Goal: Information Seeking & Learning: Learn about a topic

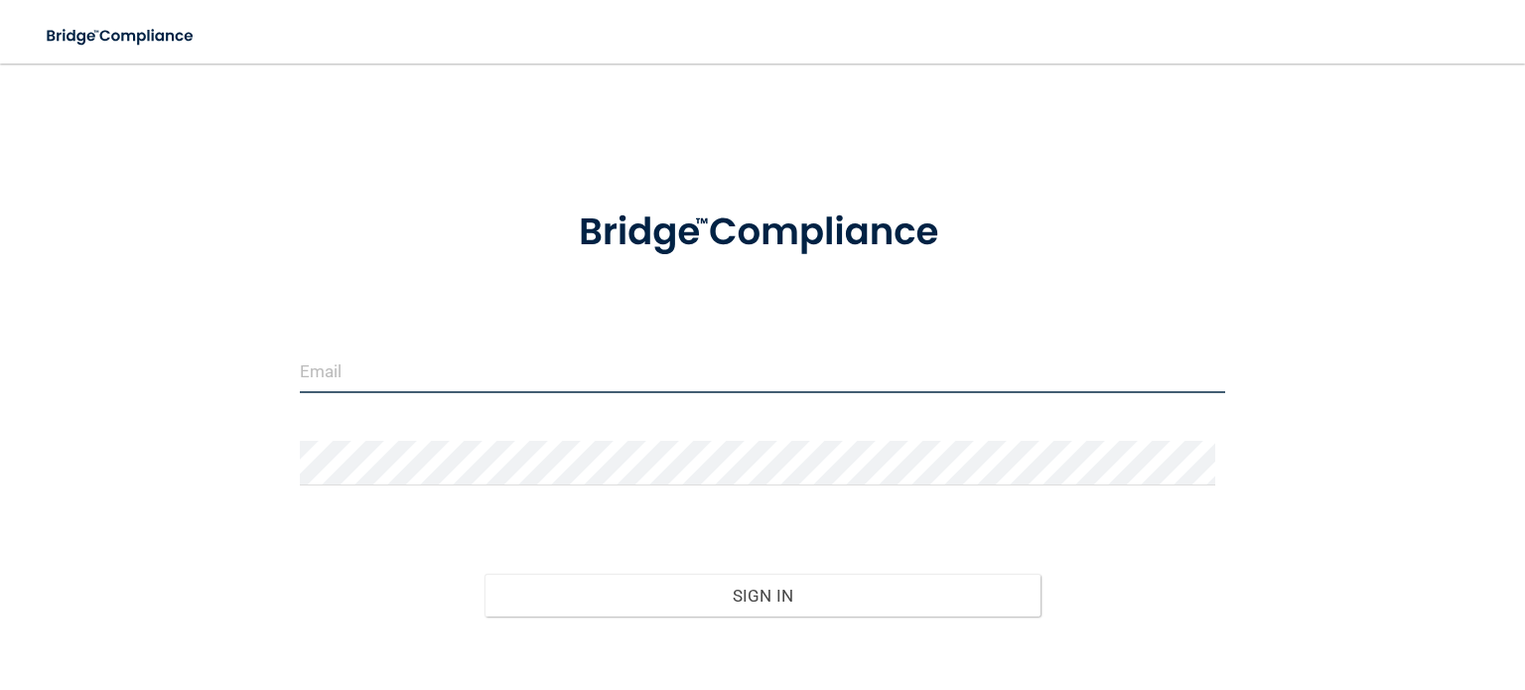
click at [582, 359] on input "email" at bounding box center [762, 370] width 925 height 45
type input "[EMAIL_ADDRESS][DOMAIN_NAME]"
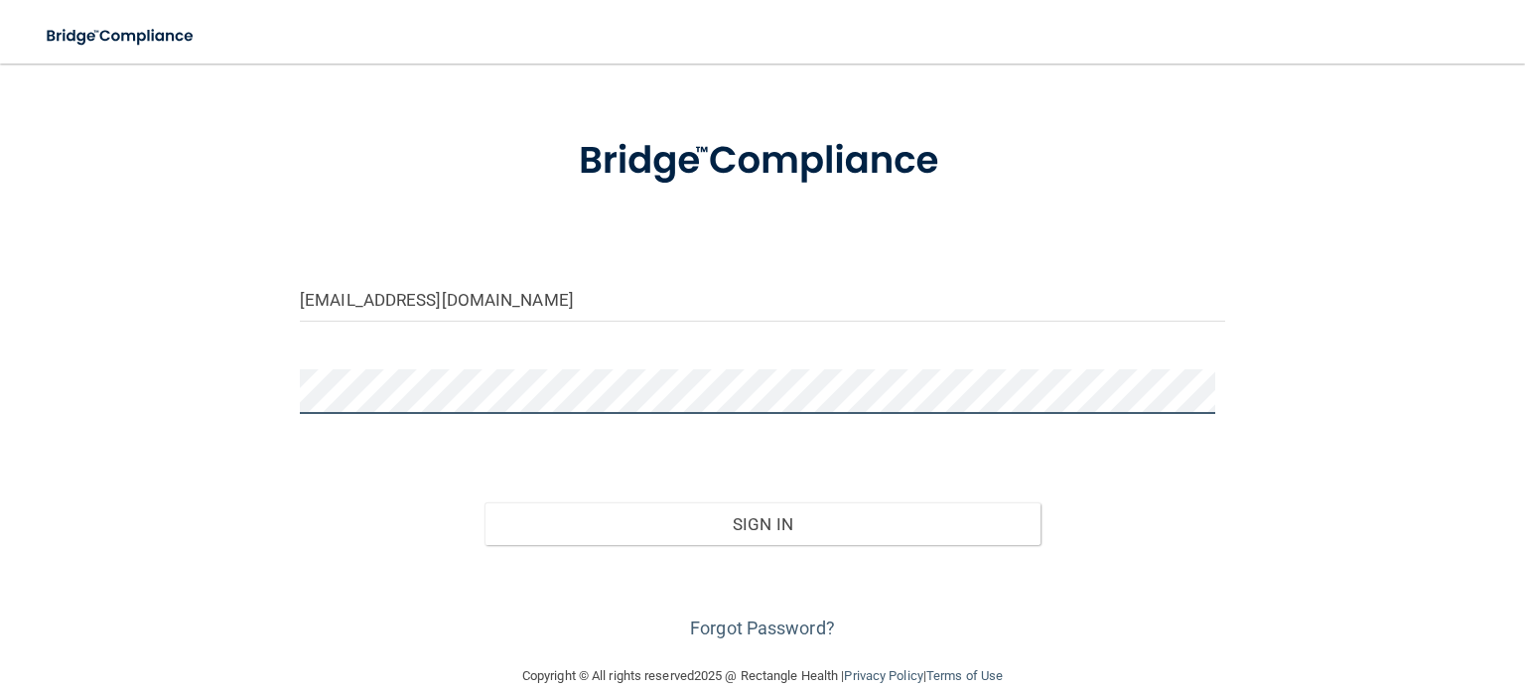
scroll to position [103, 0]
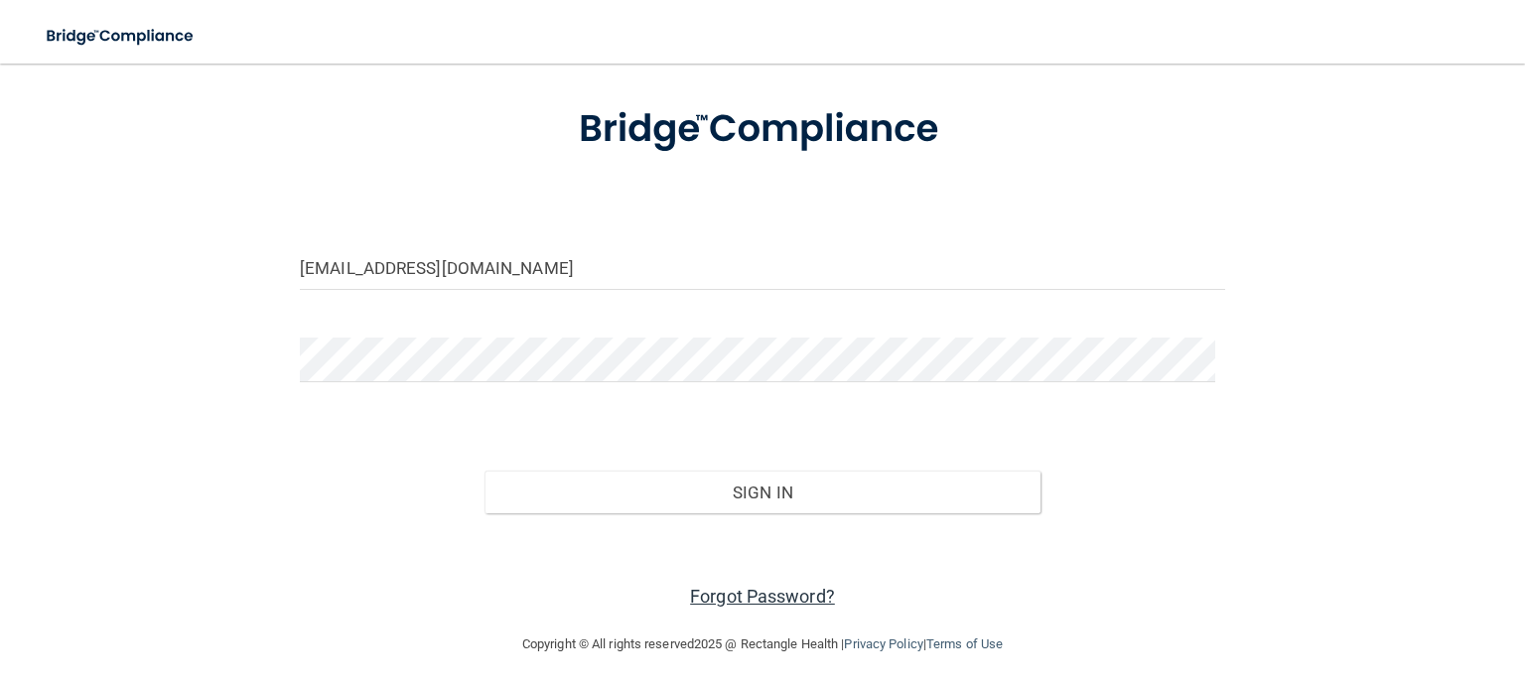
click at [807, 603] on link "Forgot Password?" at bounding box center [762, 596] width 145 height 21
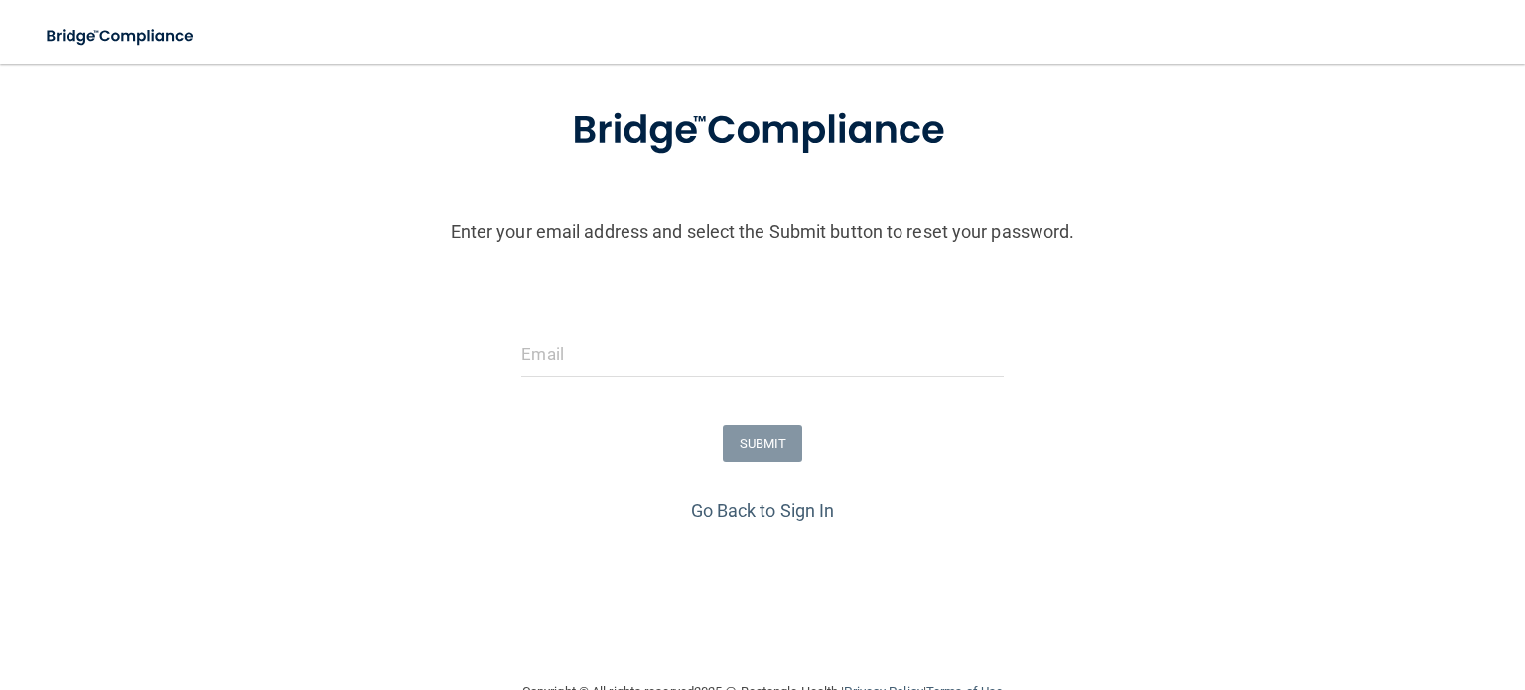
scroll to position [153, 0]
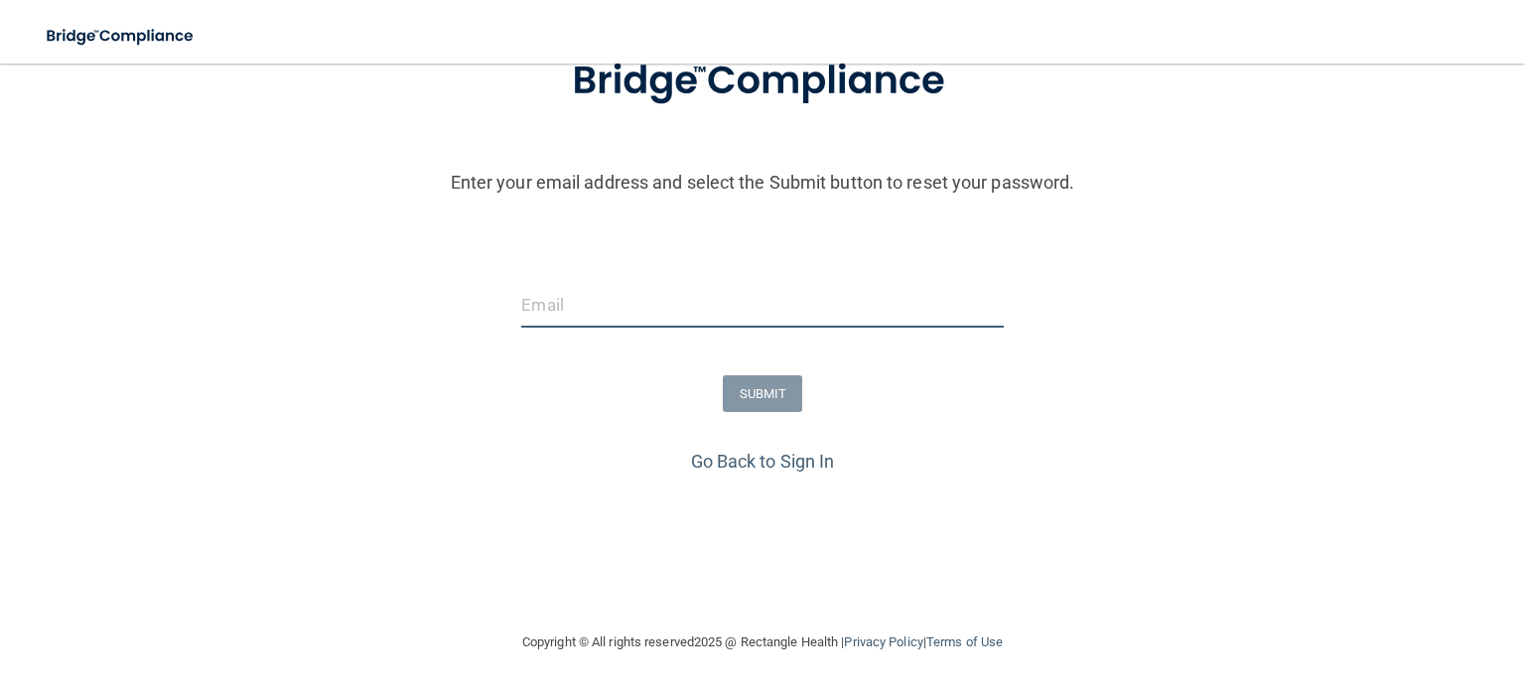
click at [612, 309] on input "email" at bounding box center [761, 305] width 481 height 45
type input "[EMAIL_ADDRESS][DOMAIN_NAME]"
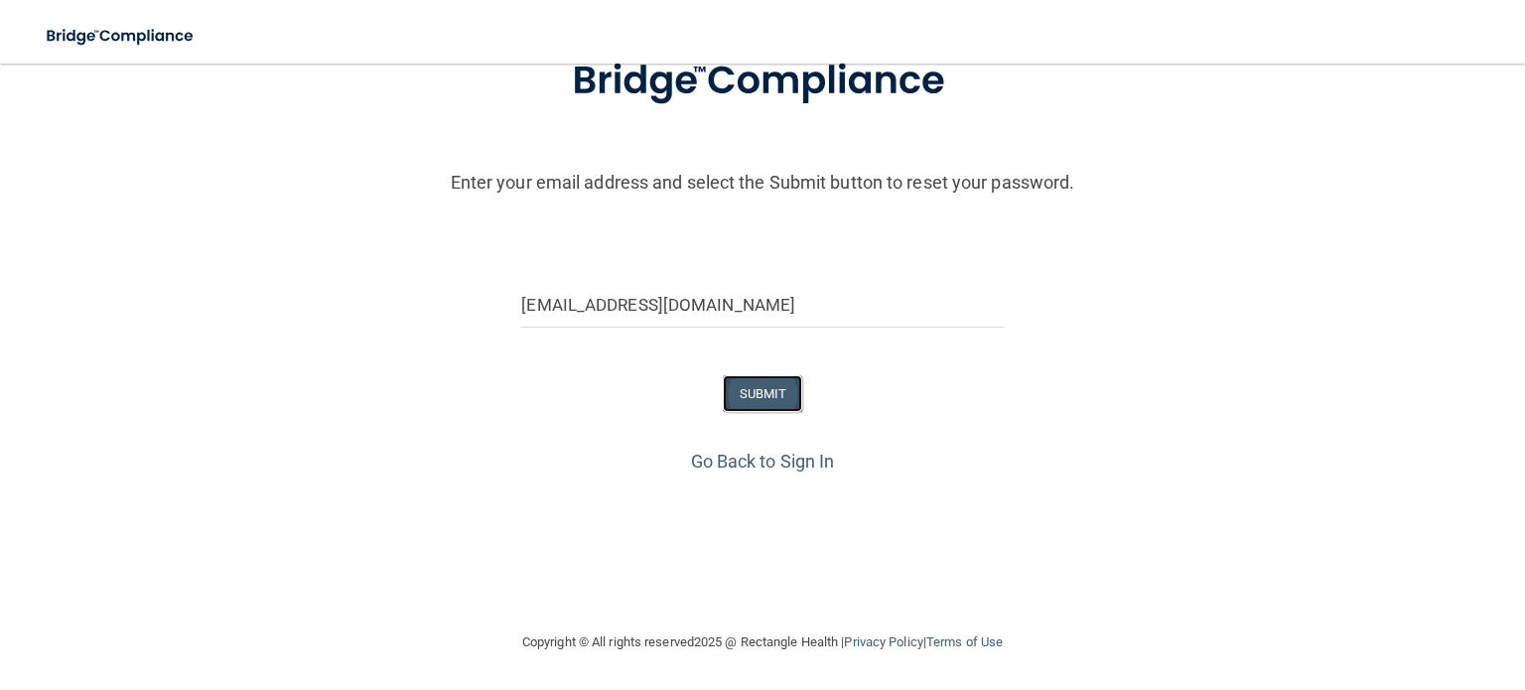
click at [763, 409] on button "SUBMIT" at bounding box center [763, 393] width 80 height 37
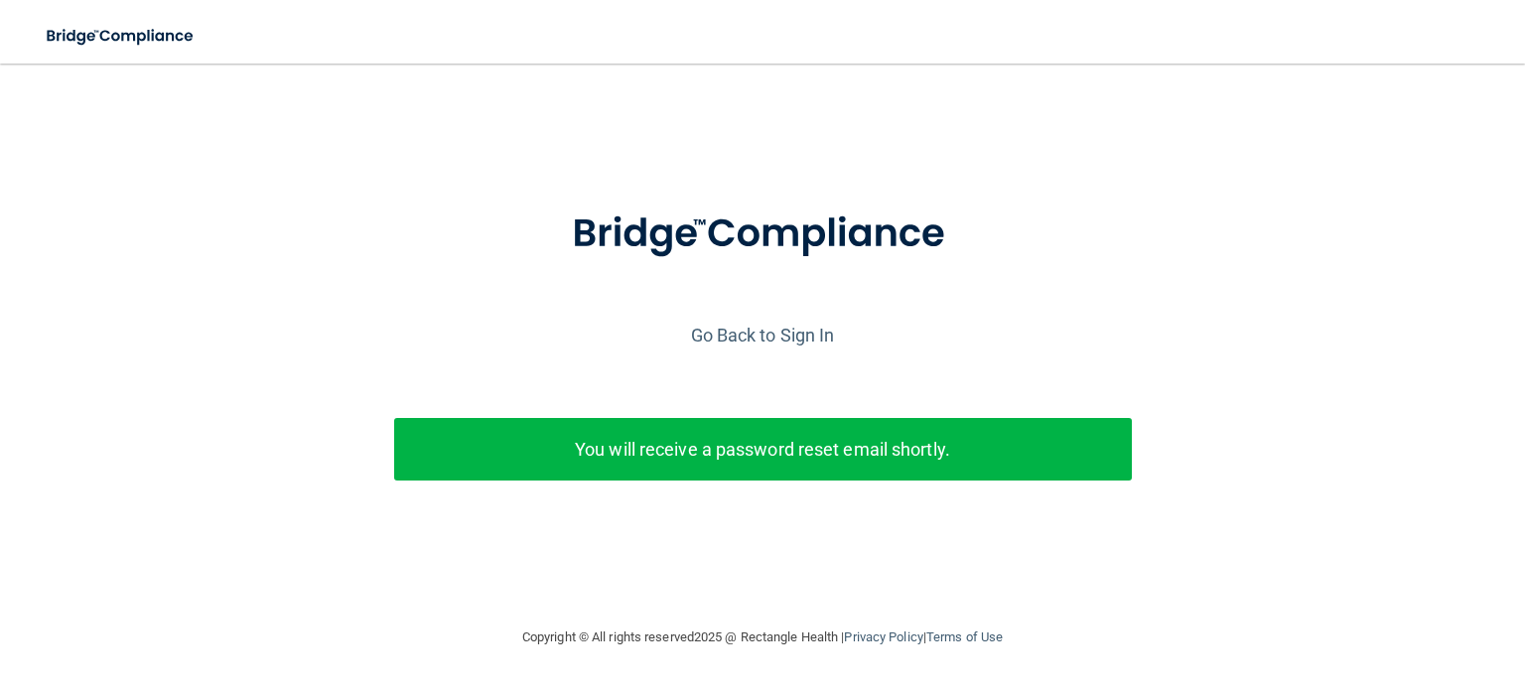
scroll to position [0, 0]
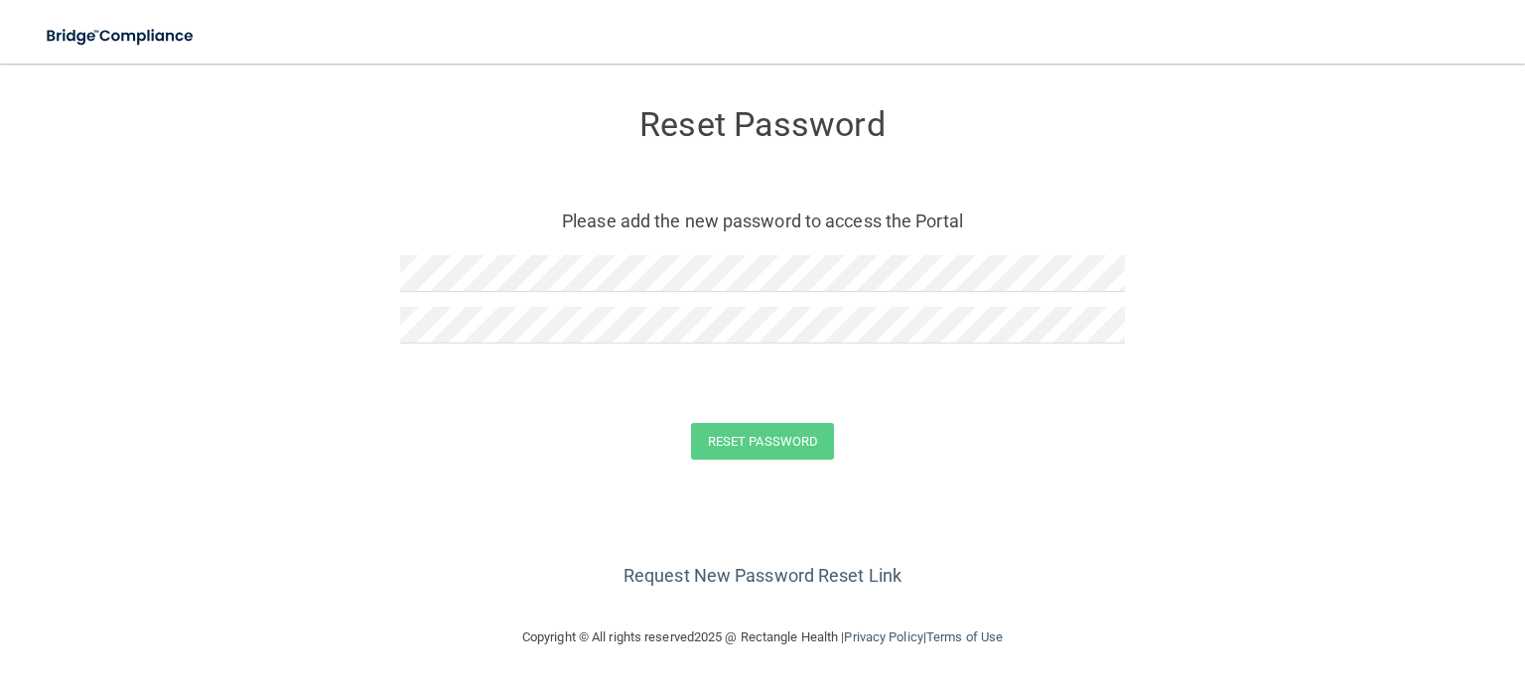
click at [607, 298] on div at bounding box center [762, 281] width 725 height 52
click at [619, 293] on div at bounding box center [762, 281] width 725 height 52
click at [737, 433] on button "Reset Password" at bounding box center [762, 441] width 143 height 37
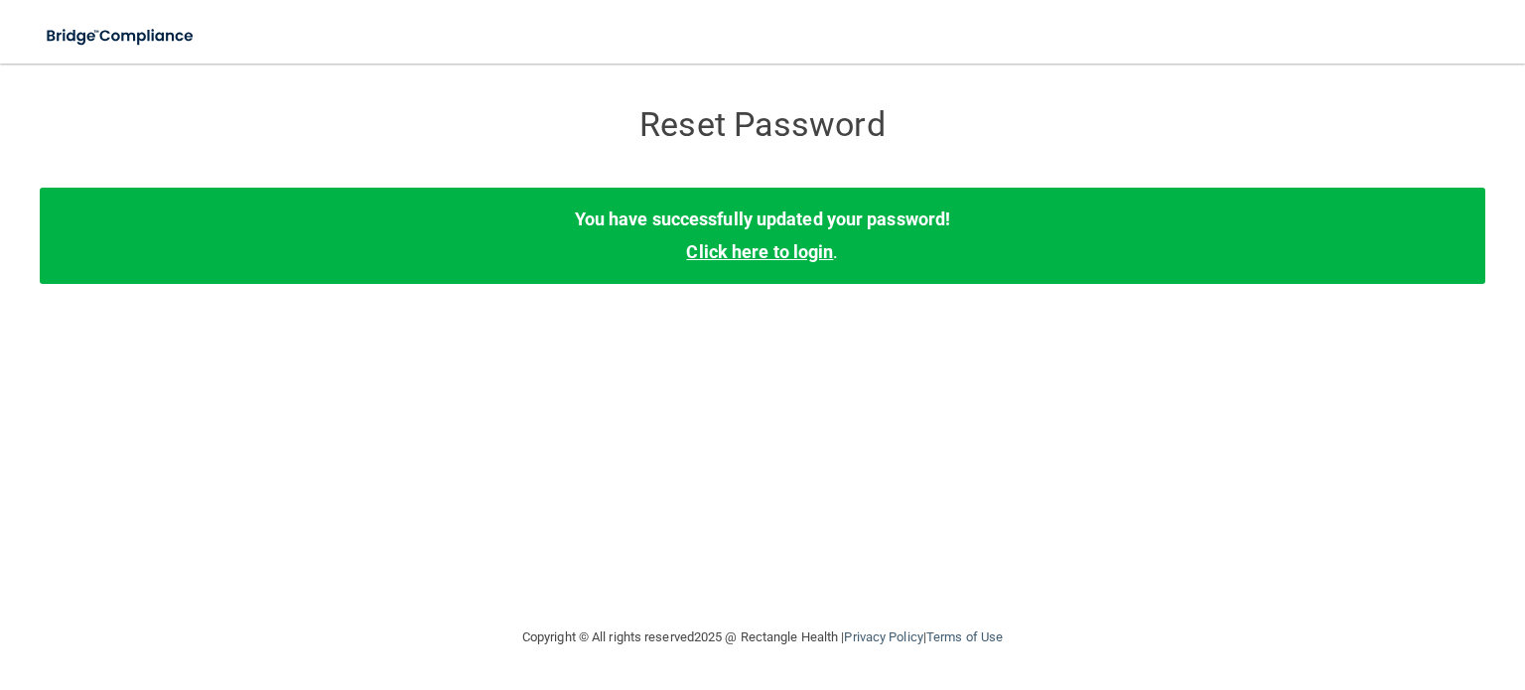
click at [792, 250] on link "Click here to login" at bounding box center [759, 251] width 147 height 21
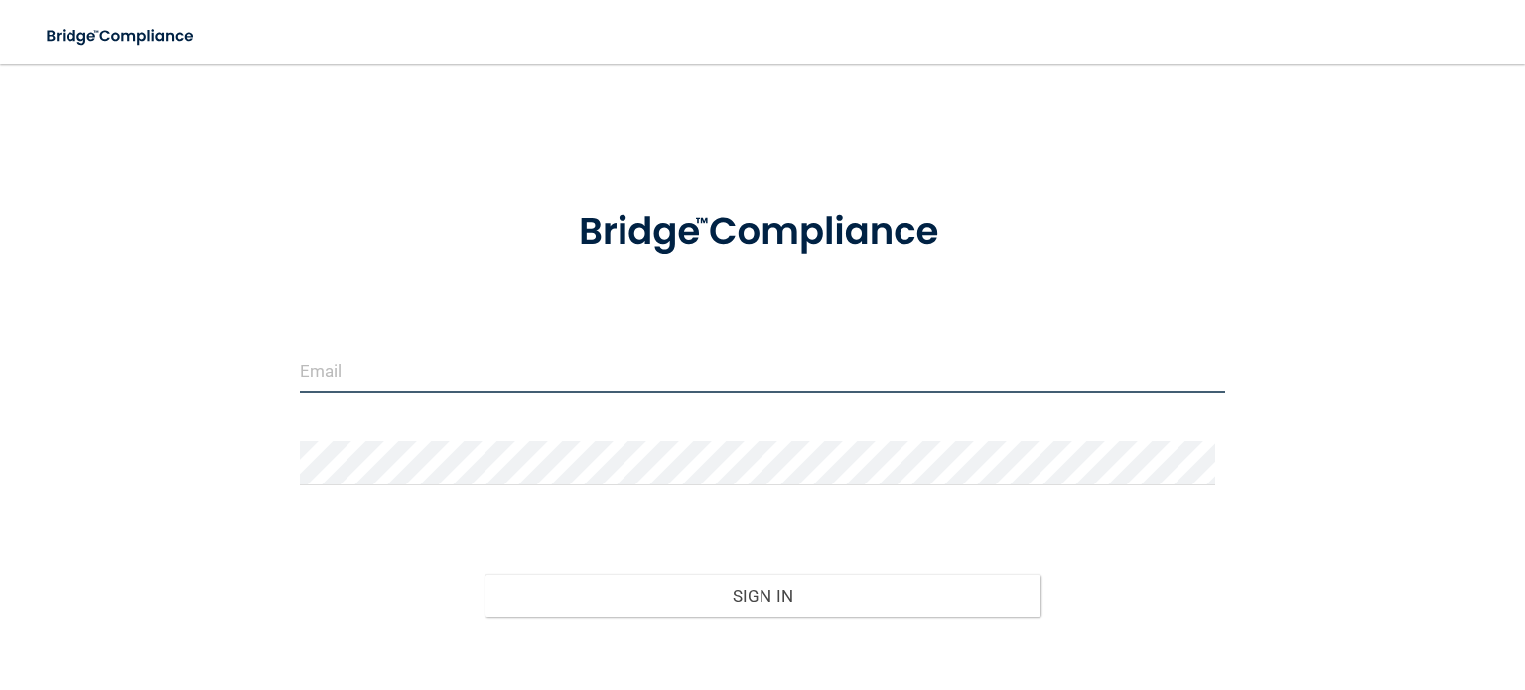
click at [598, 366] on input "email" at bounding box center [762, 370] width 925 height 45
type input "[EMAIL_ADDRESS][DOMAIN_NAME]"
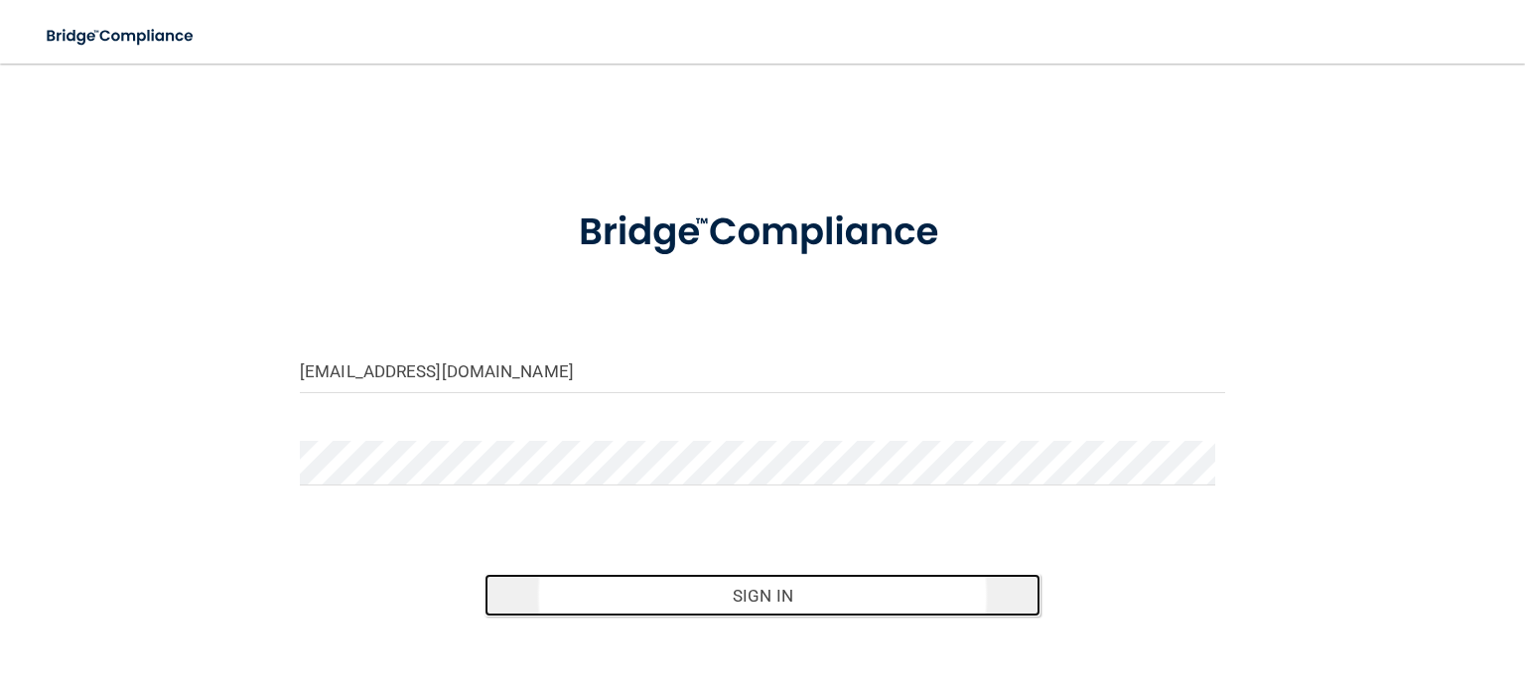
click at [572, 601] on button "Sign In" at bounding box center [761, 596] width 555 height 44
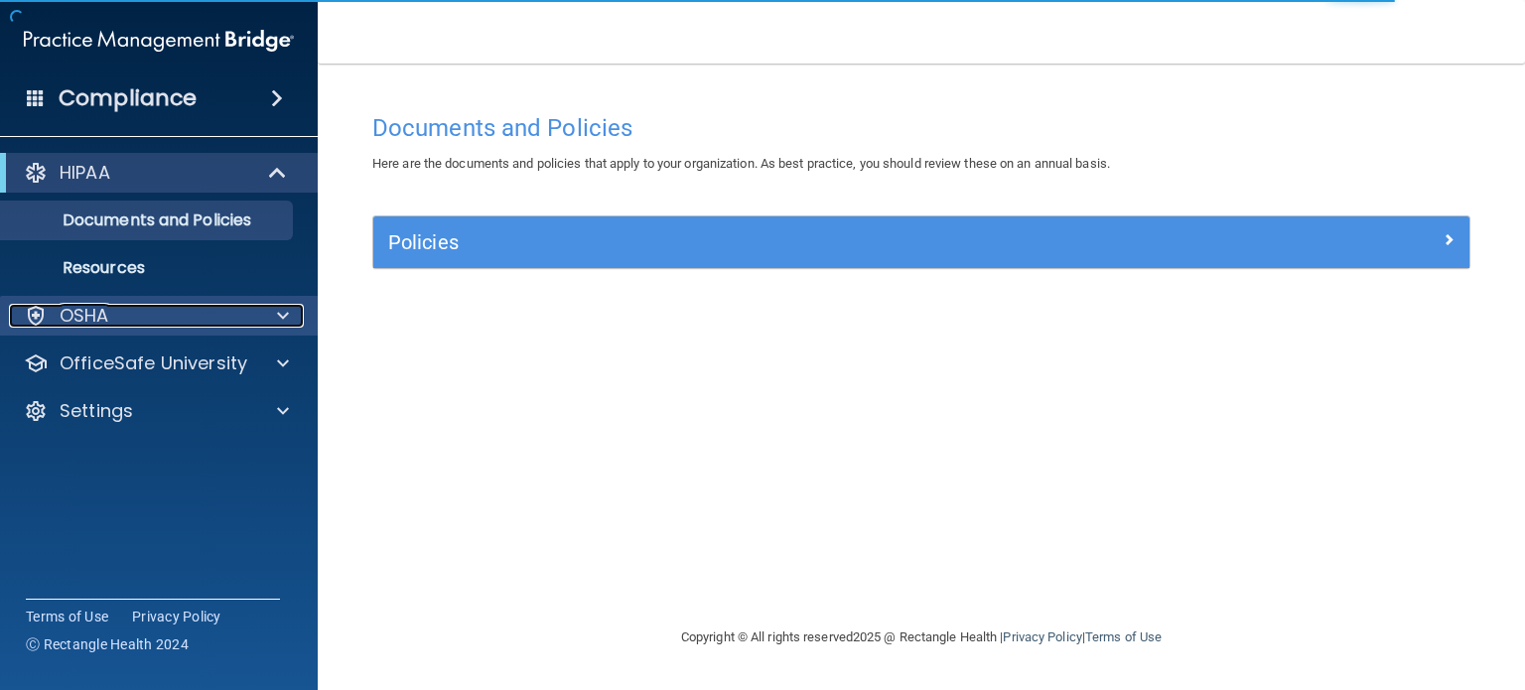
click at [131, 315] on div "OSHA" at bounding box center [132, 316] width 246 height 24
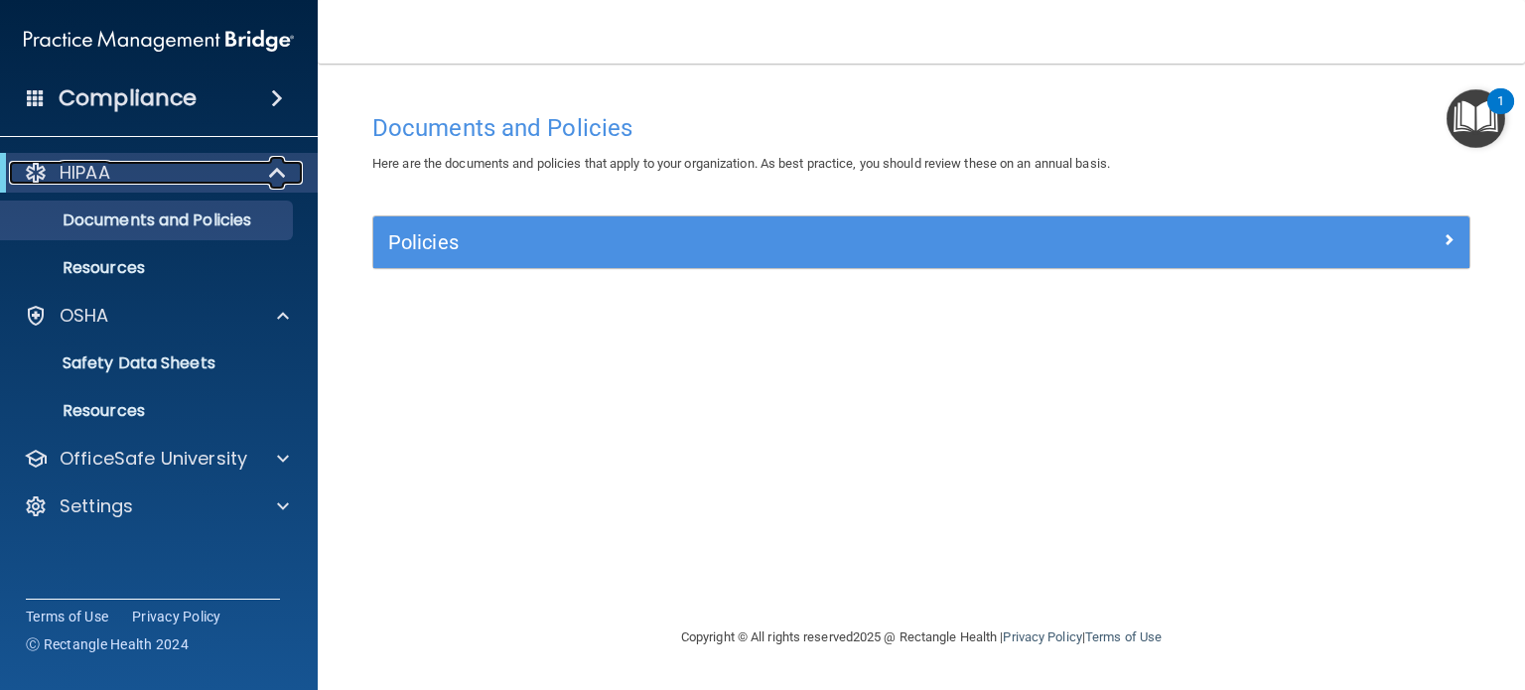
click at [108, 182] on p "HIPAA" at bounding box center [85, 173] width 51 height 24
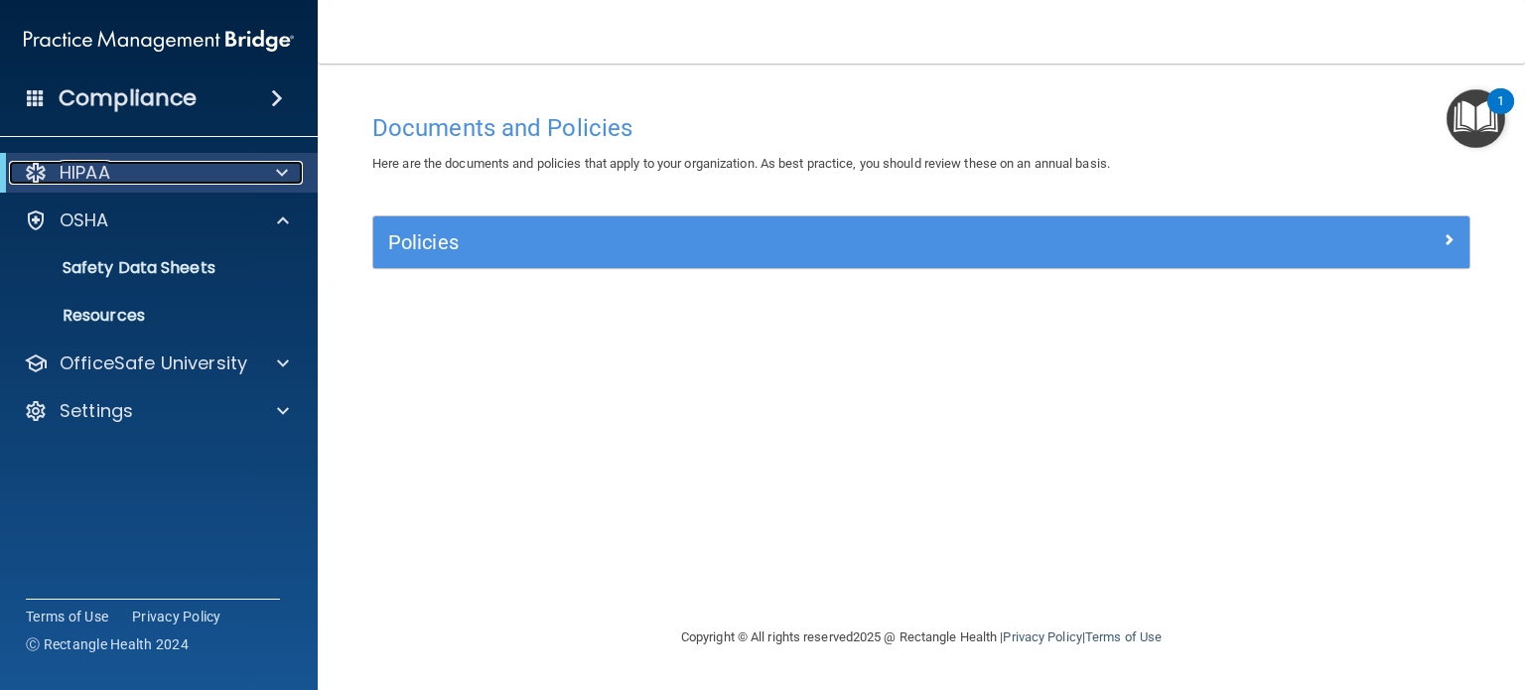
click at [109, 182] on p "HIPAA" at bounding box center [85, 173] width 51 height 24
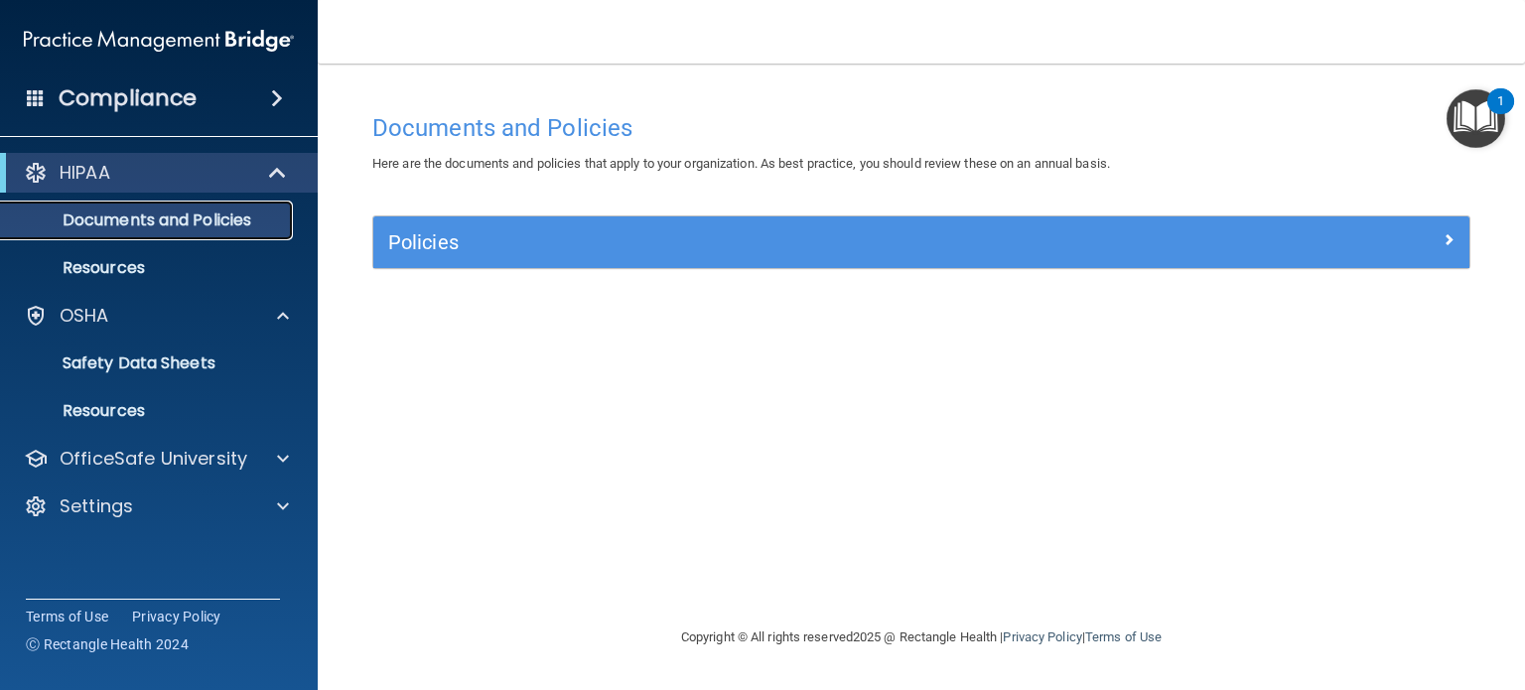
click at [113, 217] on p "Documents and Policies" at bounding box center [148, 220] width 271 height 20
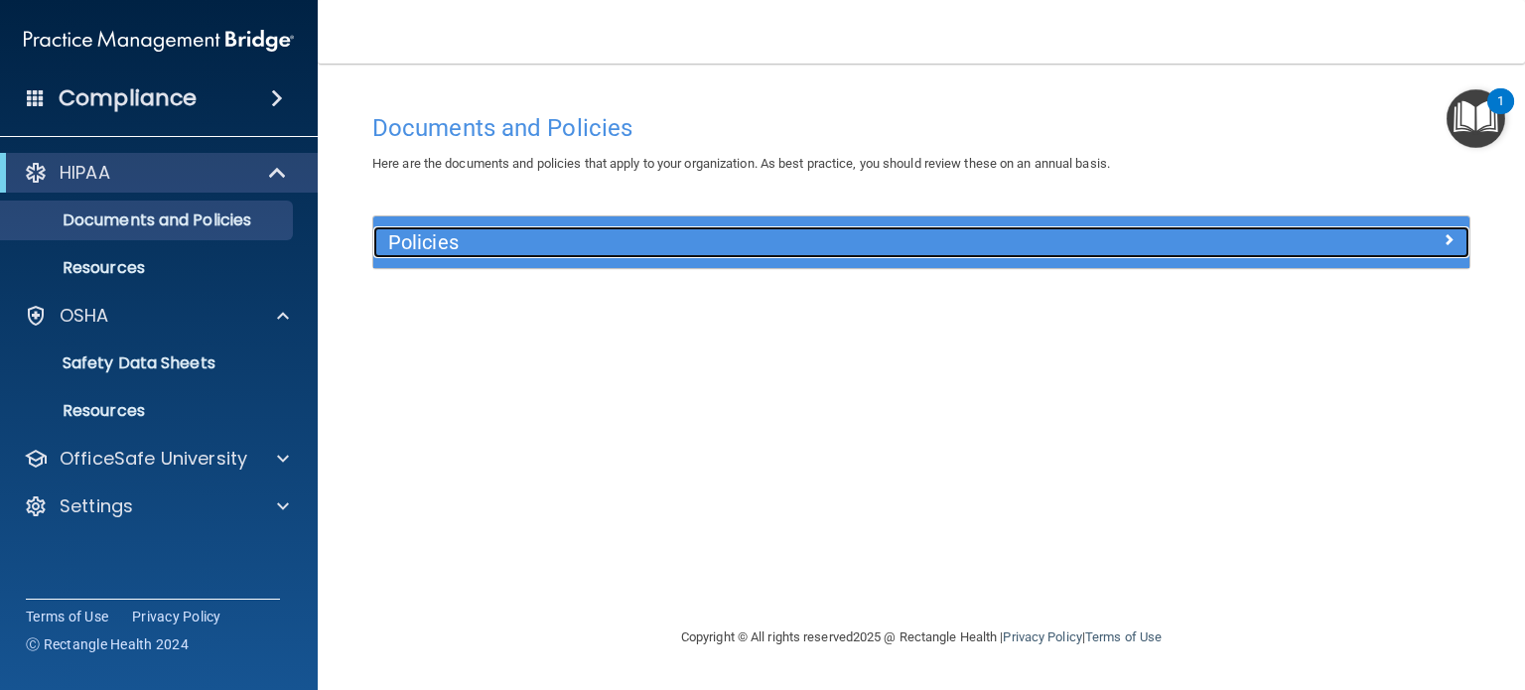
click at [404, 239] on h5 "Policies" at bounding box center [784, 242] width 792 height 22
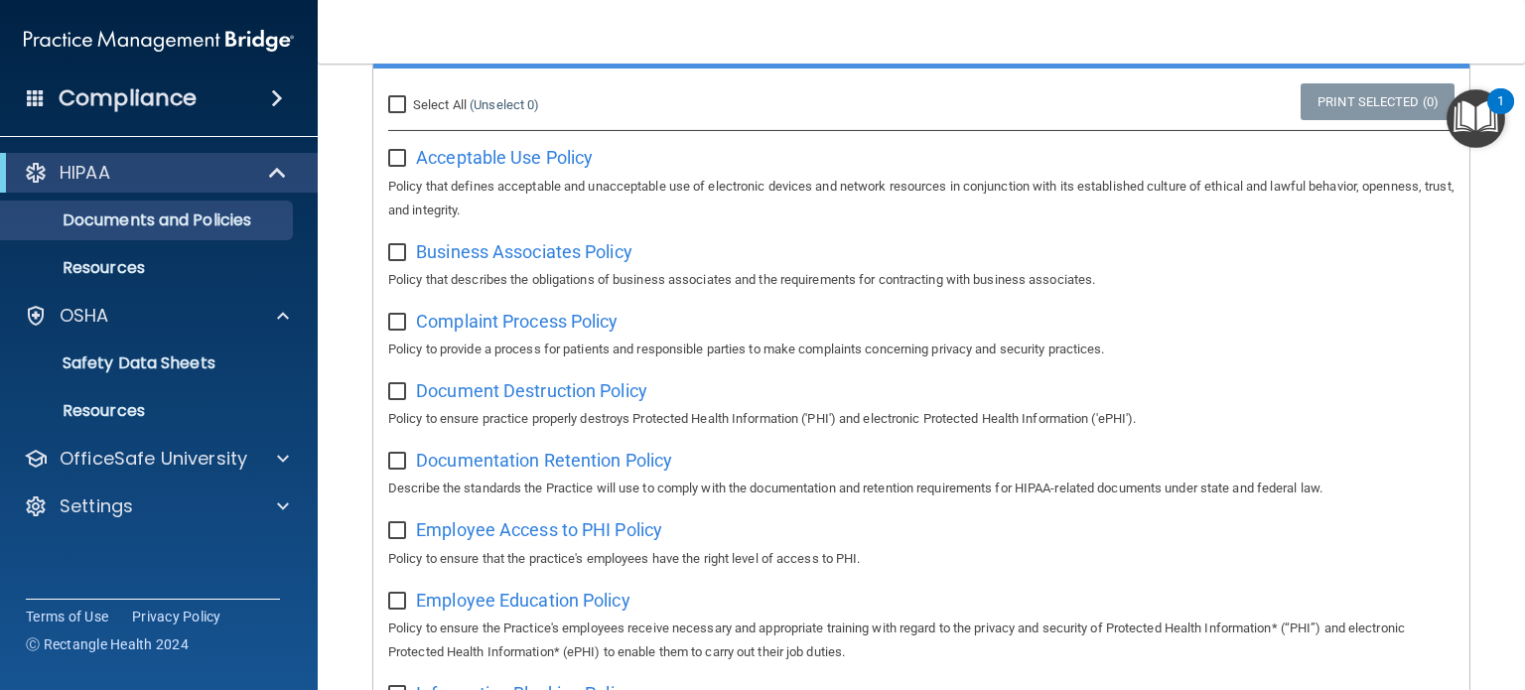
scroll to position [298, 0]
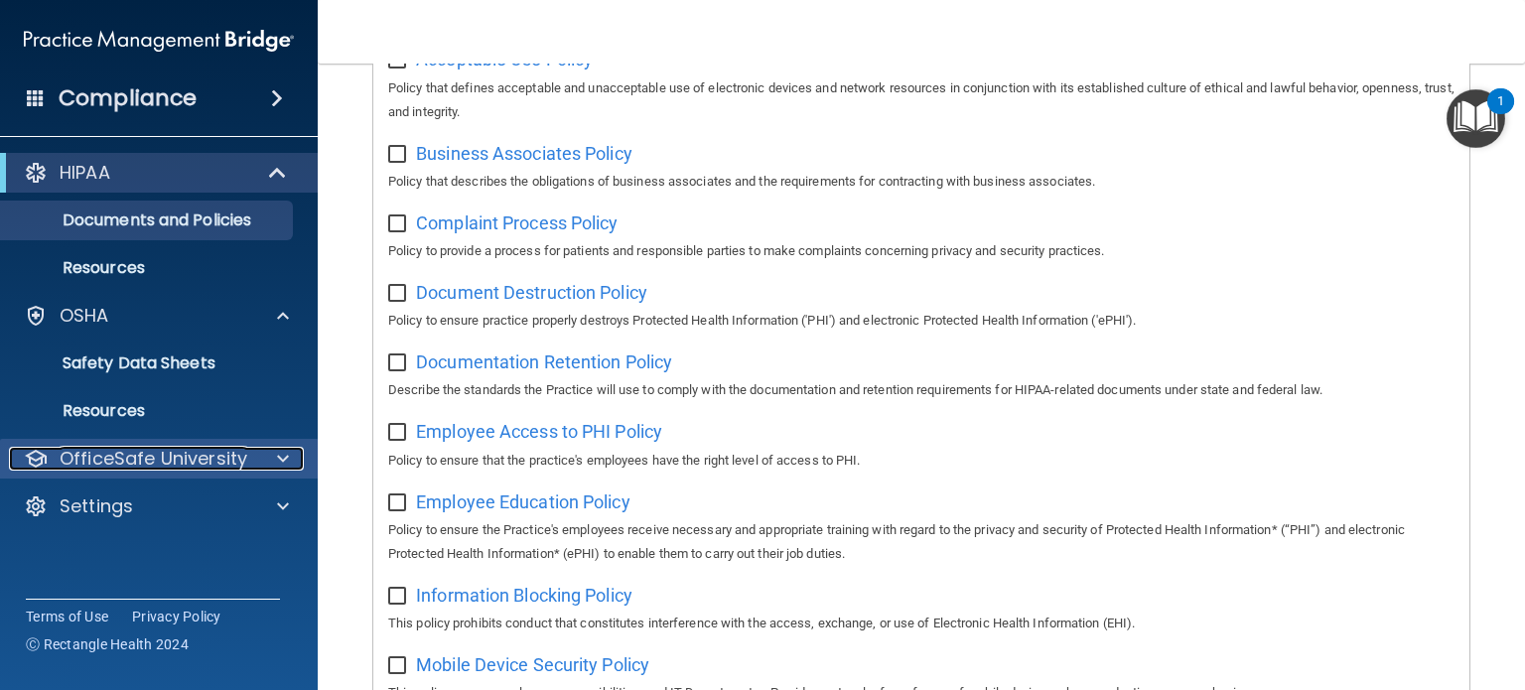
click at [213, 457] on p "OfficeSafe University" at bounding box center [154, 459] width 188 height 24
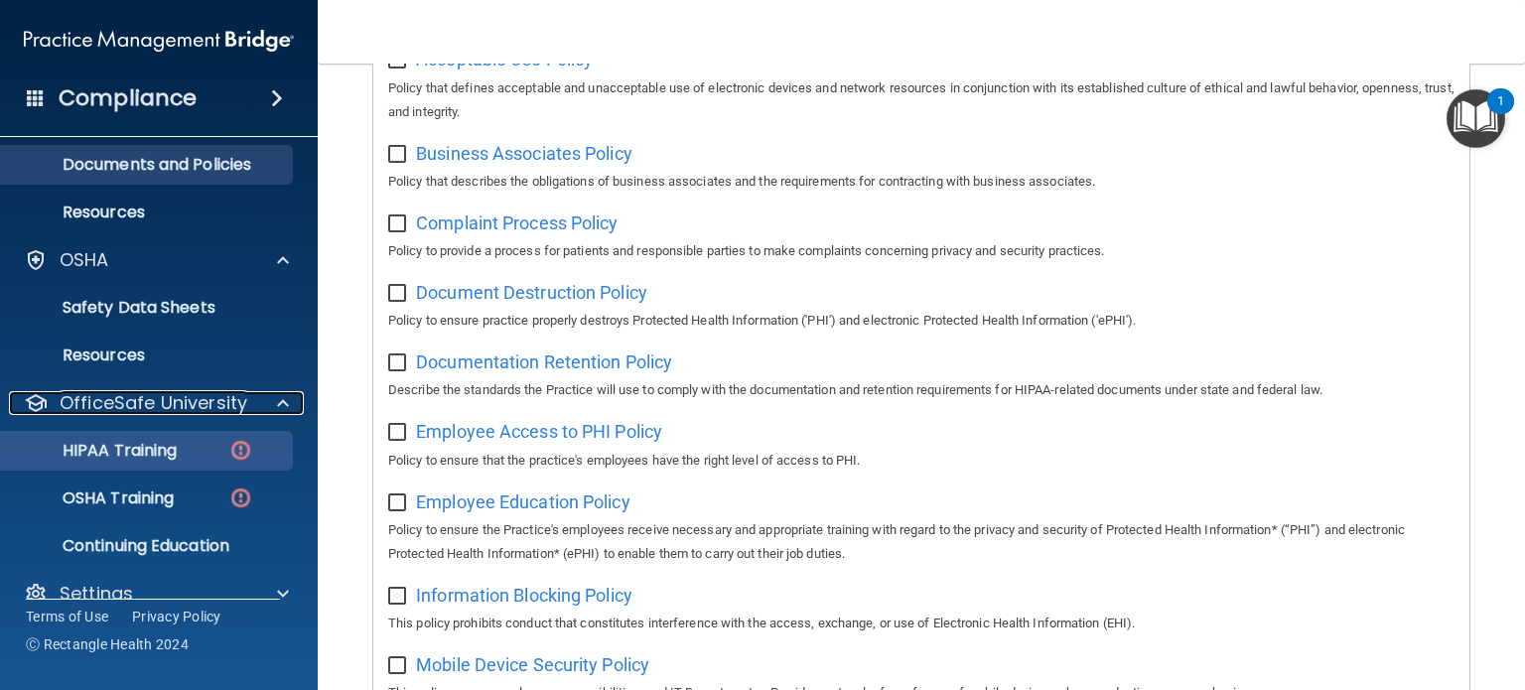
scroll to position [85, 0]
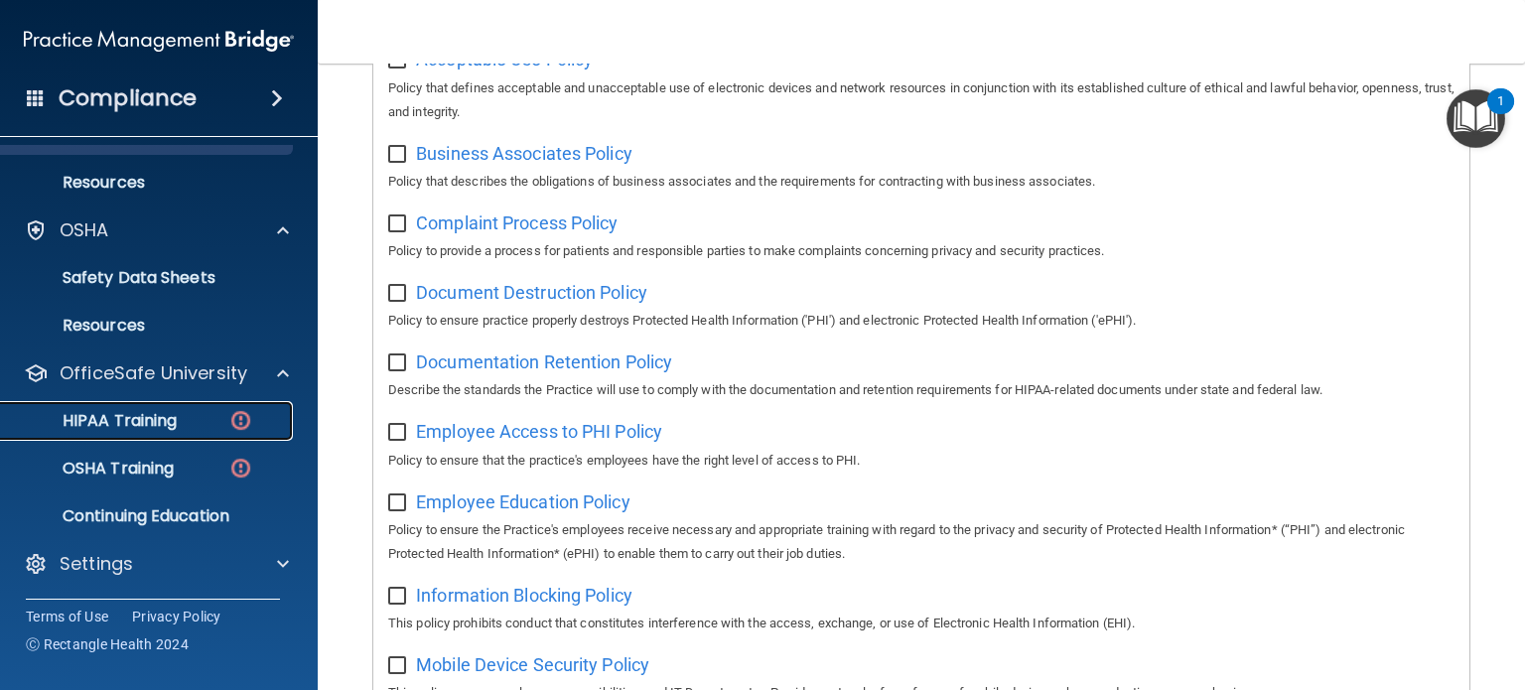
click at [199, 435] on link "HIPAA Training" at bounding box center [136, 421] width 313 height 40
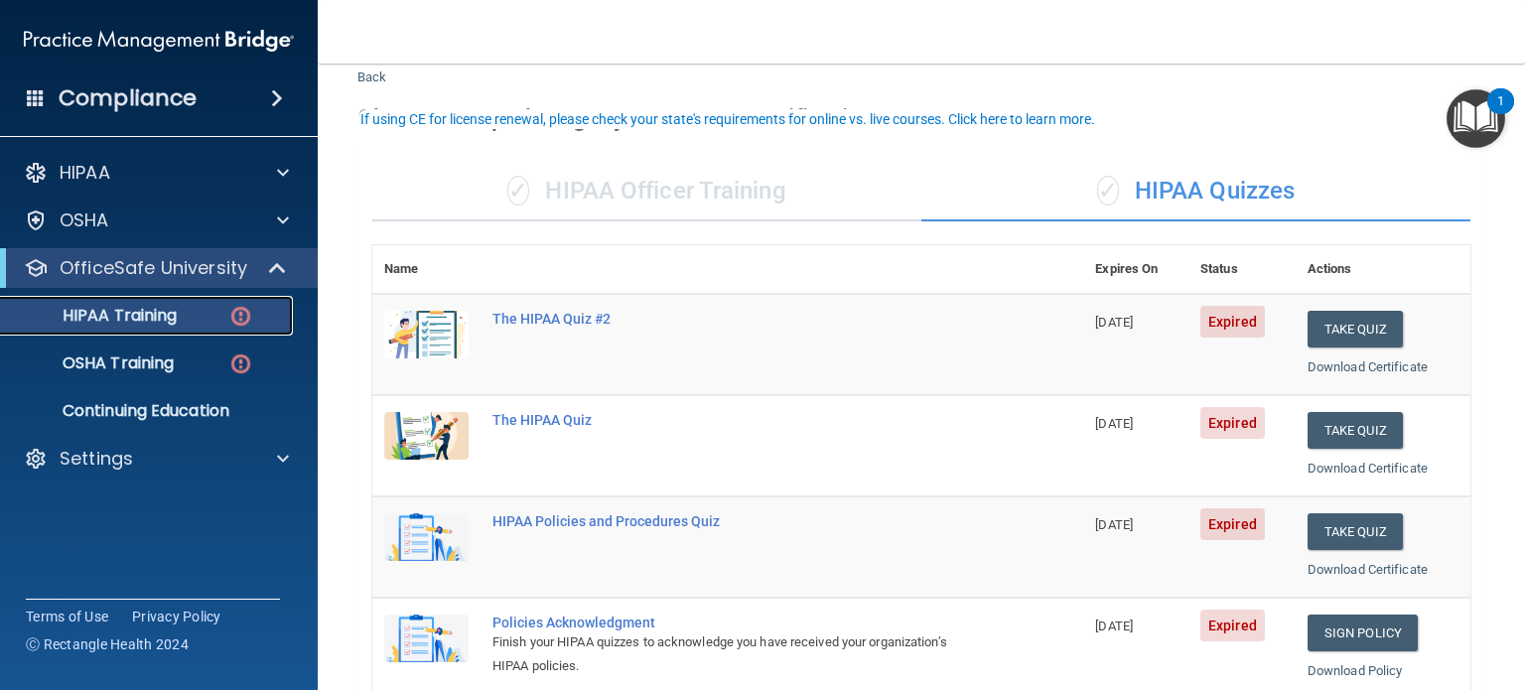
scroll to position [99, 0]
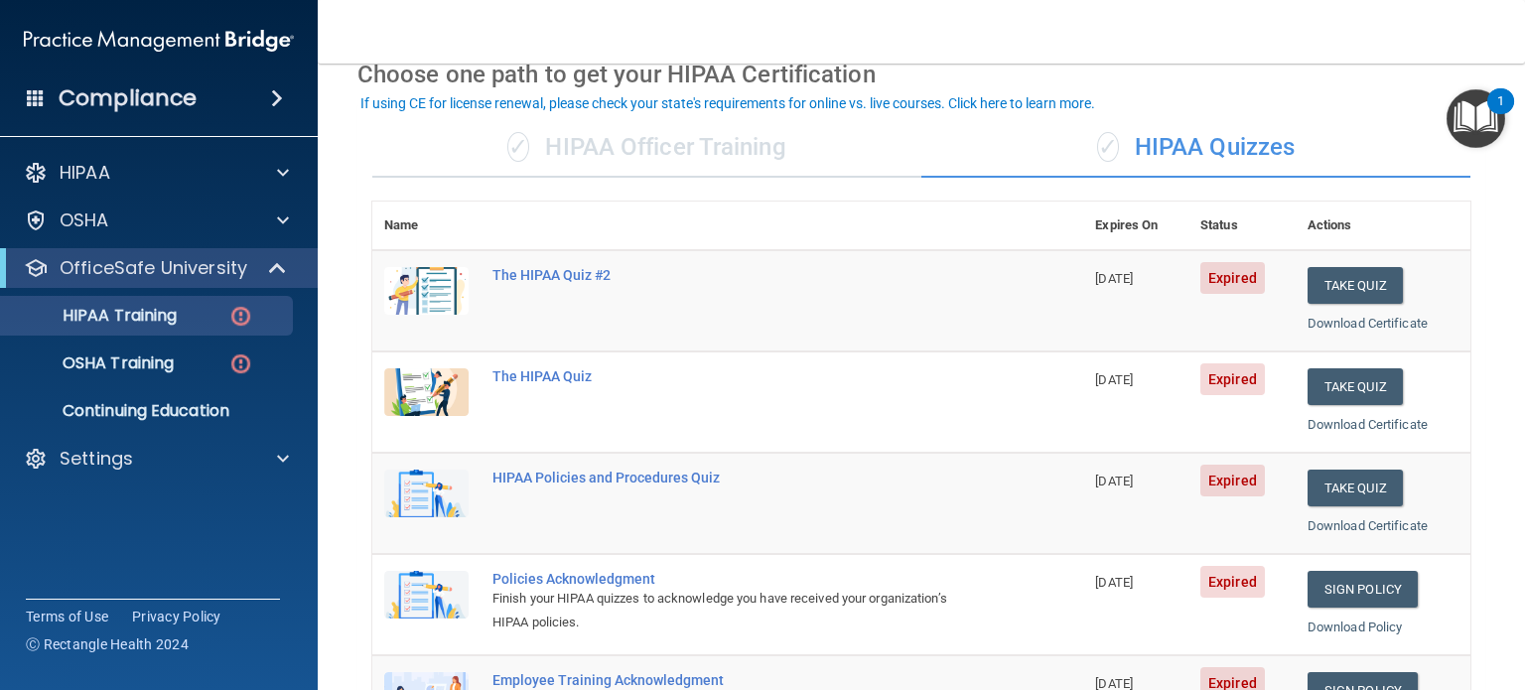
click at [717, 164] on div "✓ HIPAA Officer Training" at bounding box center [646, 148] width 549 height 60
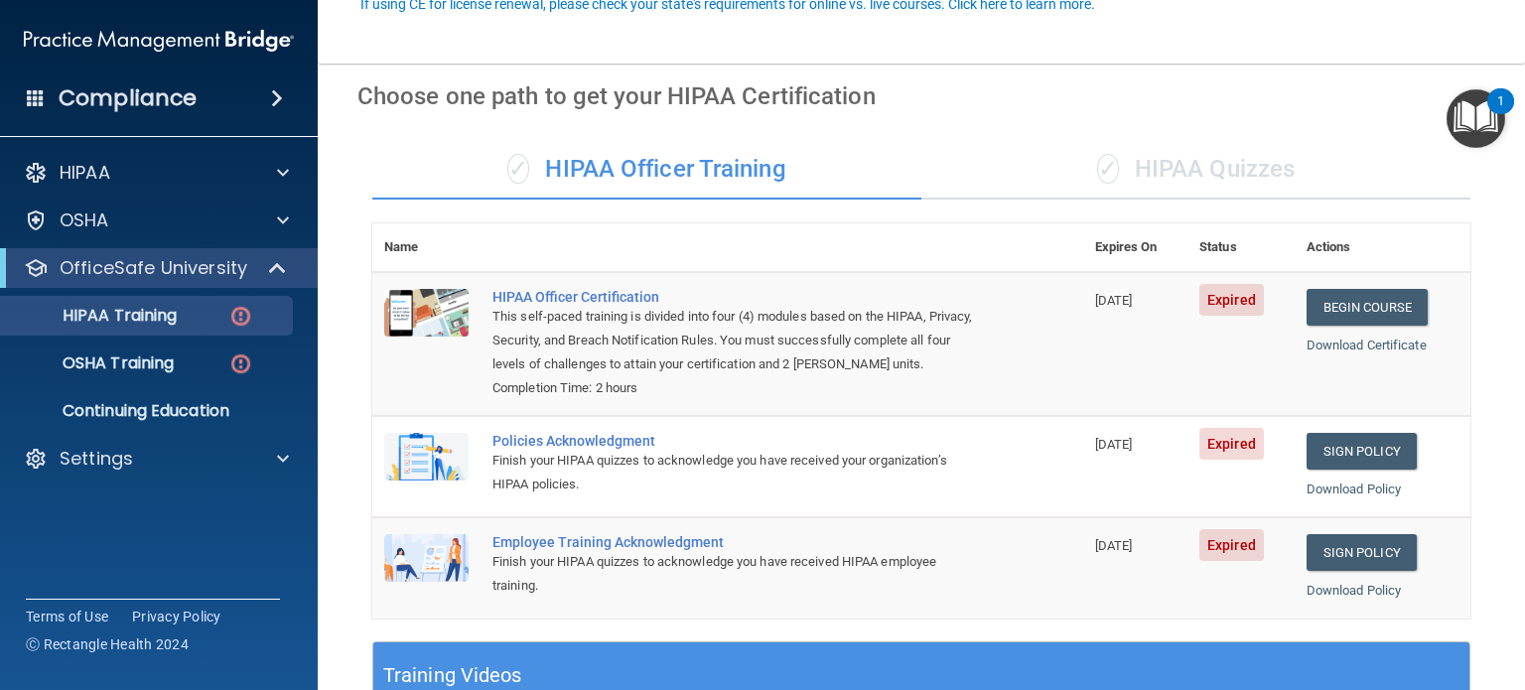
scroll to position [0, 0]
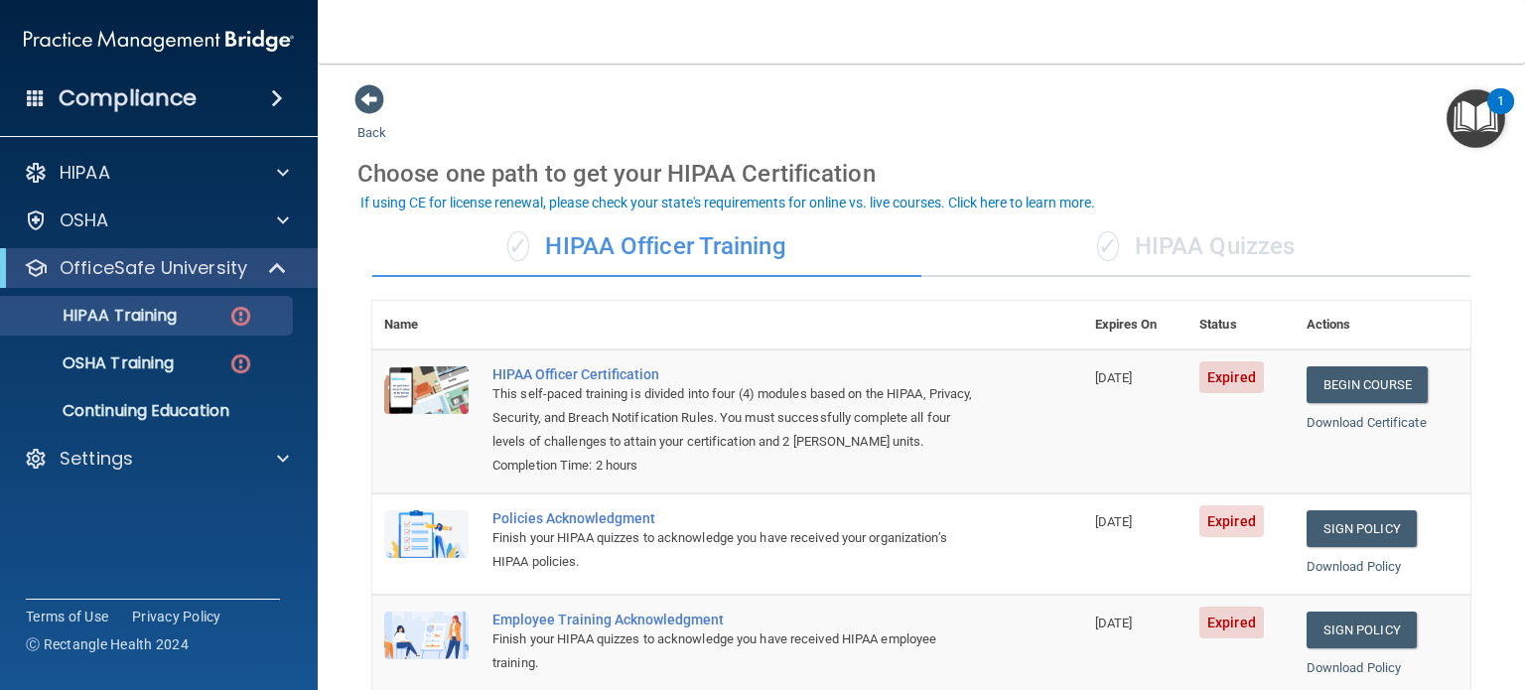
click at [1212, 249] on div "✓ HIPAA Quizzes" at bounding box center [1195, 247] width 549 height 60
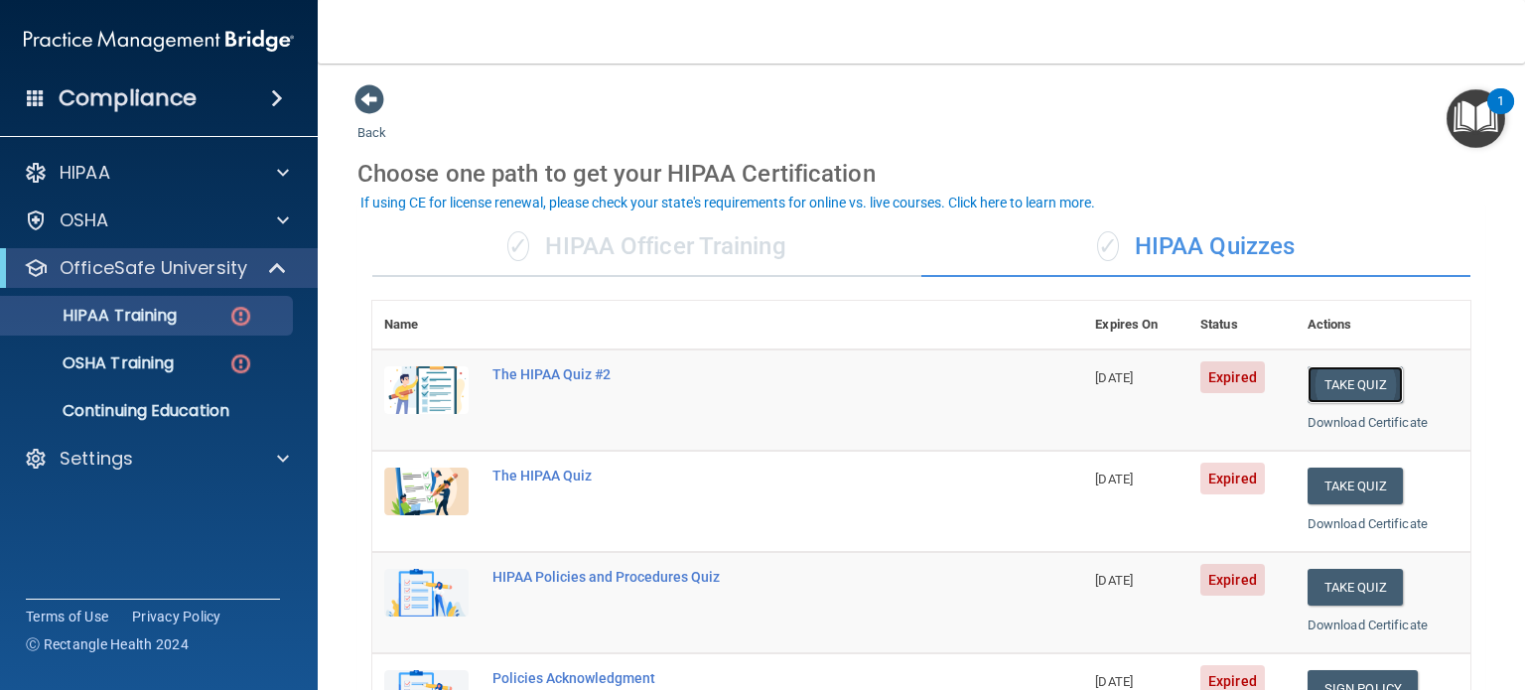
click at [1366, 387] on button "Take Quiz" at bounding box center [1354, 384] width 95 height 37
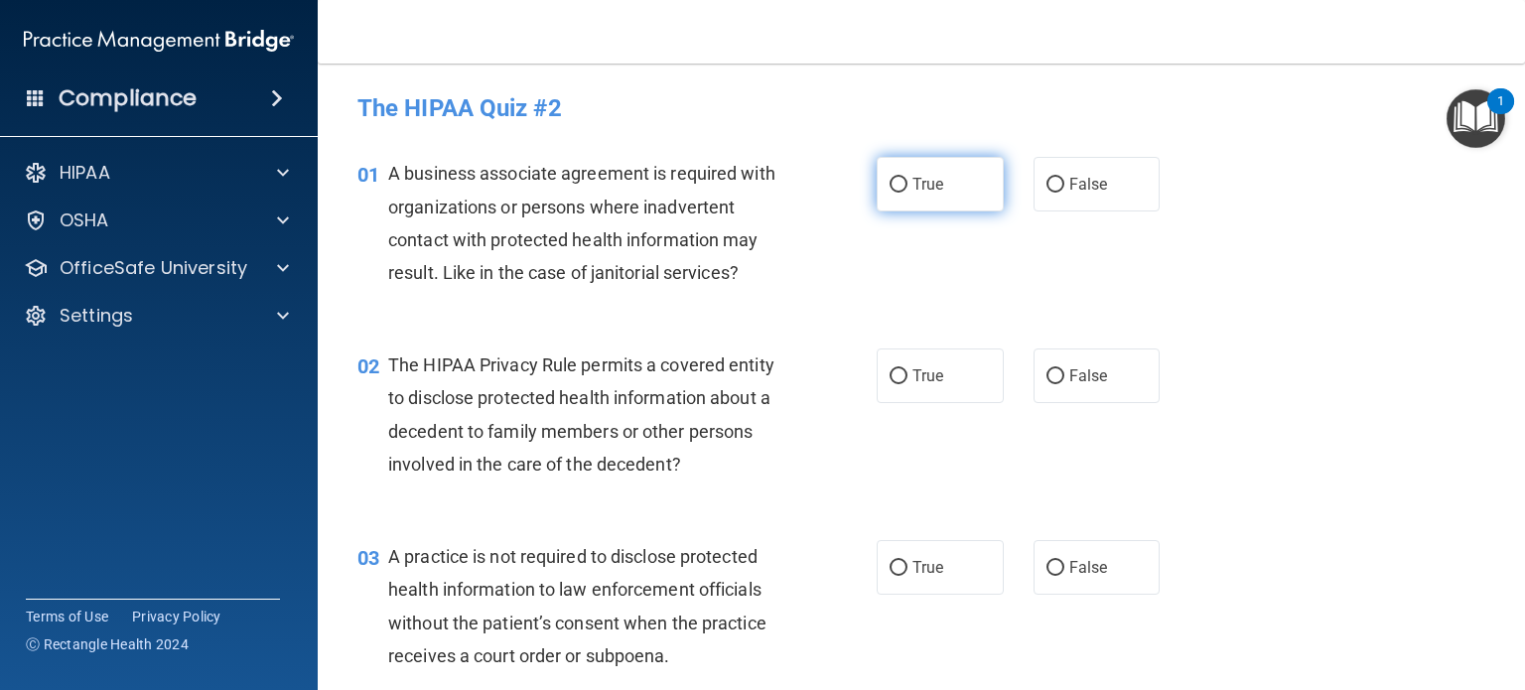
click at [936, 183] on label "True" at bounding box center [939, 184] width 127 height 55
click at [907, 183] on input "True" at bounding box center [898, 185] width 18 height 15
radio input "true"
click at [921, 357] on label "True" at bounding box center [939, 375] width 127 height 55
click at [907, 369] on input "True" at bounding box center [898, 376] width 18 height 15
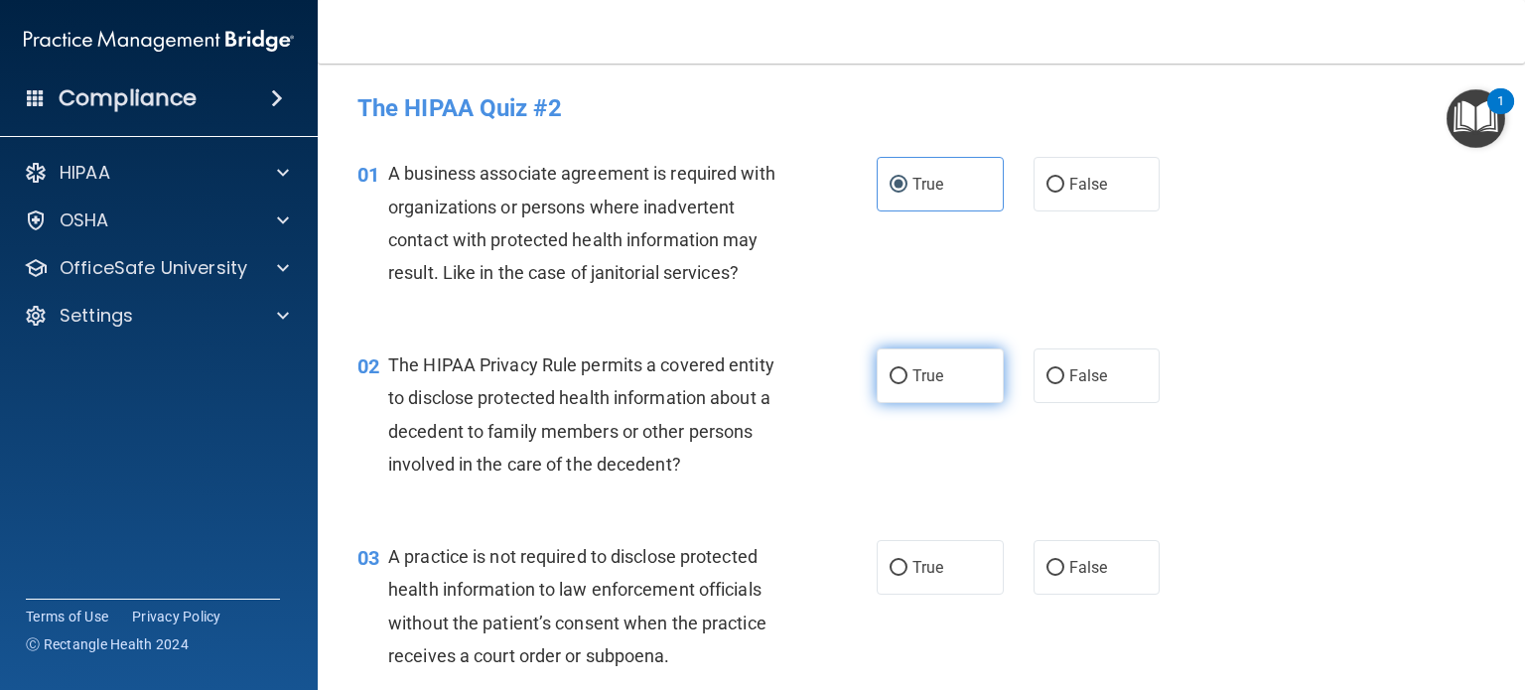
radio input "true"
click at [1104, 578] on label "False" at bounding box center [1096, 567] width 127 height 55
click at [1064, 576] on input "False" at bounding box center [1055, 568] width 18 height 15
radio input "true"
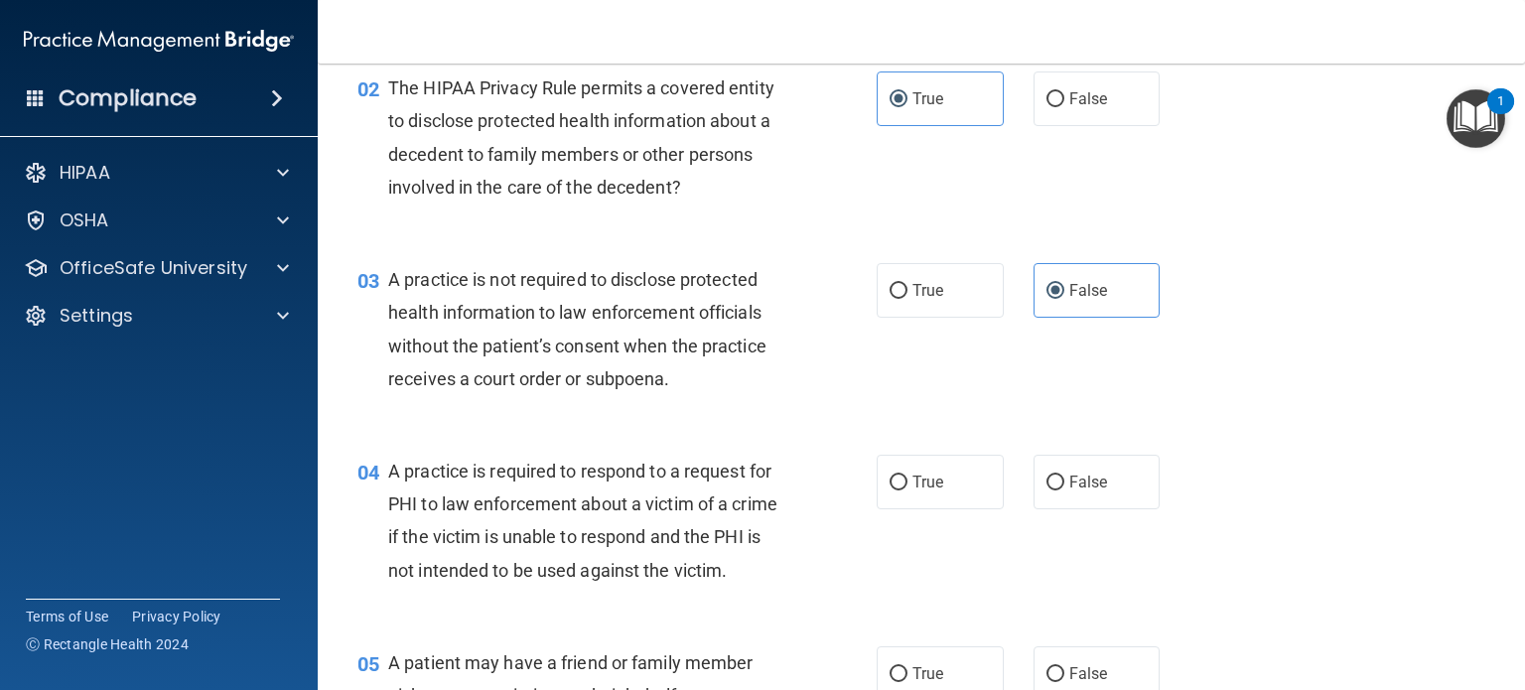
scroll to position [298, 0]
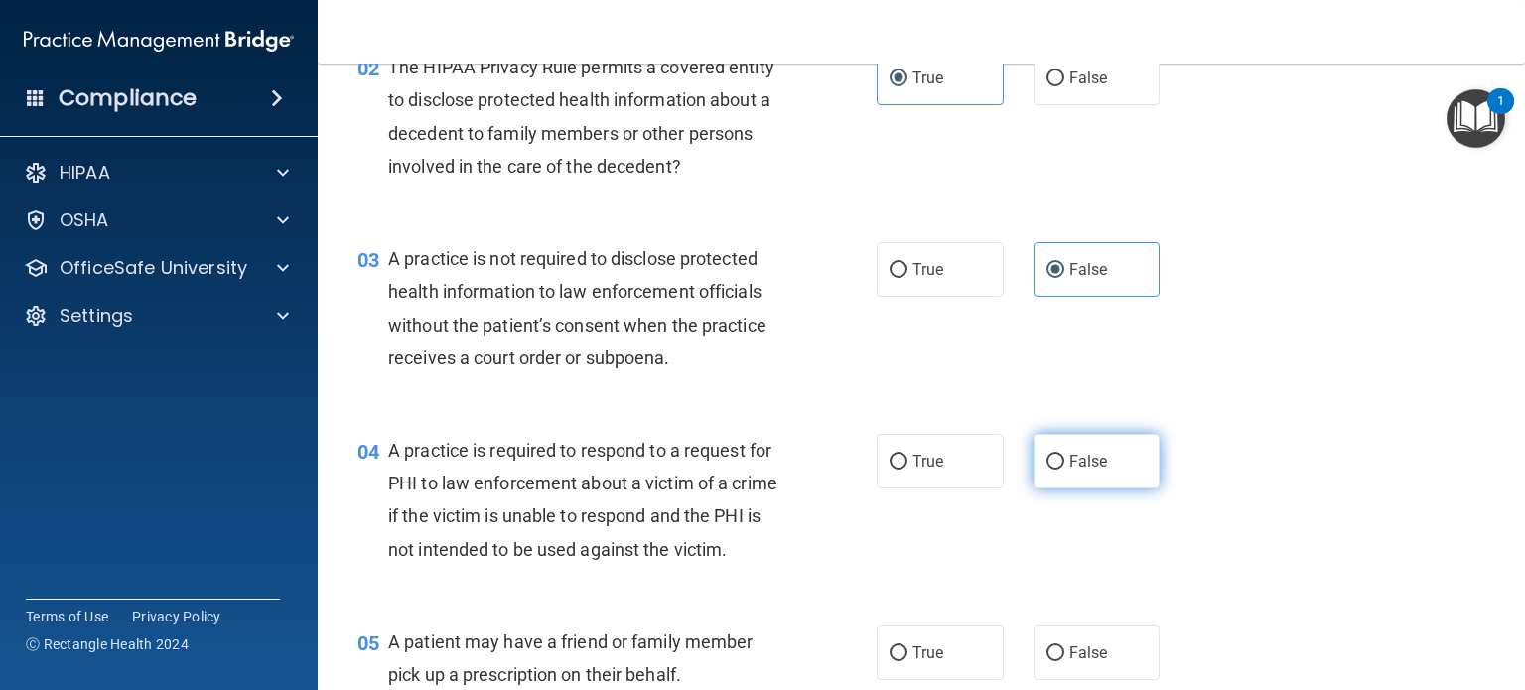
click at [1144, 459] on label "False" at bounding box center [1096, 461] width 127 height 55
click at [1064, 459] on input "False" at bounding box center [1055, 462] width 18 height 15
radio input "true"
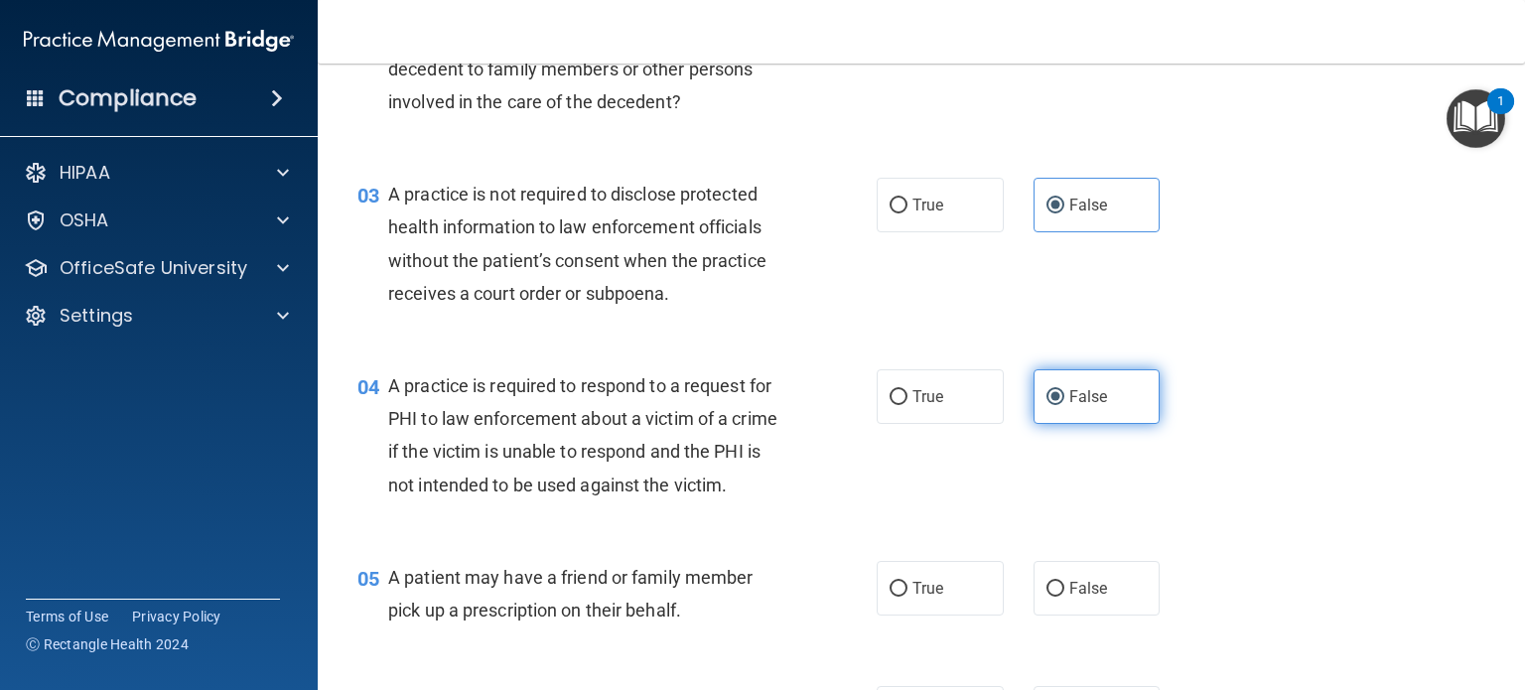
scroll to position [397, 0]
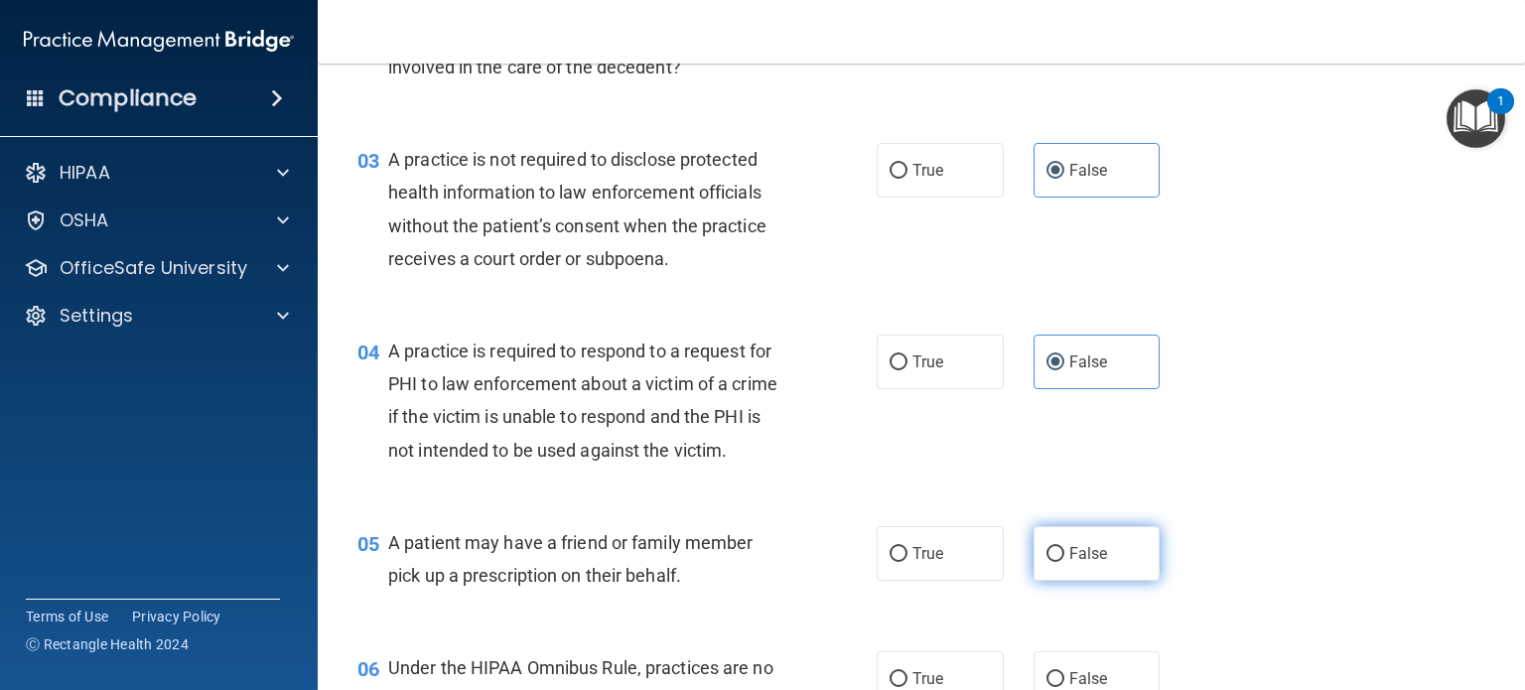
click at [1093, 563] on span "False" at bounding box center [1088, 553] width 39 height 19
click at [1064, 562] on input "False" at bounding box center [1055, 554] width 18 height 15
radio input "true"
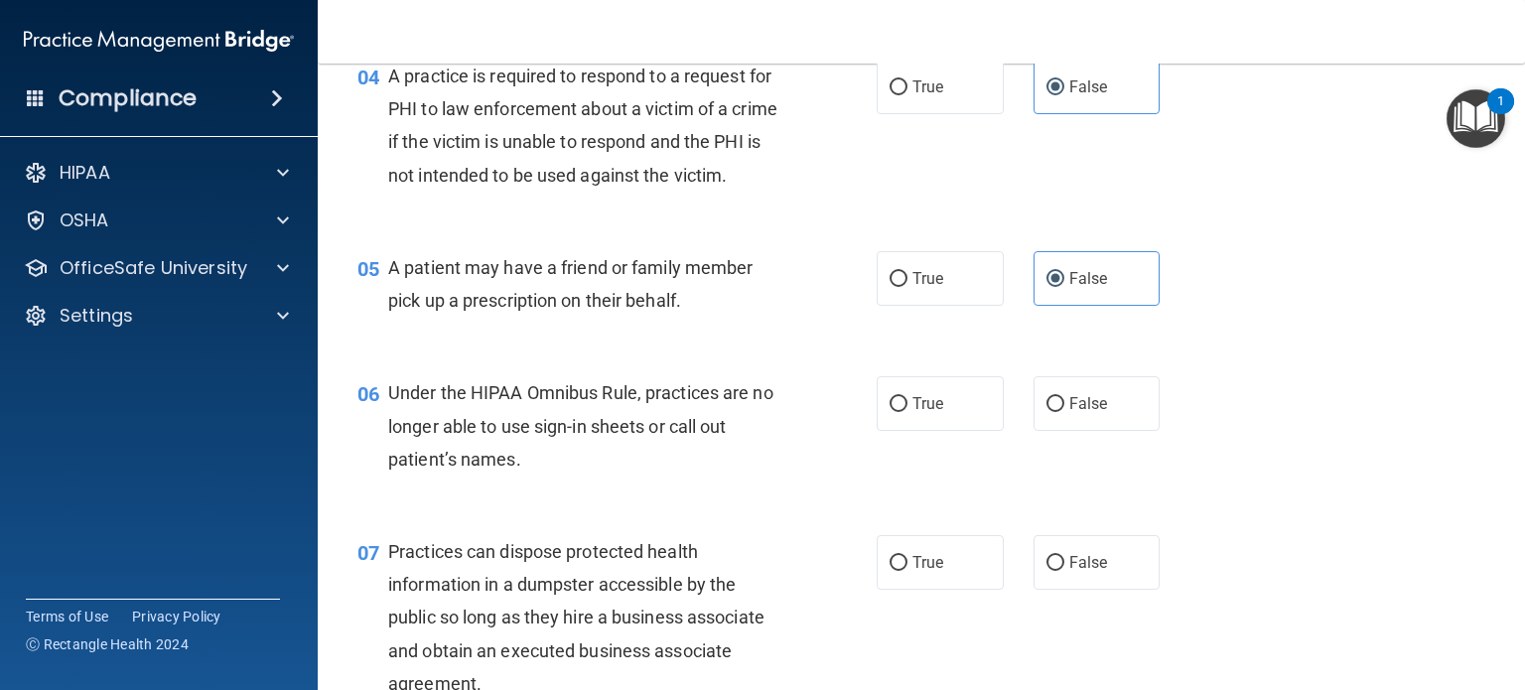
scroll to position [695, 0]
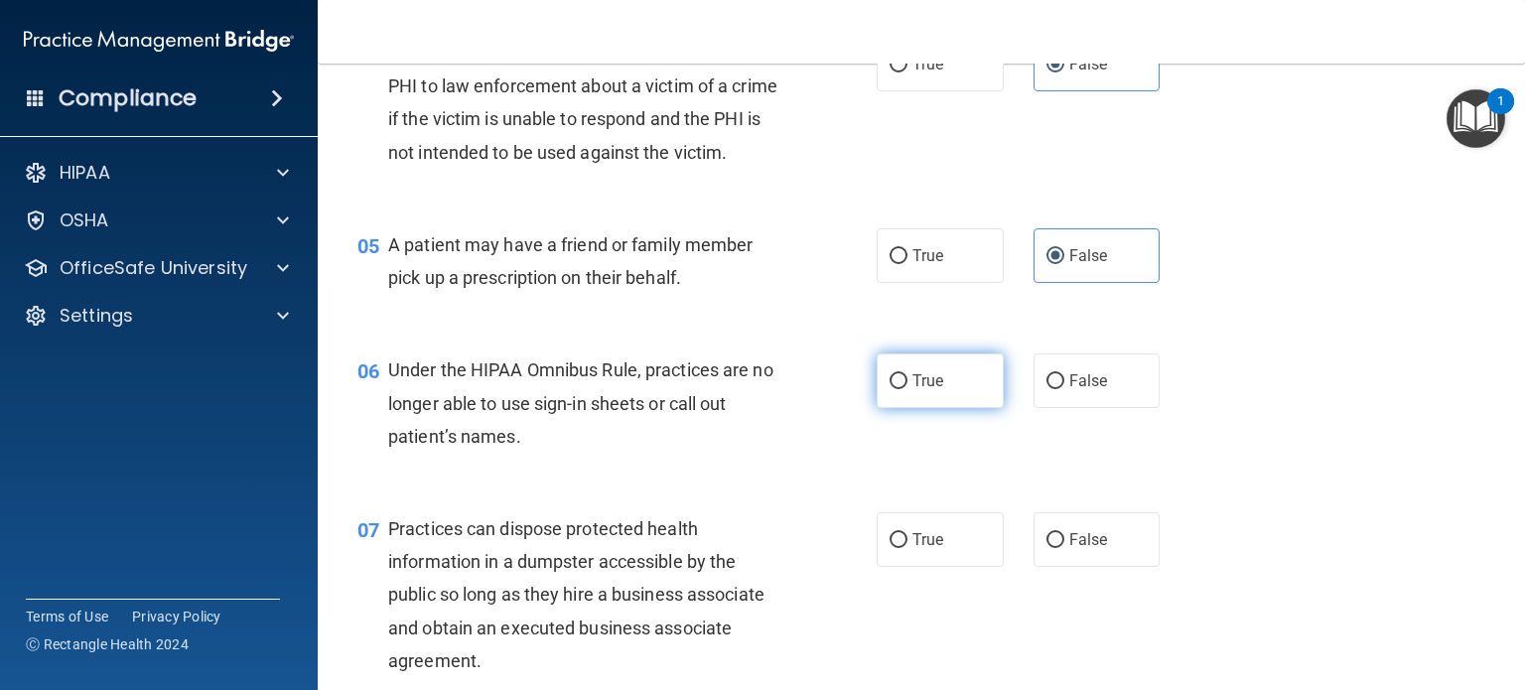
click at [889, 389] on input "True" at bounding box center [898, 381] width 18 height 15
radio input "true"
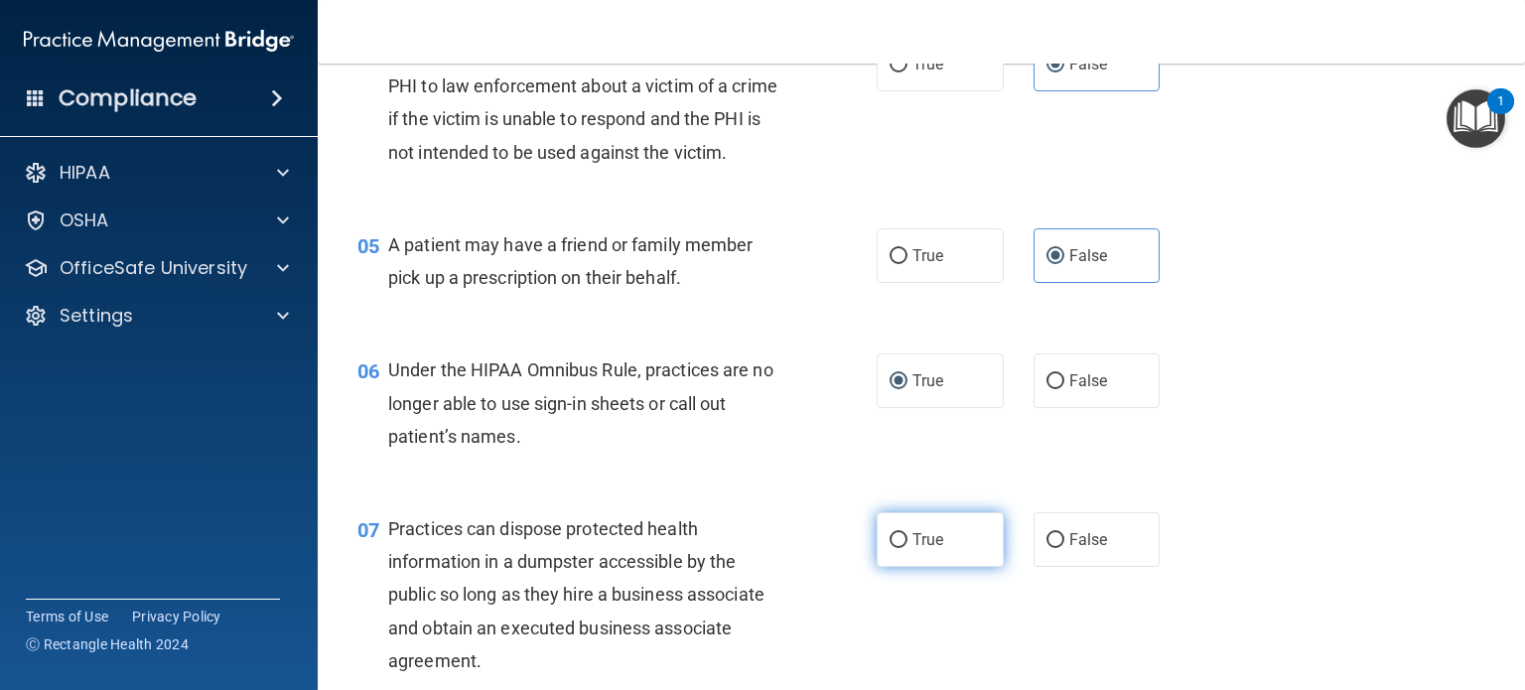
click at [981, 567] on label "True" at bounding box center [939, 539] width 127 height 55
click at [907, 548] on input "True" at bounding box center [898, 540] width 18 height 15
radio input "true"
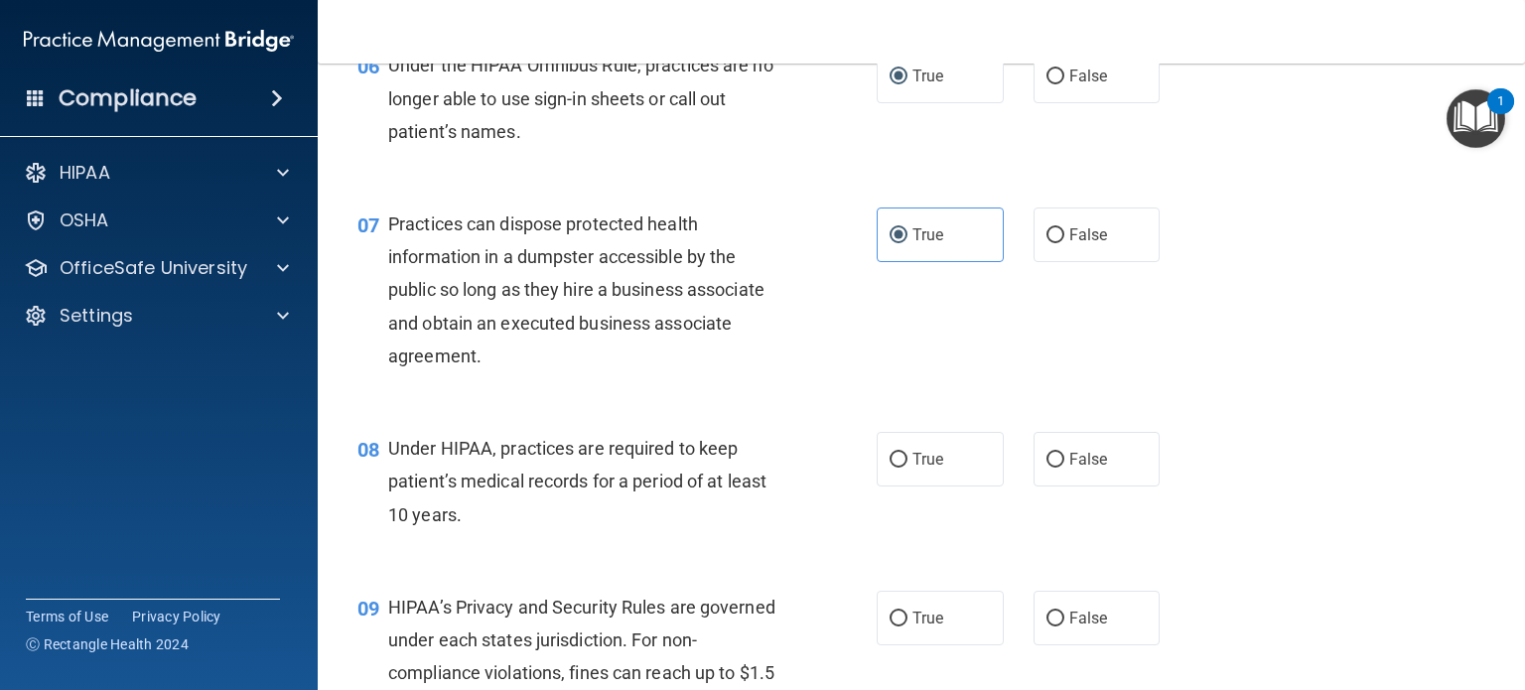
scroll to position [1092, 0]
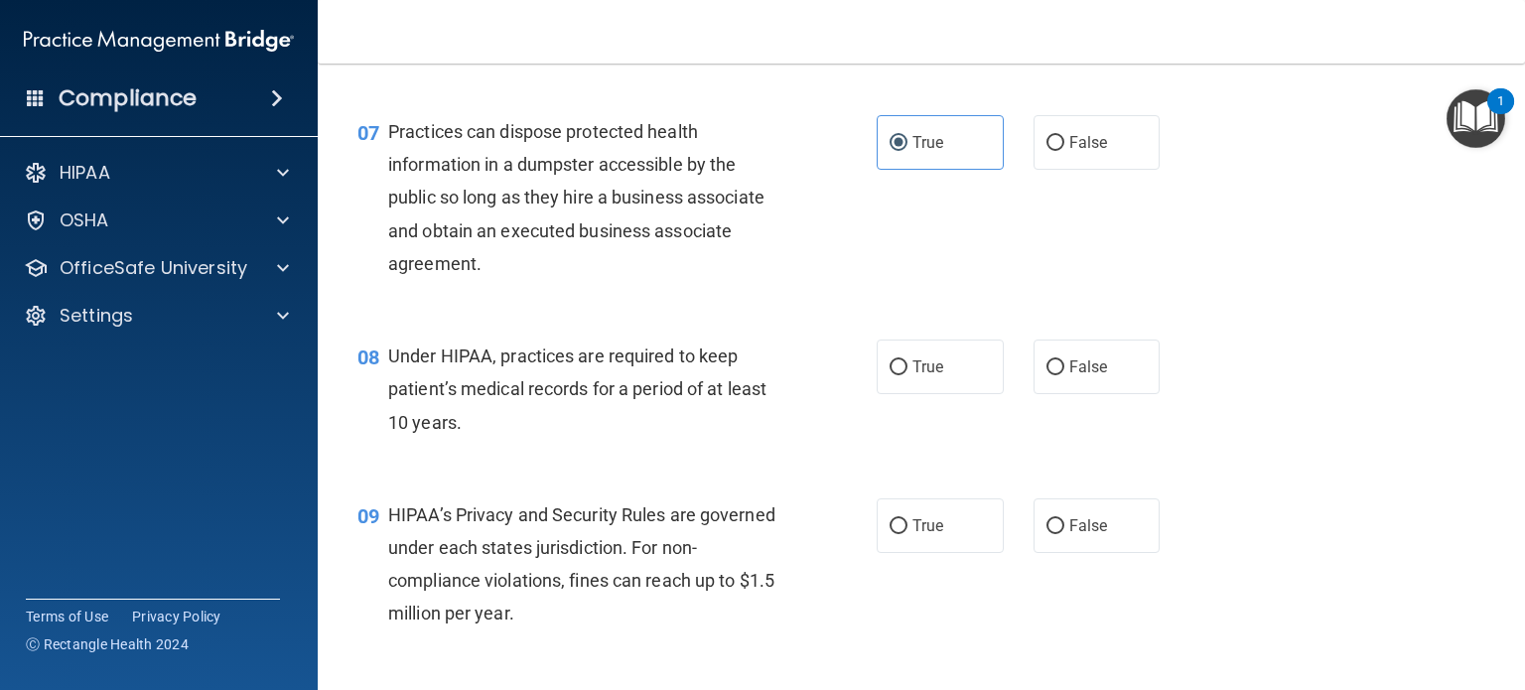
drag, startPoint x: 902, startPoint y: 390, endPoint x: 909, endPoint y: 470, distance: 80.7
click at [904, 392] on label "True" at bounding box center [939, 366] width 127 height 55
click at [904, 375] on input "True" at bounding box center [898, 367] width 18 height 15
radio input "true"
click at [1048, 534] on input "False" at bounding box center [1055, 526] width 18 height 15
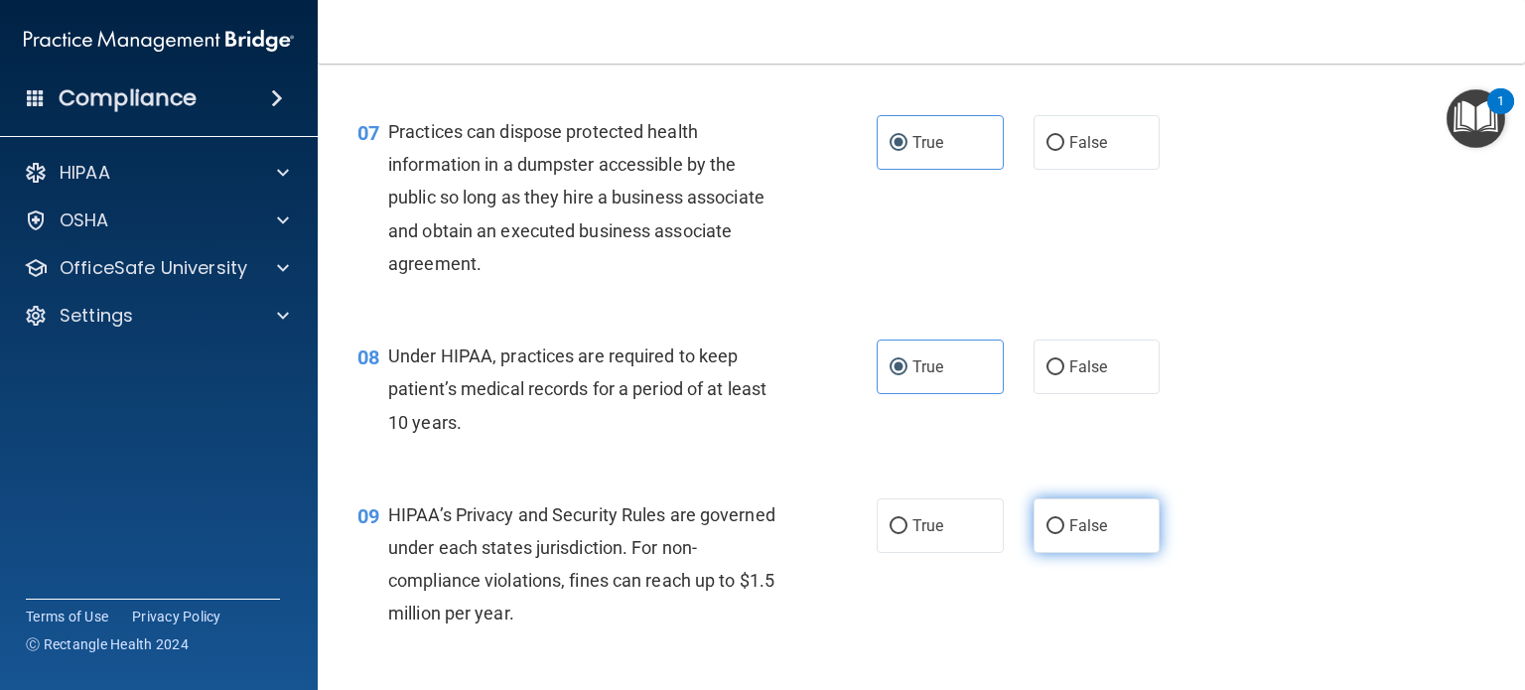
radio input "true"
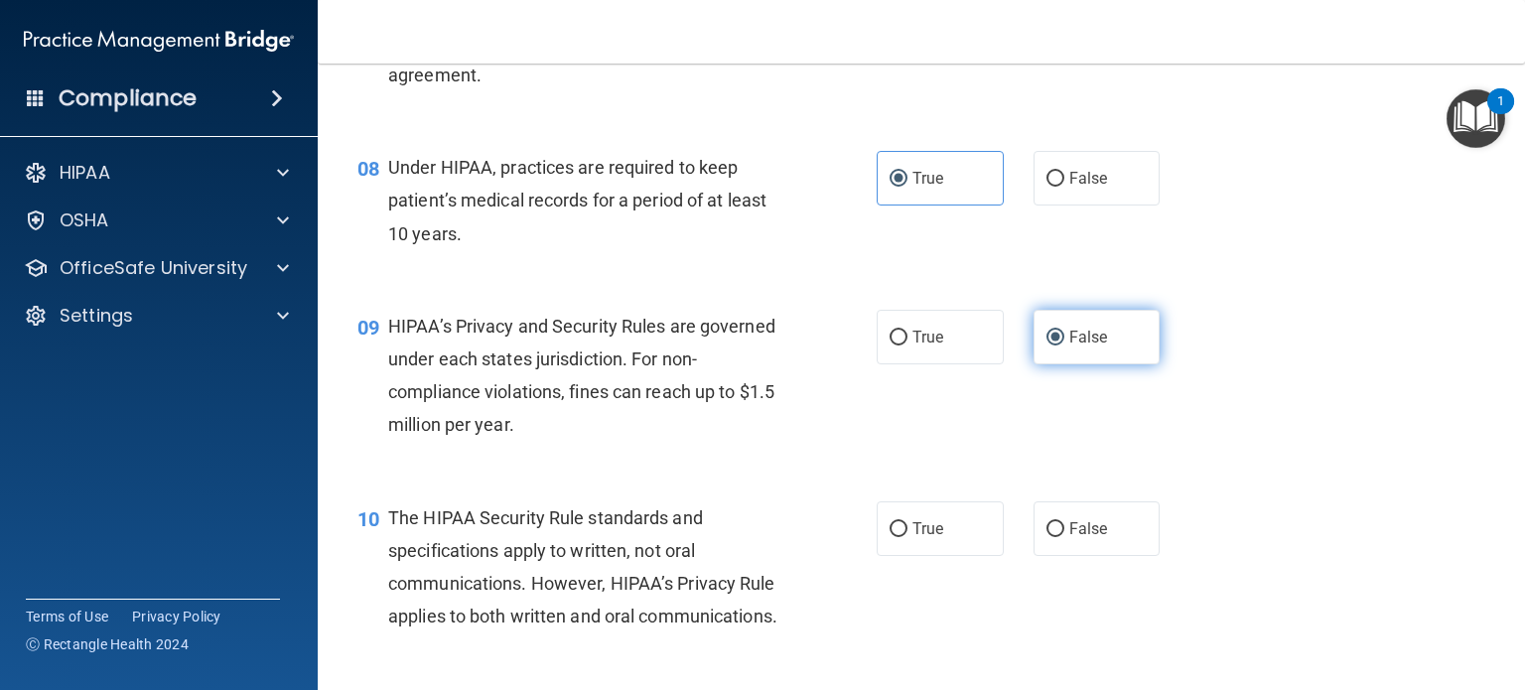
scroll to position [1390, 0]
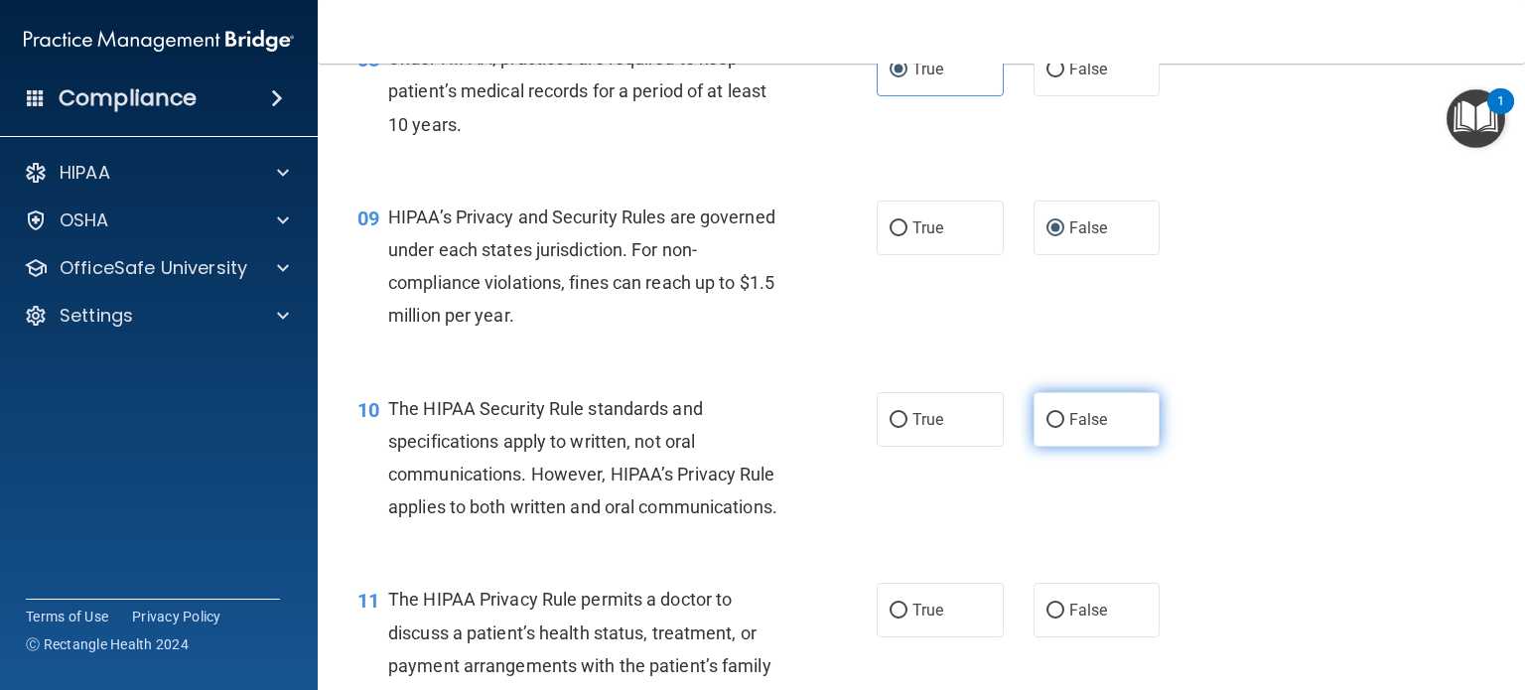
click at [1073, 429] on span "False" at bounding box center [1088, 419] width 39 height 19
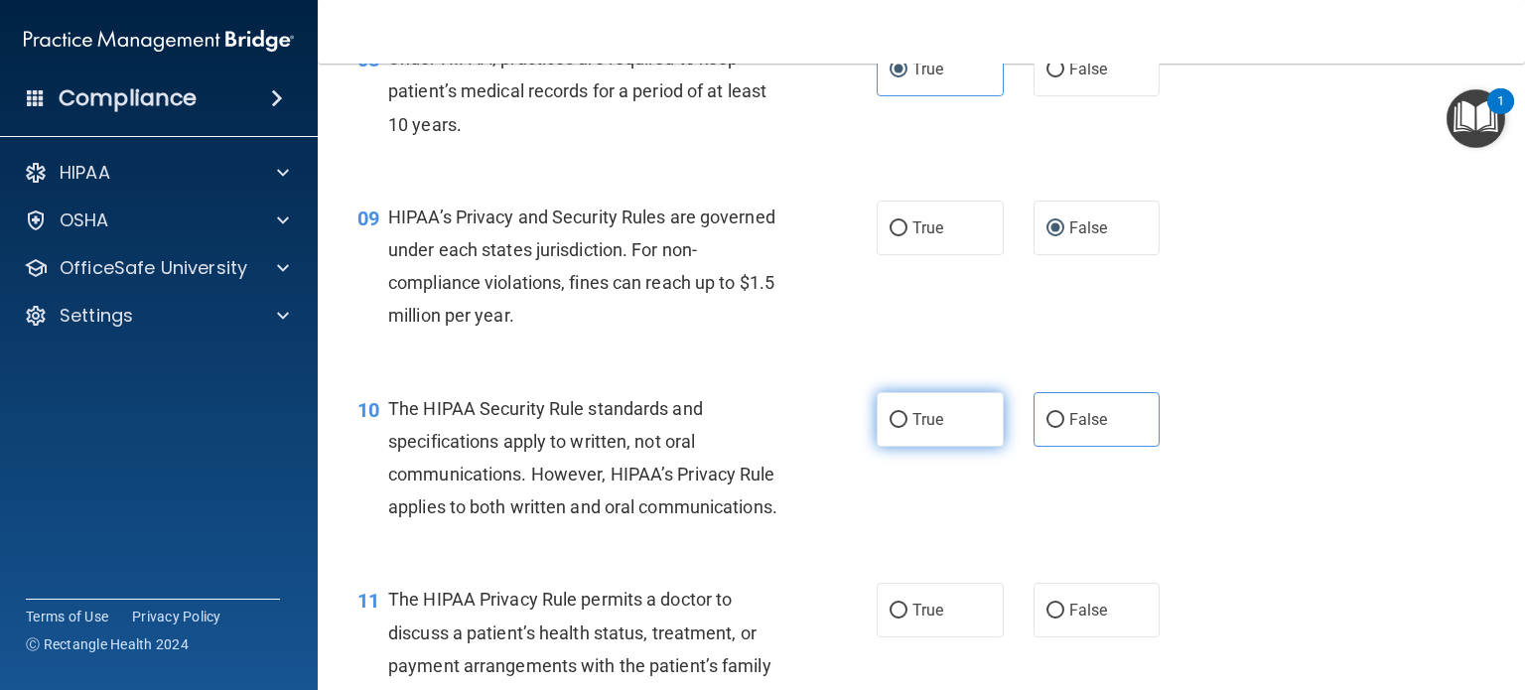
click at [973, 447] on label "True" at bounding box center [939, 419] width 127 height 55
click at [907, 428] on input "True" at bounding box center [898, 420] width 18 height 15
radio input "true"
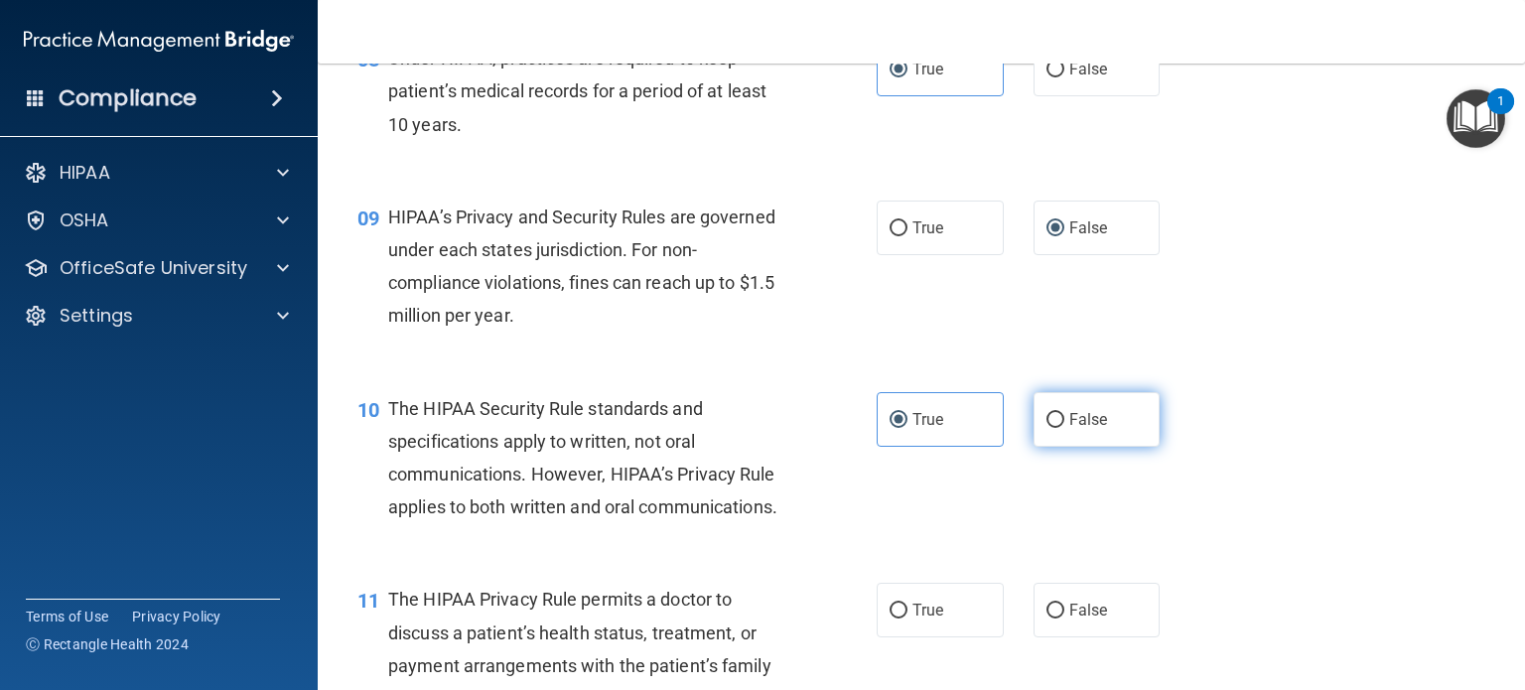
click at [1113, 447] on label "False" at bounding box center [1096, 419] width 127 height 55
click at [1064, 428] on input "False" at bounding box center [1055, 420] width 18 height 15
radio input "true"
radio input "false"
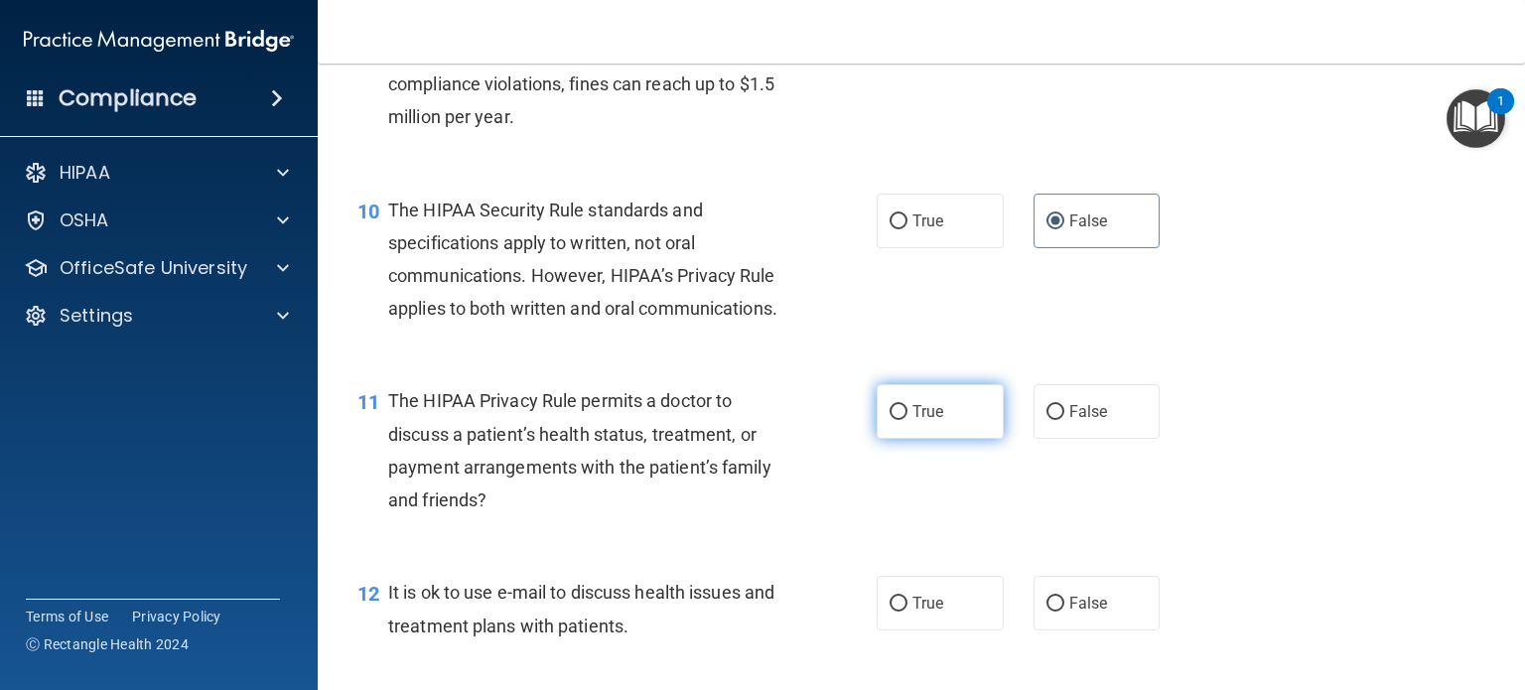
click at [961, 439] on label "True" at bounding box center [939, 411] width 127 height 55
click at [907, 420] on input "True" at bounding box center [898, 412] width 18 height 15
radio input "true"
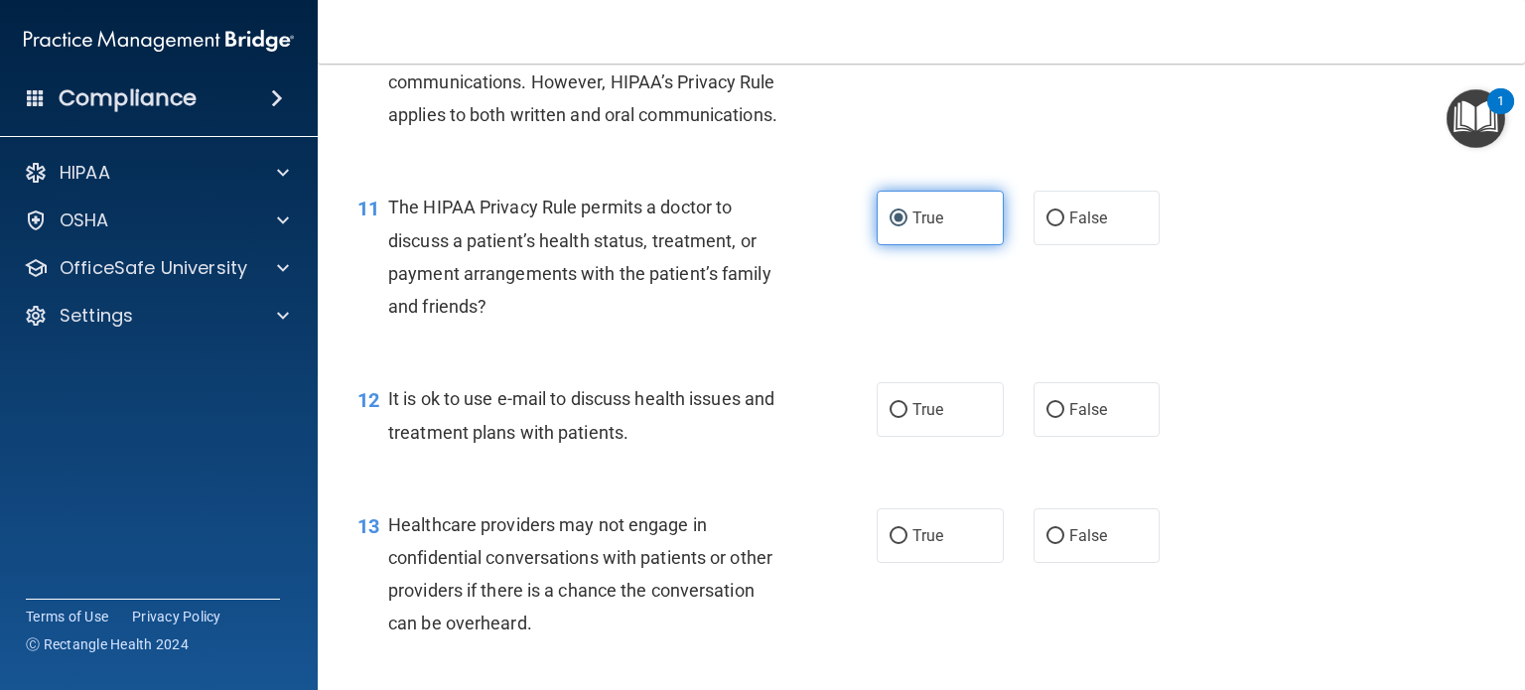
scroll to position [1787, 0]
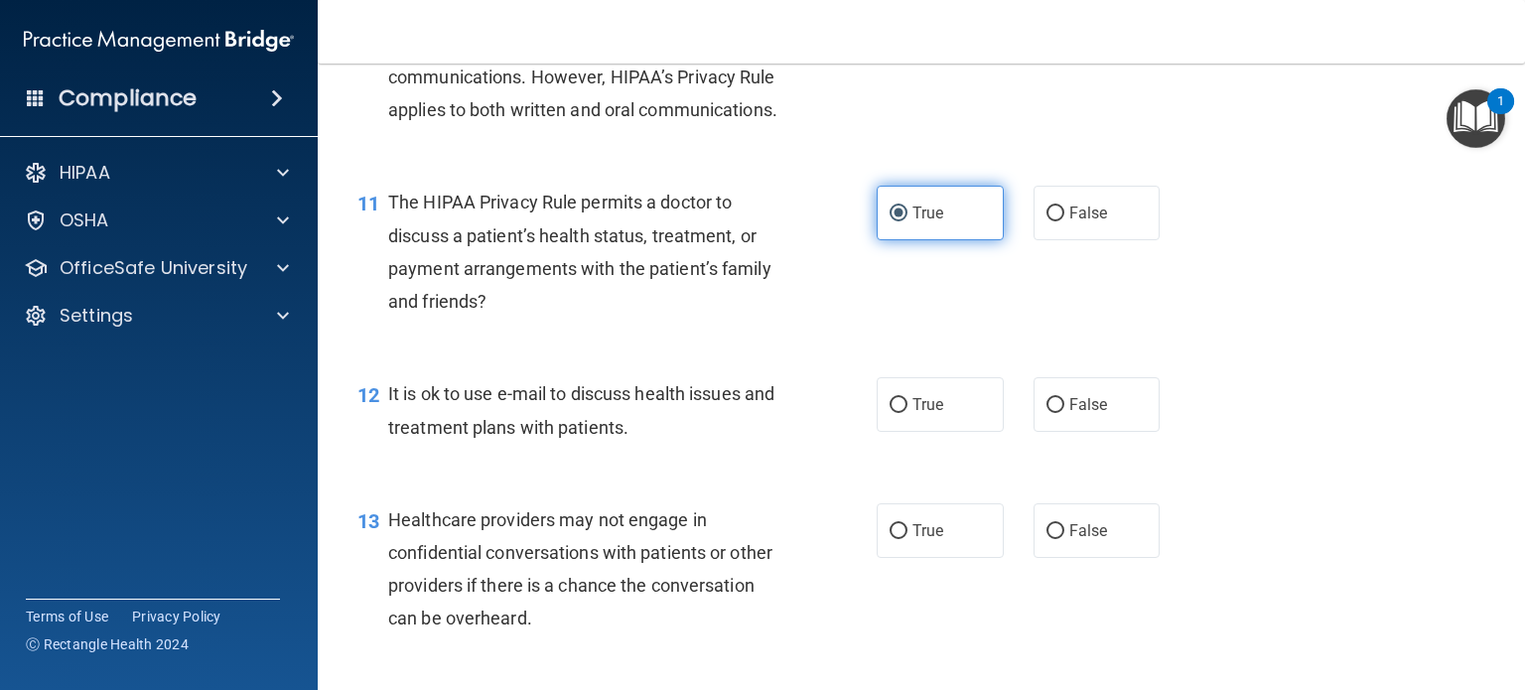
click at [961, 432] on label "True" at bounding box center [939, 404] width 127 height 55
click at [907, 413] on input "True" at bounding box center [898, 405] width 18 height 15
radio input "true"
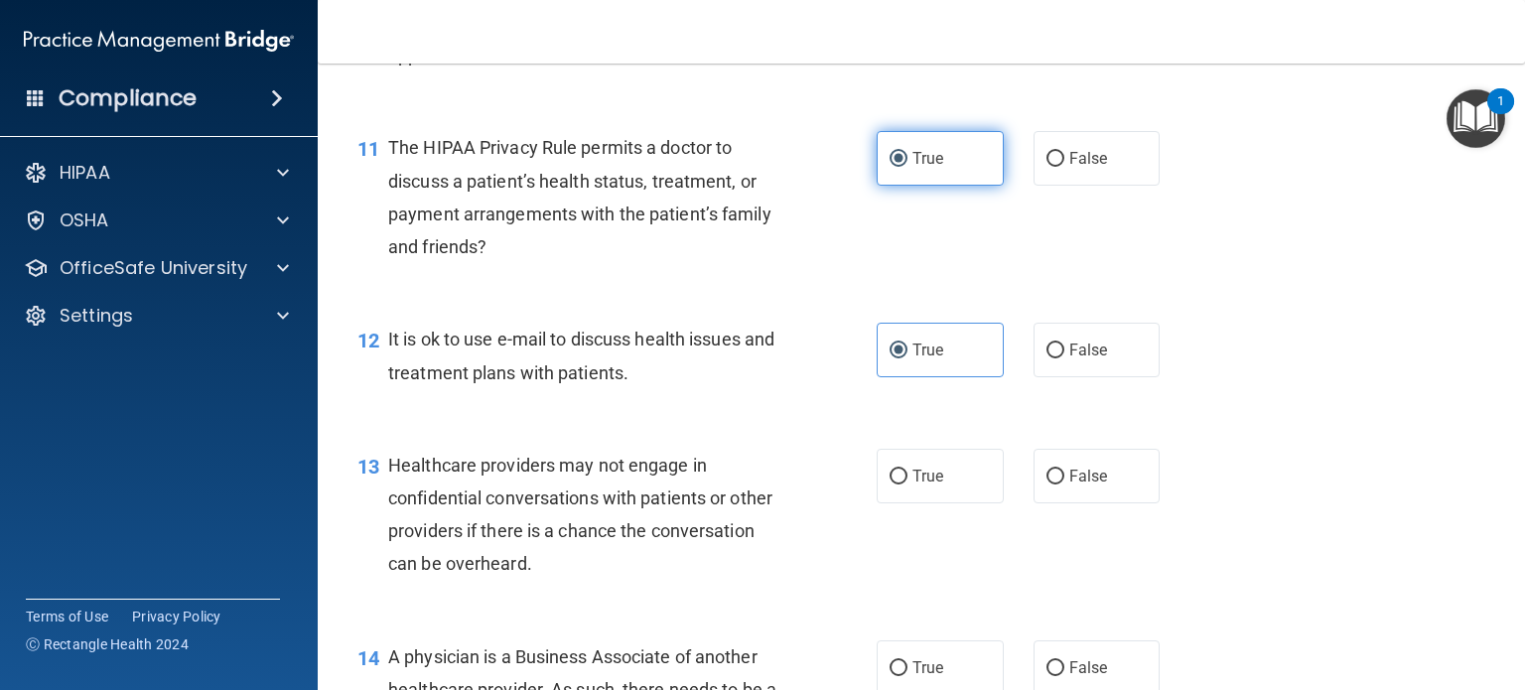
scroll to position [1886, 0]
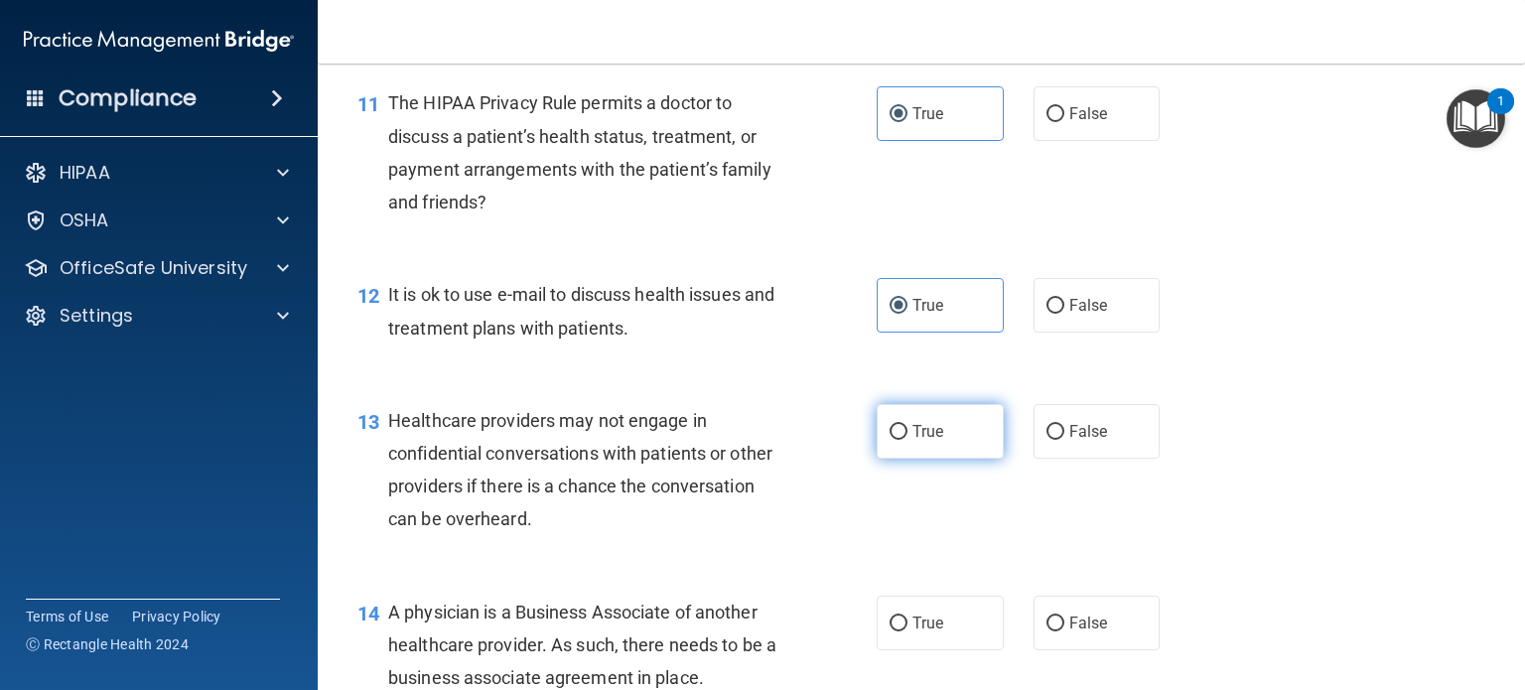
click at [959, 459] on label "True" at bounding box center [939, 431] width 127 height 55
click at [907, 440] on input "True" at bounding box center [898, 432] width 18 height 15
radio input "true"
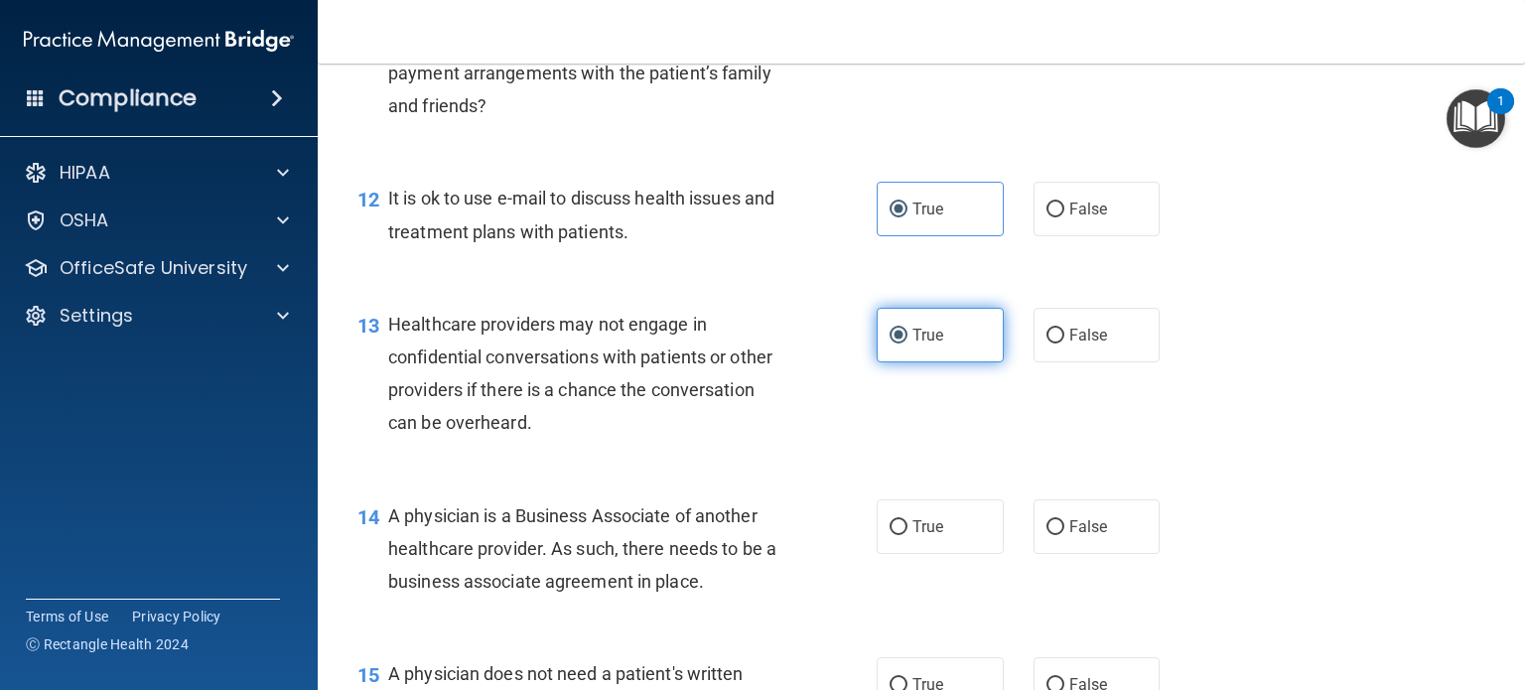
scroll to position [1985, 0]
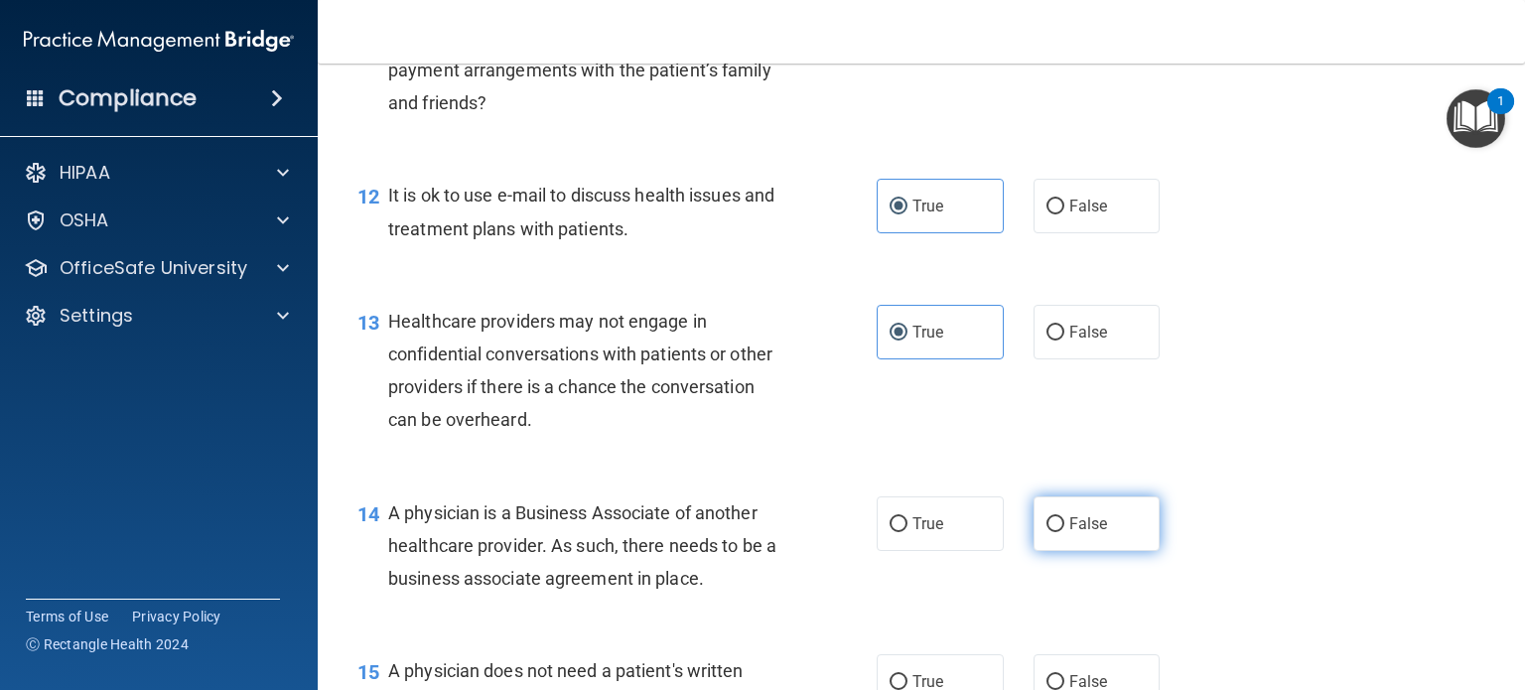
click at [1119, 551] on label "False" at bounding box center [1096, 523] width 127 height 55
click at [1064, 532] on input "False" at bounding box center [1055, 524] width 18 height 15
radio input "true"
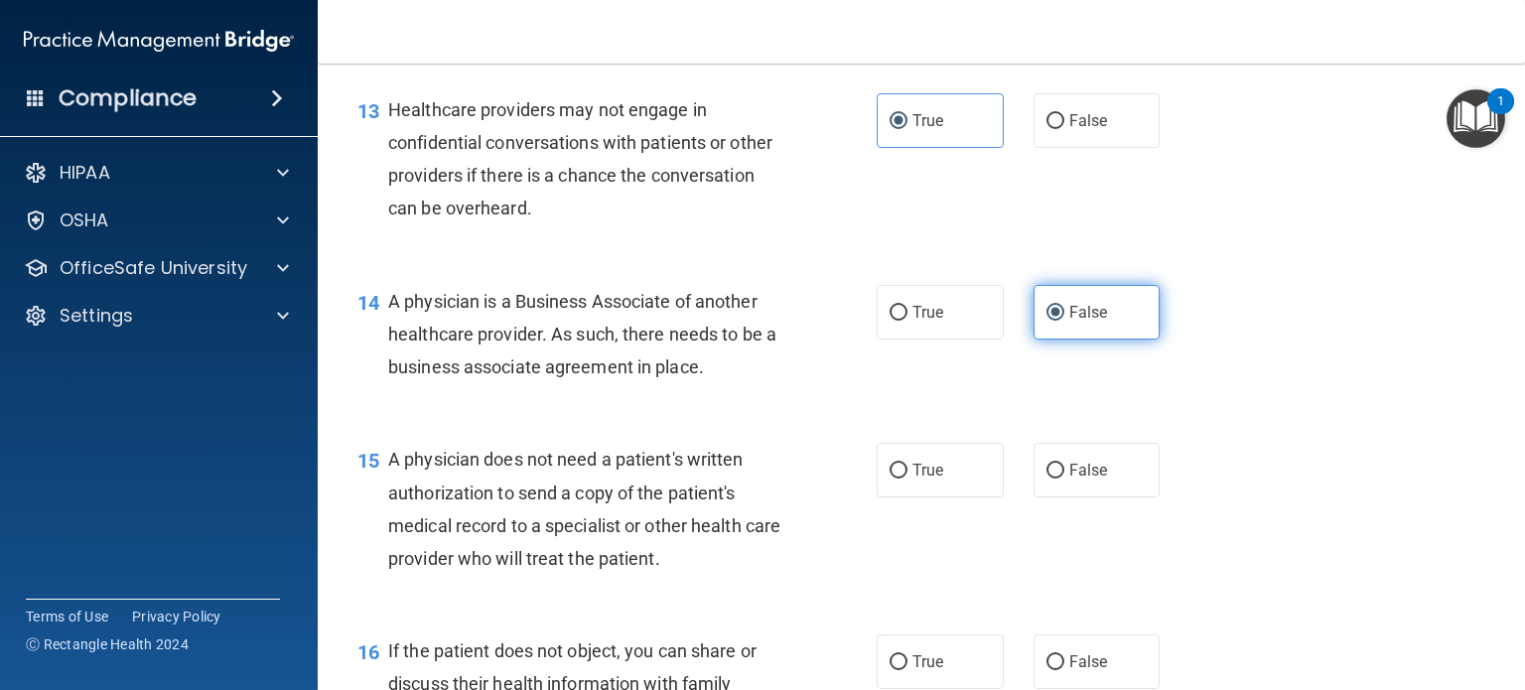
scroll to position [2283, 0]
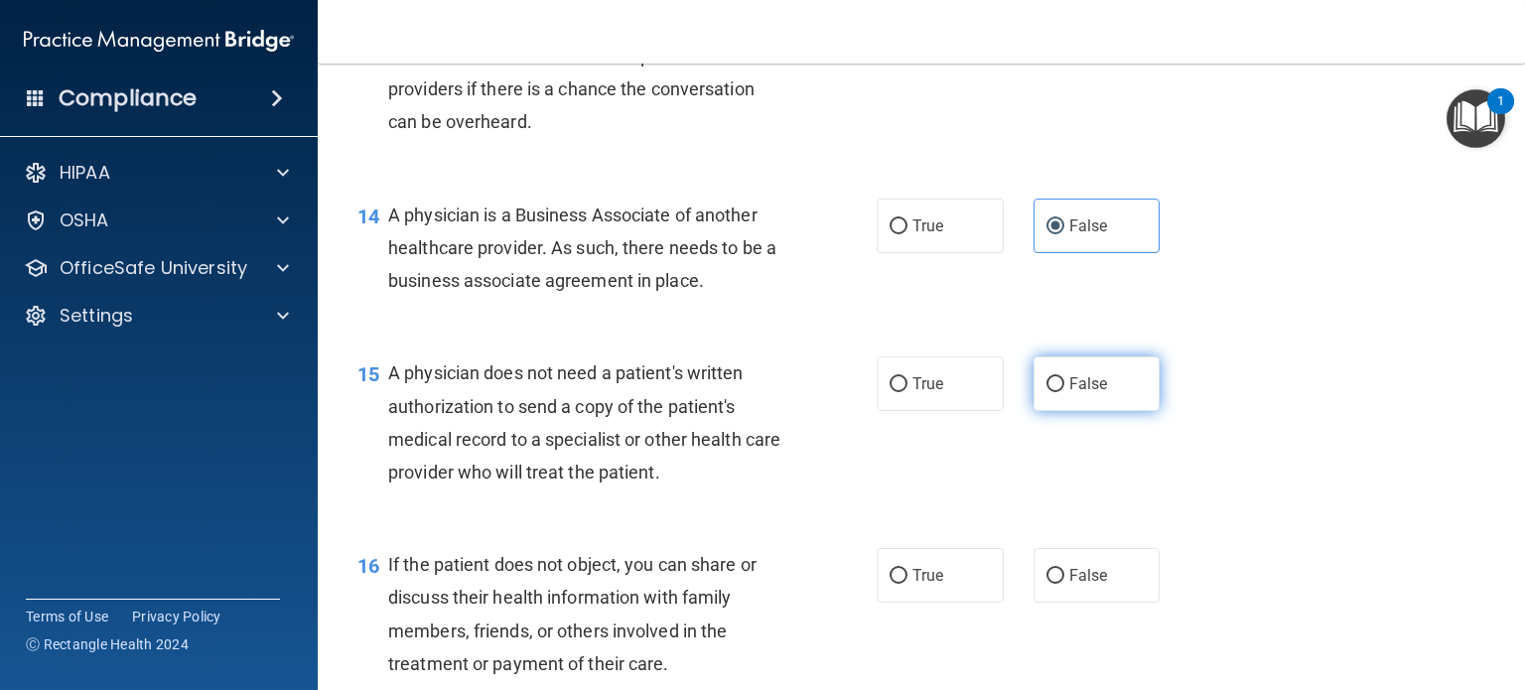
click at [1047, 411] on label "False" at bounding box center [1096, 383] width 127 height 55
click at [1047, 392] on input "False" at bounding box center [1055, 384] width 18 height 15
radio input "true"
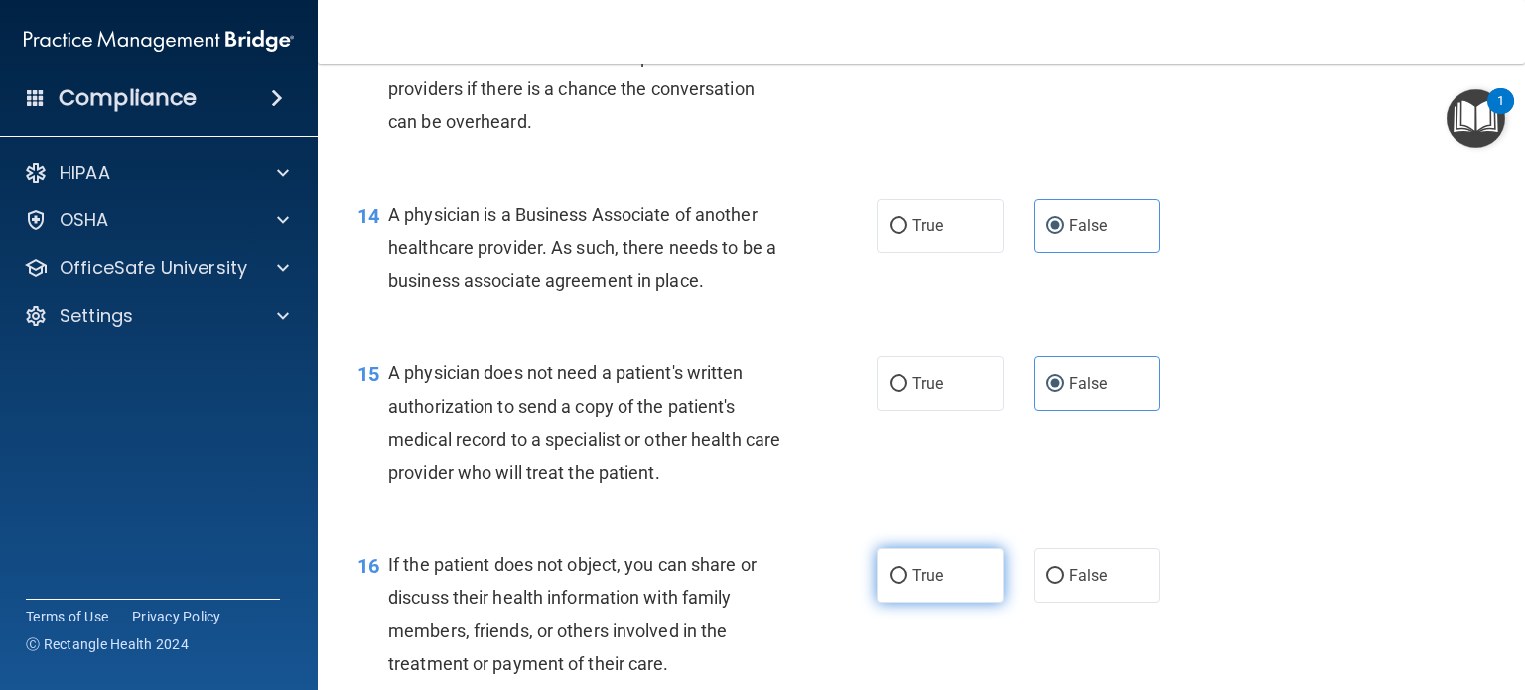
click at [965, 603] on label "True" at bounding box center [939, 575] width 127 height 55
click at [907, 584] on input "True" at bounding box center [898, 576] width 18 height 15
radio input "true"
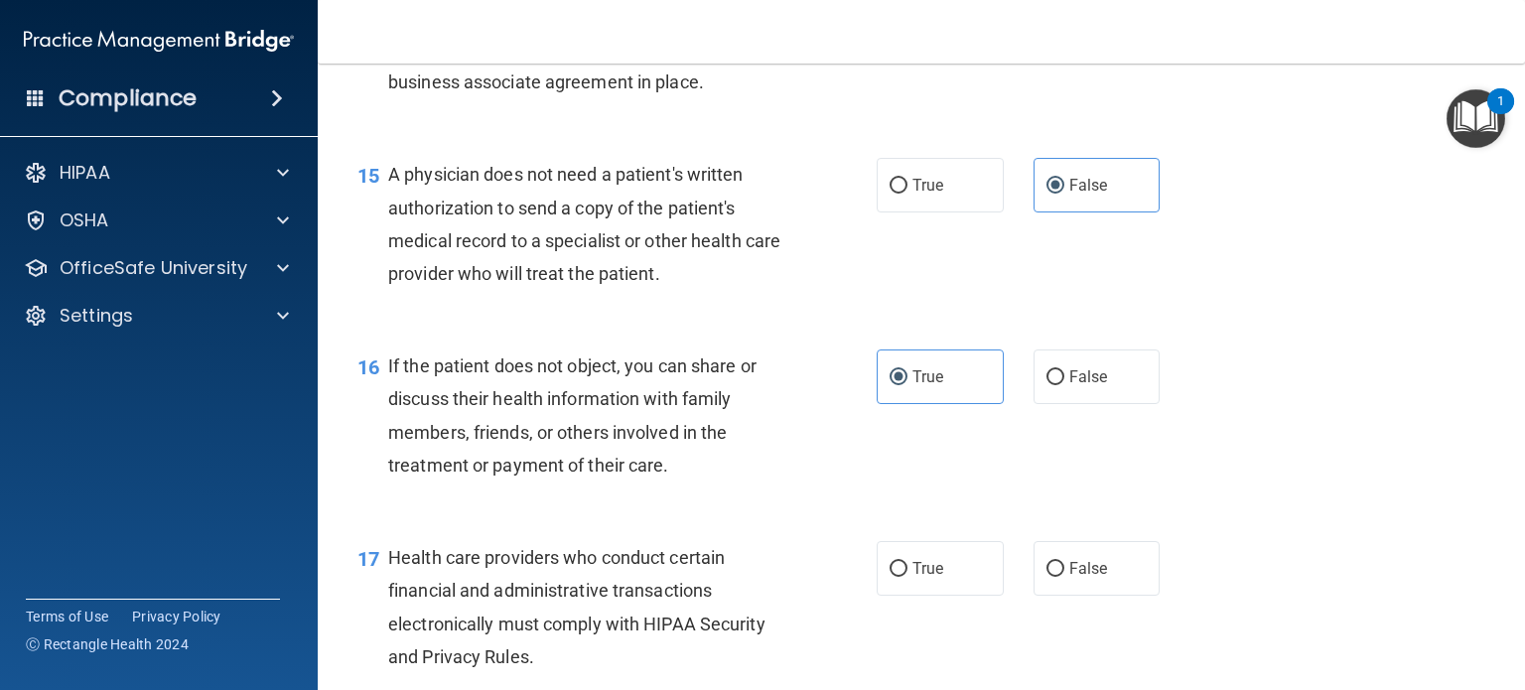
scroll to position [2581, 0]
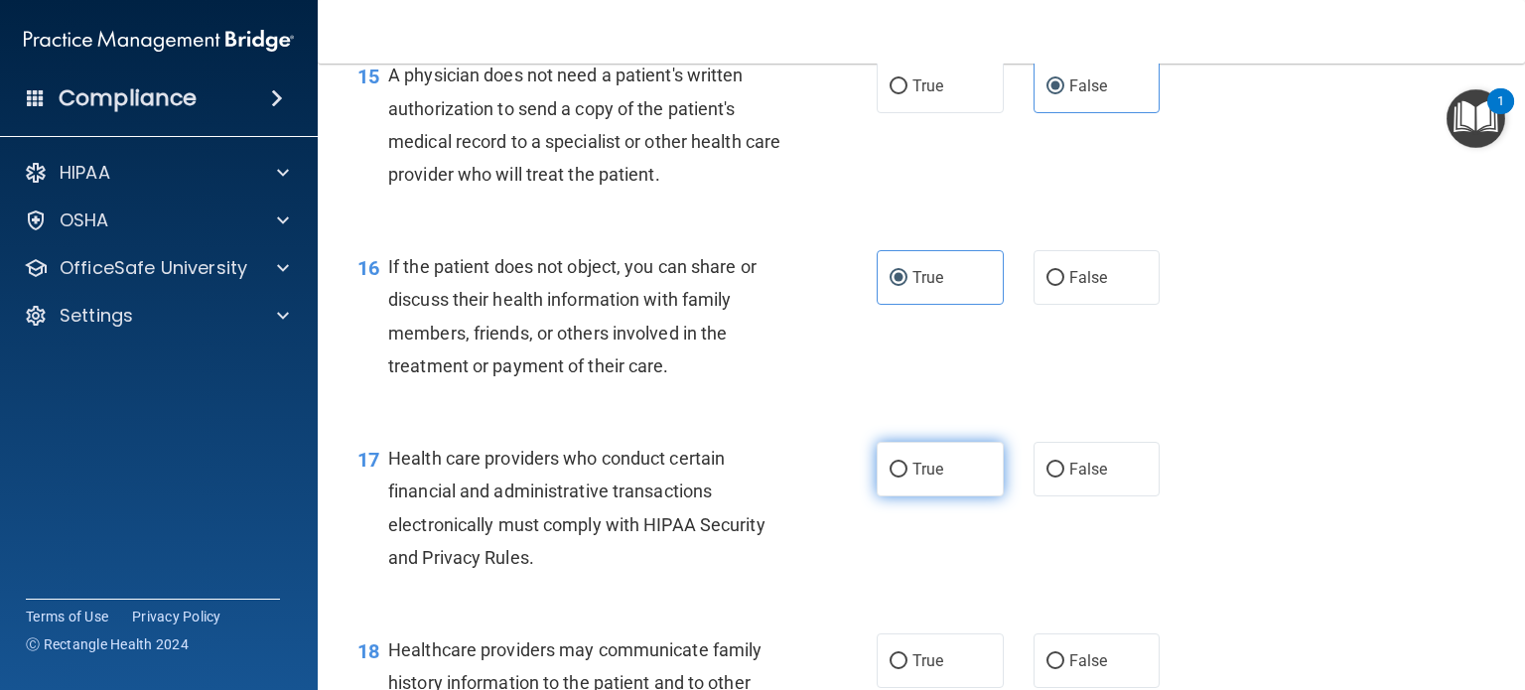
click at [957, 496] on label "True" at bounding box center [939, 469] width 127 height 55
click at [907, 477] on input "True" at bounding box center [898, 470] width 18 height 15
radio input "true"
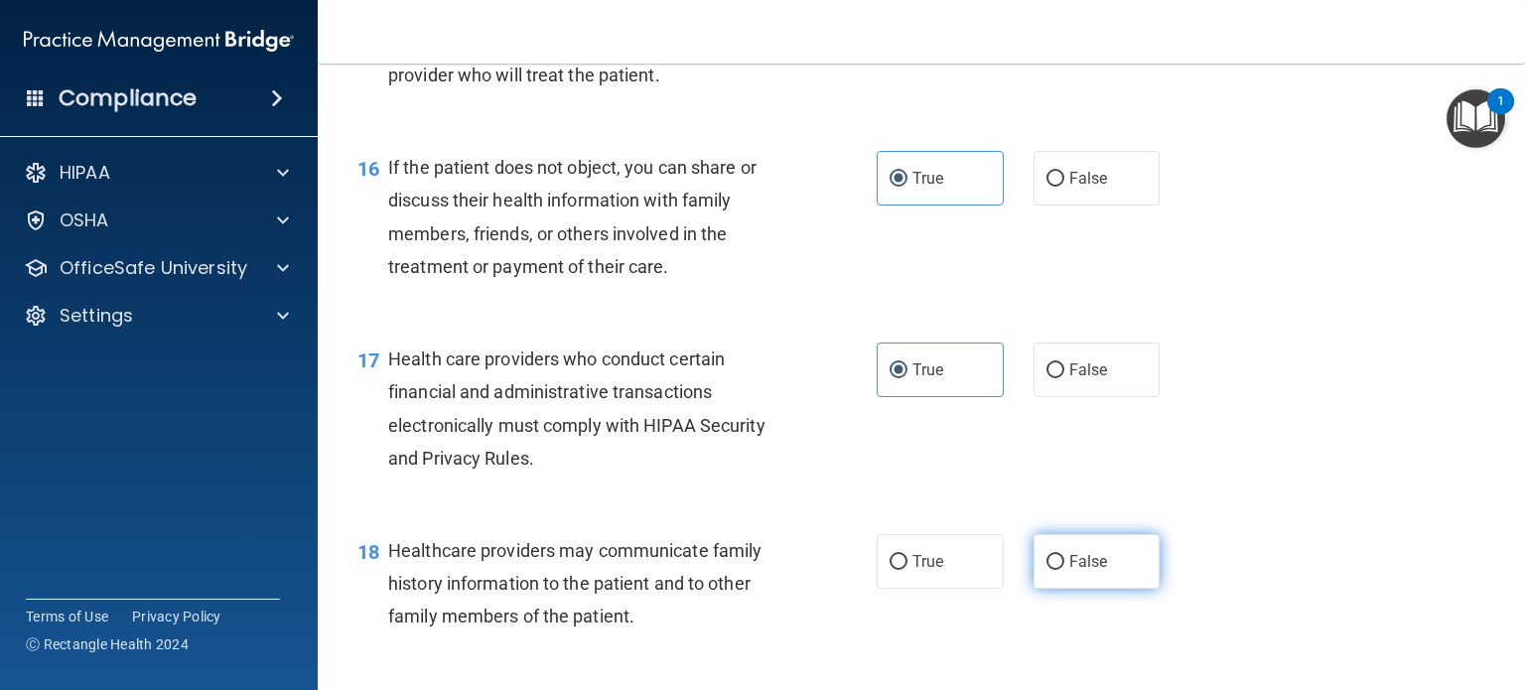
click at [1074, 589] on label "False" at bounding box center [1096, 561] width 127 height 55
click at [1064, 570] on input "False" at bounding box center [1055, 562] width 18 height 15
radio input "true"
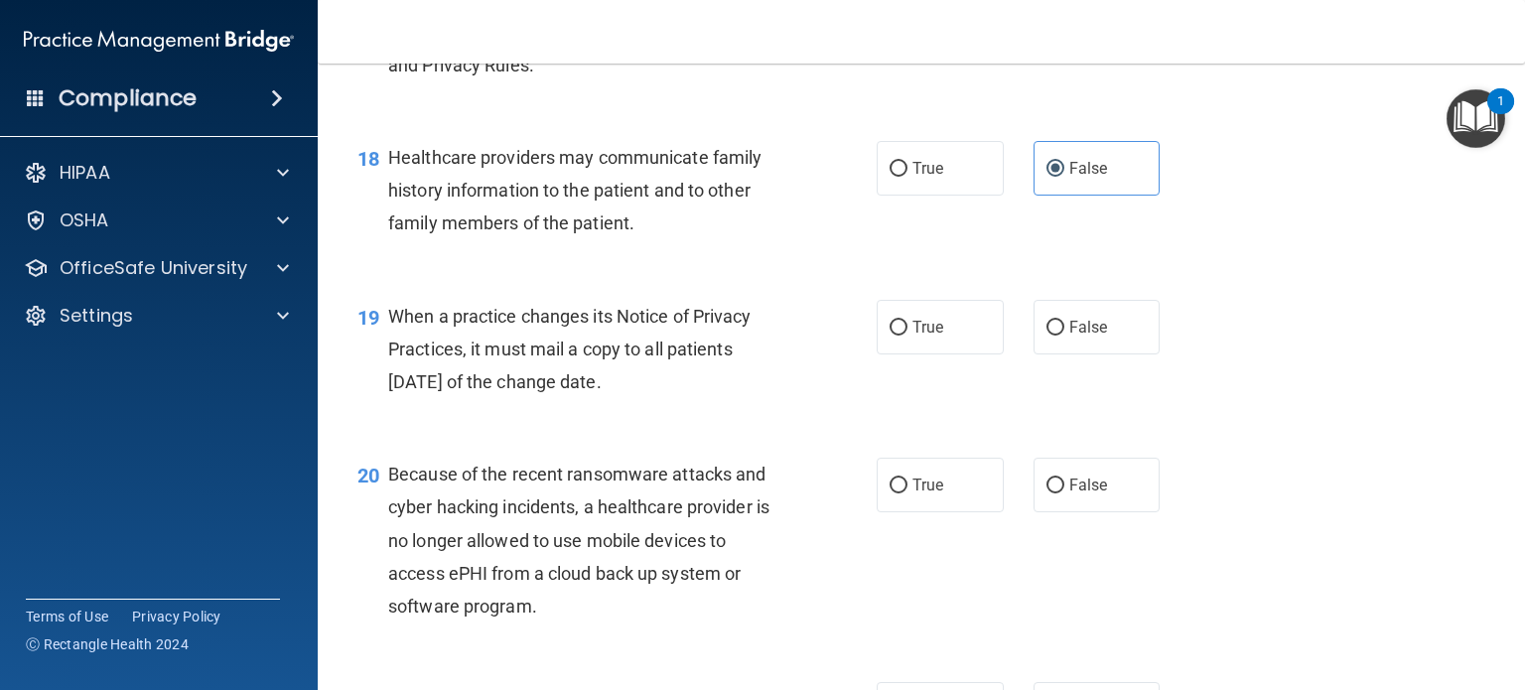
scroll to position [3077, 0]
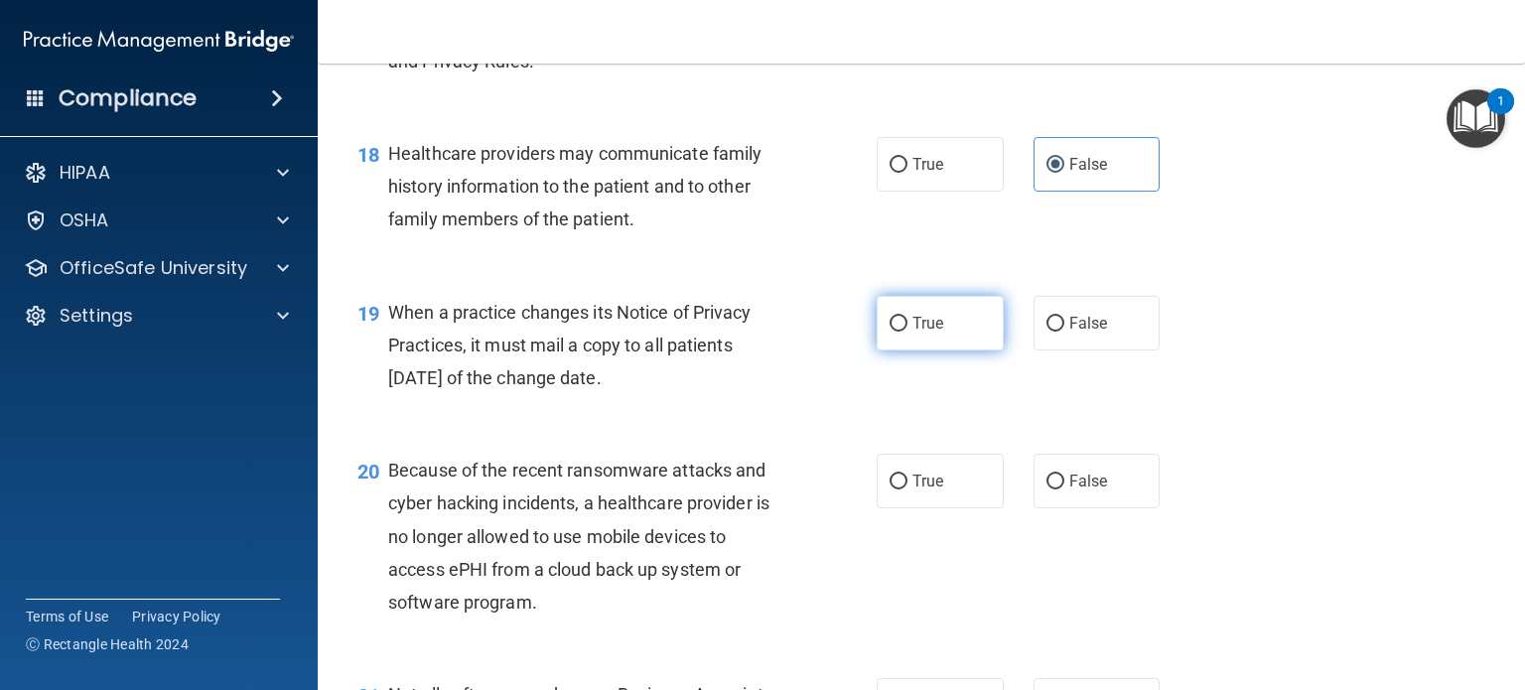
click at [955, 350] on label "True" at bounding box center [939, 323] width 127 height 55
click at [907, 332] on input "True" at bounding box center [898, 324] width 18 height 15
radio input "true"
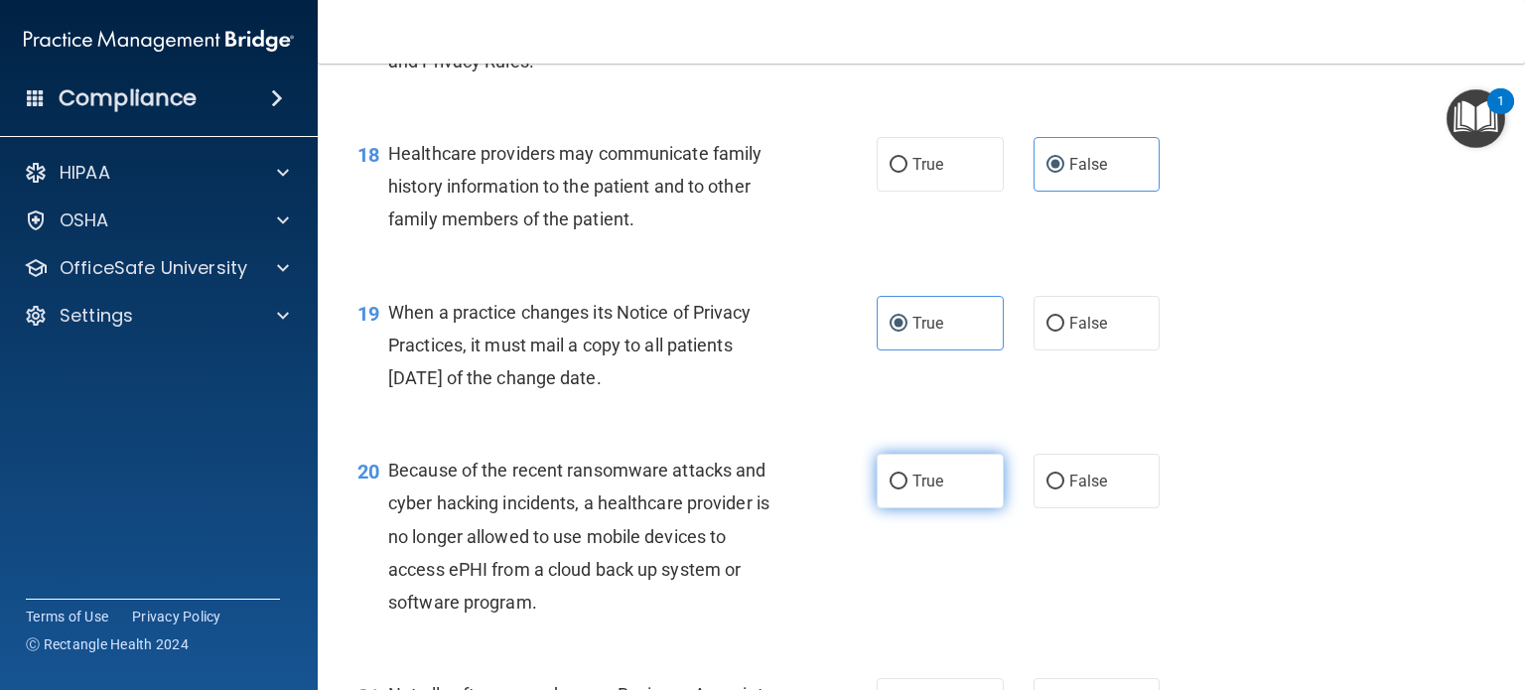
click at [936, 508] on label "True" at bounding box center [939, 481] width 127 height 55
click at [907, 489] on input "True" at bounding box center [898, 481] width 18 height 15
radio input "true"
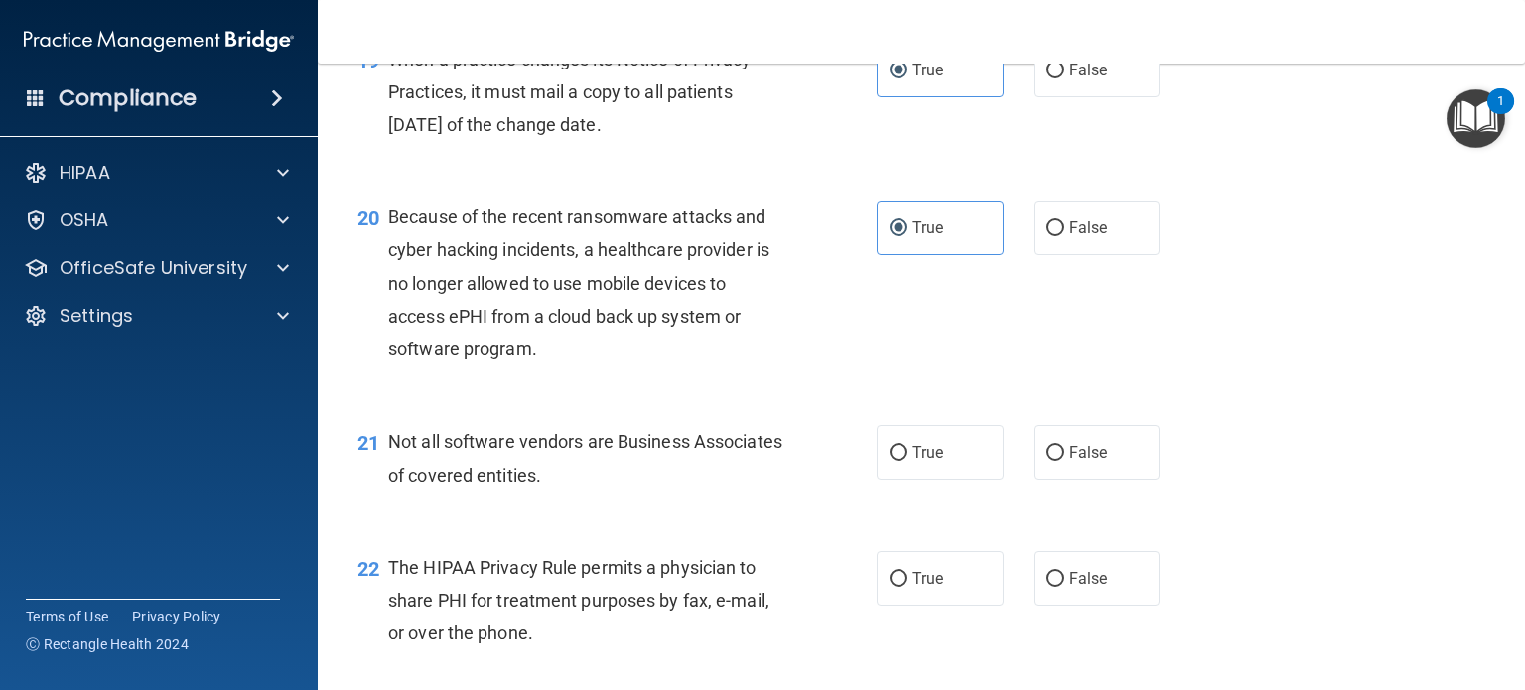
scroll to position [3375, 0]
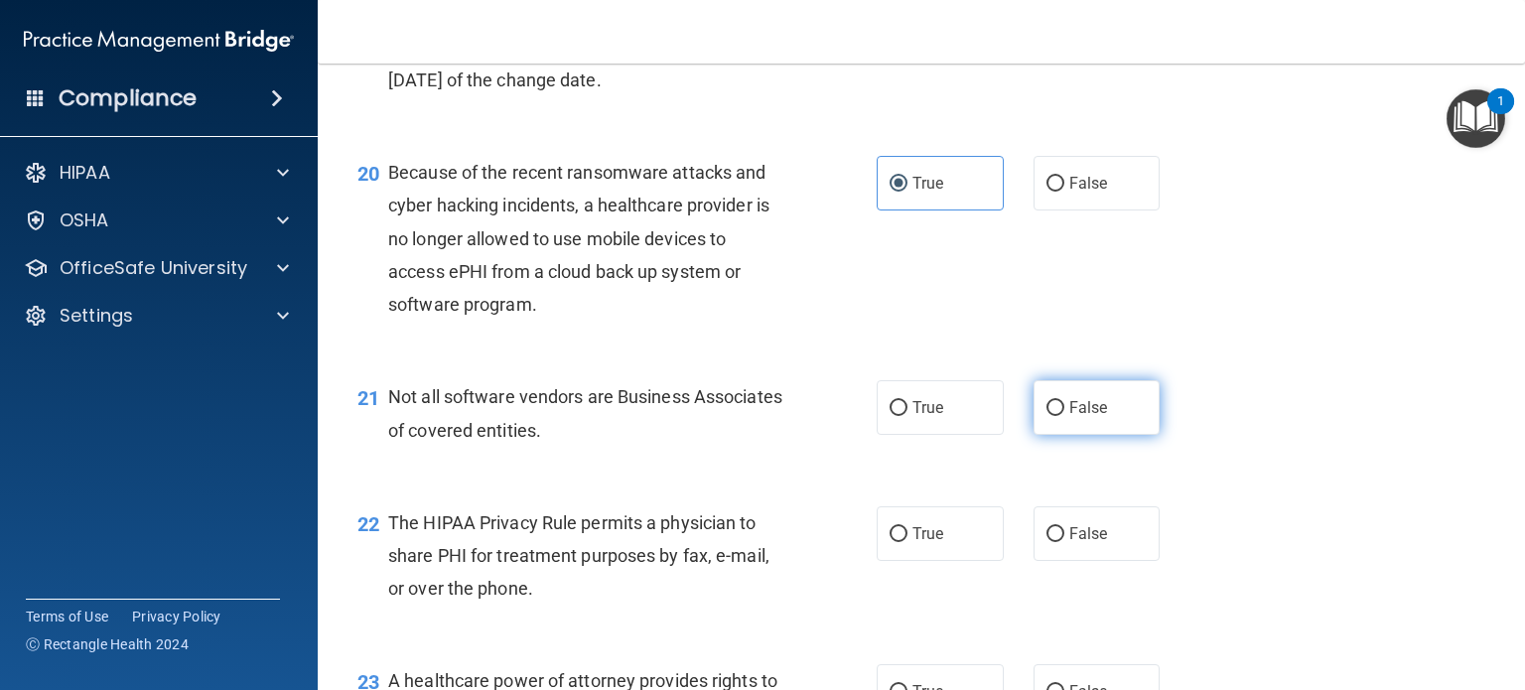
click at [1092, 435] on label "False" at bounding box center [1096, 407] width 127 height 55
click at [1064, 416] on input "False" at bounding box center [1055, 408] width 18 height 15
radio input "true"
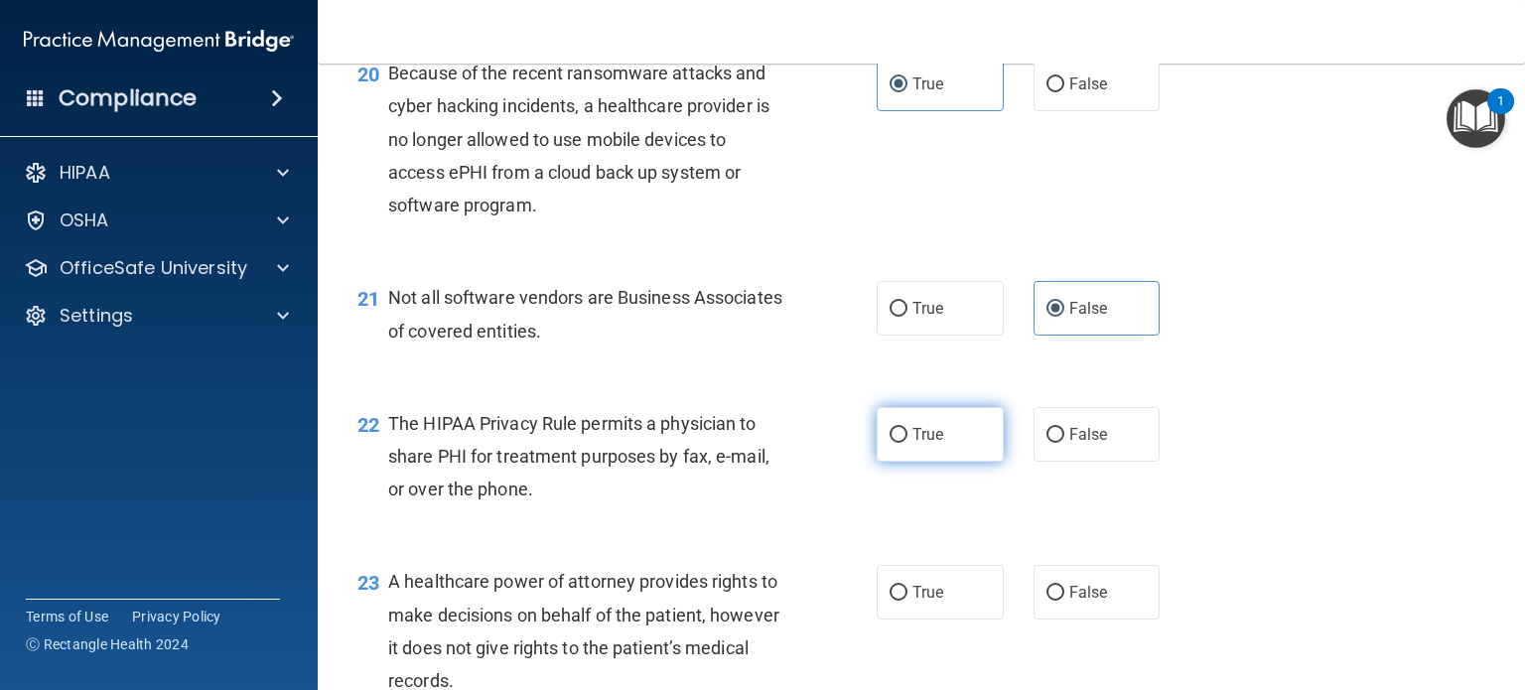
click at [988, 462] on label "True" at bounding box center [939, 434] width 127 height 55
click at [907, 443] on input "True" at bounding box center [898, 435] width 18 height 15
radio input "true"
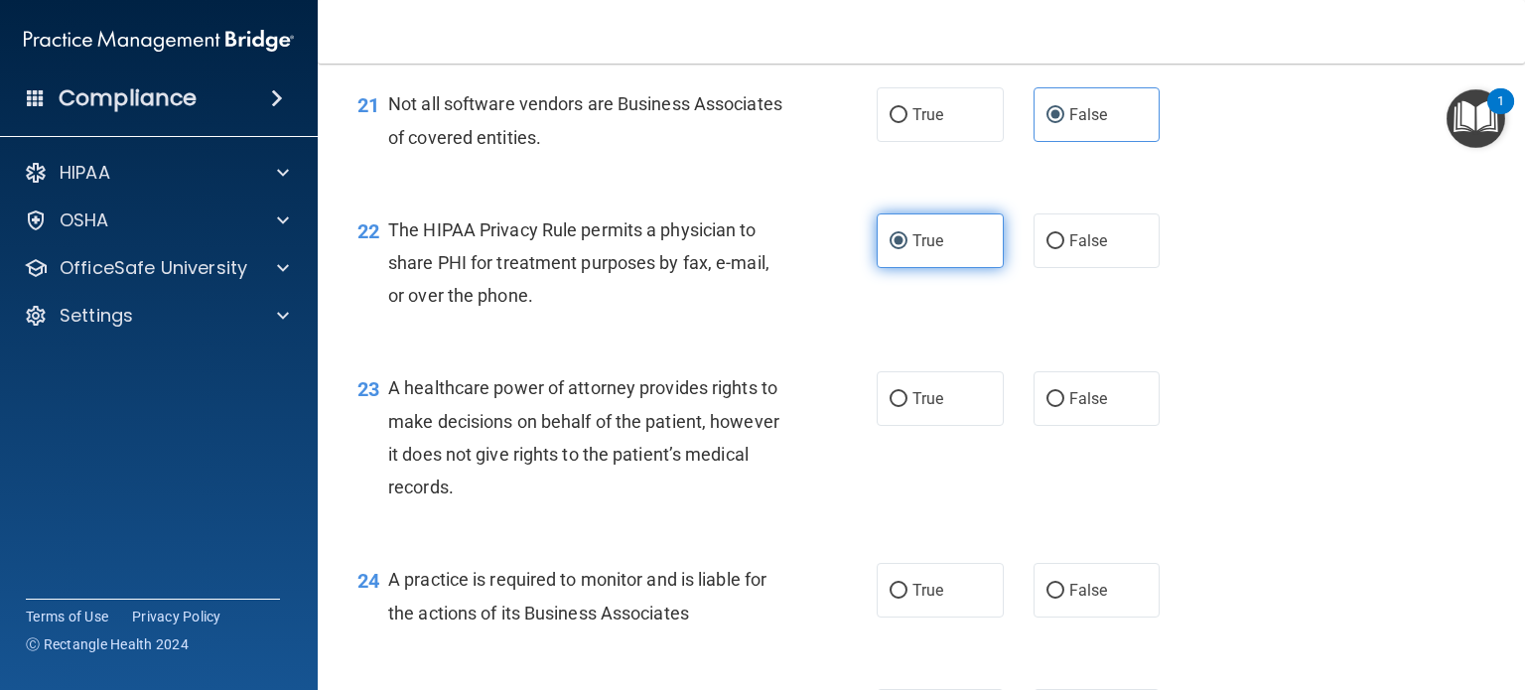
scroll to position [3673, 0]
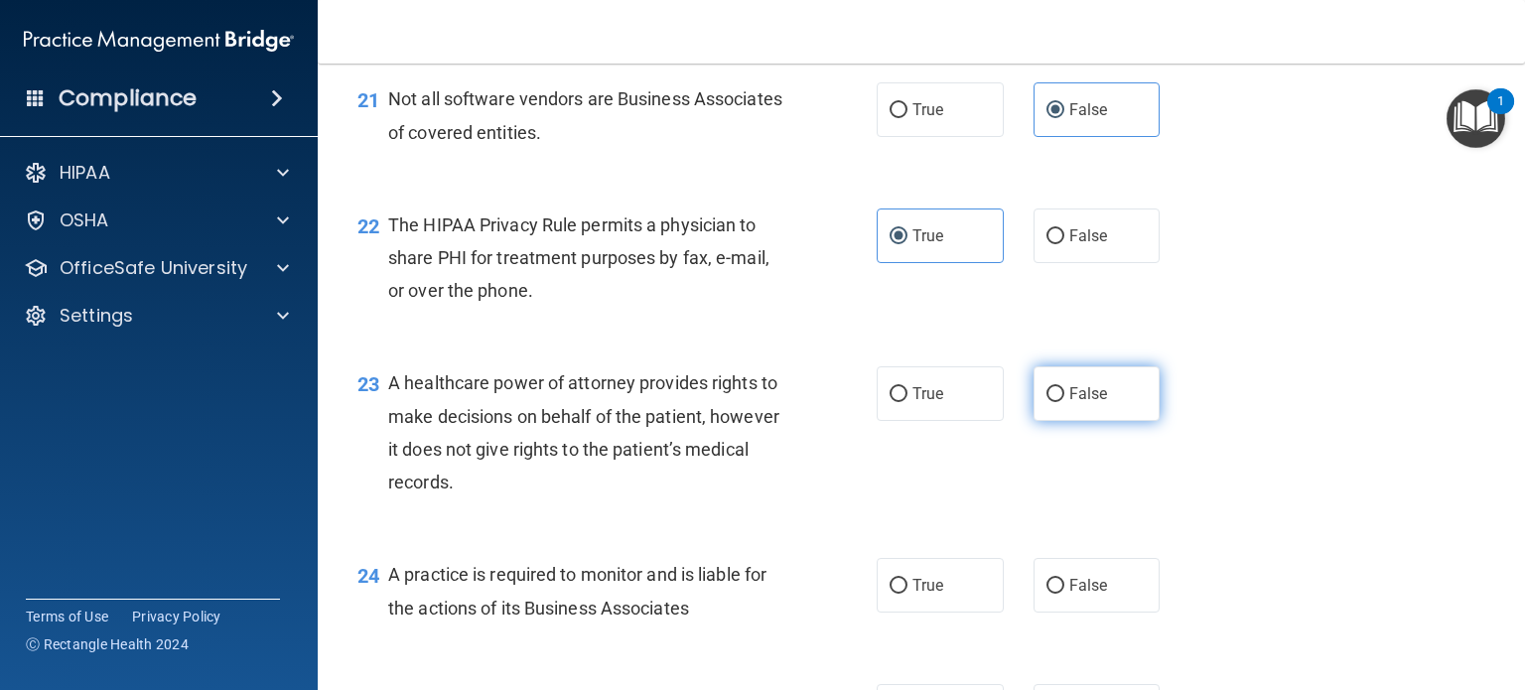
drag, startPoint x: 1048, startPoint y: 464, endPoint x: 1068, endPoint y: 483, distance: 28.1
click at [1064, 421] on label "False" at bounding box center [1096, 393] width 127 height 55
click at [1064, 402] on input "False" at bounding box center [1055, 394] width 18 height 15
radio input "true"
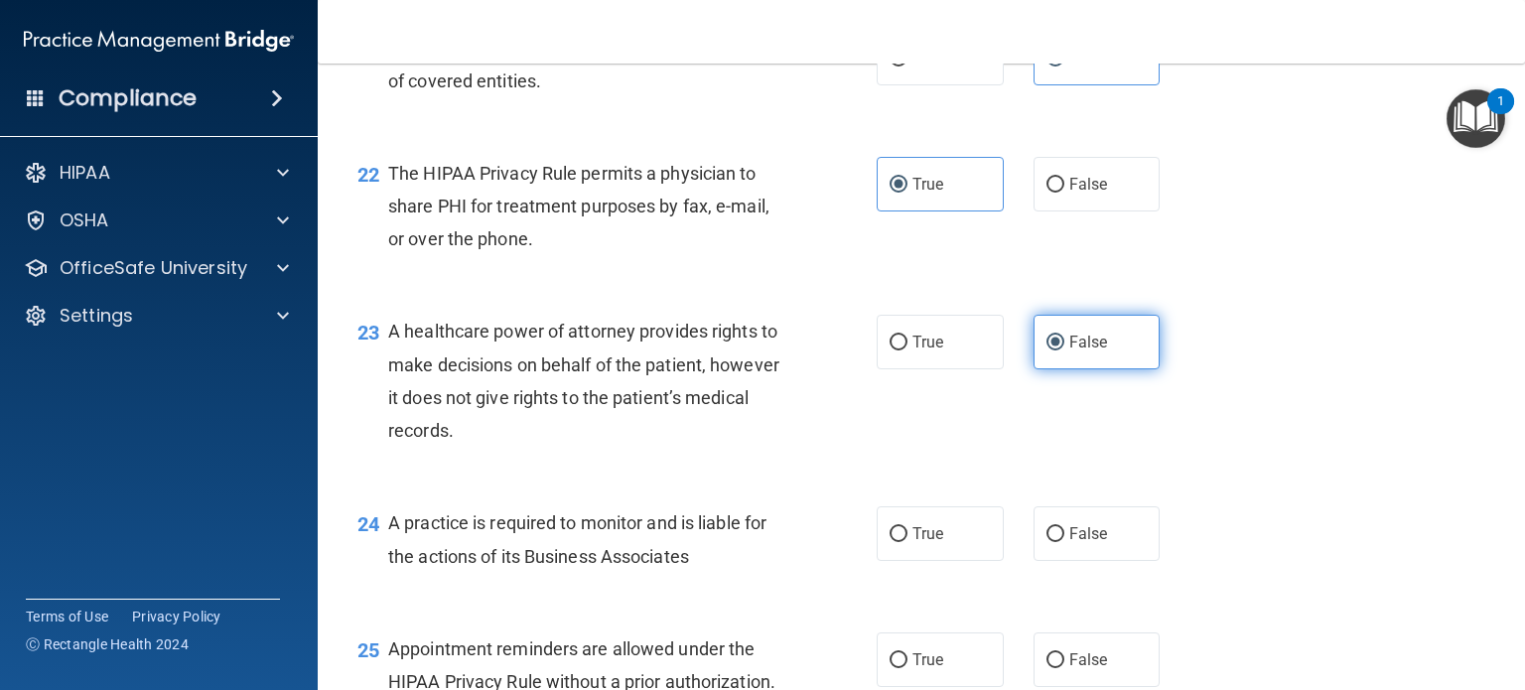
scroll to position [3772, 0]
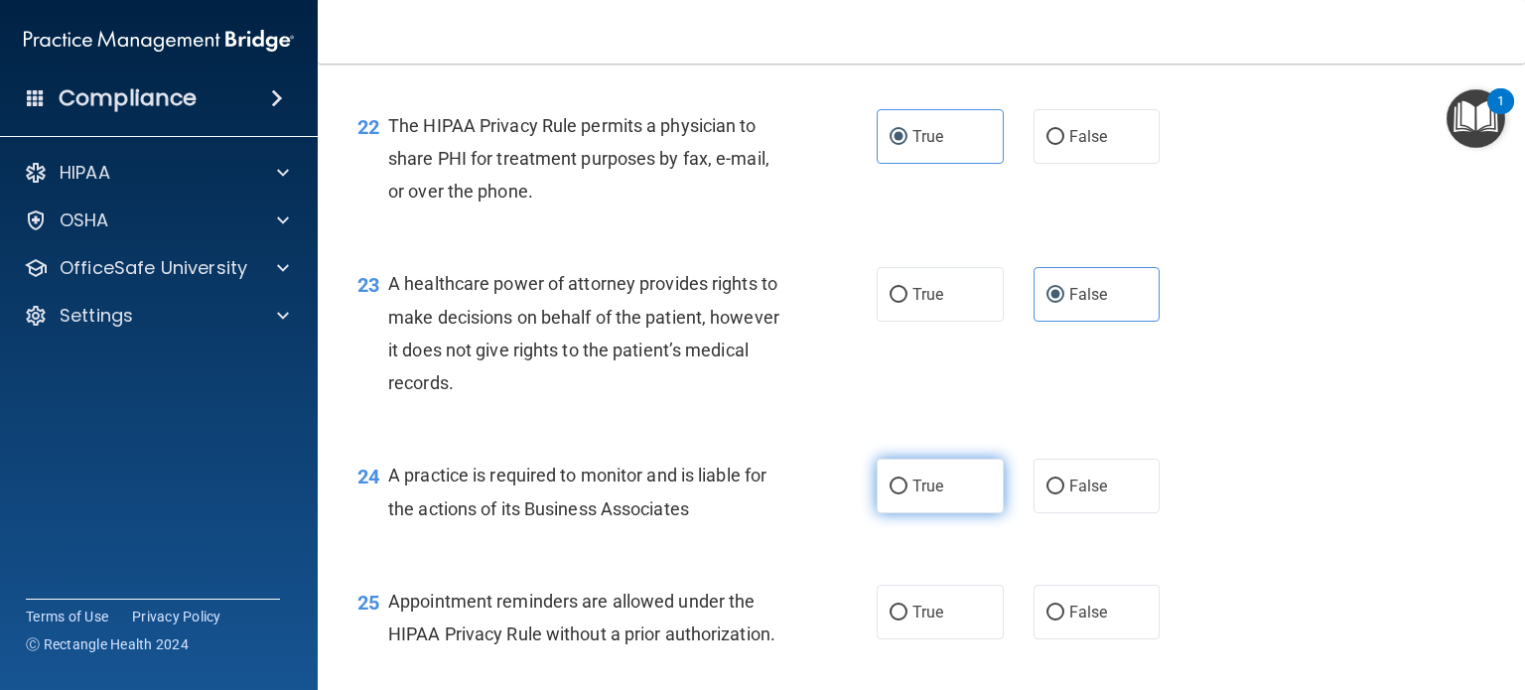
click at [941, 513] on label "True" at bounding box center [939, 486] width 127 height 55
click at [907, 494] on input "True" at bounding box center [898, 486] width 18 height 15
radio input "true"
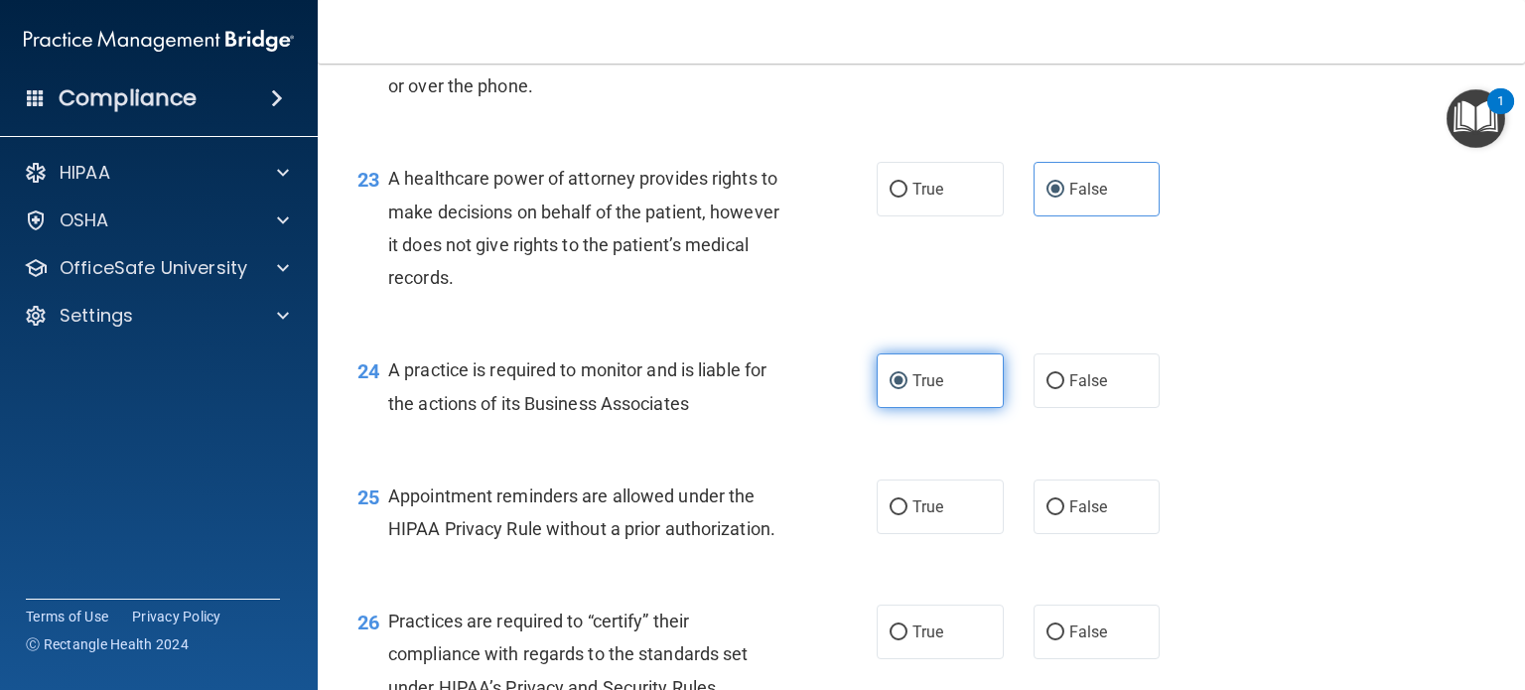
scroll to position [4070, 0]
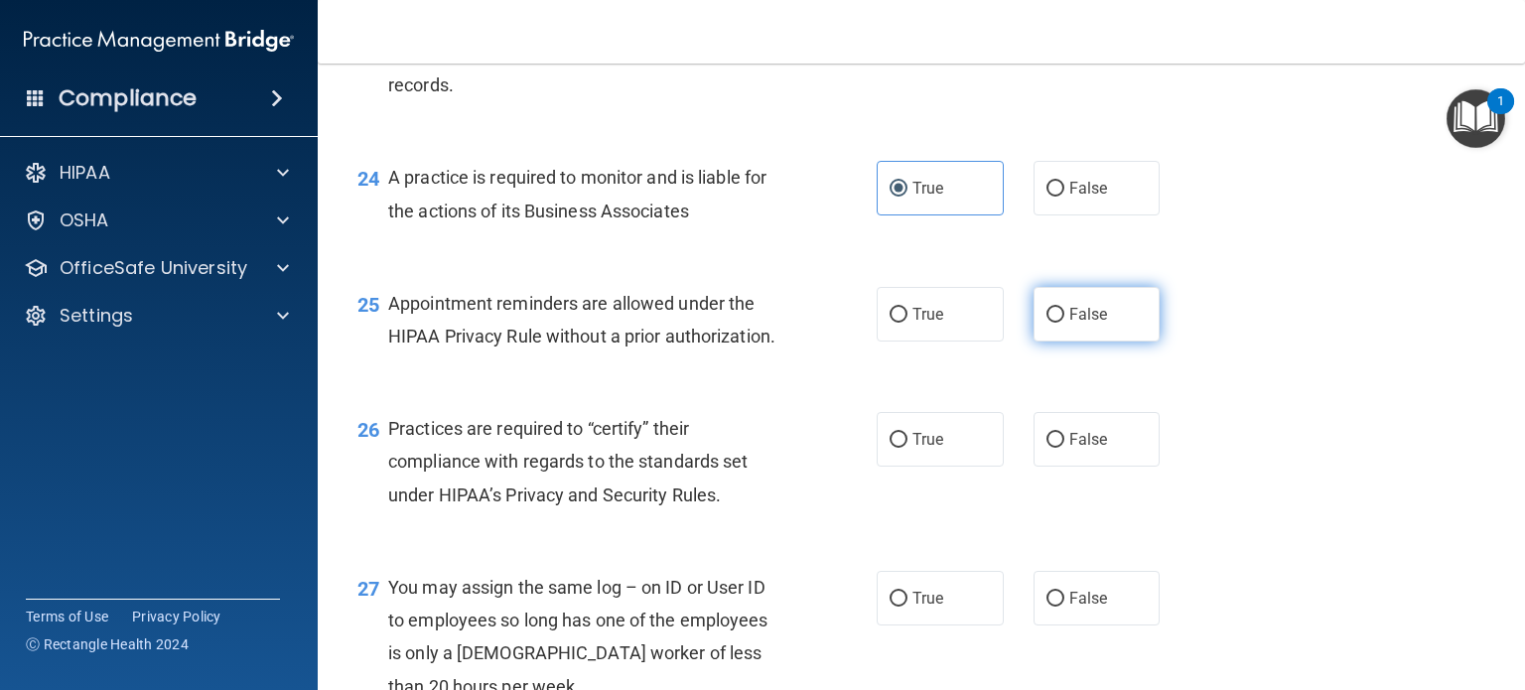
click at [1109, 341] on label "False" at bounding box center [1096, 314] width 127 height 55
click at [1064, 323] on input "False" at bounding box center [1055, 315] width 18 height 15
radio input "true"
click at [937, 467] on label "True" at bounding box center [939, 439] width 127 height 55
click at [907, 448] on input "True" at bounding box center [898, 440] width 18 height 15
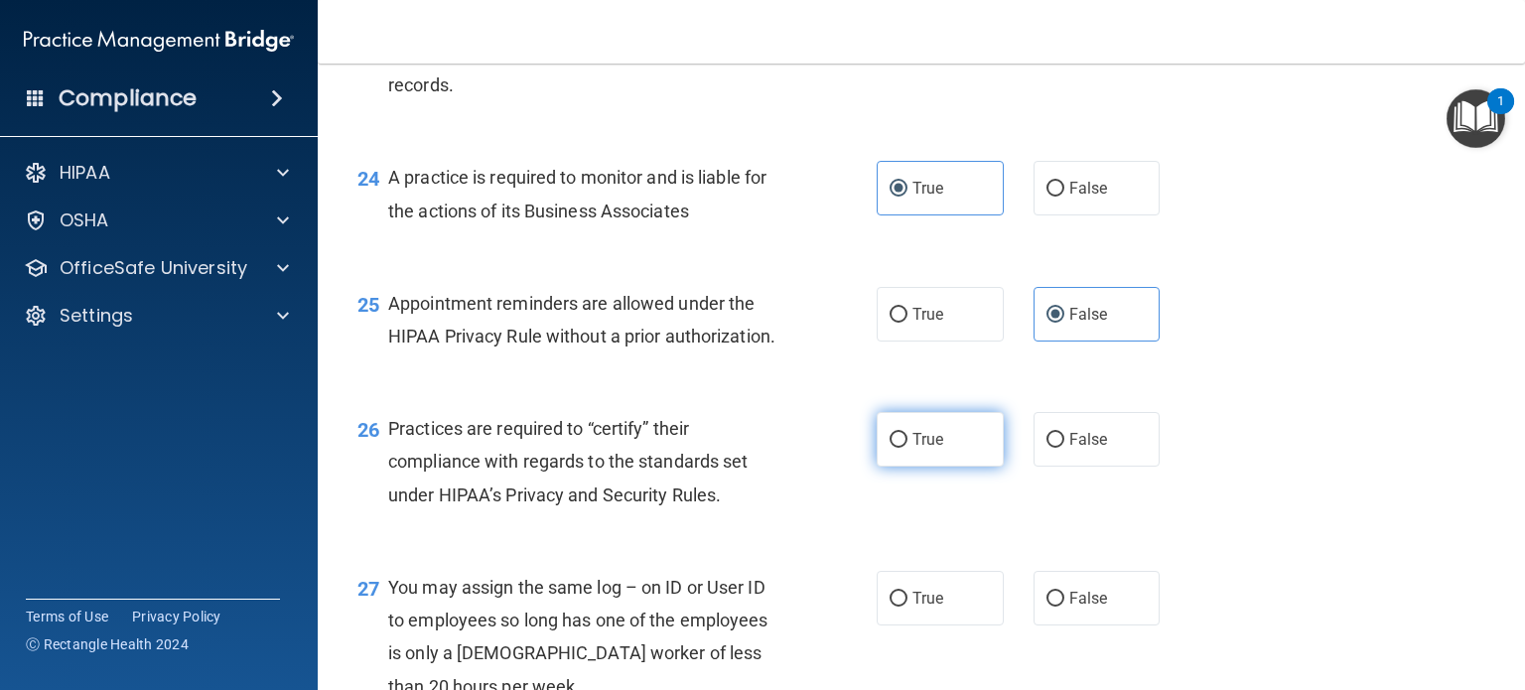
radio input "true"
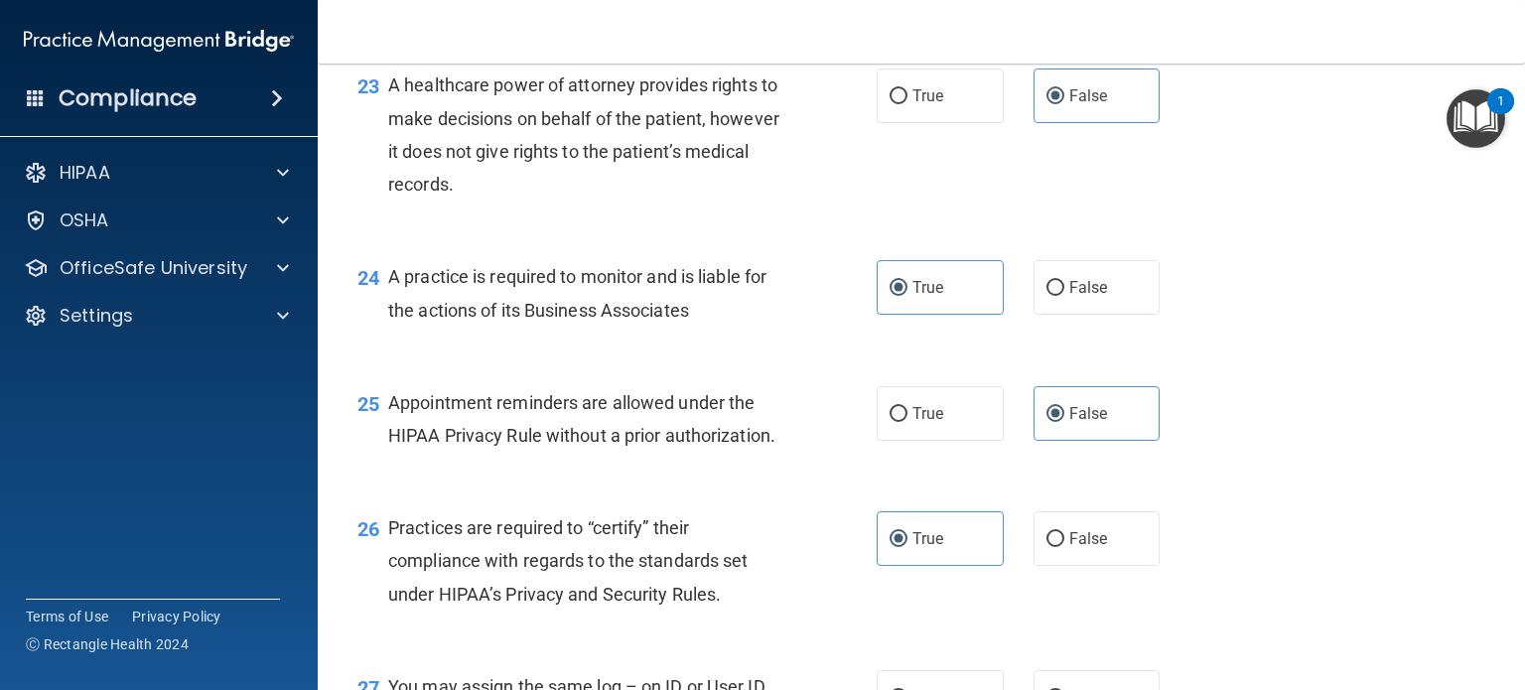
scroll to position [4169, 0]
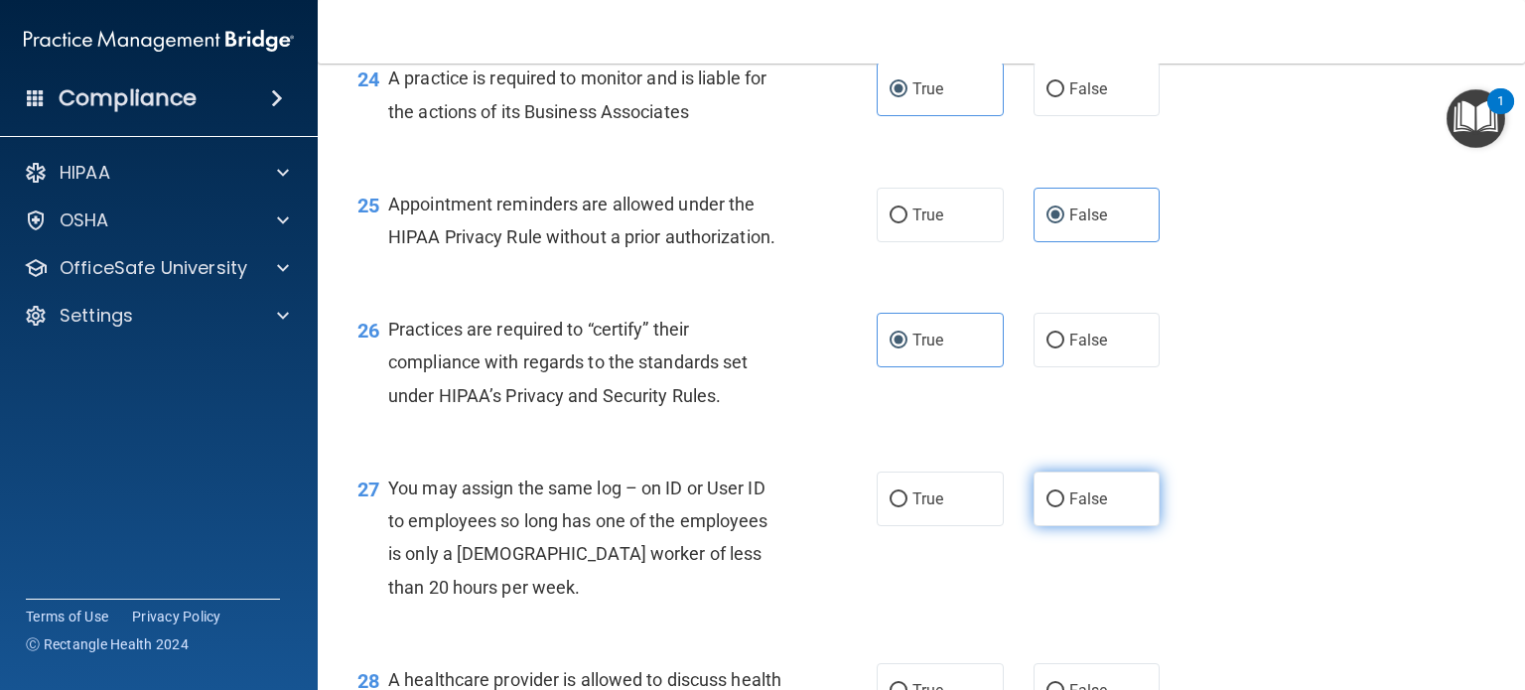
click at [1090, 508] on span "False" at bounding box center [1088, 498] width 39 height 19
click at [1064, 507] on input "False" at bounding box center [1055, 499] width 18 height 15
radio input "true"
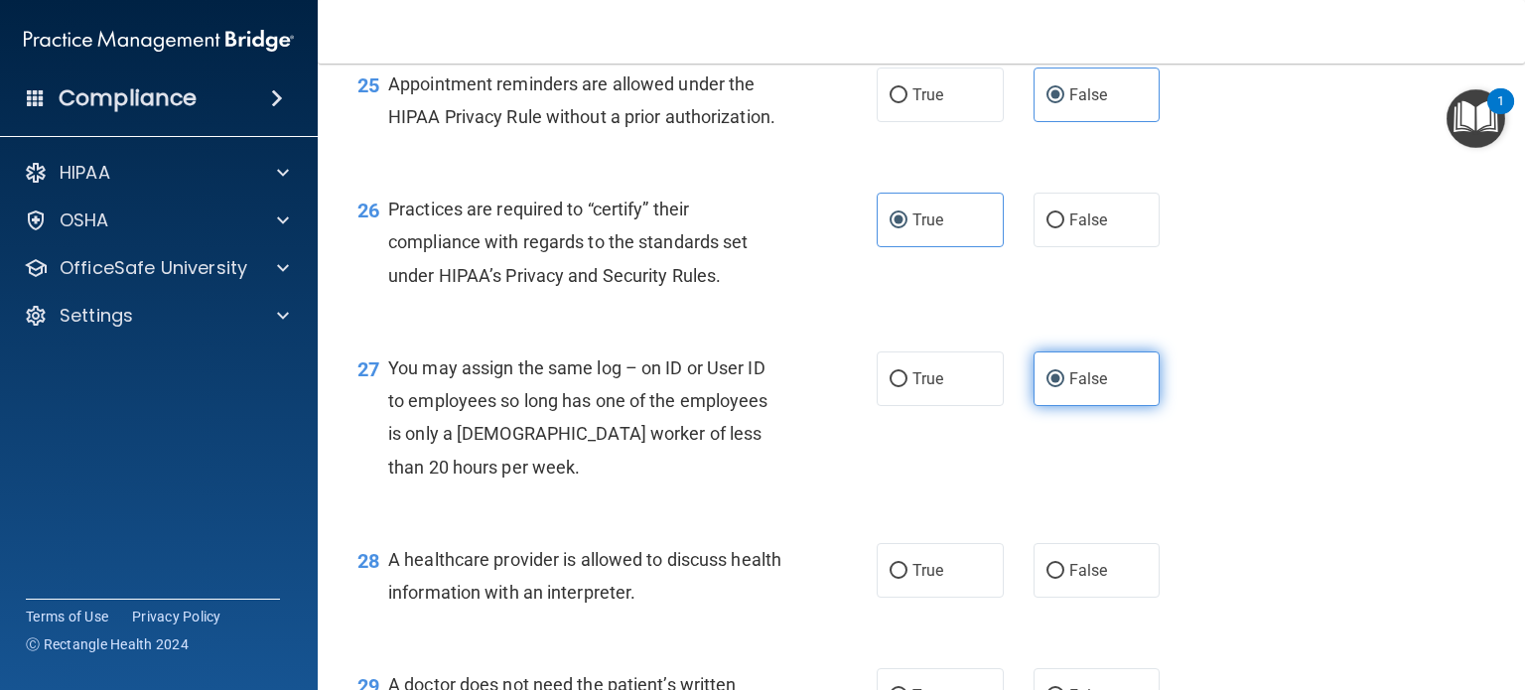
scroll to position [4367, 0]
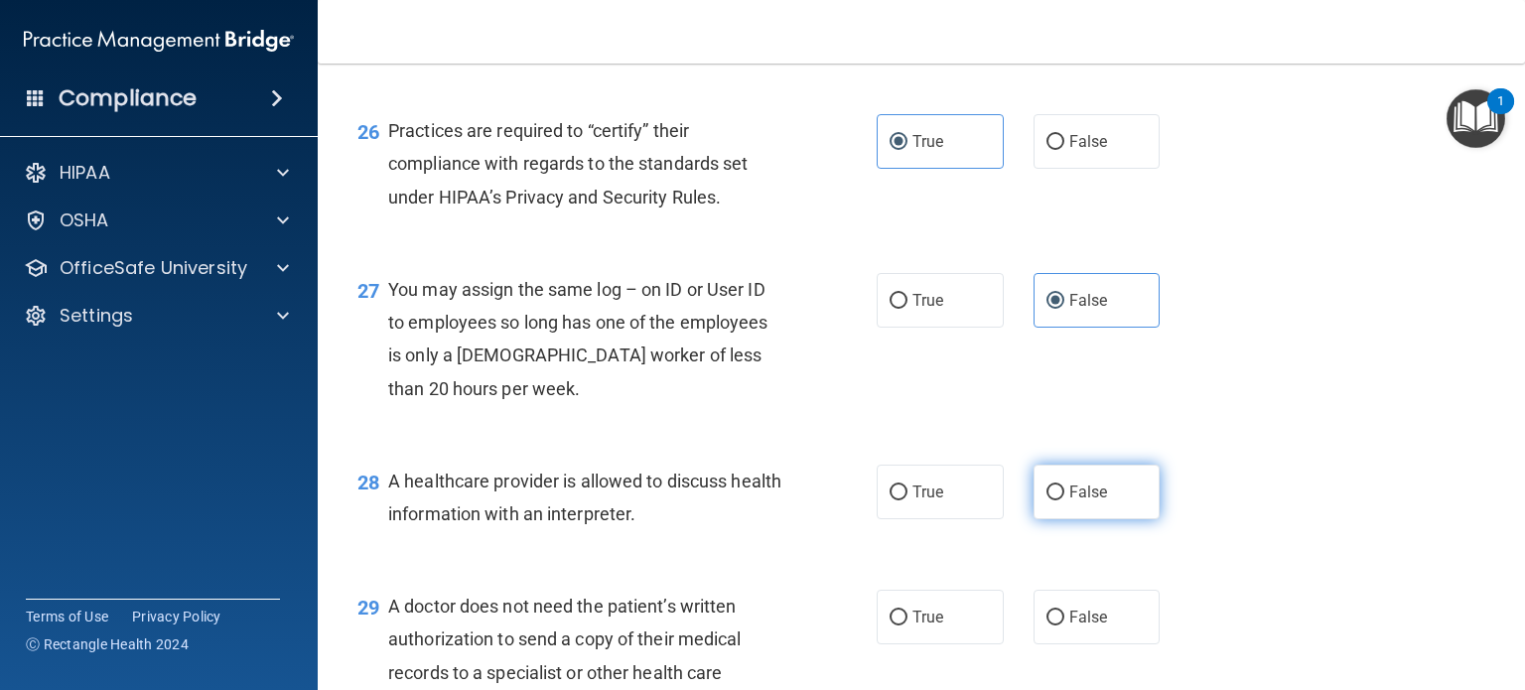
click at [1088, 519] on label "False" at bounding box center [1096, 492] width 127 height 55
click at [1064, 500] on input "False" at bounding box center [1055, 492] width 18 height 15
radio input "true"
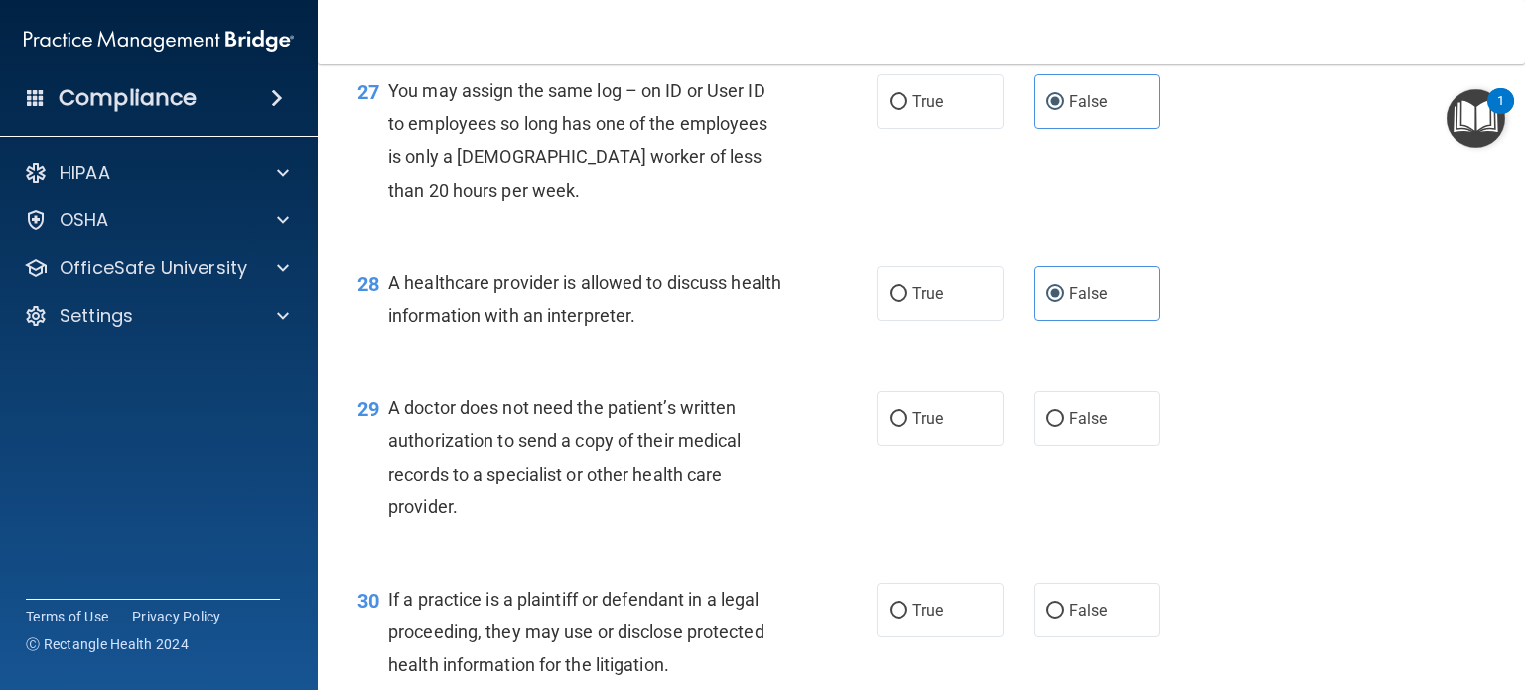
scroll to position [4665, 0]
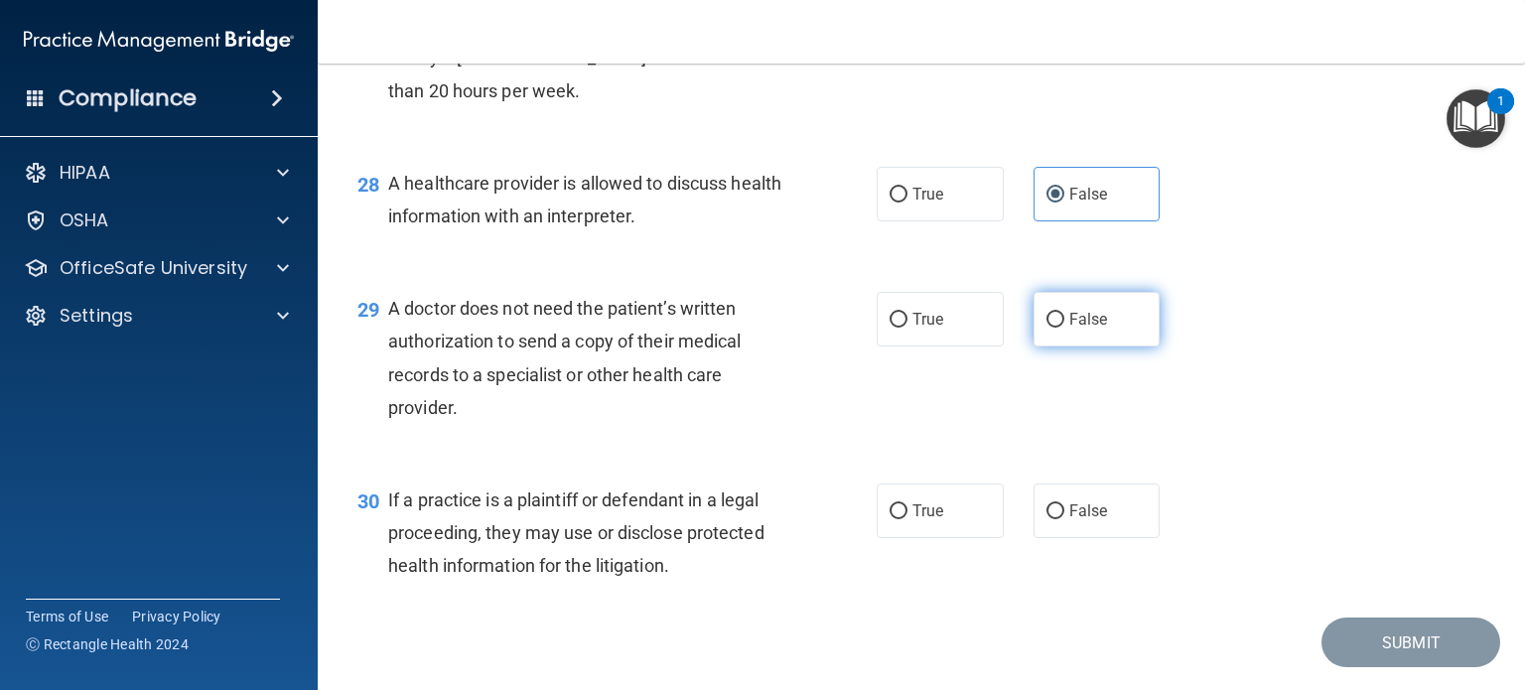
drag, startPoint x: 1133, startPoint y: 380, endPoint x: 1140, endPoint y: 392, distance: 13.8
click at [1134, 346] on label "False" at bounding box center [1096, 319] width 127 height 55
click at [1064, 328] on input "False" at bounding box center [1055, 320] width 18 height 15
radio input "true"
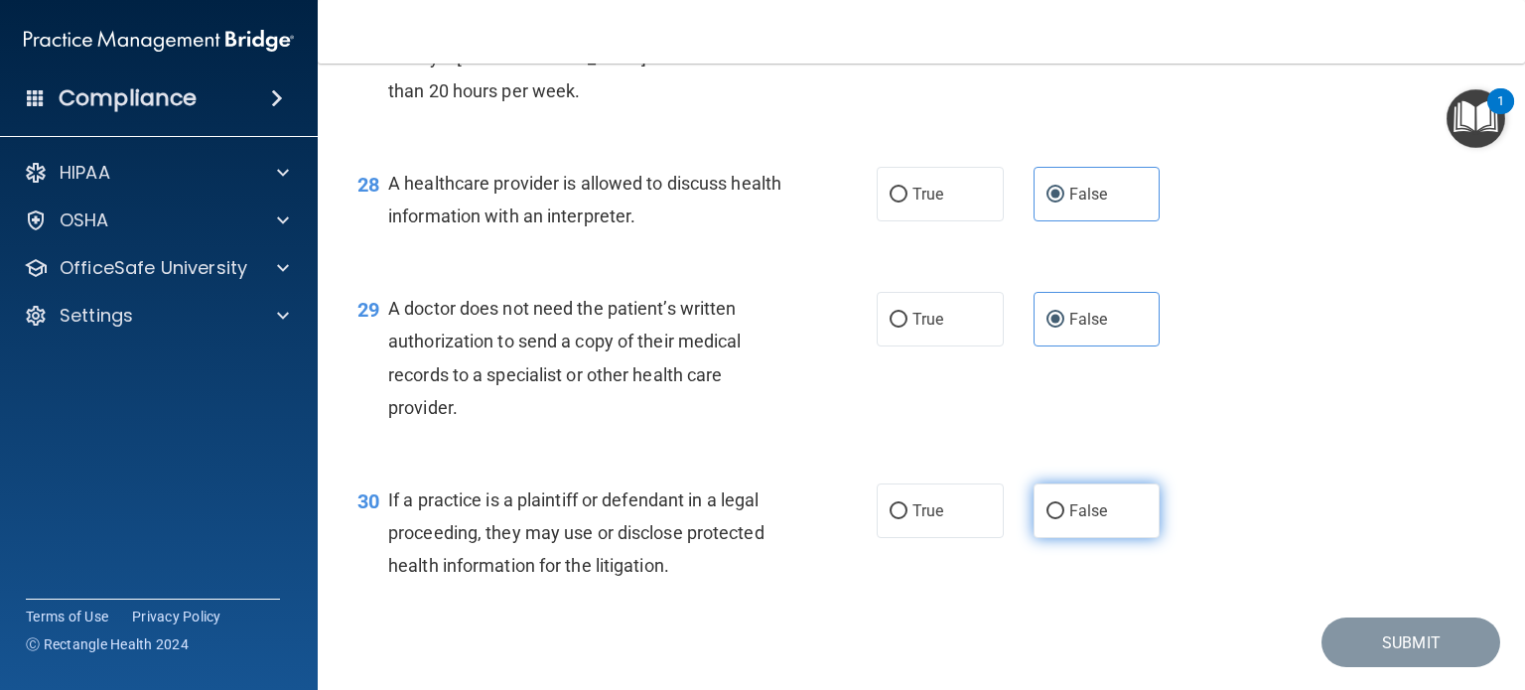
click at [1095, 538] on label "False" at bounding box center [1096, 510] width 127 height 55
click at [1064, 519] on input "False" at bounding box center [1055, 511] width 18 height 15
radio input "true"
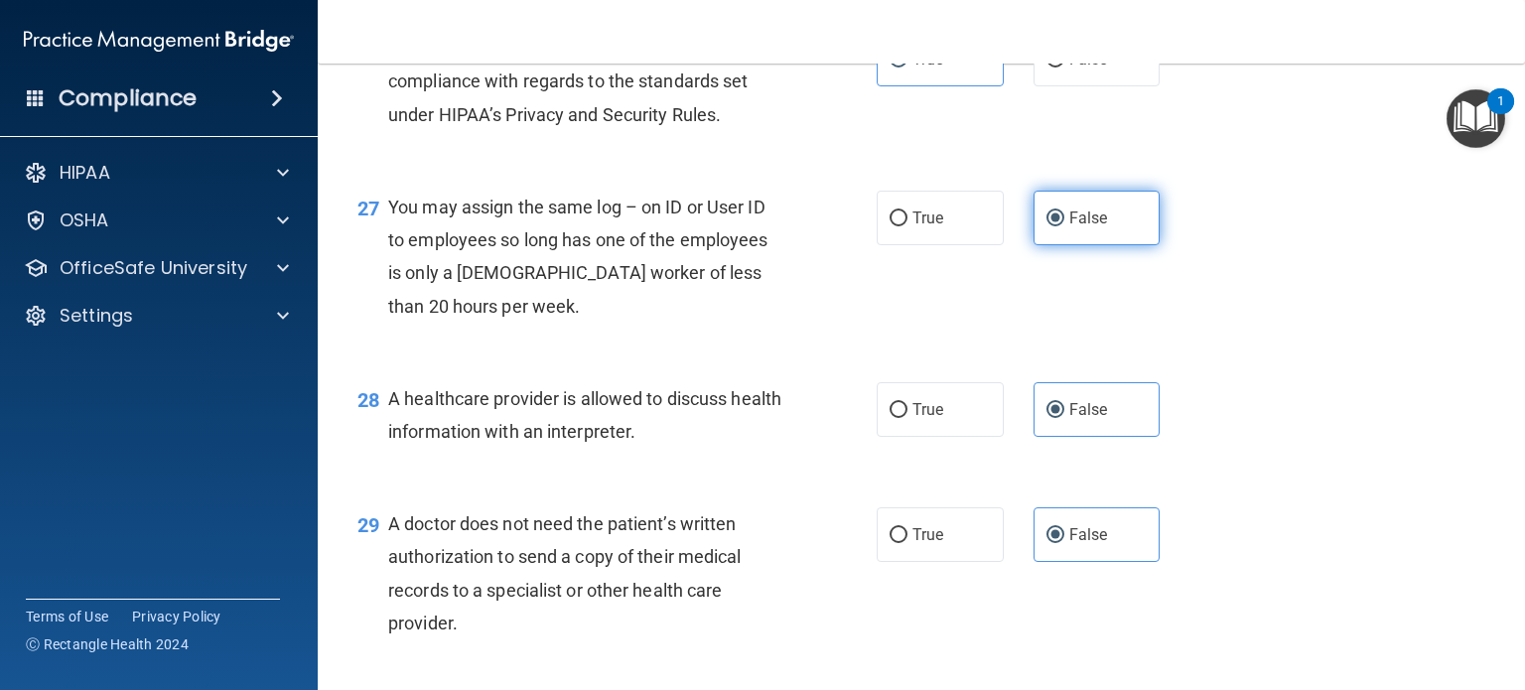
scroll to position [4391, 0]
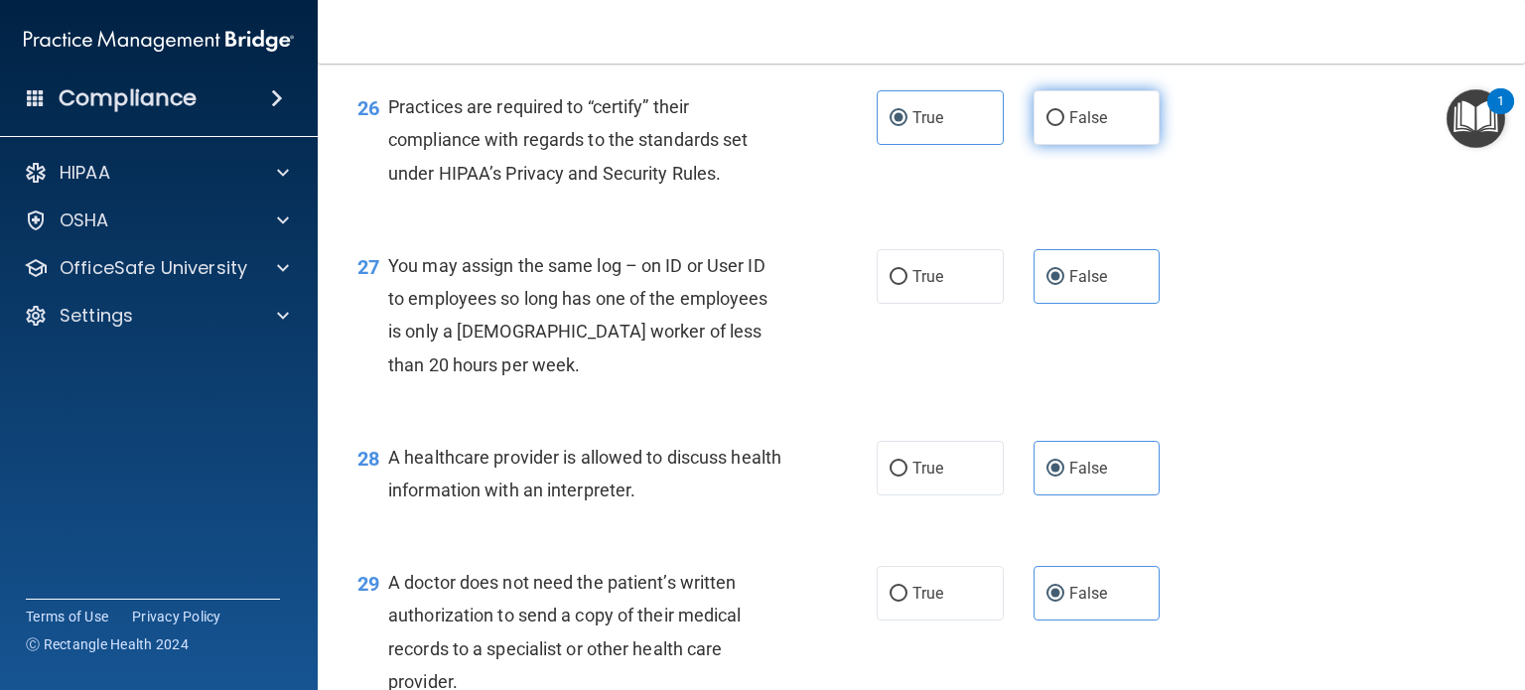
click at [1115, 145] on label "False" at bounding box center [1096, 117] width 127 height 55
click at [1064, 126] on input "False" at bounding box center [1055, 118] width 18 height 15
radio input "true"
click at [947, 145] on label "True" at bounding box center [939, 117] width 127 height 55
click at [907, 126] on input "True" at bounding box center [898, 118] width 18 height 15
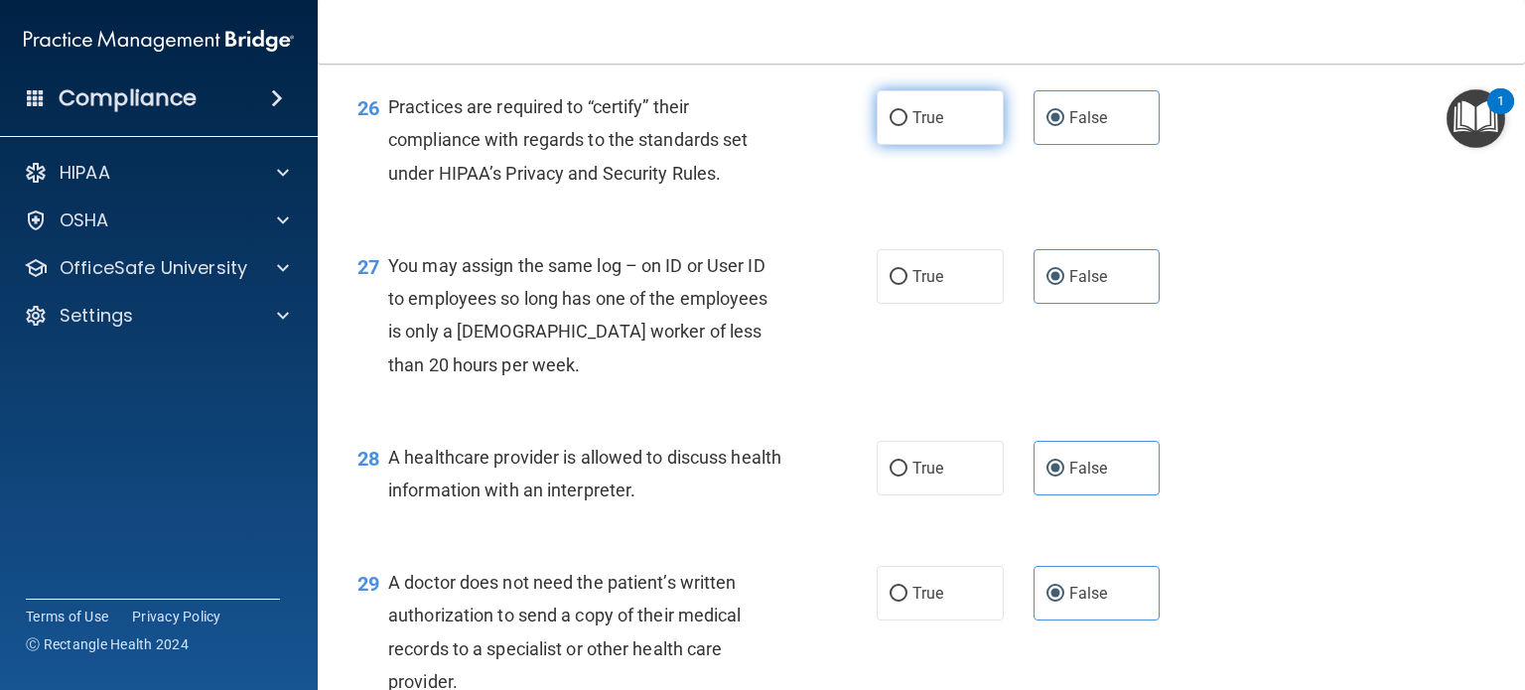
radio input "true"
radio input "false"
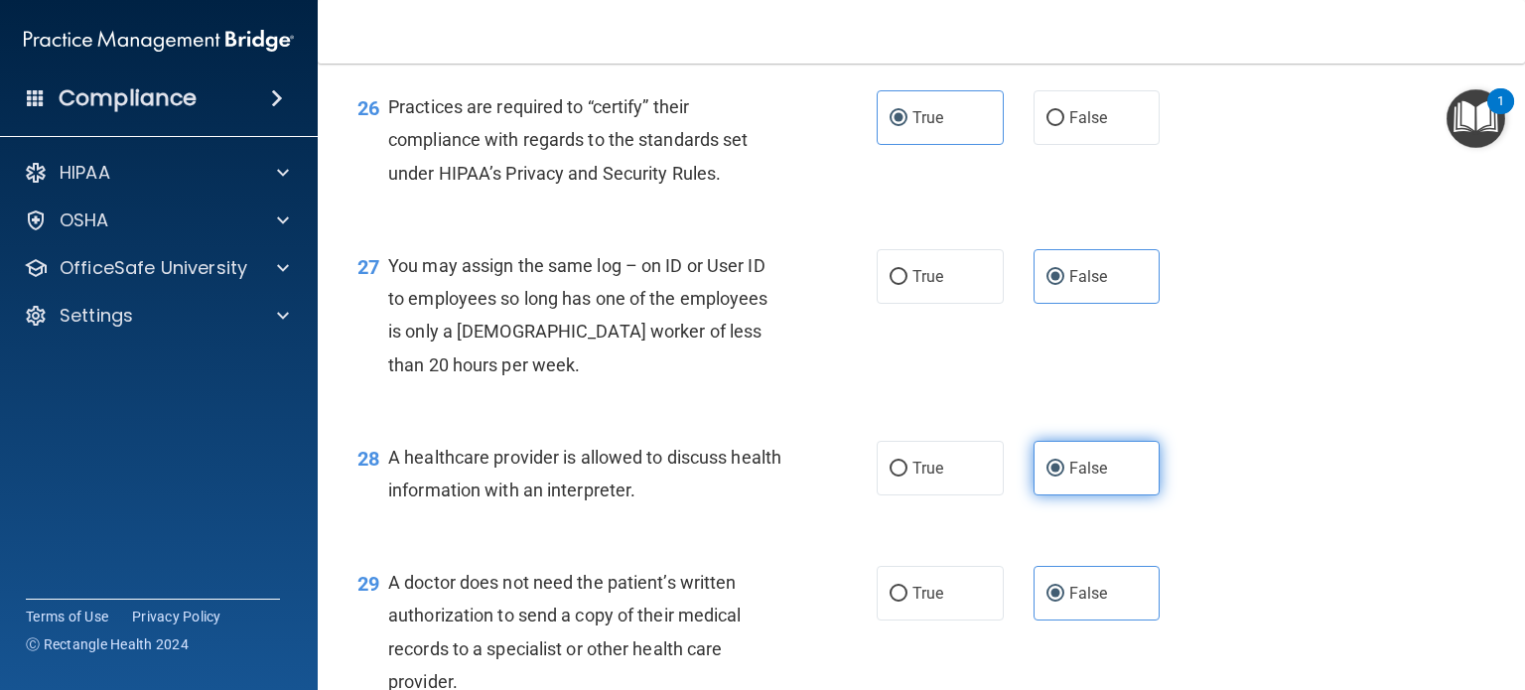
scroll to position [4491, 0]
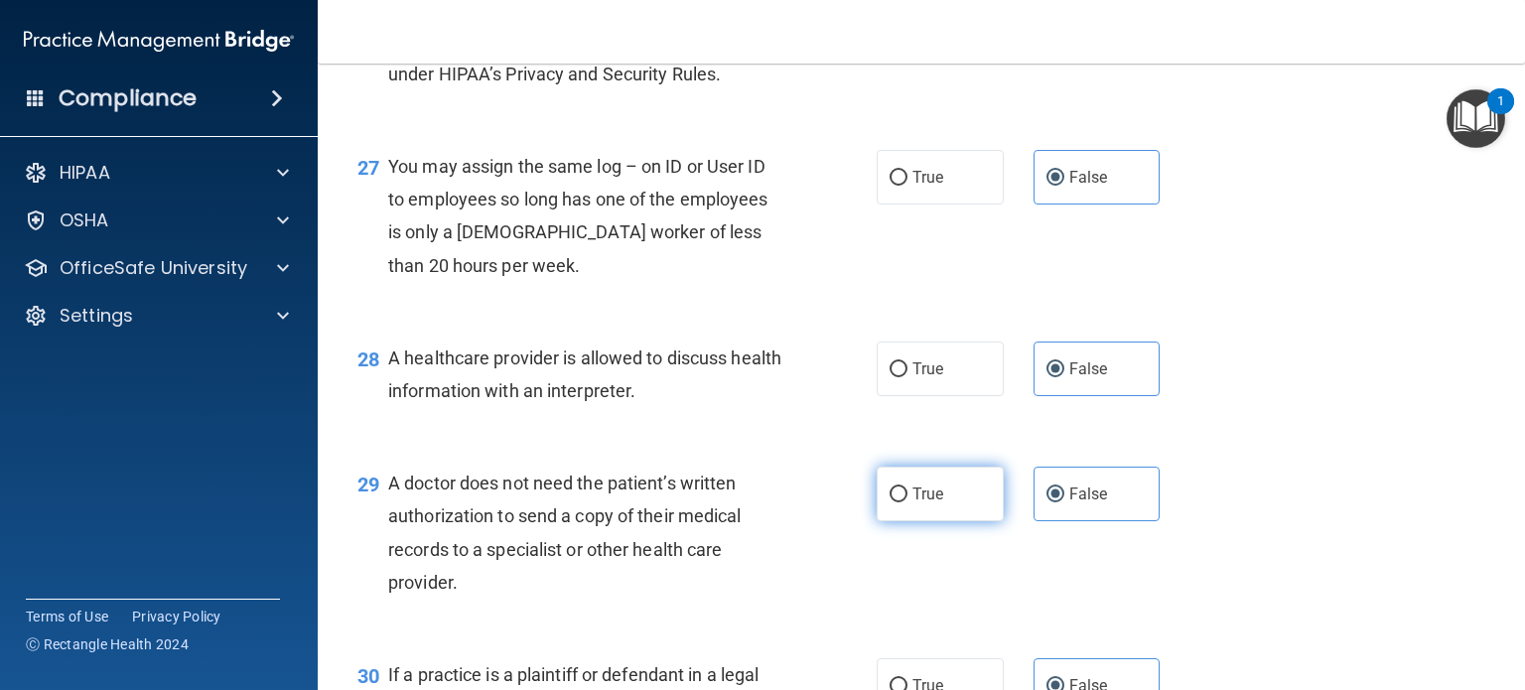
click at [946, 521] on label "True" at bounding box center [939, 494] width 127 height 55
click at [907, 502] on input "True" at bounding box center [898, 494] width 18 height 15
radio input "true"
radio input "false"
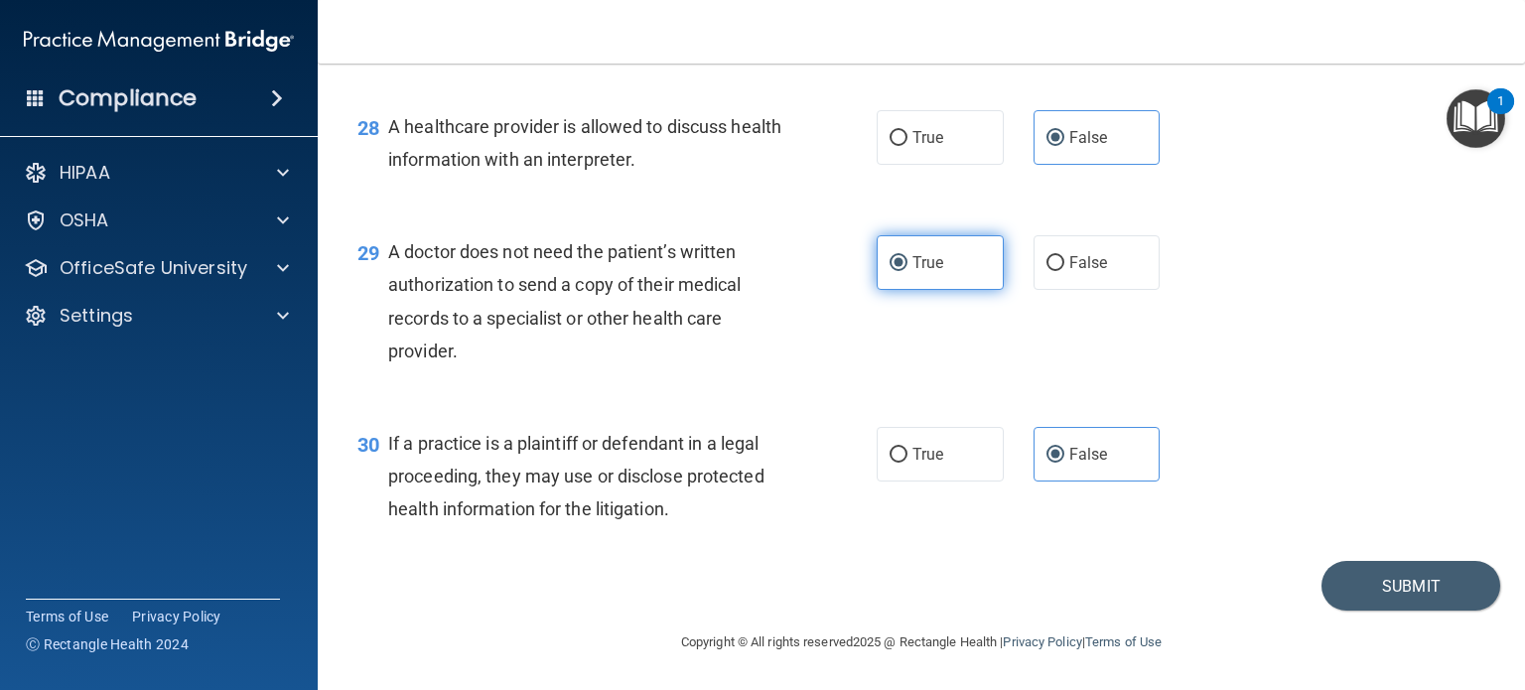
scroll to position [4788, 0]
click at [1351, 596] on button "Submit" at bounding box center [1410, 586] width 179 height 51
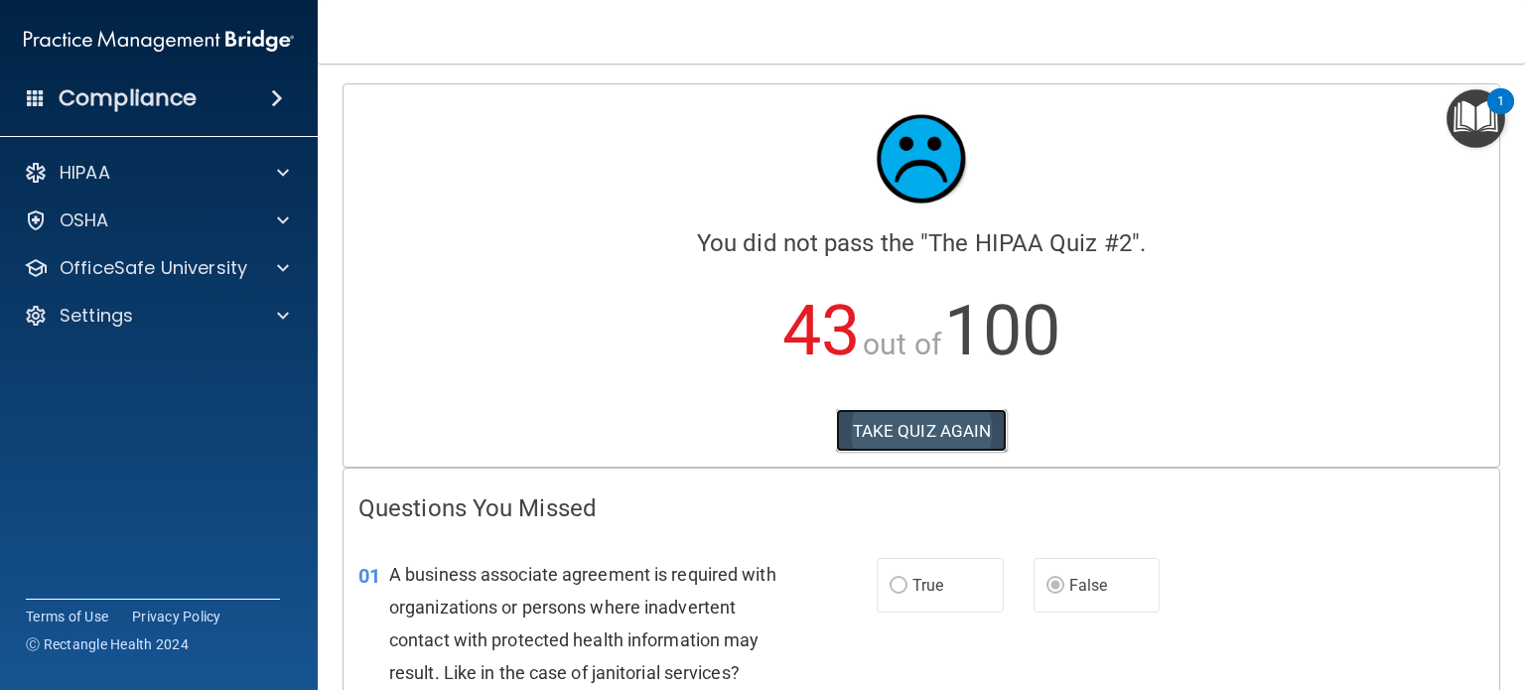
click at [937, 410] on button "TAKE QUIZ AGAIN" at bounding box center [922, 431] width 172 height 44
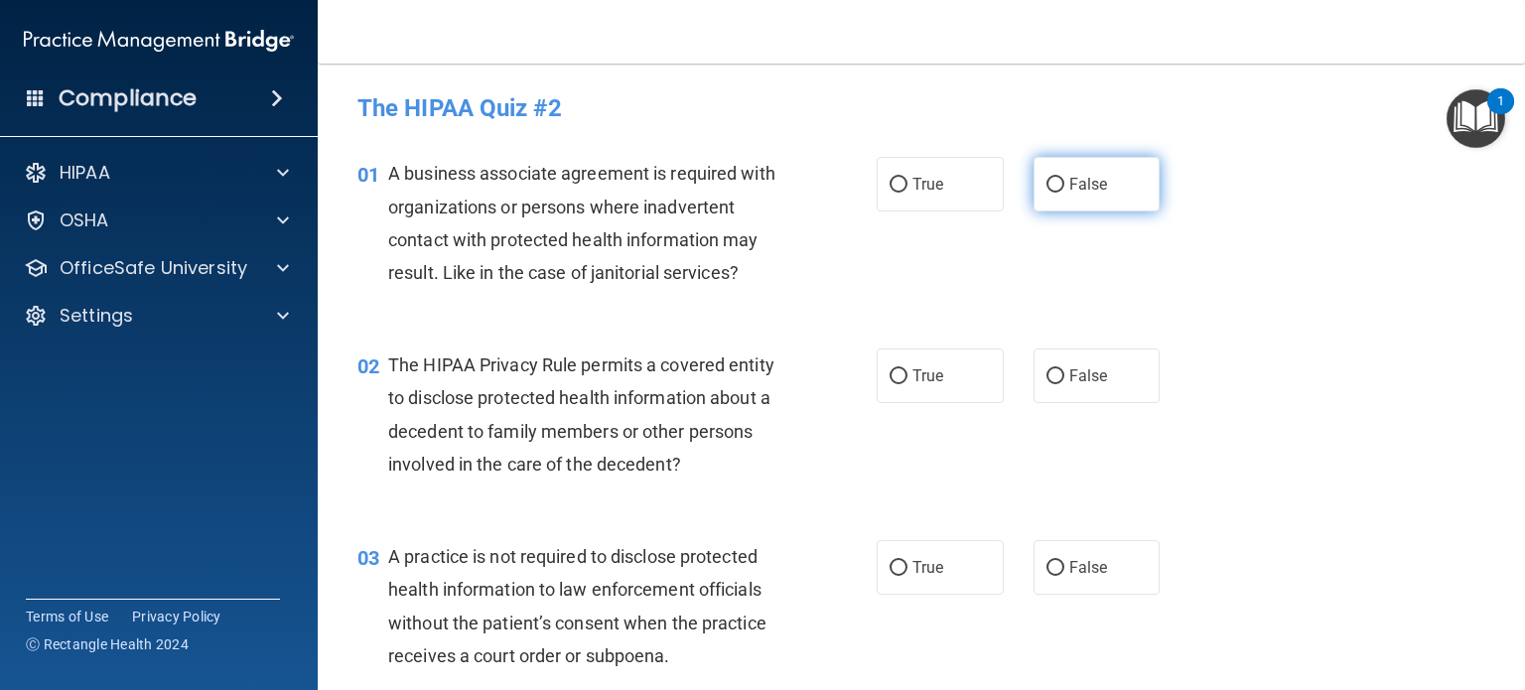
click at [1069, 187] on span "False" at bounding box center [1088, 184] width 39 height 19
click at [1062, 187] on input "False" at bounding box center [1055, 185] width 18 height 15
radio input "true"
click at [939, 355] on label "True" at bounding box center [939, 375] width 127 height 55
click at [907, 369] on input "True" at bounding box center [898, 376] width 18 height 15
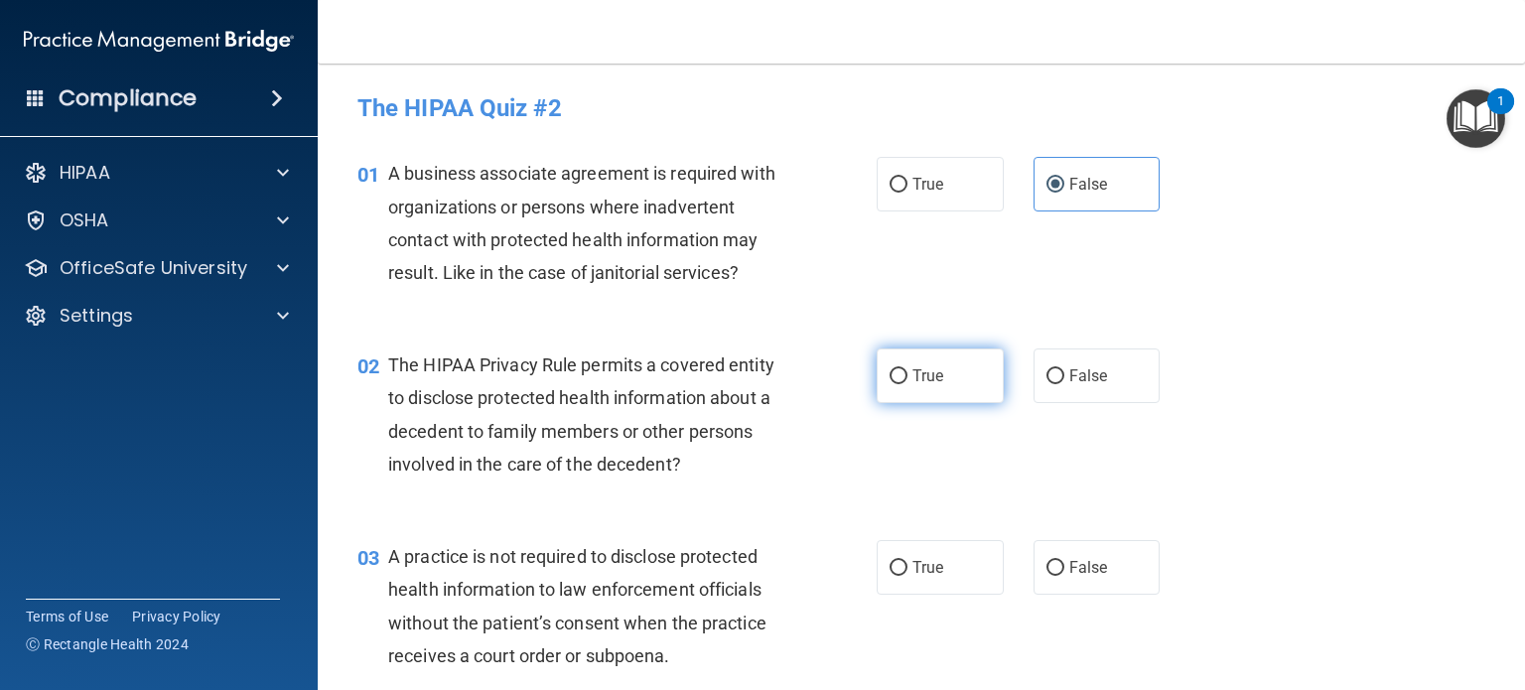
radio input "true"
click at [1105, 559] on label "False" at bounding box center [1096, 567] width 127 height 55
click at [1064, 561] on input "False" at bounding box center [1055, 568] width 18 height 15
radio input "true"
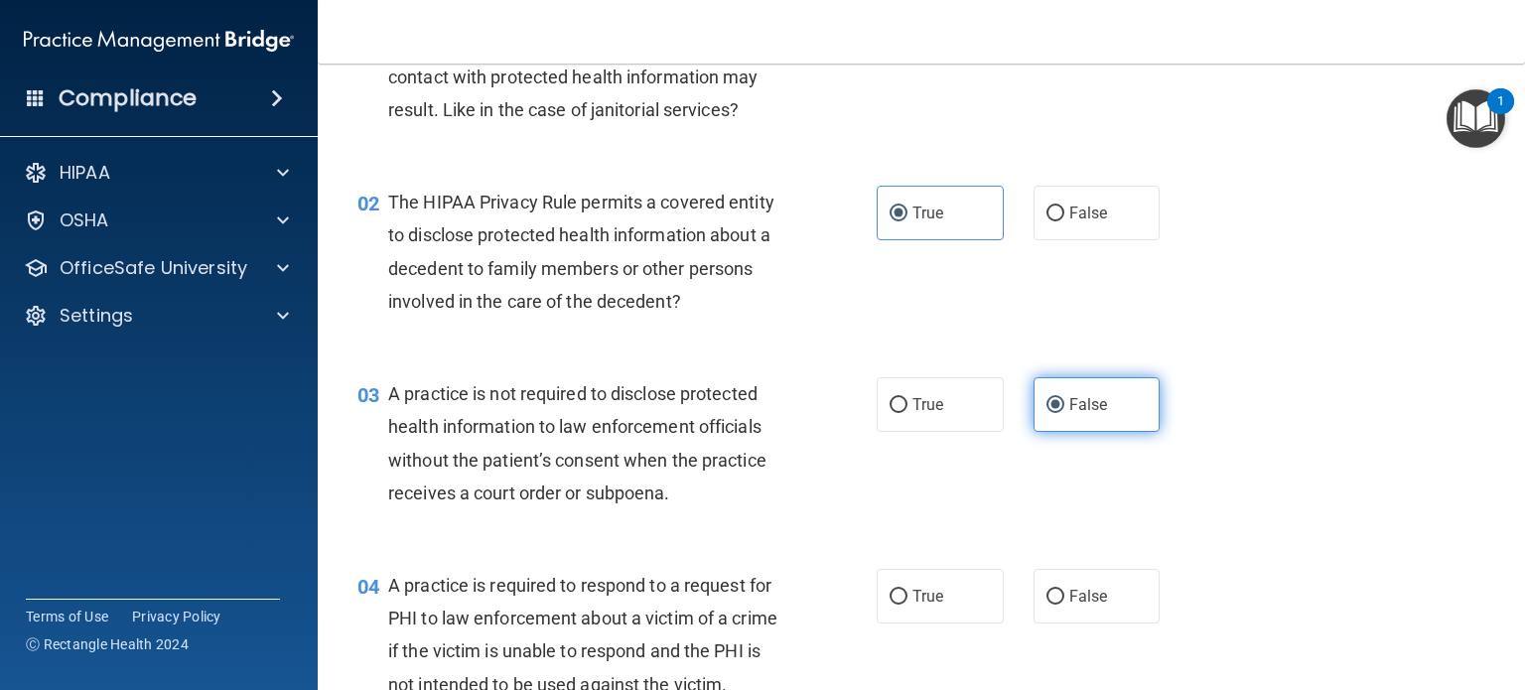
scroll to position [199, 0]
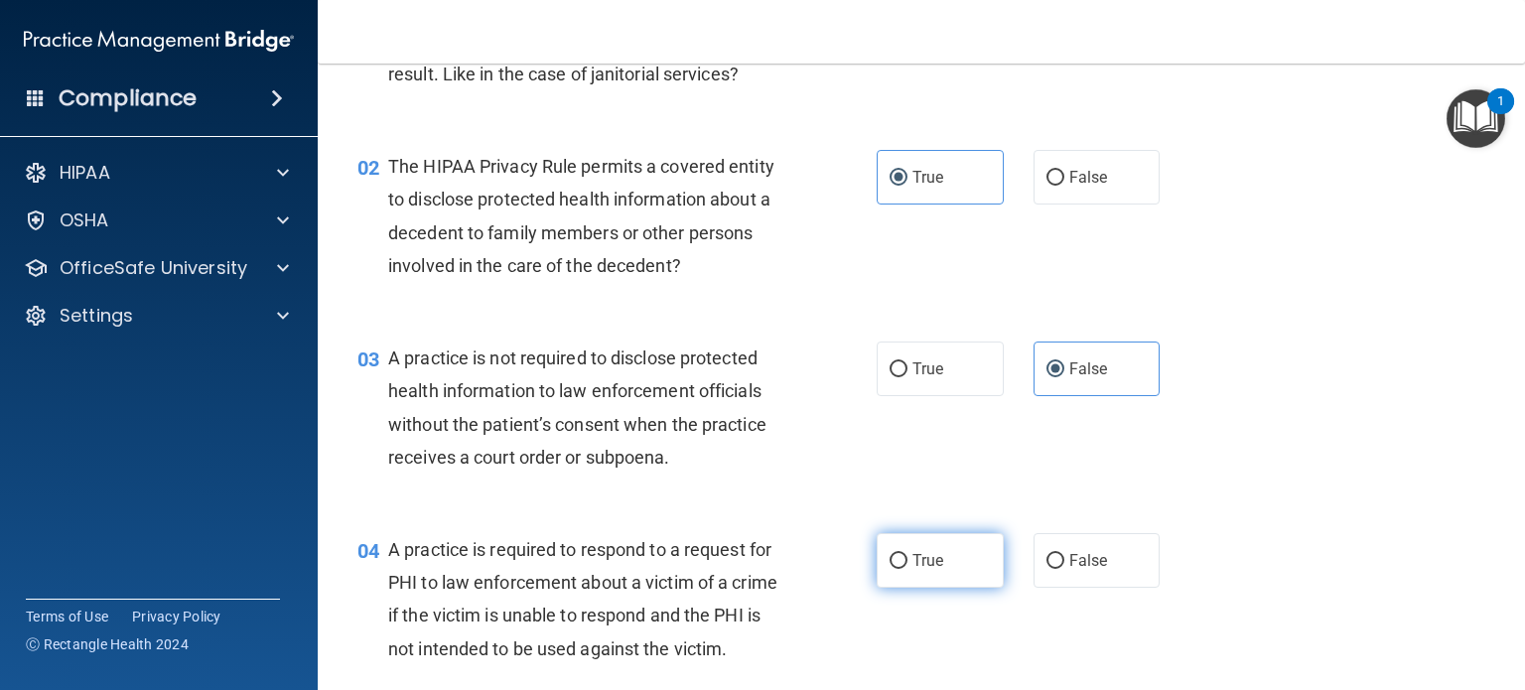
click at [945, 579] on label "True" at bounding box center [939, 560] width 127 height 55
click at [907, 569] on input "True" at bounding box center [898, 561] width 18 height 15
radio input "true"
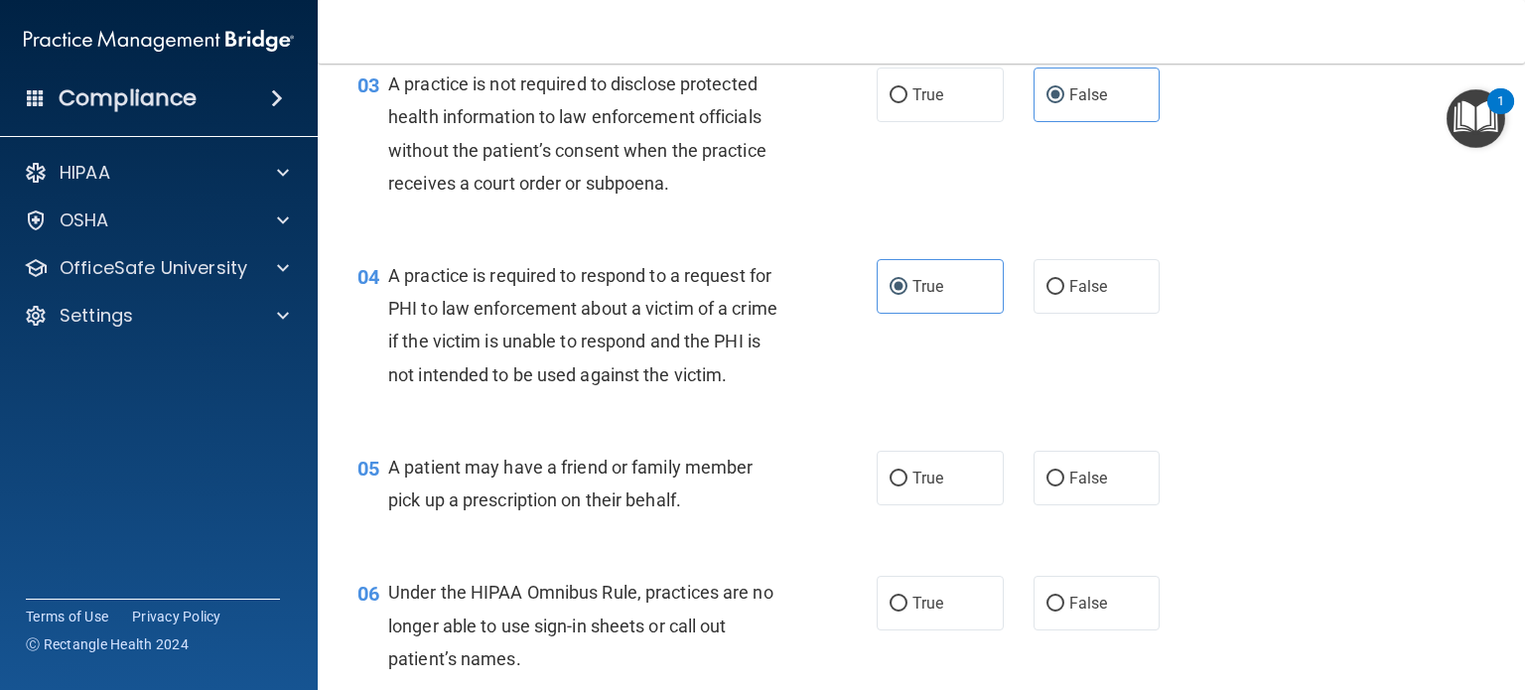
scroll to position [496, 0]
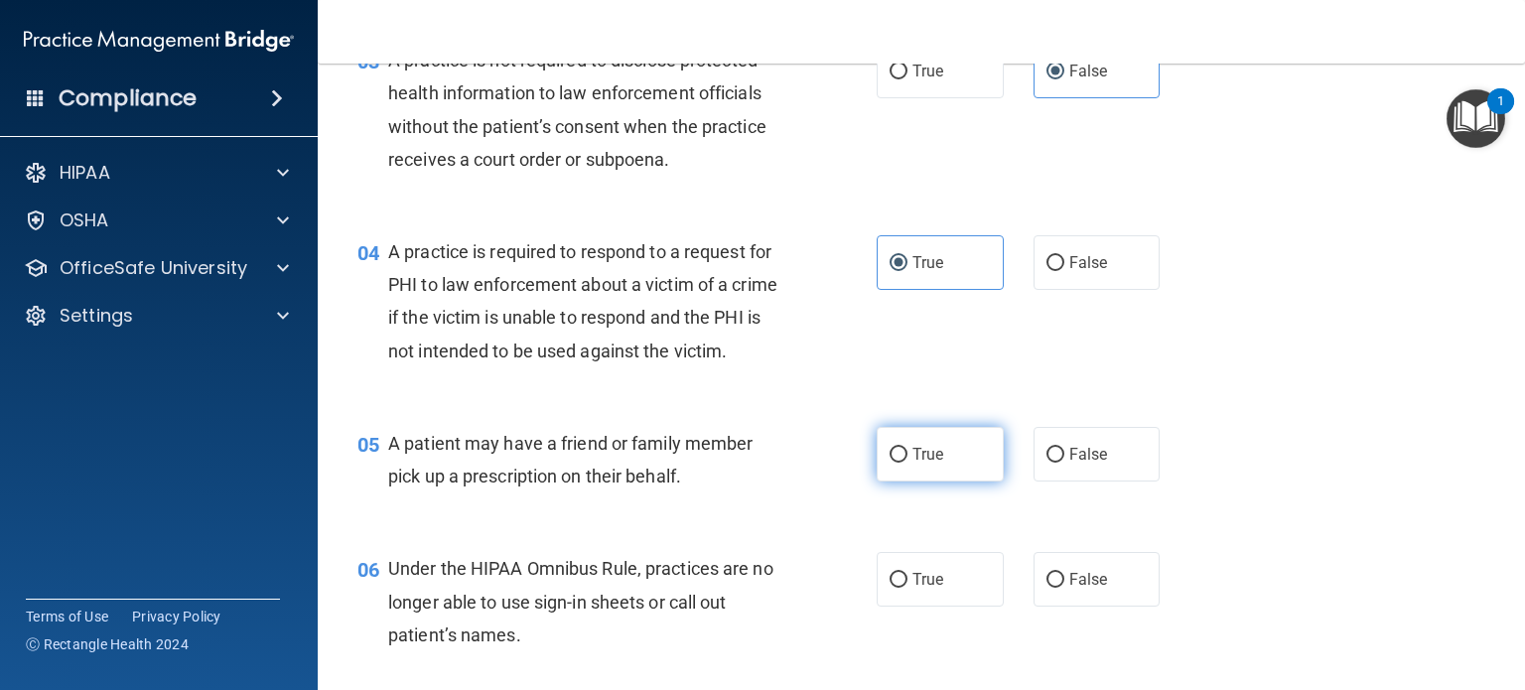
click at [921, 464] on span "True" at bounding box center [927, 454] width 31 height 19
click at [907, 463] on input "True" at bounding box center [898, 455] width 18 height 15
radio input "true"
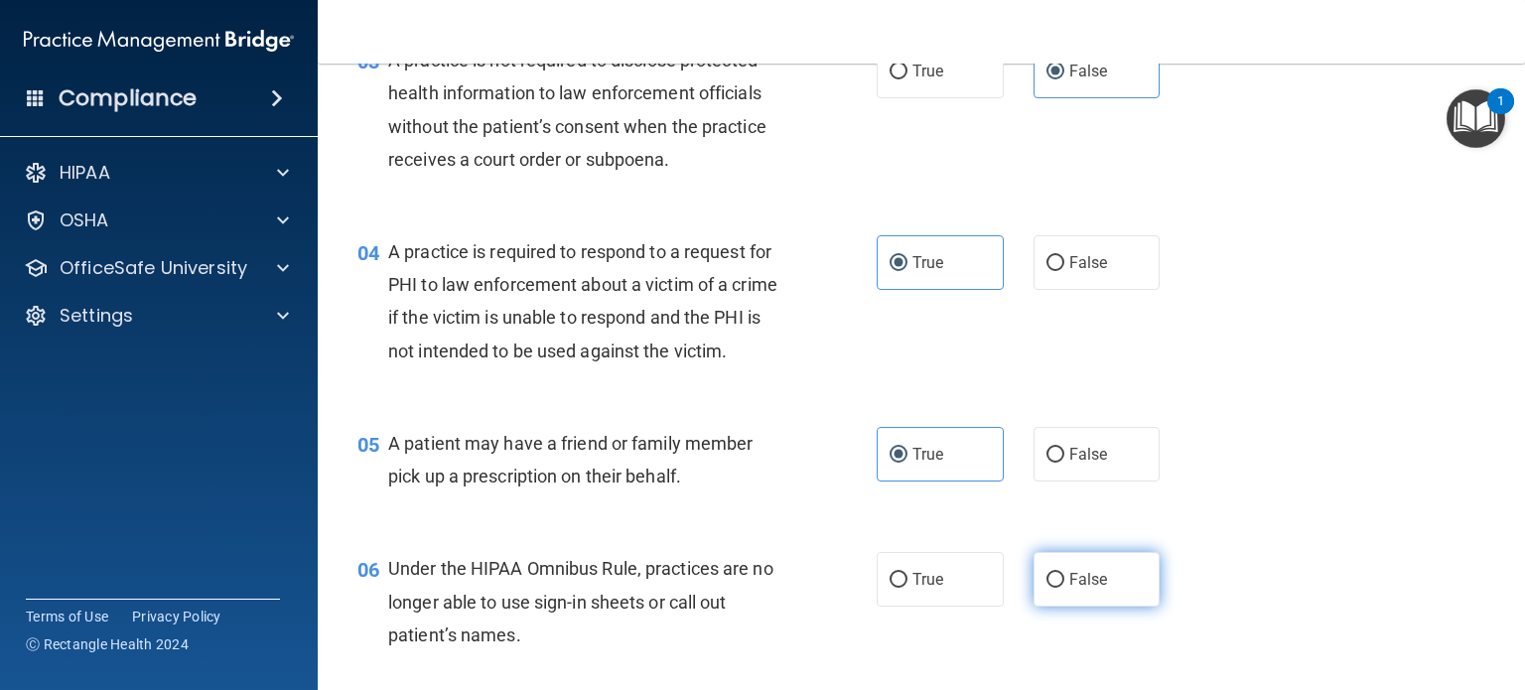
click at [1046, 588] on input "False" at bounding box center [1055, 580] width 18 height 15
radio input "true"
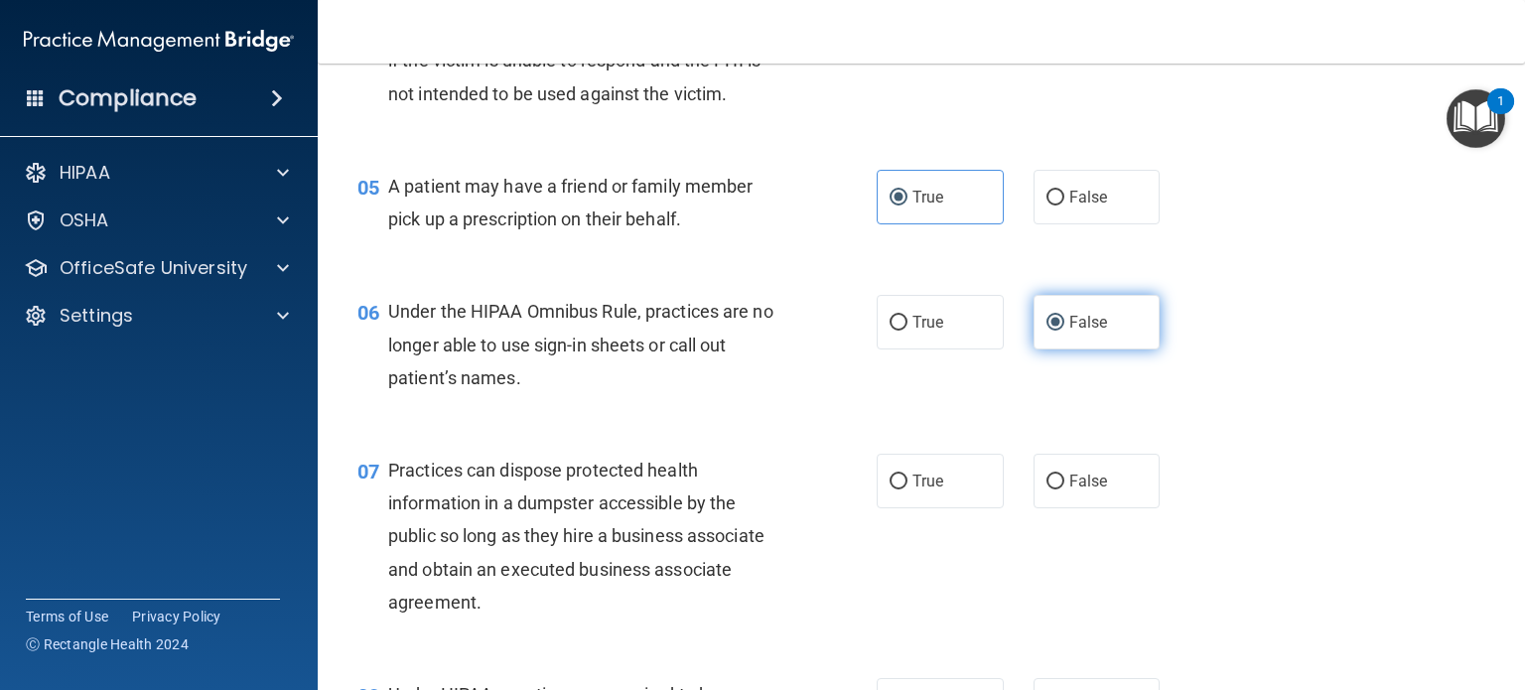
scroll to position [893, 0]
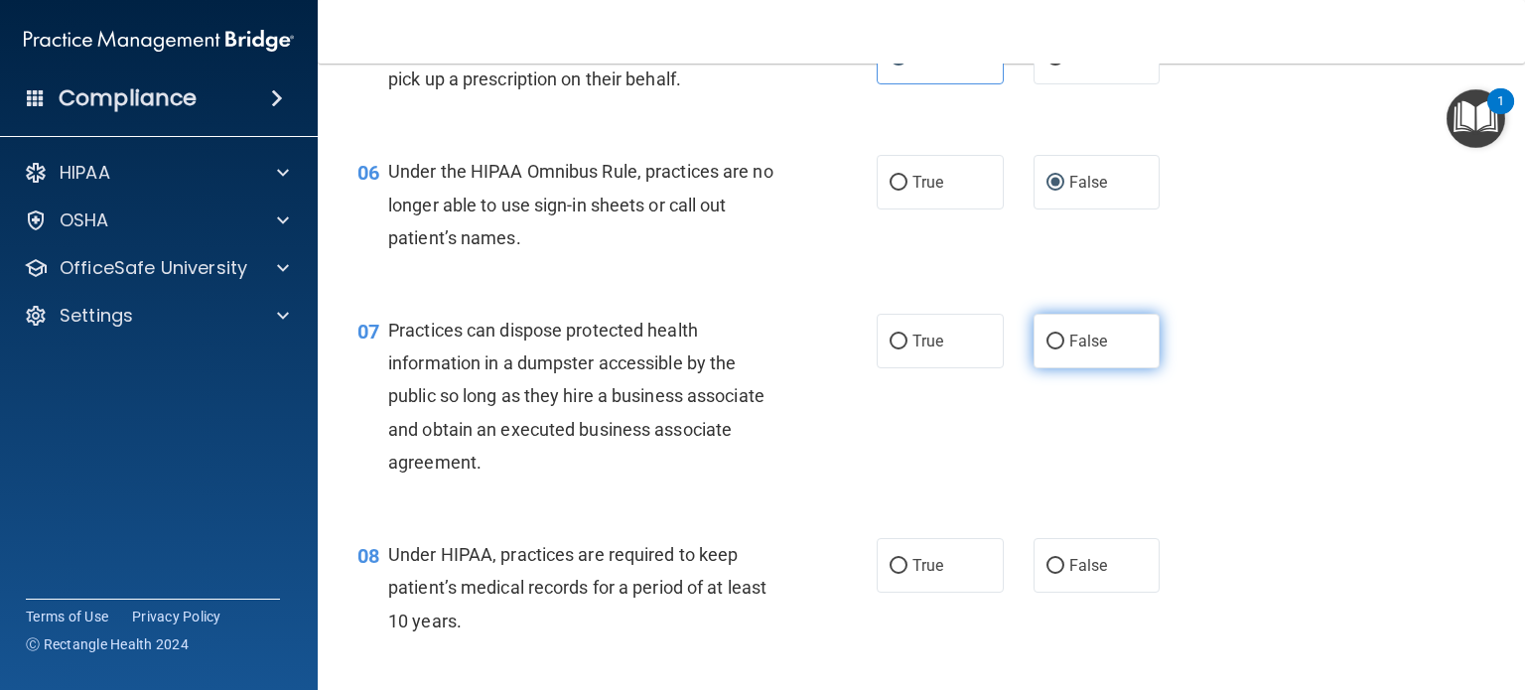
click at [1067, 368] on label "False" at bounding box center [1096, 341] width 127 height 55
click at [1064, 349] on input "False" at bounding box center [1055, 342] width 18 height 15
radio input "true"
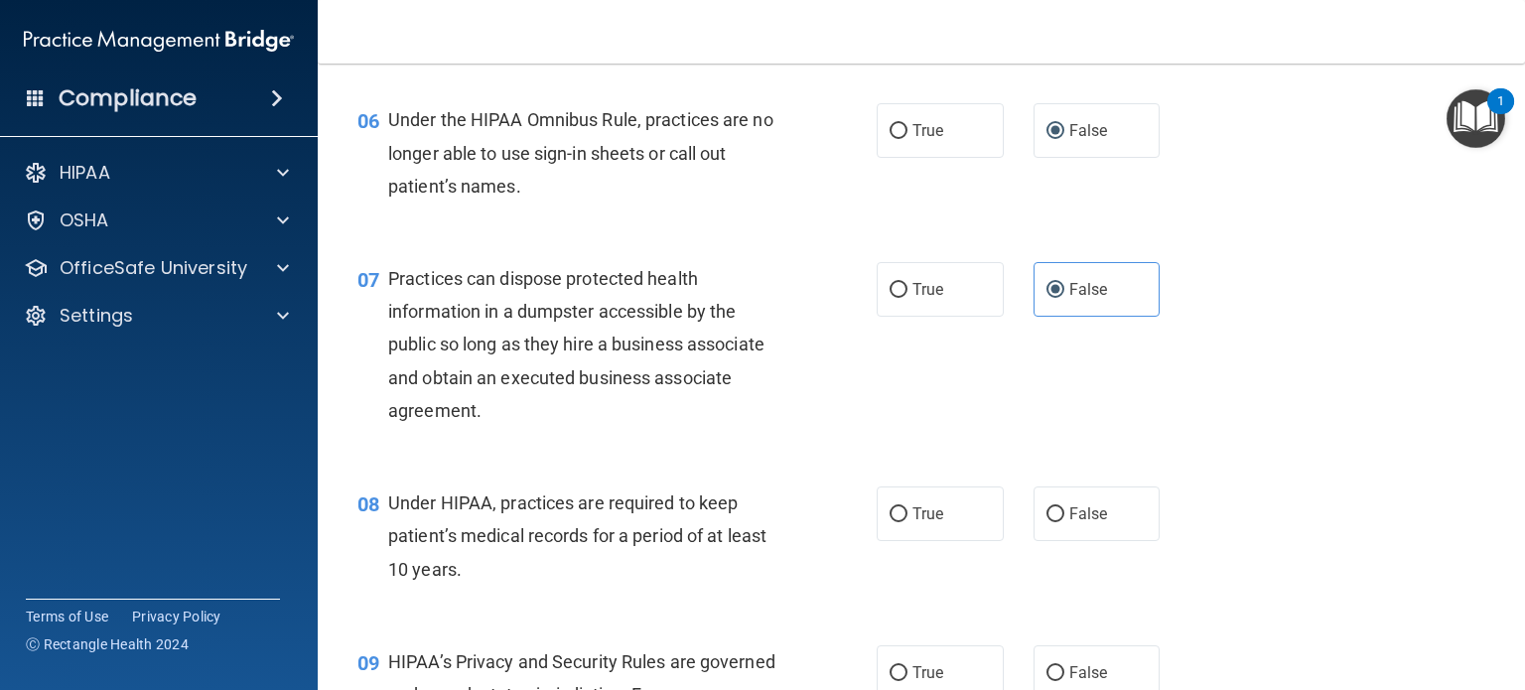
scroll to position [993, 0]
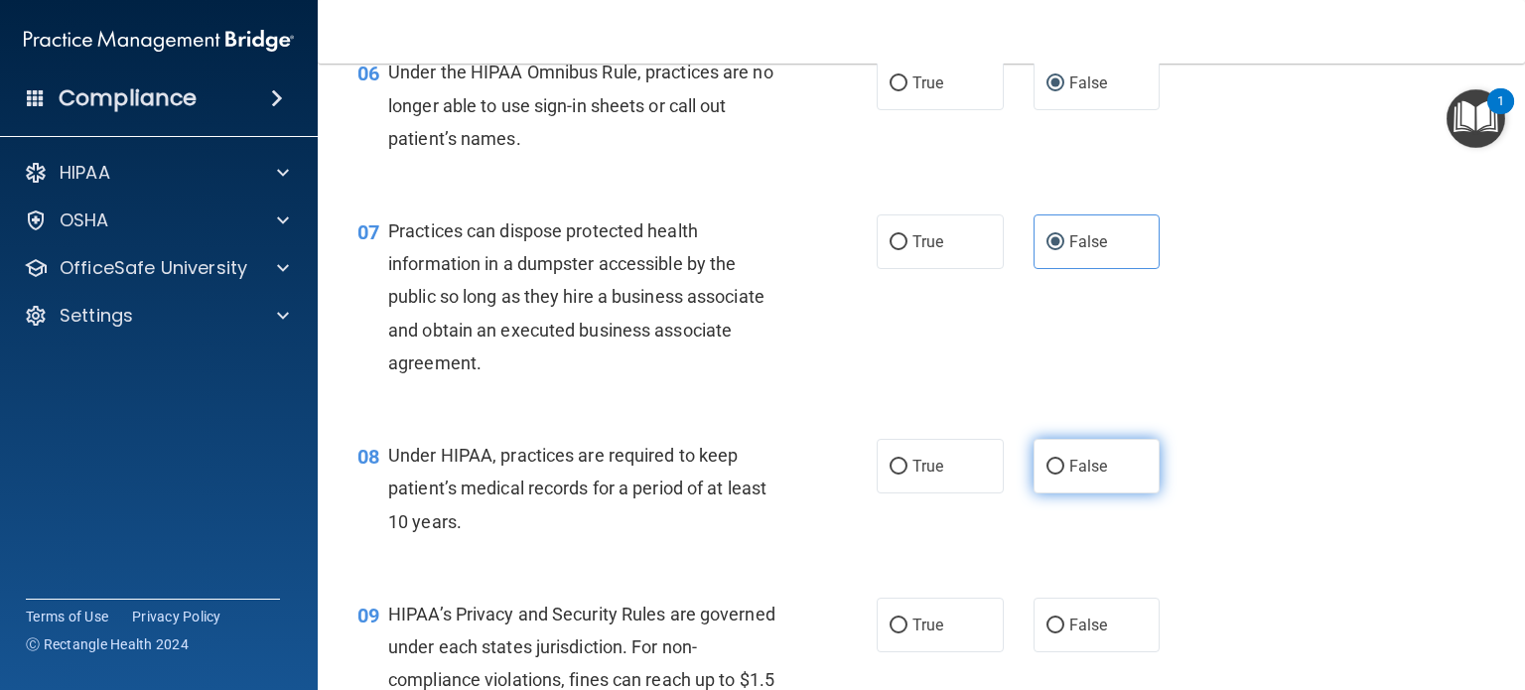
click at [1065, 493] on label "False" at bounding box center [1096, 466] width 127 height 55
click at [1064, 474] on input "False" at bounding box center [1055, 467] width 18 height 15
radio input "true"
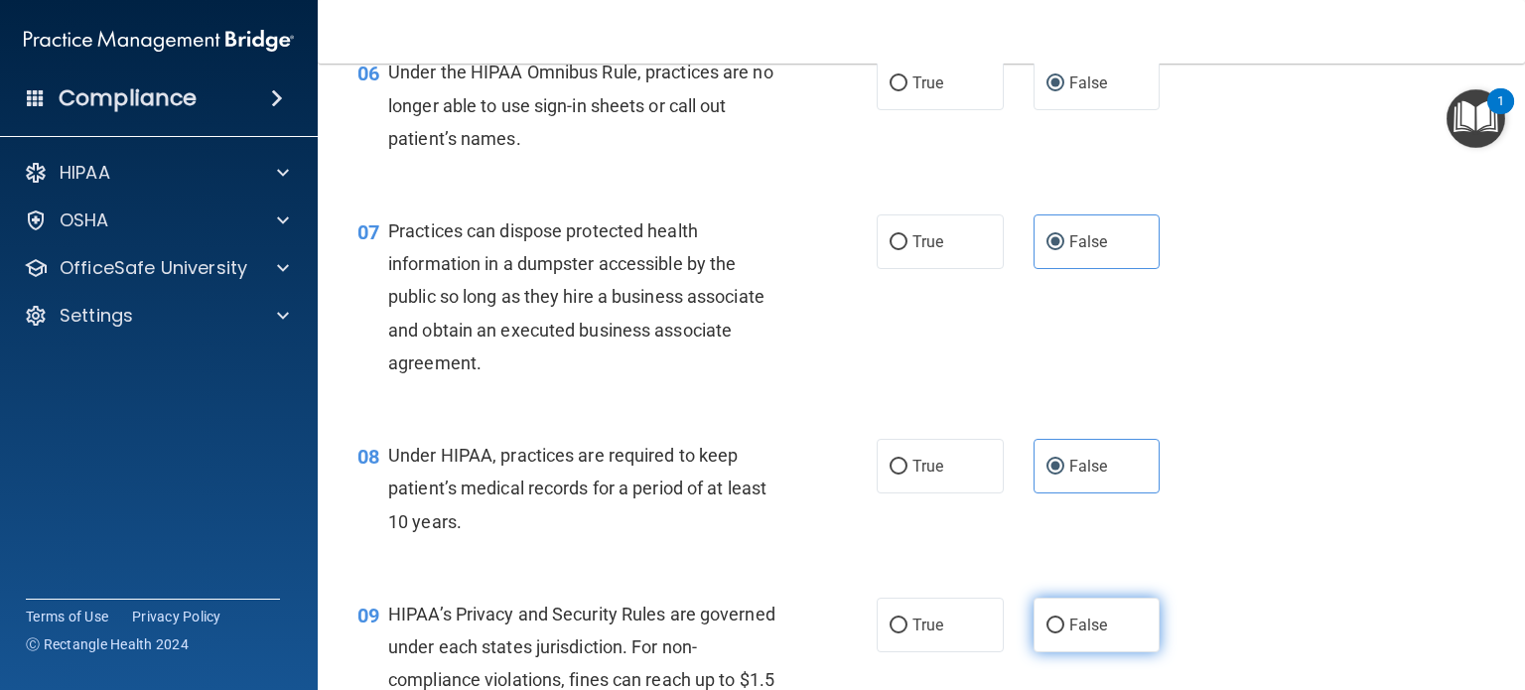
click at [1077, 645] on label "False" at bounding box center [1096, 625] width 127 height 55
click at [1064, 633] on input "False" at bounding box center [1055, 625] width 18 height 15
radio input "true"
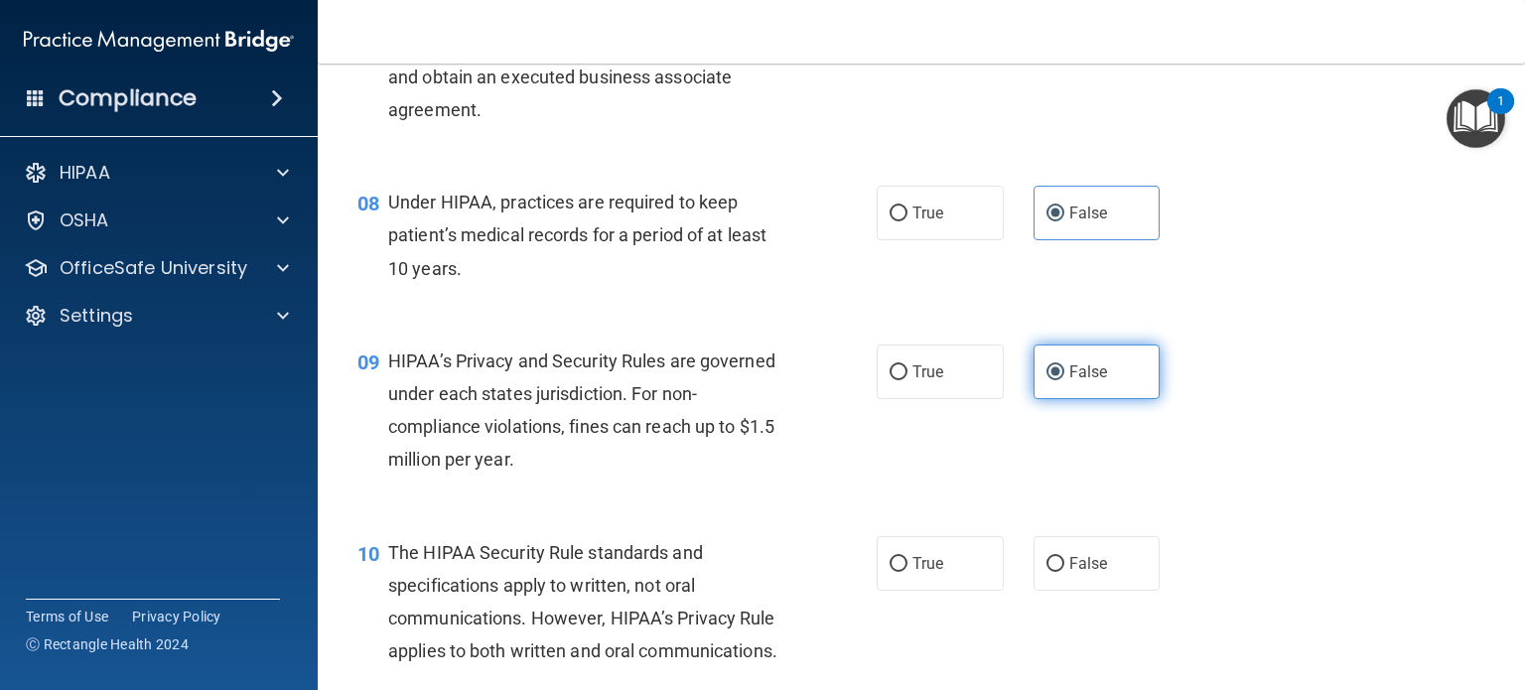
scroll to position [1290, 0]
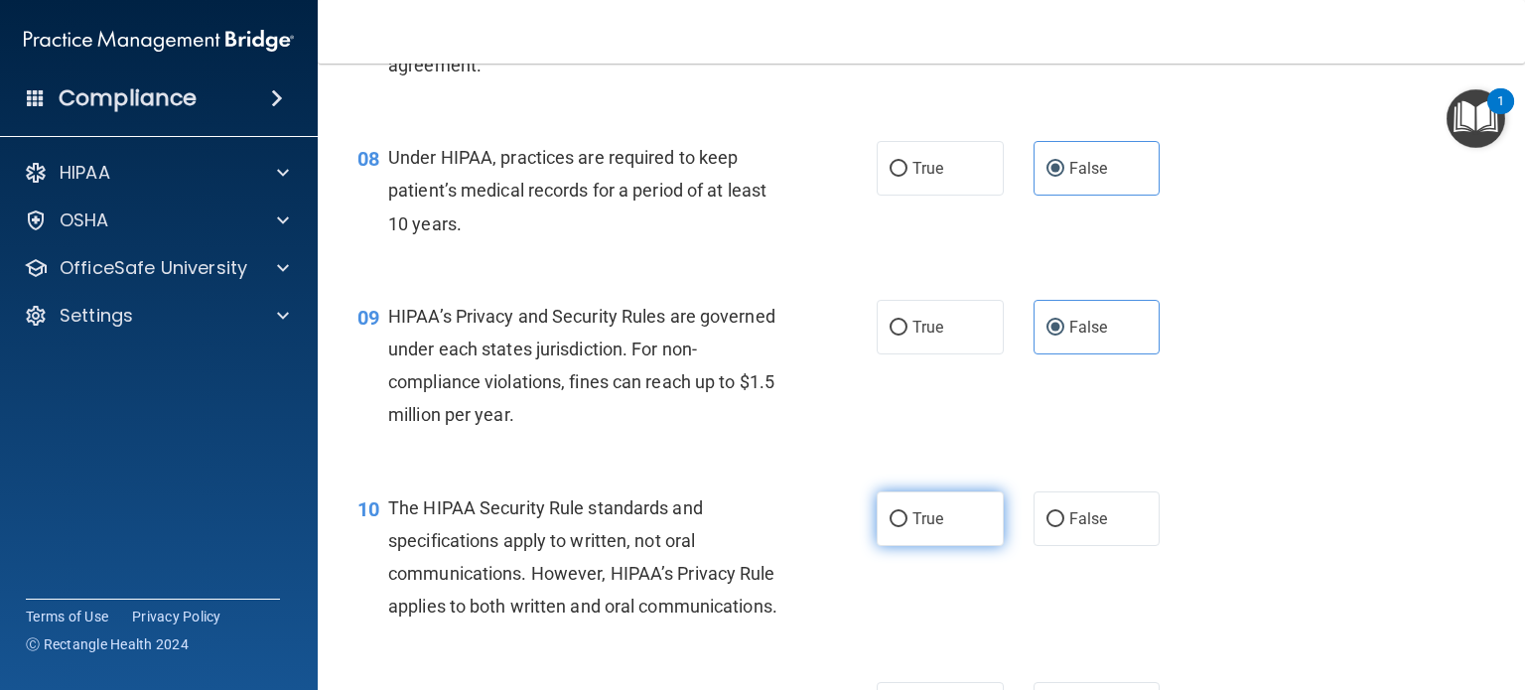
click at [961, 544] on label "True" at bounding box center [939, 518] width 127 height 55
click at [907, 527] on input "True" at bounding box center [898, 519] width 18 height 15
radio input "true"
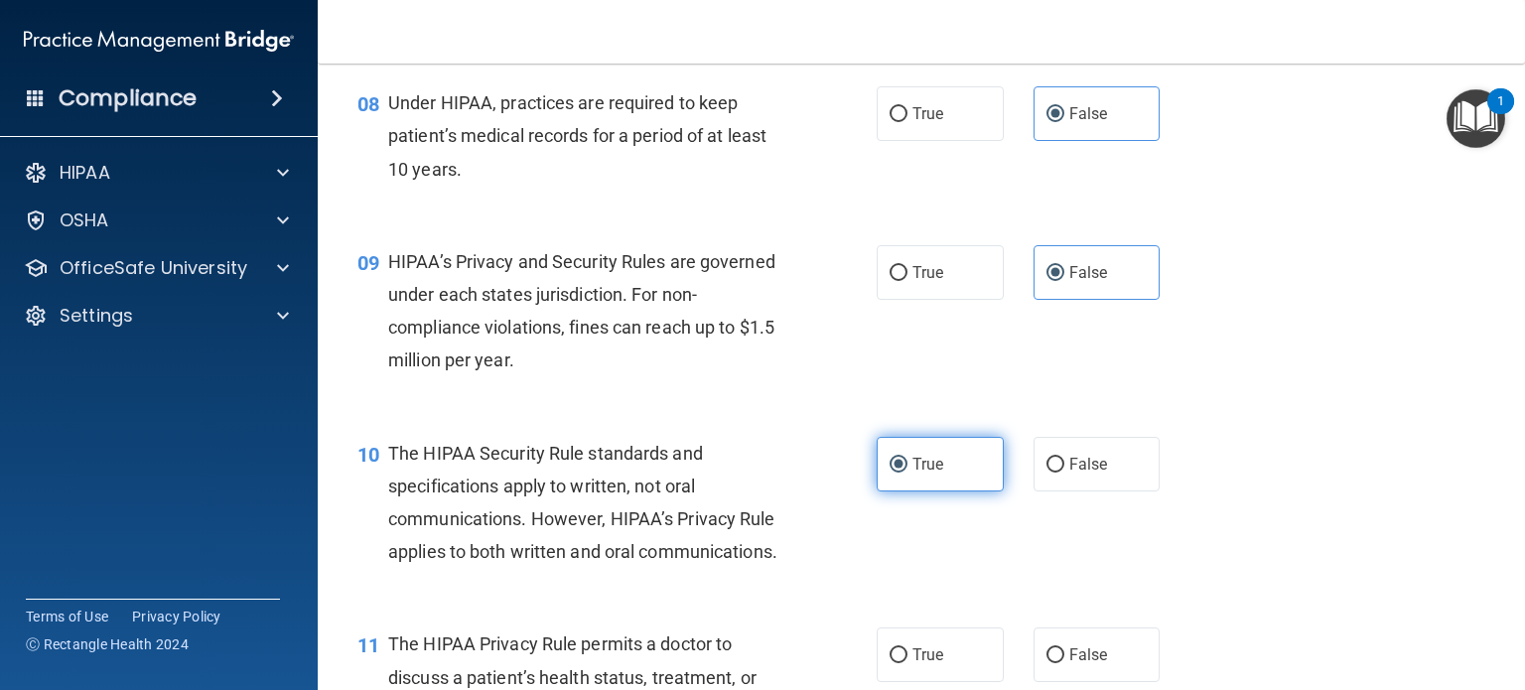
scroll to position [1390, 0]
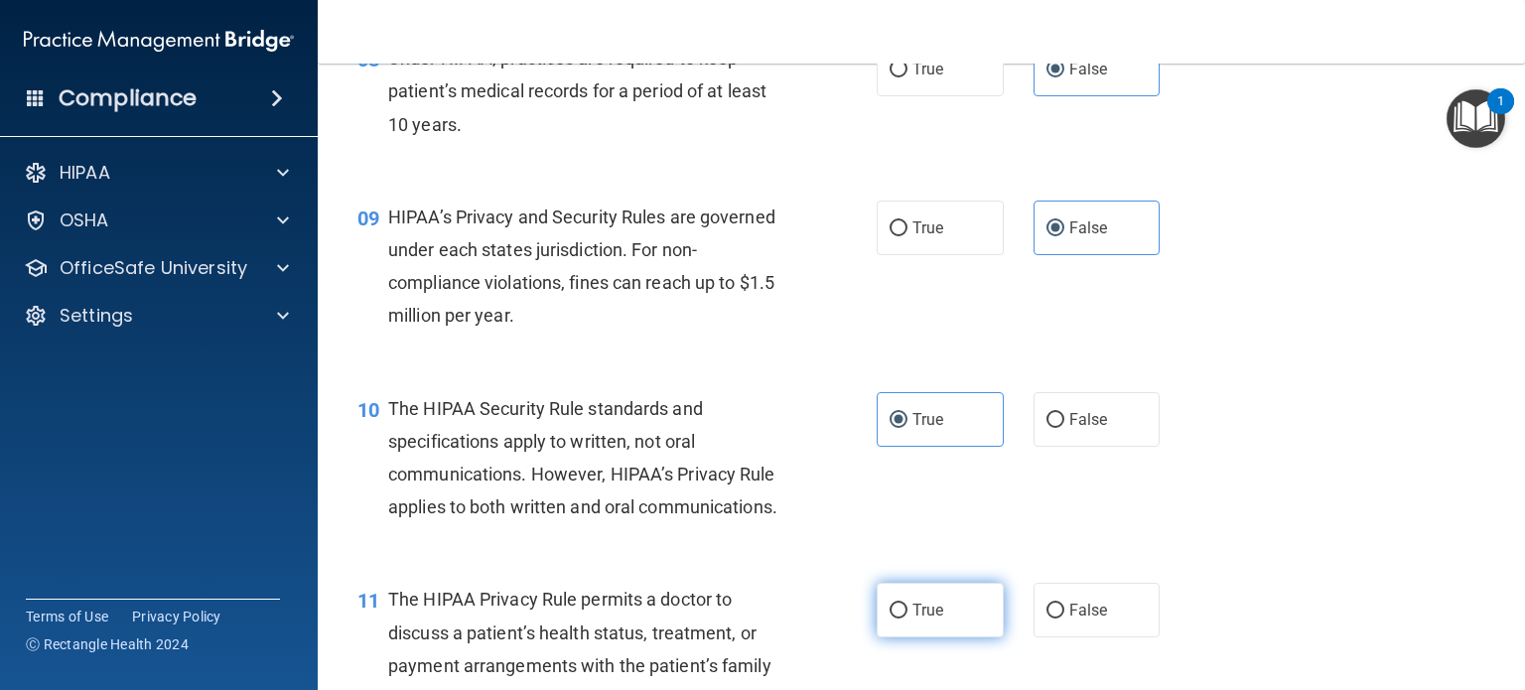
click at [937, 637] on label "True" at bounding box center [939, 610] width 127 height 55
click at [907, 618] on input "True" at bounding box center [898, 611] width 18 height 15
radio input "true"
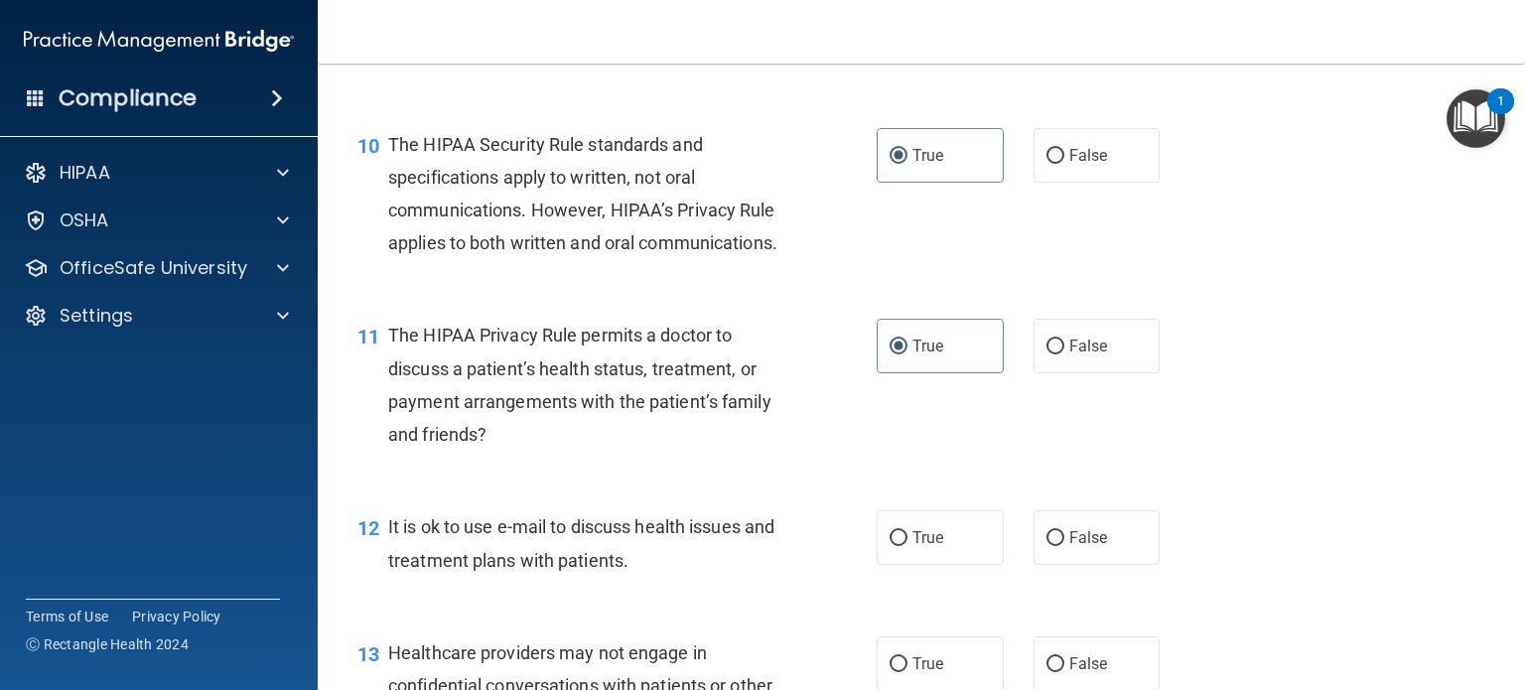
scroll to position [1787, 0]
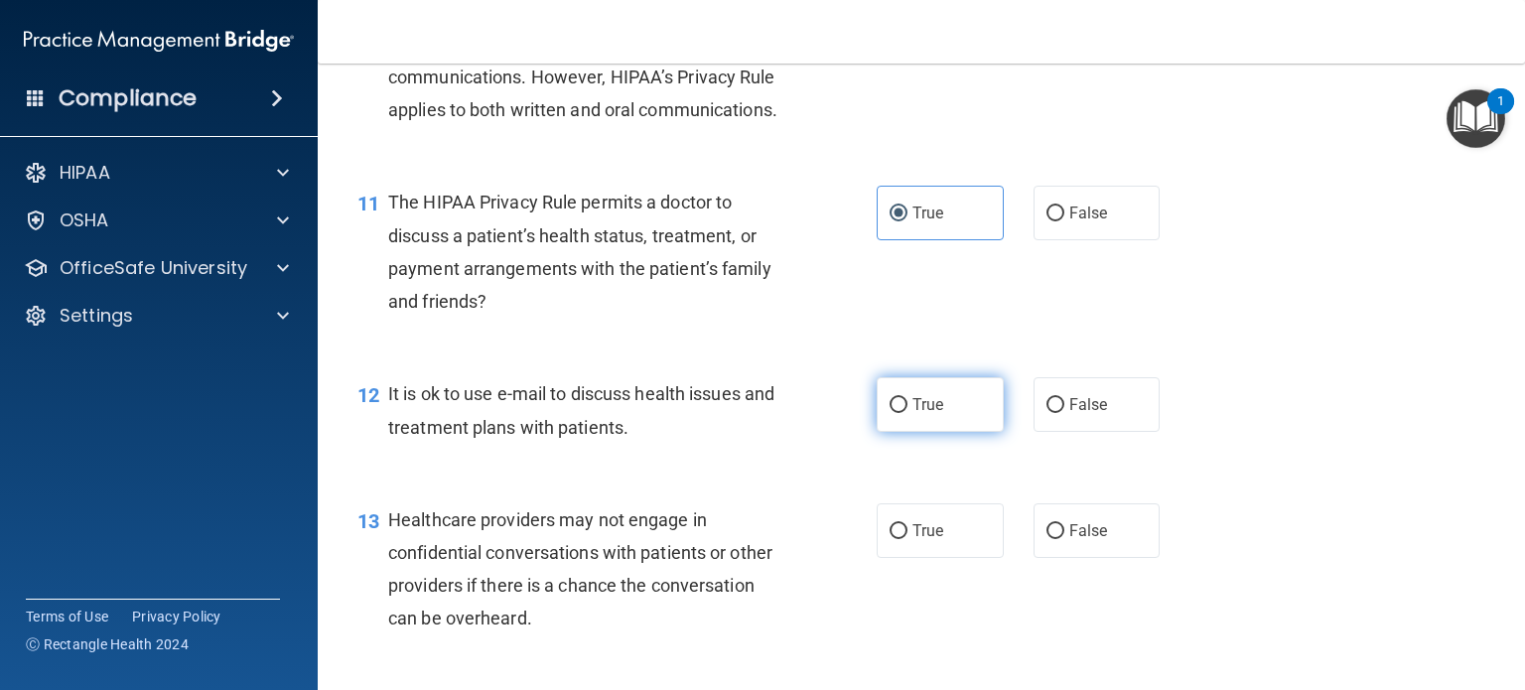
click at [921, 414] on span "True" at bounding box center [927, 404] width 31 height 19
click at [907, 413] on input "True" at bounding box center [898, 405] width 18 height 15
radio input "true"
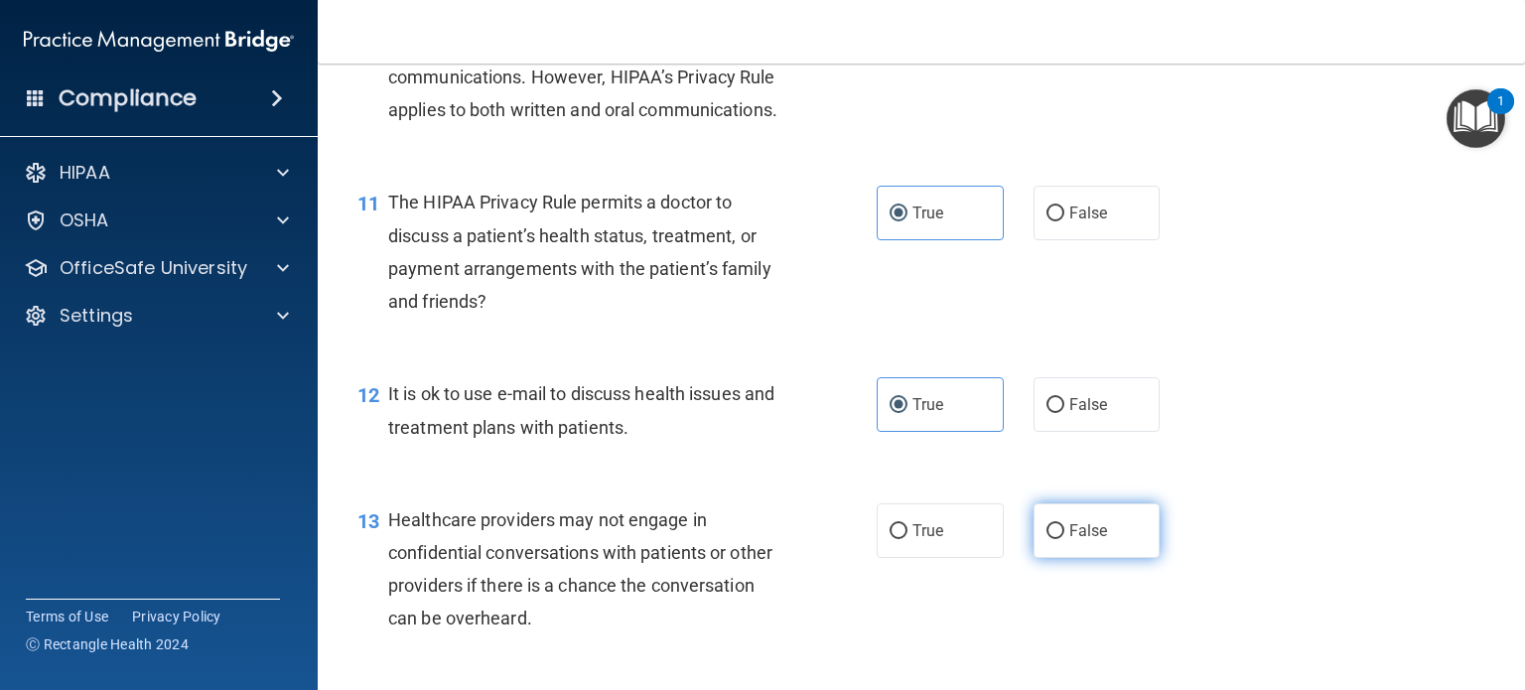
click at [1071, 558] on label "False" at bounding box center [1096, 530] width 127 height 55
click at [1064, 539] on input "False" at bounding box center [1055, 531] width 18 height 15
radio input "true"
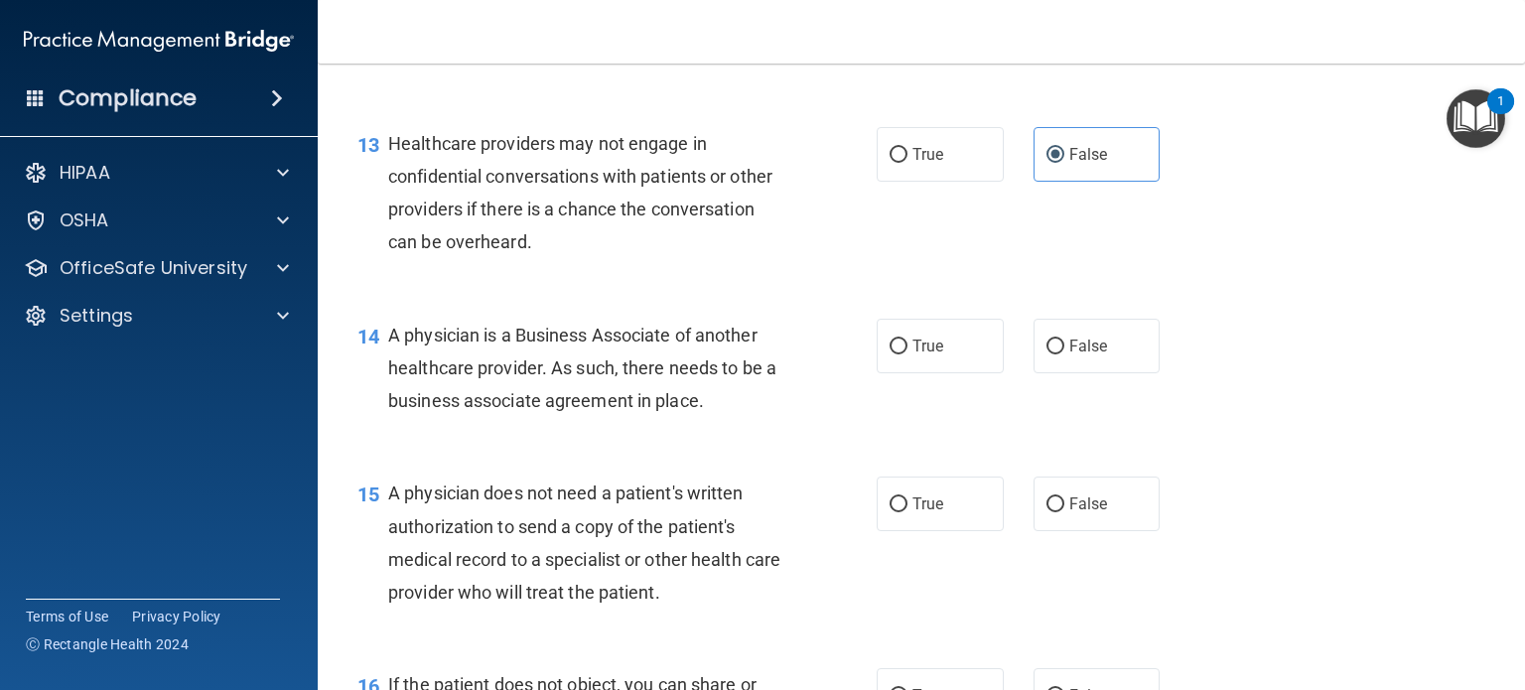
scroll to position [2283, 0]
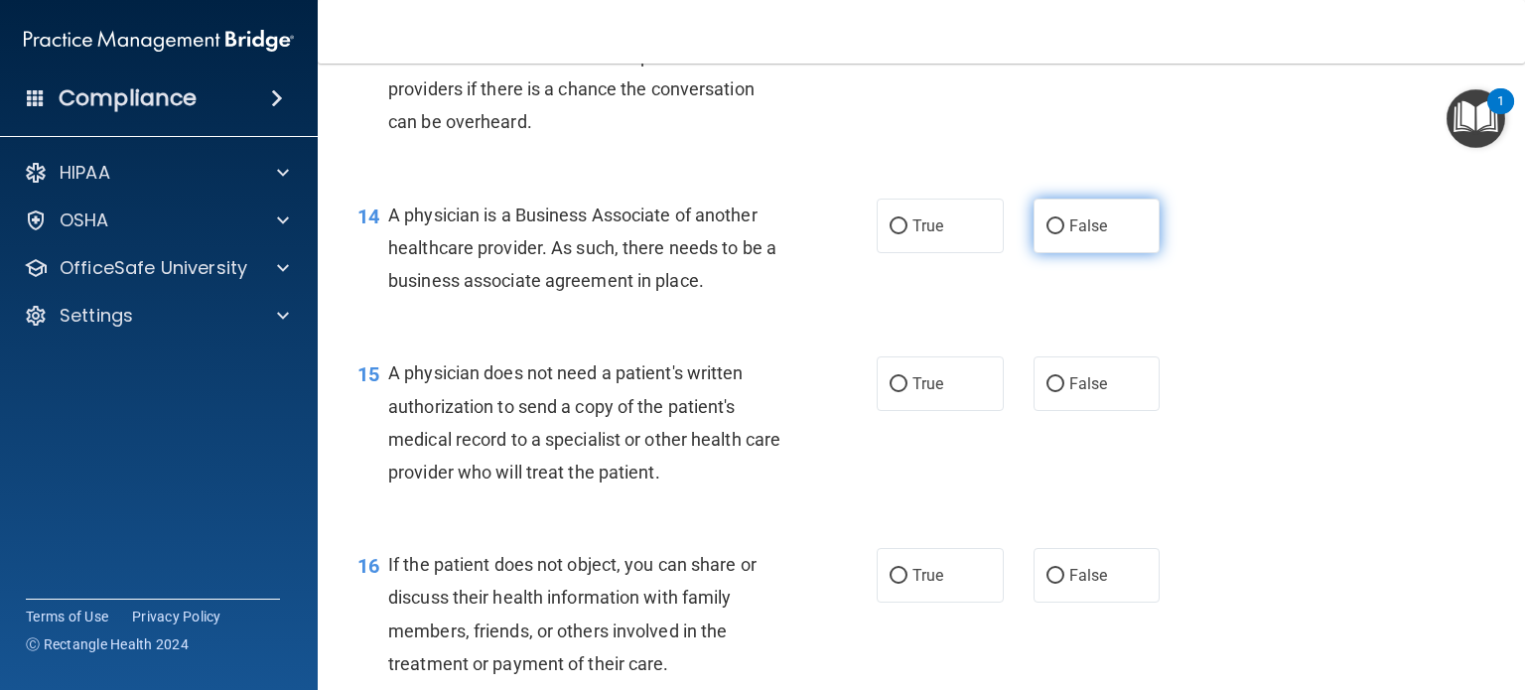
click at [1069, 235] on span "False" at bounding box center [1088, 225] width 39 height 19
click at [1064, 234] on input "False" at bounding box center [1055, 226] width 18 height 15
radio input "true"
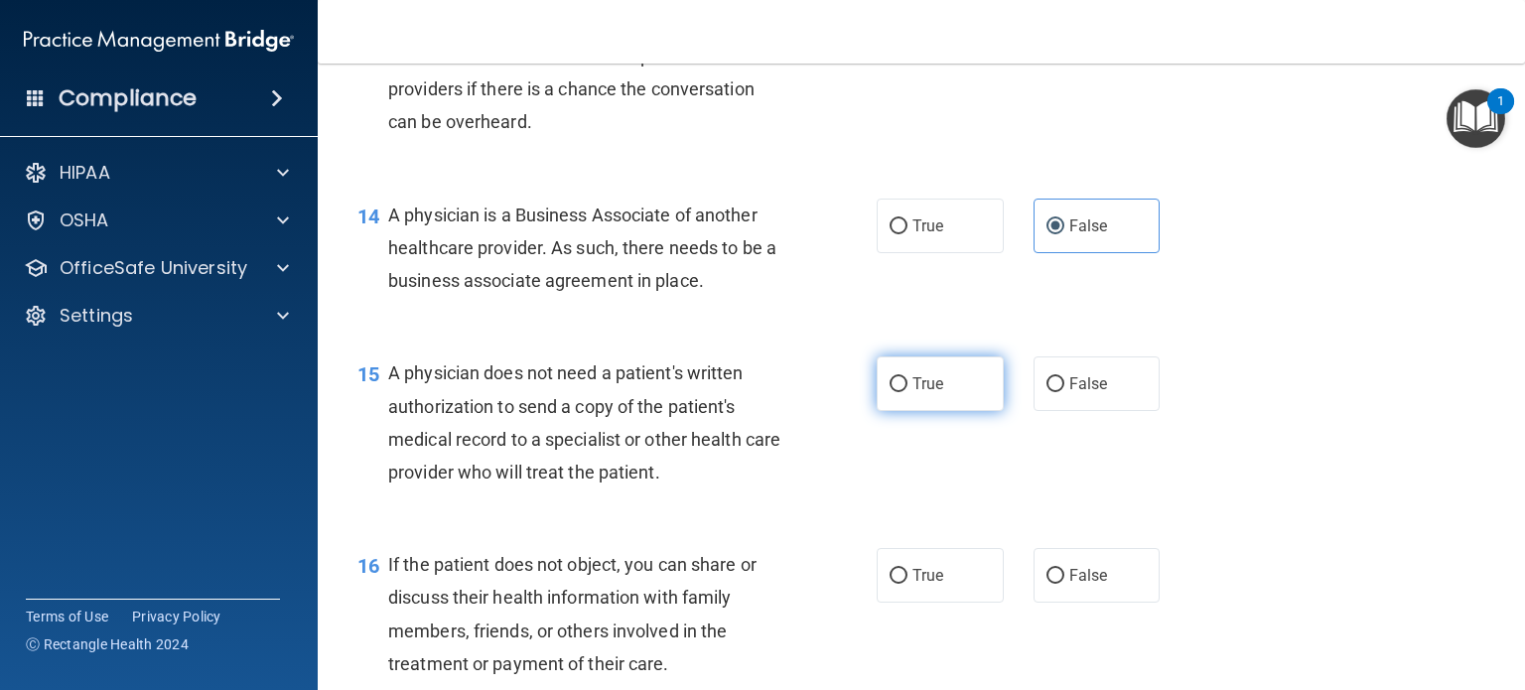
click at [948, 411] on label "True" at bounding box center [939, 383] width 127 height 55
click at [907, 392] on input "True" at bounding box center [898, 384] width 18 height 15
radio input "true"
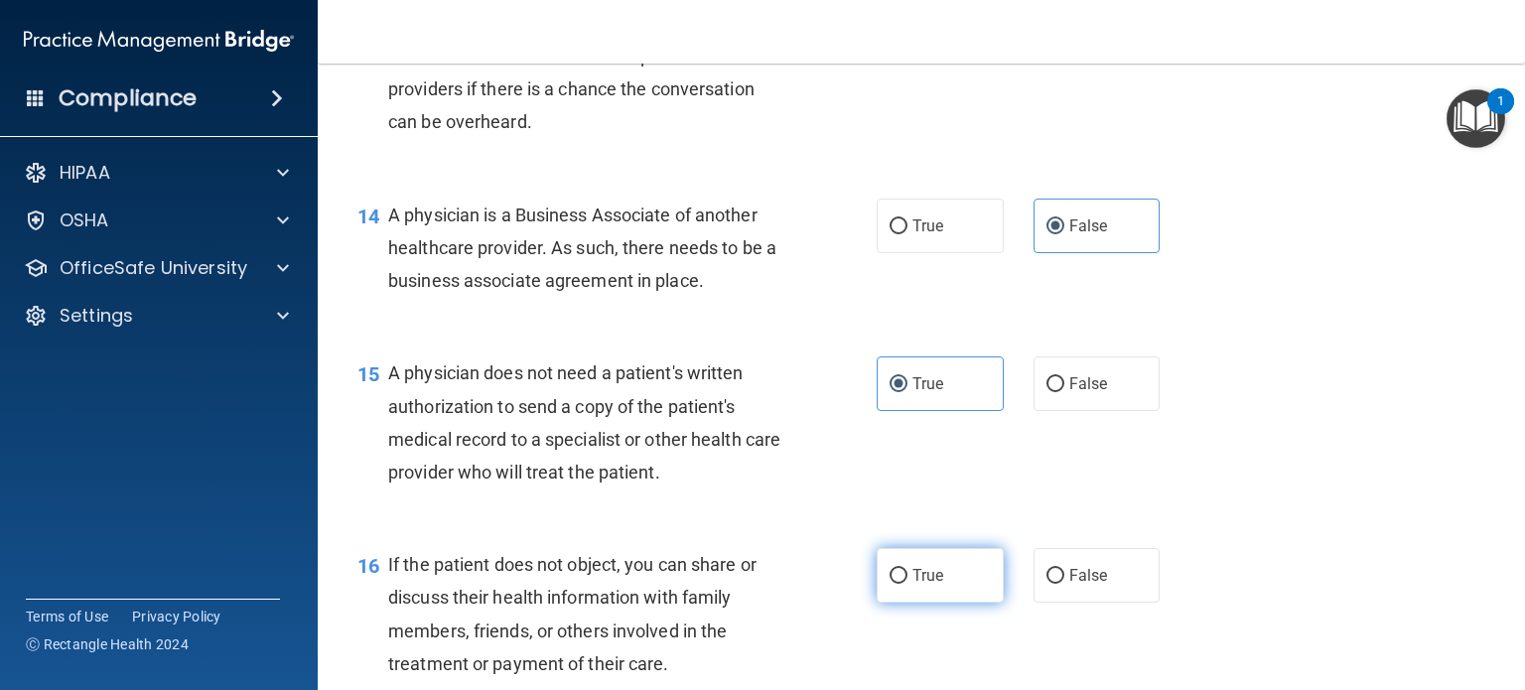
click at [939, 603] on label "True" at bounding box center [939, 575] width 127 height 55
click at [907, 584] on input "True" at bounding box center [898, 576] width 18 height 15
radio input "true"
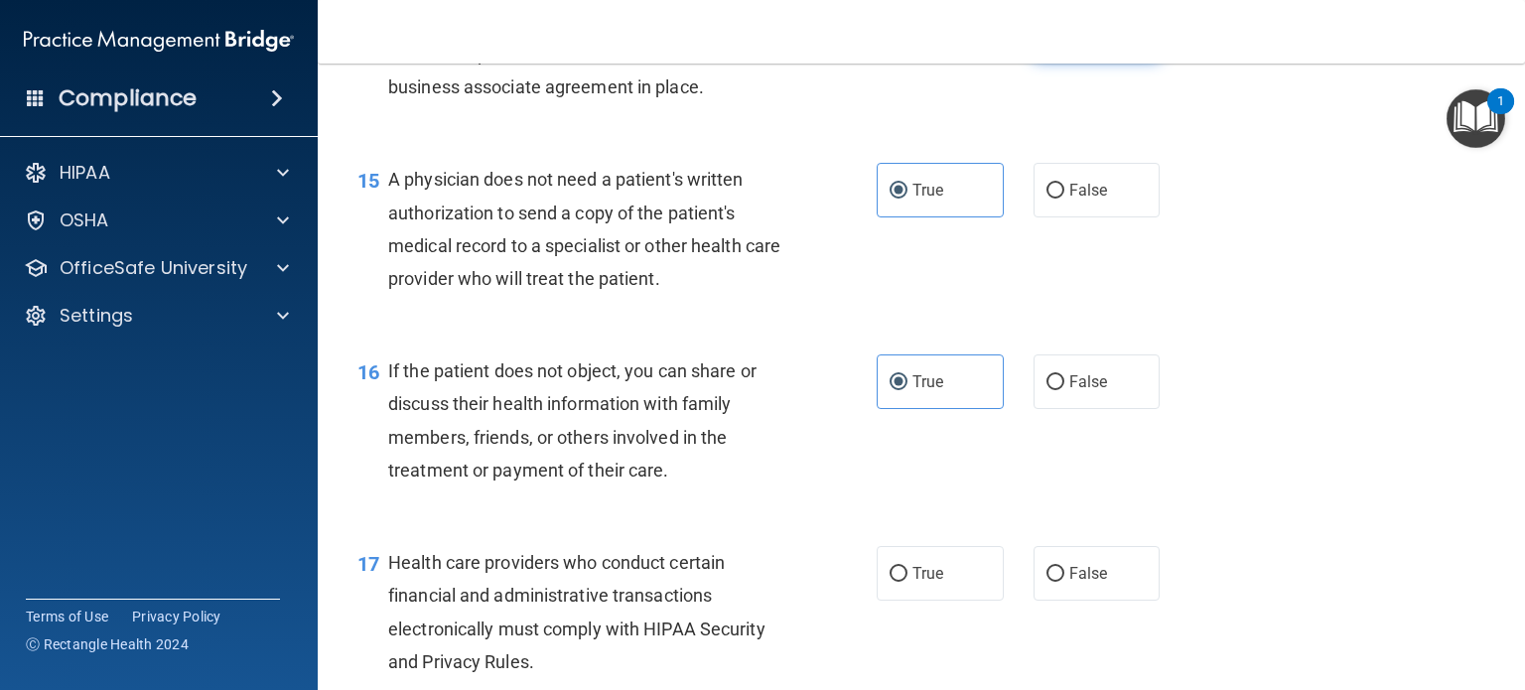
scroll to position [2581, 0]
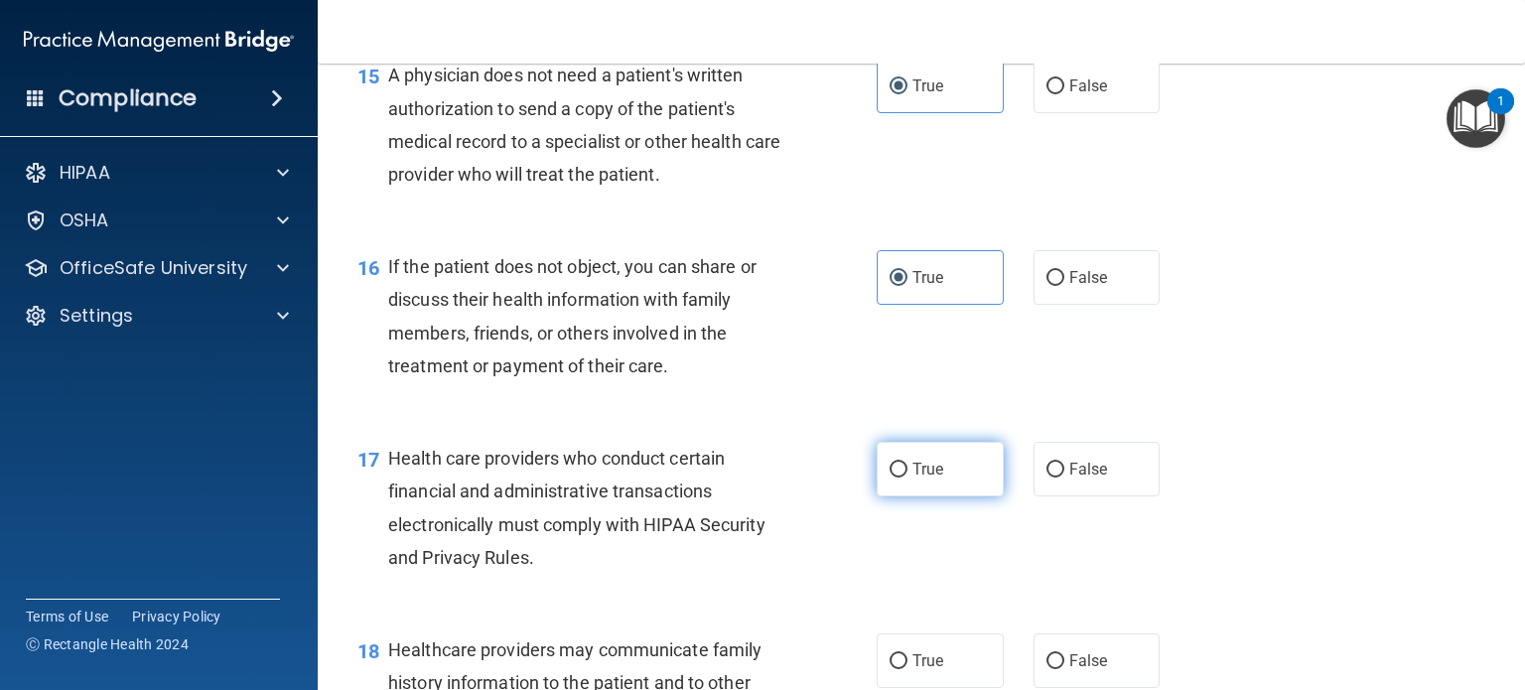
click at [975, 496] on label "True" at bounding box center [939, 469] width 127 height 55
click at [907, 477] on input "True" at bounding box center [898, 470] width 18 height 15
radio input "true"
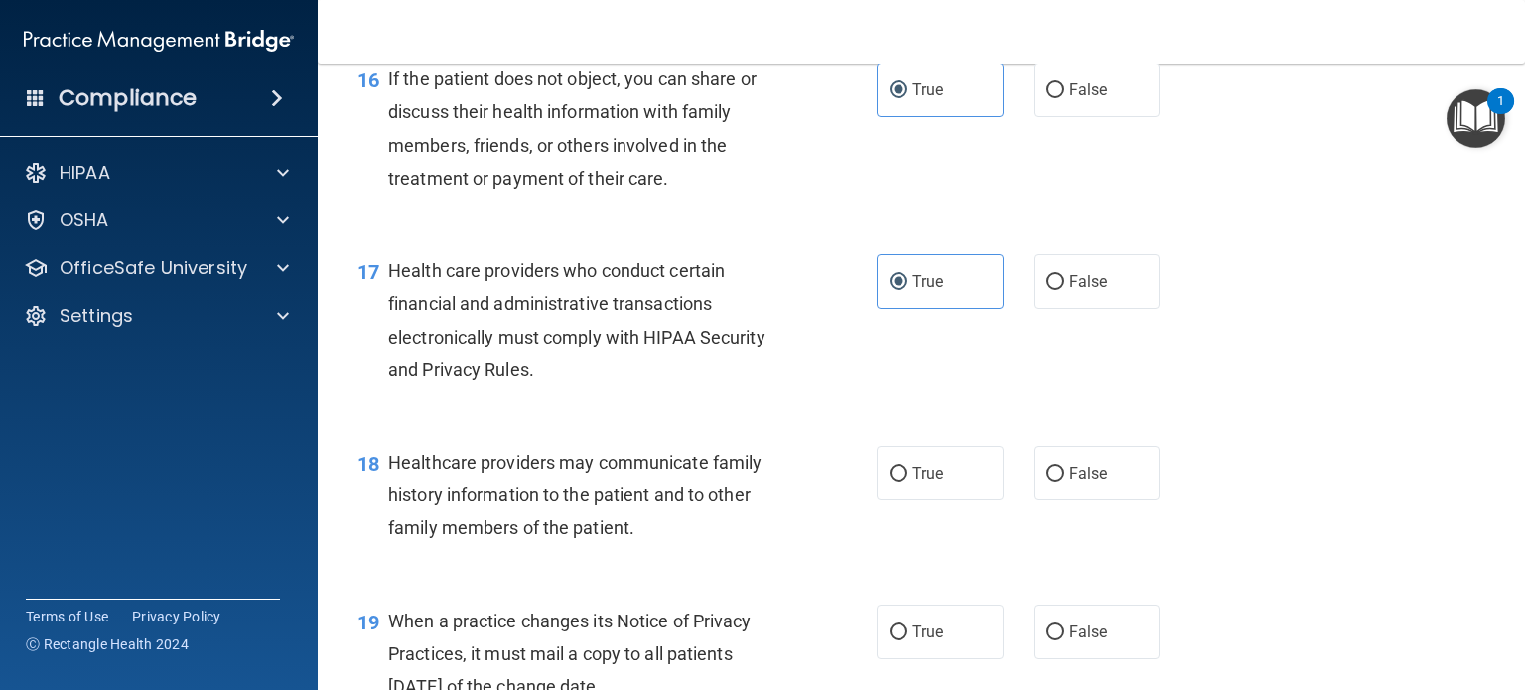
scroll to position [2779, 0]
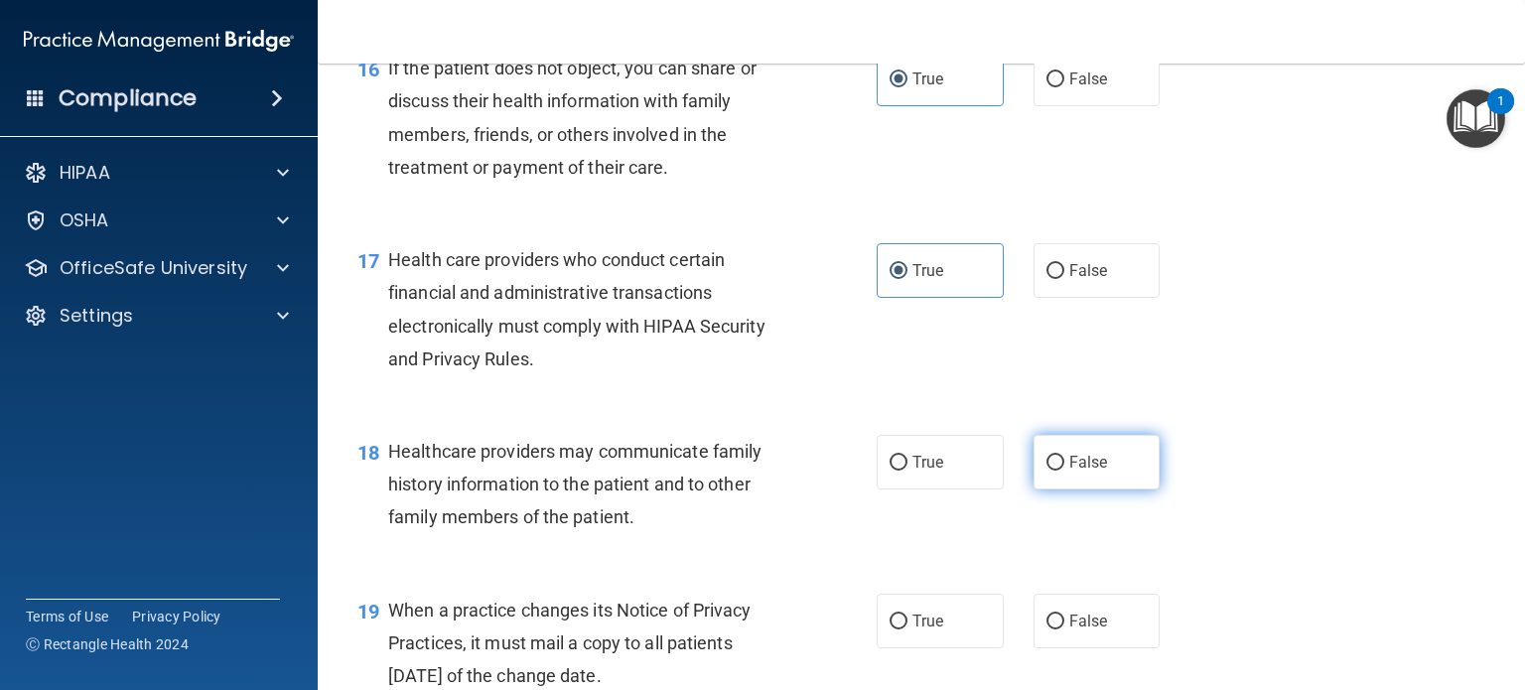
click at [1094, 489] on label "False" at bounding box center [1096, 462] width 127 height 55
click at [1064, 470] on input "False" at bounding box center [1055, 463] width 18 height 15
radio input "true"
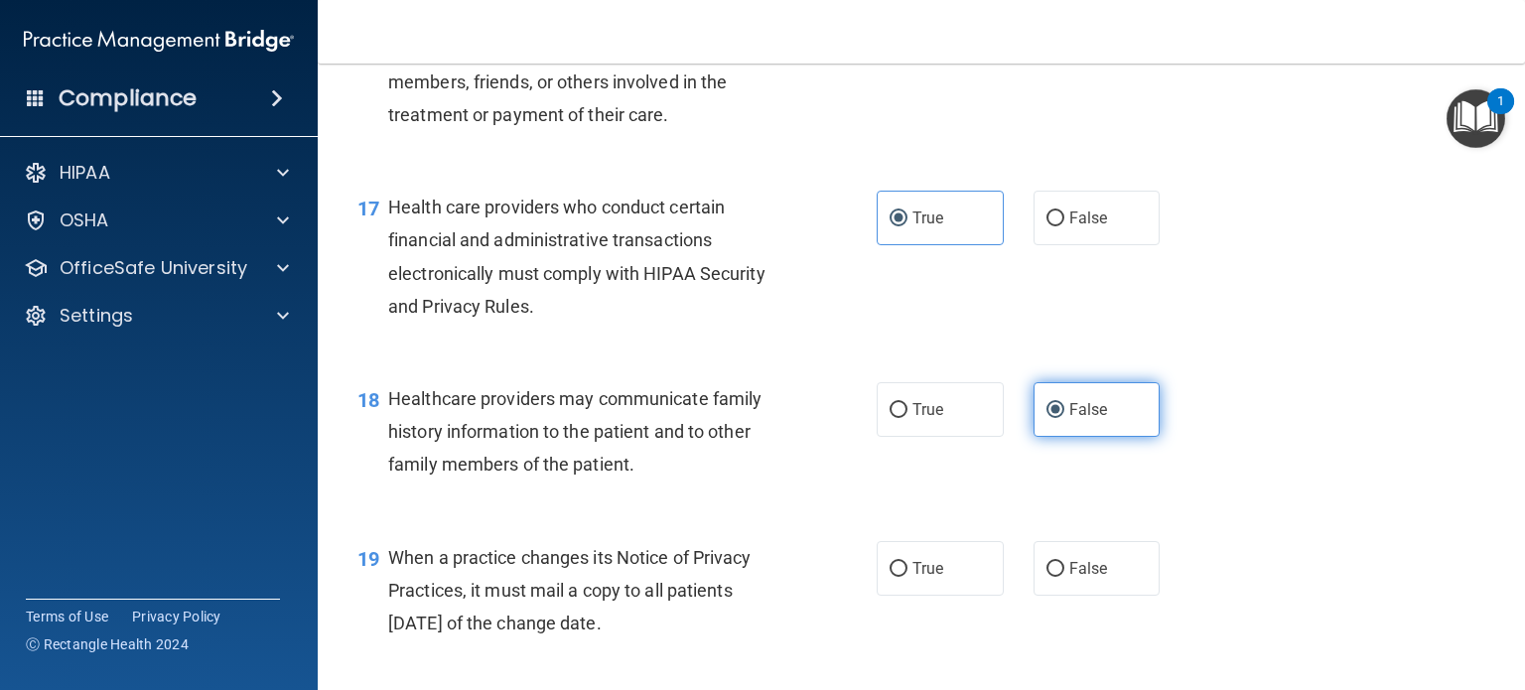
scroll to position [2879, 0]
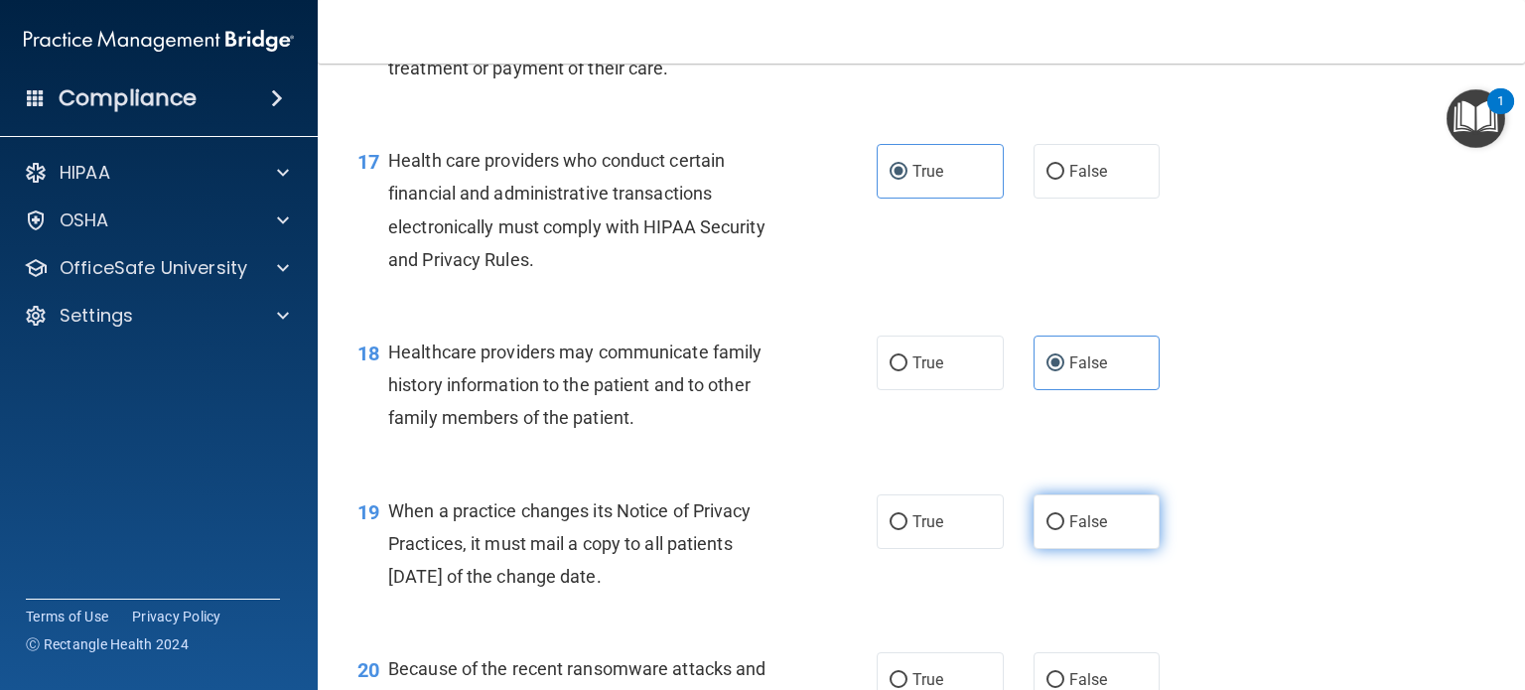
click at [1091, 549] on label "False" at bounding box center [1096, 521] width 127 height 55
click at [1064, 530] on input "False" at bounding box center [1055, 522] width 18 height 15
radio input "true"
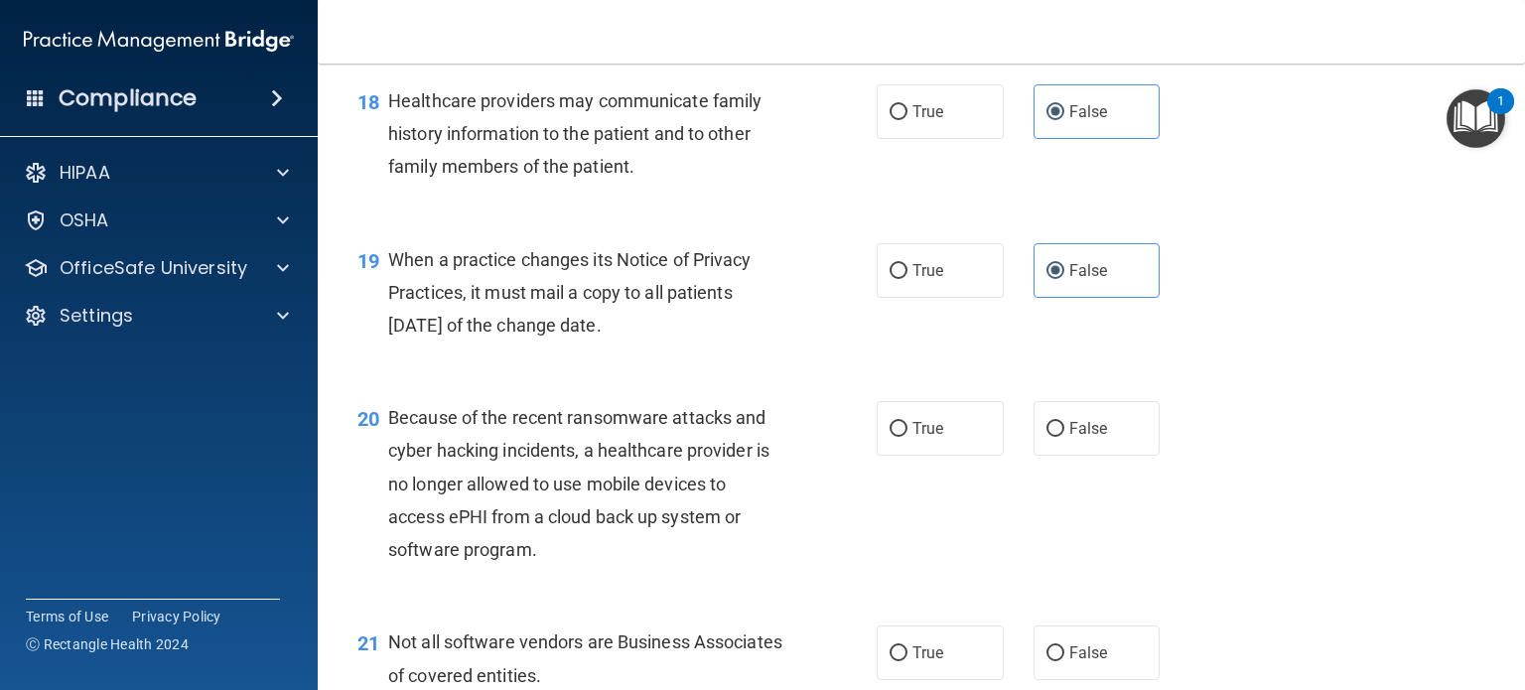
scroll to position [3176, 0]
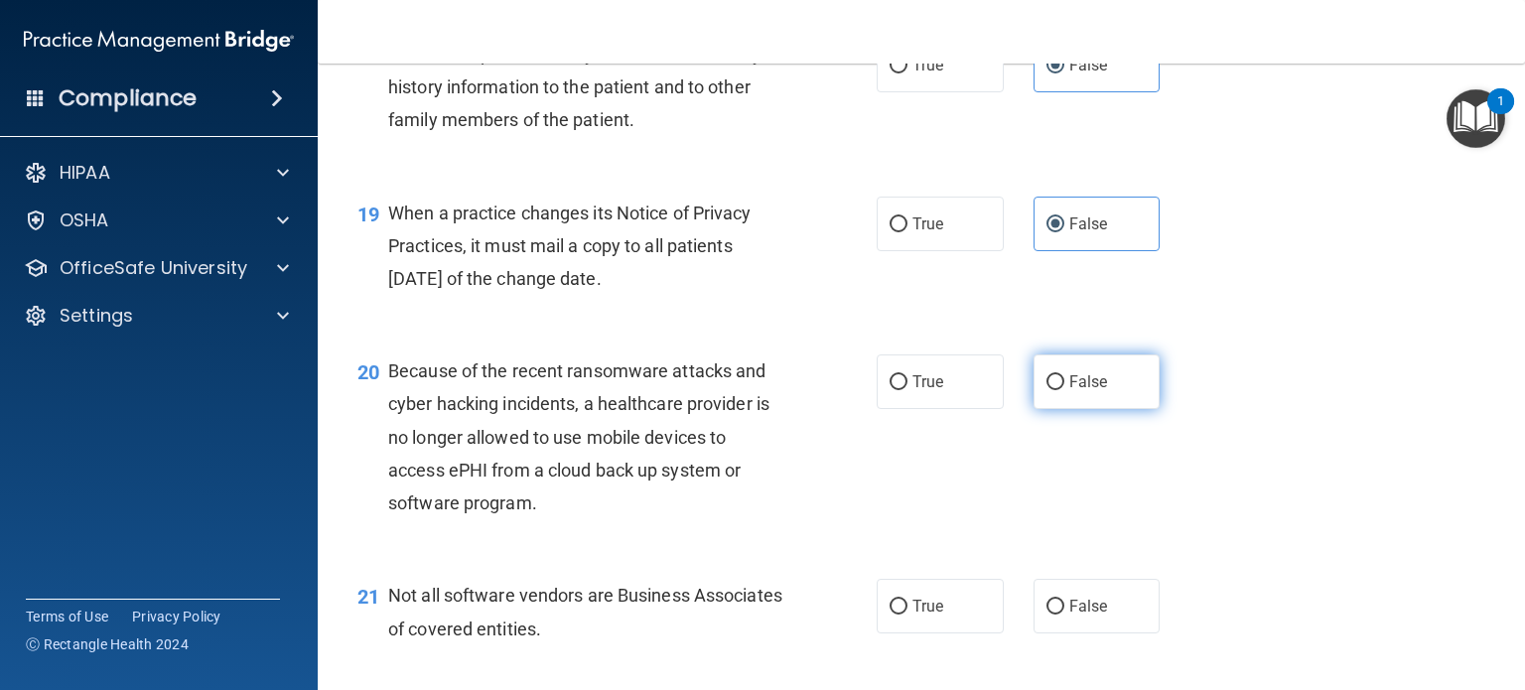
click at [1096, 391] on span "False" at bounding box center [1088, 381] width 39 height 19
click at [1064, 390] on input "False" at bounding box center [1055, 382] width 18 height 15
radio input "true"
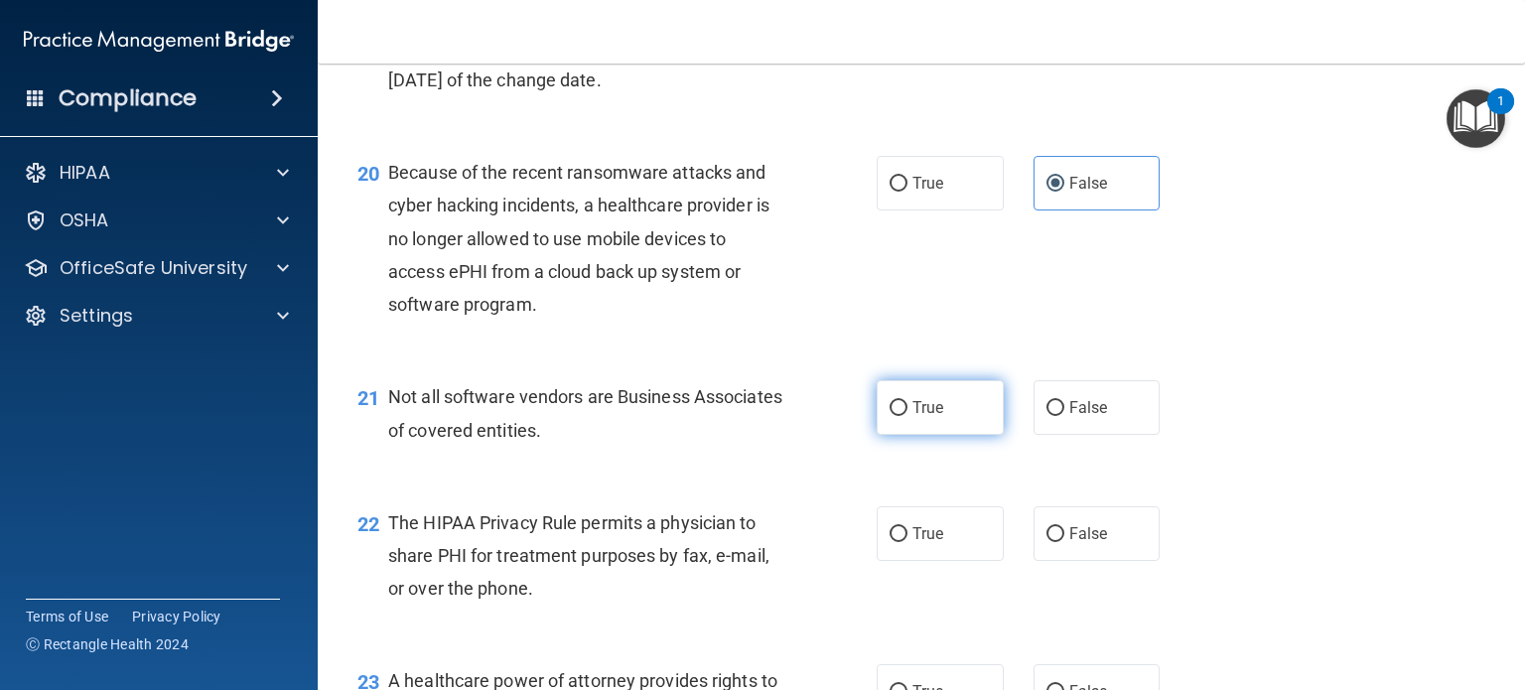
click at [909, 435] on label "True" at bounding box center [939, 407] width 127 height 55
click at [907, 416] on input "True" at bounding box center [898, 408] width 18 height 15
radio input "true"
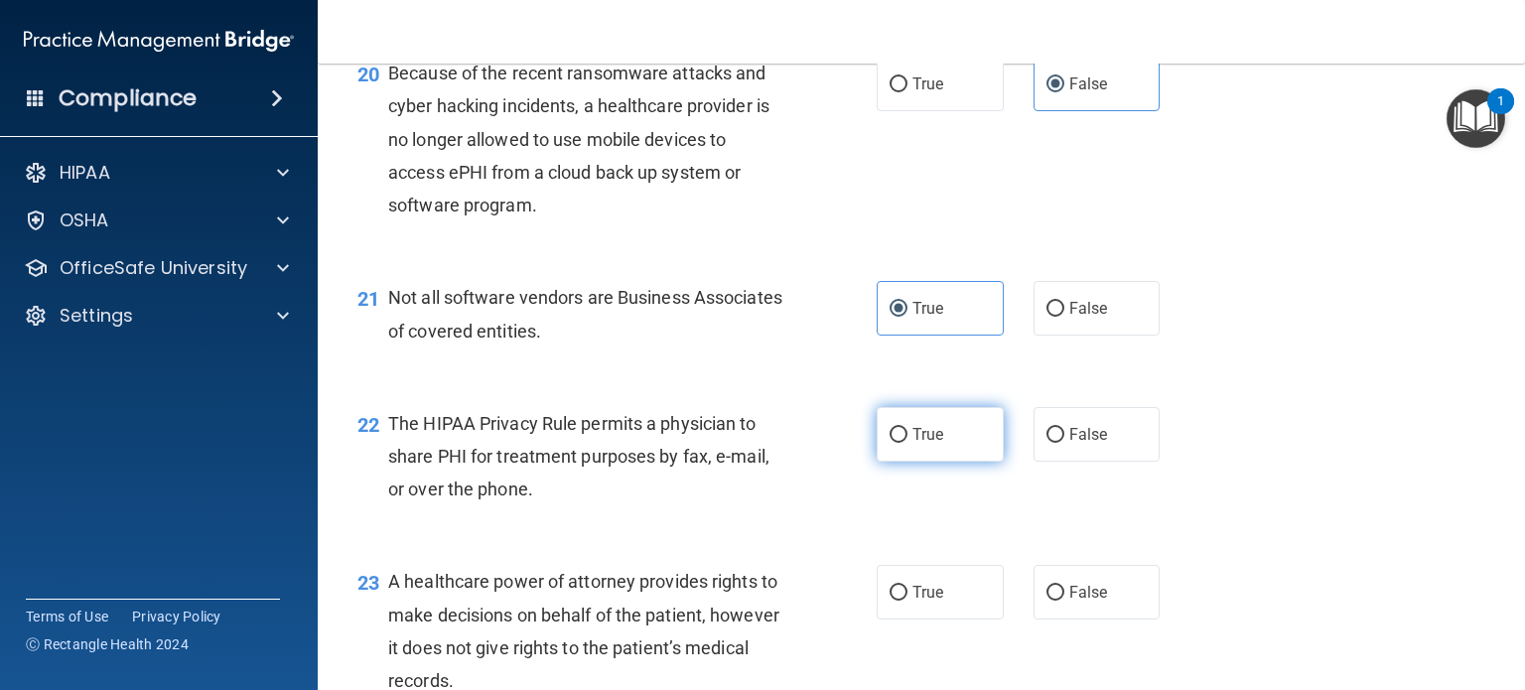
click at [975, 462] on label "True" at bounding box center [939, 434] width 127 height 55
click at [907, 443] on input "True" at bounding box center [898, 435] width 18 height 15
radio input "true"
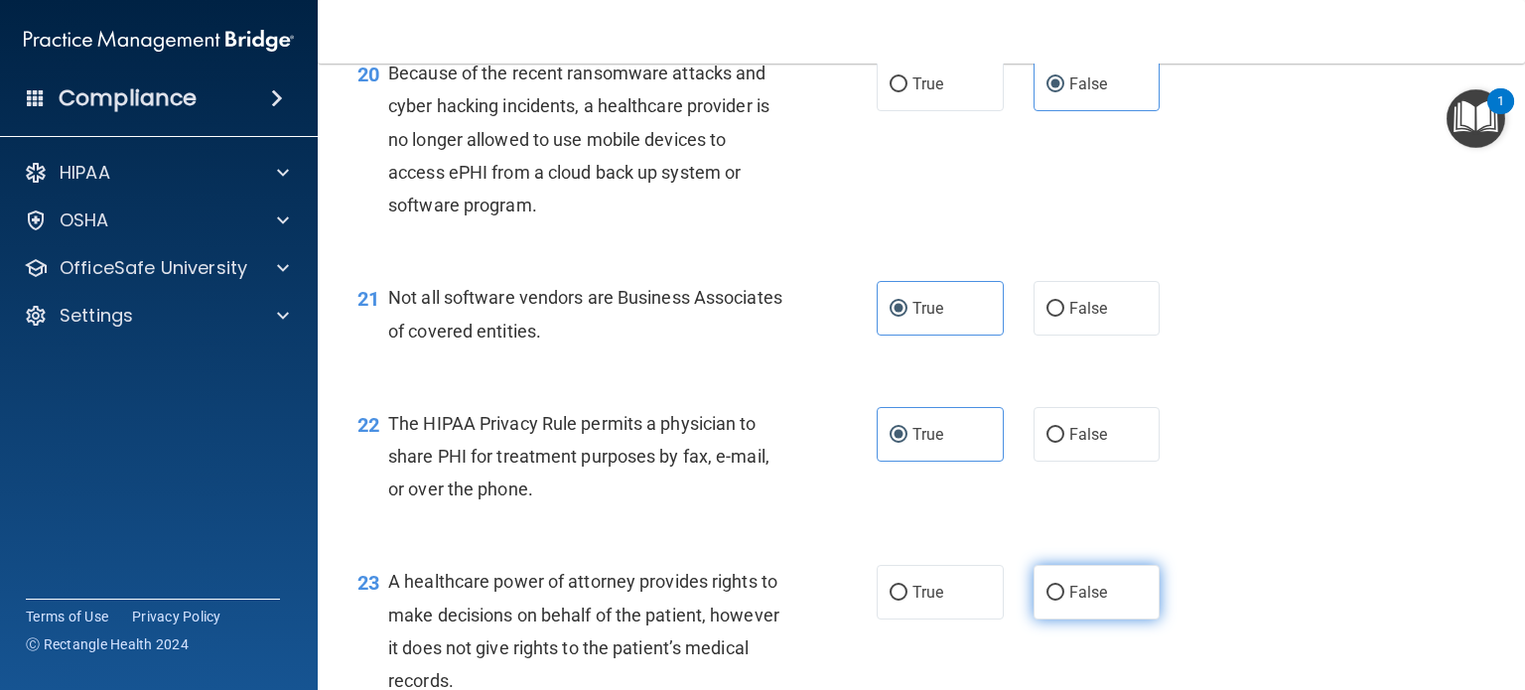
drag, startPoint x: 1022, startPoint y: 668, endPoint x: 1045, endPoint y: 665, distance: 23.0
click at [1024, 619] on div "True False" at bounding box center [1028, 592] width 305 height 55
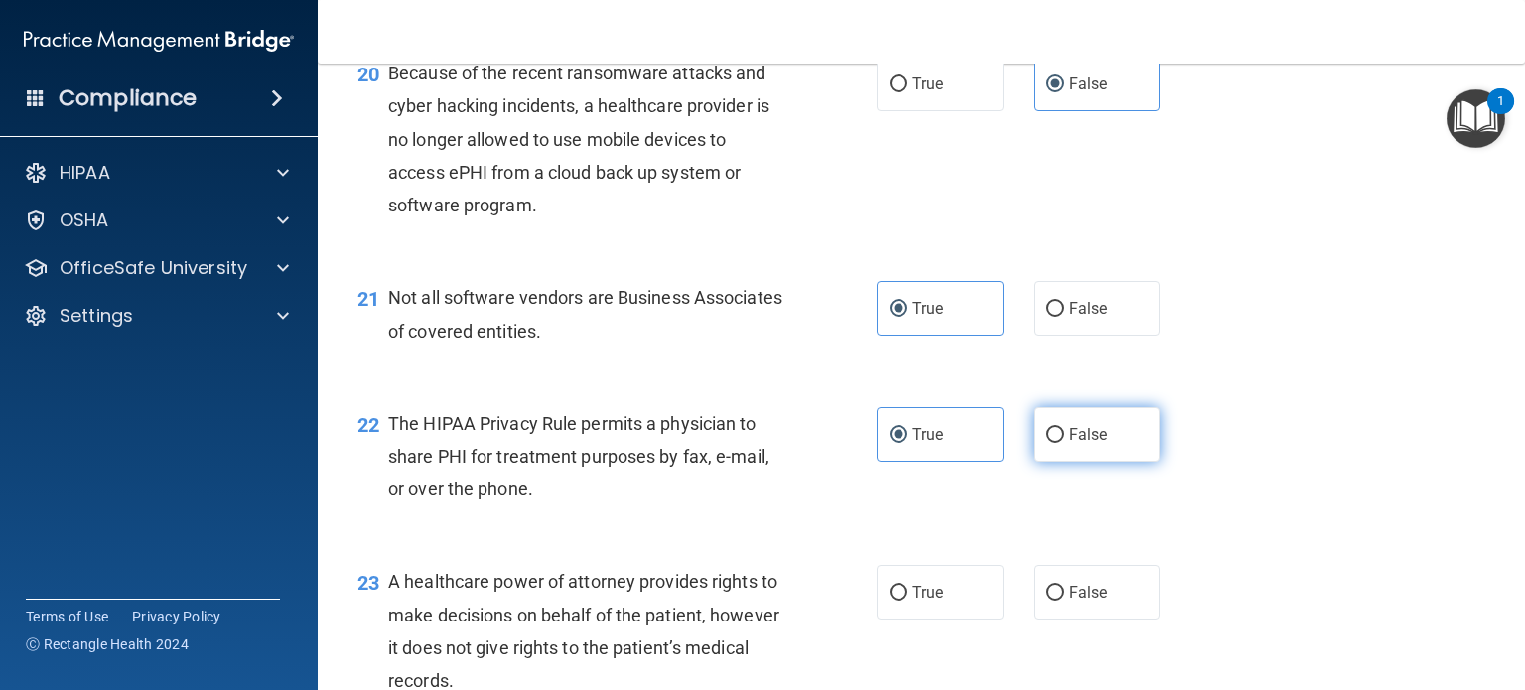
drag, startPoint x: 1045, startPoint y: 665, endPoint x: 1108, endPoint y: 483, distance: 192.1
click at [1056, 619] on label "False" at bounding box center [1096, 592] width 127 height 55
click at [1056, 601] on input "False" at bounding box center [1055, 593] width 18 height 15
radio input "true"
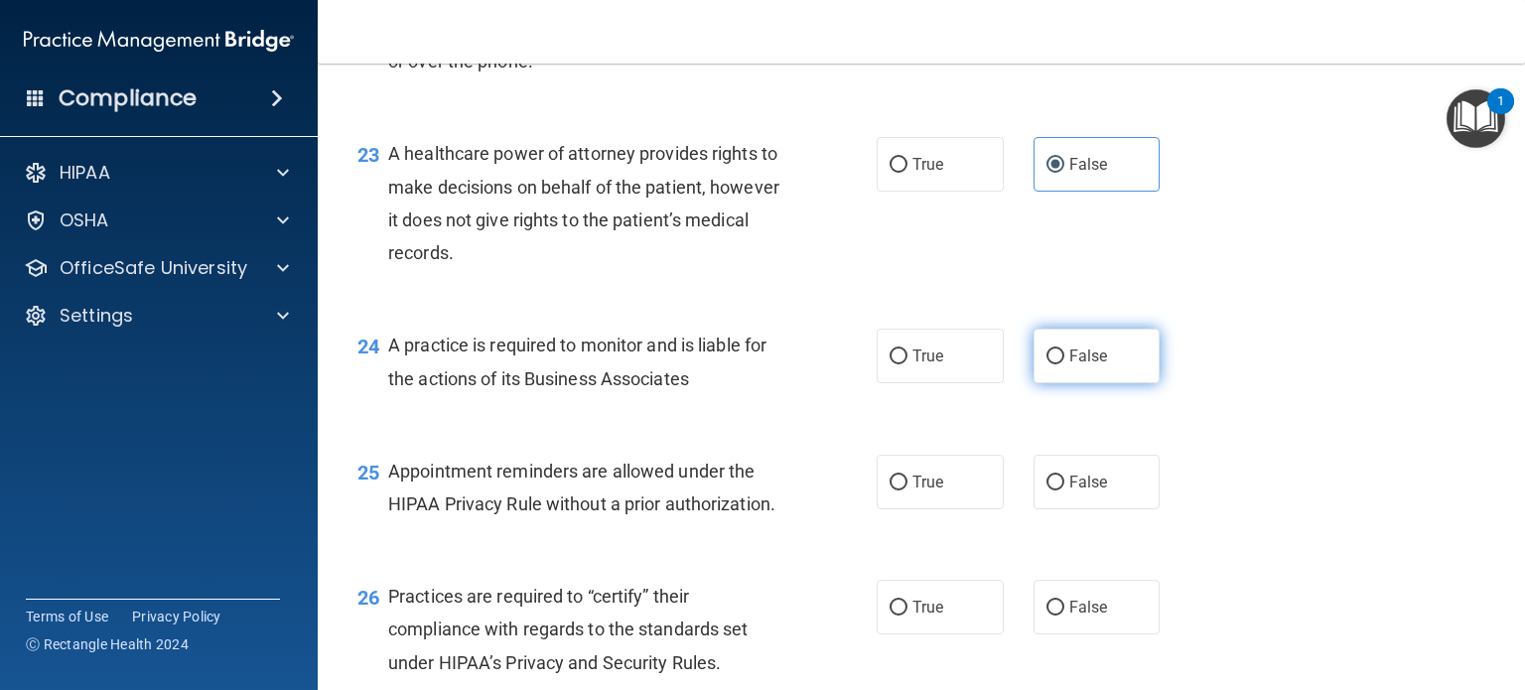
scroll to position [3970, 0]
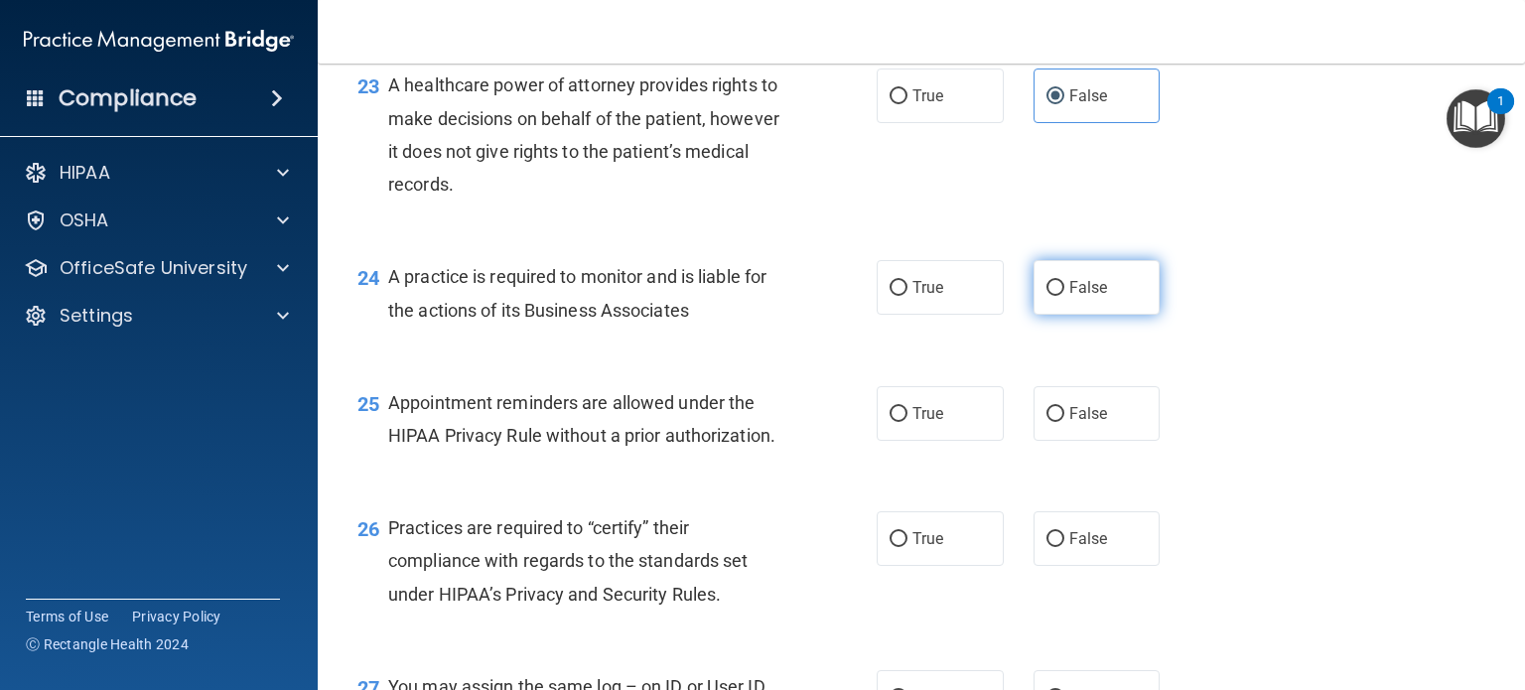
click at [1109, 315] on label "False" at bounding box center [1096, 287] width 127 height 55
click at [1064, 296] on input "False" at bounding box center [1055, 288] width 18 height 15
radio input "true"
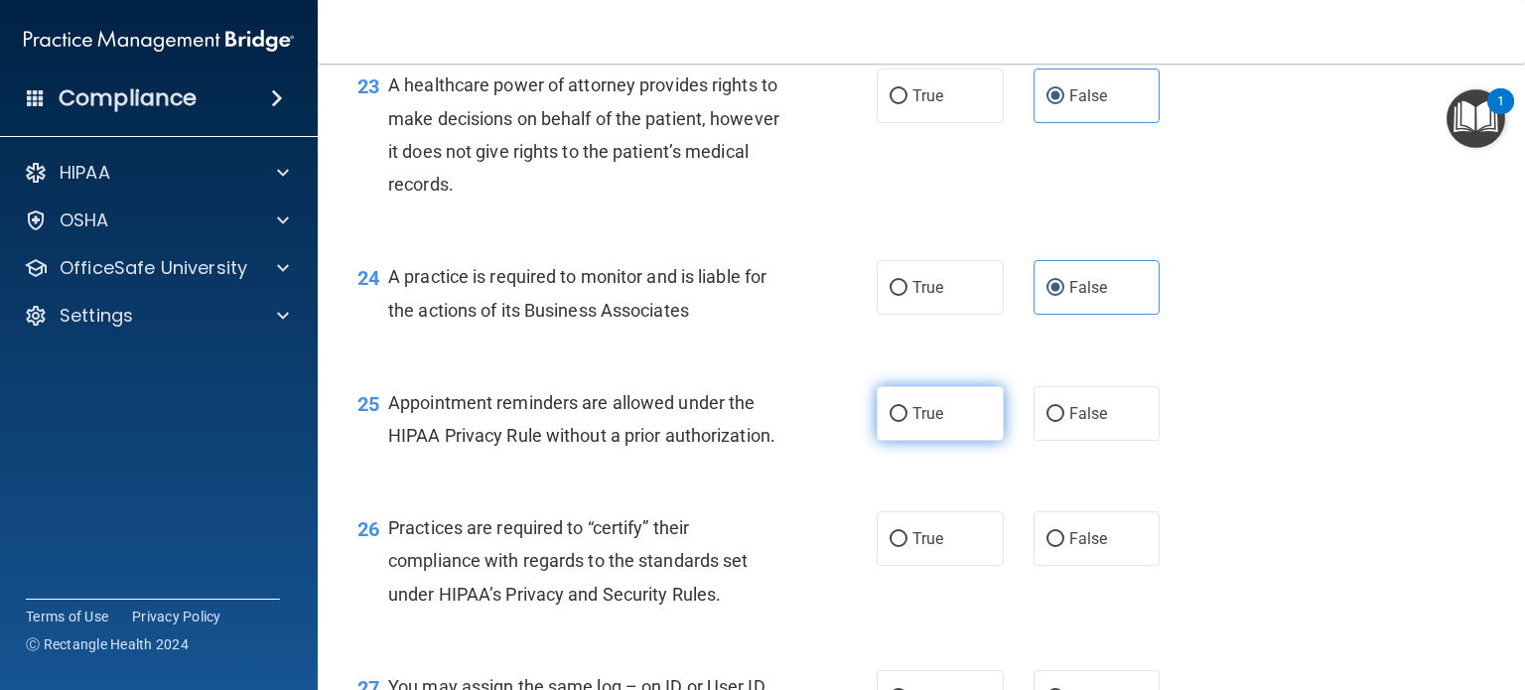
click at [968, 441] on label "True" at bounding box center [939, 413] width 127 height 55
click at [907, 422] on input "True" at bounding box center [898, 414] width 18 height 15
radio input "true"
click at [1069, 548] on span "False" at bounding box center [1088, 538] width 39 height 19
click at [1064, 547] on input "False" at bounding box center [1055, 539] width 18 height 15
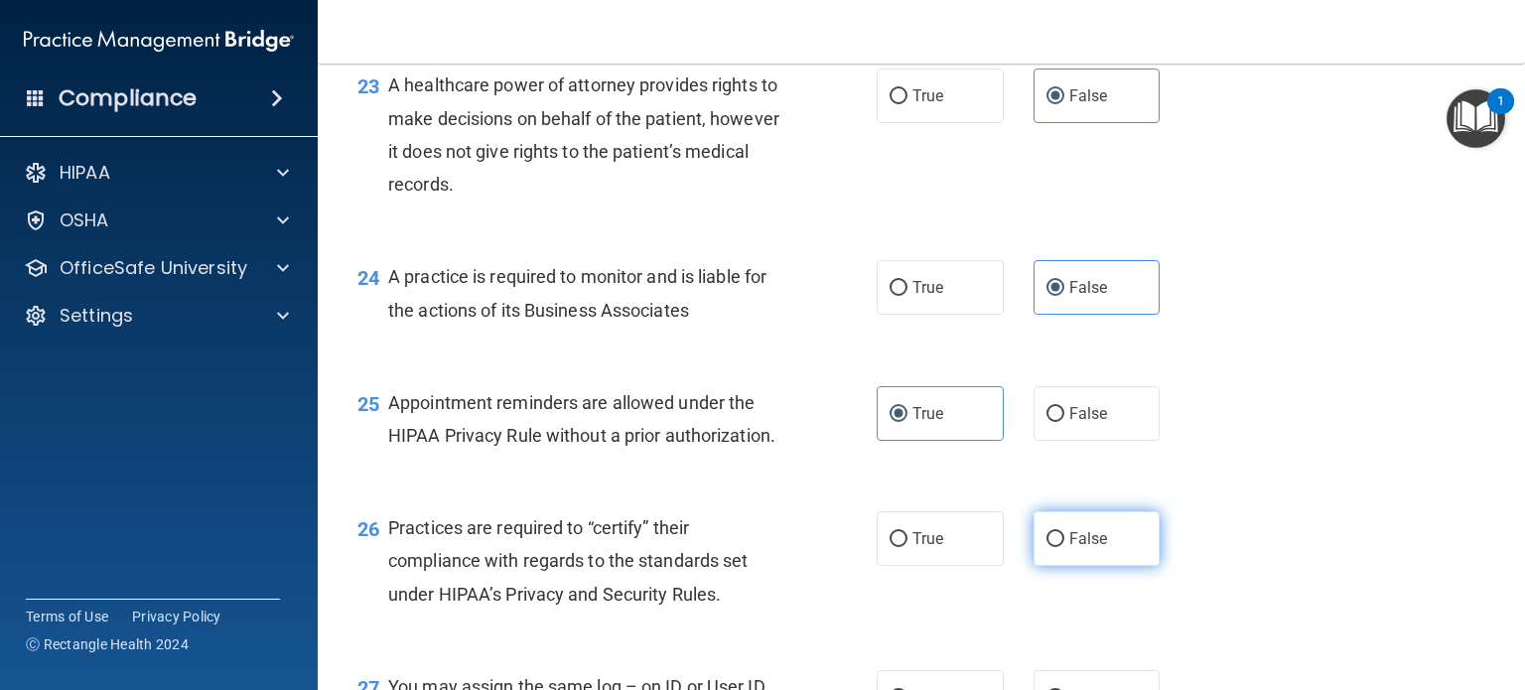
radio input "true"
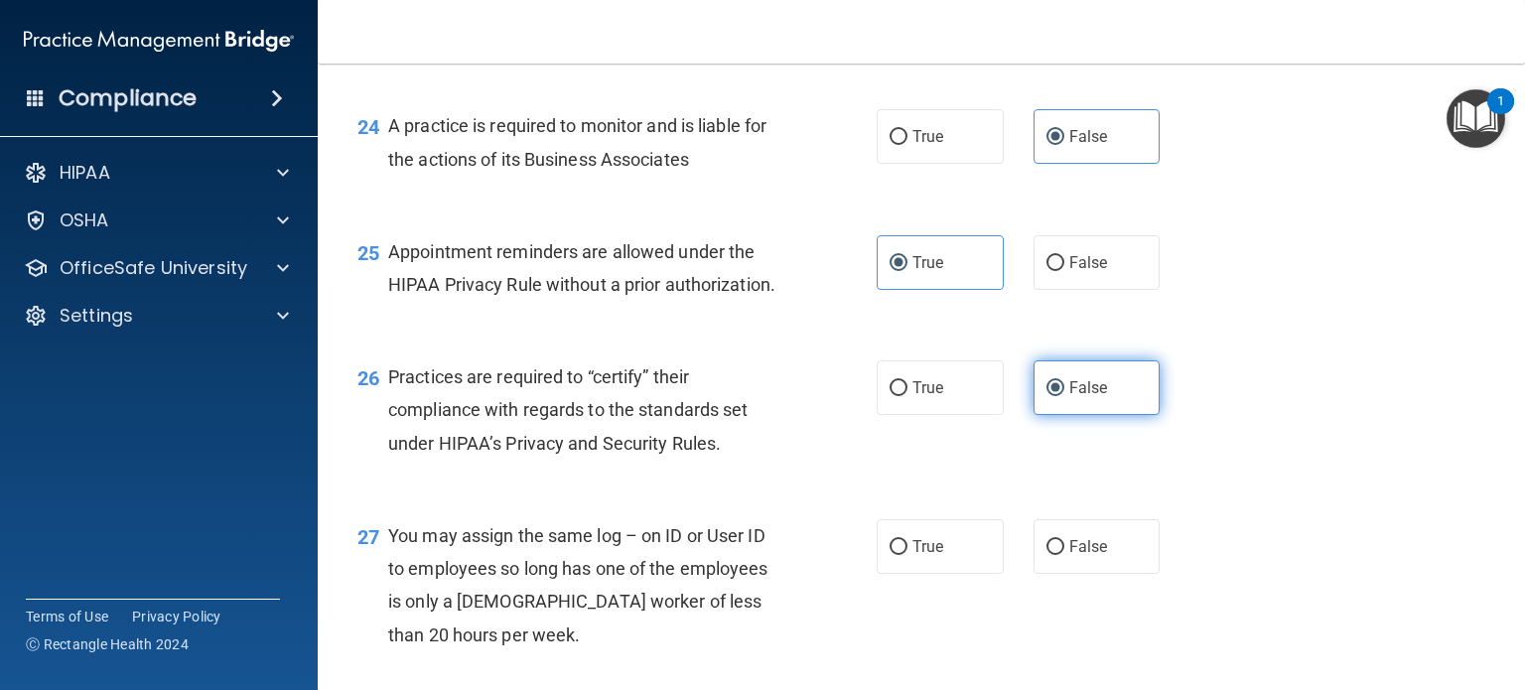
scroll to position [4169, 0]
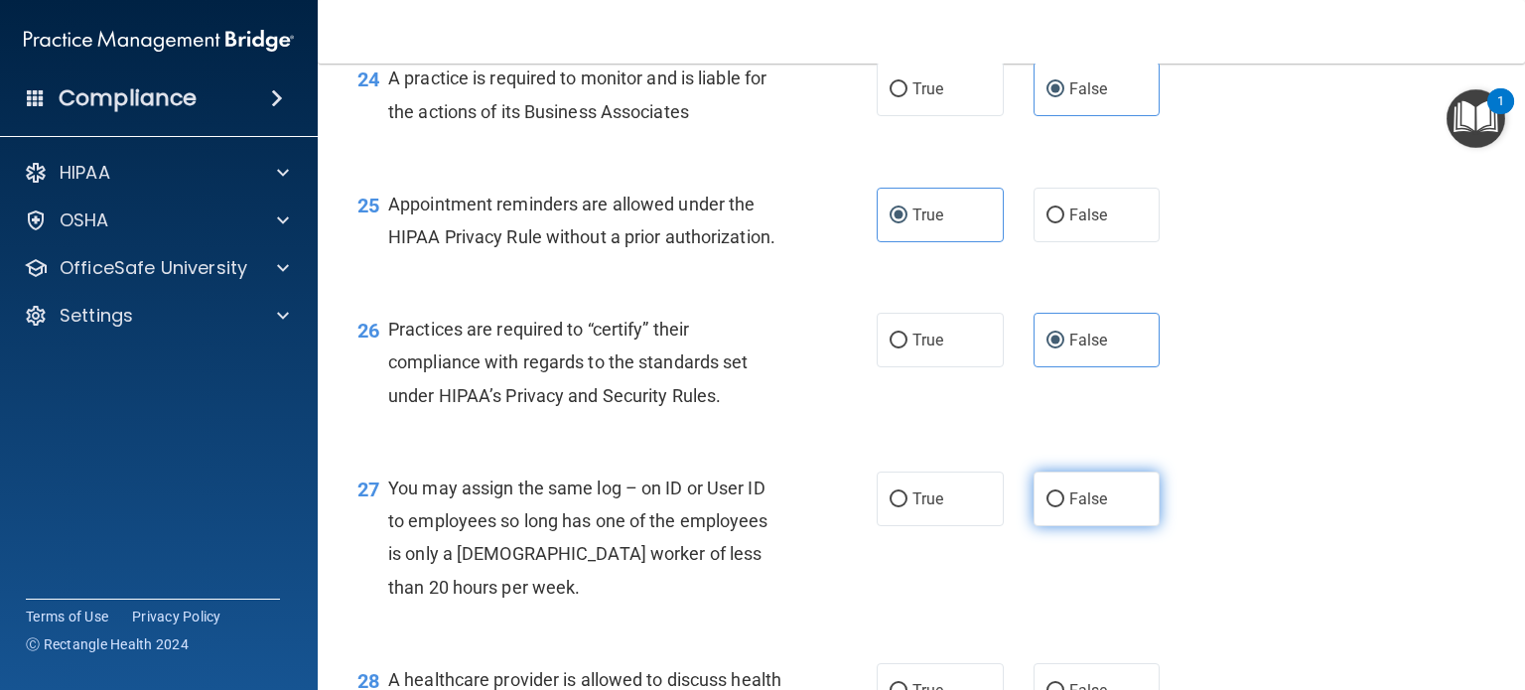
click at [1075, 508] on span "False" at bounding box center [1088, 498] width 39 height 19
click at [1064, 507] on input "False" at bounding box center [1055, 499] width 18 height 15
radio input "true"
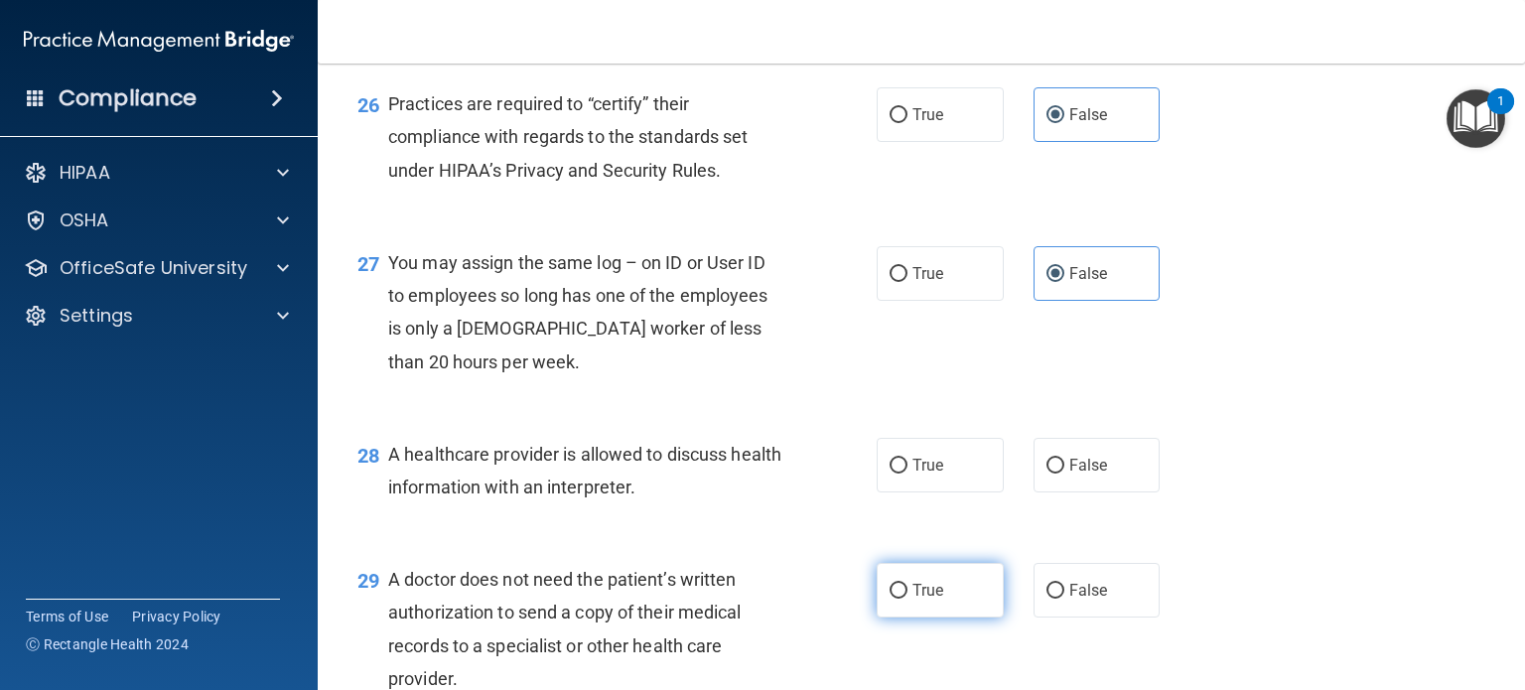
scroll to position [4467, 0]
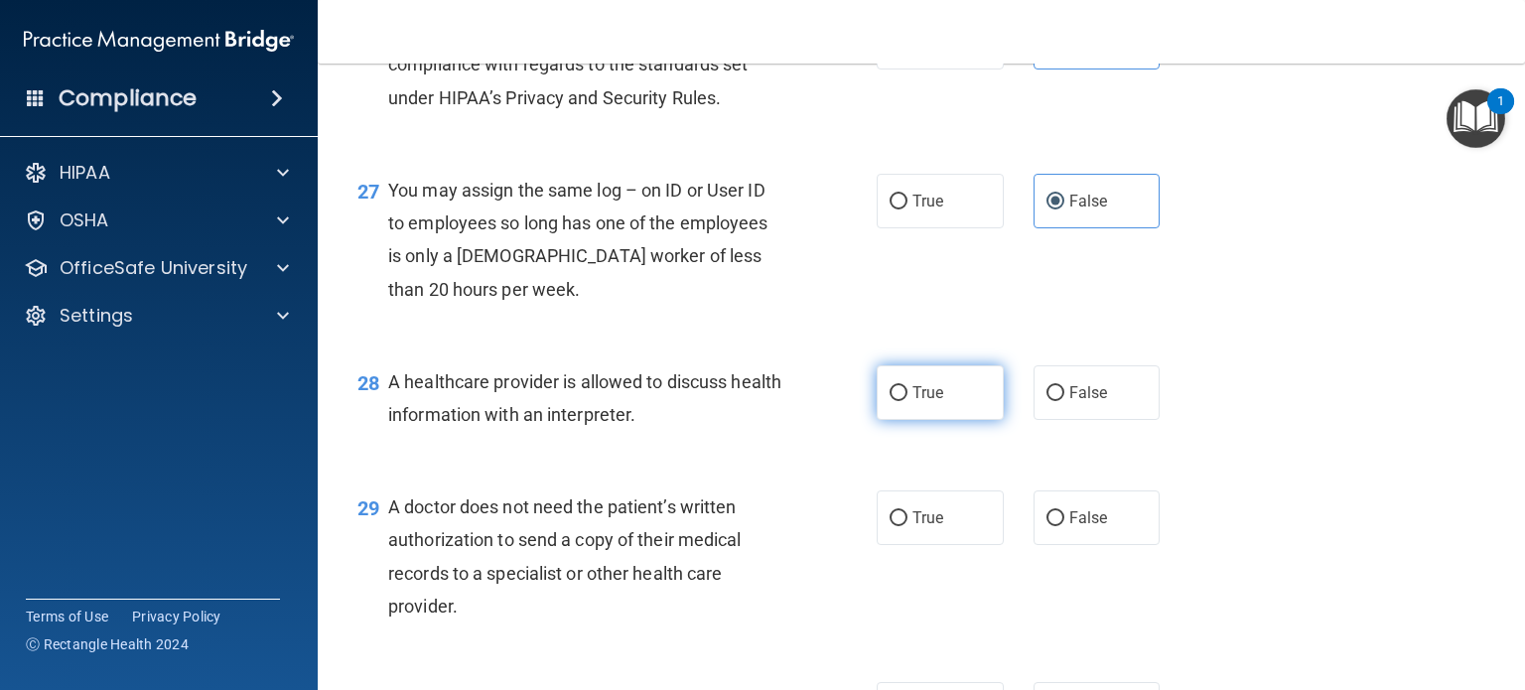
click at [931, 402] on span "True" at bounding box center [927, 392] width 31 height 19
click at [907, 401] on input "True" at bounding box center [898, 393] width 18 height 15
radio input "true"
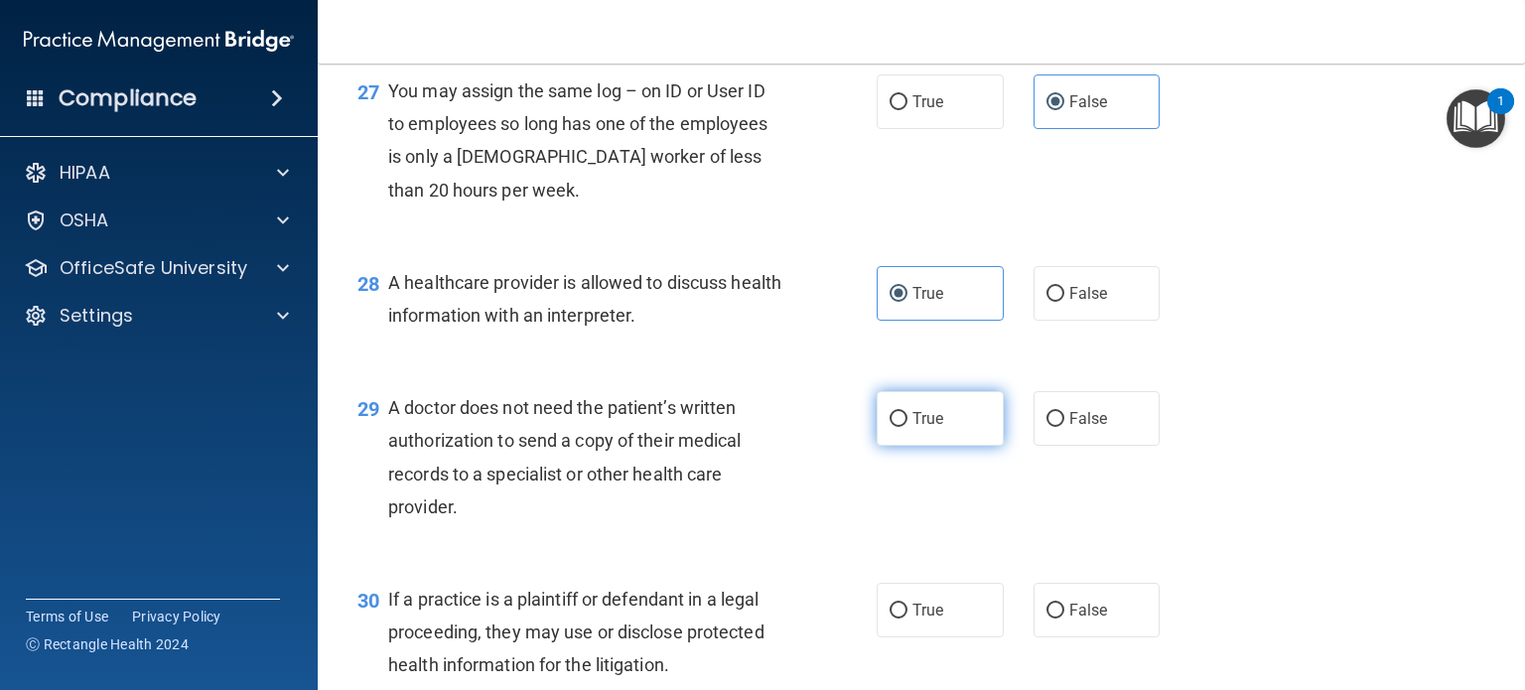
click at [931, 446] on label "True" at bounding box center [939, 418] width 127 height 55
click at [907, 427] on input "True" at bounding box center [898, 419] width 18 height 15
radio input "true"
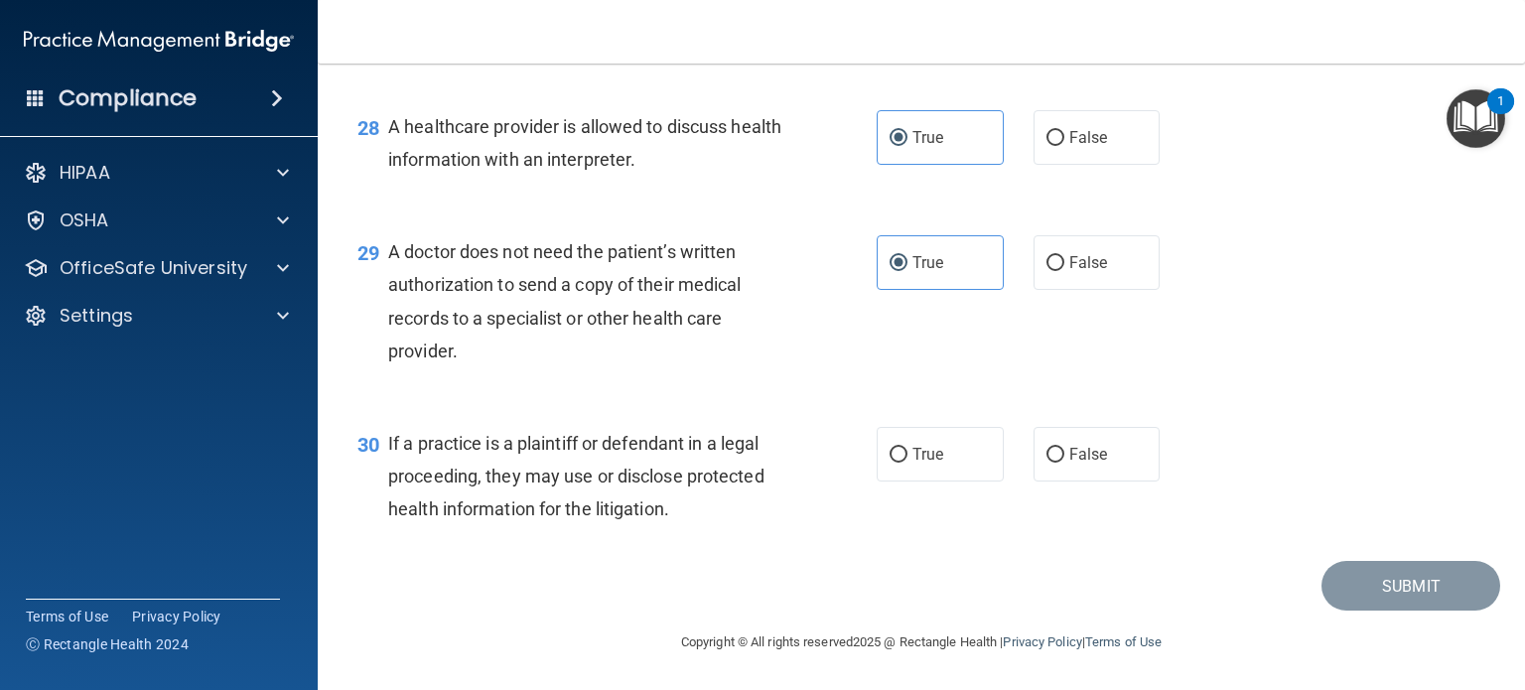
scroll to position [4788, 0]
click at [931, 477] on label "True" at bounding box center [939, 454] width 127 height 55
click at [907, 463] on input "True" at bounding box center [898, 455] width 18 height 15
radio input "true"
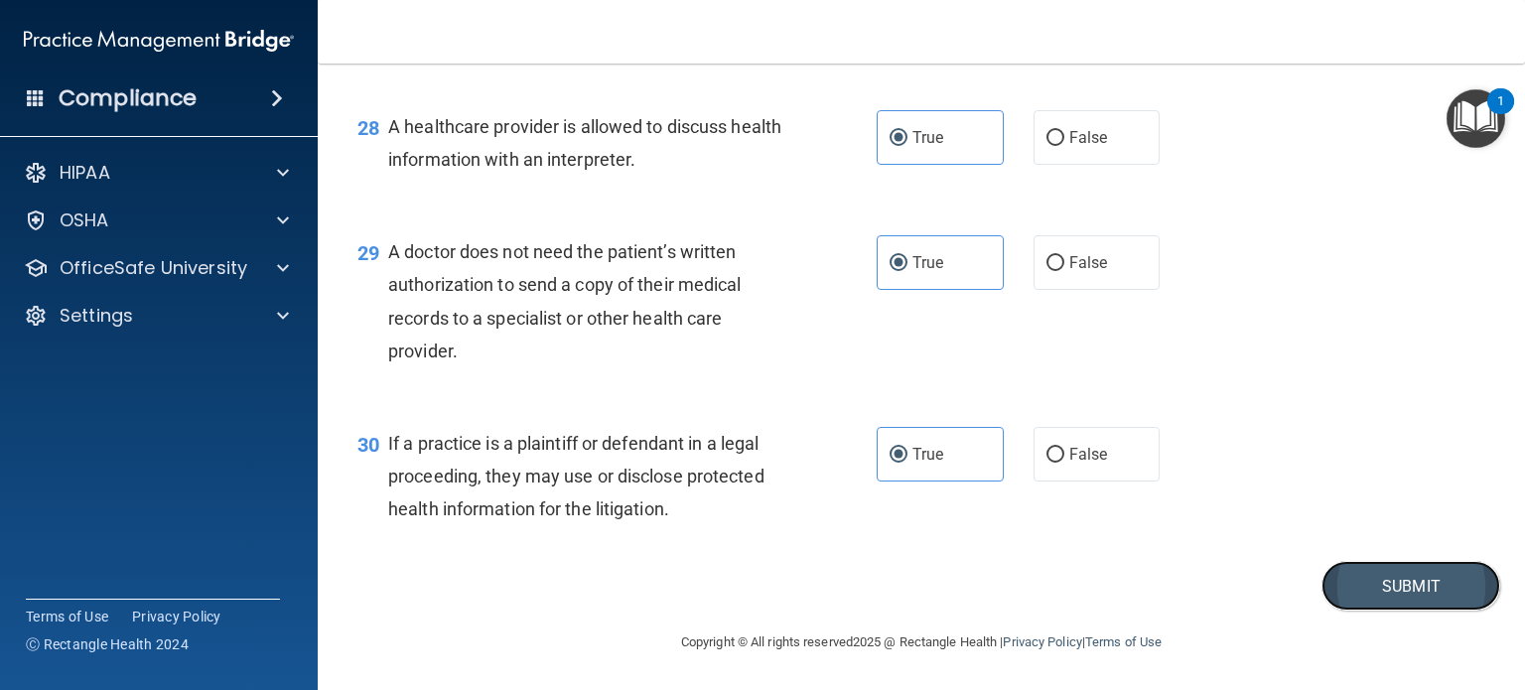
click at [1378, 589] on button "Submit" at bounding box center [1410, 586] width 179 height 51
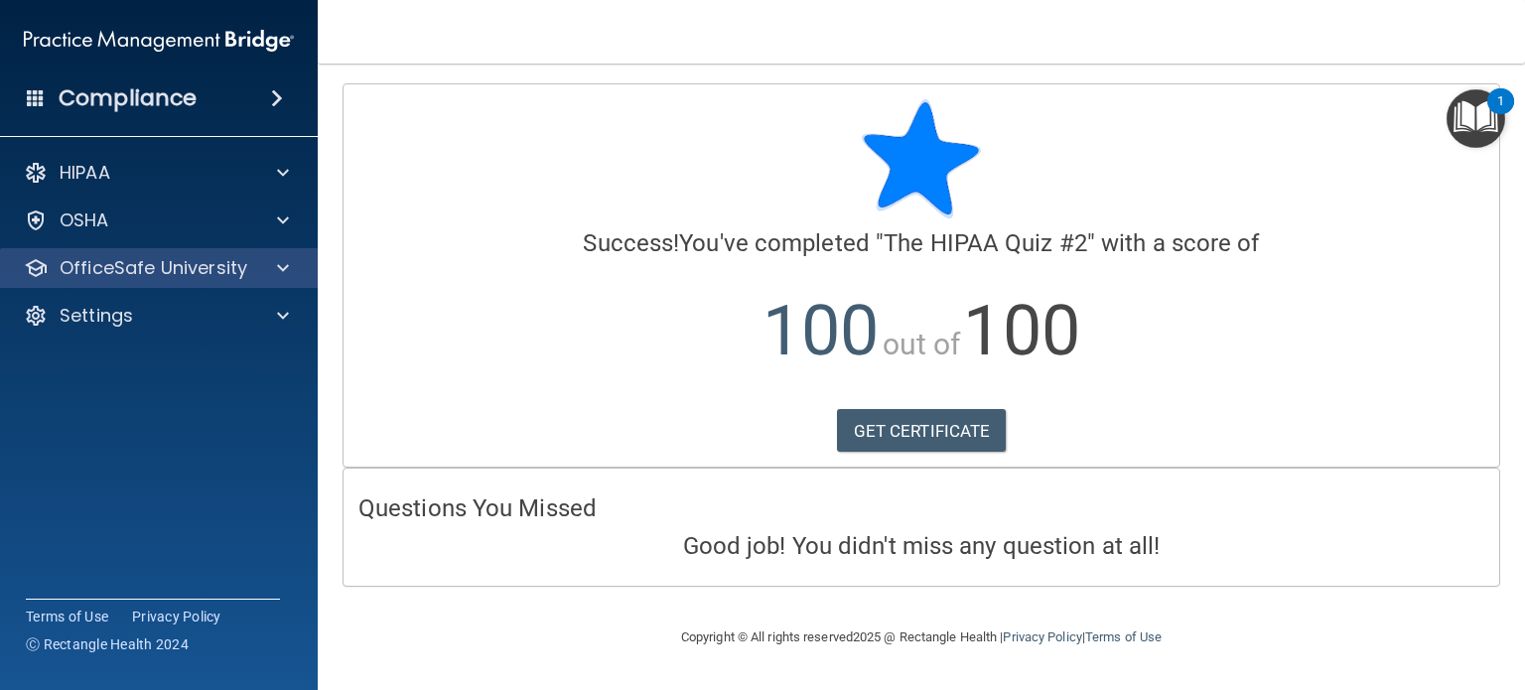
click at [172, 281] on div "OfficeSafe University" at bounding box center [159, 268] width 319 height 40
click at [76, 281] on div "OfficeSafe University" at bounding box center [159, 268] width 319 height 40
click at [290, 267] on div at bounding box center [280, 268] width 50 height 24
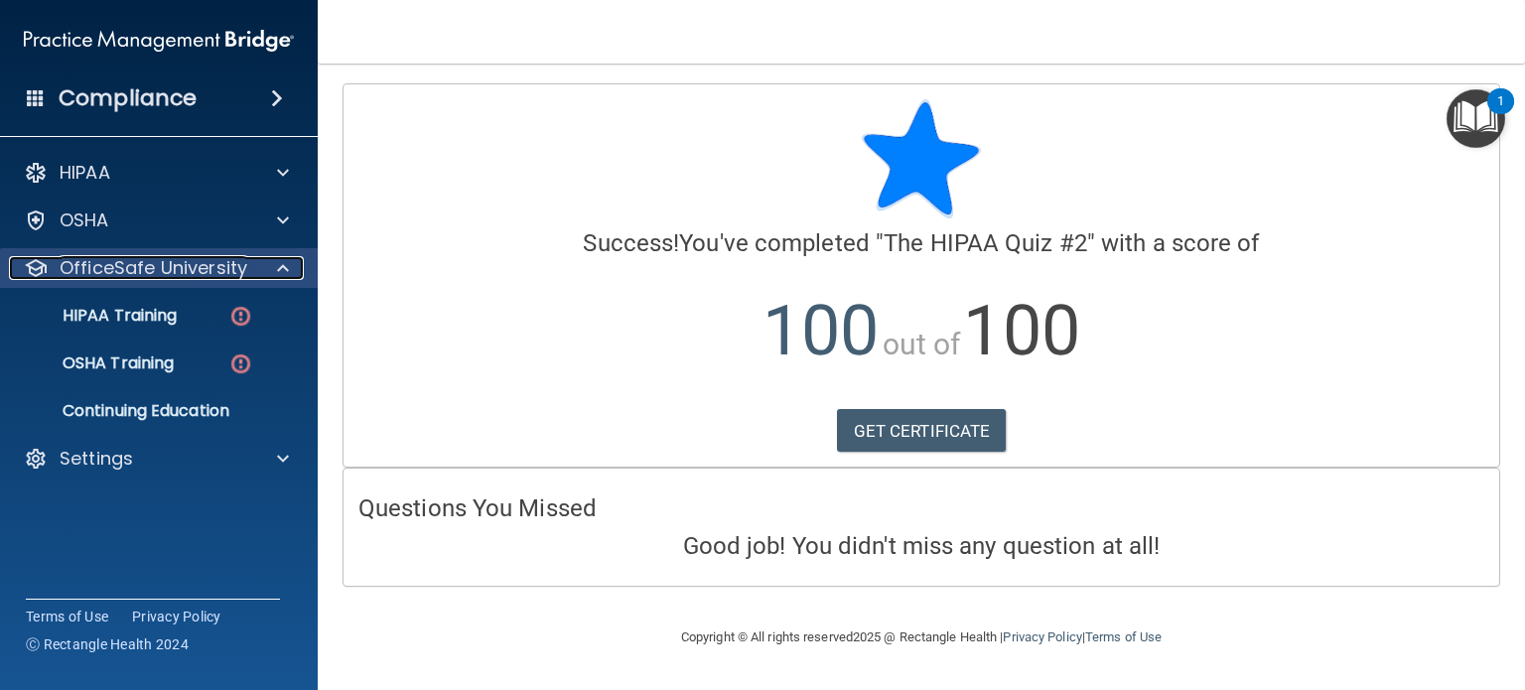
click at [281, 265] on span at bounding box center [283, 268] width 12 height 24
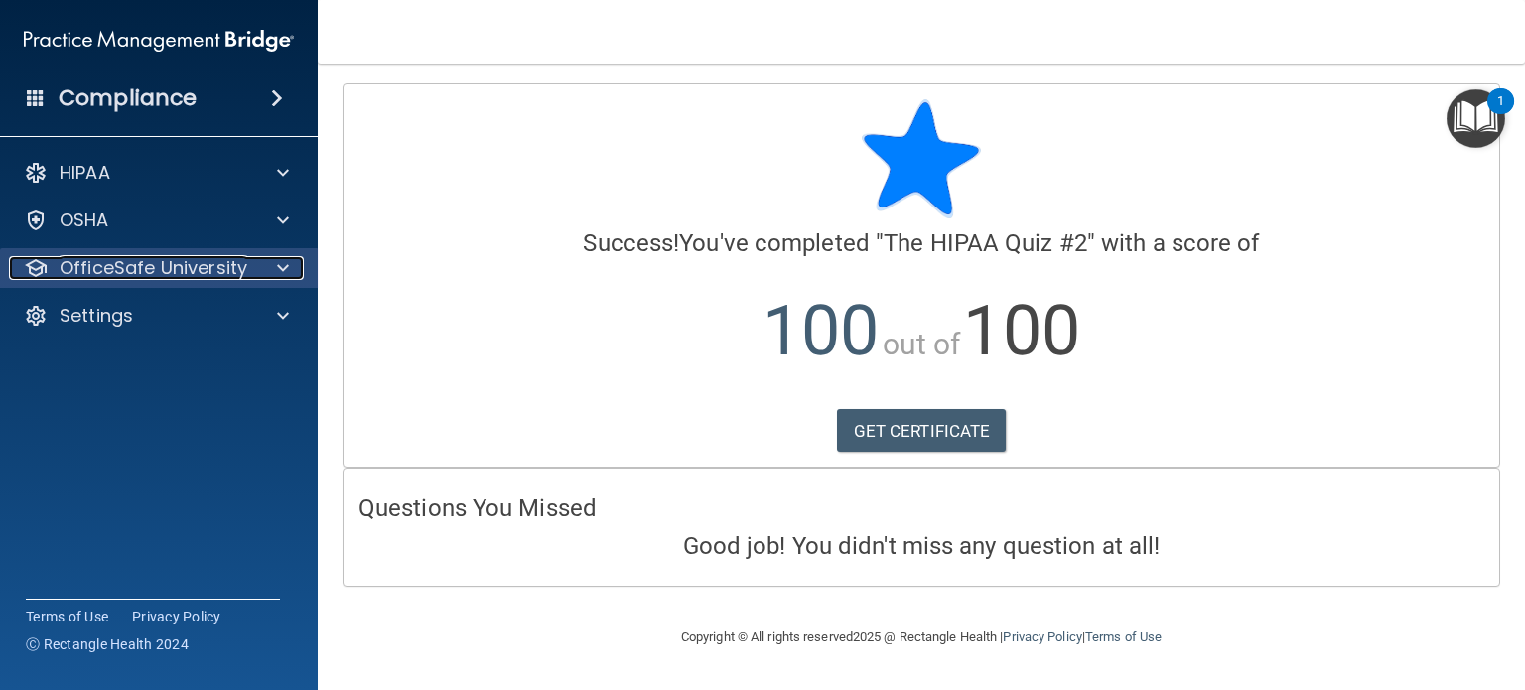
click at [281, 265] on span at bounding box center [283, 268] width 12 height 24
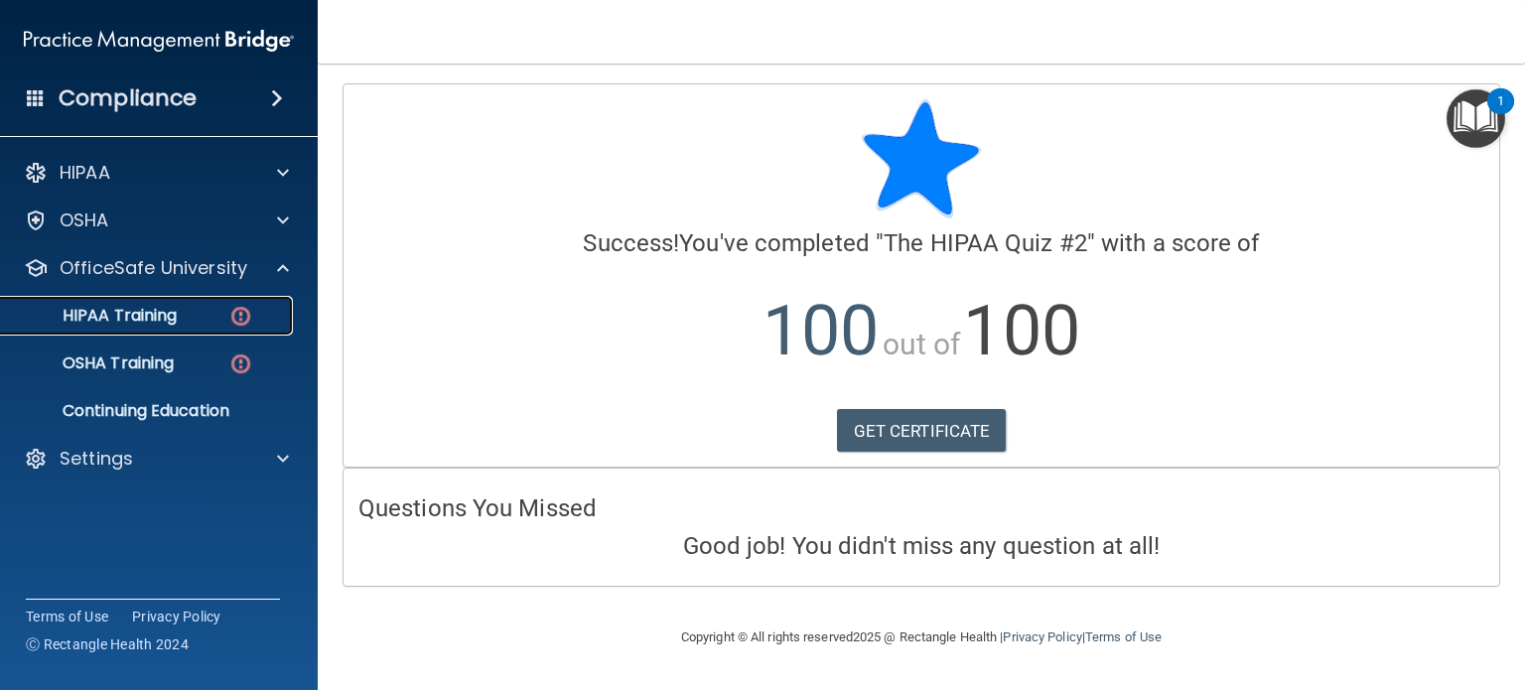
click at [177, 310] on p "HIPAA Training" at bounding box center [95, 316] width 164 height 20
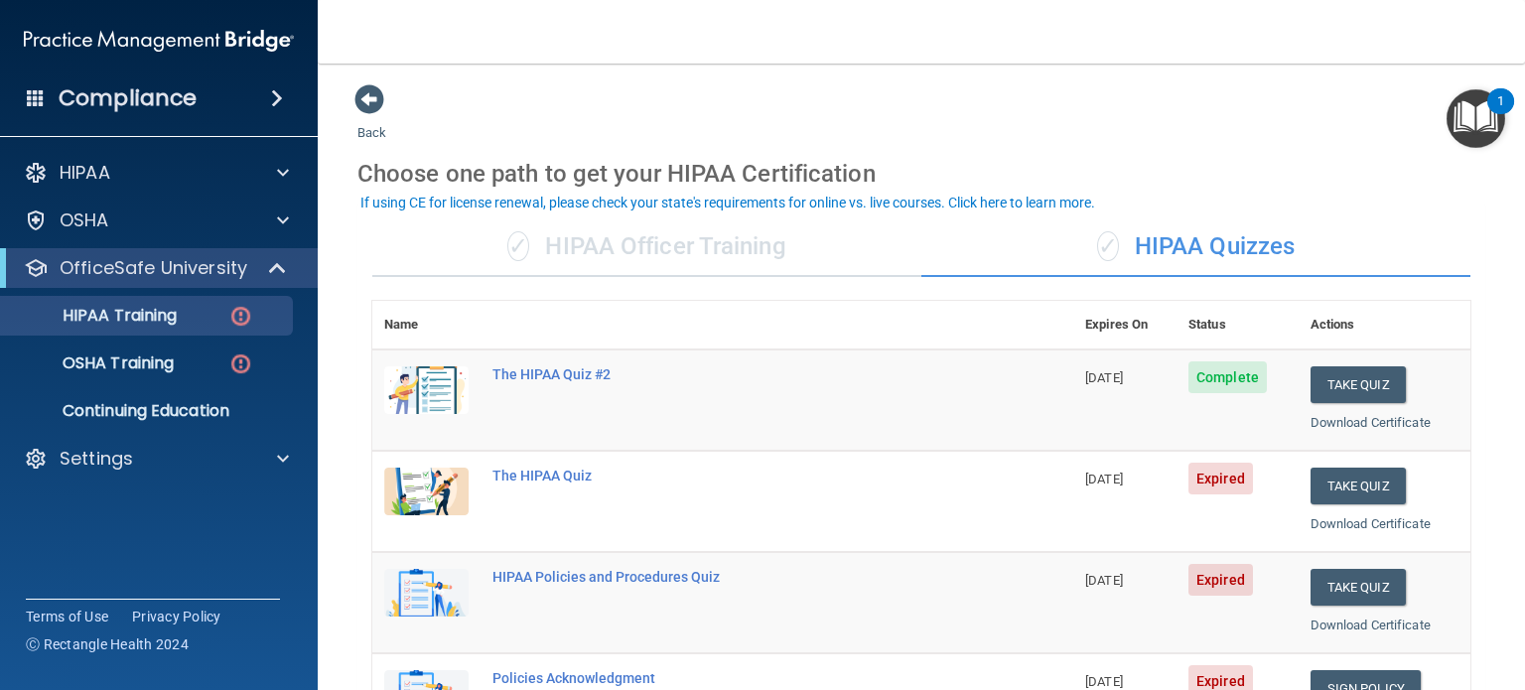
click at [642, 241] on div "✓ HIPAA Officer Training" at bounding box center [646, 247] width 549 height 60
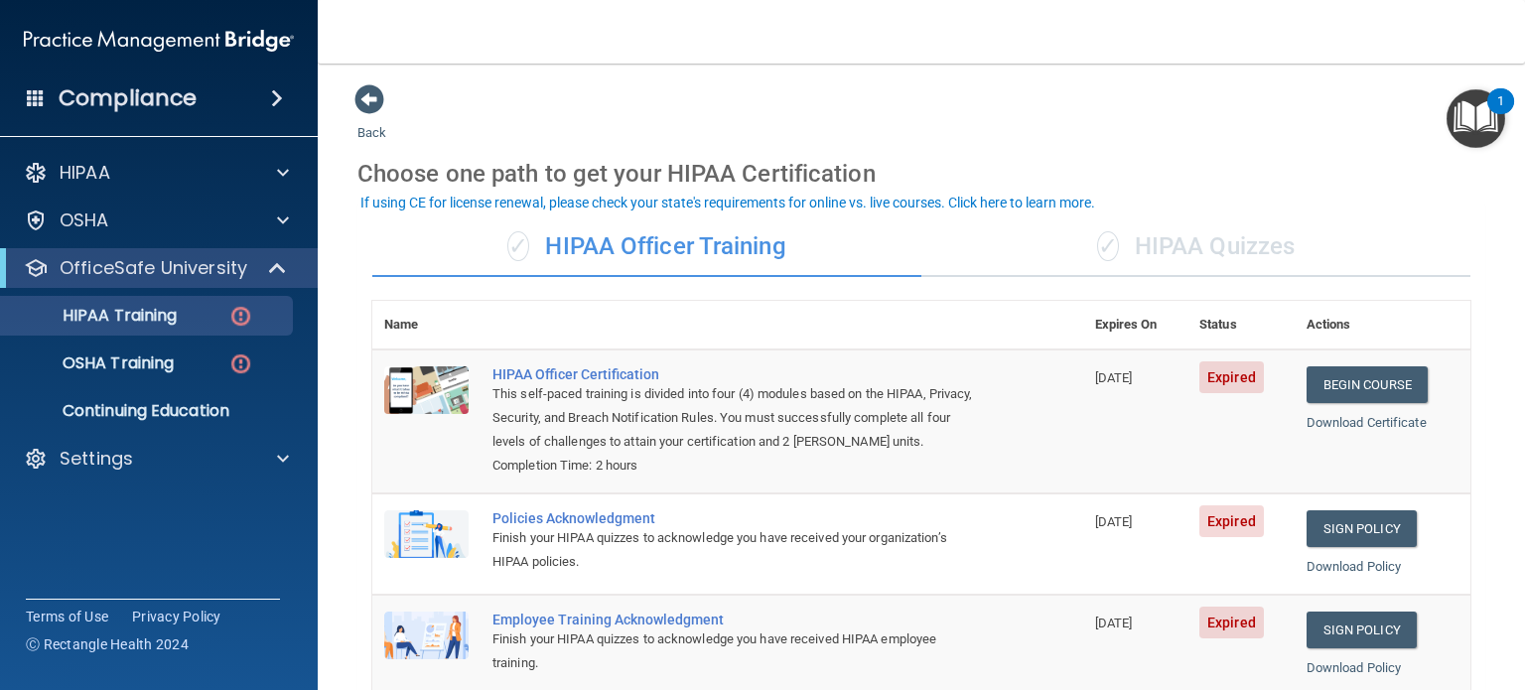
click at [1181, 231] on div "✓ HIPAA Quizzes" at bounding box center [1195, 247] width 549 height 60
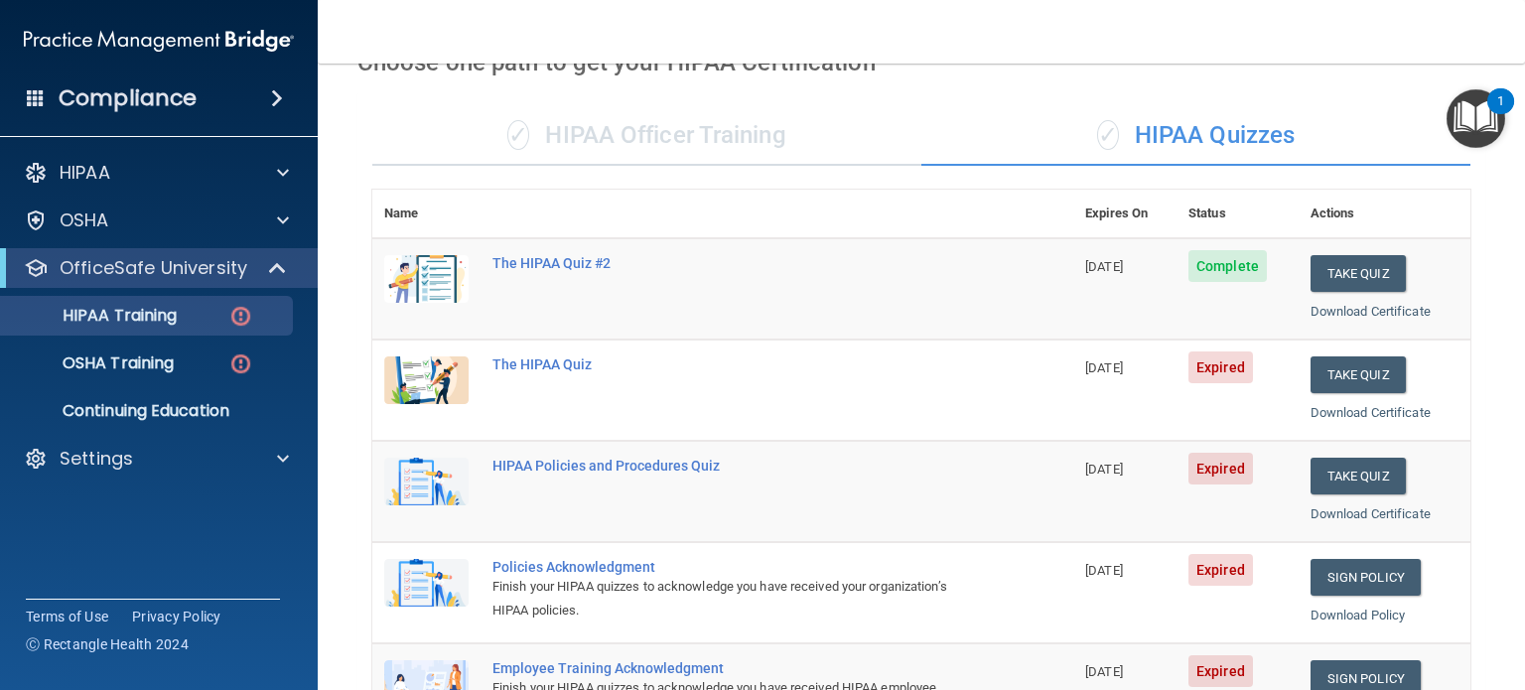
scroll to position [99, 0]
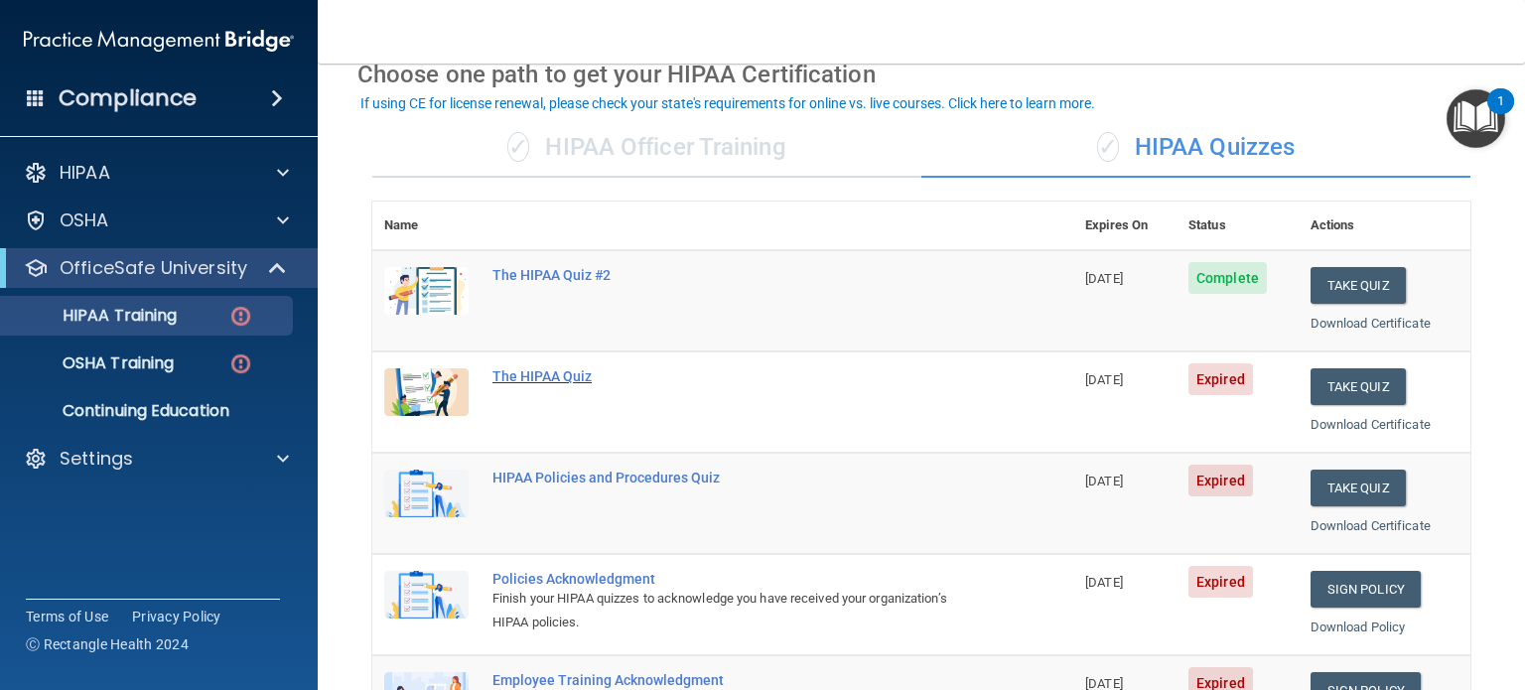
click at [563, 368] on div "The HIPAA Quiz" at bounding box center [732, 376] width 481 height 16
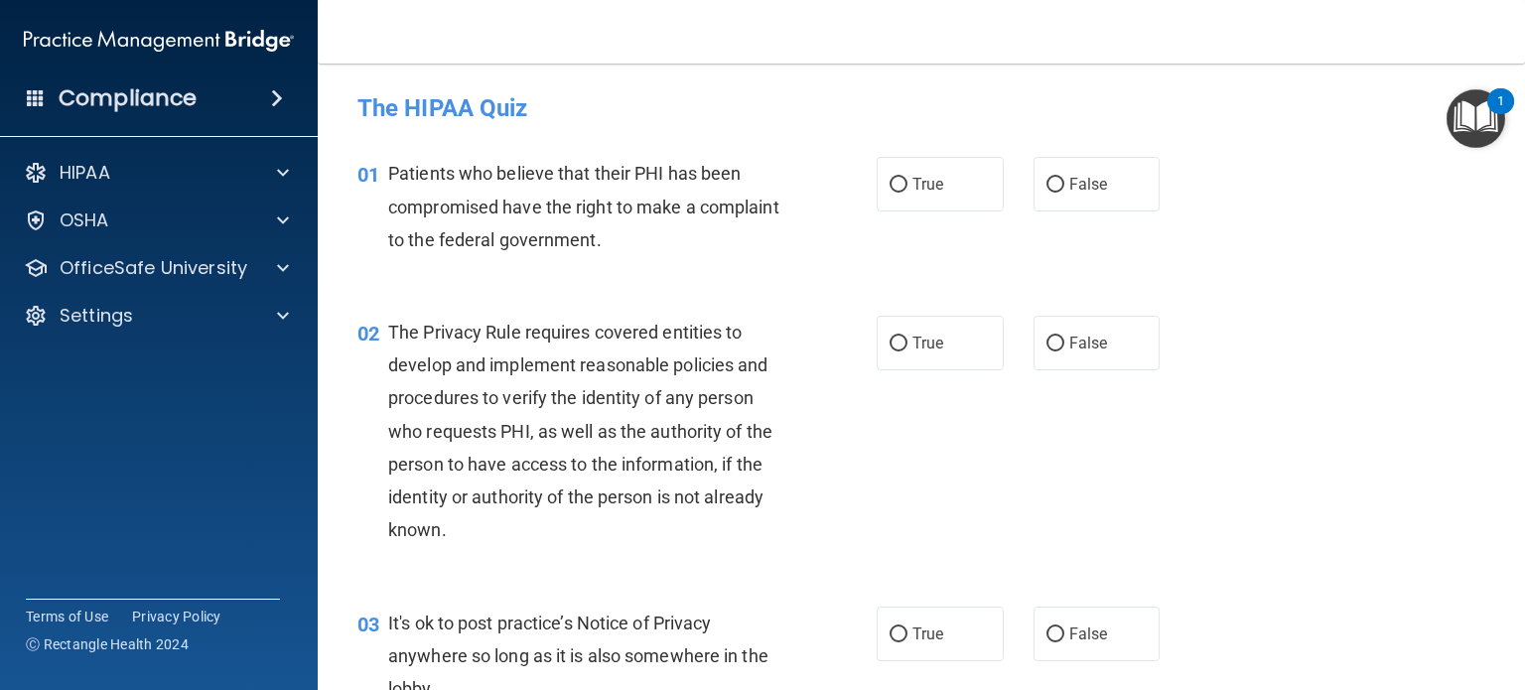
click at [1232, 186] on div "01 Patients who believe that their PHI has been compromised have the right to m…" at bounding box center [920, 211] width 1157 height 159
click at [960, 197] on label "True" at bounding box center [939, 184] width 127 height 55
click at [907, 193] on input "True" at bounding box center [898, 185] width 18 height 15
radio input "true"
click at [899, 372] on div "02 The Privacy Rule requires covered entities to develop and implement reasonab…" at bounding box center [920, 436] width 1157 height 291
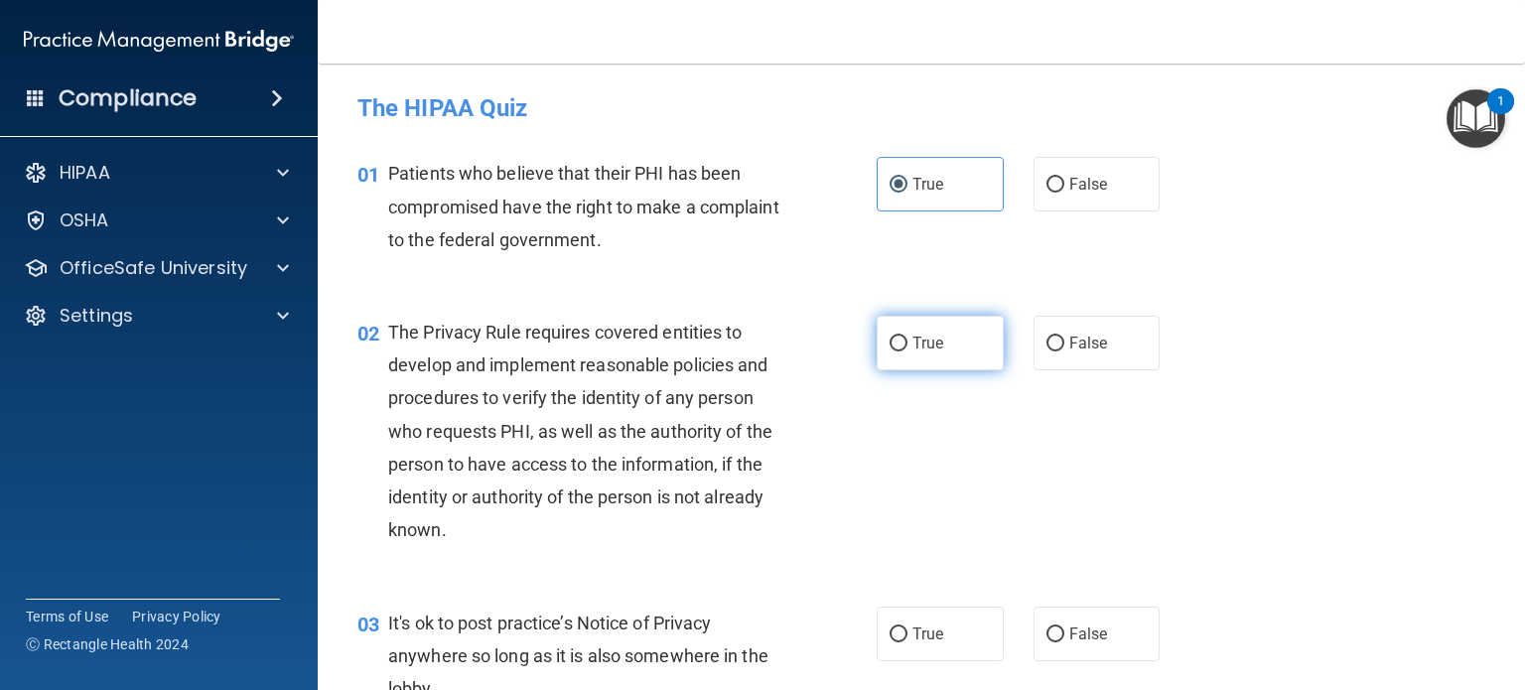
click at [929, 346] on span "True" at bounding box center [927, 343] width 31 height 19
click at [907, 346] on input "True" at bounding box center [898, 343] width 18 height 15
radio input "true"
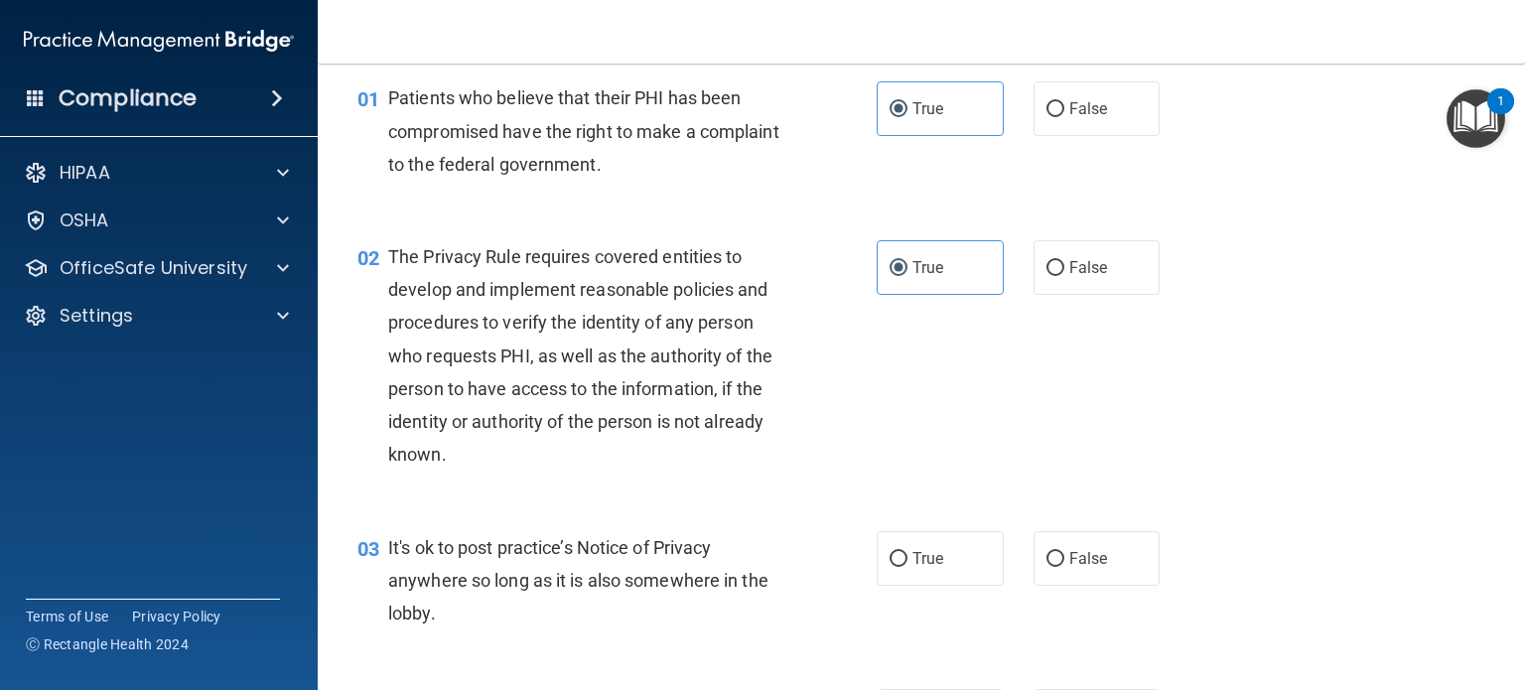
scroll to position [199, 0]
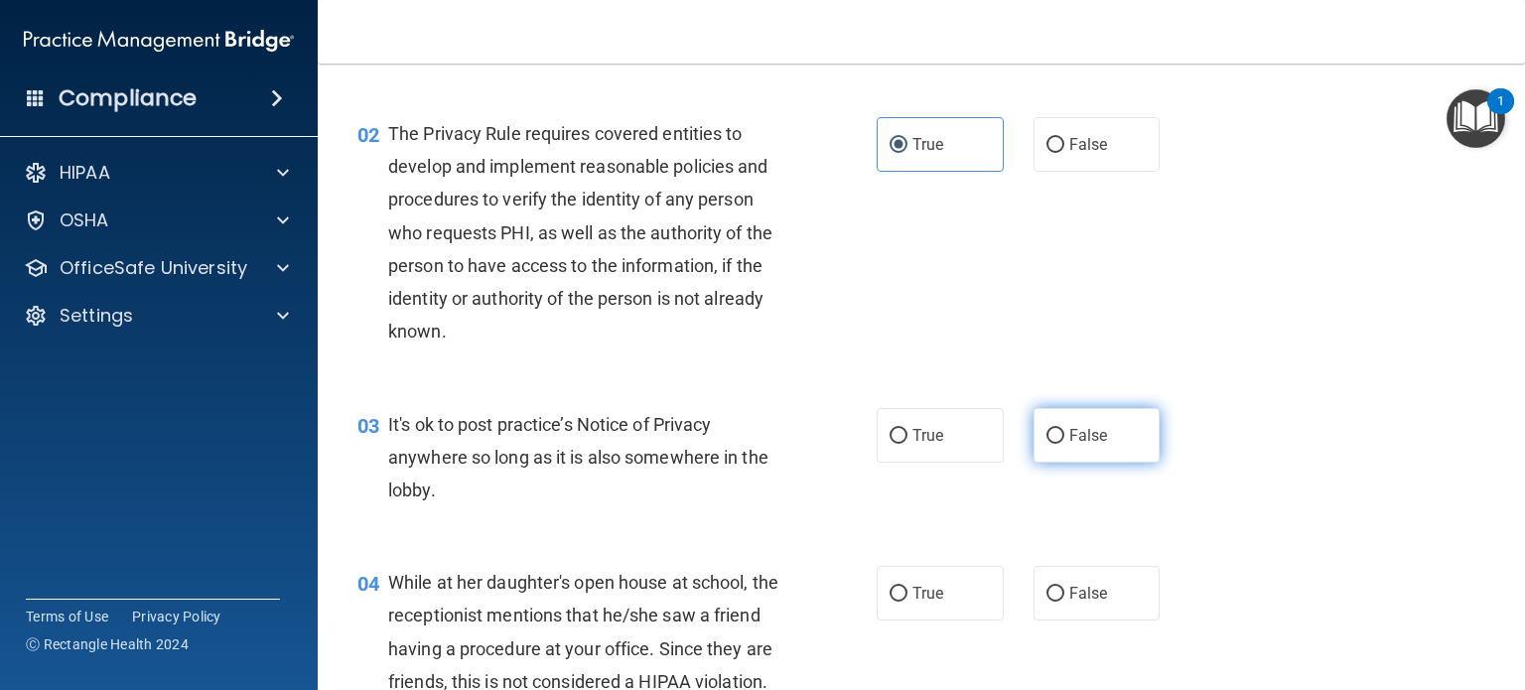
drag, startPoint x: 1052, startPoint y: 422, endPoint x: 1058, endPoint y: 431, distance: 10.7
click at [1058, 426] on label "False" at bounding box center [1096, 435] width 127 height 55
click at [1058, 429] on input "False" at bounding box center [1055, 436] width 18 height 15
radio input "true"
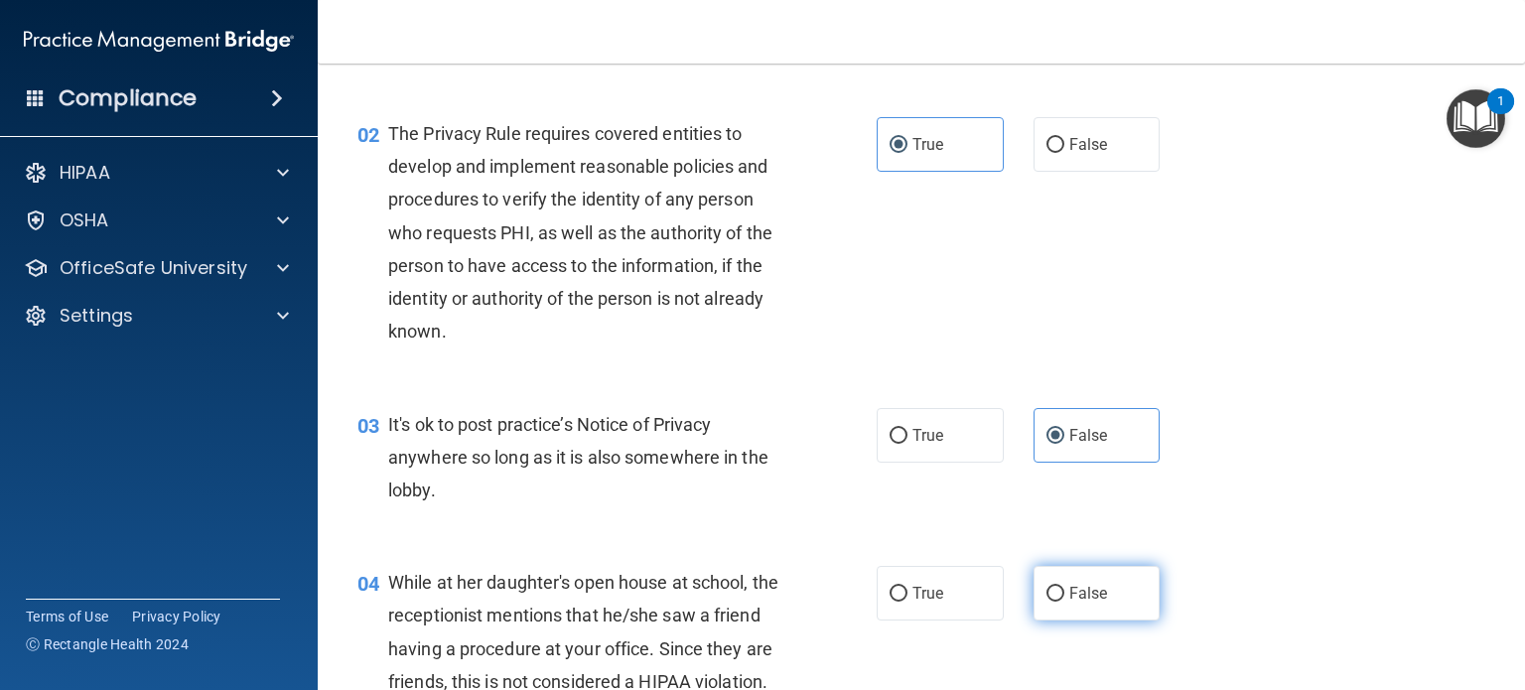
click at [1055, 575] on label "False" at bounding box center [1096, 593] width 127 height 55
click at [1055, 587] on input "False" at bounding box center [1055, 594] width 18 height 15
radio input "true"
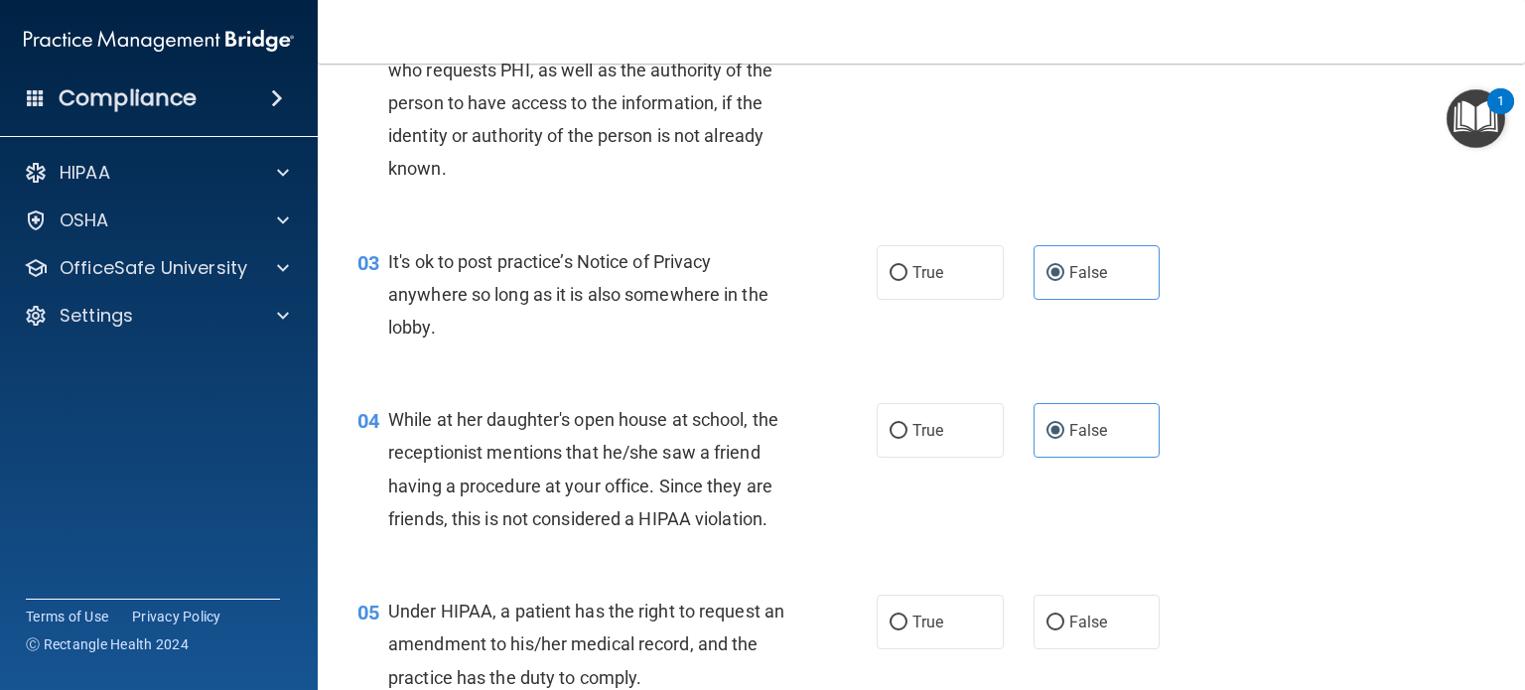
scroll to position [397, 0]
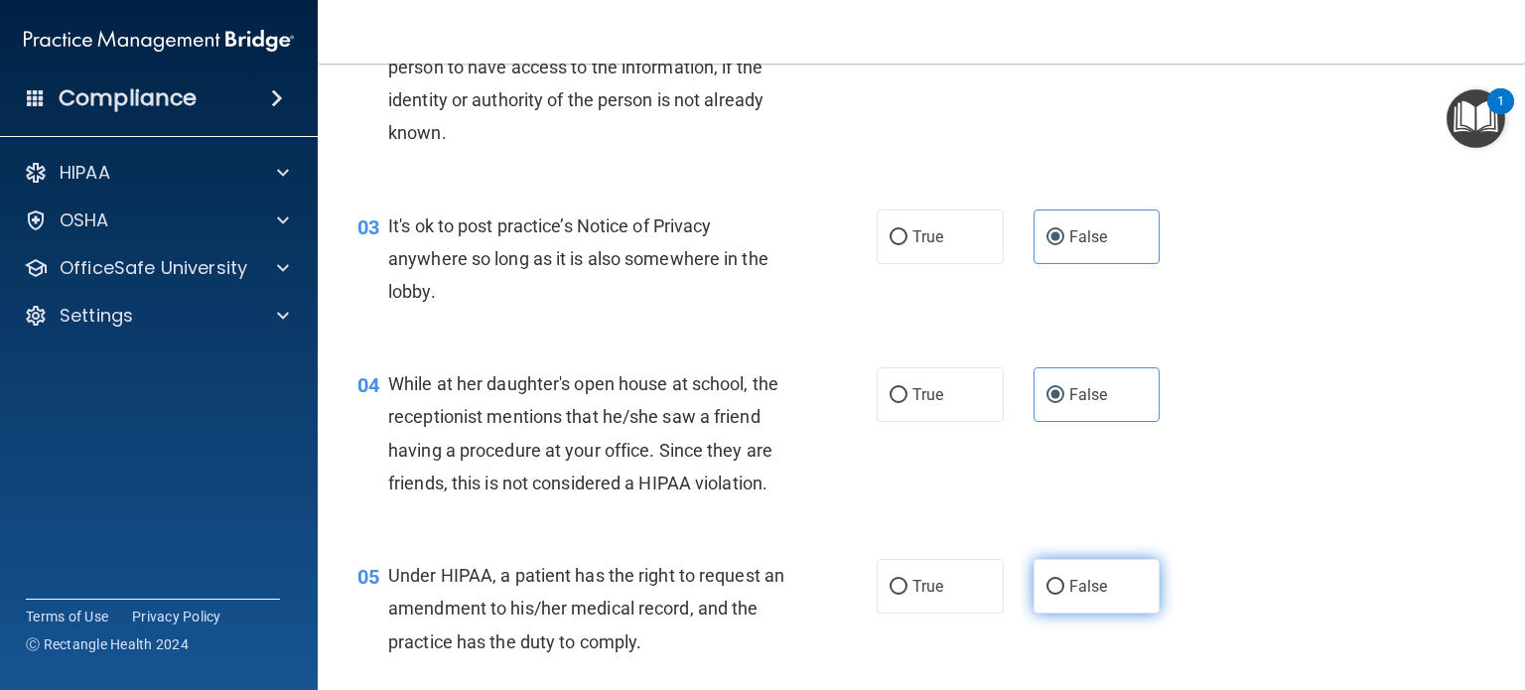
click at [1058, 608] on label "False" at bounding box center [1096, 586] width 127 height 55
click at [1058, 595] on input "False" at bounding box center [1055, 587] width 18 height 15
radio input "true"
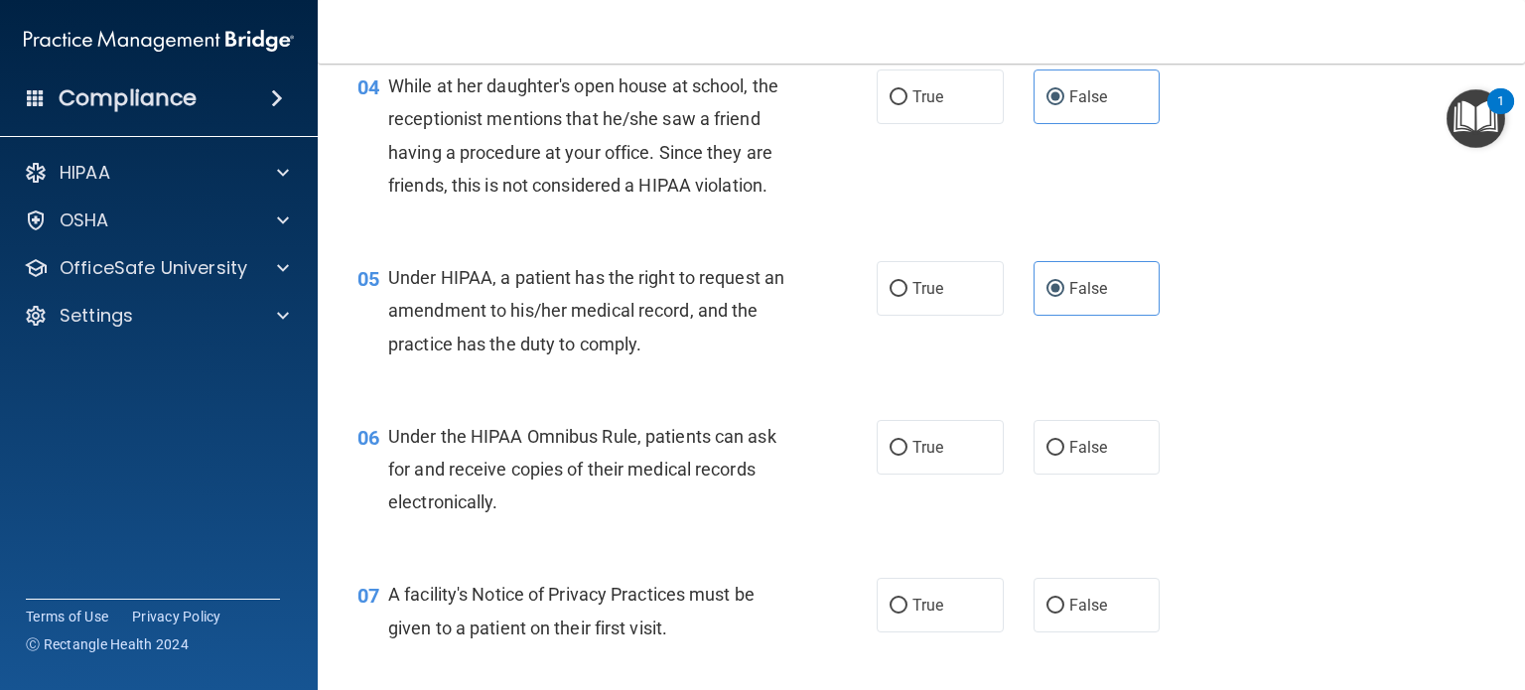
scroll to position [794, 0]
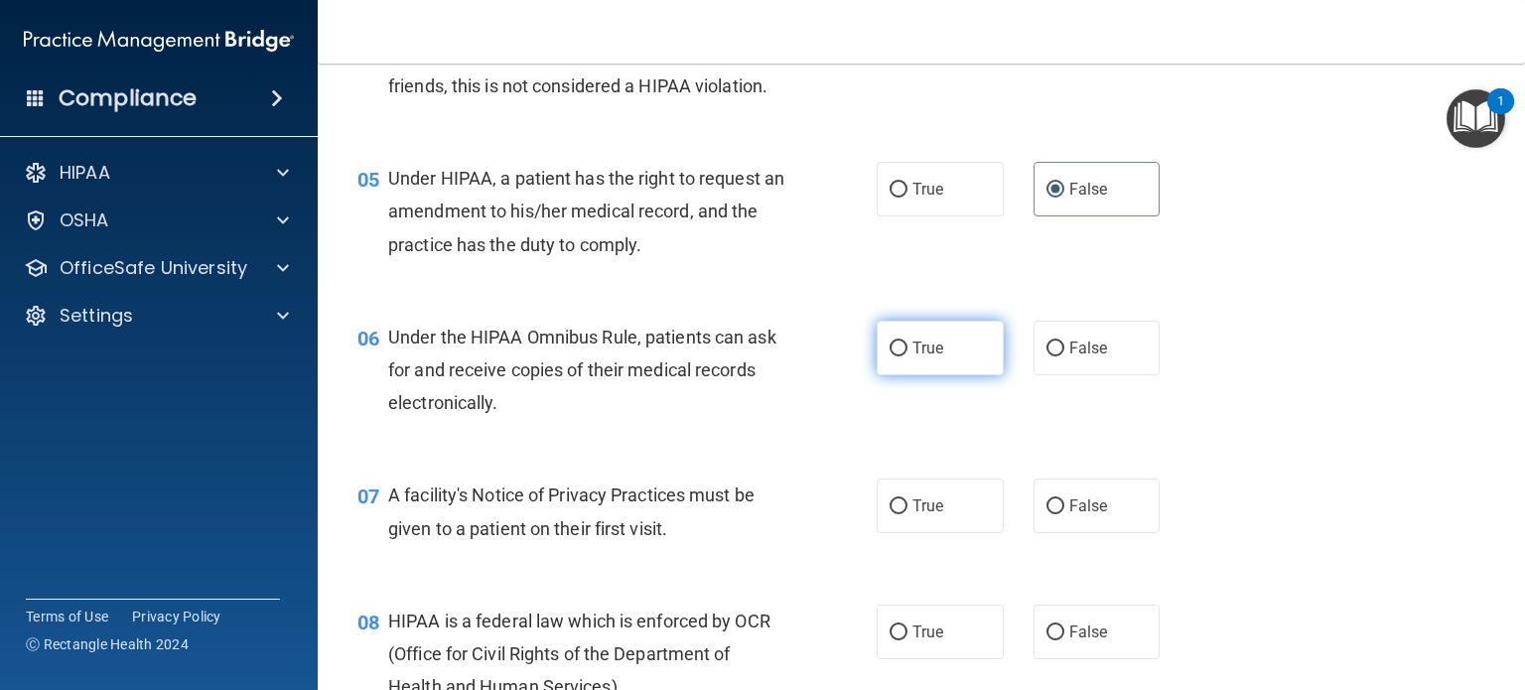
click at [949, 375] on label "True" at bounding box center [939, 348] width 127 height 55
click at [907, 356] on input "True" at bounding box center [898, 348] width 18 height 15
radio input "true"
click at [898, 514] on input "True" at bounding box center [898, 506] width 18 height 15
radio input "true"
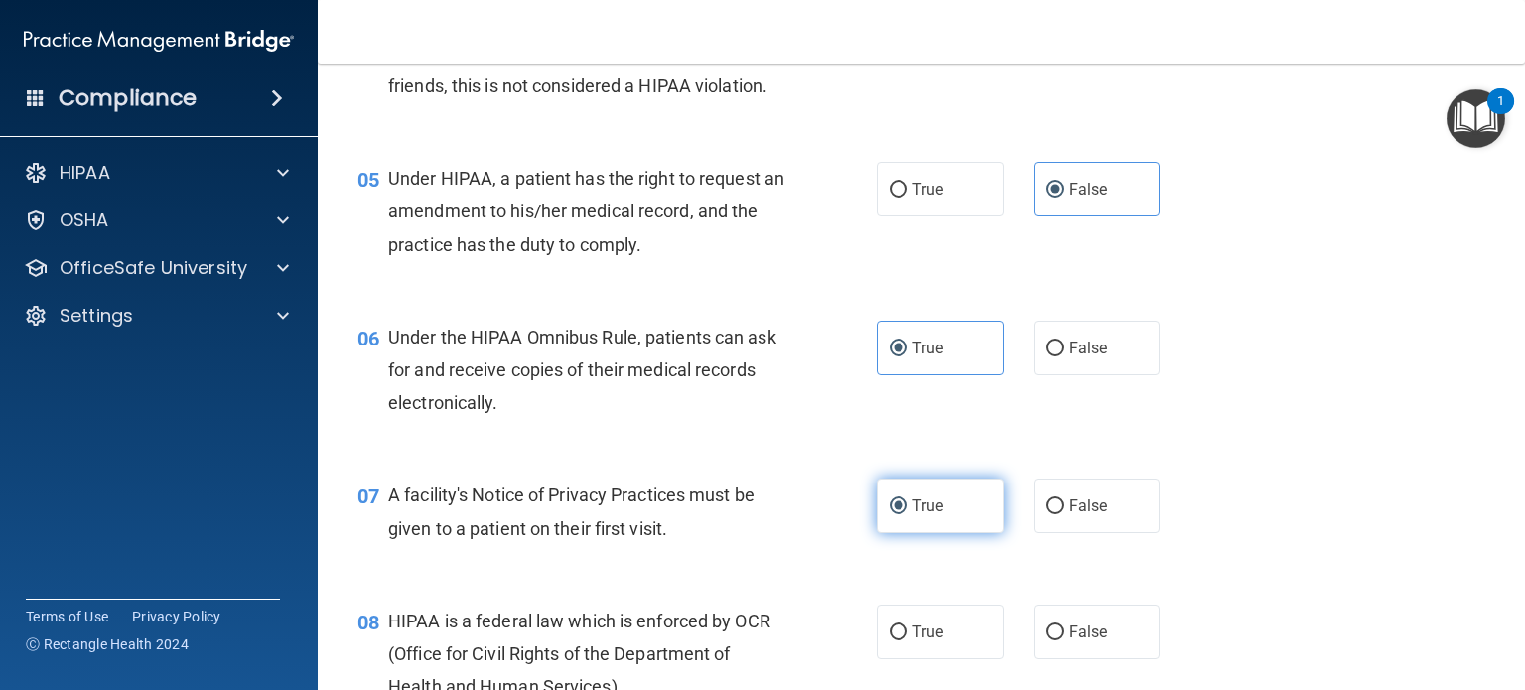
scroll to position [893, 0]
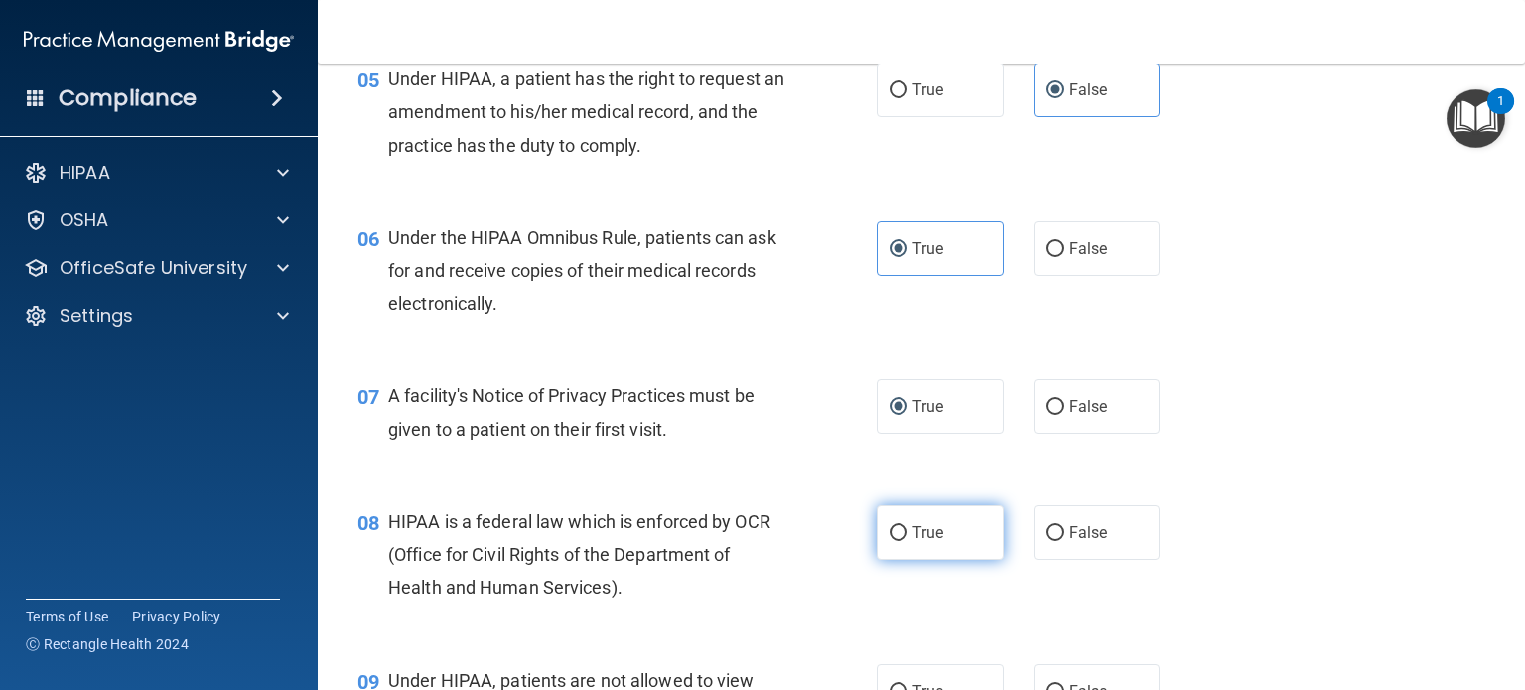
click at [926, 542] on span "True" at bounding box center [927, 532] width 31 height 19
click at [907, 541] on input "True" at bounding box center [898, 533] width 18 height 15
radio input "true"
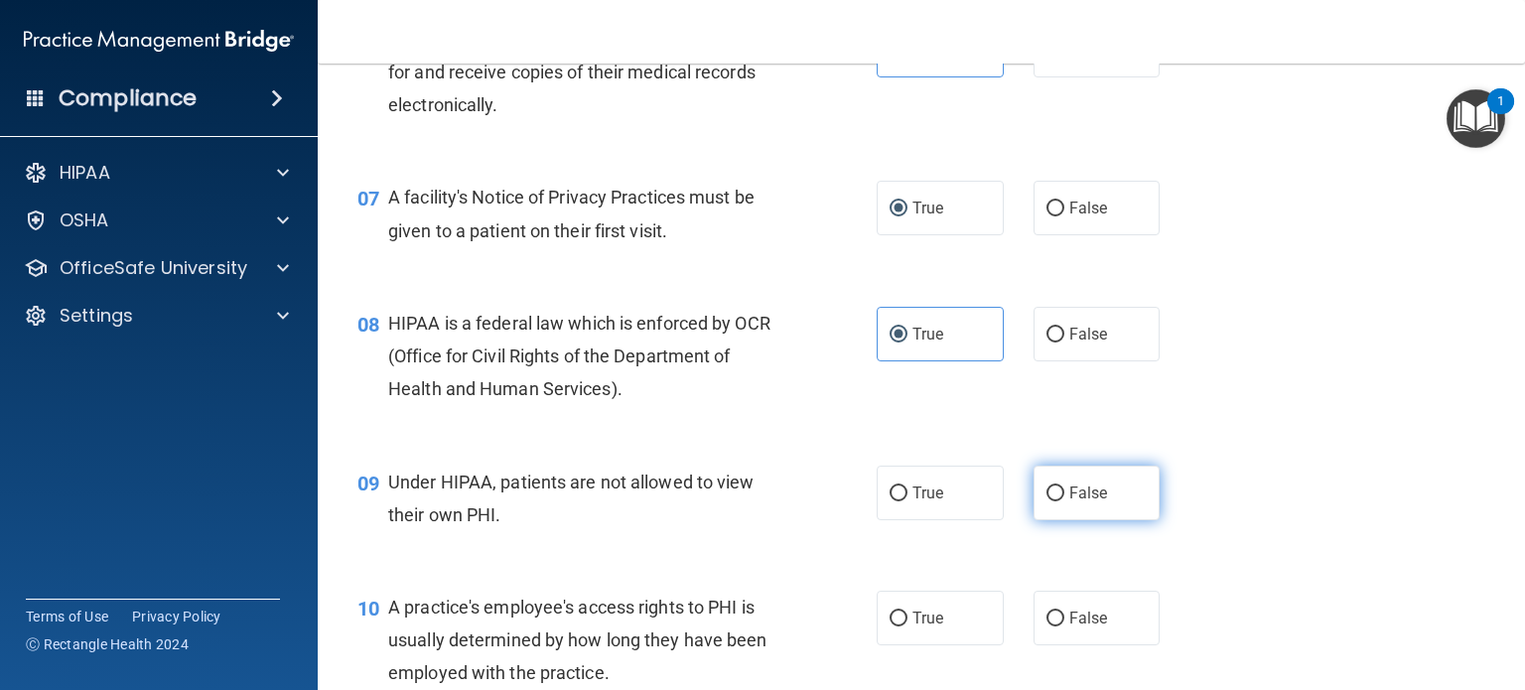
click at [1046, 501] on input "False" at bounding box center [1055, 493] width 18 height 15
radio input "true"
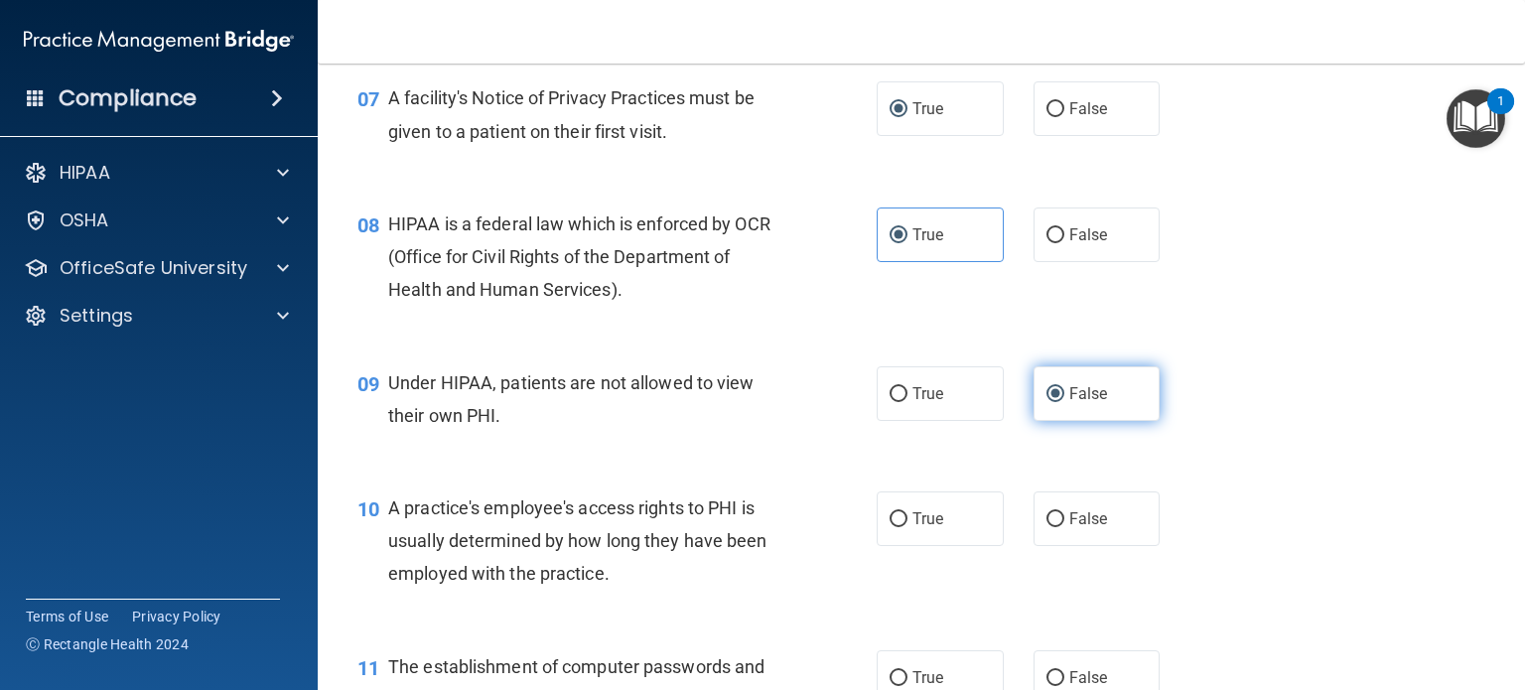
scroll to position [1290, 0]
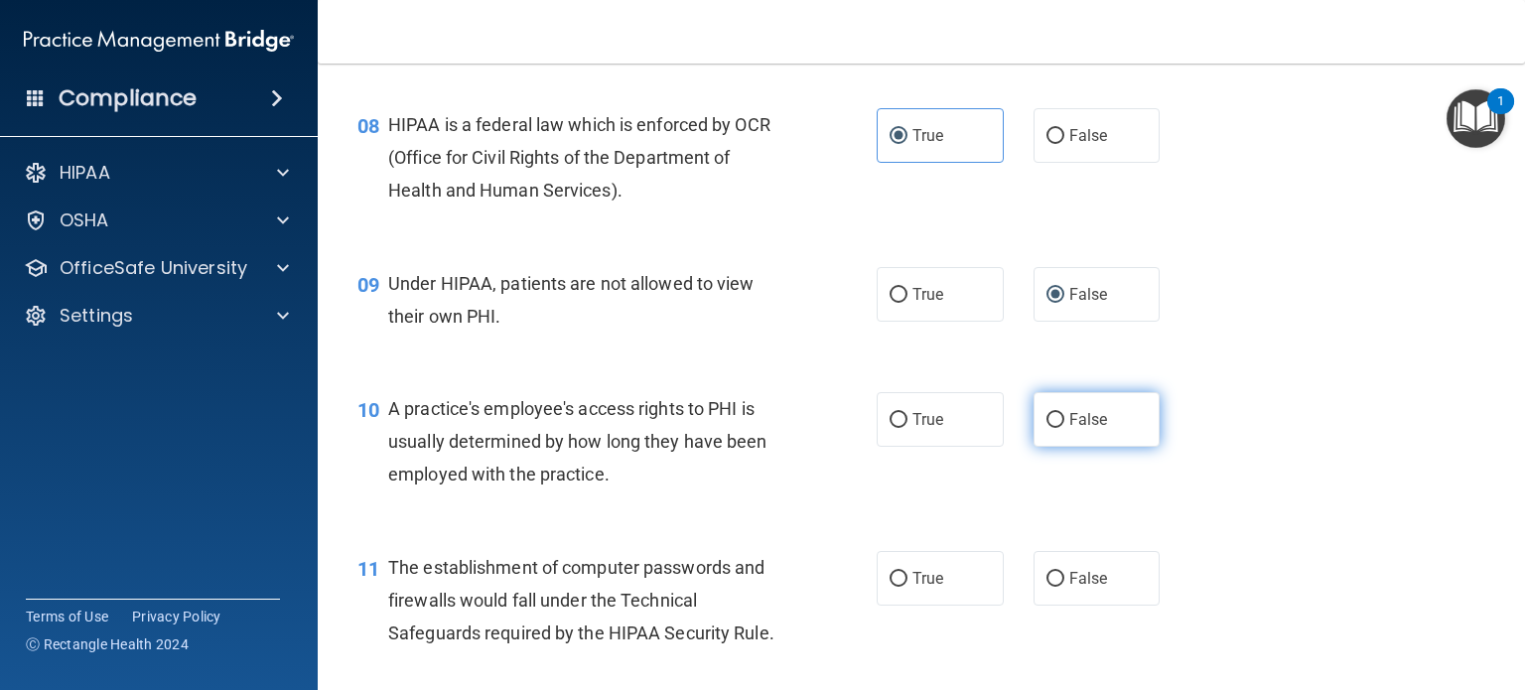
click at [1084, 429] on span "False" at bounding box center [1088, 419] width 39 height 19
click at [1064, 428] on input "False" at bounding box center [1055, 420] width 18 height 15
radio input "true"
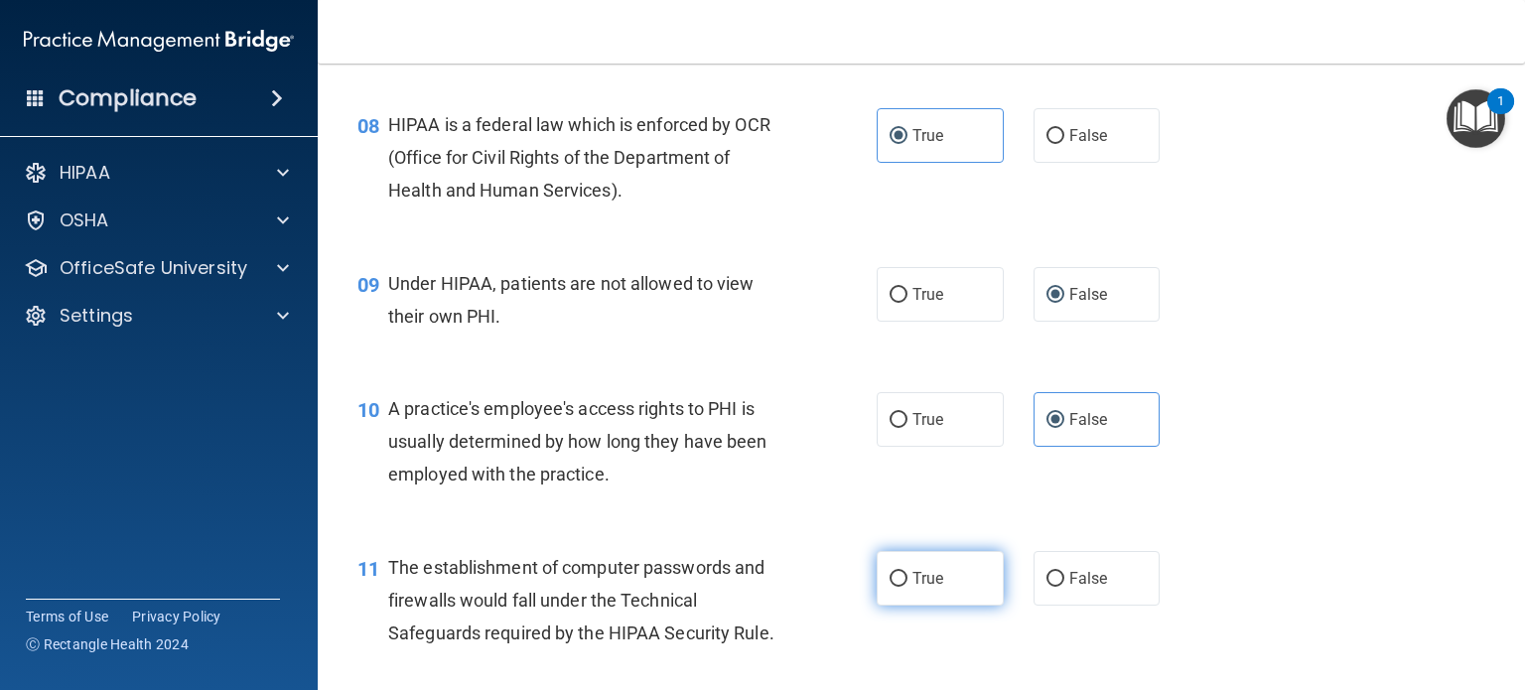
click at [930, 605] on label "True" at bounding box center [939, 578] width 127 height 55
click at [907, 587] on input "True" at bounding box center [898, 579] width 18 height 15
radio input "true"
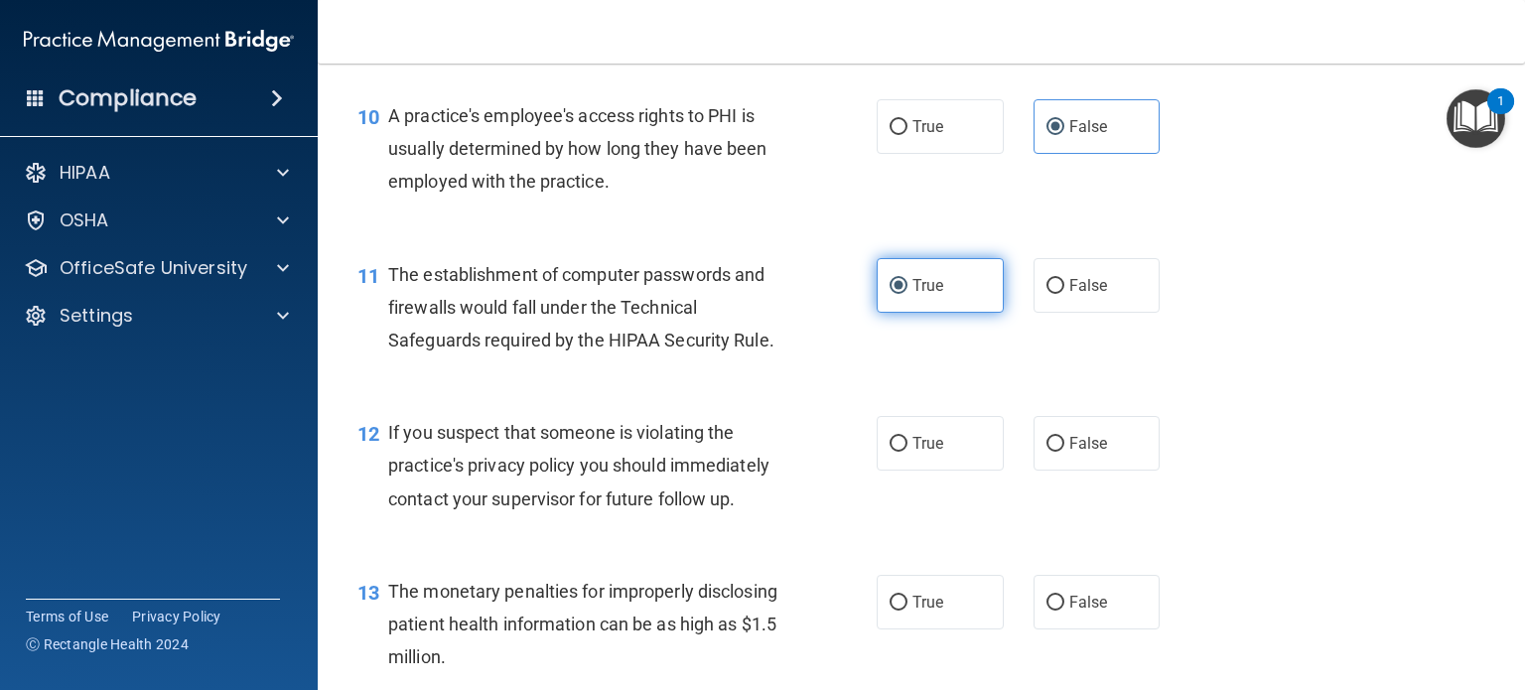
scroll to position [1588, 0]
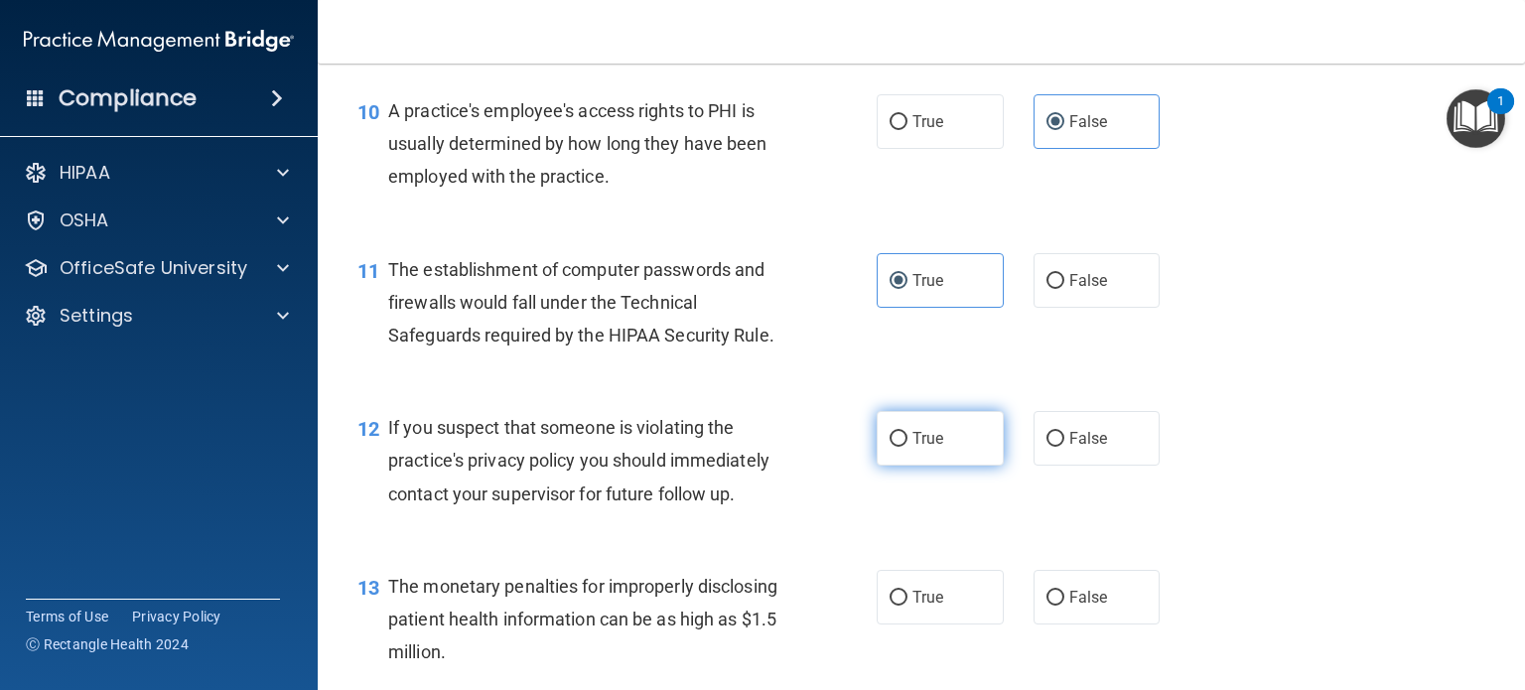
click at [955, 466] on label "True" at bounding box center [939, 438] width 127 height 55
click at [907, 447] on input "True" at bounding box center [898, 439] width 18 height 15
radio input "true"
click at [945, 624] on label "True" at bounding box center [939, 597] width 127 height 55
click at [907, 605] on input "True" at bounding box center [898, 598] width 18 height 15
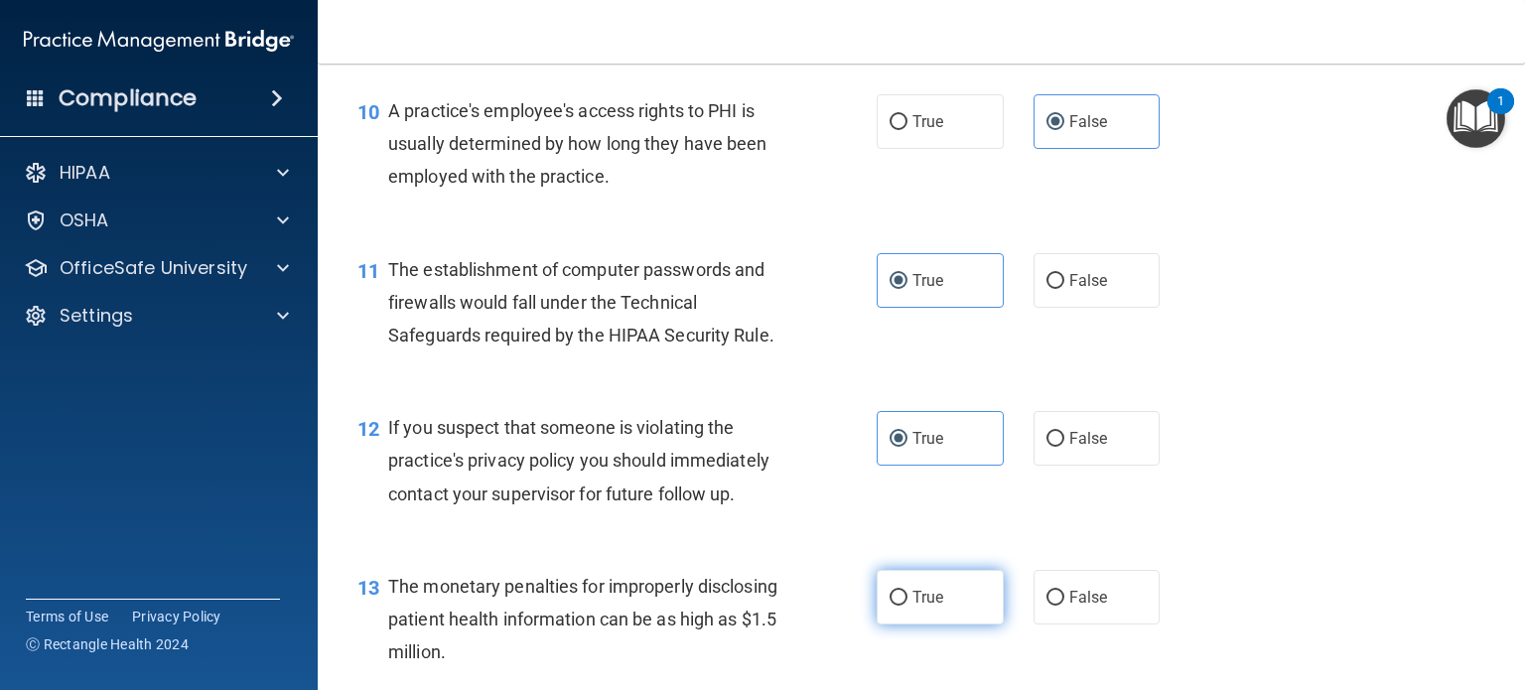
radio input "true"
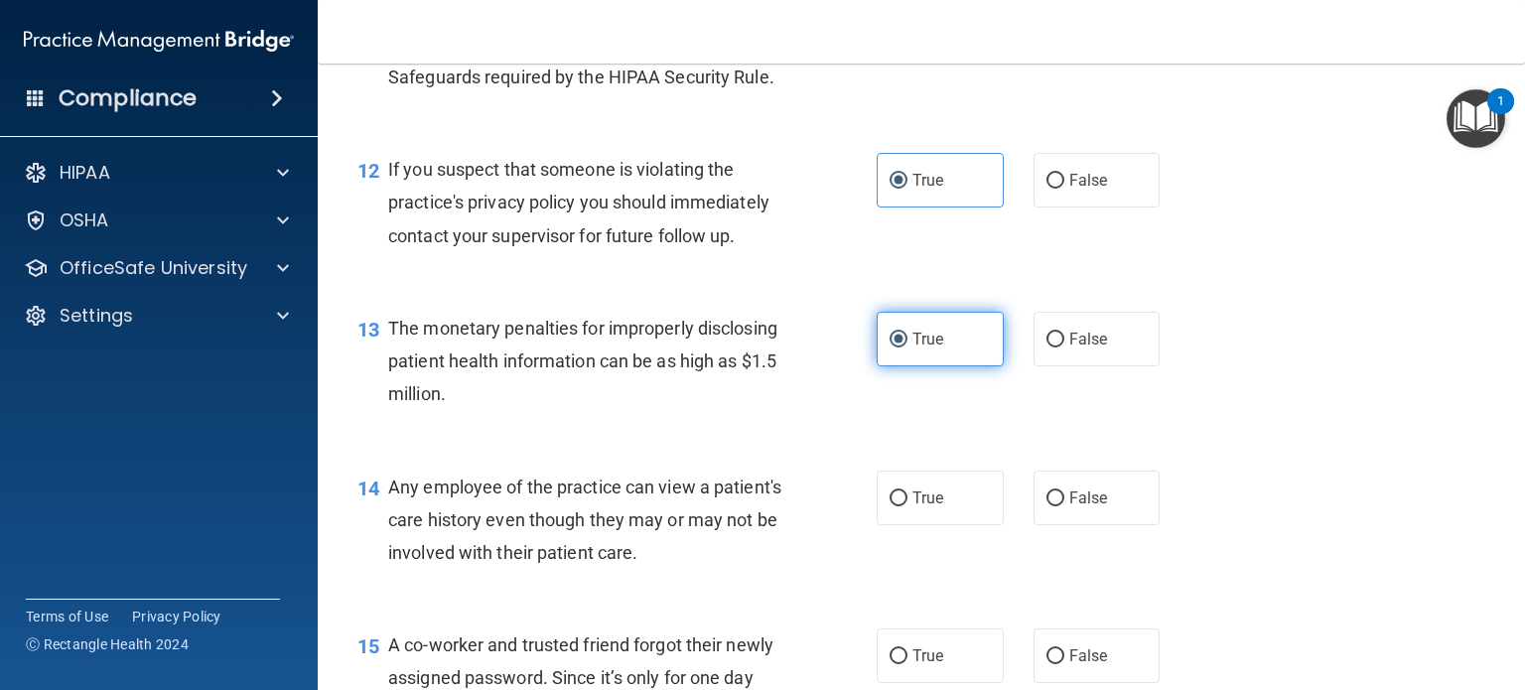
scroll to position [1886, 0]
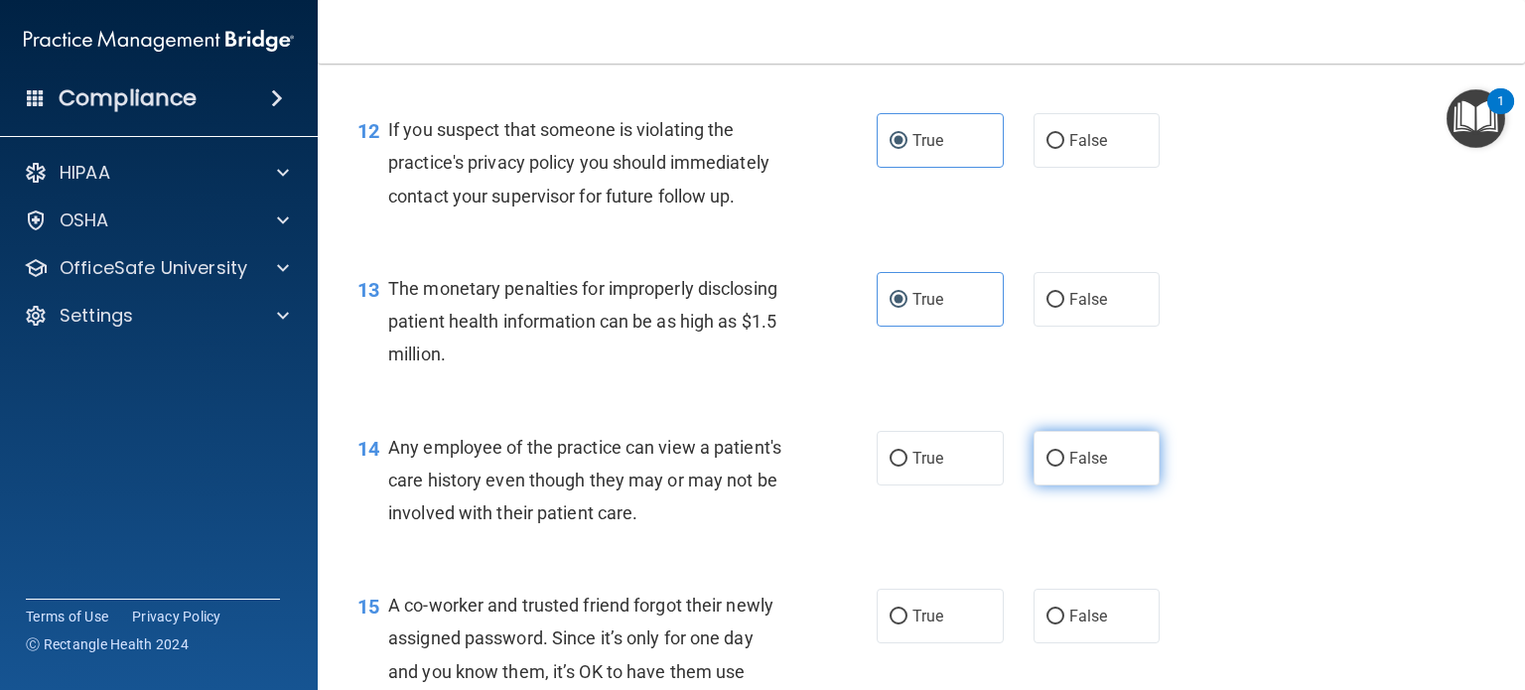
click at [1052, 476] on label "False" at bounding box center [1096, 458] width 127 height 55
click at [1052, 467] on input "False" at bounding box center [1055, 459] width 18 height 15
radio input "true"
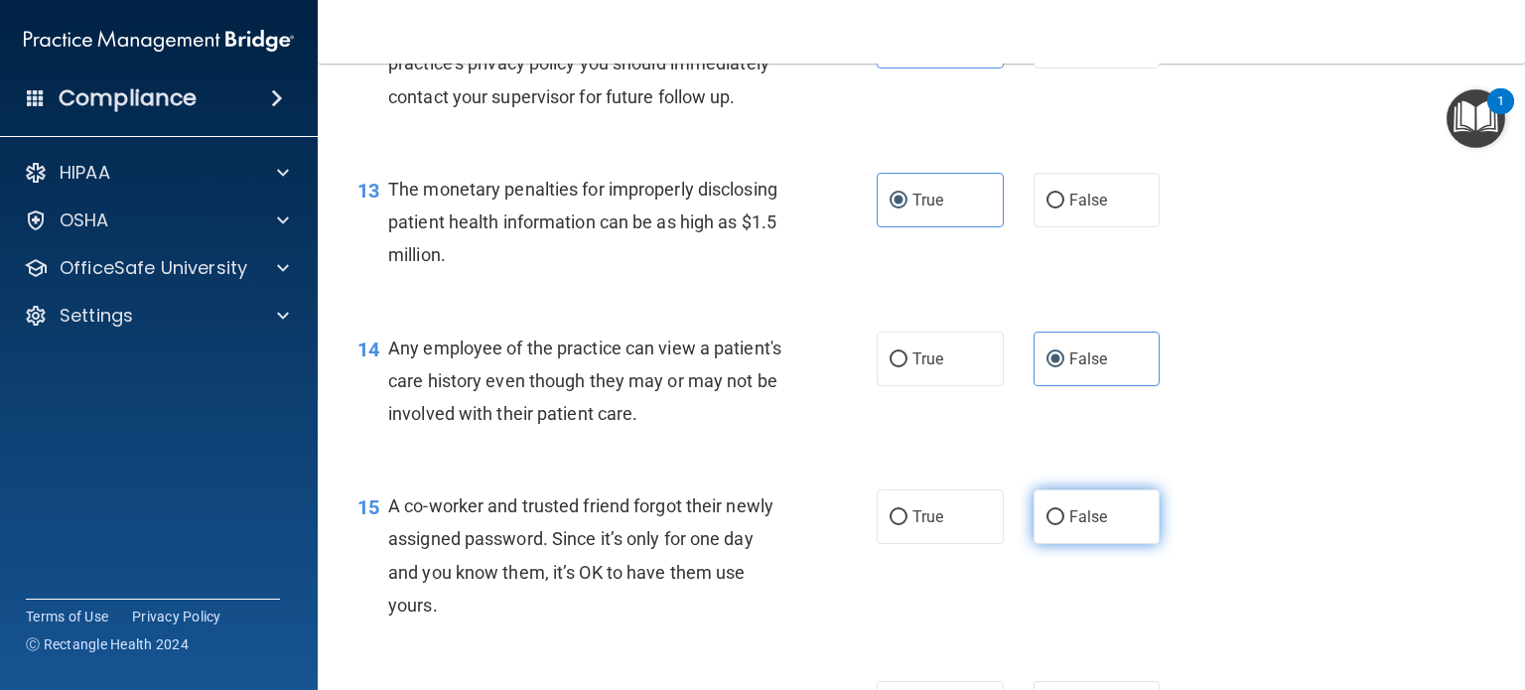
click at [1047, 525] on input "False" at bounding box center [1055, 517] width 18 height 15
radio input "true"
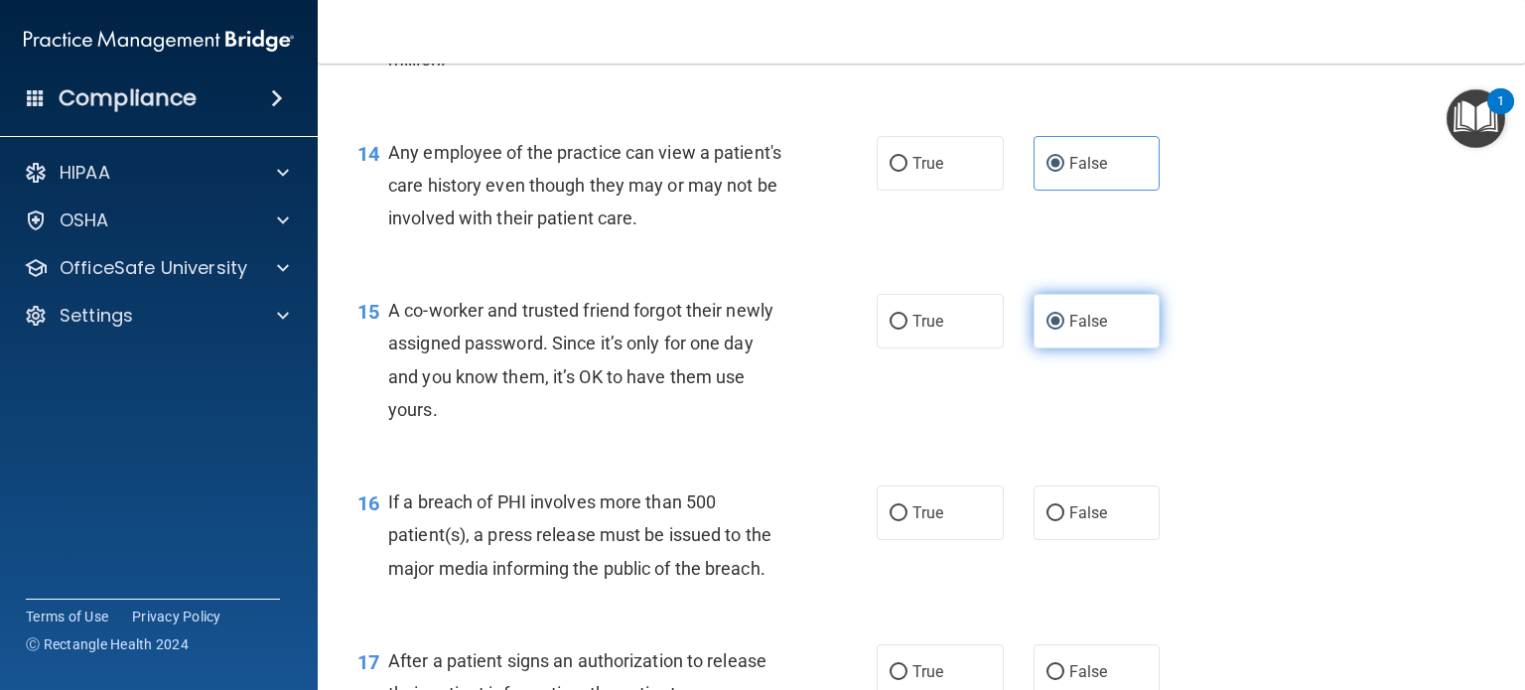
scroll to position [2184, 0]
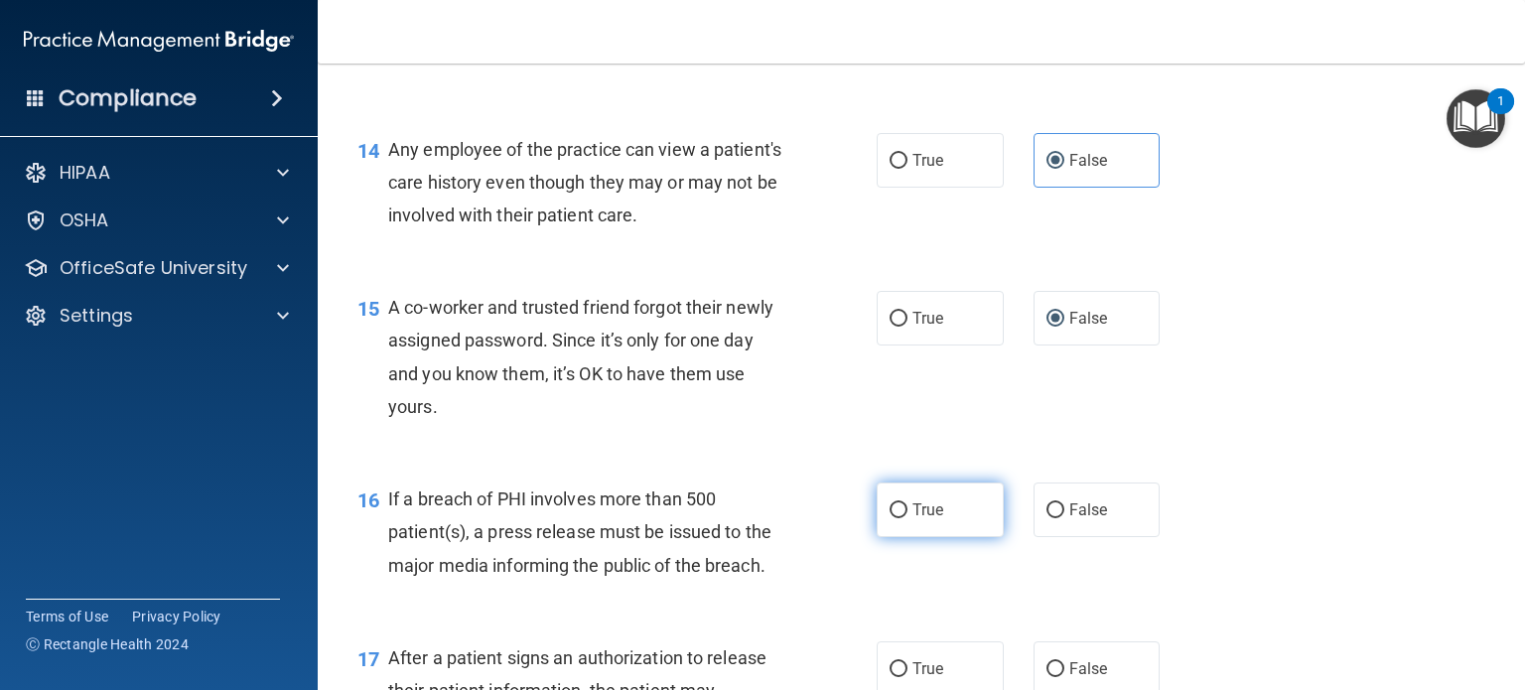
click at [961, 537] on label "True" at bounding box center [939, 509] width 127 height 55
click at [907, 518] on input "True" at bounding box center [898, 510] width 18 height 15
radio input "true"
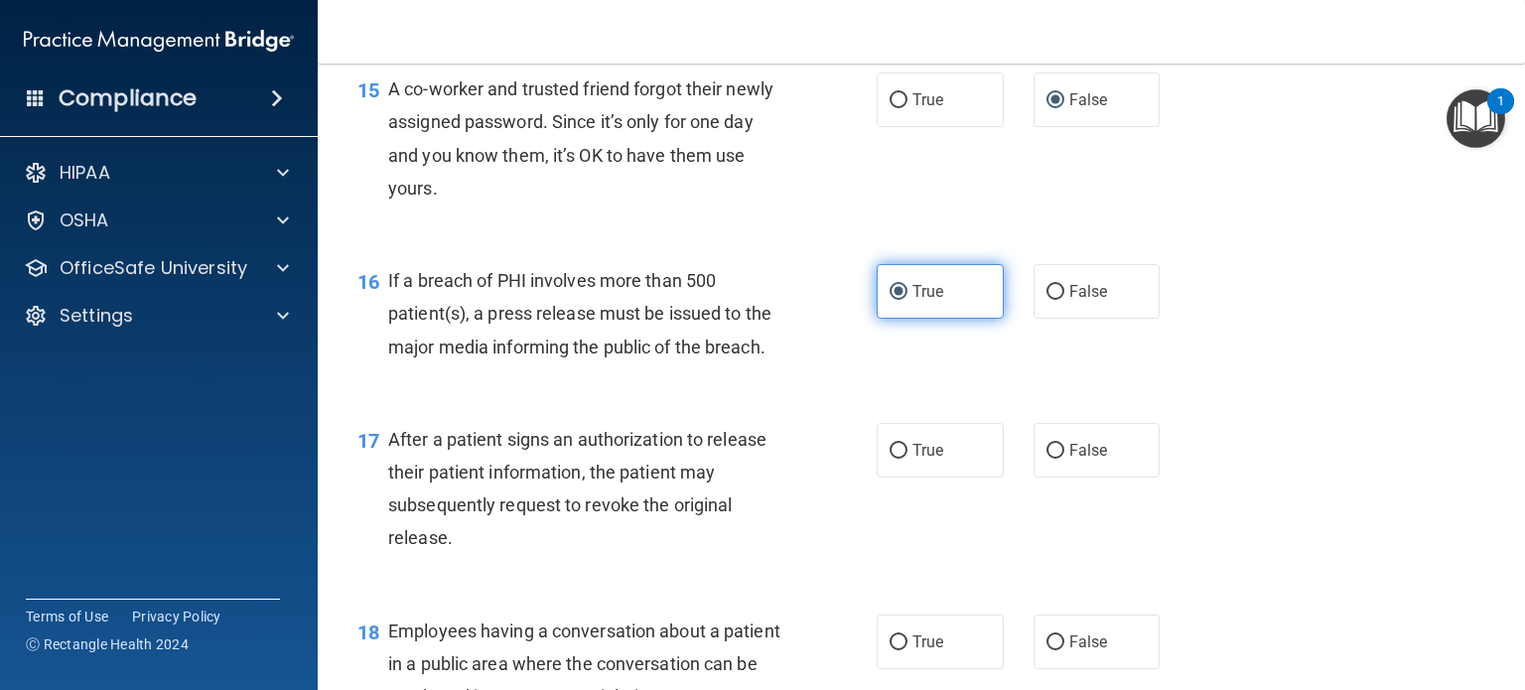
scroll to position [2482, 0]
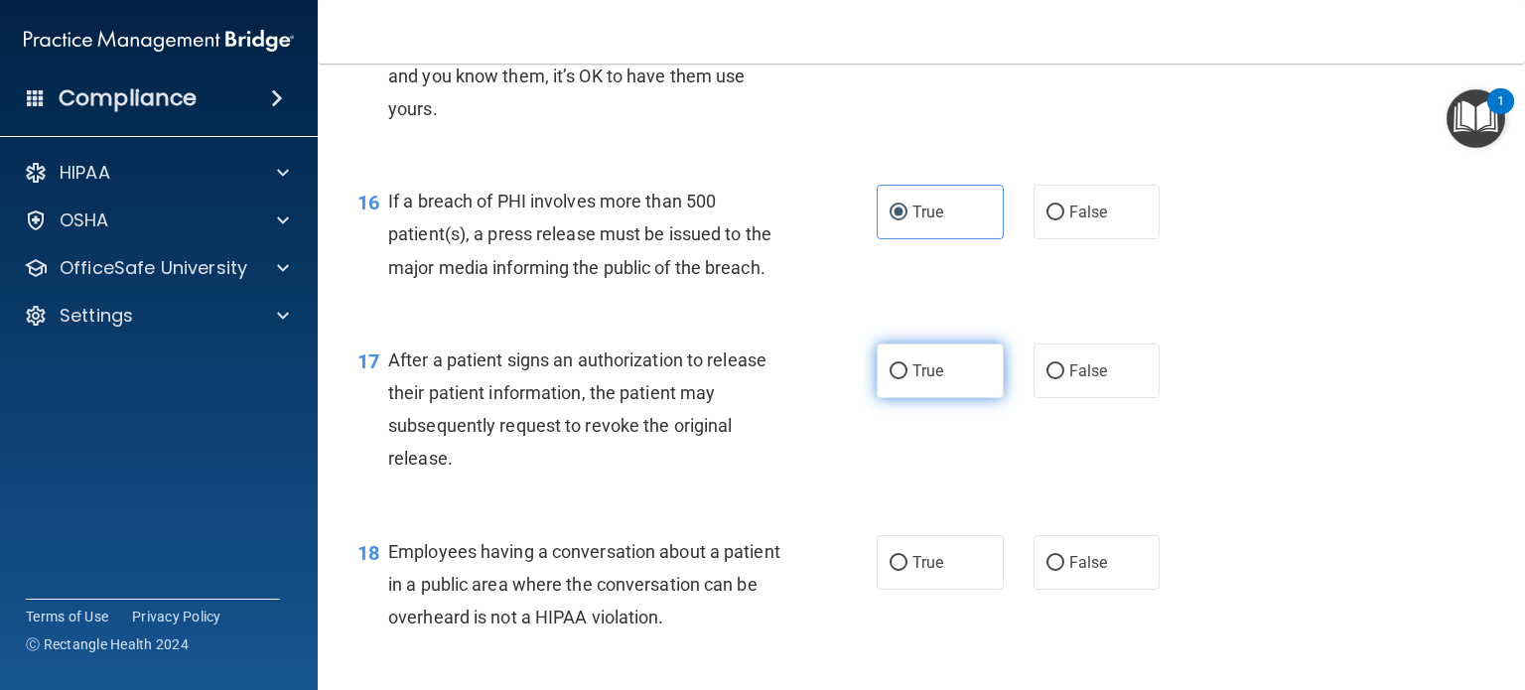
click at [961, 398] on label "True" at bounding box center [939, 370] width 127 height 55
click at [907, 379] on input "True" at bounding box center [898, 371] width 18 height 15
radio input "true"
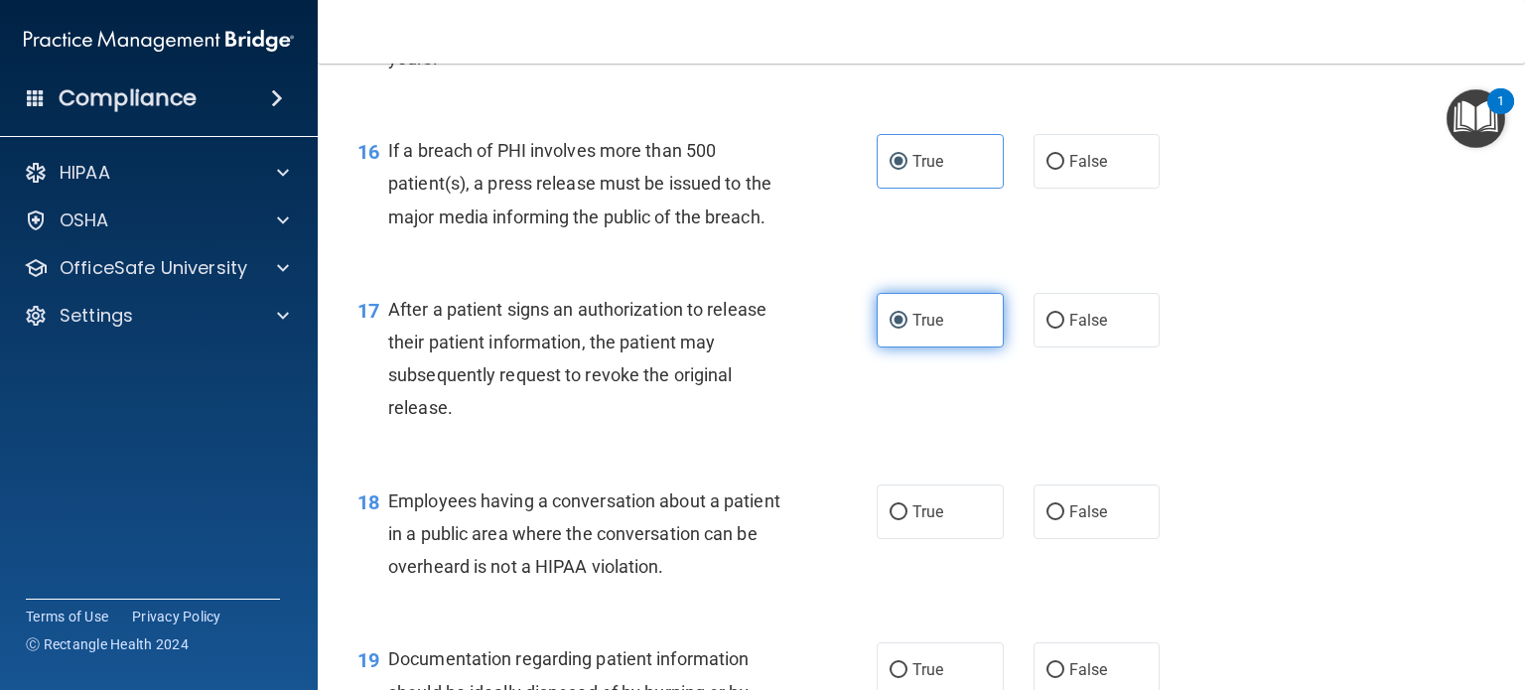
scroll to position [2581, 0]
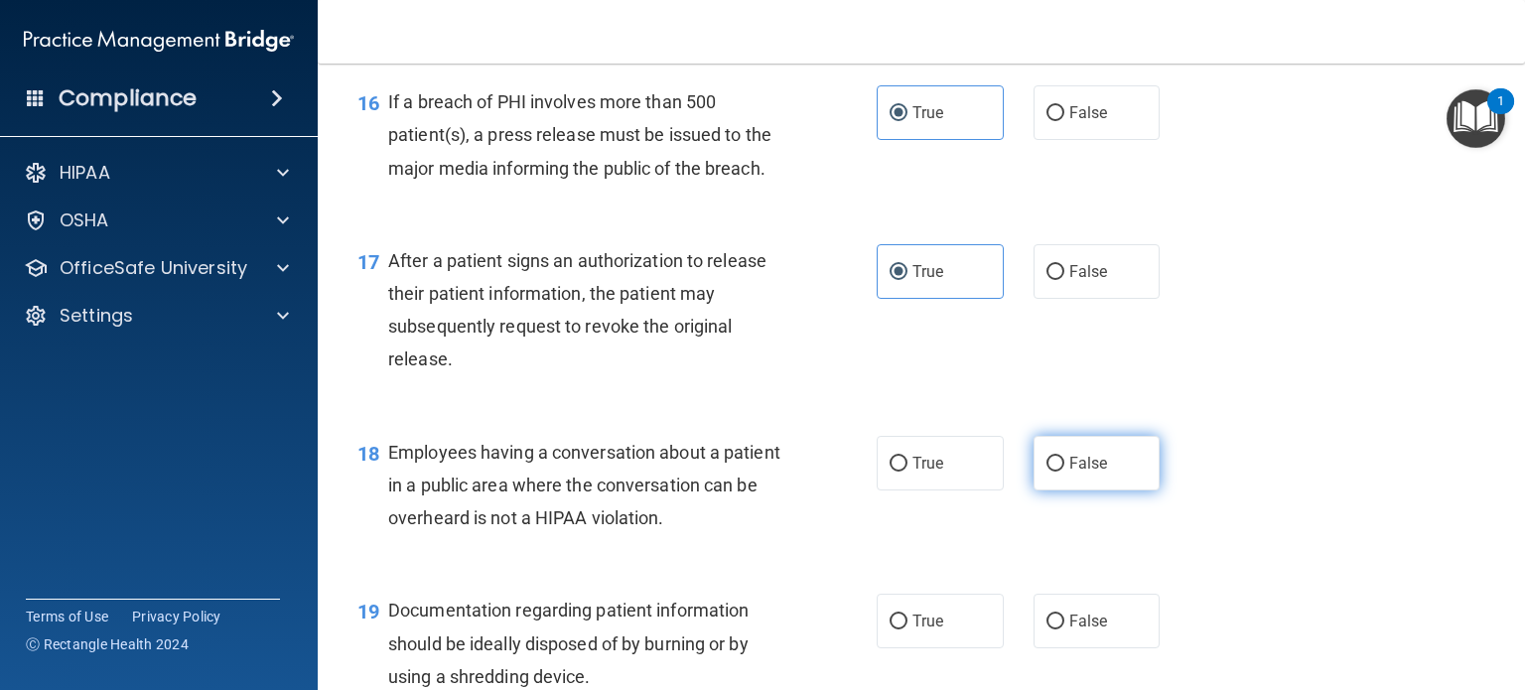
click at [1080, 476] on label "False" at bounding box center [1096, 463] width 127 height 55
click at [1064, 471] on input "False" at bounding box center [1055, 464] width 18 height 15
radio input "true"
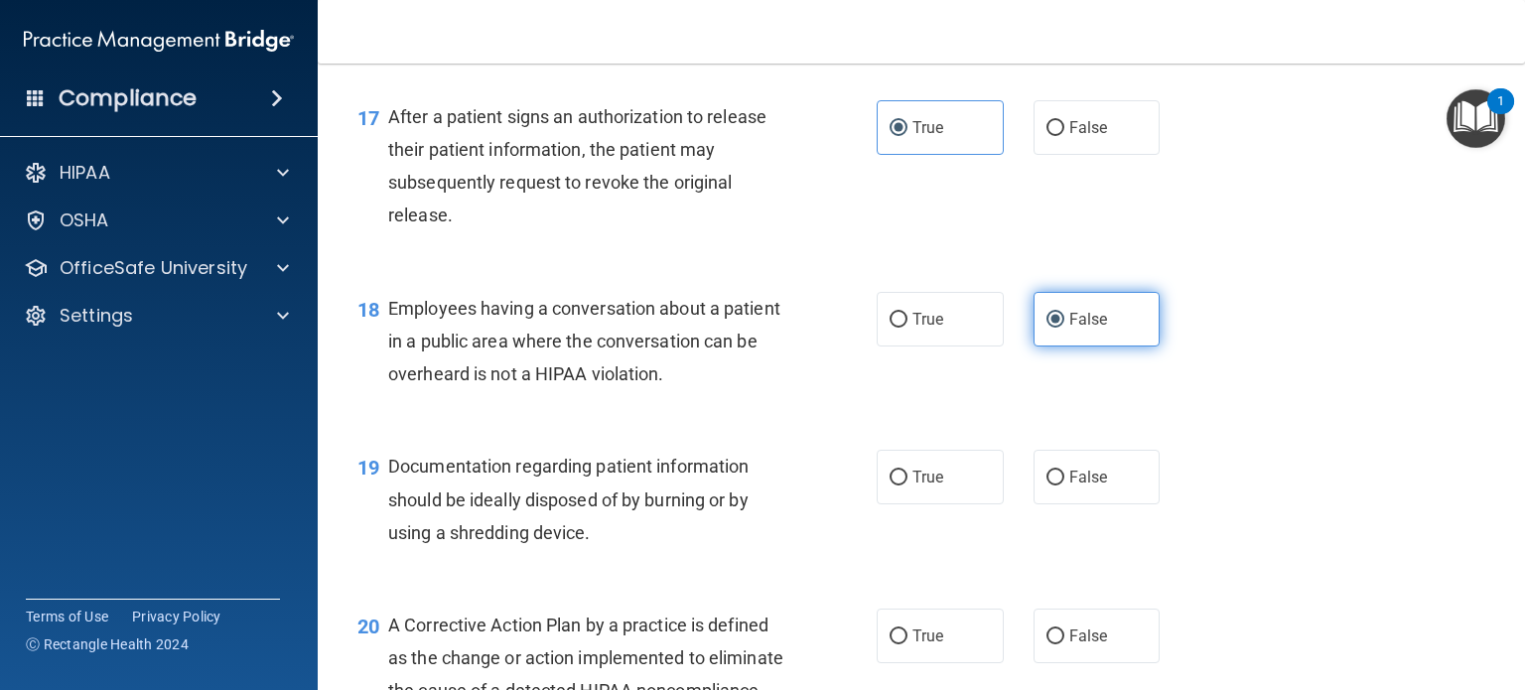
scroll to position [2779, 0]
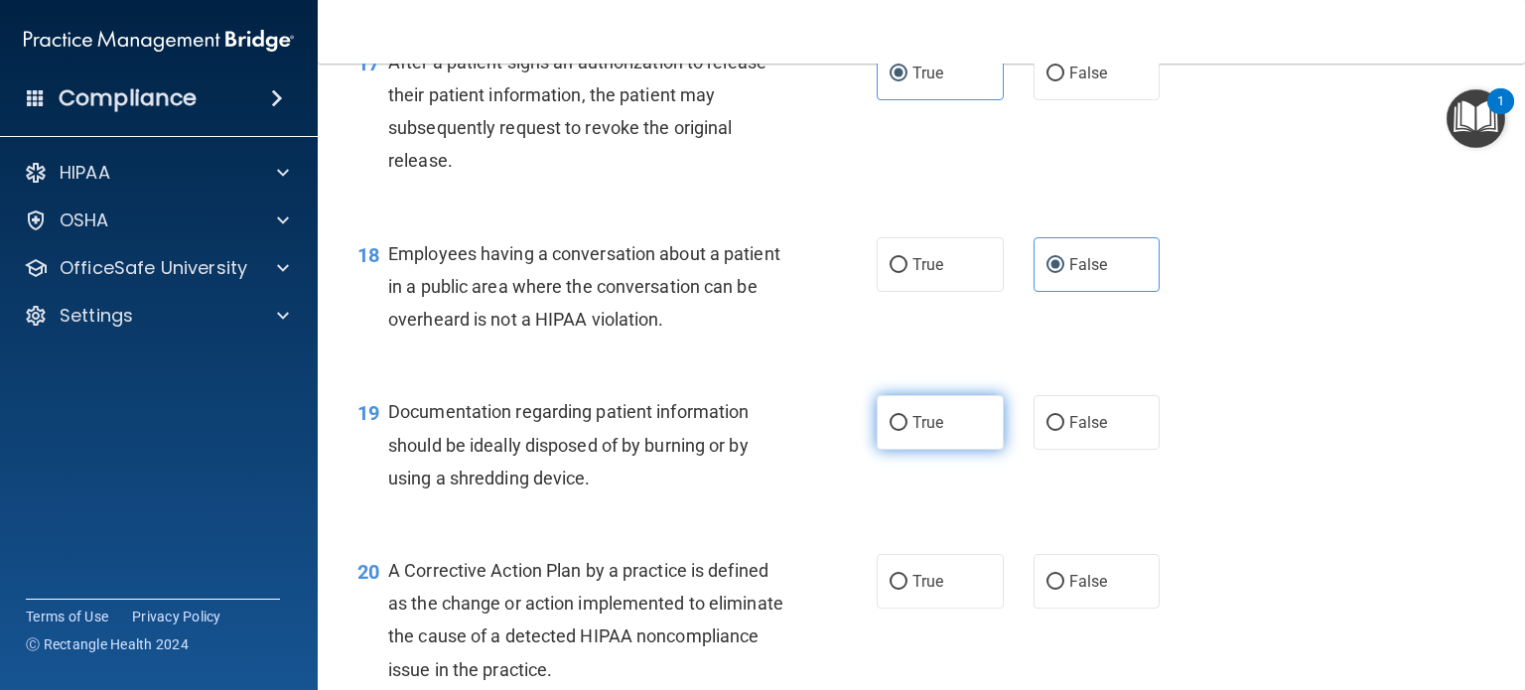
click at [921, 450] on label "True" at bounding box center [939, 422] width 127 height 55
click at [907, 431] on input "True" at bounding box center [898, 423] width 18 height 15
radio input "true"
click at [931, 591] on span "True" at bounding box center [927, 581] width 31 height 19
click at [907, 590] on input "True" at bounding box center [898, 582] width 18 height 15
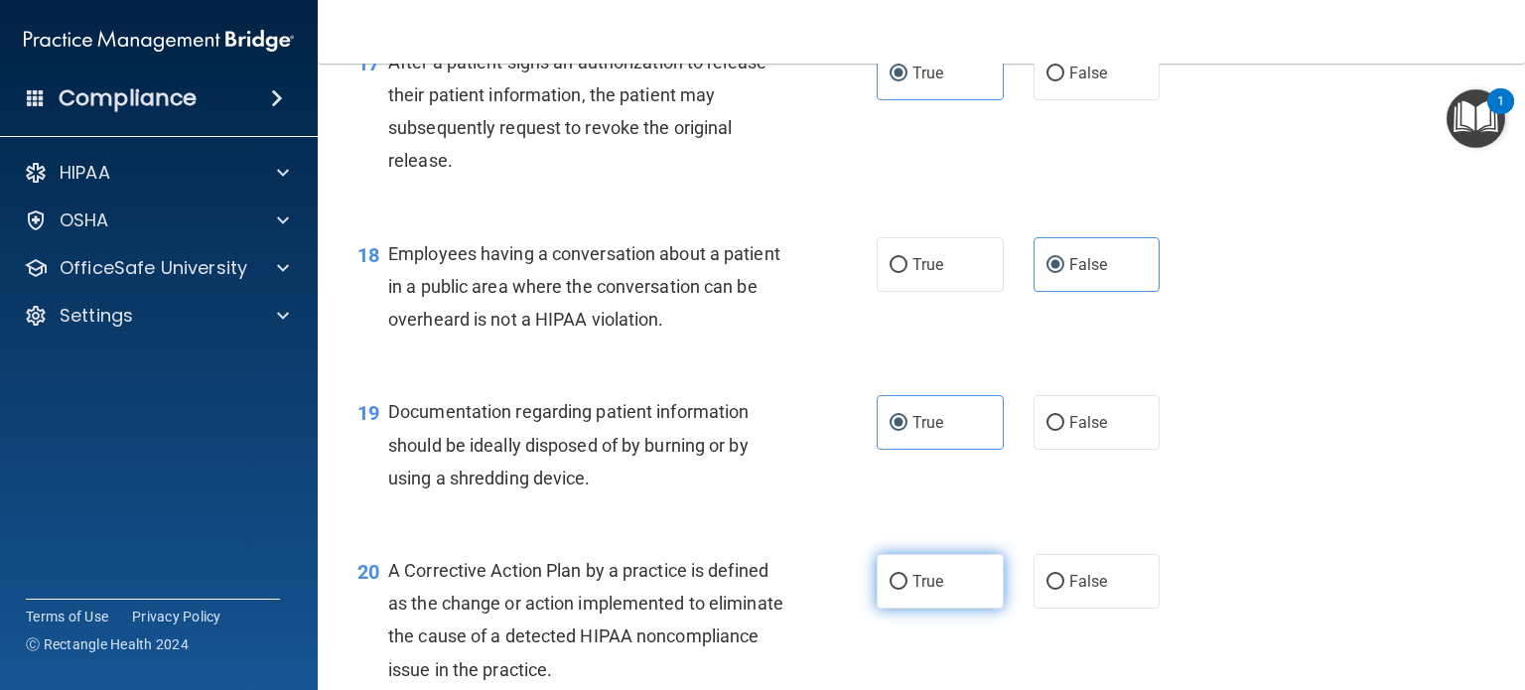
radio input "true"
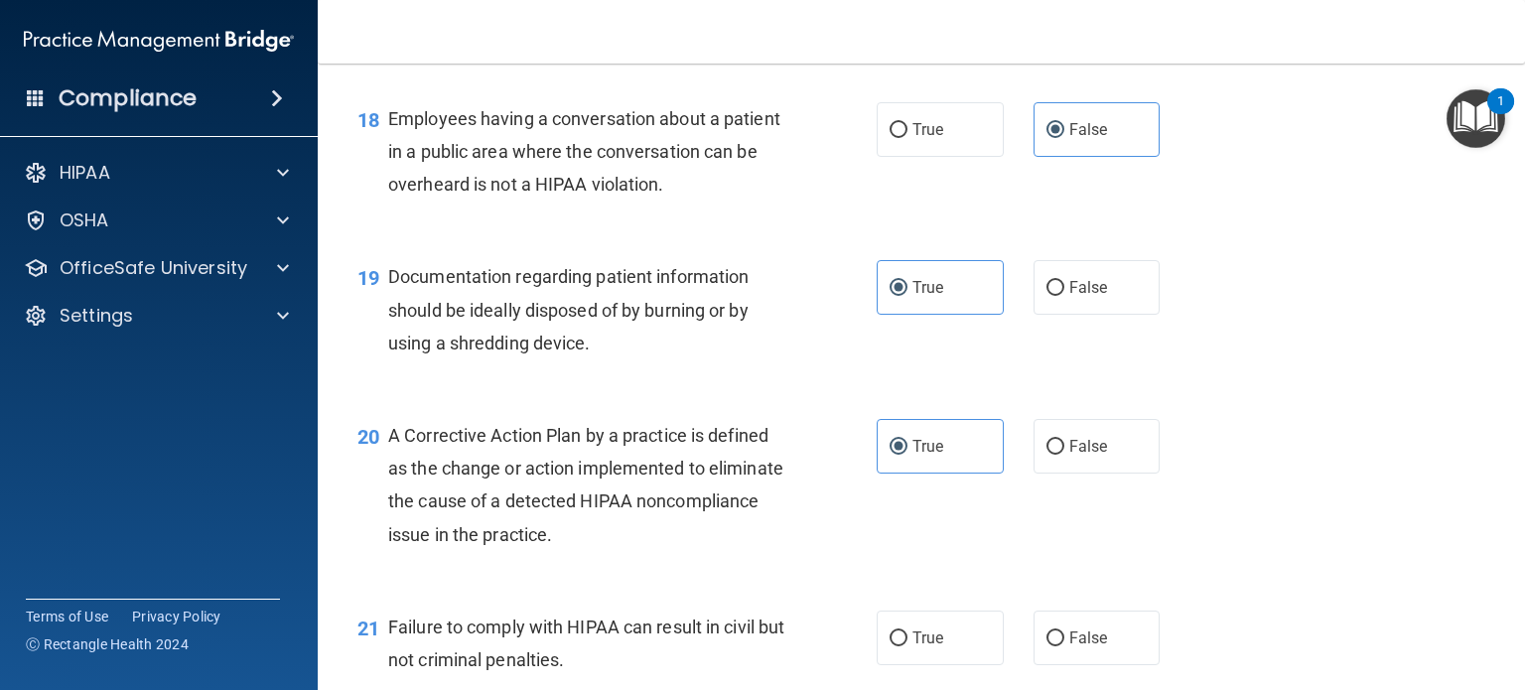
scroll to position [2978, 0]
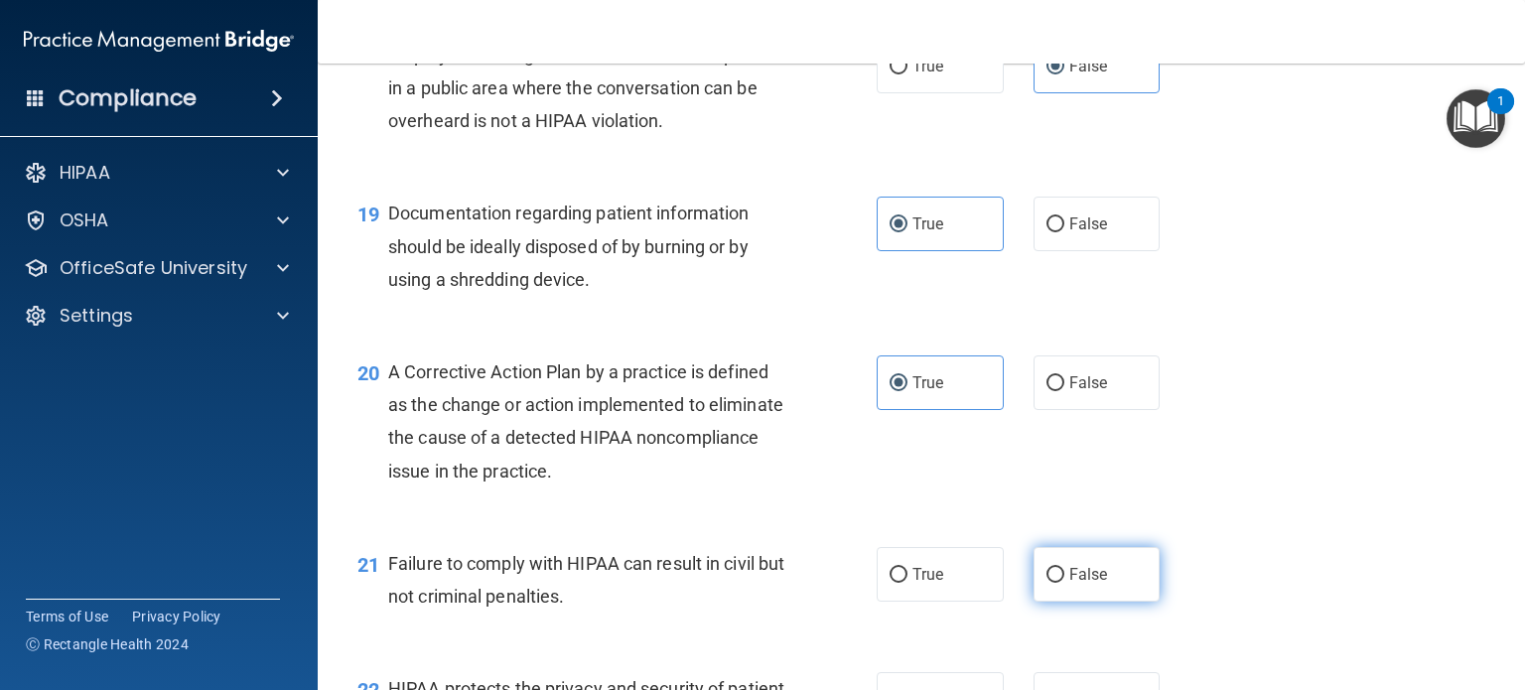
click at [1095, 602] on label "False" at bounding box center [1096, 574] width 127 height 55
click at [1064, 583] on input "False" at bounding box center [1055, 575] width 18 height 15
radio input "true"
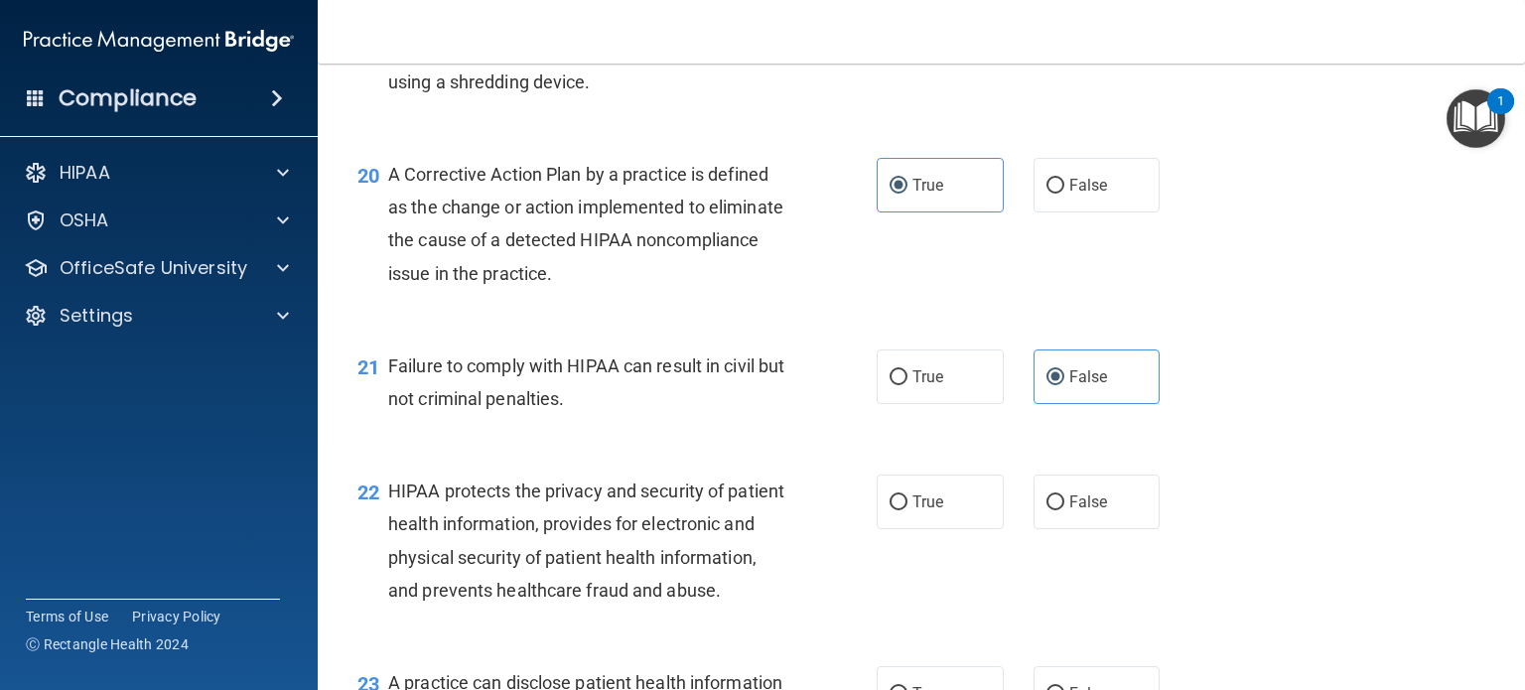
scroll to position [3176, 0]
click at [930, 510] on span "True" at bounding box center [927, 500] width 31 height 19
click at [907, 509] on input "True" at bounding box center [898, 501] width 18 height 15
radio input "true"
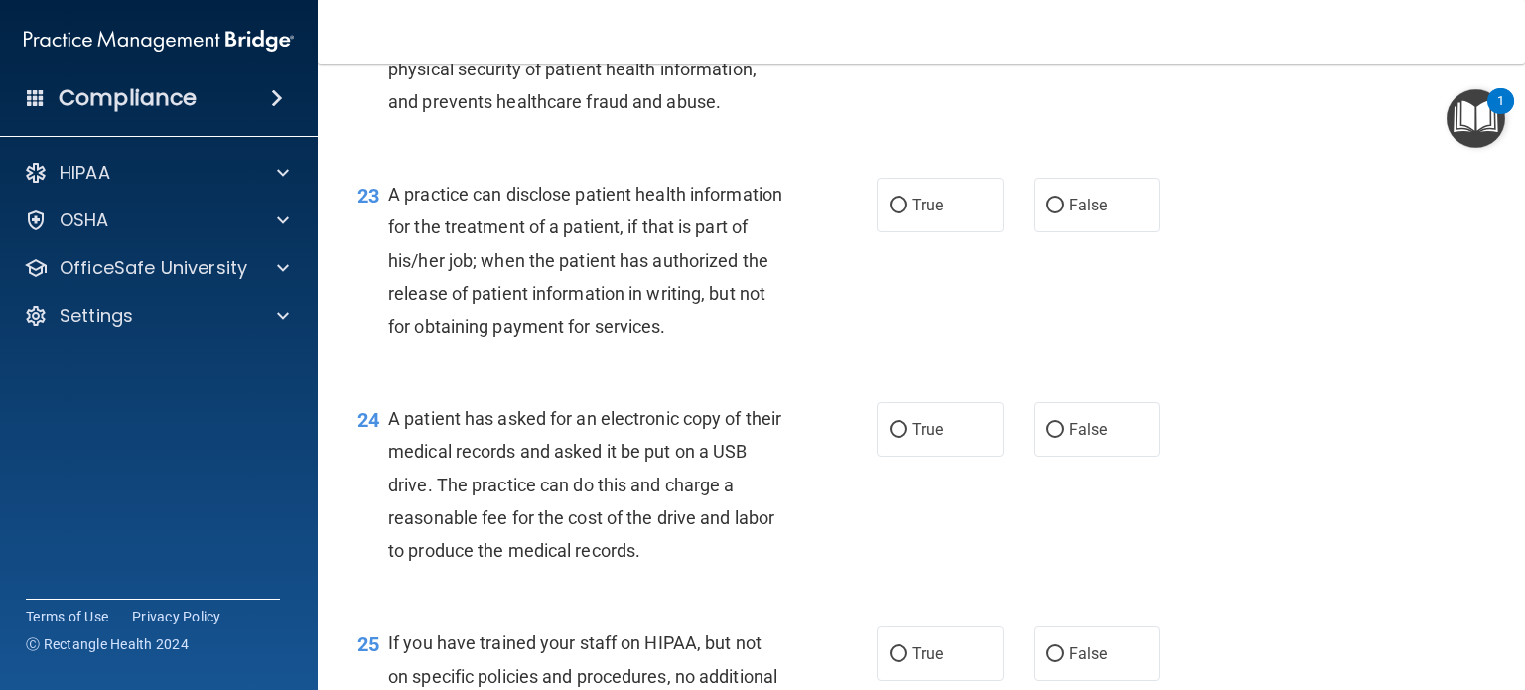
scroll to position [3673, 0]
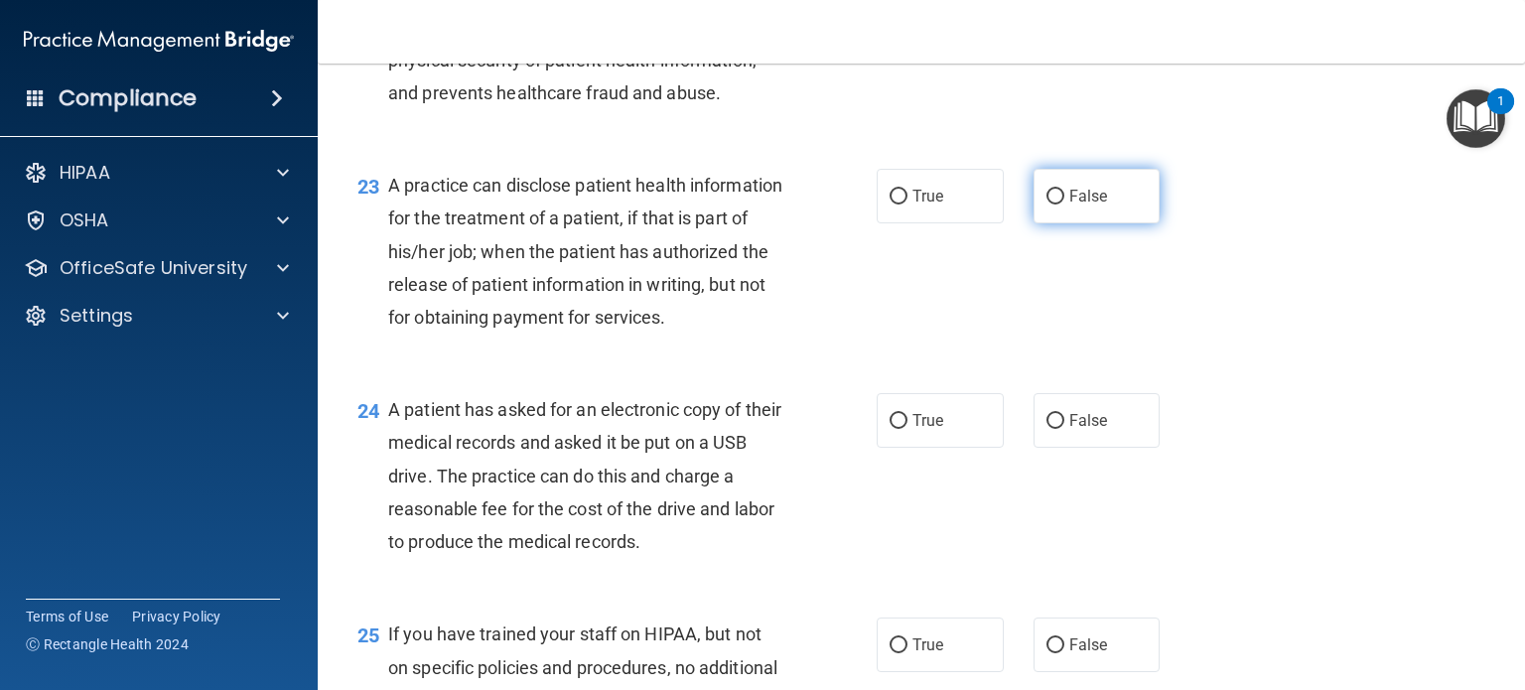
click at [1059, 223] on label "False" at bounding box center [1096, 196] width 127 height 55
click at [1059, 204] on input "False" at bounding box center [1055, 197] width 18 height 15
radio input "true"
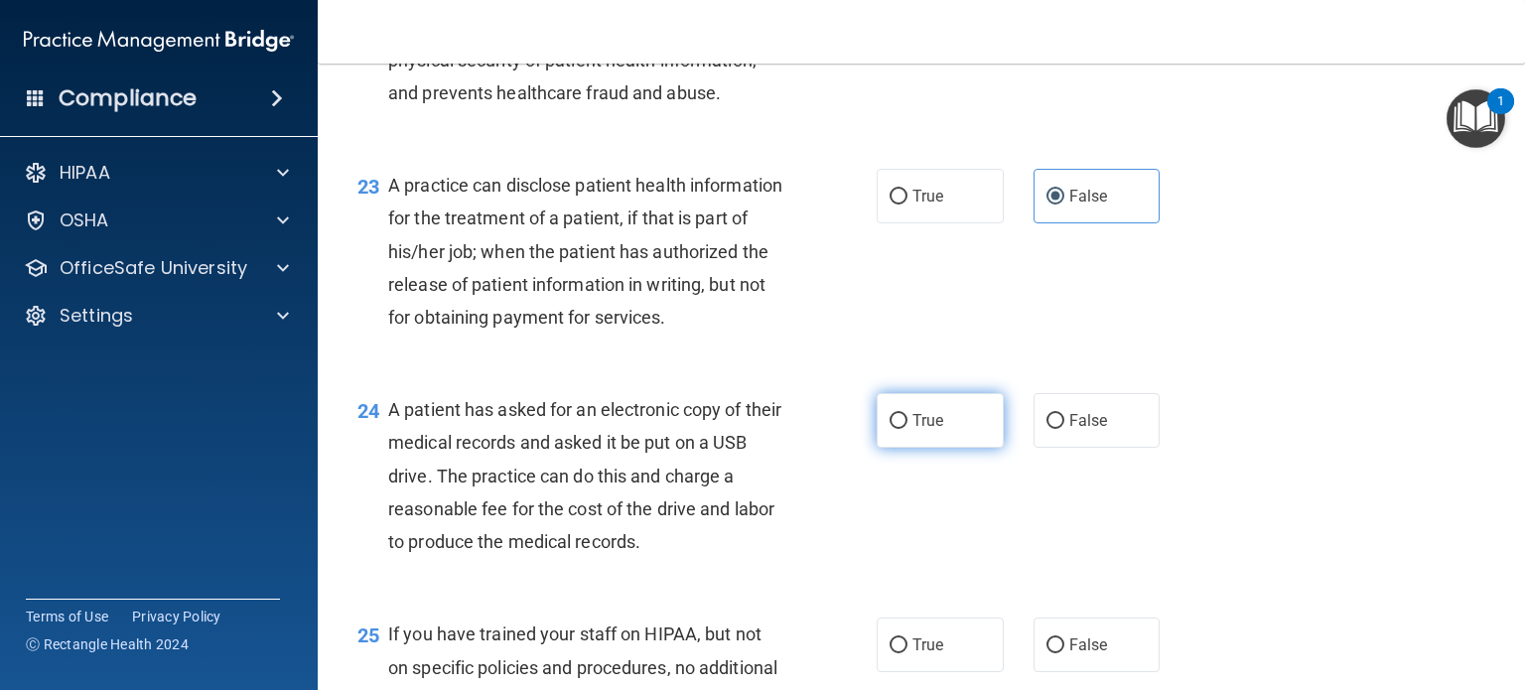
click at [956, 448] on label "True" at bounding box center [939, 420] width 127 height 55
click at [907, 429] on input "True" at bounding box center [898, 421] width 18 height 15
radio input "true"
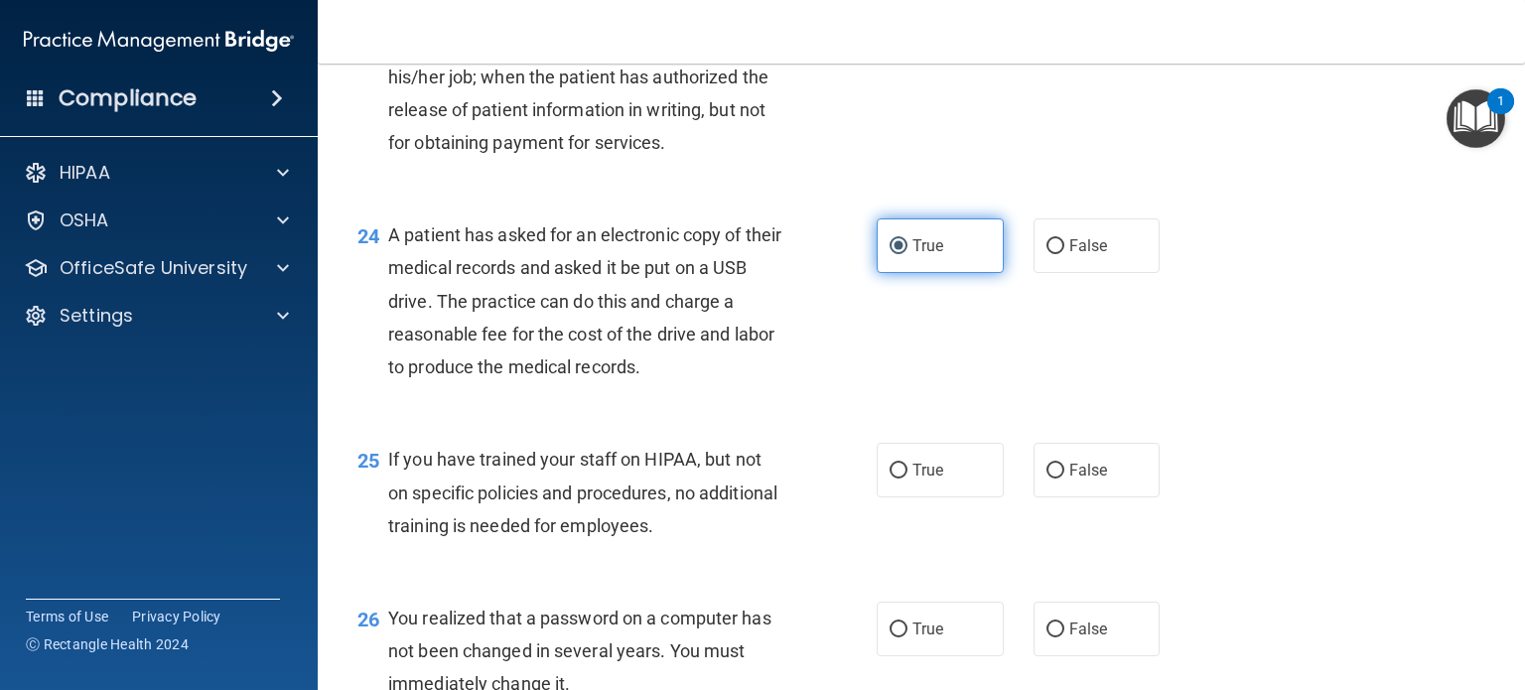
scroll to position [3871, 0]
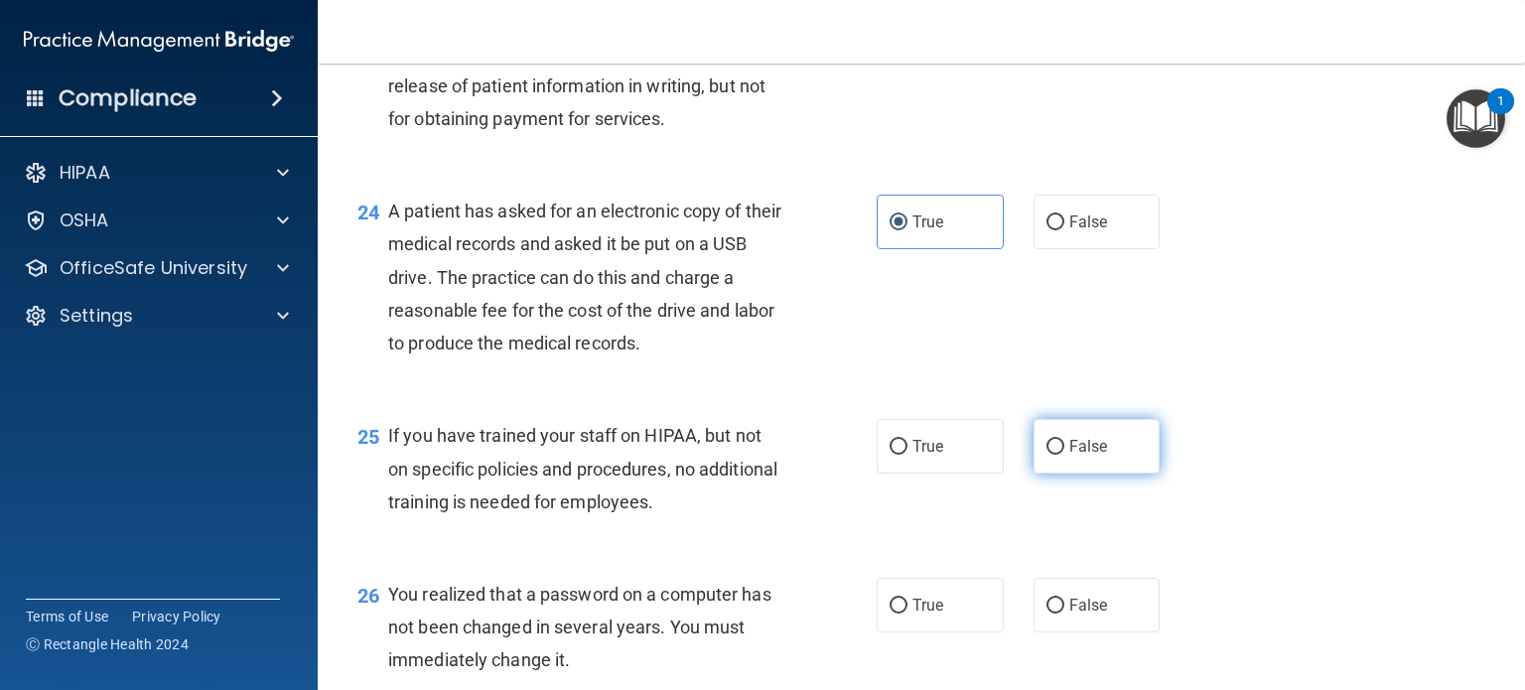
click at [1069, 456] on span "False" at bounding box center [1088, 446] width 39 height 19
click at [1063, 455] on input "False" at bounding box center [1055, 447] width 18 height 15
radio input "true"
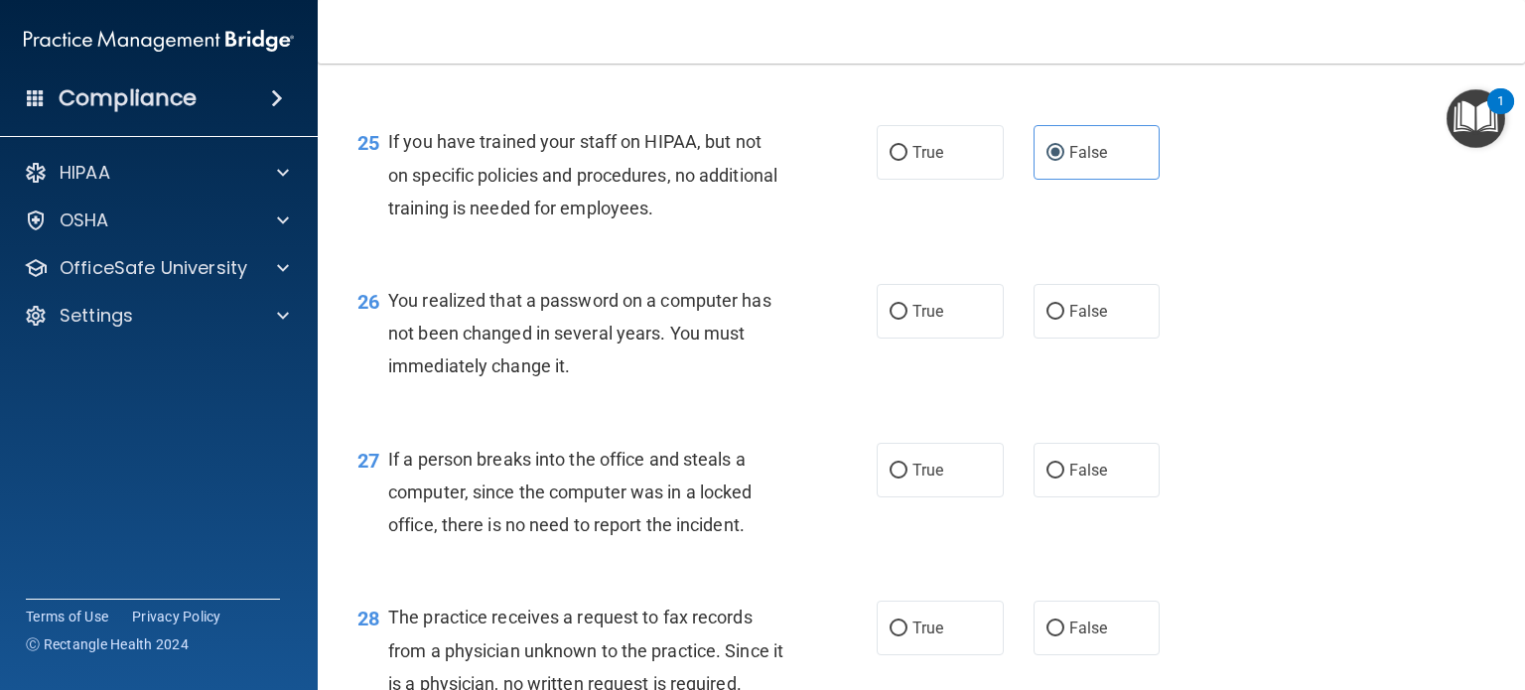
scroll to position [4169, 0]
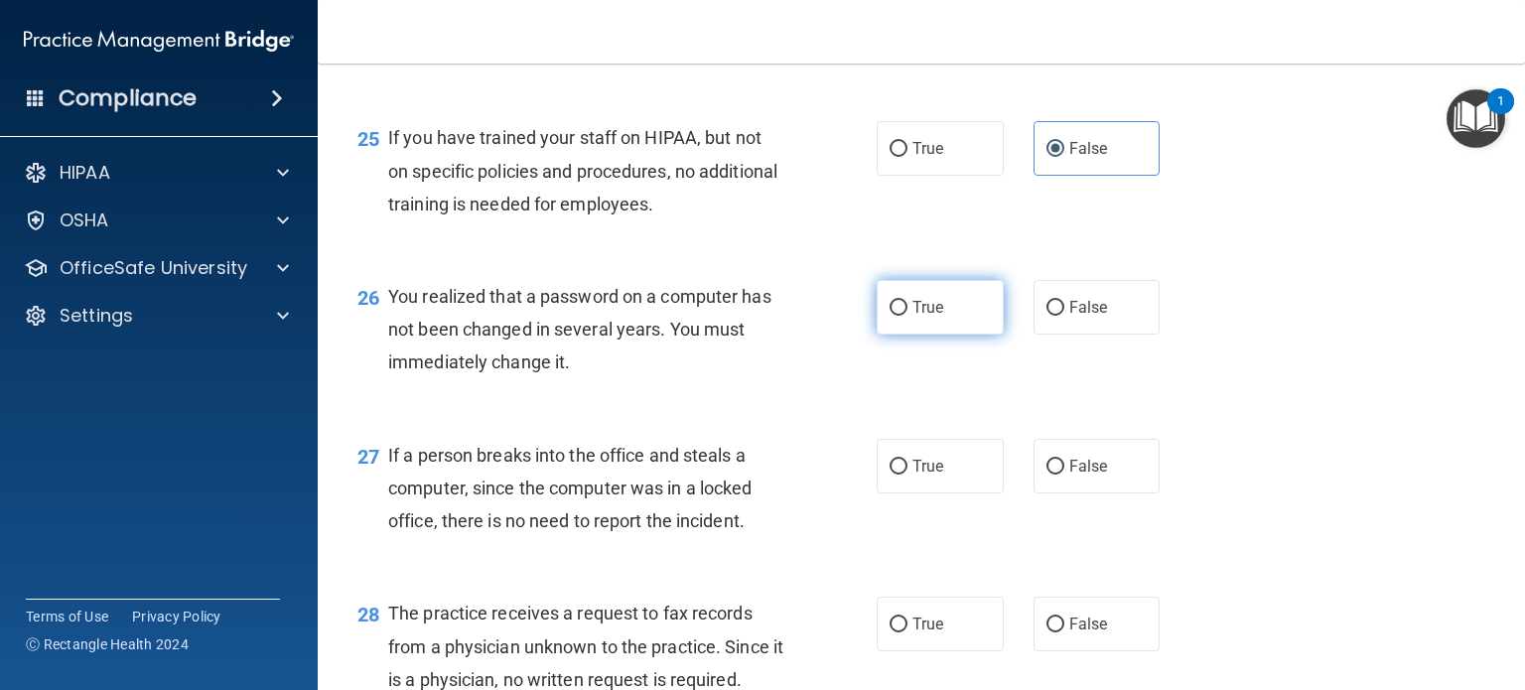
click at [989, 335] on label "True" at bounding box center [939, 307] width 127 height 55
click at [907, 316] on input "True" at bounding box center [898, 308] width 18 height 15
radio input "true"
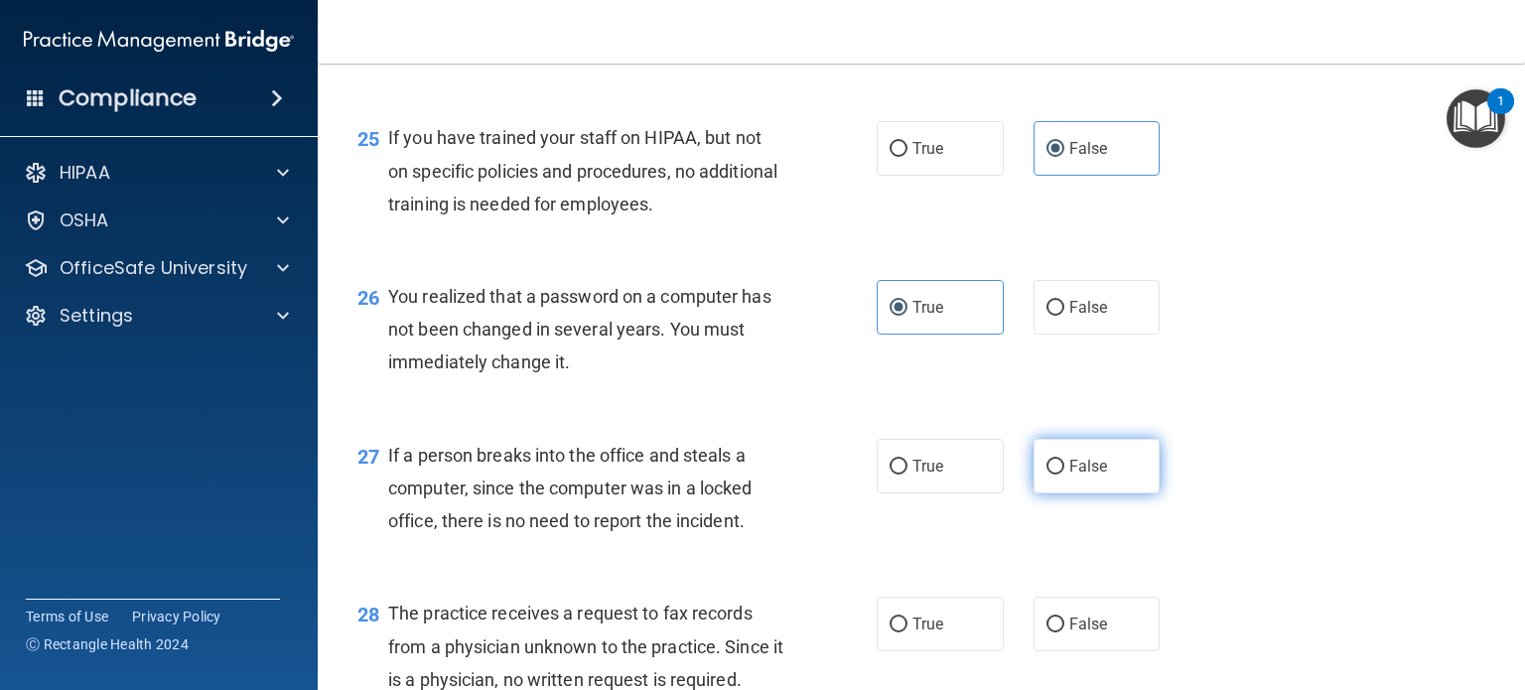
click at [1095, 475] on span "False" at bounding box center [1088, 466] width 39 height 19
click at [1064, 474] on input "False" at bounding box center [1055, 467] width 18 height 15
radio input "true"
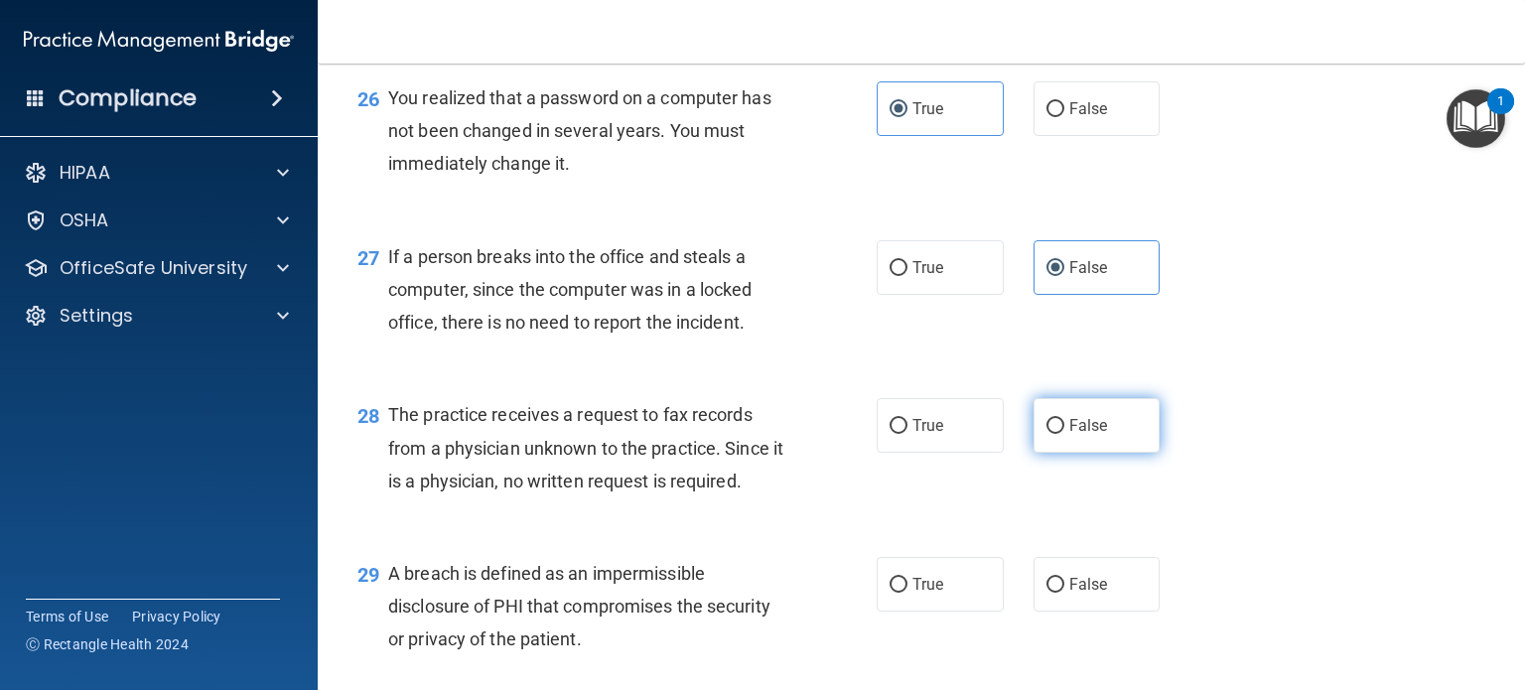
click at [1085, 453] on label "False" at bounding box center [1096, 425] width 127 height 55
click at [1064, 434] on input "False" at bounding box center [1055, 426] width 18 height 15
radio input "true"
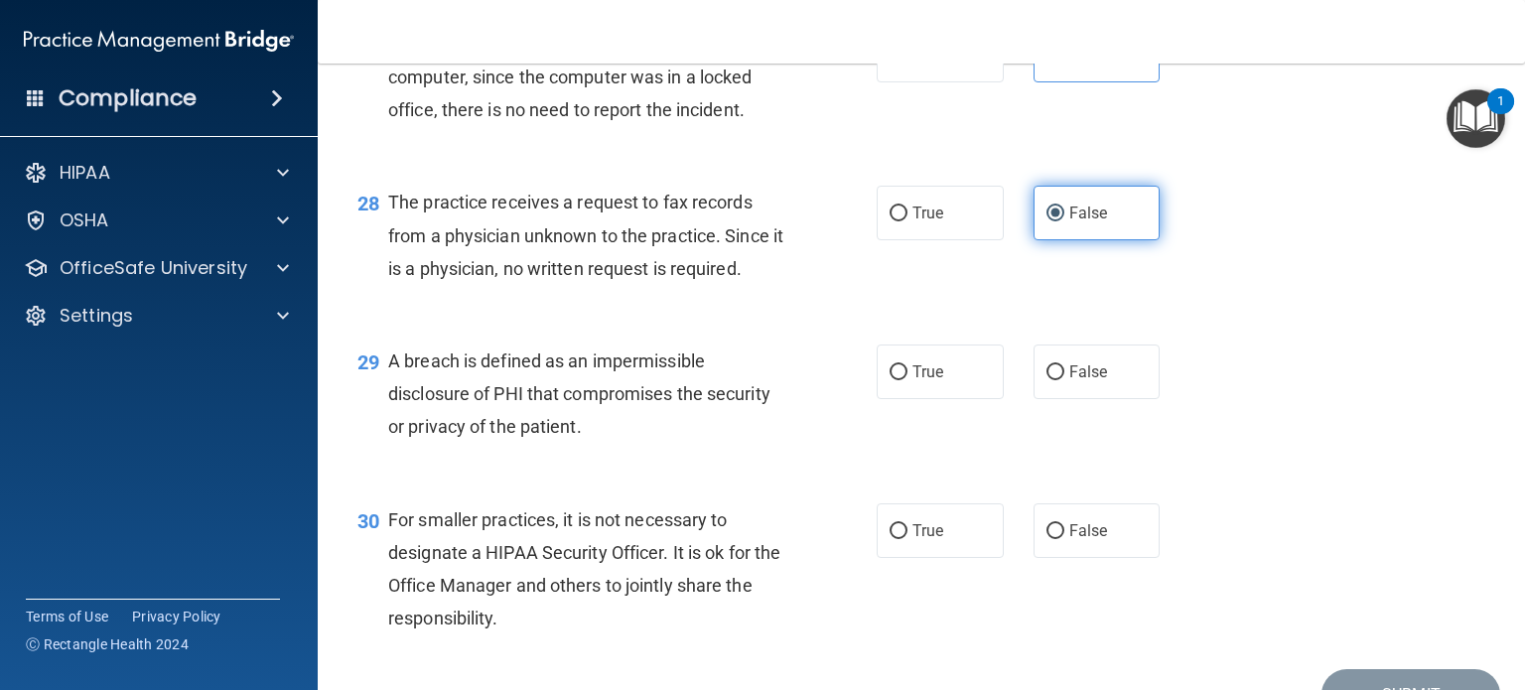
scroll to position [4665, 0]
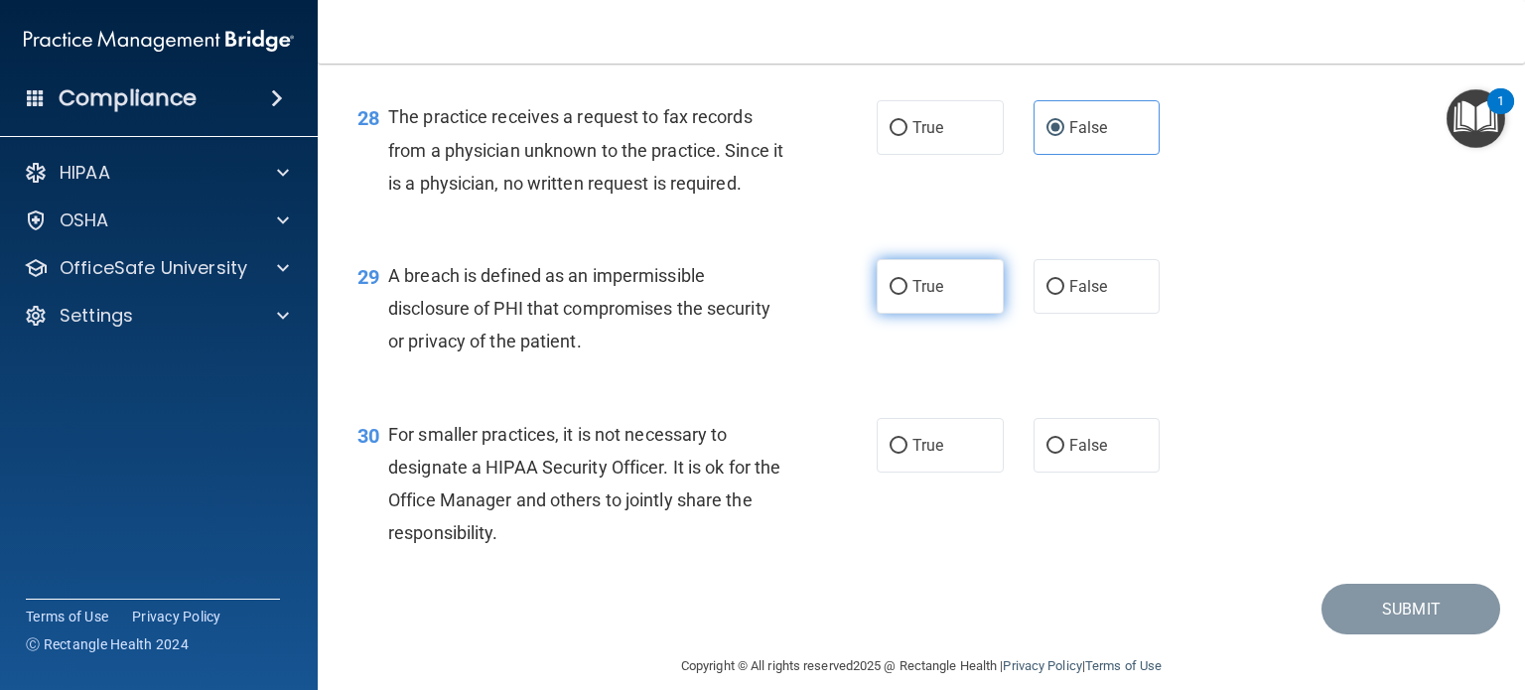
click at [970, 314] on label "True" at bounding box center [939, 286] width 127 height 55
click at [907, 295] on input "True" at bounding box center [898, 287] width 18 height 15
radio input "true"
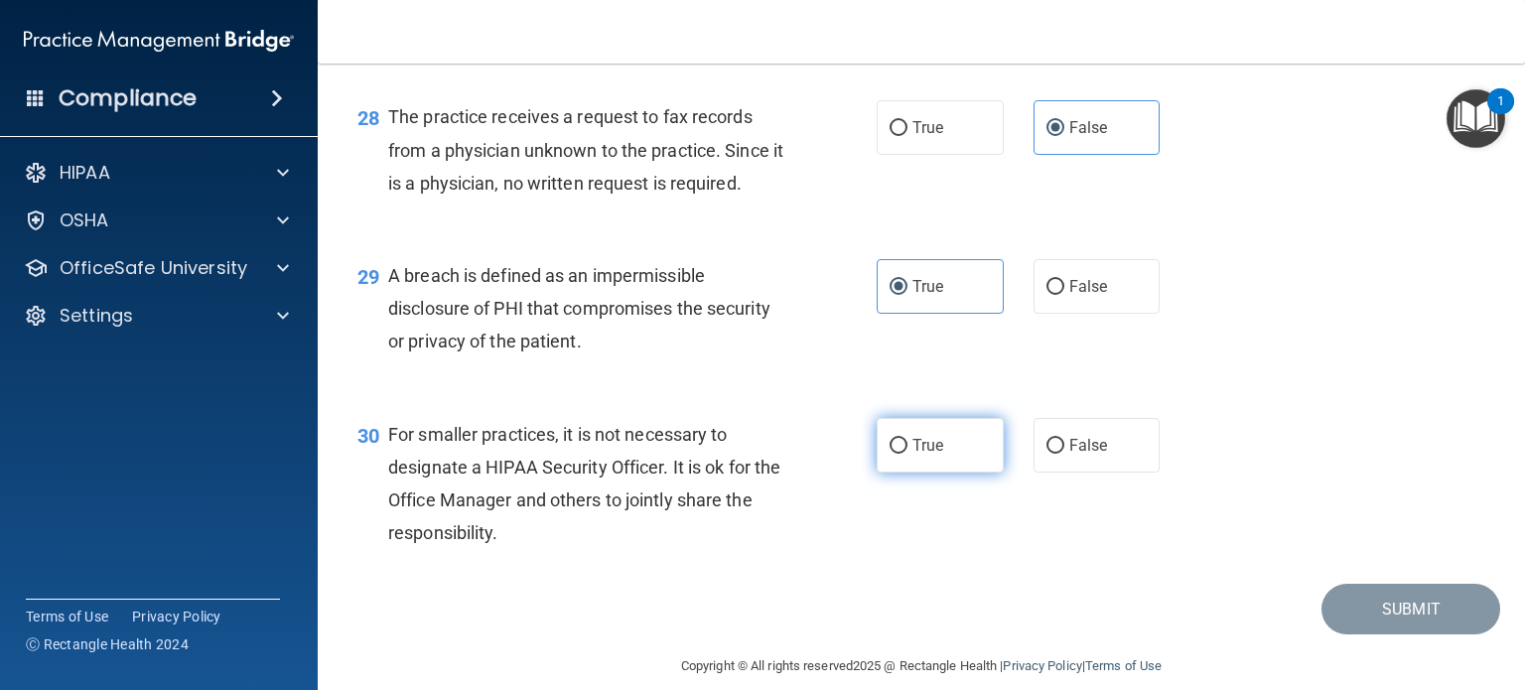
click at [963, 472] on label "True" at bounding box center [939, 445] width 127 height 55
click at [907, 454] on input "True" at bounding box center [898, 446] width 18 height 15
radio input "true"
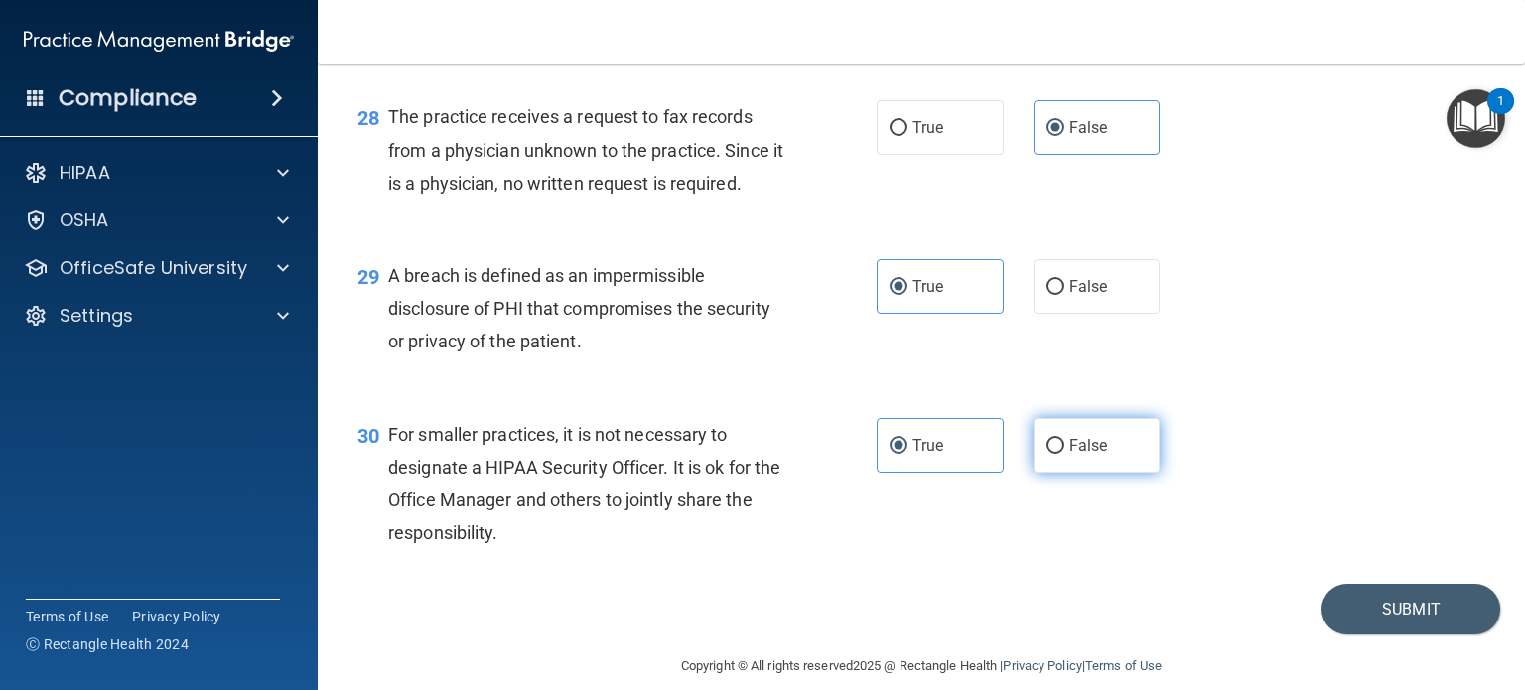
click at [1073, 455] on span "False" at bounding box center [1088, 445] width 39 height 19
click at [1064, 454] on input "False" at bounding box center [1055, 446] width 18 height 15
radio input "true"
radio input "false"
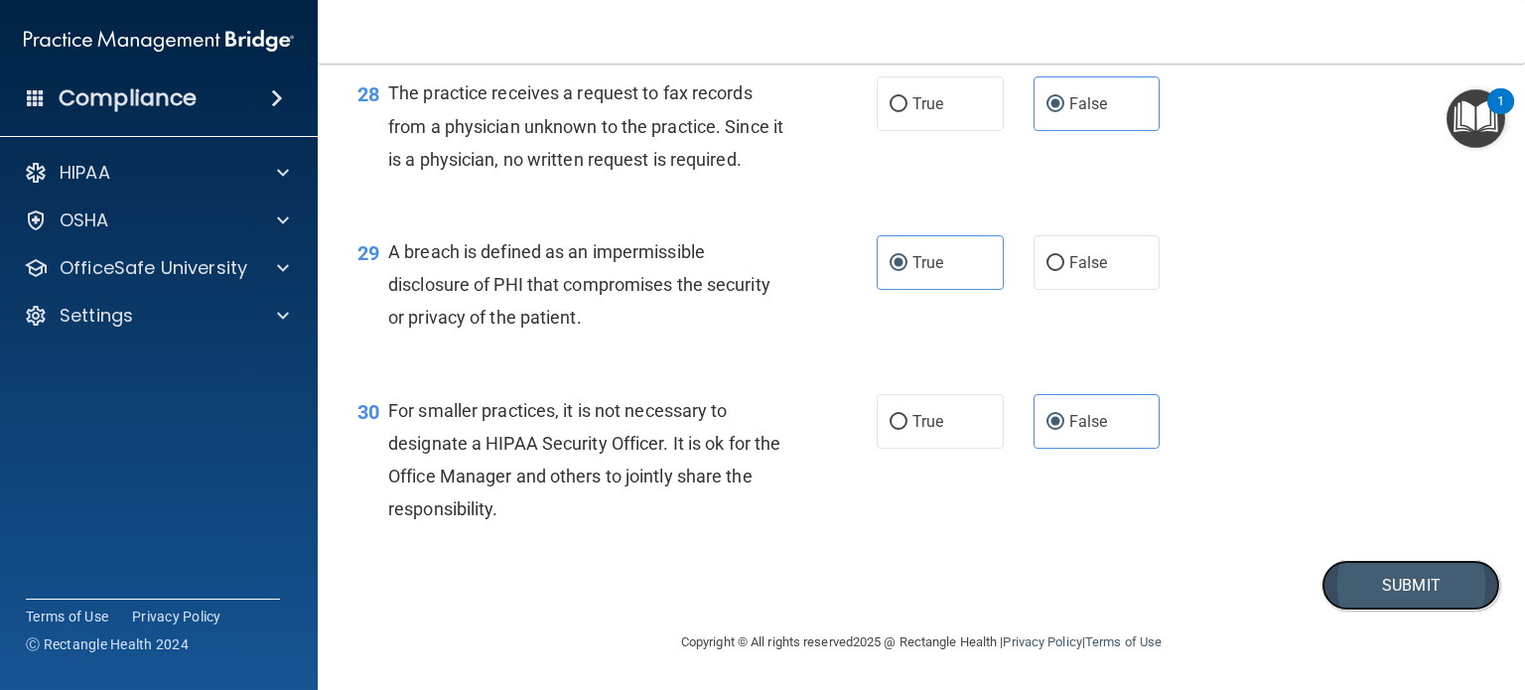
click at [1380, 593] on button "Submit" at bounding box center [1410, 585] width 179 height 51
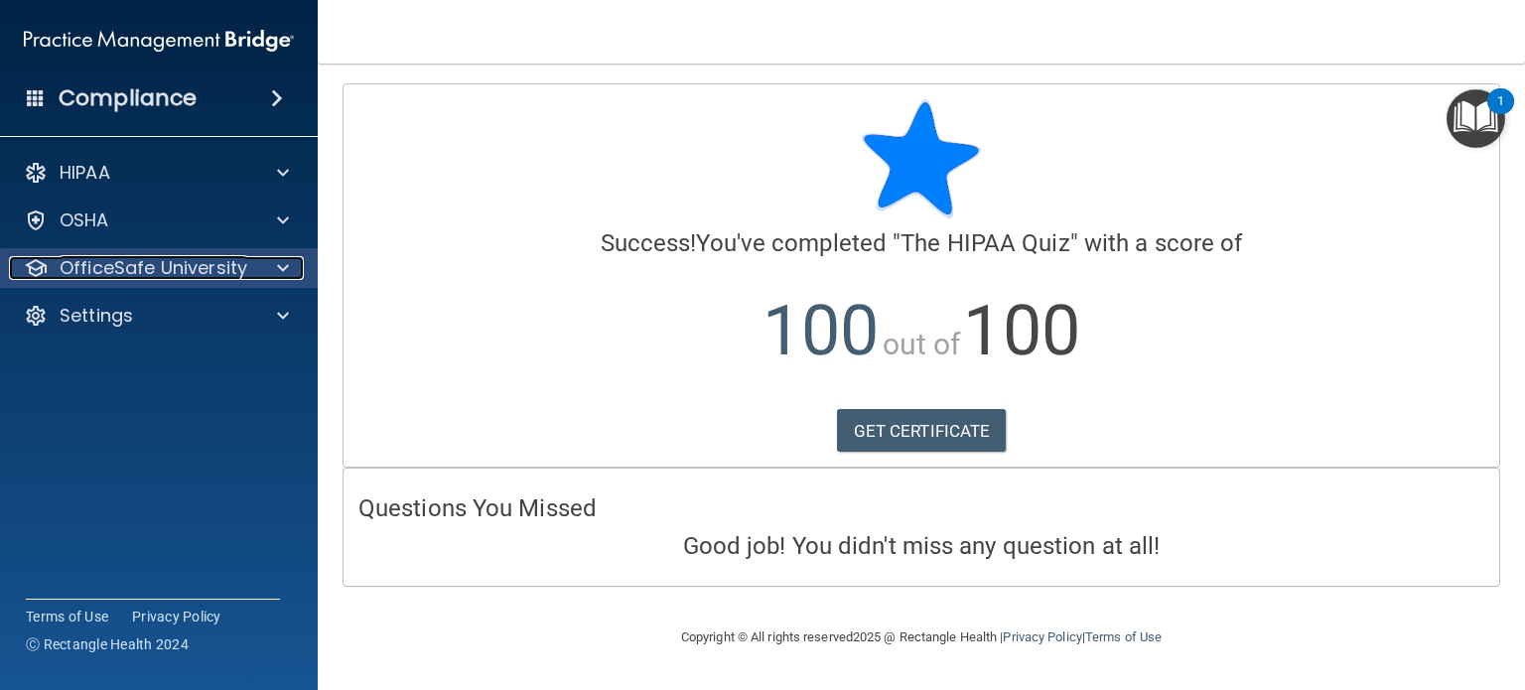
click at [213, 266] on p "OfficeSafe University" at bounding box center [154, 268] width 188 height 24
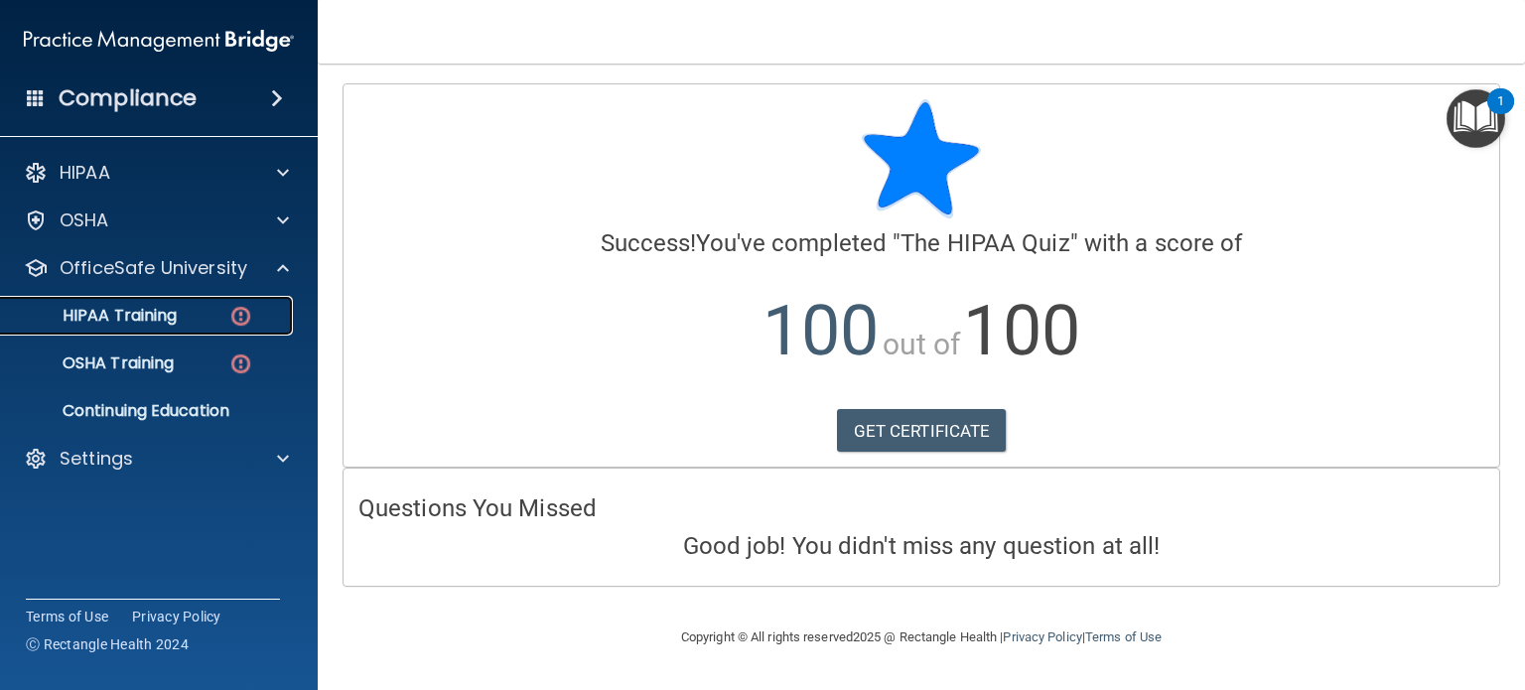
click at [214, 318] on div "HIPAA Training" at bounding box center [148, 316] width 271 height 20
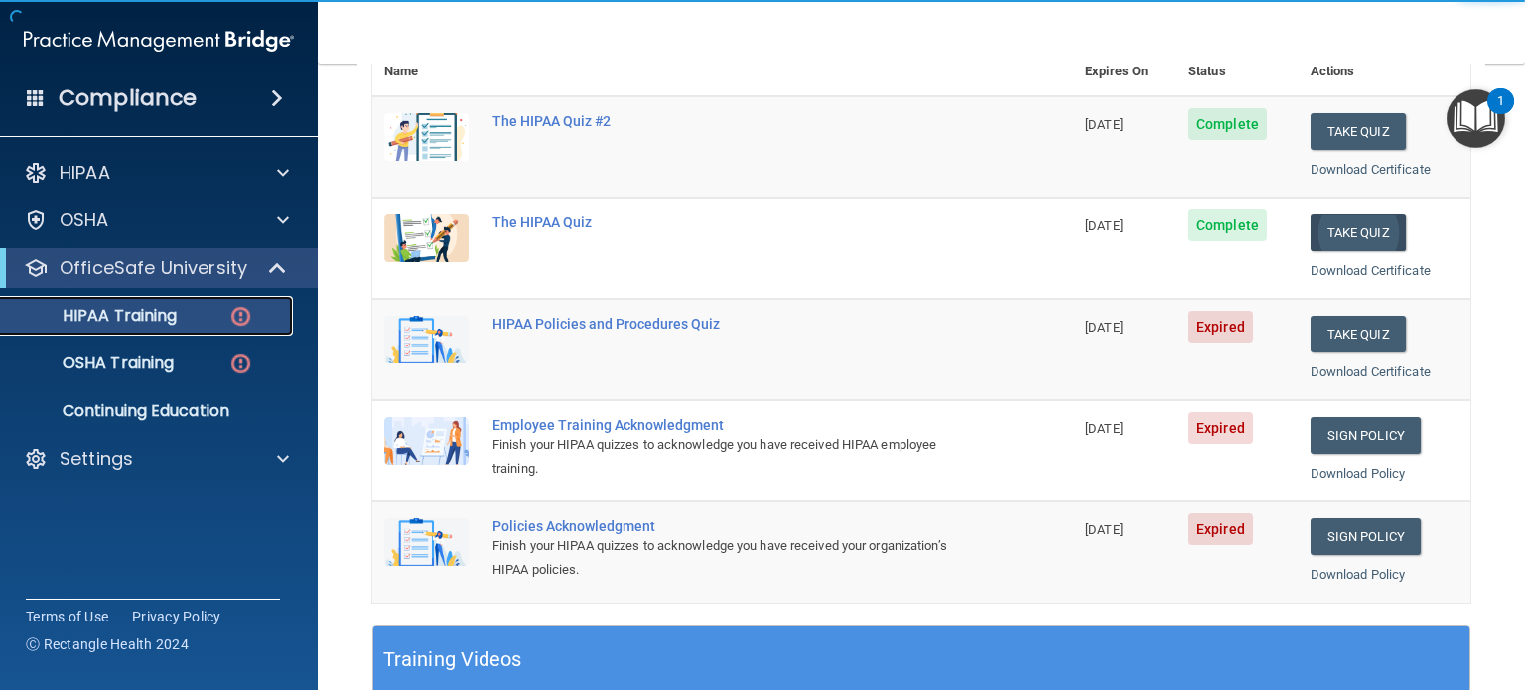
scroll to position [298, 0]
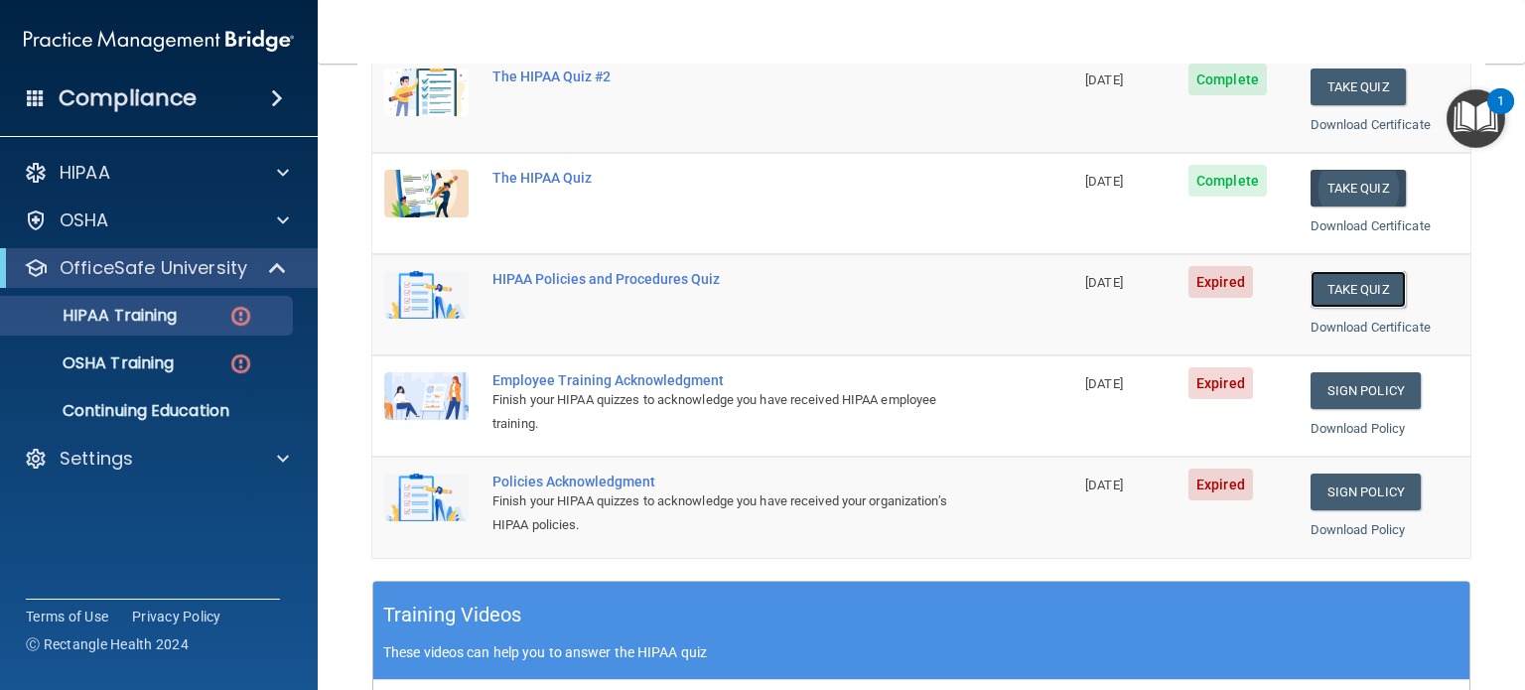
click at [1378, 278] on button "Take Quiz" at bounding box center [1357, 289] width 95 height 37
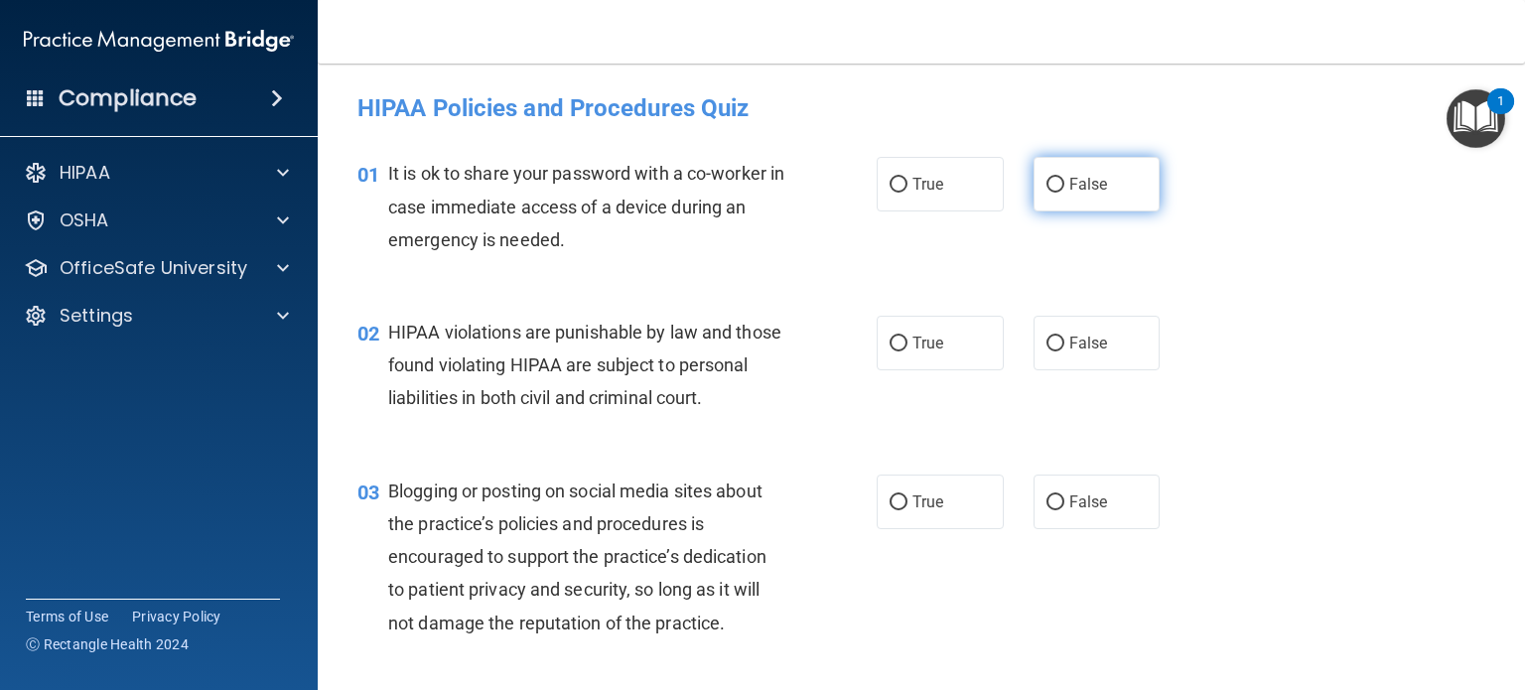
click at [1092, 194] on label "False" at bounding box center [1096, 184] width 127 height 55
click at [1064, 193] on input "False" at bounding box center [1055, 185] width 18 height 15
radio input "true"
click at [911, 369] on label "True" at bounding box center [939, 343] width 127 height 55
click at [907, 351] on input "True" at bounding box center [898, 343] width 18 height 15
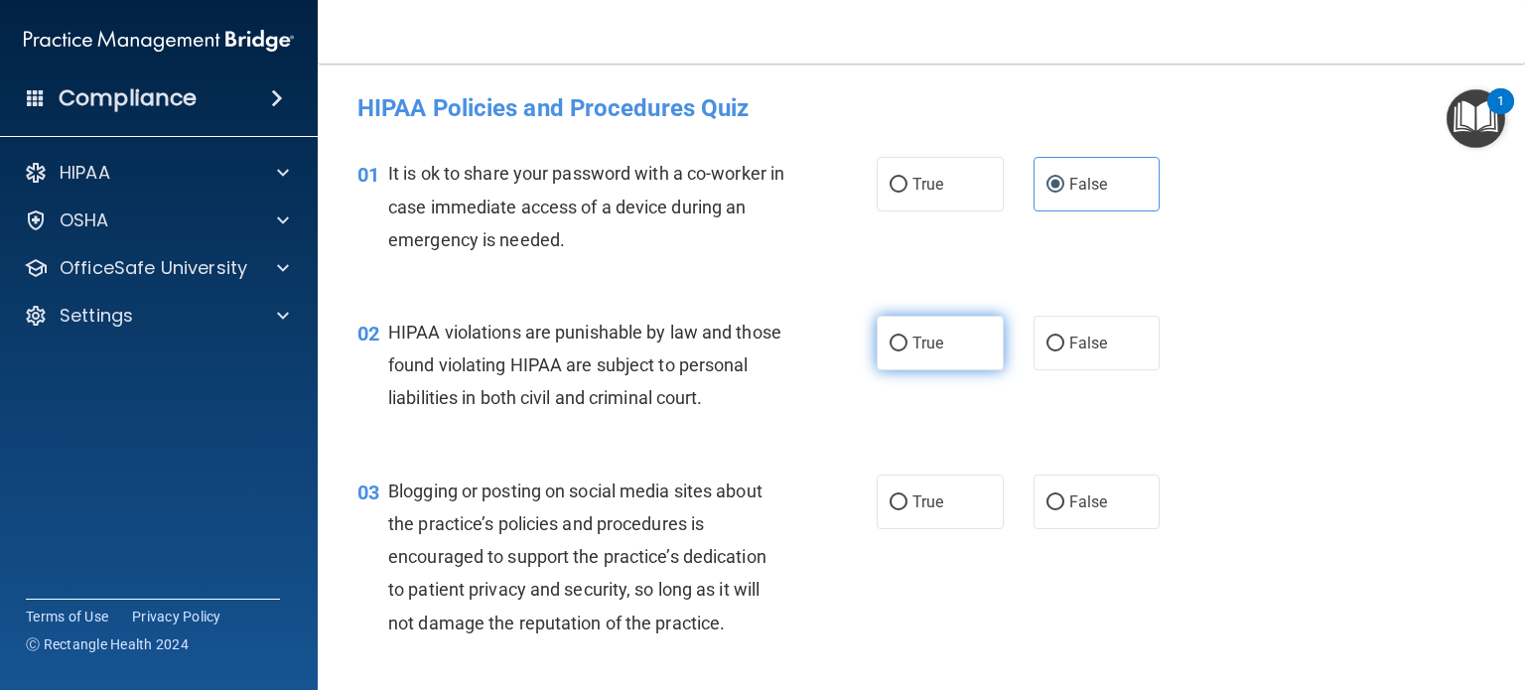
radio input "true"
click at [1092, 516] on label "False" at bounding box center [1096, 501] width 127 height 55
click at [1064, 510] on input "False" at bounding box center [1055, 502] width 18 height 15
radio input "true"
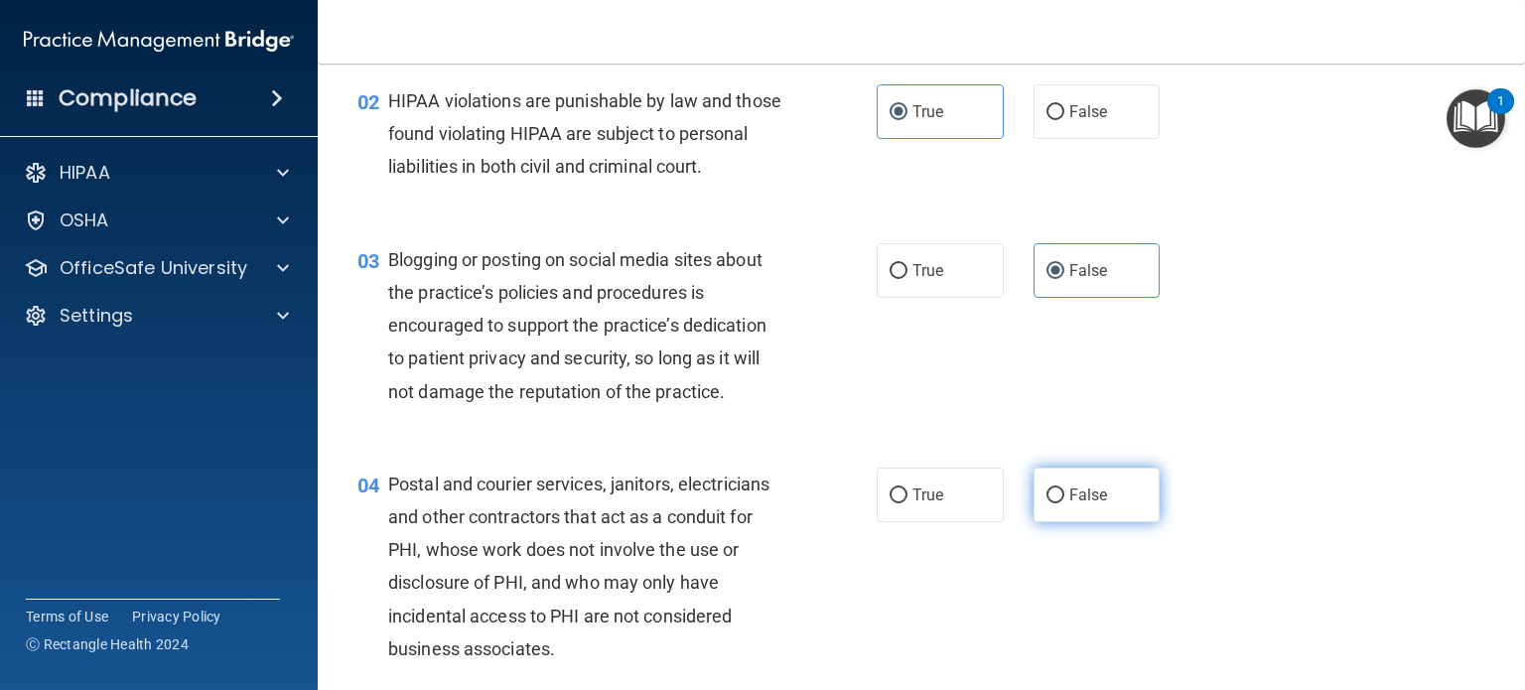
scroll to position [298, 0]
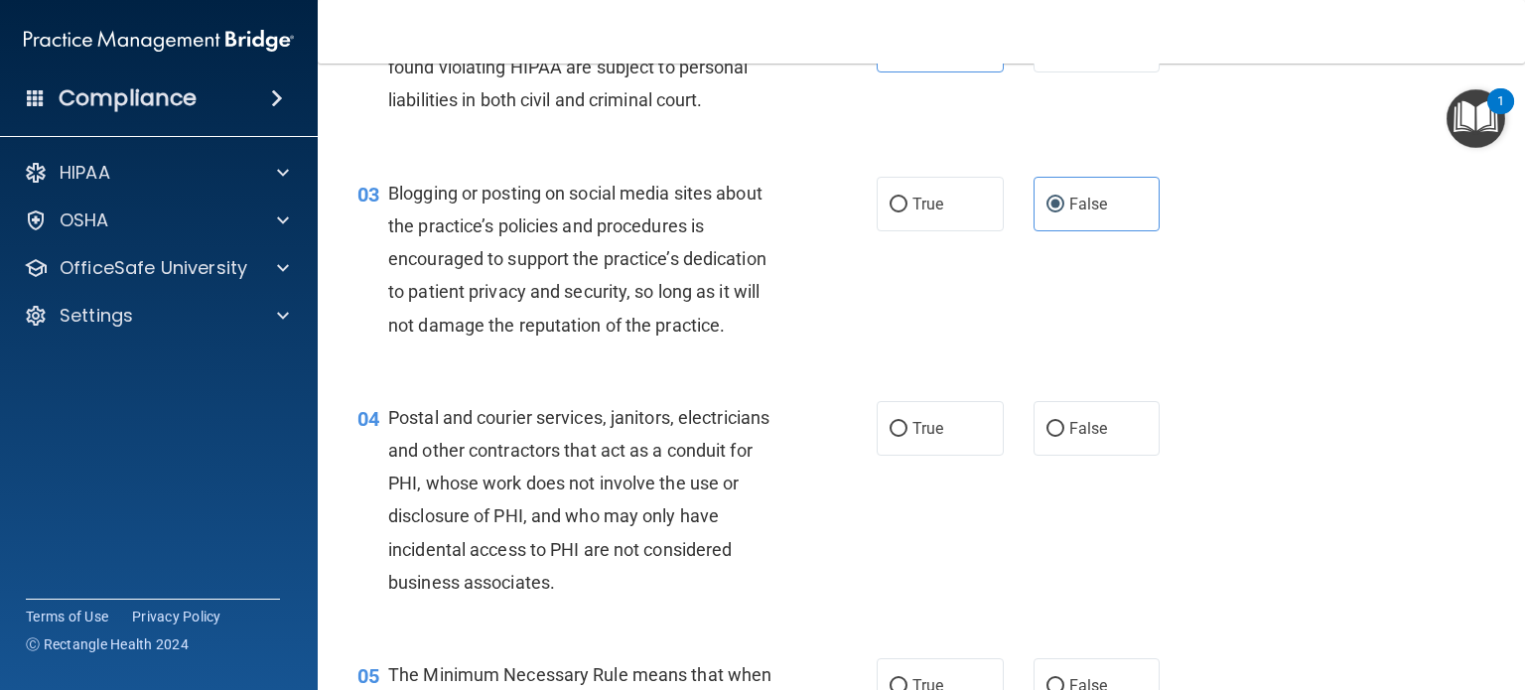
click at [1005, 441] on div "True False" at bounding box center [1028, 428] width 305 height 55
click at [975, 453] on label "True" at bounding box center [939, 428] width 127 height 55
click at [907, 437] on input "True" at bounding box center [898, 429] width 18 height 15
radio input "true"
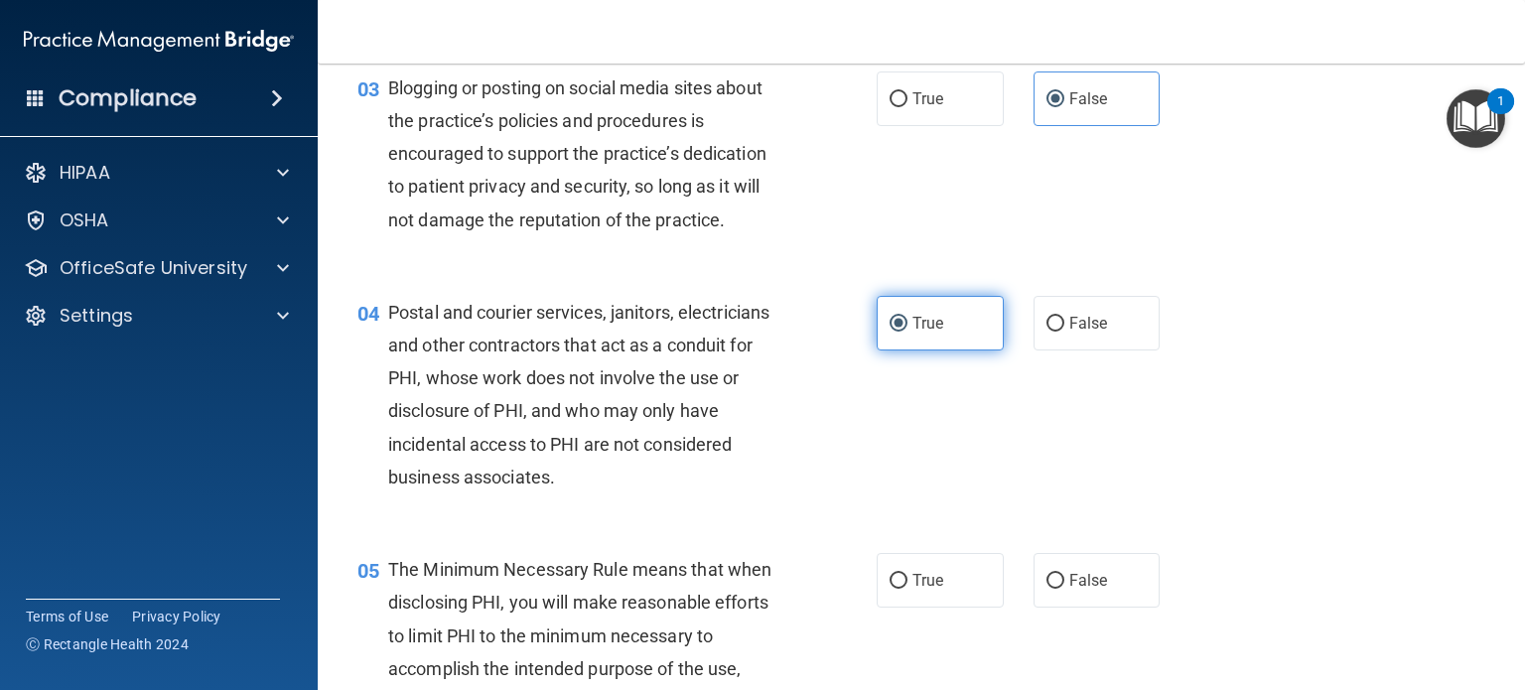
scroll to position [496, 0]
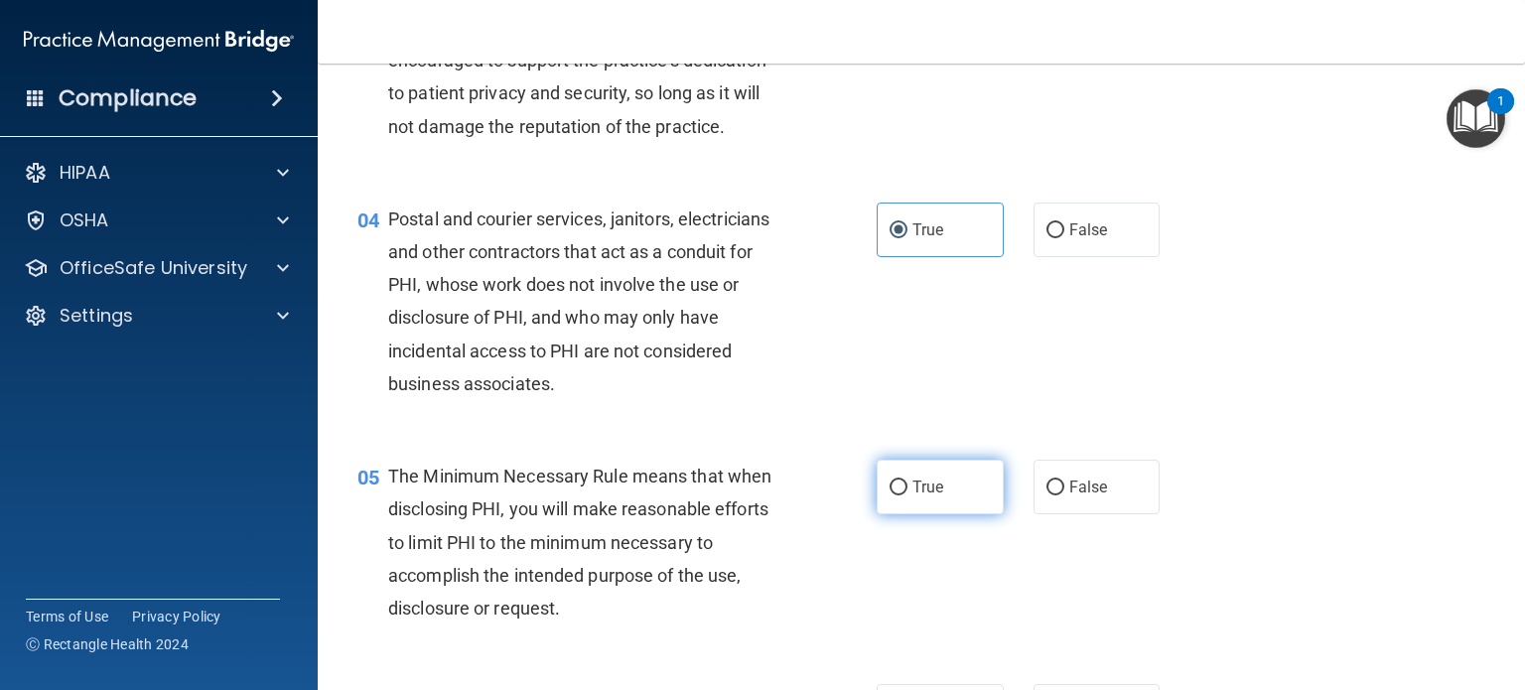
click at [937, 512] on label "True" at bounding box center [939, 487] width 127 height 55
click at [907, 495] on input "True" at bounding box center [898, 487] width 18 height 15
radio input "true"
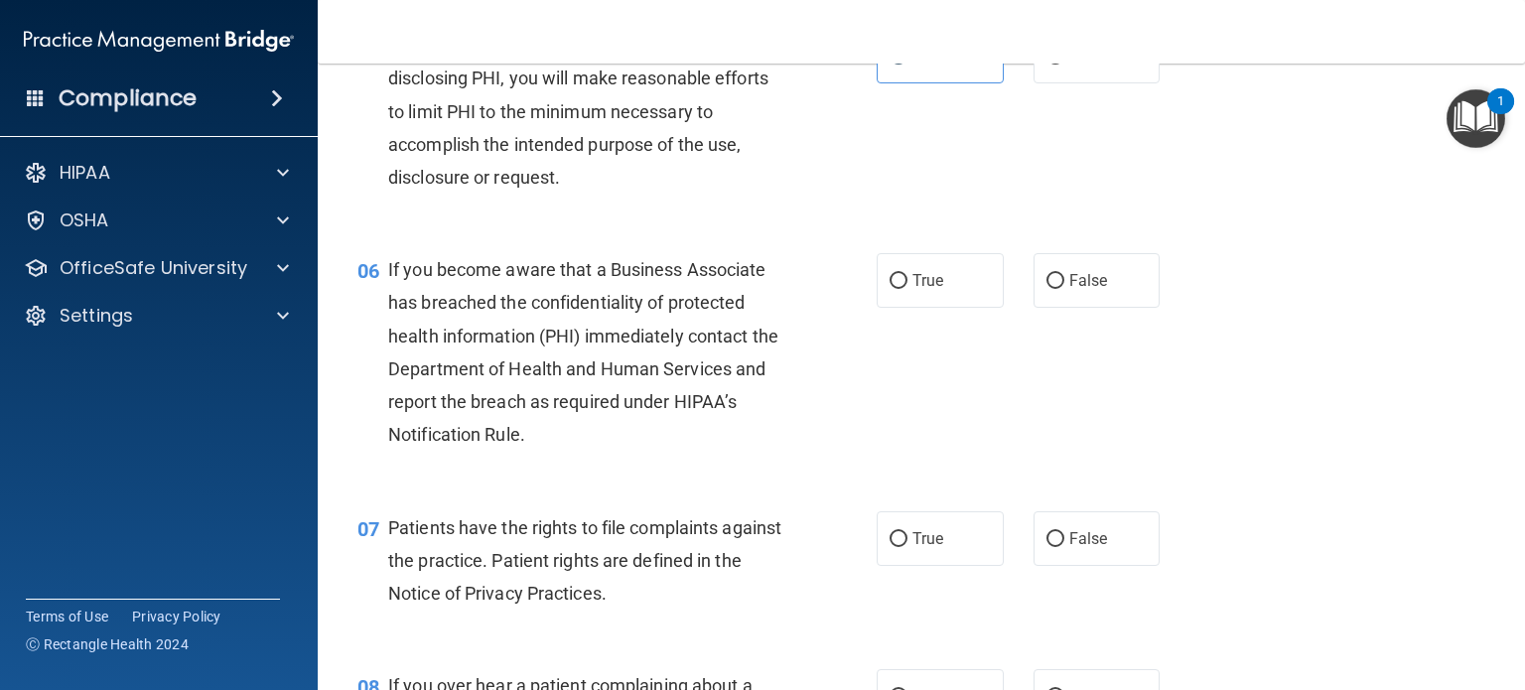
scroll to position [993, 0]
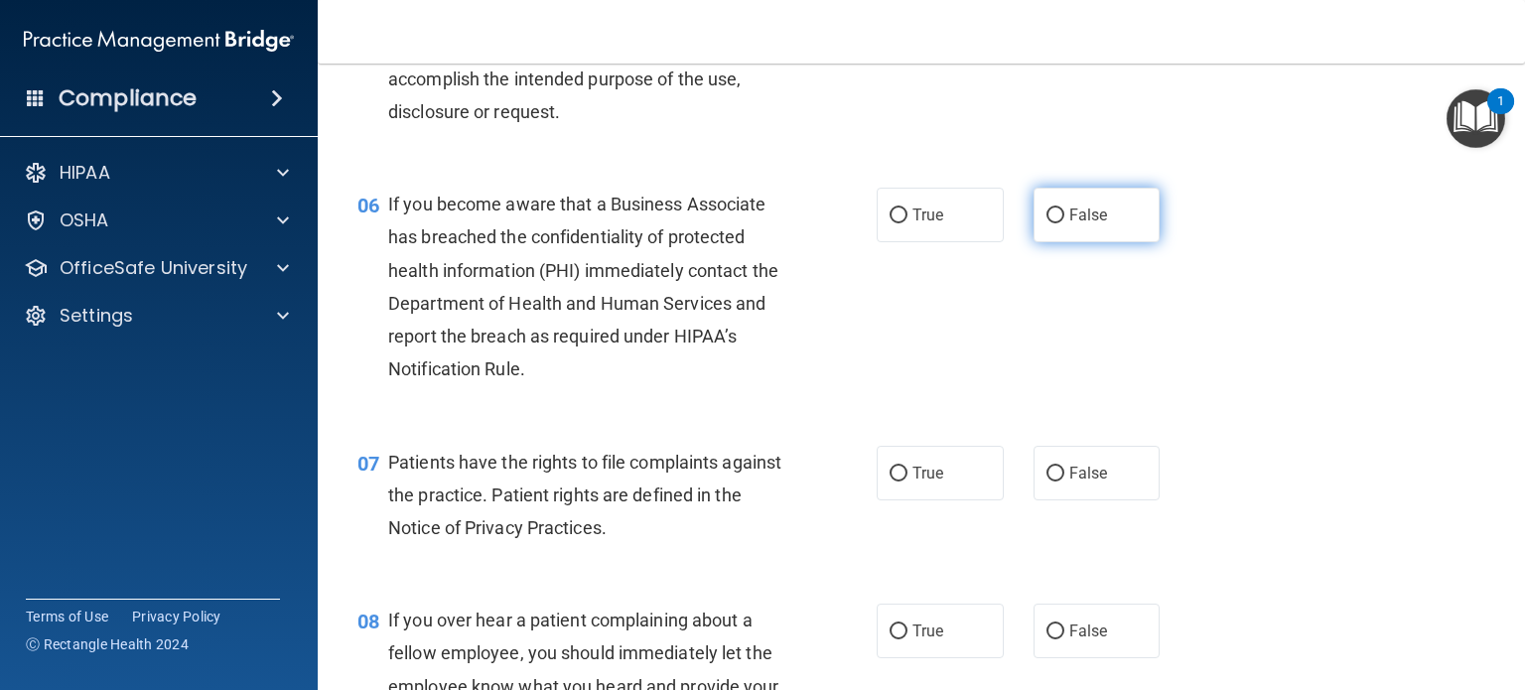
click at [1061, 242] on label "False" at bounding box center [1096, 215] width 127 height 55
click at [1061, 223] on input "False" at bounding box center [1055, 215] width 18 height 15
radio input "true"
click at [941, 500] on label "True" at bounding box center [939, 473] width 127 height 55
click at [907, 481] on input "True" at bounding box center [898, 474] width 18 height 15
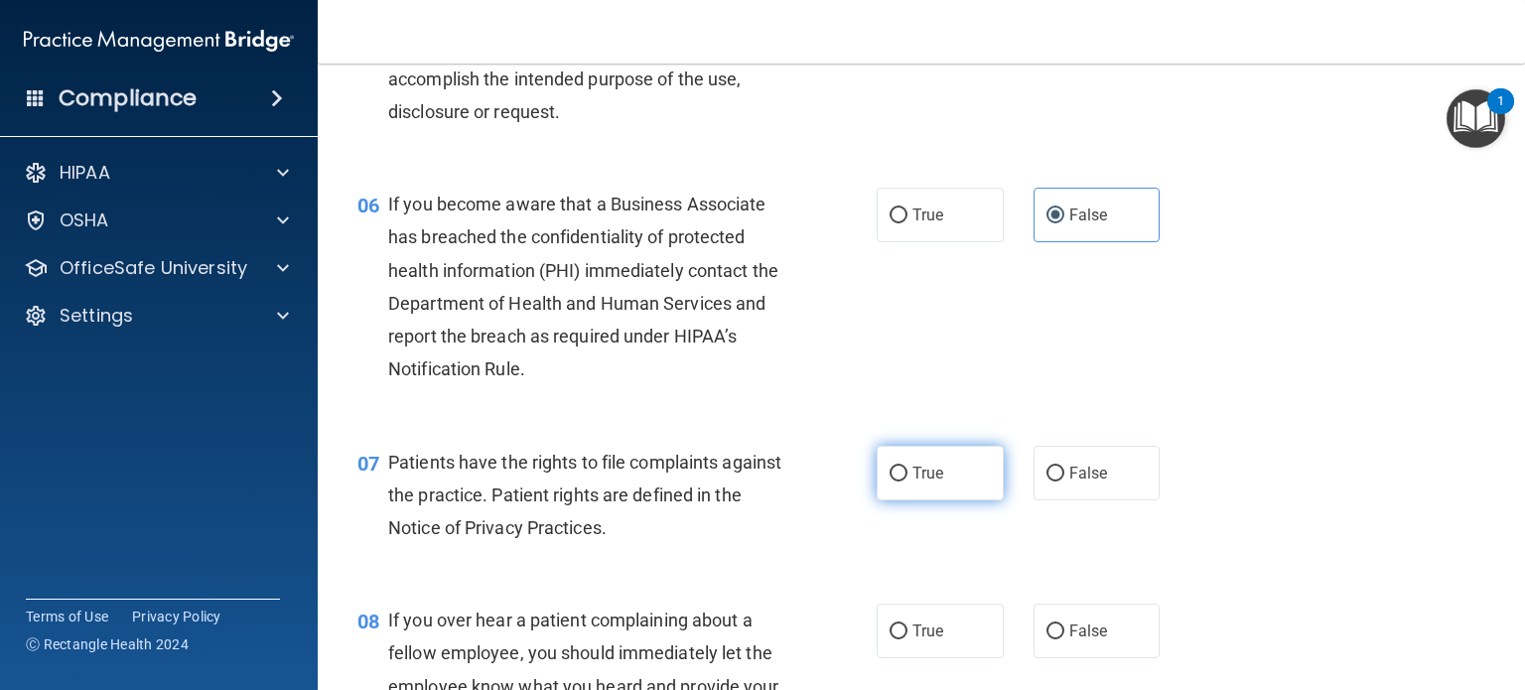
radio input "true"
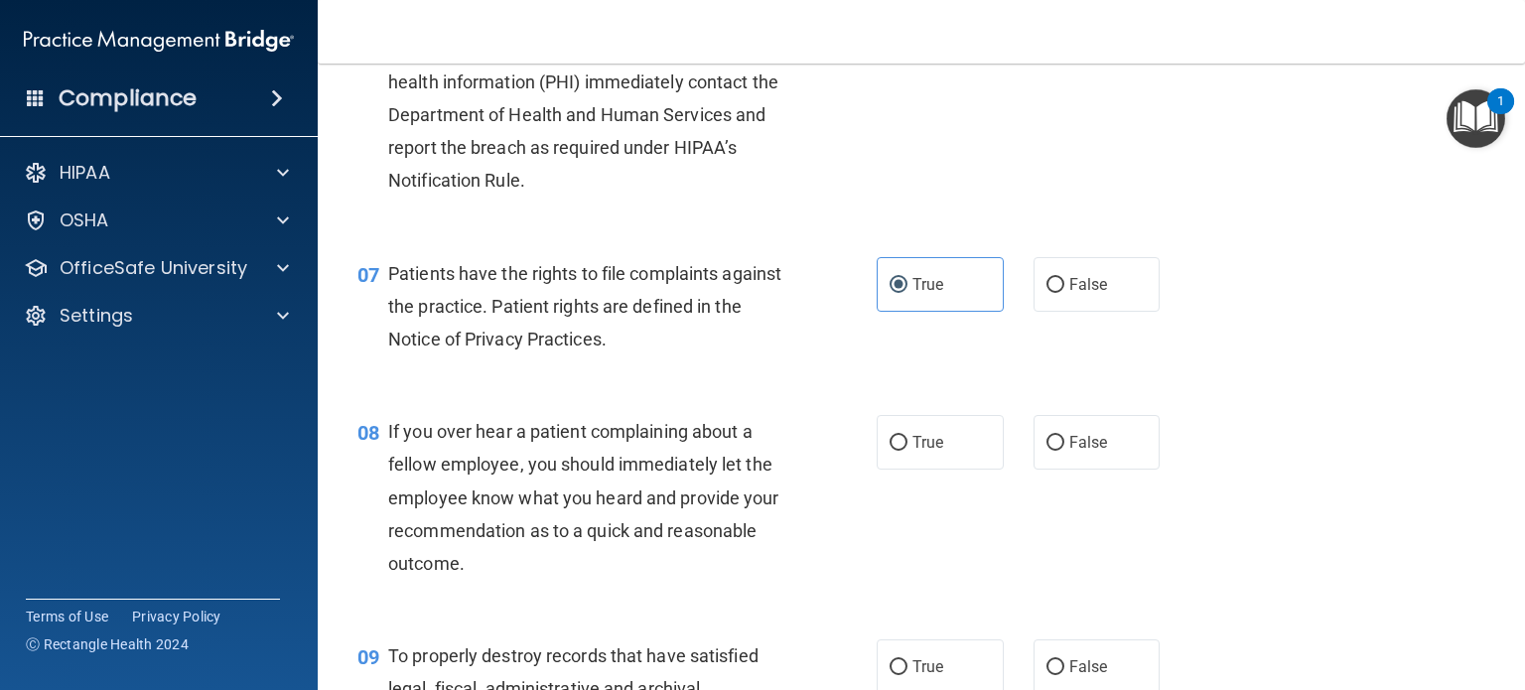
scroll to position [1191, 0]
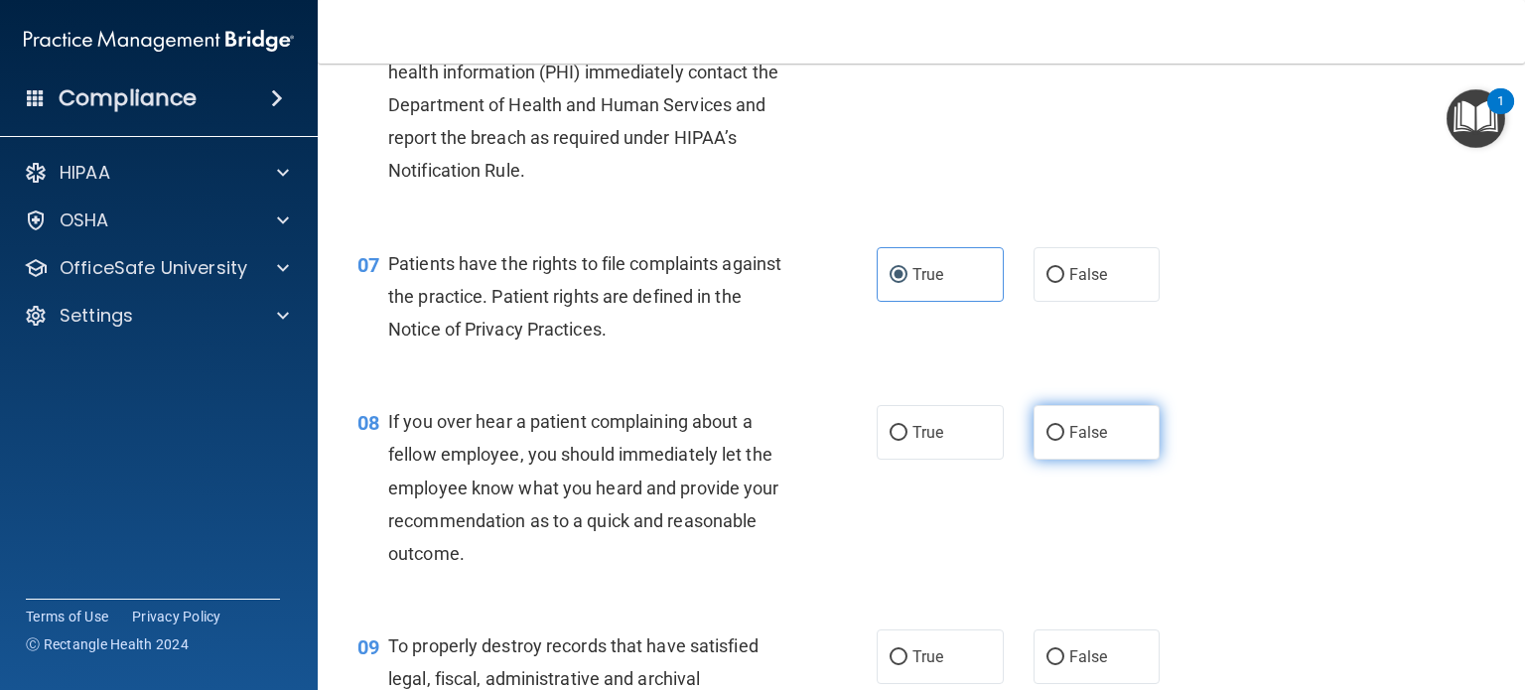
click at [1090, 447] on label "False" at bounding box center [1096, 432] width 127 height 55
click at [1064, 441] on input "False" at bounding box center [1055, 433] width 18 height 15
radio input "true"
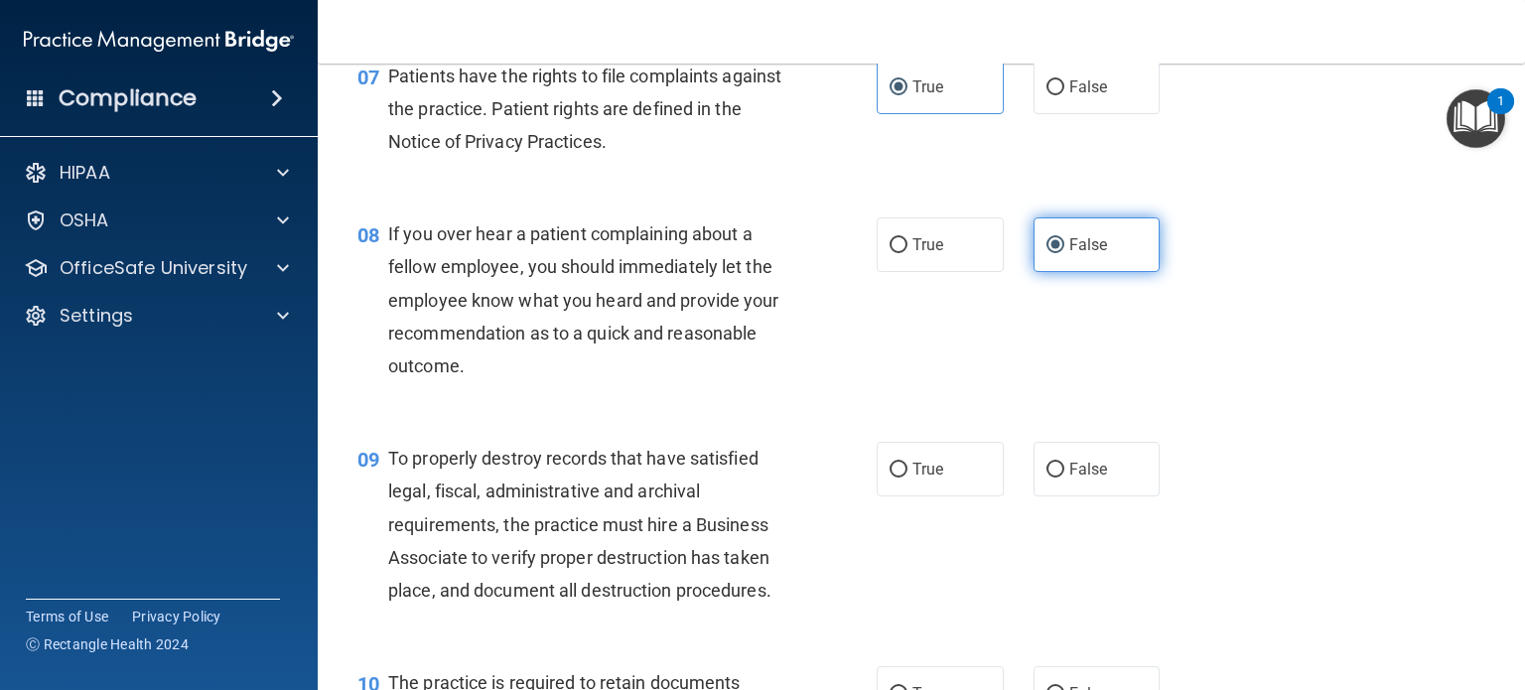
scroll to position [1489, 0]
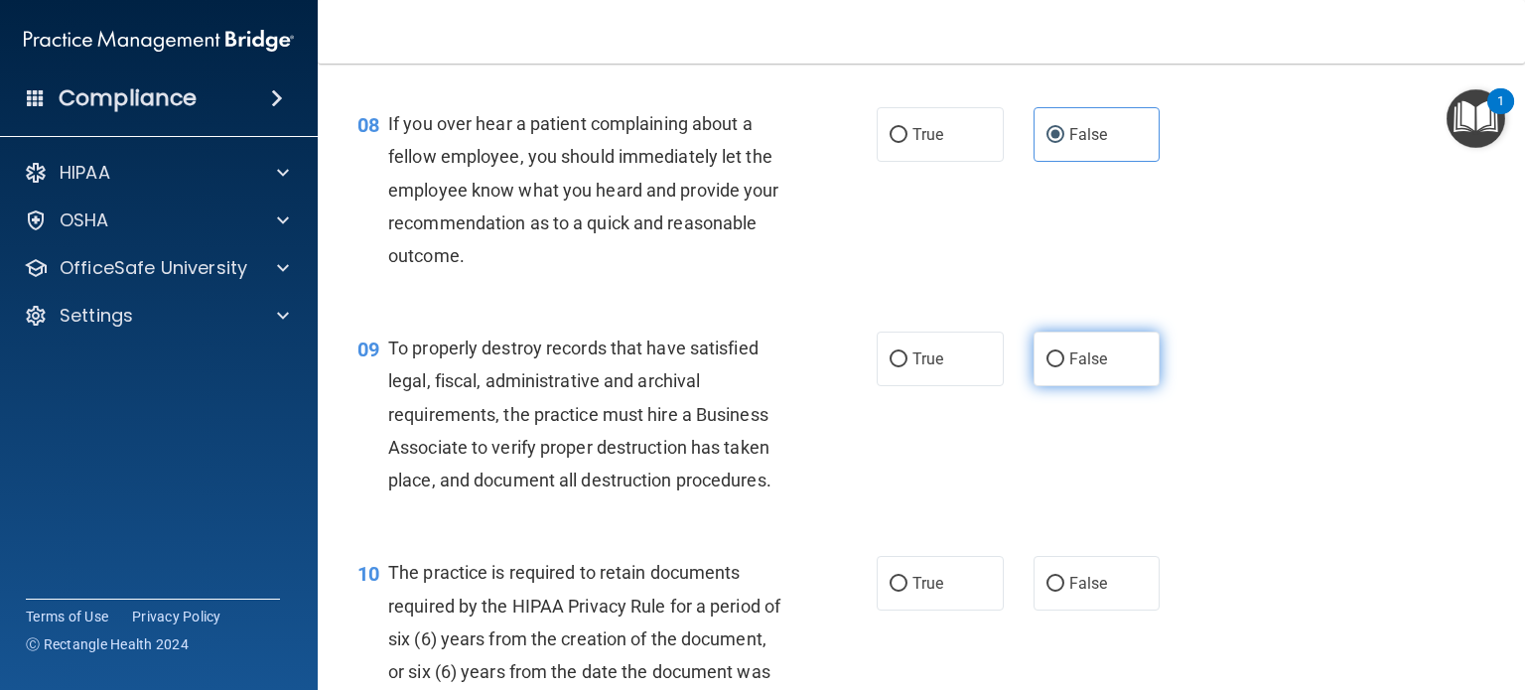
click at [1104, 386] on label "False" at bounding box center [1096, 359] width 127 height 55
click at [1064, 367] on input "False" at bounding box center [1055, 359] width 18 height 15
radio input "true"
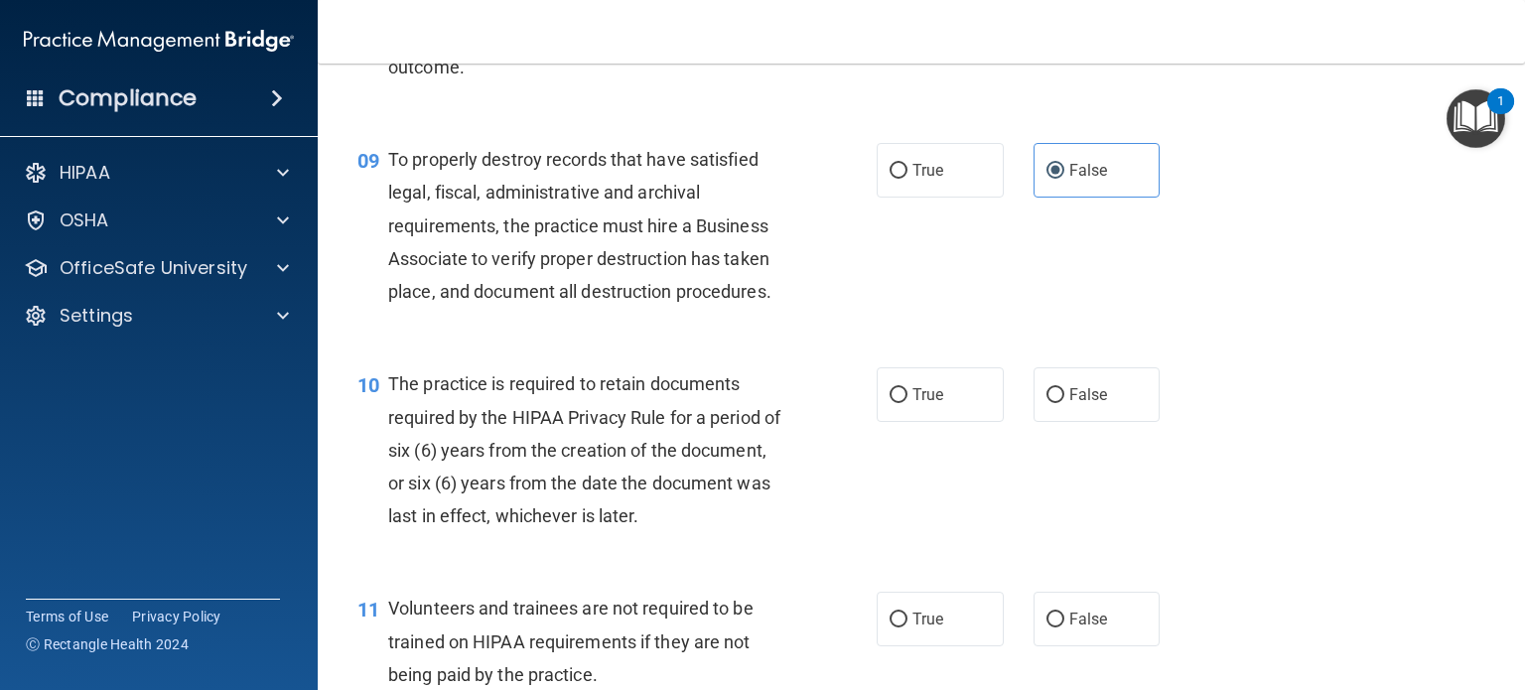
scroll to position [1687, 0]
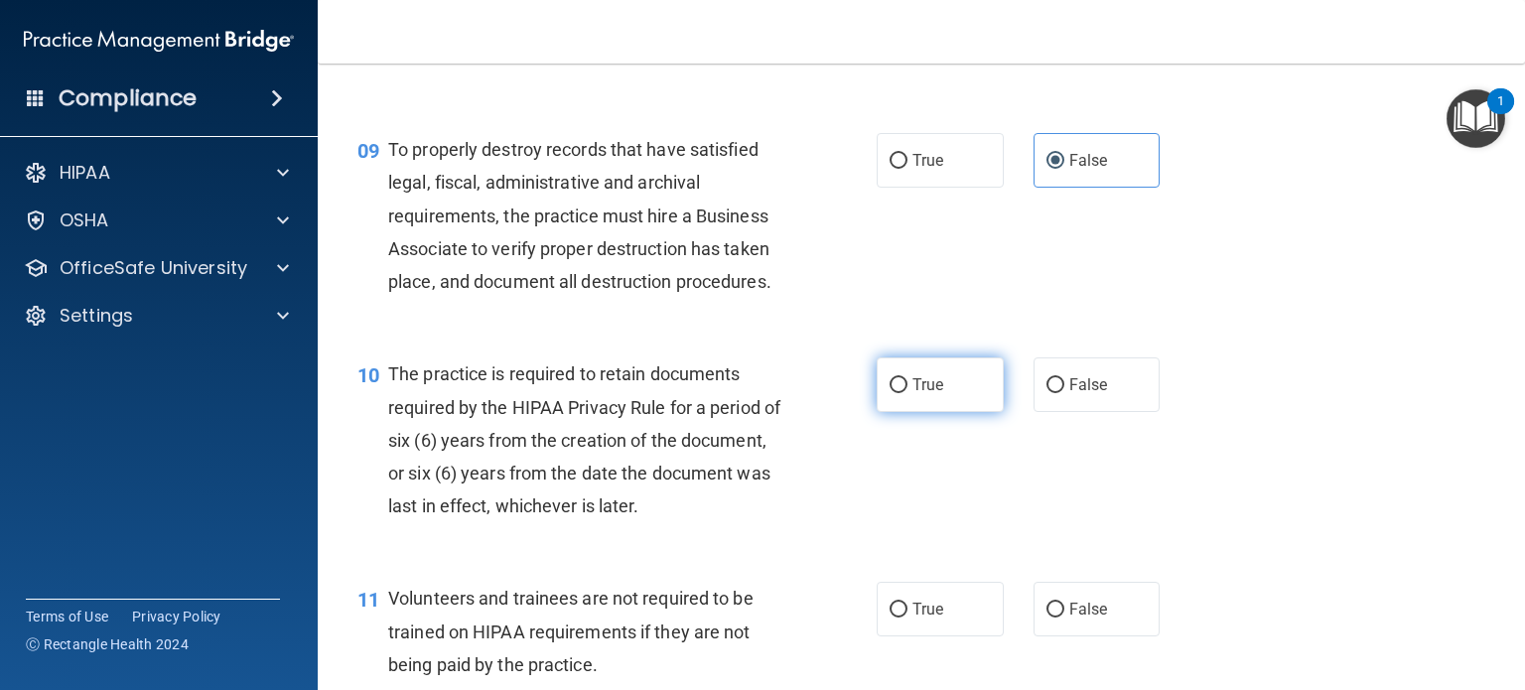
click at [956, 405] on label "True" at bounding box center [939, 384] width 127 height 55
click at [907, 393] on input "True" at bounding box center [898, 385] width 18 height 15
radio input "true"
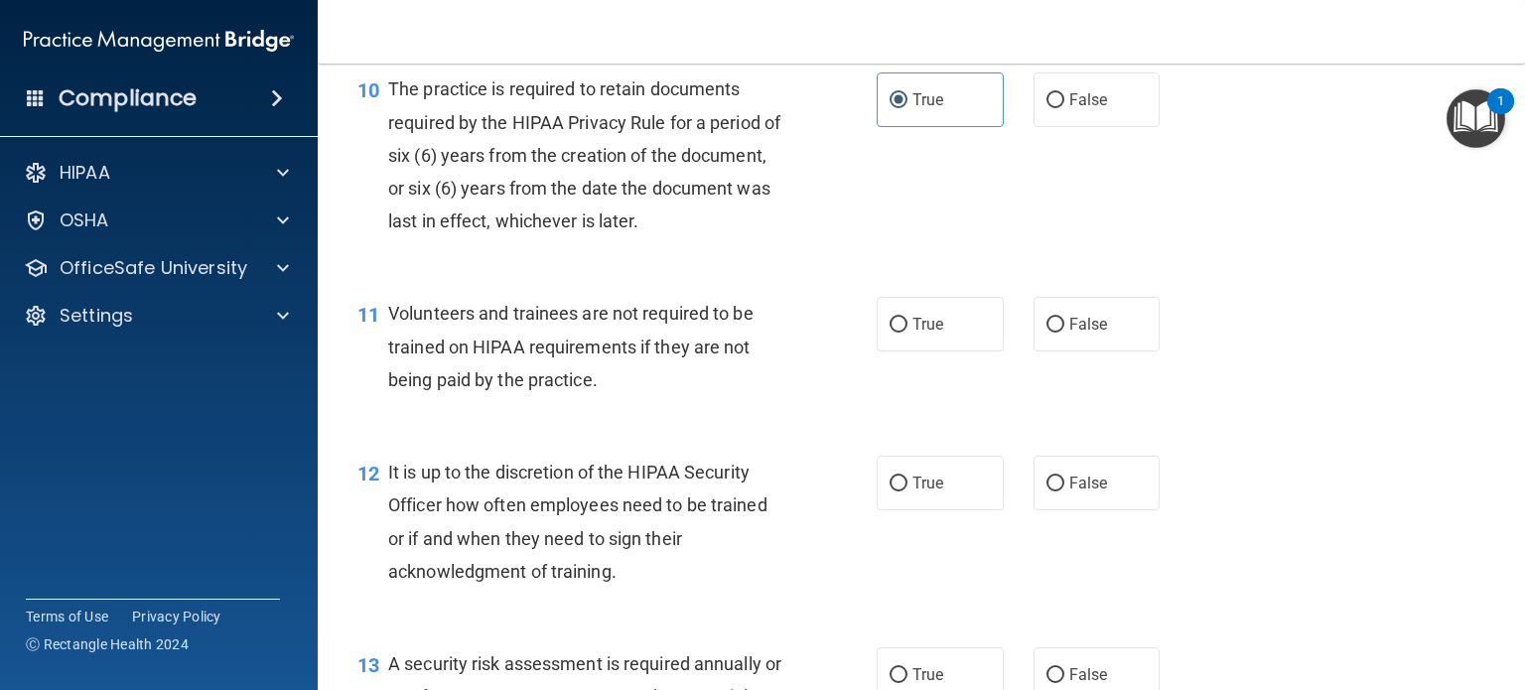
scroll to position [1985, 0]
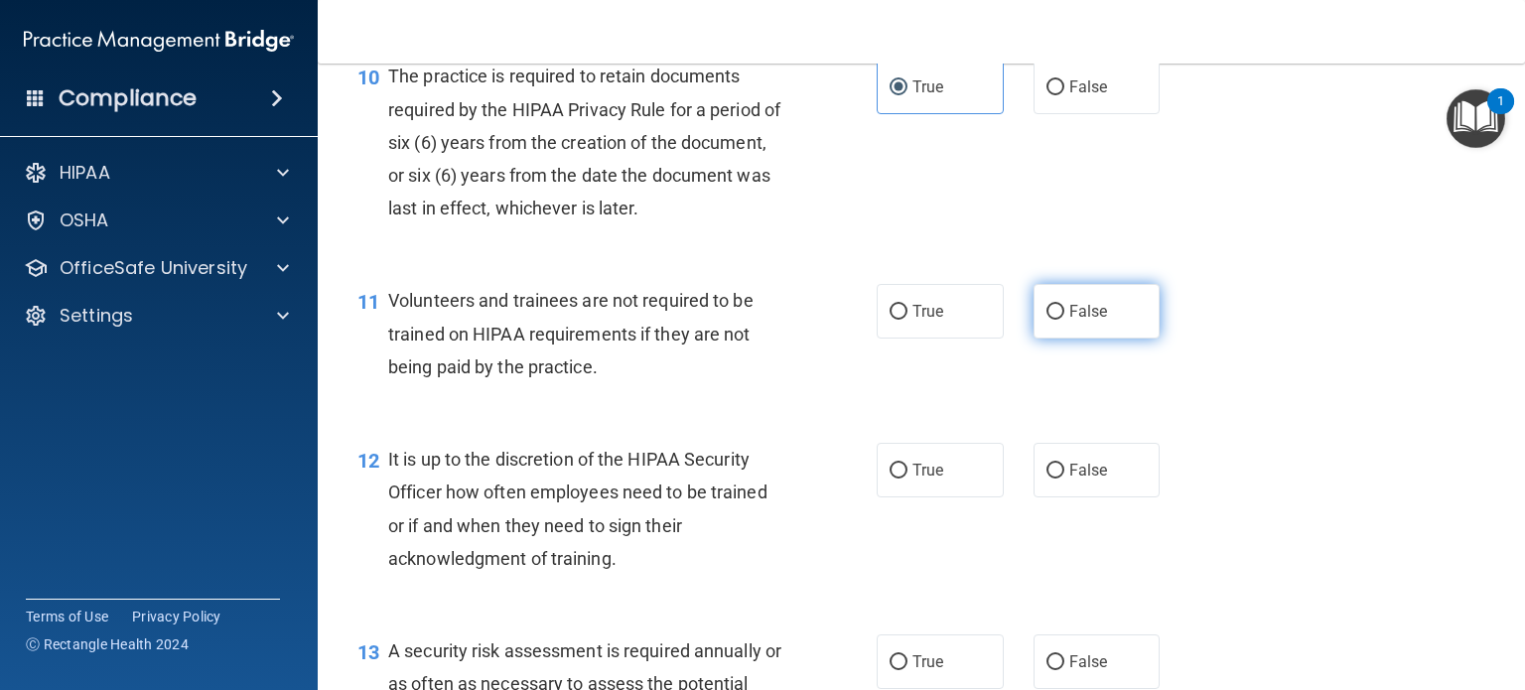
click at [1065, 338] on label "False" at bounding box center [1096, 311] width 127 height 55
click at [1064, 320] on input "False" at bounding box center [1055, 312] width 18 height 15
radio input "true"
click at [970, 489] on label "True" at bounding box center [939, 470] width 127 height 55
click at [907, 478] on input "True" at bounding box center [898, 471] width 18 height 15
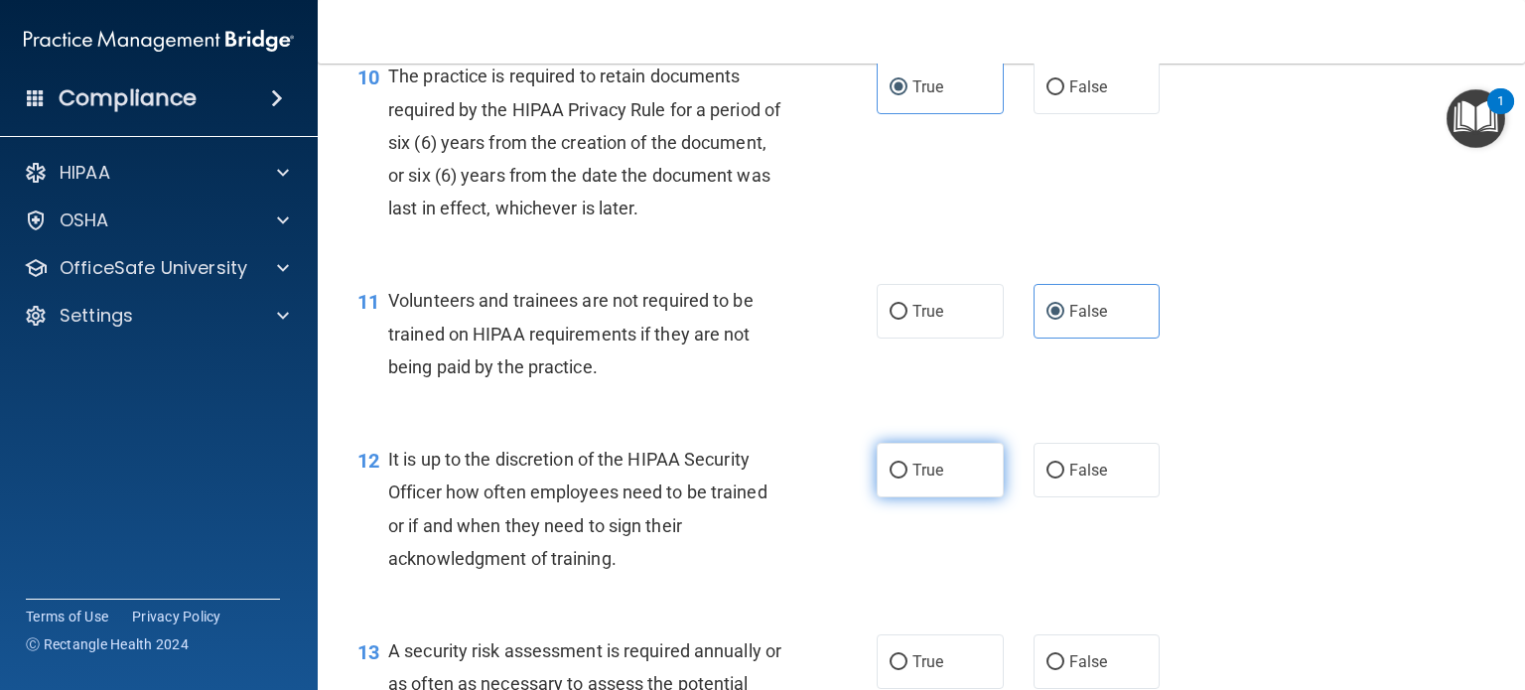
radio input "true"
click at [1036, 495] on label "False" at bounding box center [1096, 470] width 127 height 55
click at [1046, 478] on input "False" at bounding box center [1055, 471] width 18 height 15
radio input "true"
radio input "false"
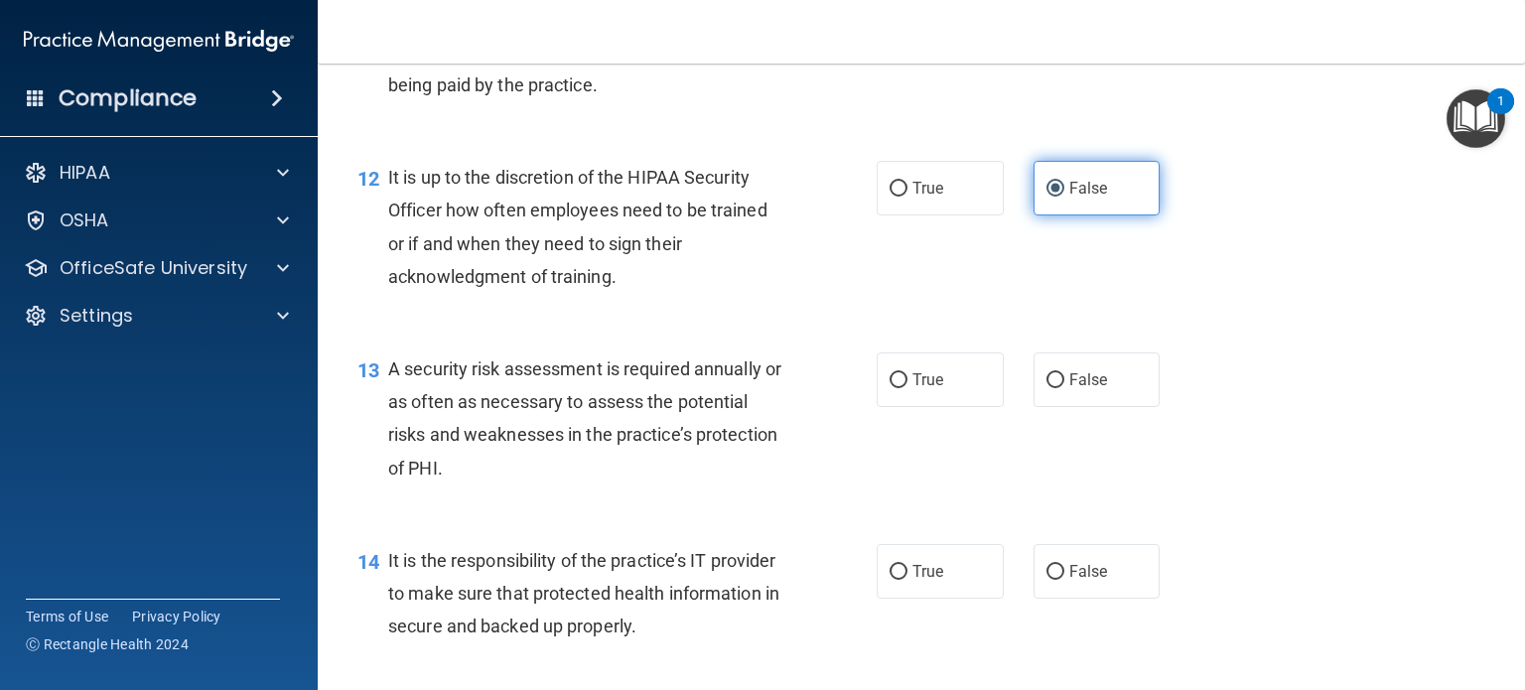
scroll to position [2283, 0]
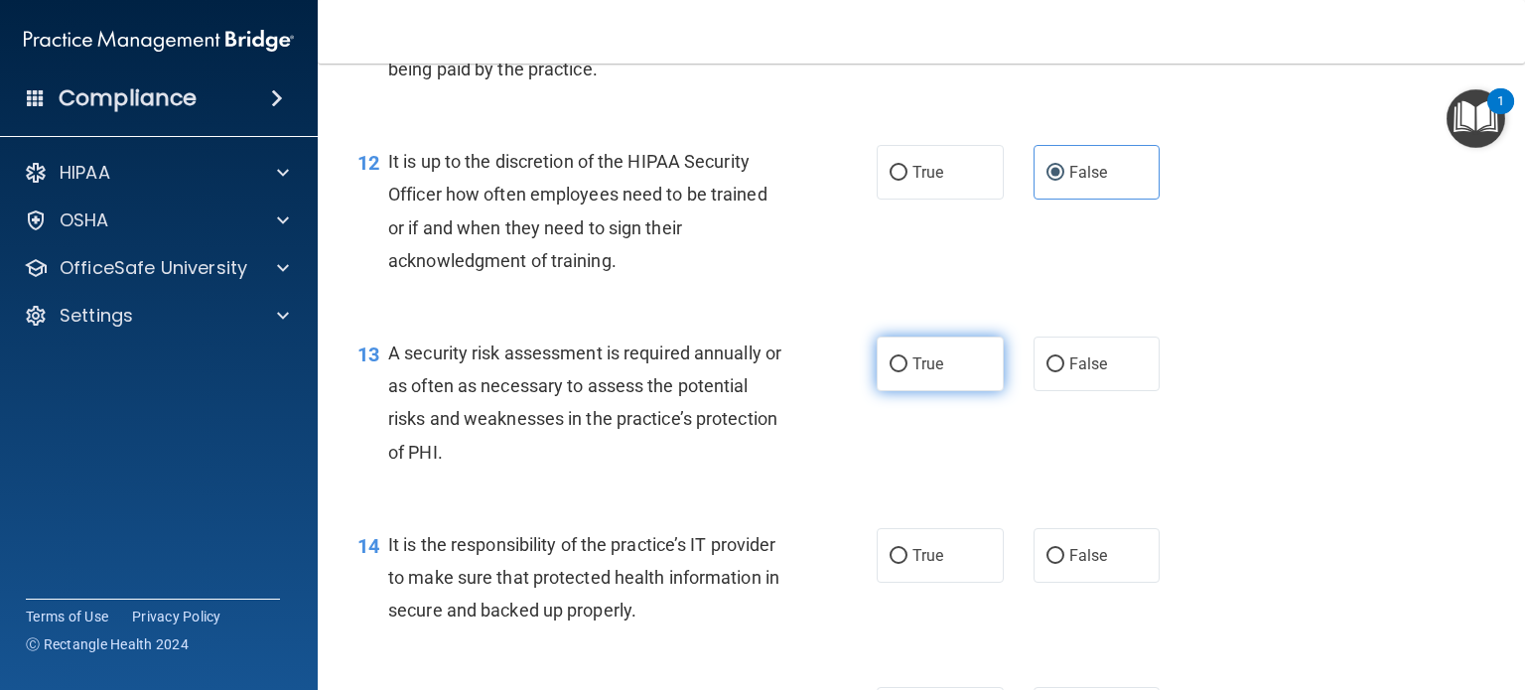
click at [969, 391] on label "True" at bounding box center [939, 363] width 127 height 55
click at [907, 372] on input "True" at bounding box center [898, 364] width 18 height 15
radio input "true"
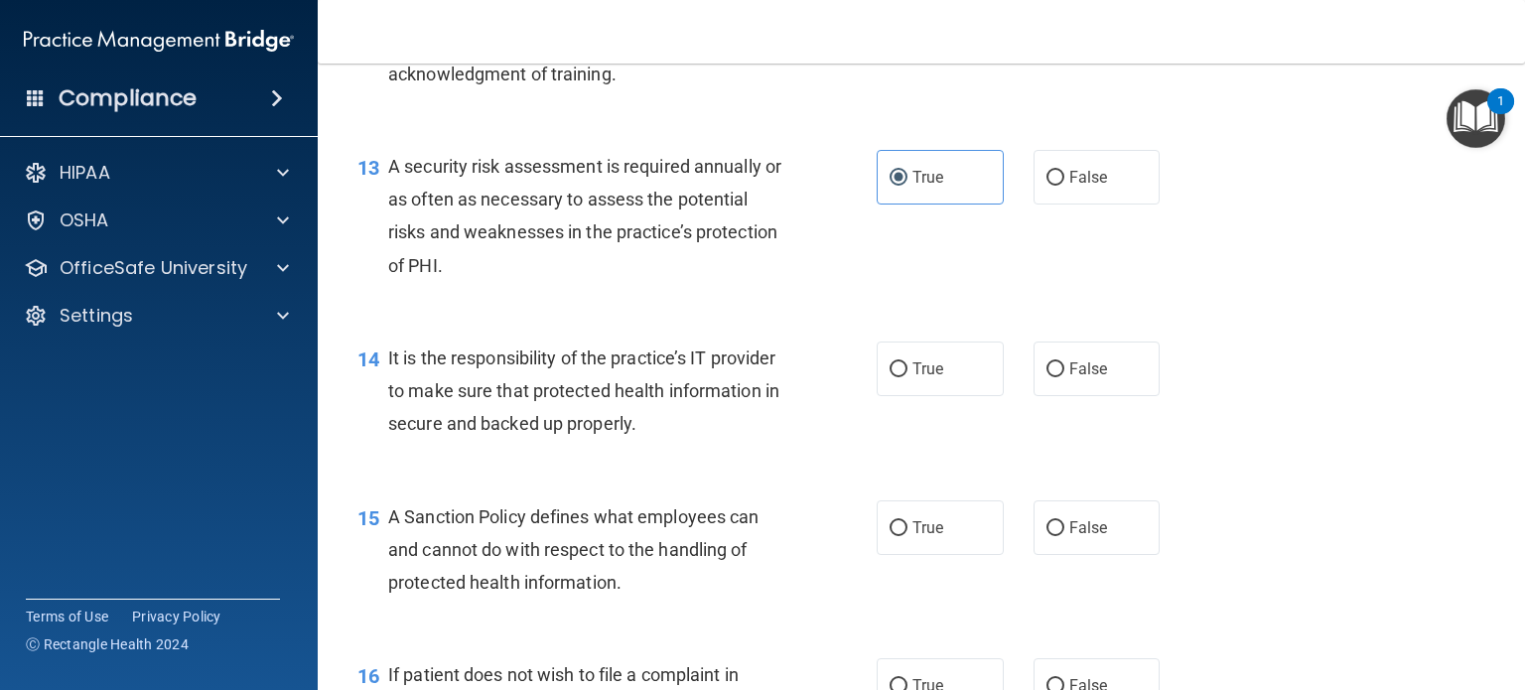
scroll to position [2482, 0]
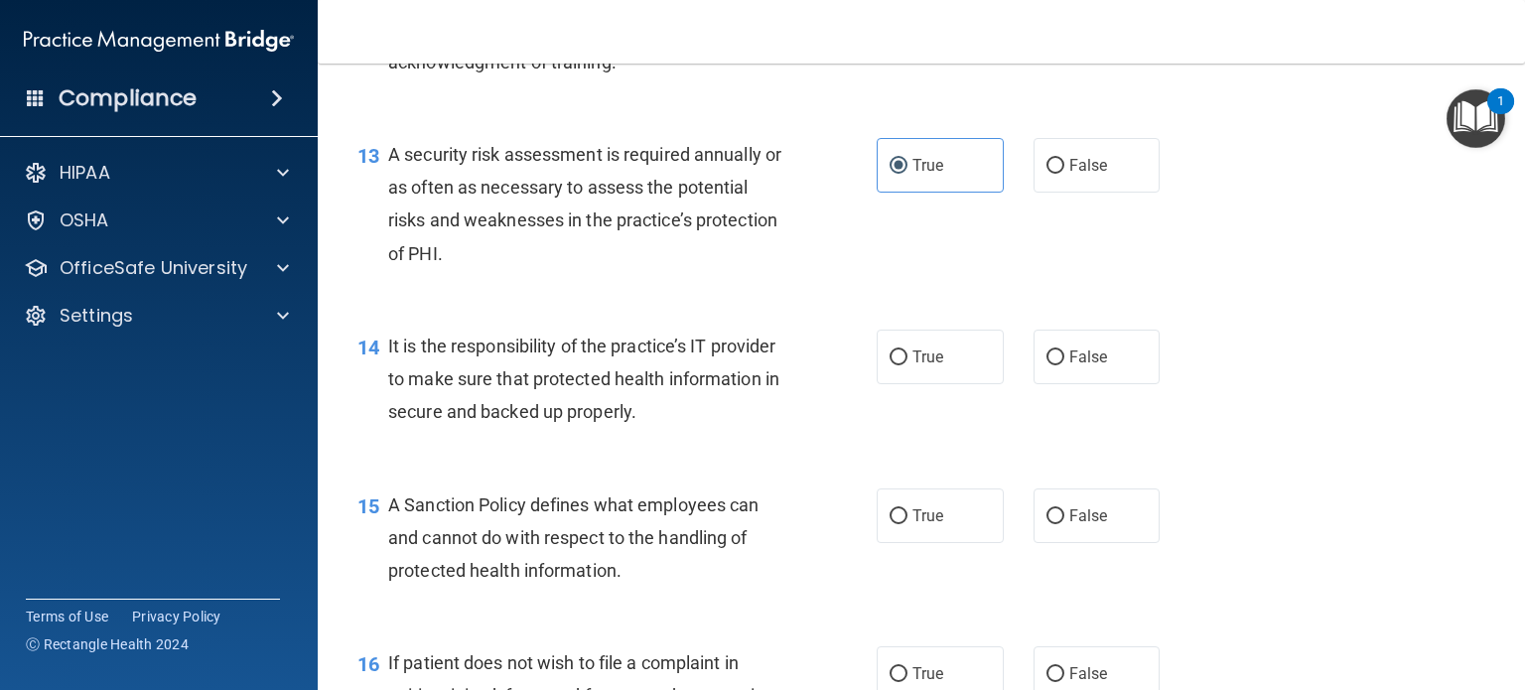
click at [1054, 418] on div "14 It is the responsibility of the practice’s IT provider to make sure that pro…" at bounding box center [920, 384] width 1157 height 159
click at [1054, 384] on label "False" at bounding box center [1096, 357] width 127 height 55
click at [1054, 365] on input "False" at bounding box center [1055, 357] width 18 height 15
radio input "true"
click at [1052, 523] on label "False" at bounding box center [1096, 515] width 127 height 55
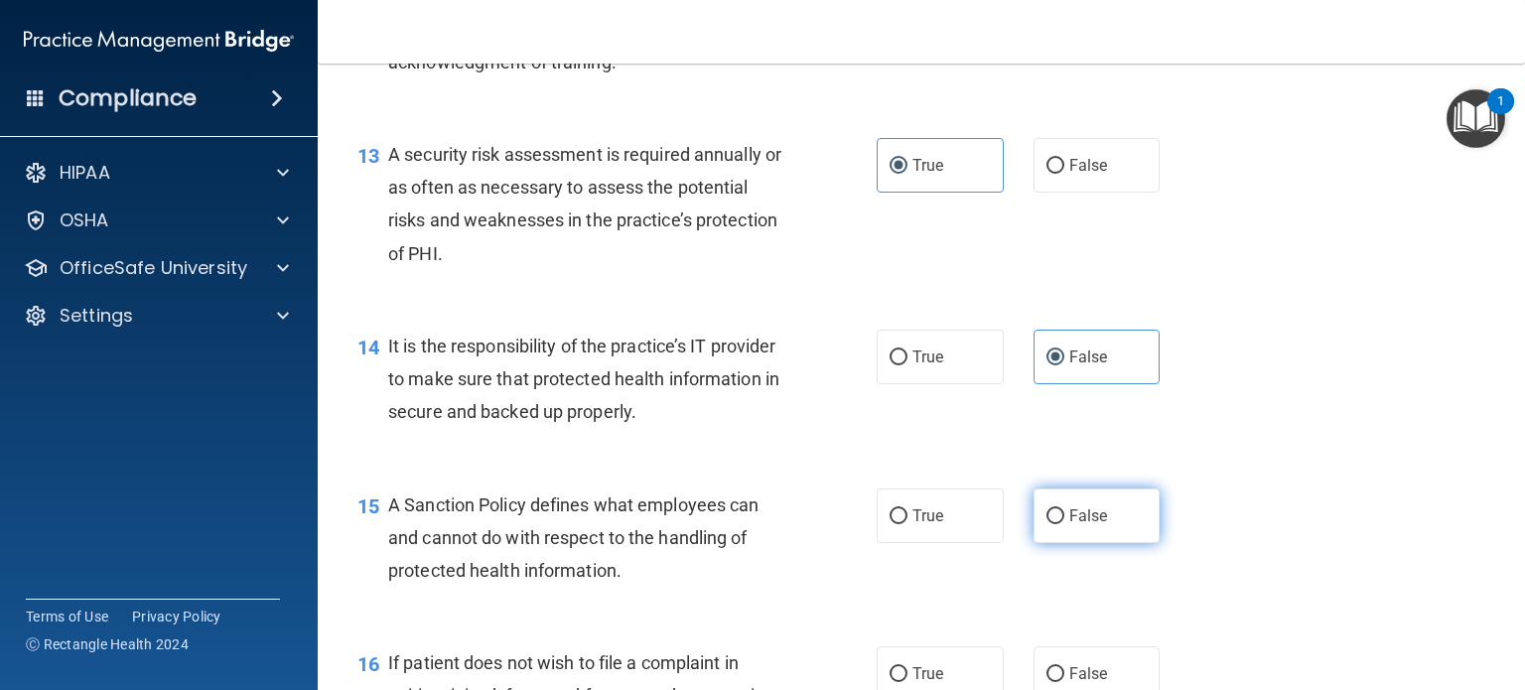
click at [1052, 523] on input "False" at bounding box center [1055, 516] width 18 height 15
radio input "true"
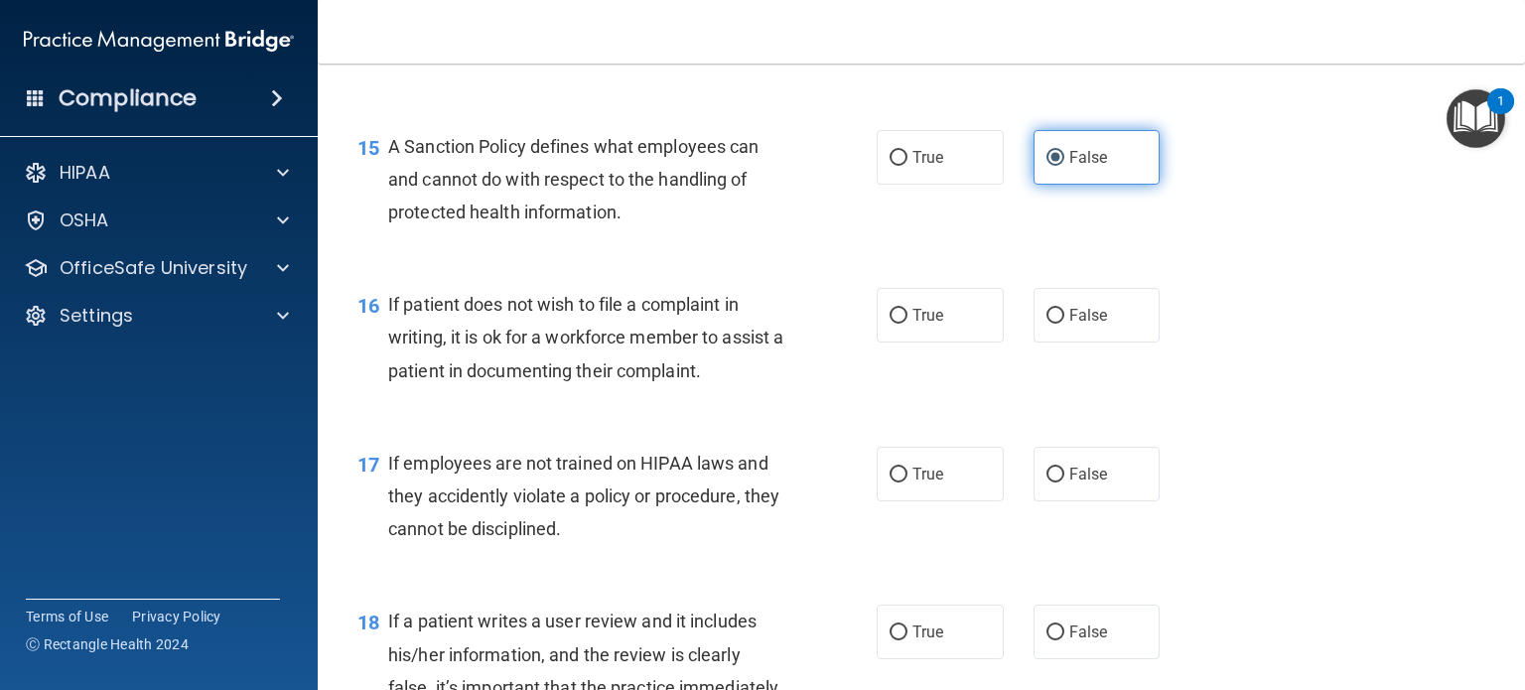
scroll to position [2879, 0]
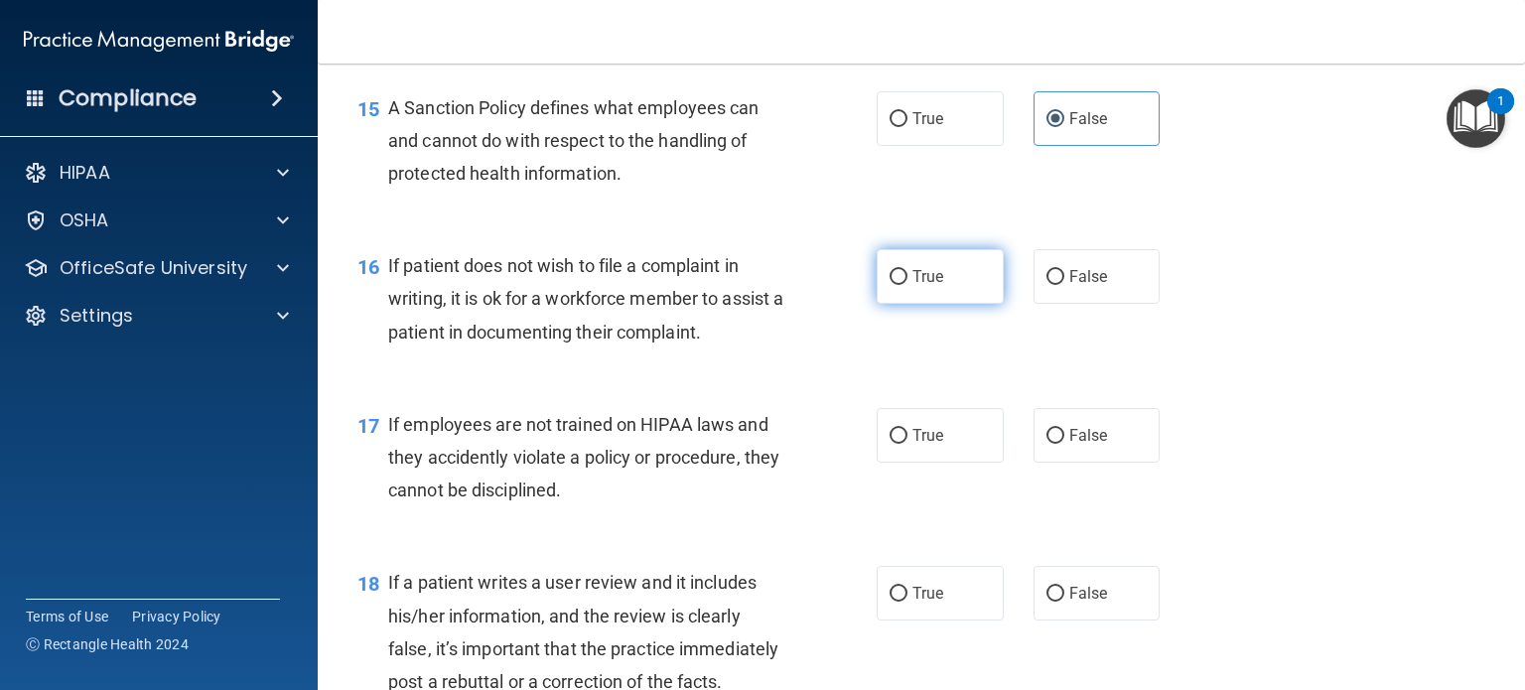
click at [986, 304] on label "True" at bounding box center [939, 276] width 127 height 55
click at [907, 285] on input "True" at bounding box center [898, 277] width 18 height 15
radio input "true"
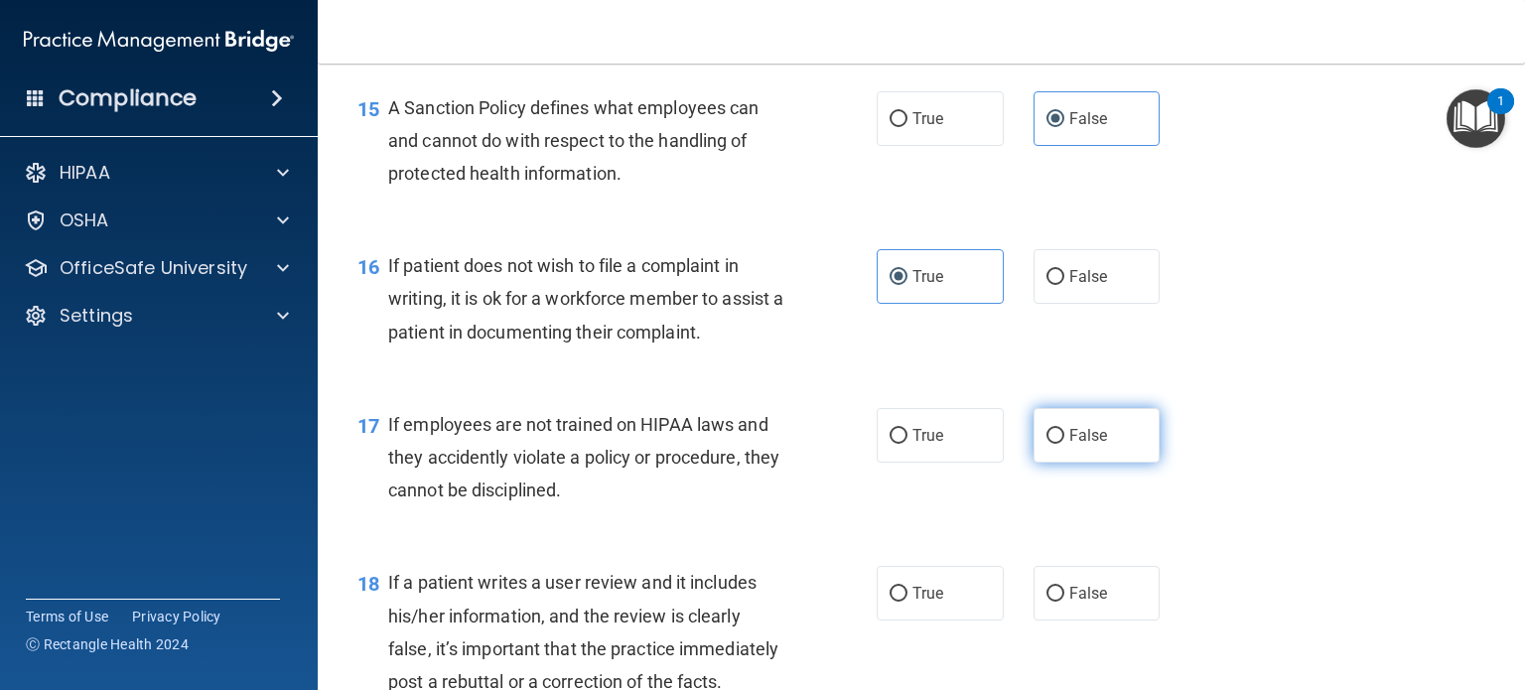
click at [1055, 463] on label "False" at bounding box center [1096, 435] width 127 height 55
click at [1055, 444] on input "False" at bounding box center [1055, 436] width 18 height 15
radio input "true"
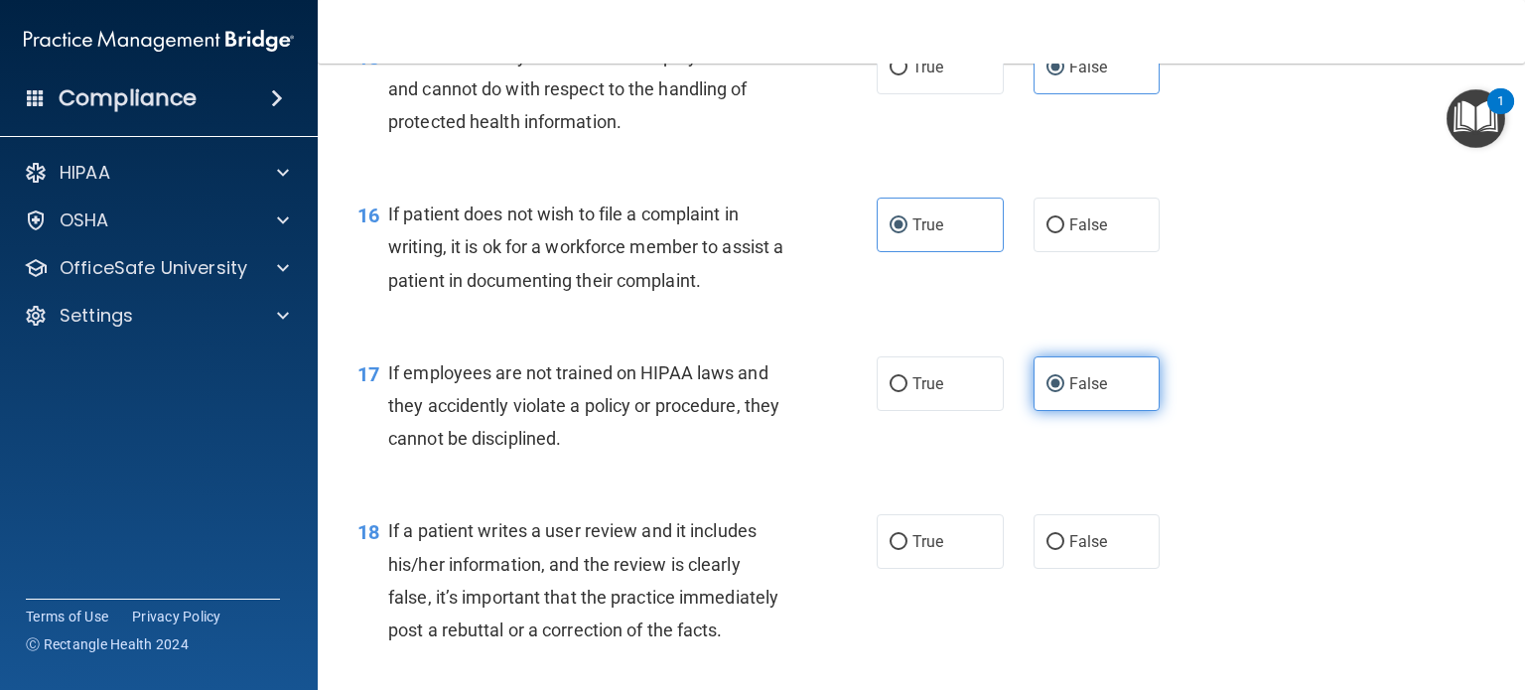
scroll to position [2978, 0]
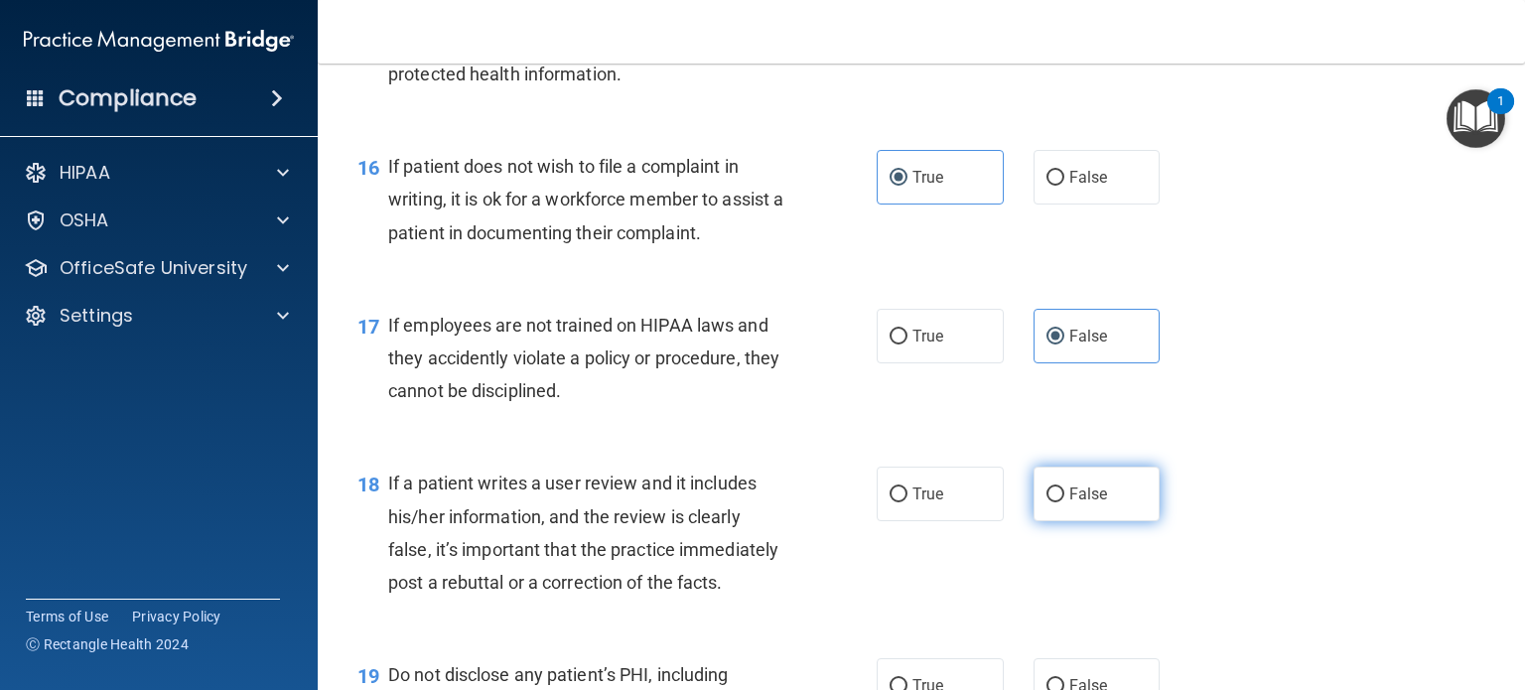
click at [1069, 503] on span "False" at bounding box center [1088, 493] width 39 height 19
click at [1063, 502] on input "False" at bounding box center [1055, 494] width 18 height 15
radio input "true"
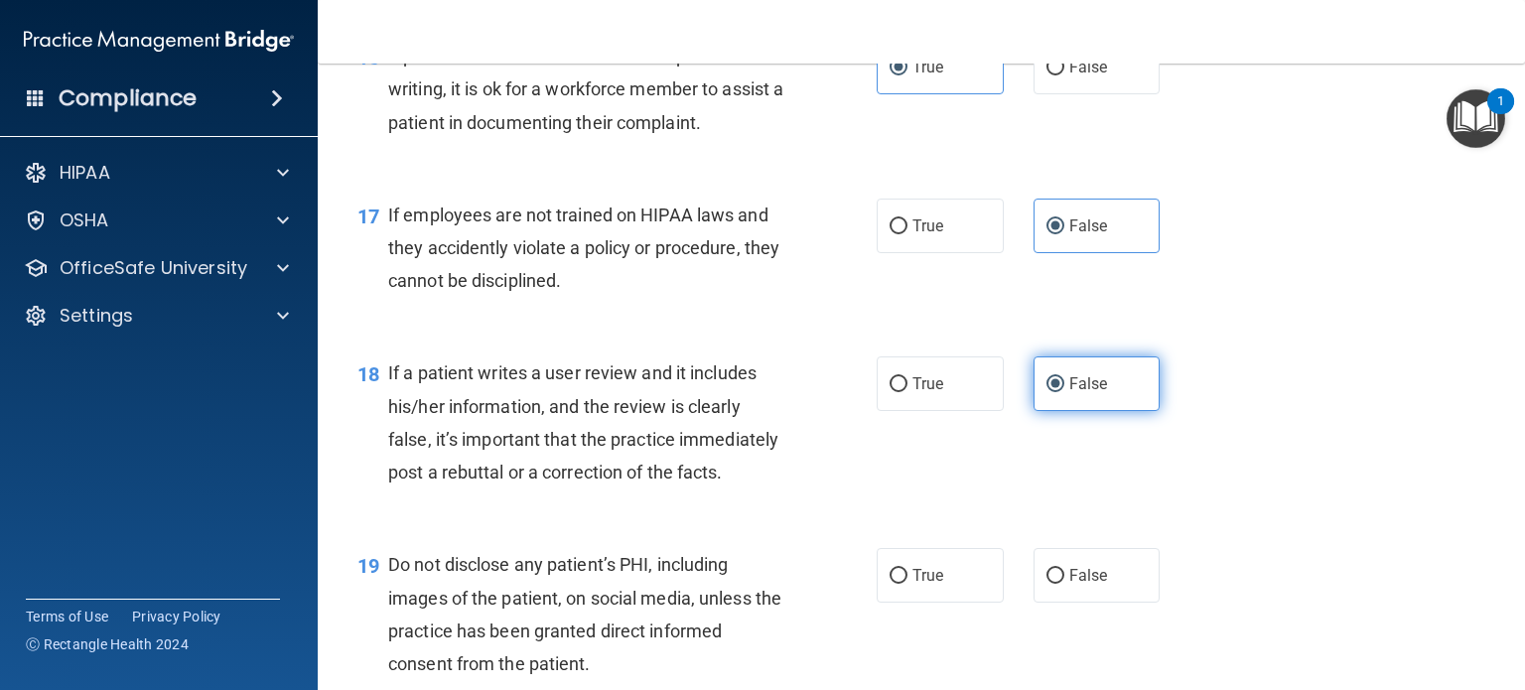
scroll to position [3276, 0]
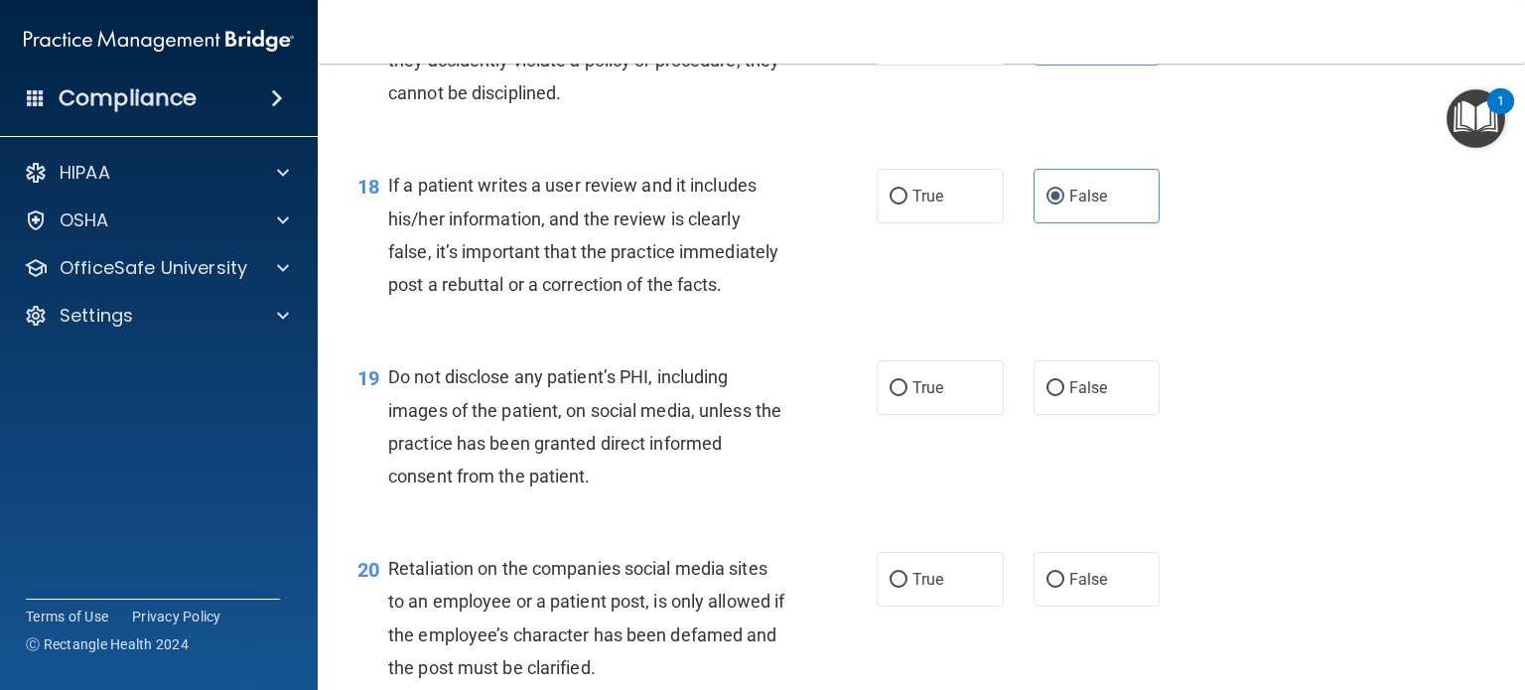
click at [1000, 415] on div "True False" at bounding box center [1028, 387] width 305 height 55
click at [985, 415] on label "True" at bounding box center [939, 387] width 127 height 55
click at [907, 396] on input "True" at bounding box center [898, 388] width 18 height 15
radio input "true"
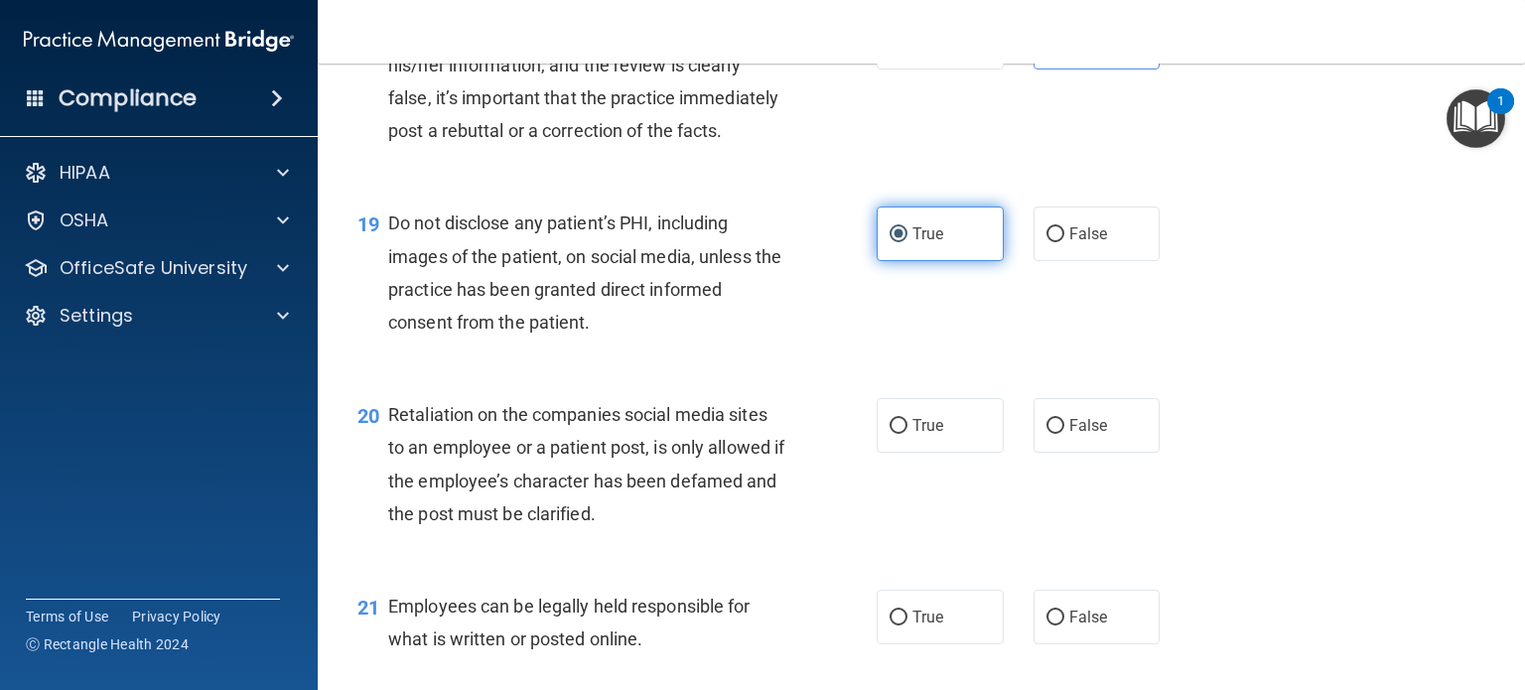
scroll to position [3474, 0]
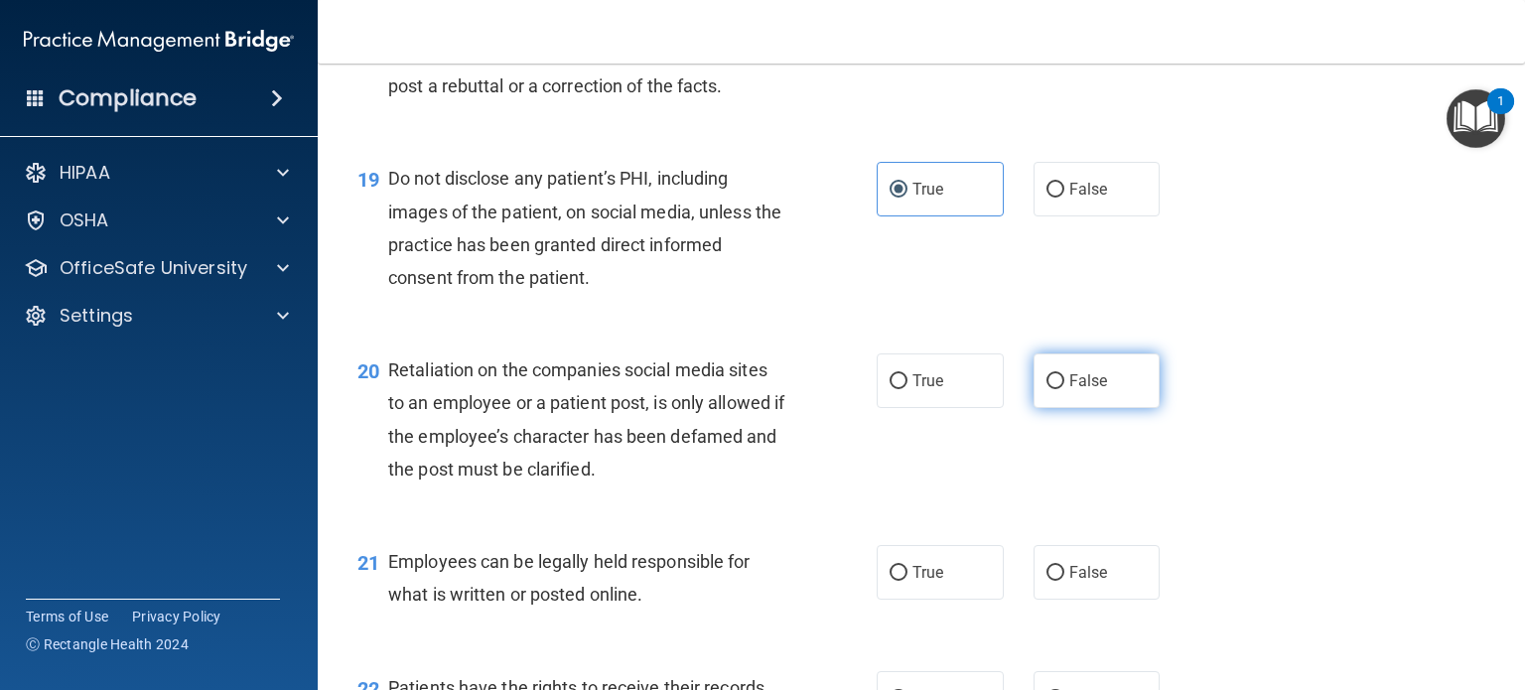
click at [1119, 408] on label "False" at bounding box center [1096, 380] width 127 height 55
click at [1064, 389] on input "False" at bounding box center [1055, 381] width 18 height 15
radio input "true"
click at [924, 600] on label "True" at bounding box center [939, 572] width 127 height 55
click at [907, 581] on input "True" at bounding box center [898, 573] width 18 height 15
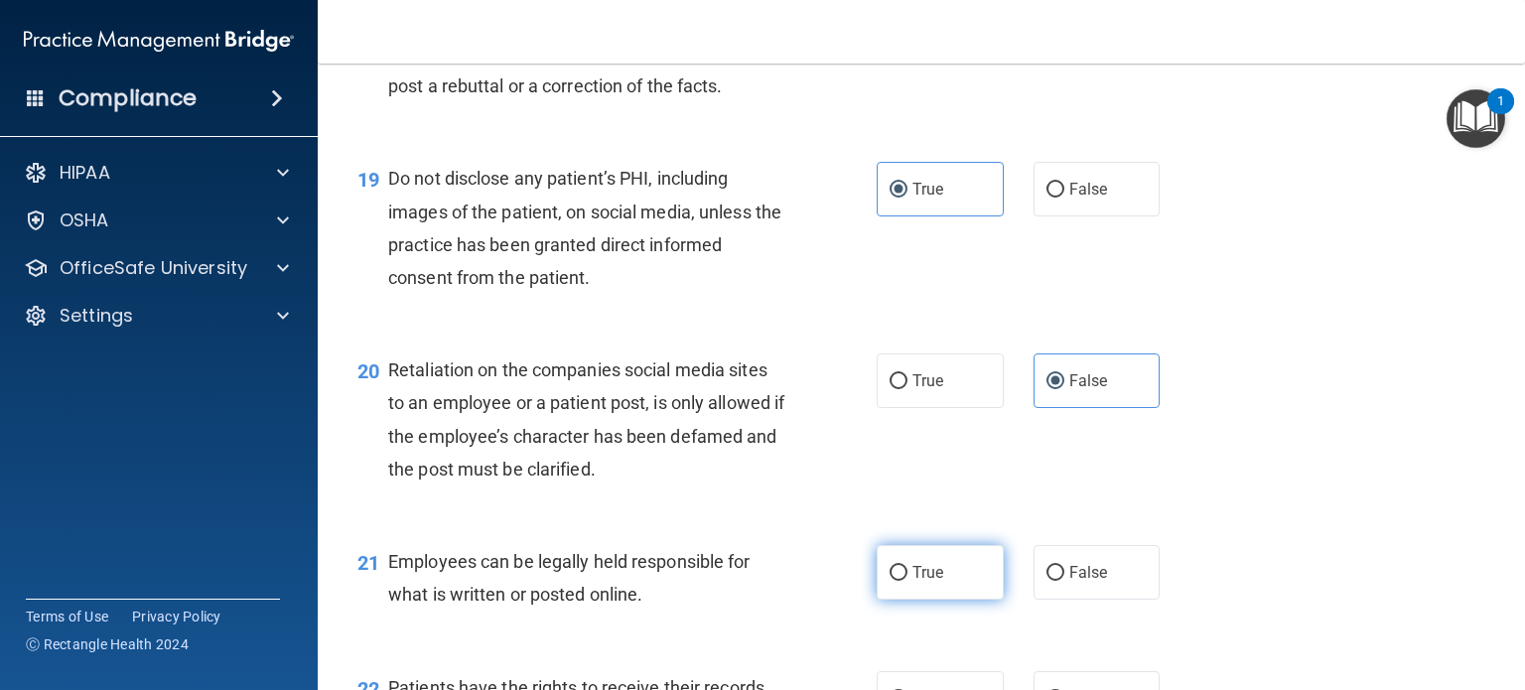
radio input "true"
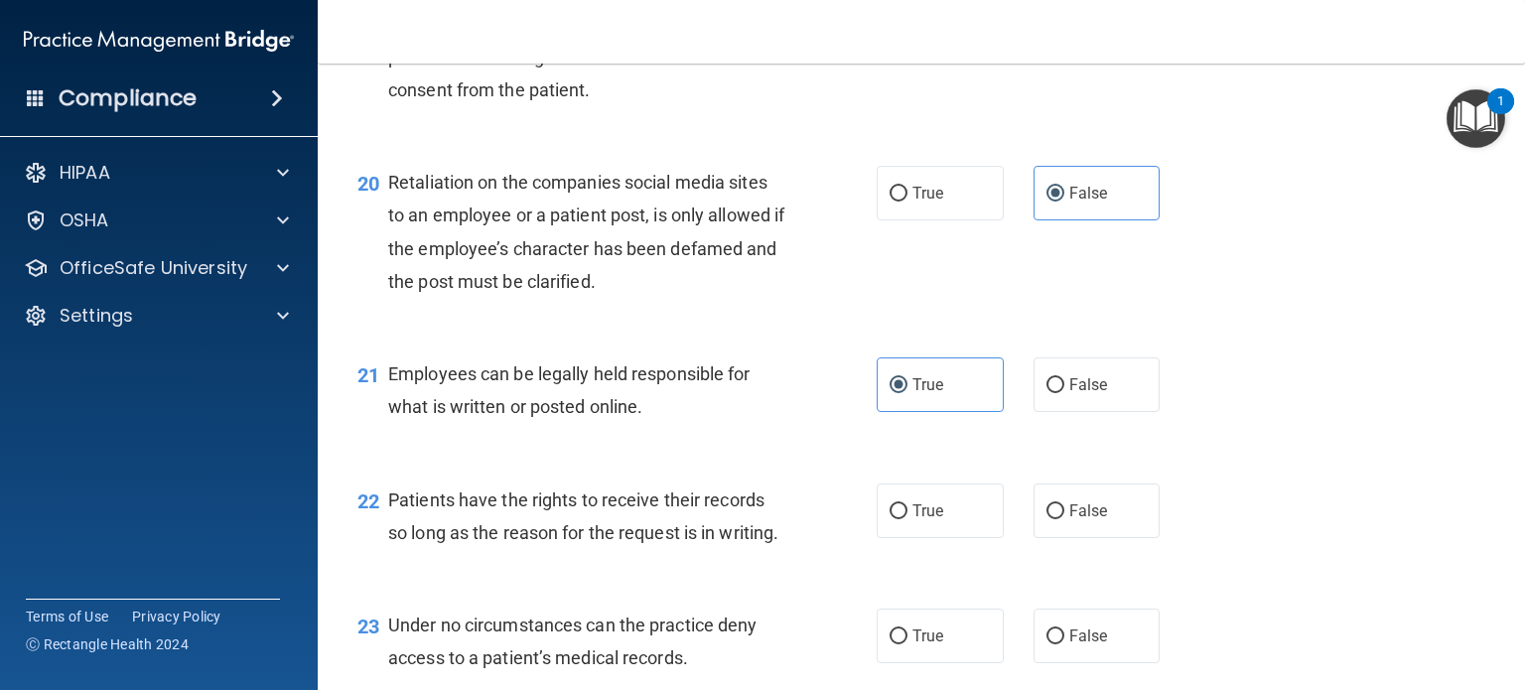
scroll to position [3673, 0]
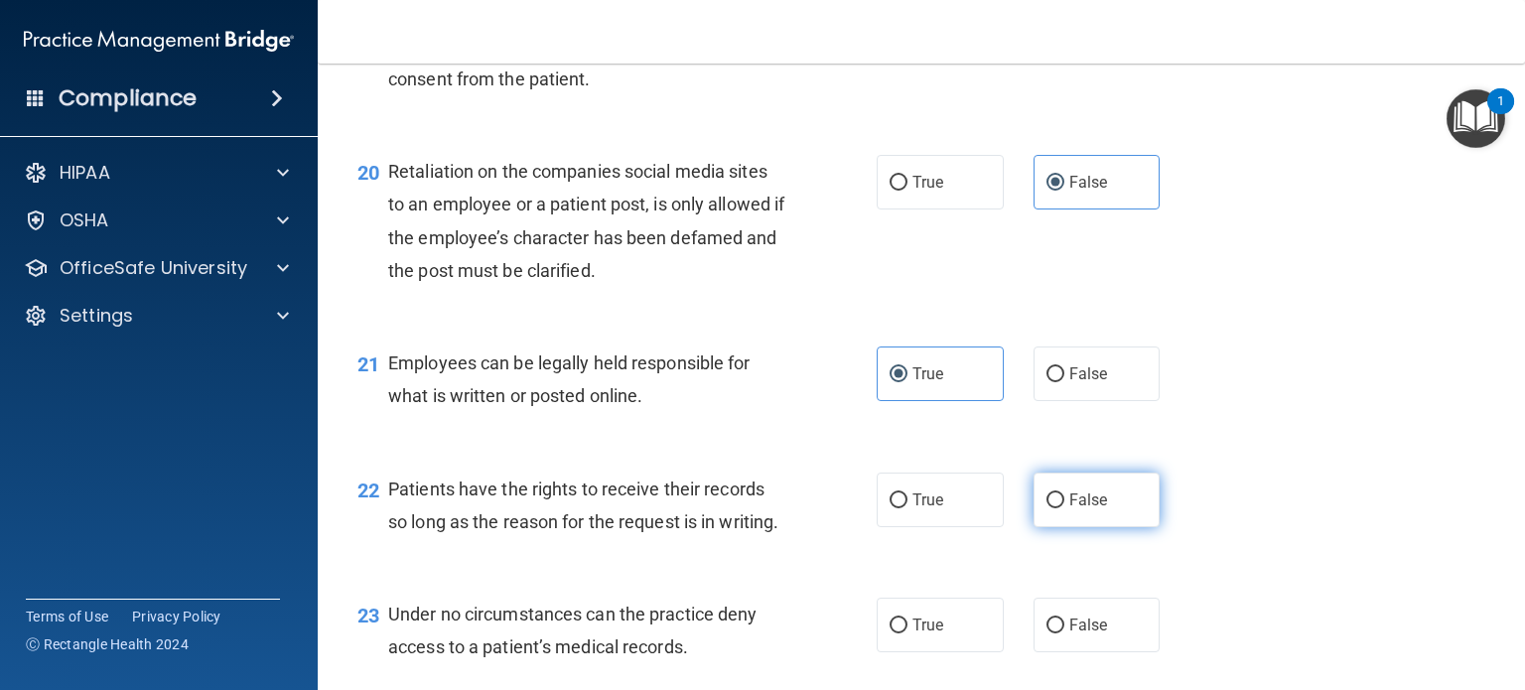
click at [1090, 527] on label "False" at bounding box center [1096, 499] width 127 height 55
click at [1064, 508] on input "False" at bounding box center [1055, 500] width 18 height 15
radio input "true"
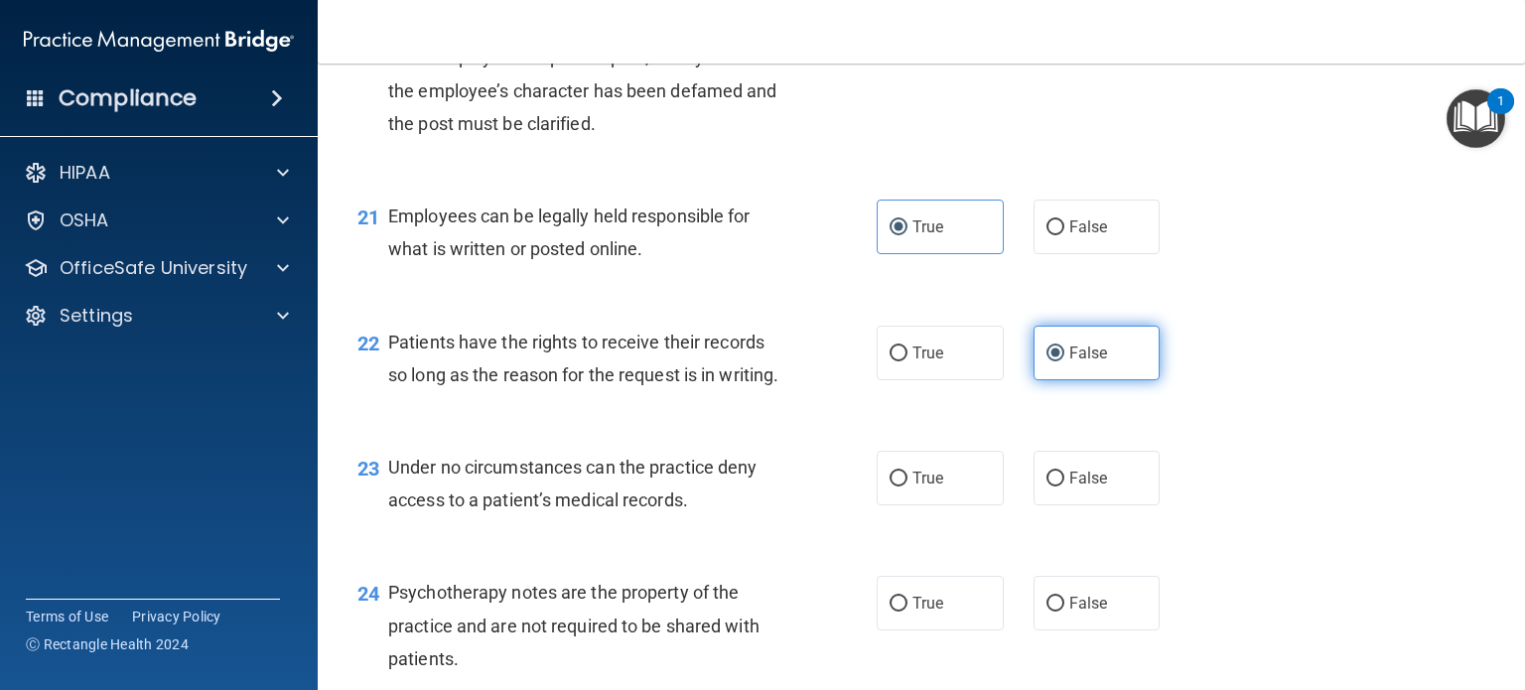
scroll to position [3871, 0]
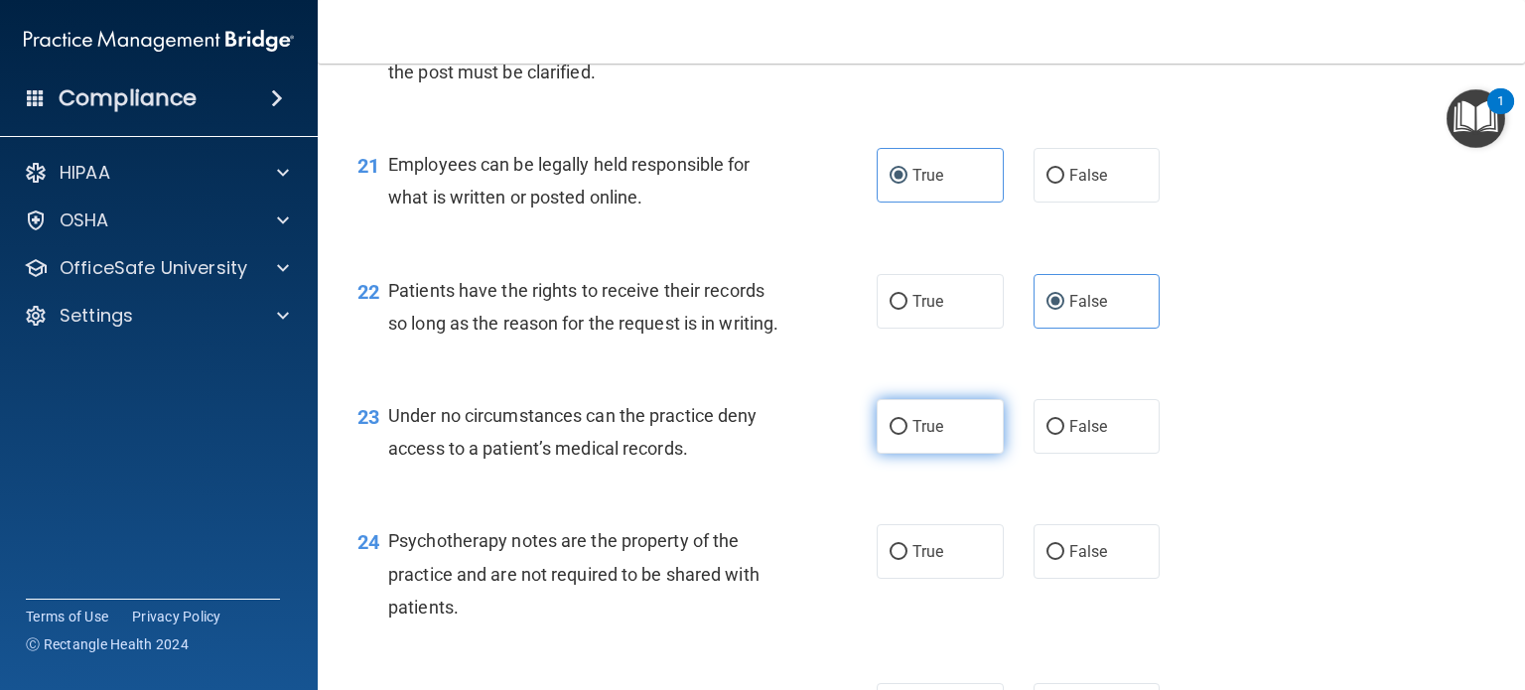
click at [977, 454] on label "True" at bounding box center [939, 426] width 127 height 55
click at [907, 435] on input "True" at bounding box center [898, 427] width 18 height 15
radio input "true"
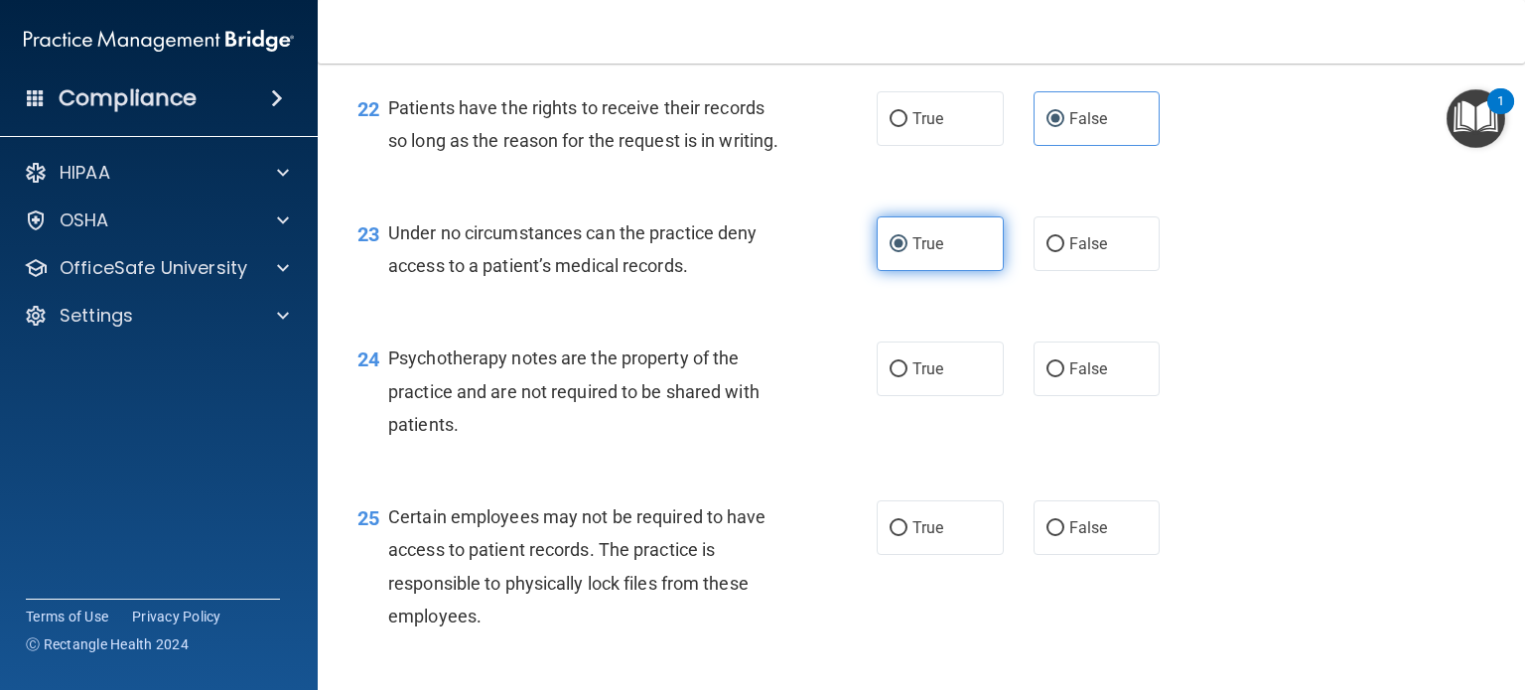
scroll to position [4070, 0]
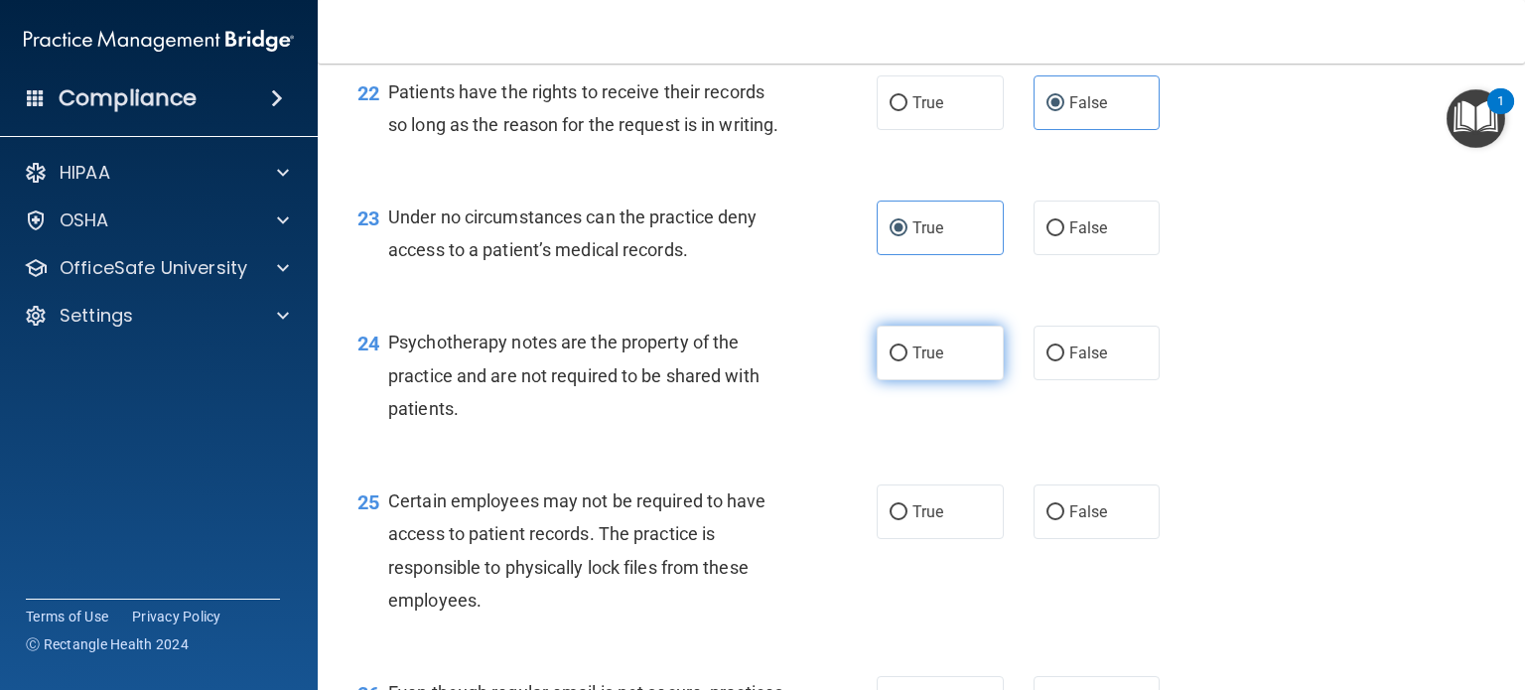
click at [977, 380] on label "True" at bounding box center [939, 353] width 127 height 55
click at [907, 361] on input "True" at bounding box center [898, 353] width 18 height 15
radio input "true"
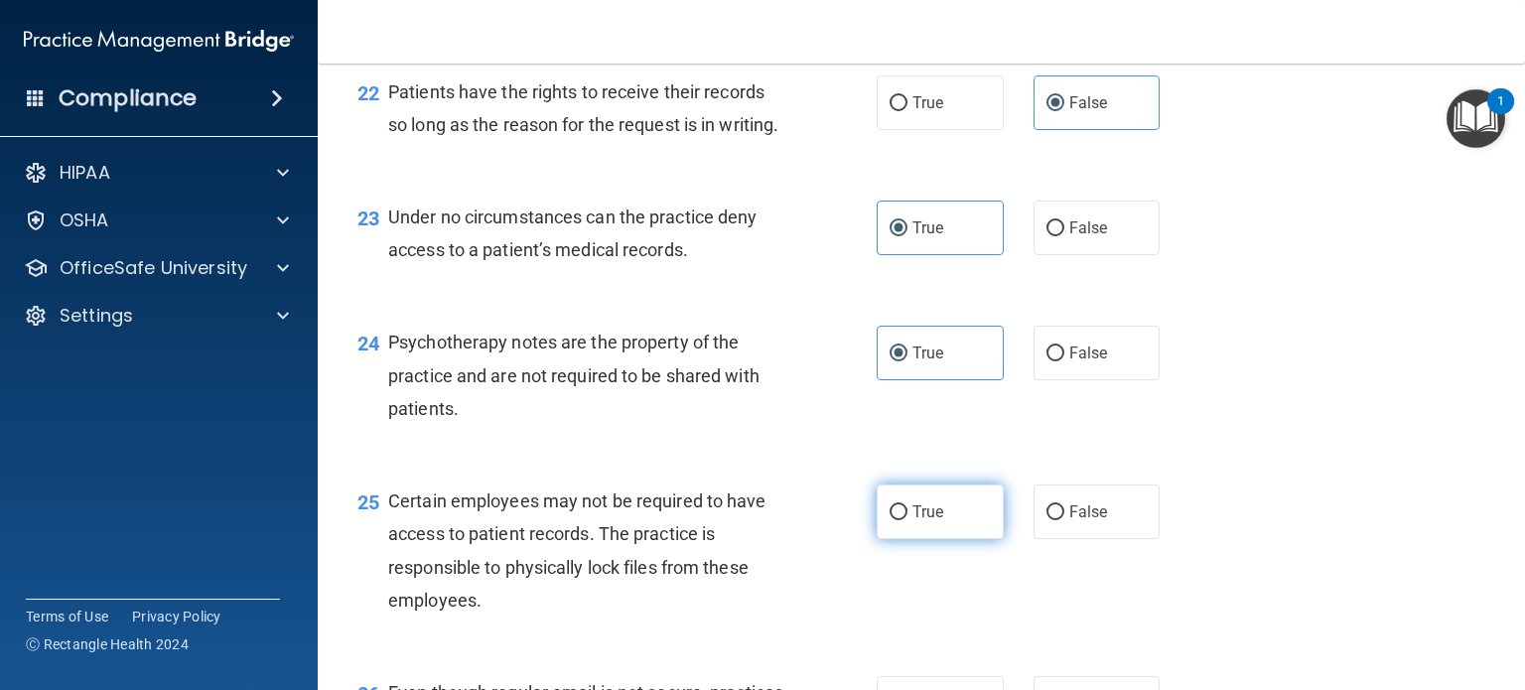
click at [970, 539] on label "True" at bounding box center [939, 511] width 127 height 55
click at [907, 520] on input "True" at bounding box center [898, 512] width 18 height 15
radio input "true"
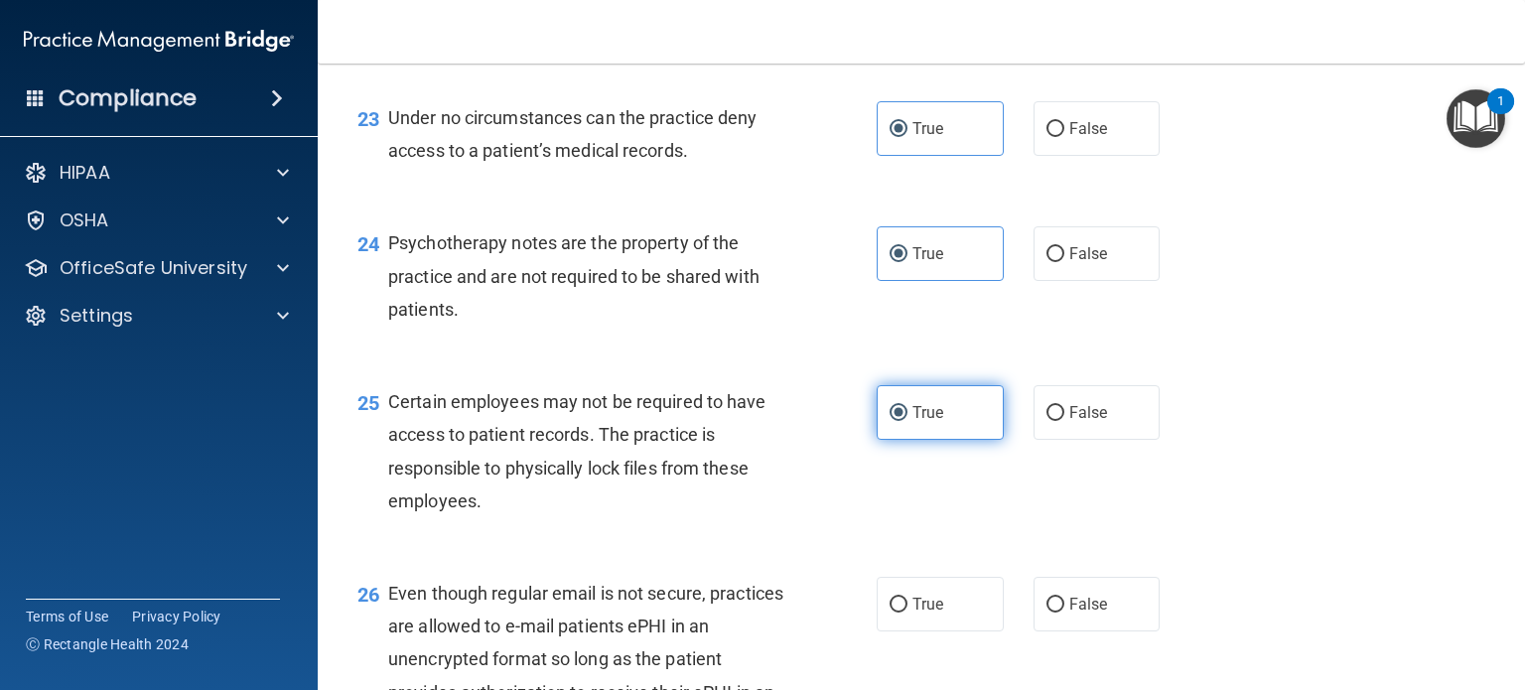
scroll to position [4268, 0]
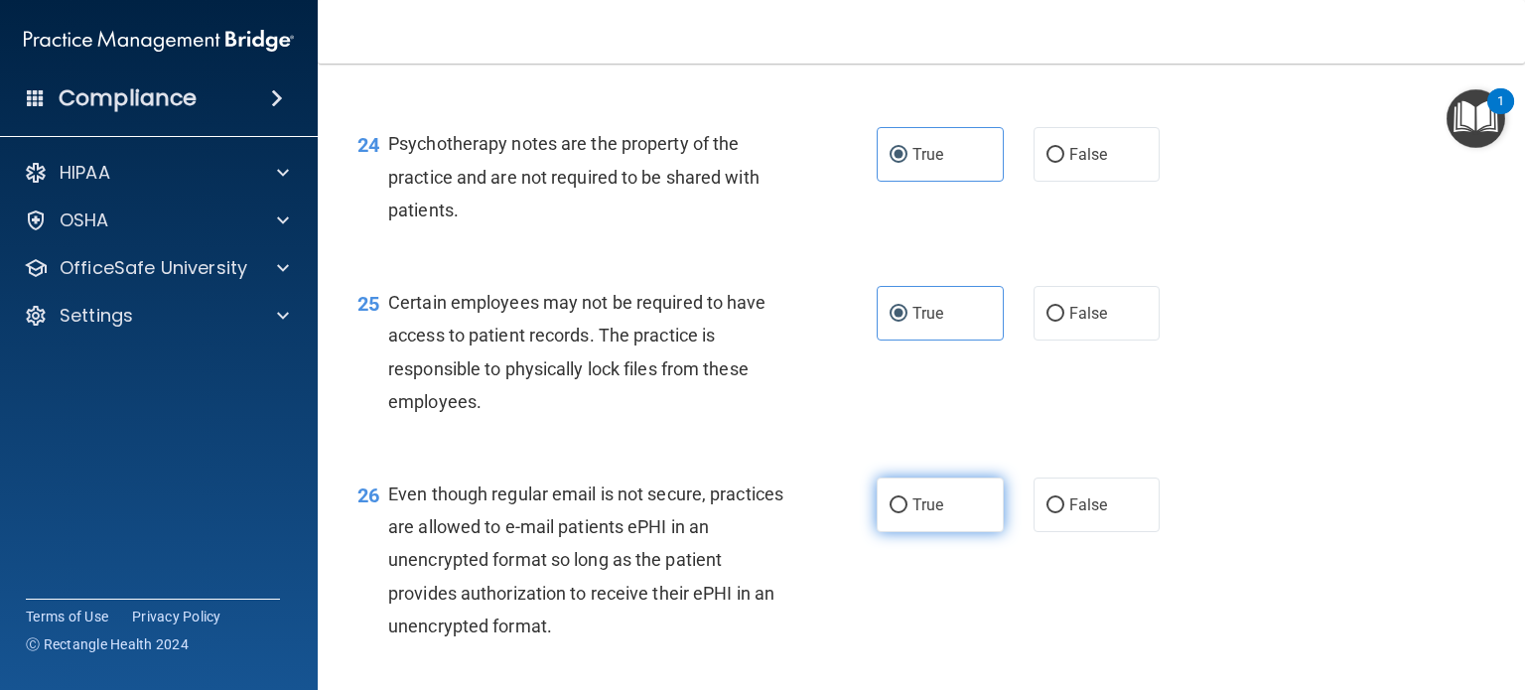
click at [955, 532] on label "True" at bounding box center [939, 504] width 127 height 55
click at [907, 513] on input "True" at bounding box center [898, 505] width 18 height 15
radio input "true"
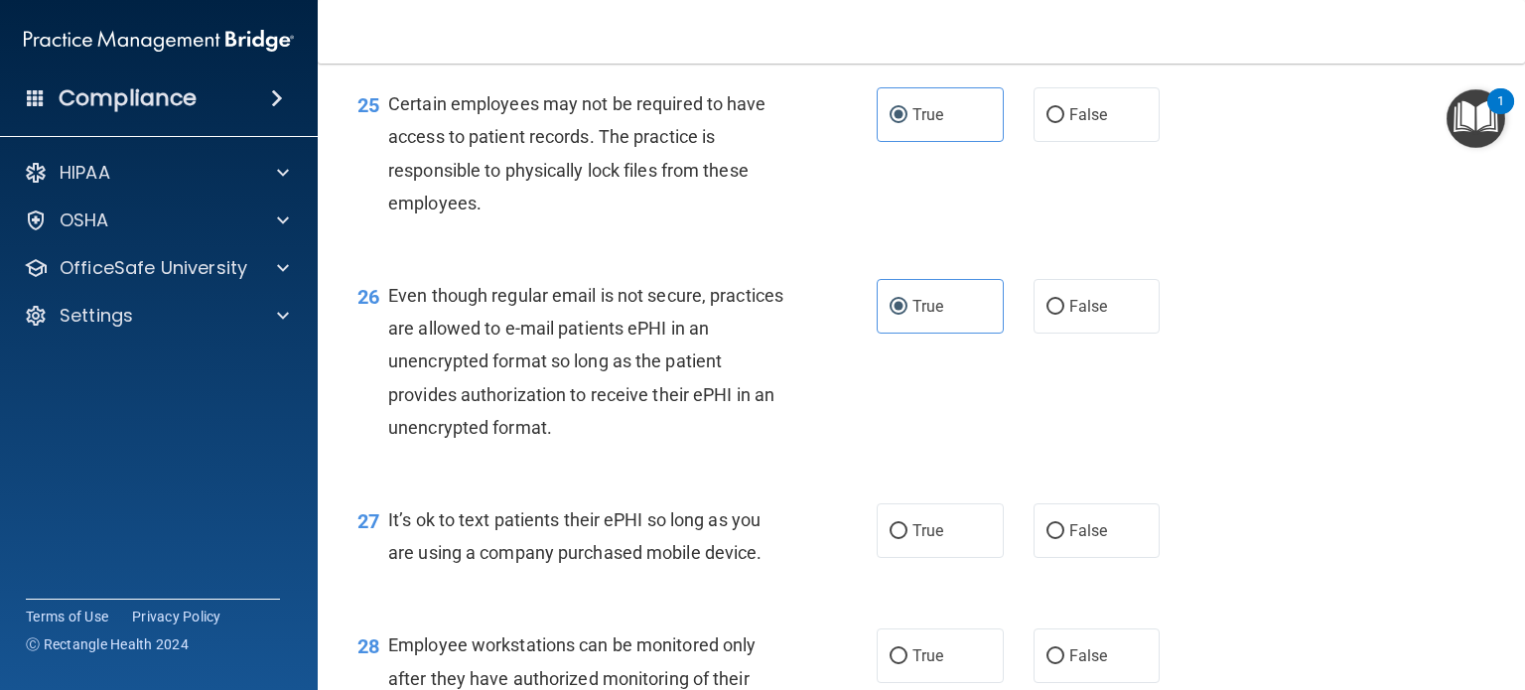
scroll to position [4467, 0]
click at [1046, 539] on input "False" at bounding box center [1055, 531] width 18 height 15
radio input "true"
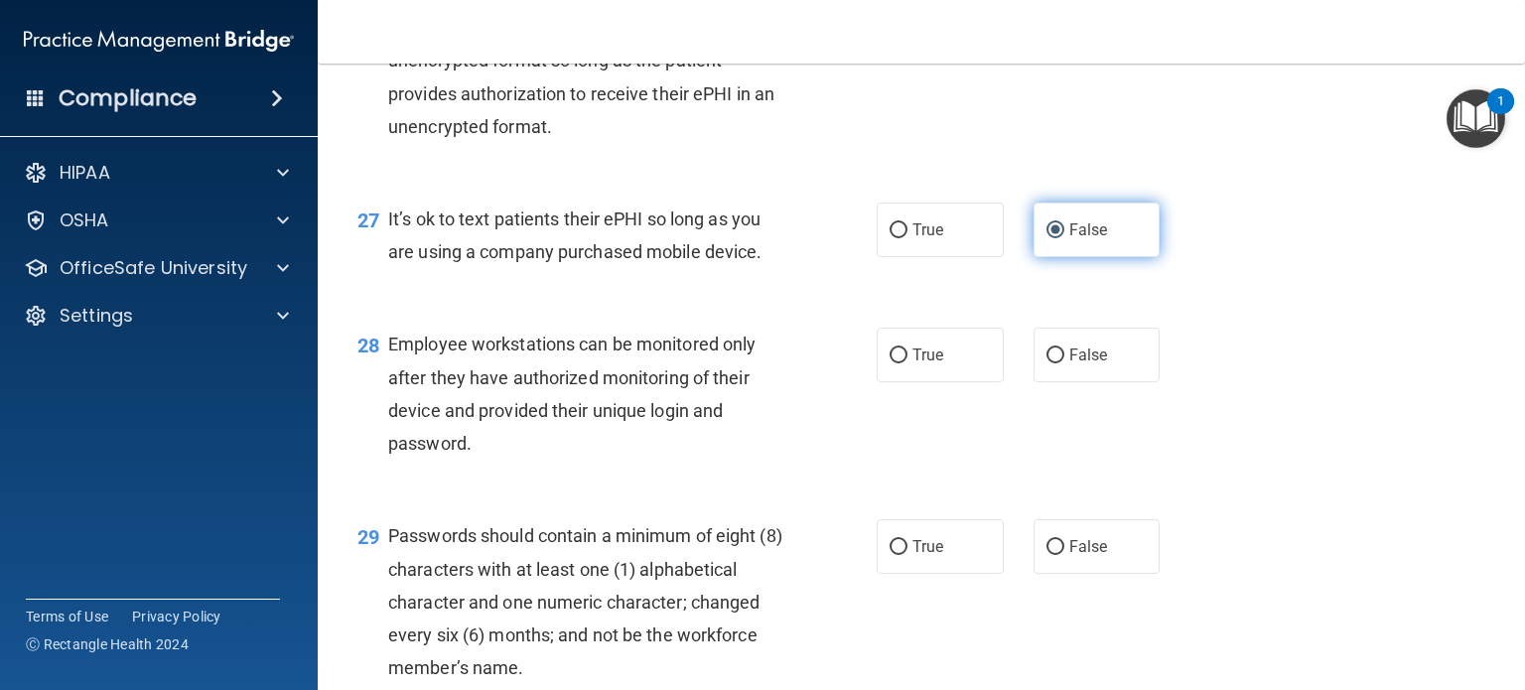
scroll to position [4764, 0]
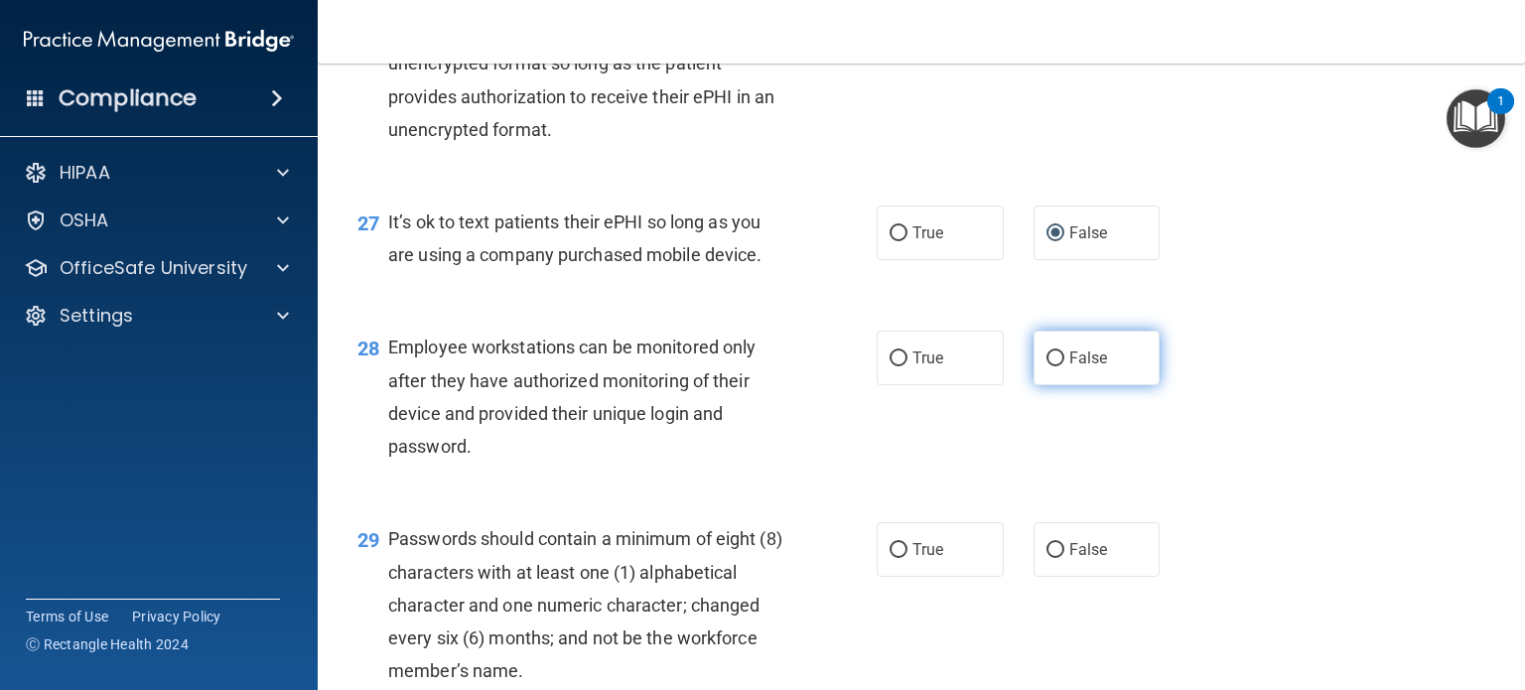
click at [1080, 385] on label "False" at bounding box center [1096, 358] width 127 height 55
click at [1064, 366] on input "False" at bounding box center [1055, 358] width 18 height 15
radio input "true"
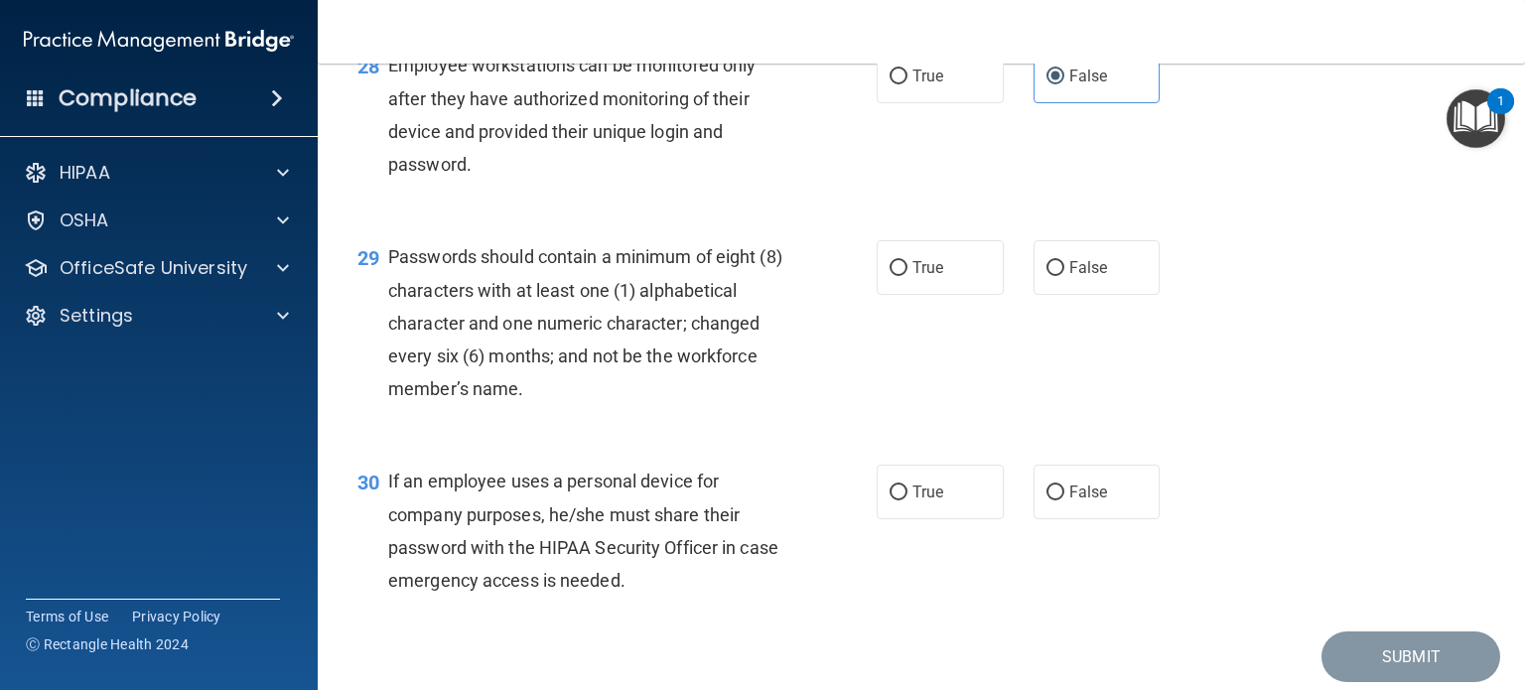
scroll to position [5062, 0]
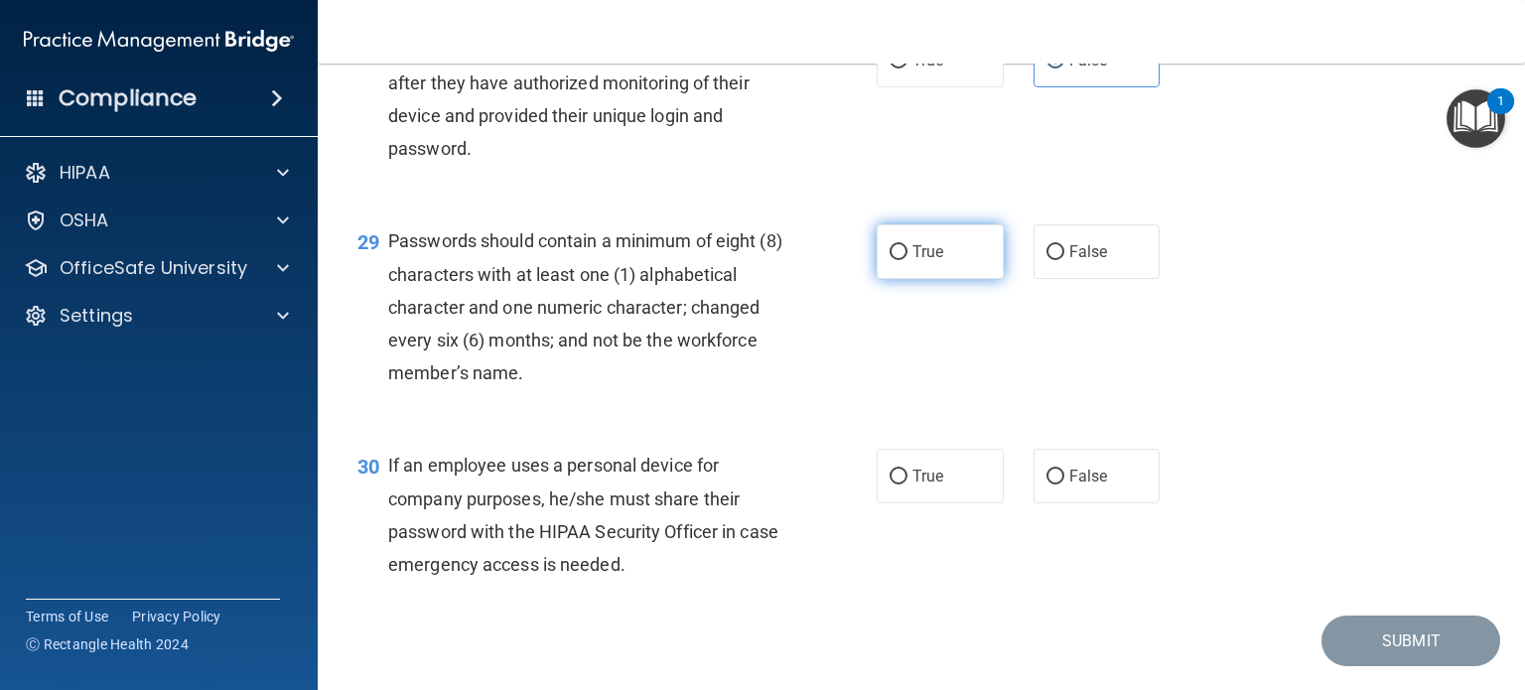
click at [983, 279] on label "True" at bounding box center [939, 251] width 127 height 55
click at [907, 260] on input "True" at bounding box center [898, 252] width 18 height 15
radio input "true"
click at [1104, 503] on label "False" at bounding box center [1096, 476] width 127 height 55
click at [1064, 484] on input "False" at bounding box center [1055, 477] width 18 height 15
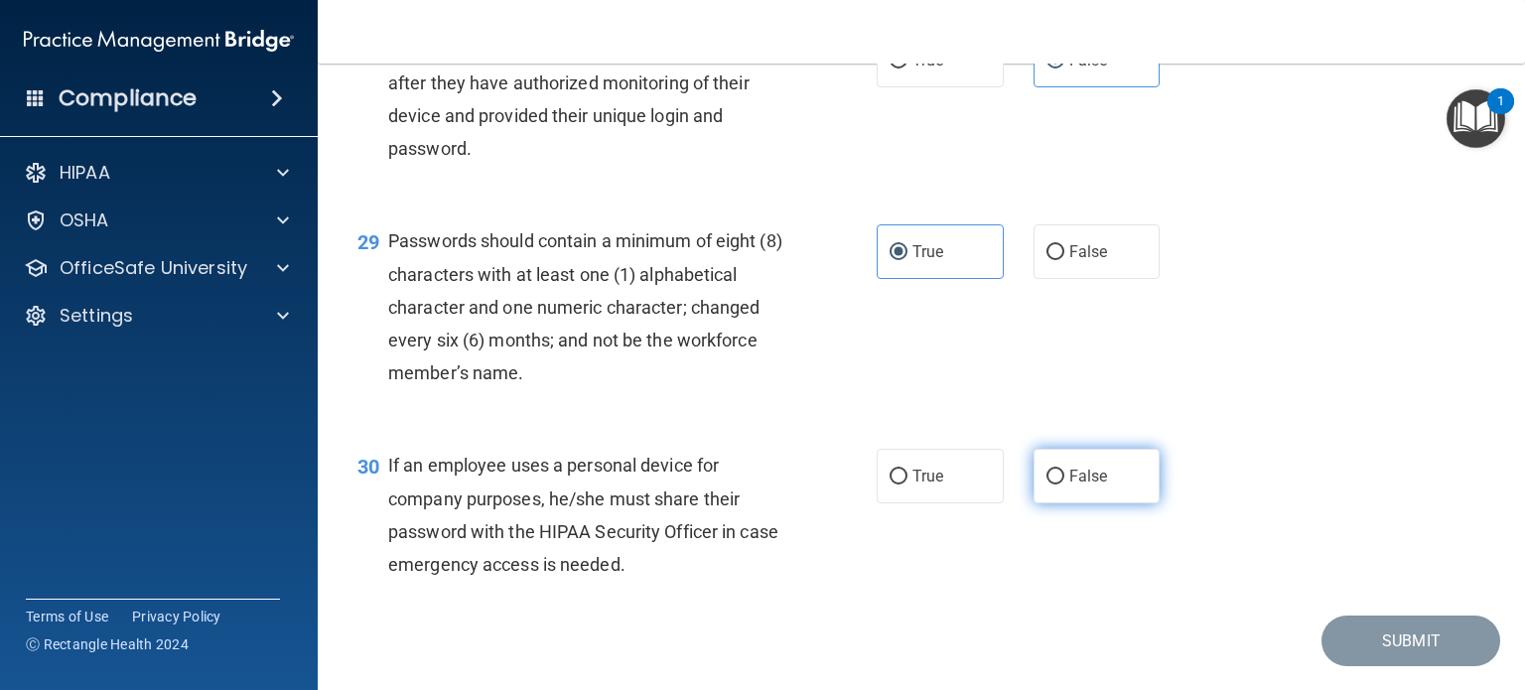
radio input "true"
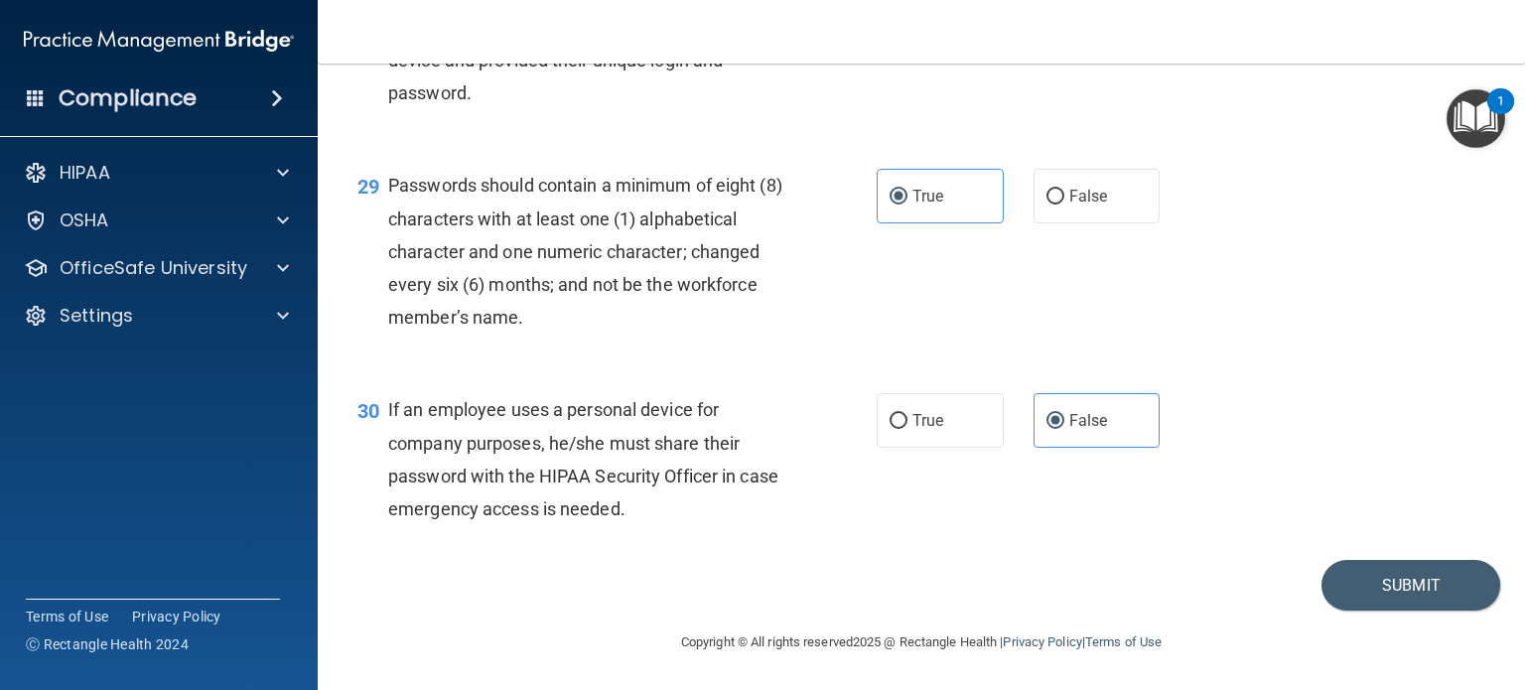
scroll to position [5217, 0]
click at [1394, 583] on button "Submit" at bounding box center [1410, 585] width 179 height 51
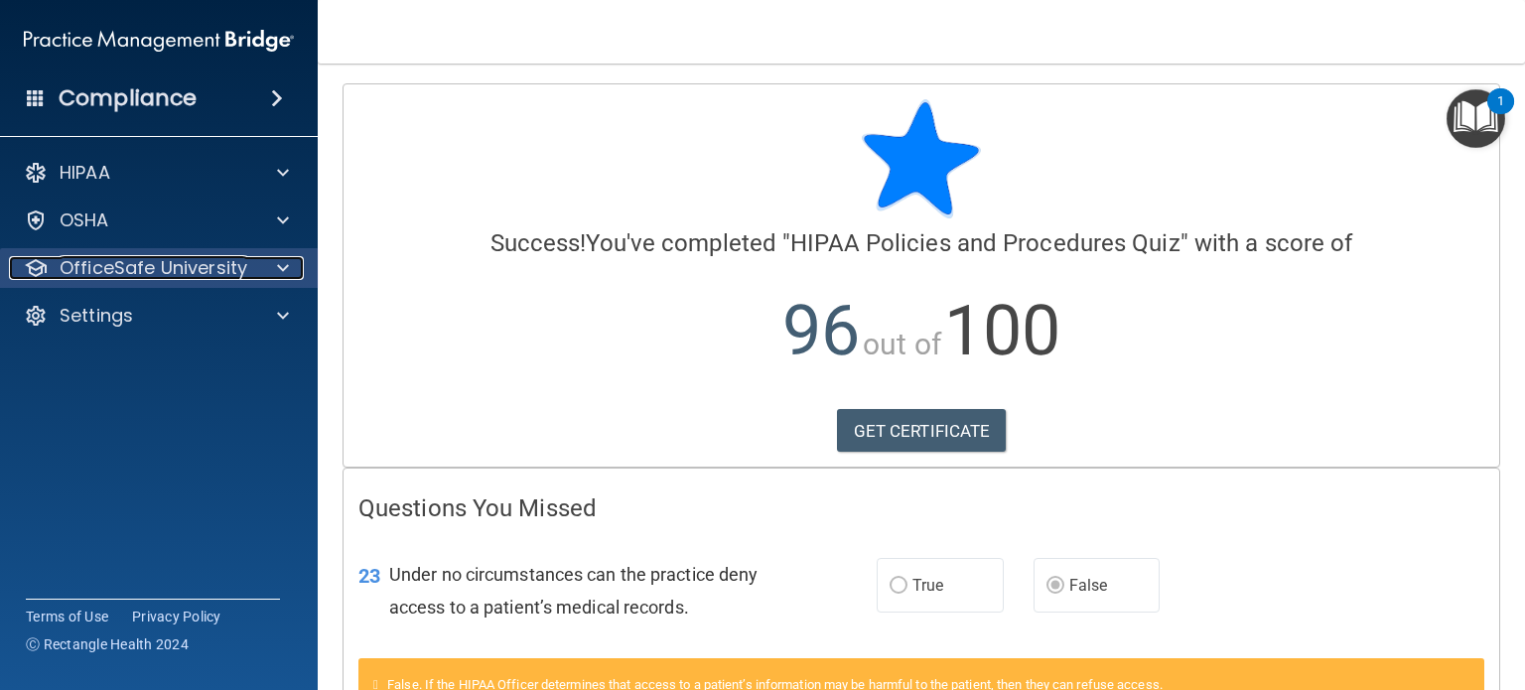
click at [172, 273] on p "OfficeSafe University" at bounding box center [154, 268] width 188 height 24
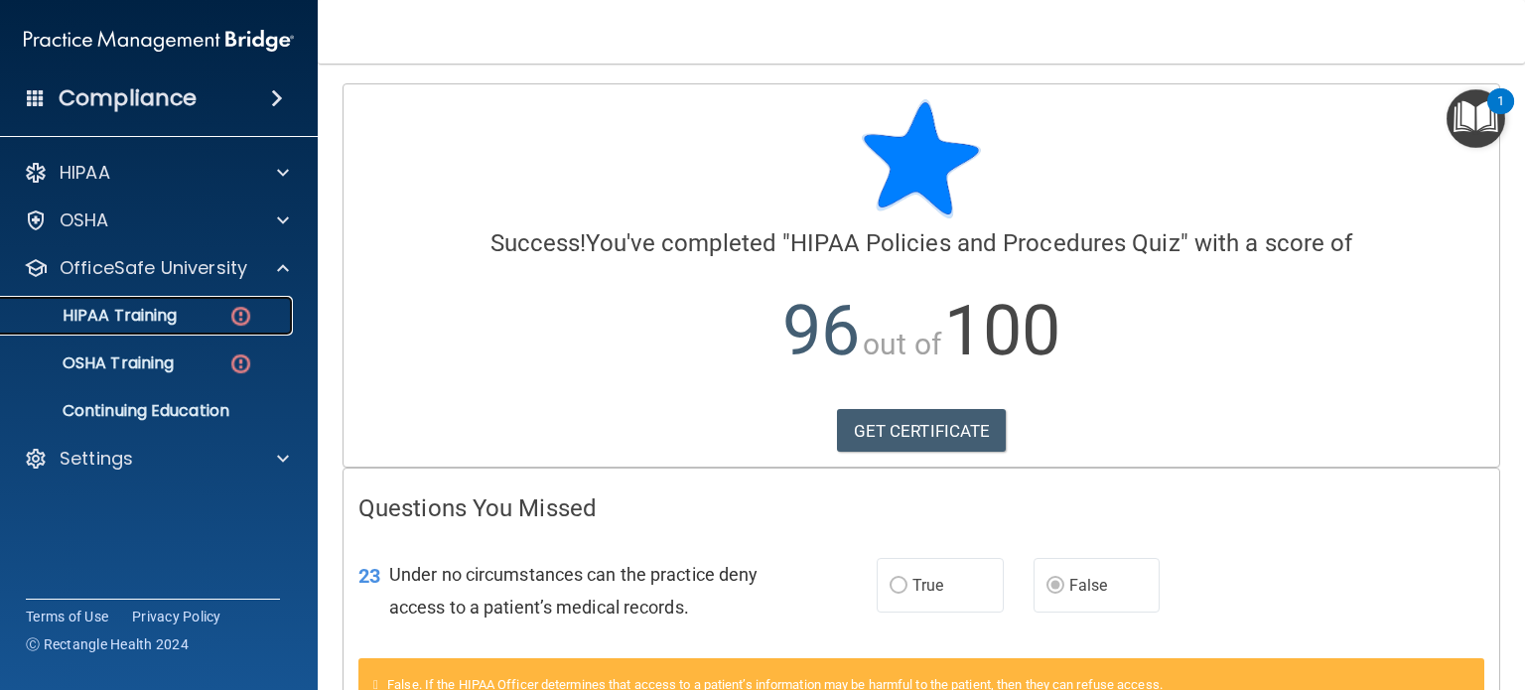
click at [176, 318] on p "HIPAA Training" at bounding box center [95, 316] width 164 height 20
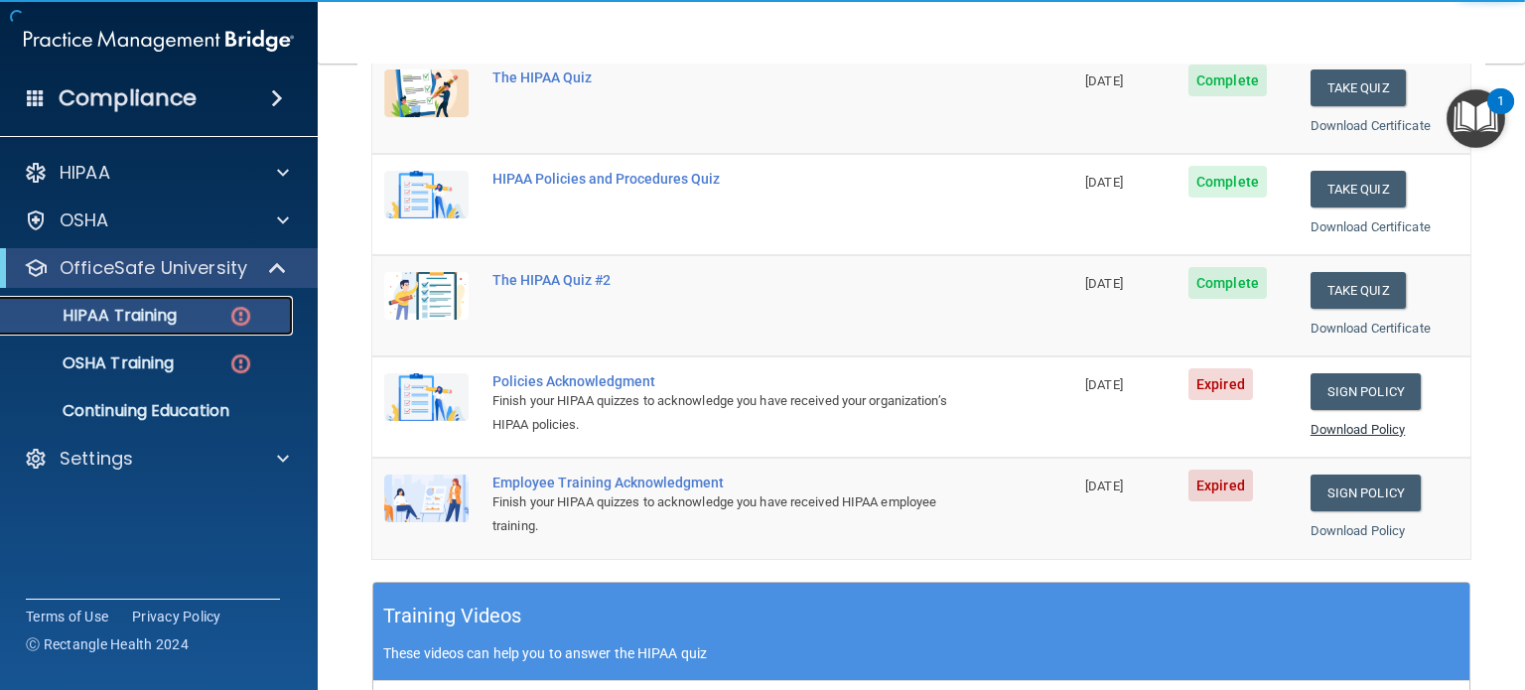
scroll to position [298, 0]
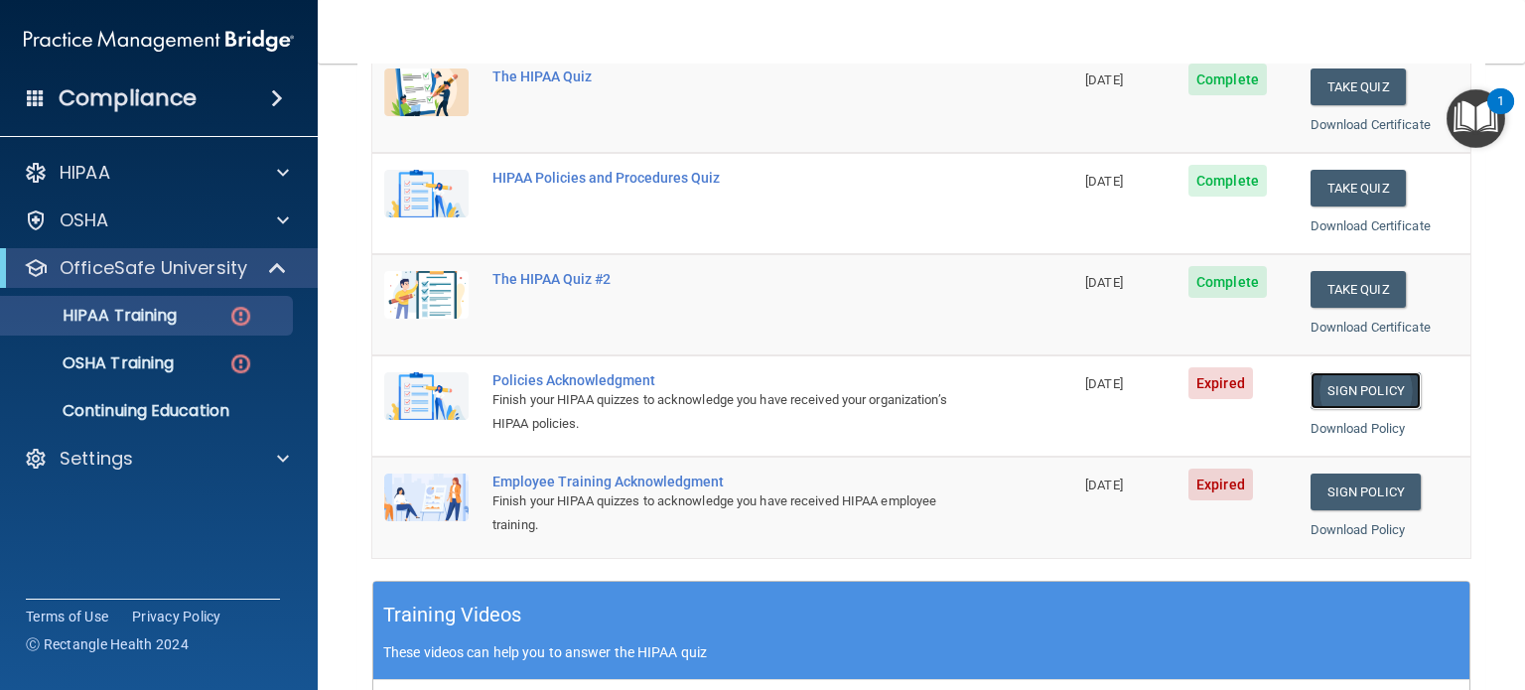
click at [1342, 387] on link "Sign Policy" at bounding box center [1365, 390] width 110 height 37
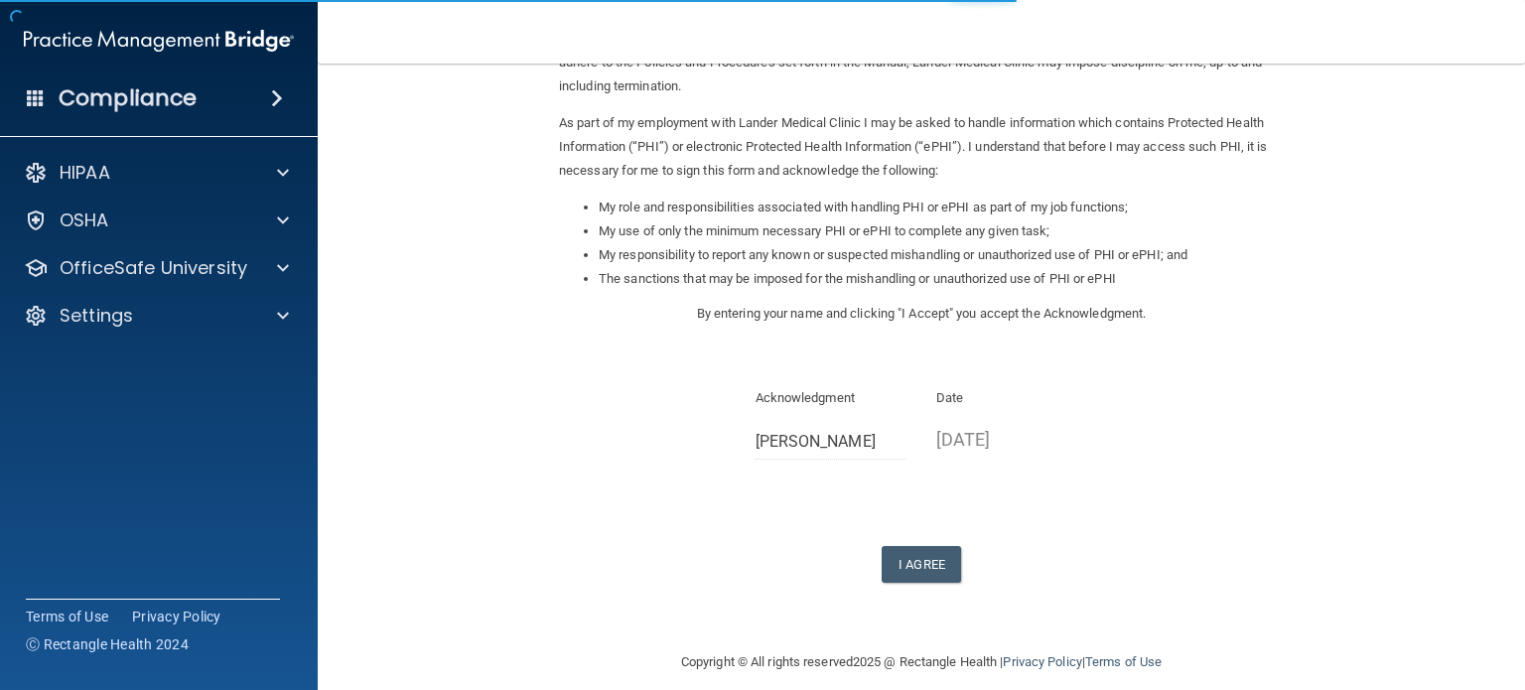
scroll to position [218, 0]
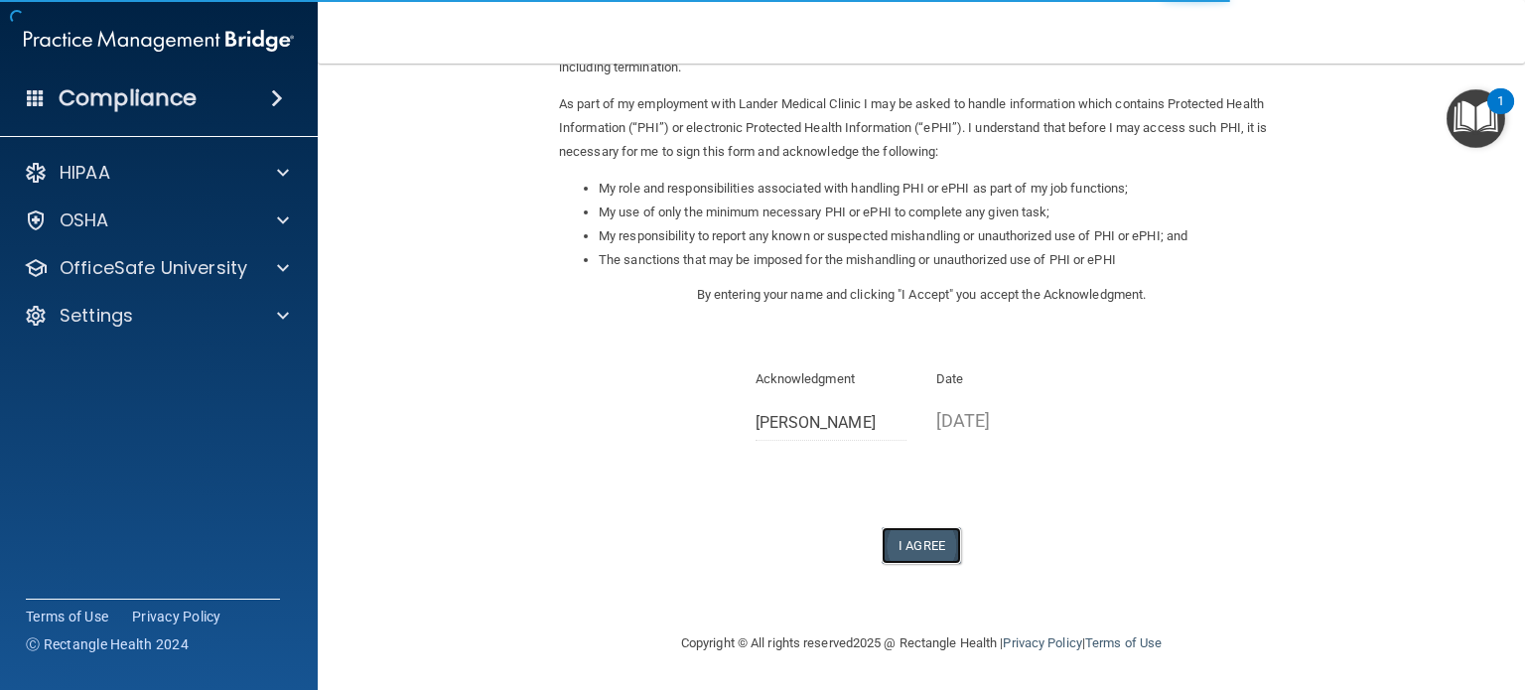
click at [921, 546] on button "I Agree" at bounding box center [920, 545] width 79 height 37
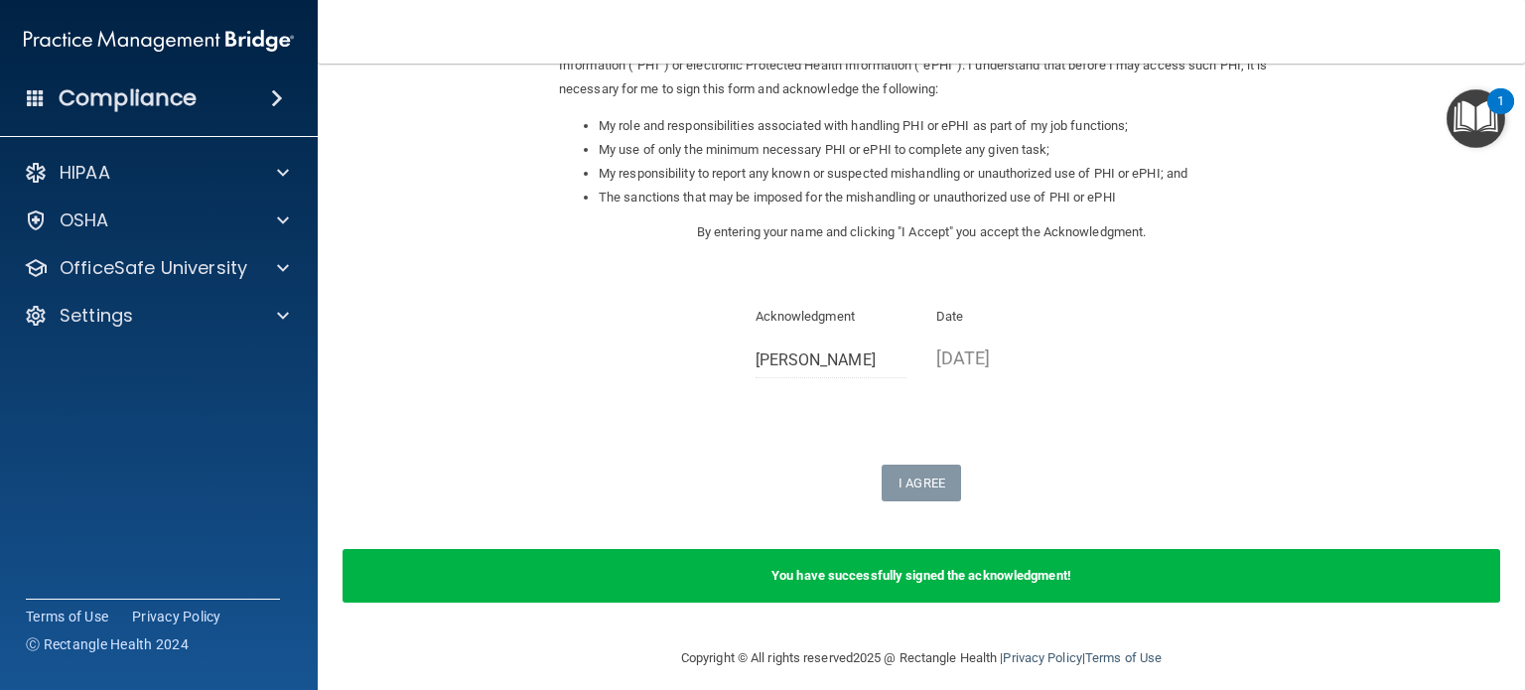
scroll to position [296, 0]
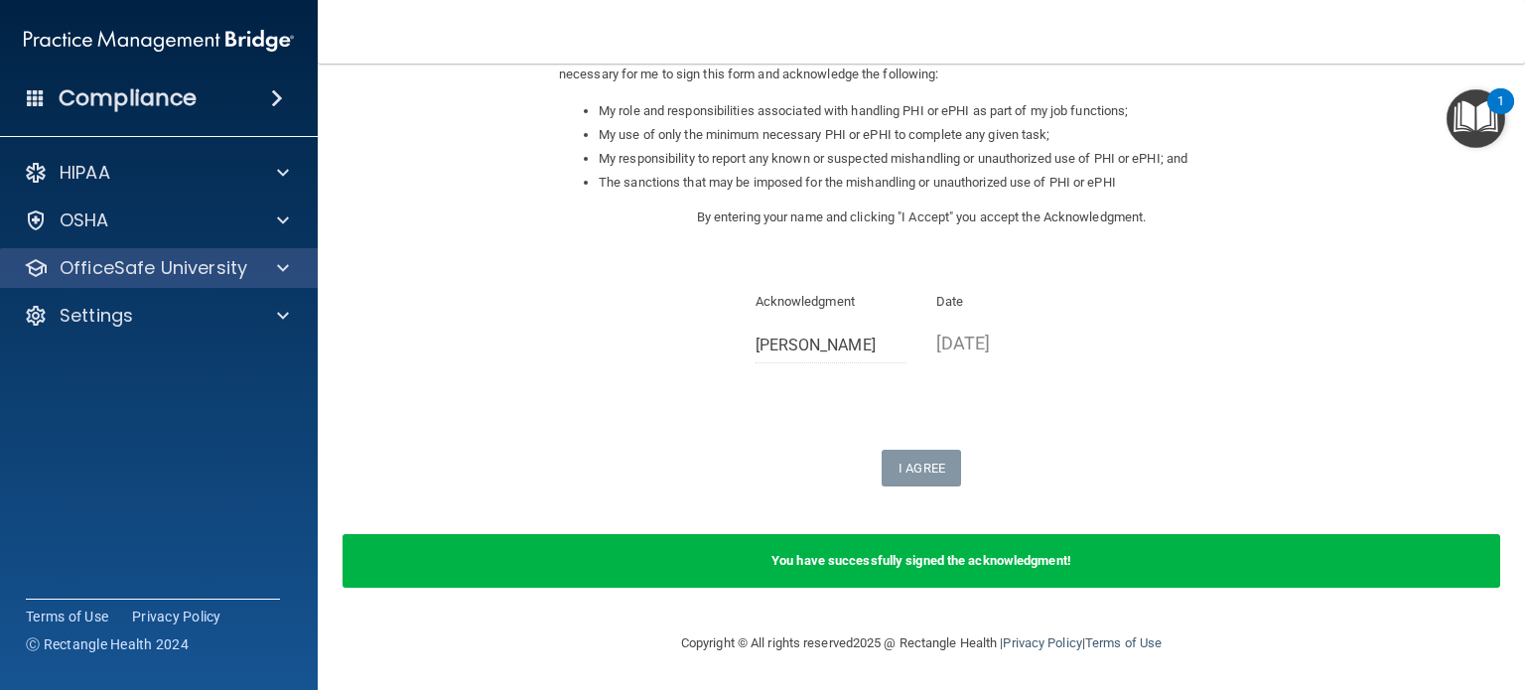
click at [115, 252] on div "OfficeSafe University" at bounding box center [159, 268] width 319 height 40
click at [123, 265] on p "OfficeSafe University" at bounding box center [154, 268] width 188 height 24
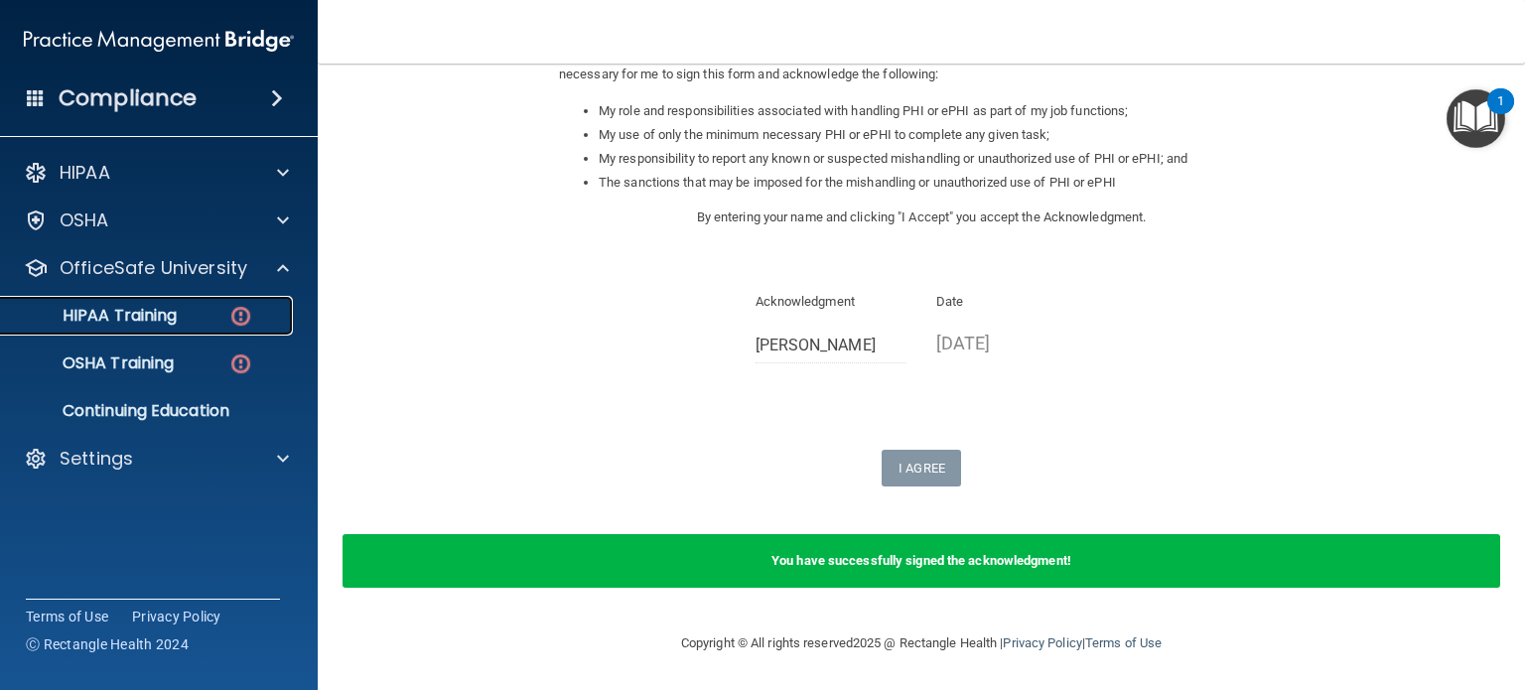
click at [168, 322] on p "HIPAA Training" at bounding box center [95, 316] width 164 height 20
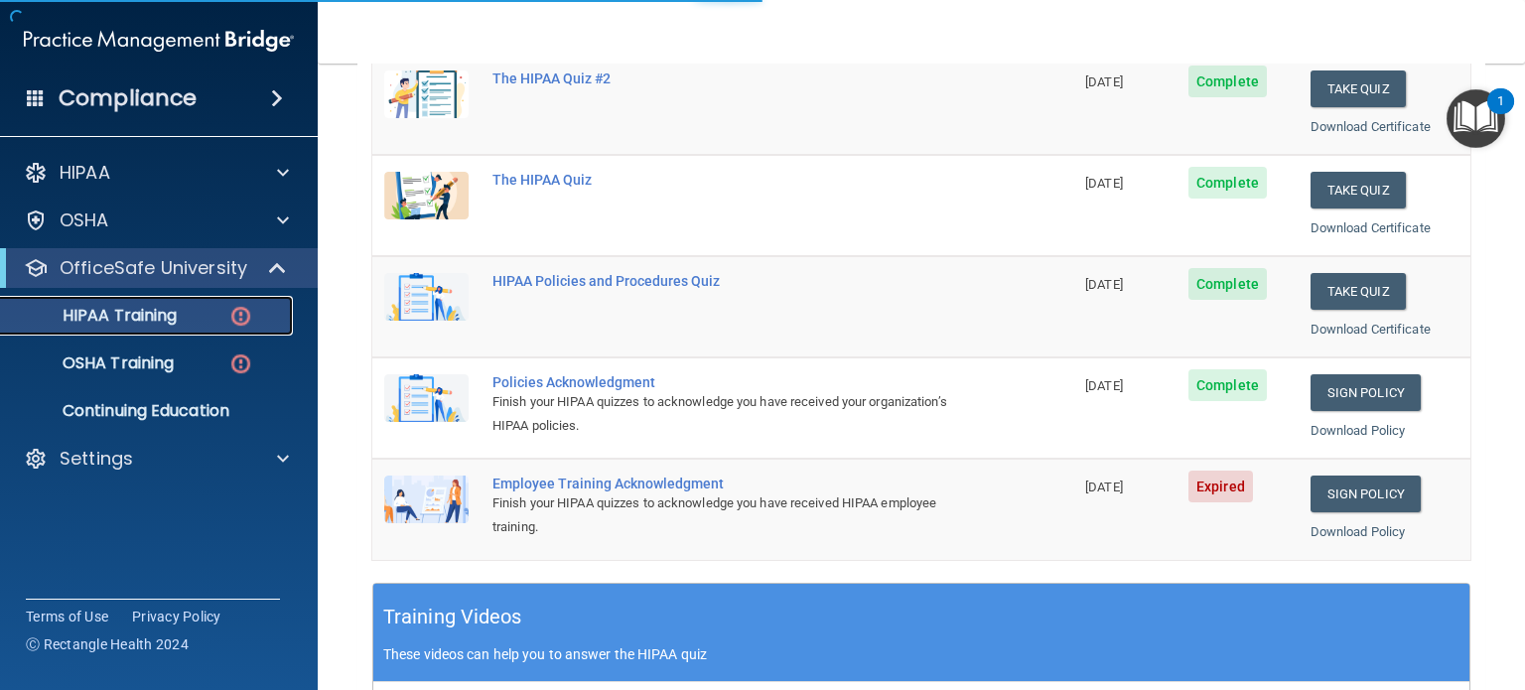
scroll to position [800, 0]
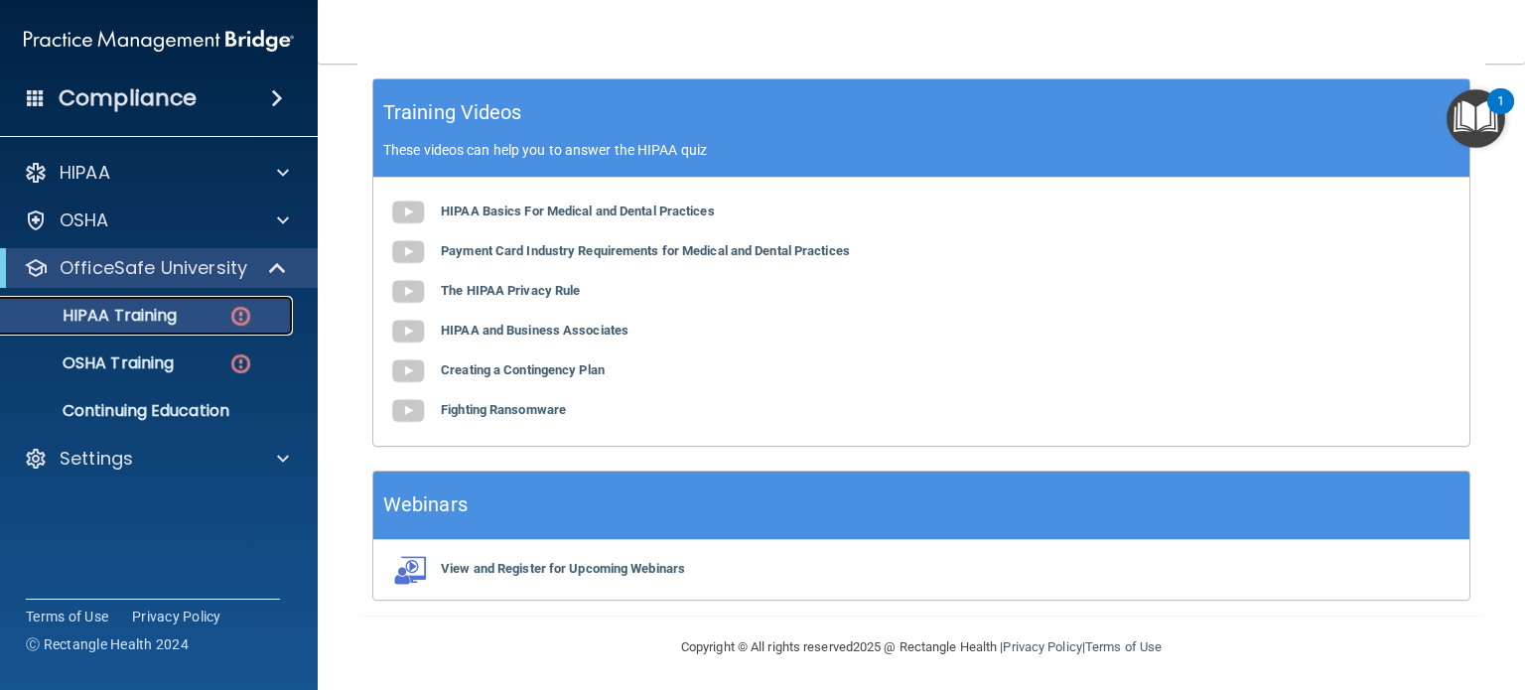
click at [175, 313] on p "HIPAA Training" at bounding box center [95, 316] width 164 height 20
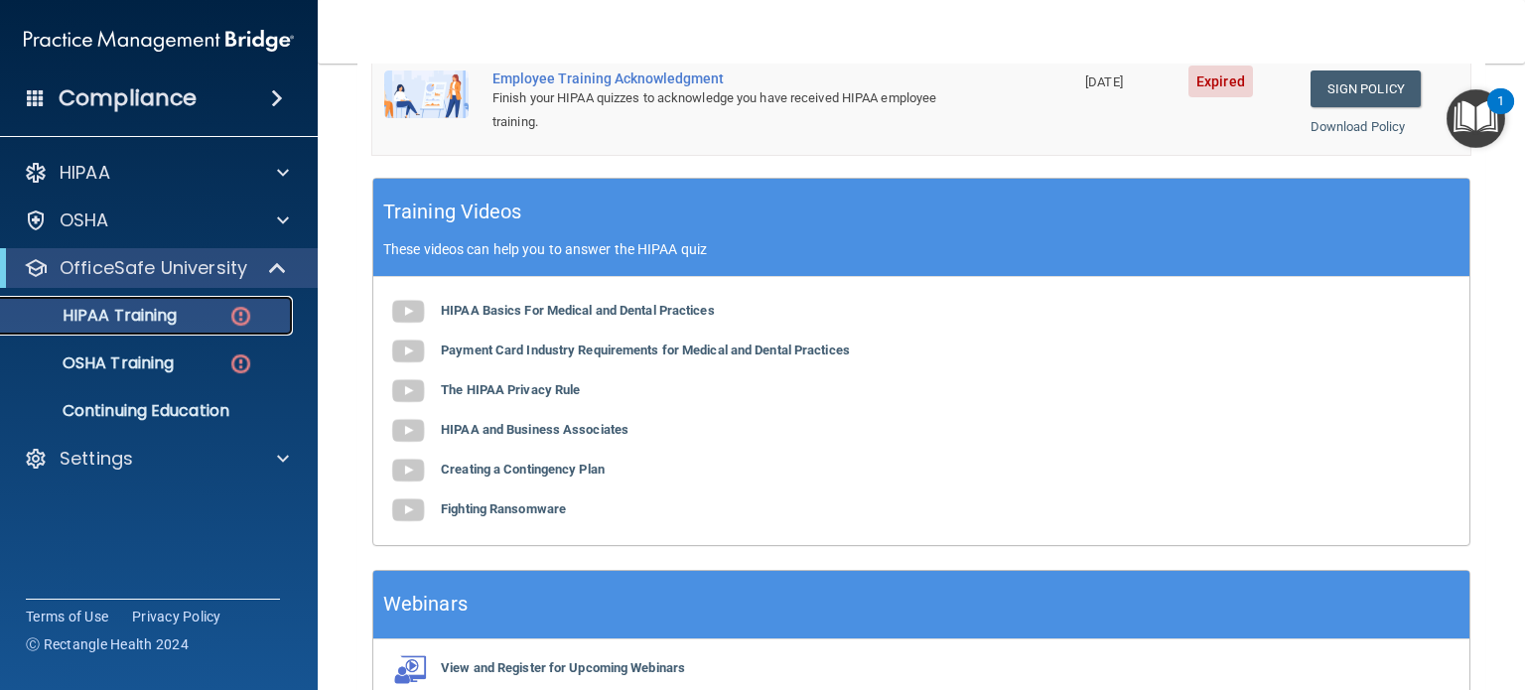
click at [123, 327] on link "HIPAA Training" at bounding box center [136, 316] width 313 height 40
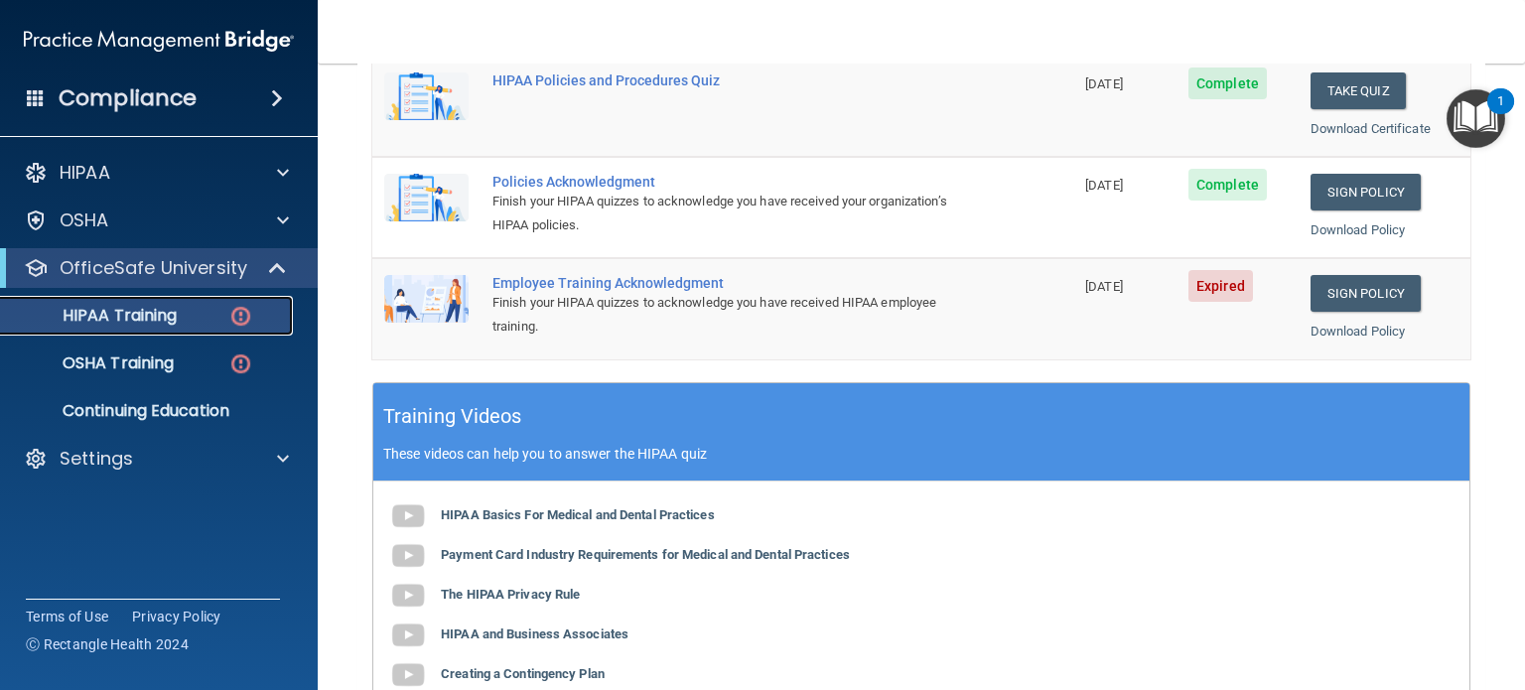
scroll to position [502, 0]
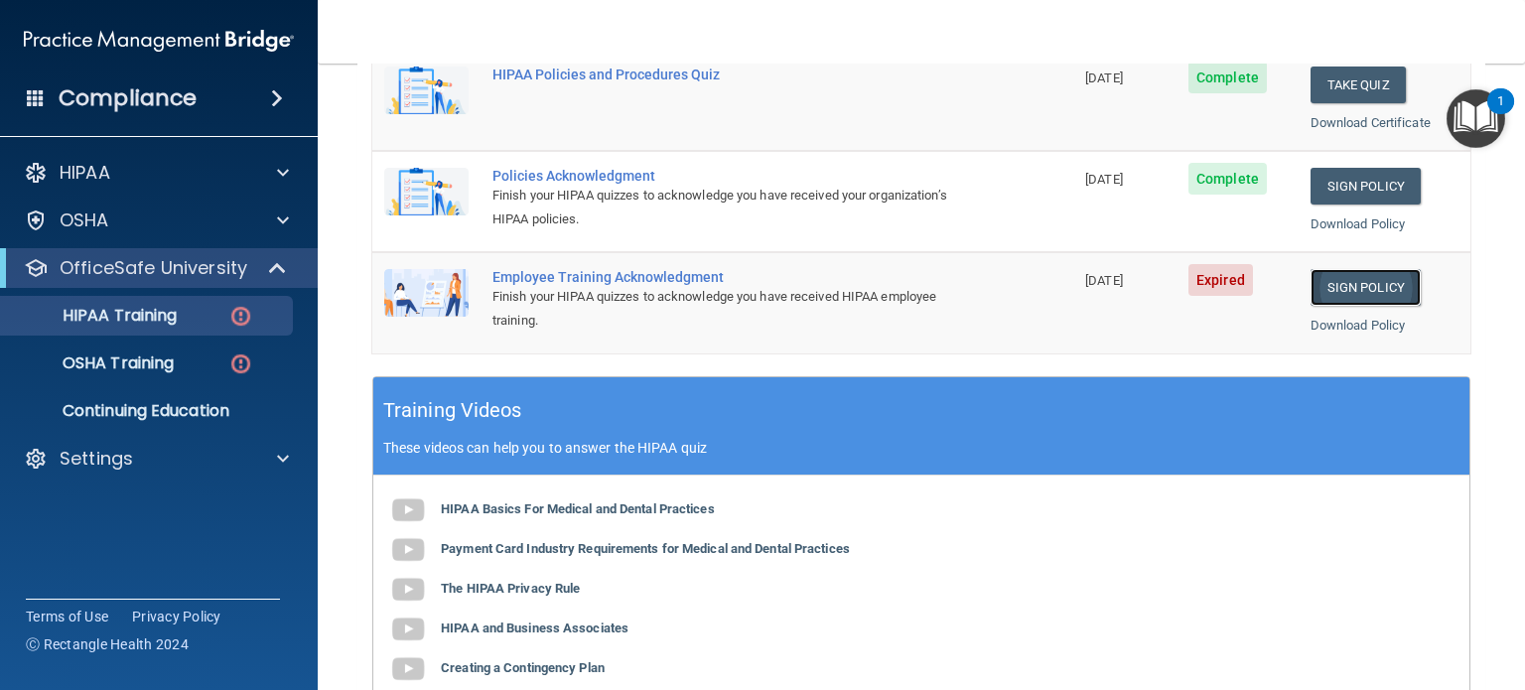
click at [1360, 289] on link "Sign Policy" at bounding box center [1365, 287] width 110 height 37
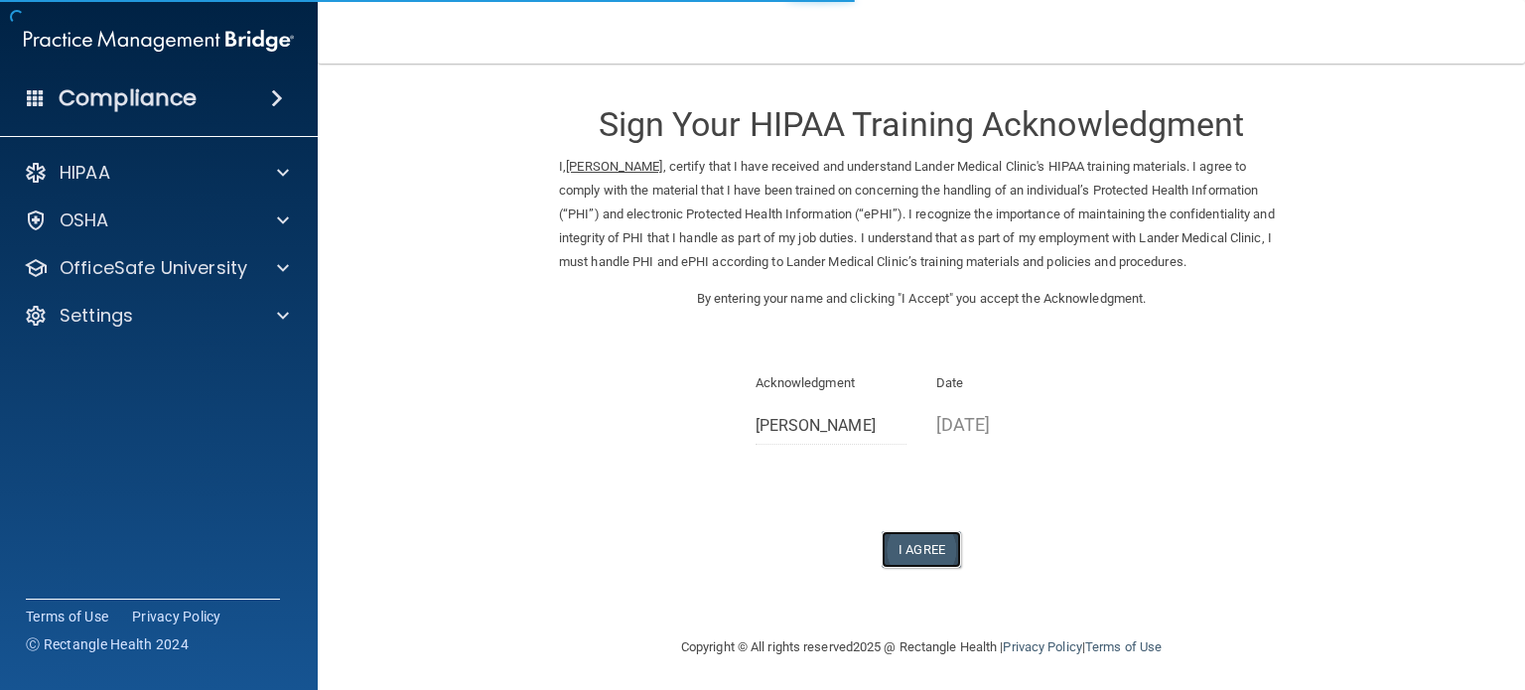
click at [925, 534] on button "I Agree" at bounding box center [920, 549] width 79 height 37
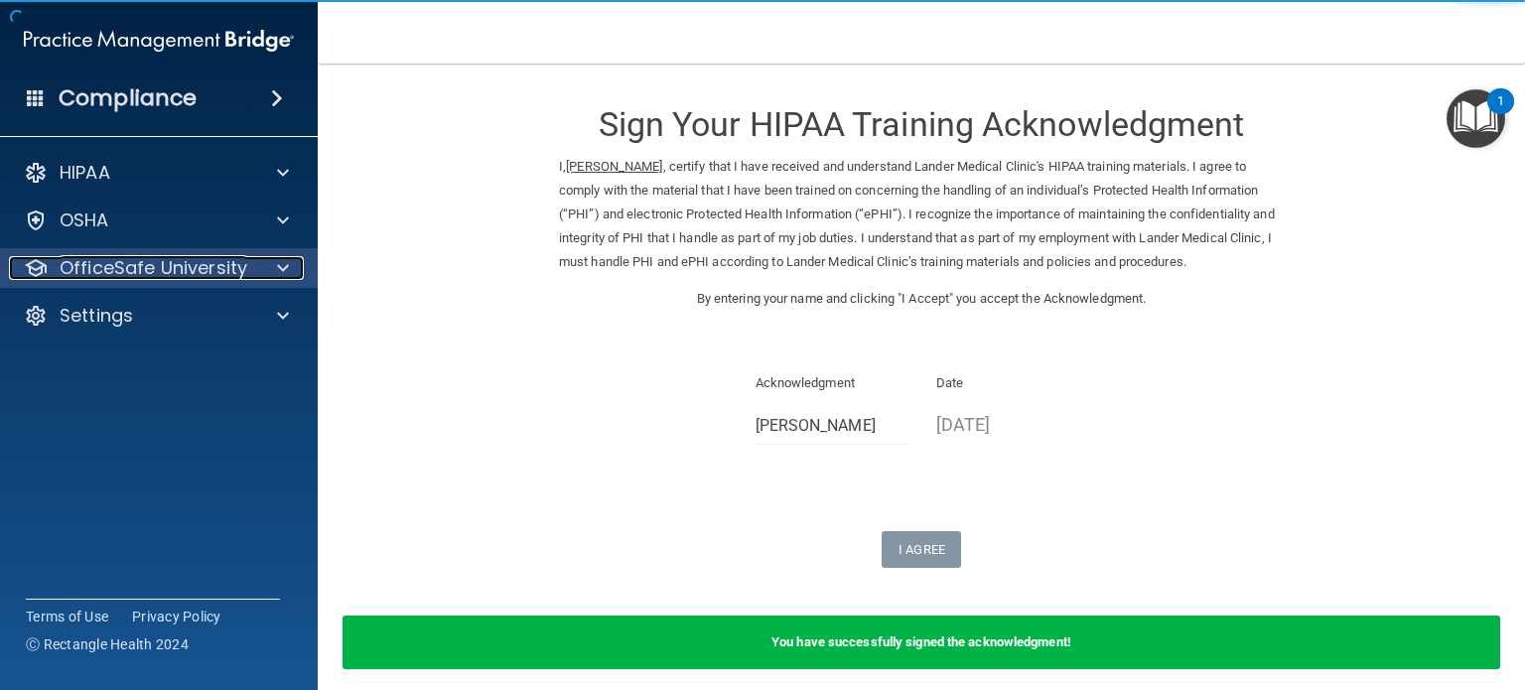
click at [166, 267] on p "OfficeSafe University" at bounding box center [154, 268] width 188 height 24
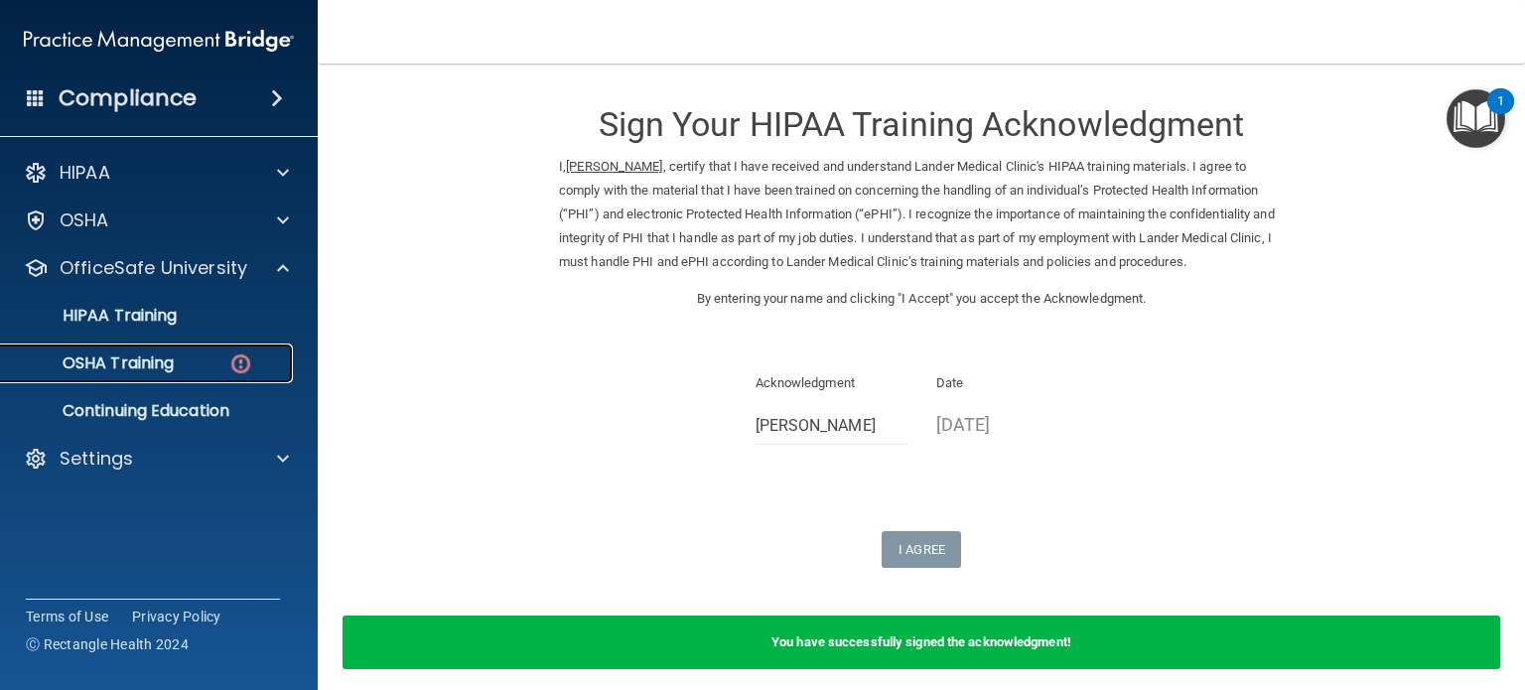
click at [167, 375] on link "OSHA Training" at bounding box center [136, 363] width 313 height 40
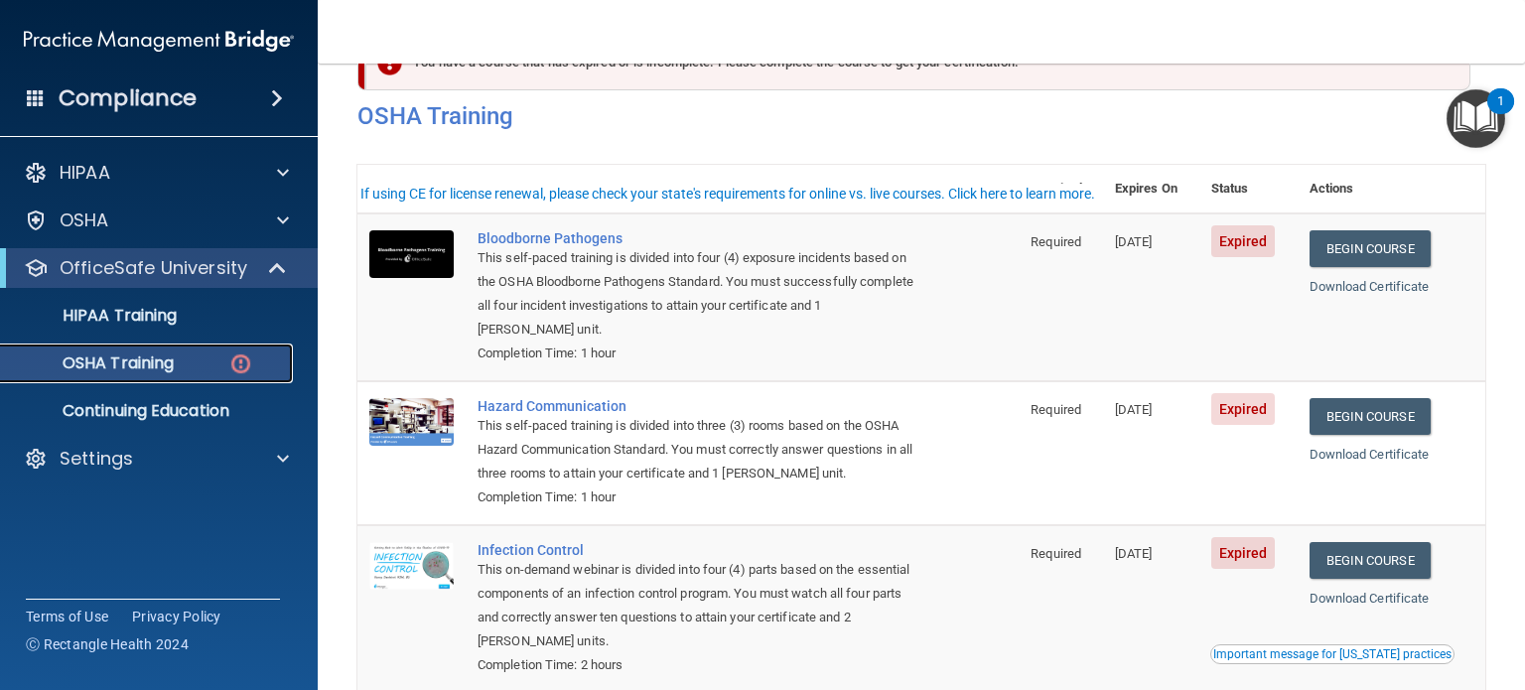
scroll to position [19, 0]
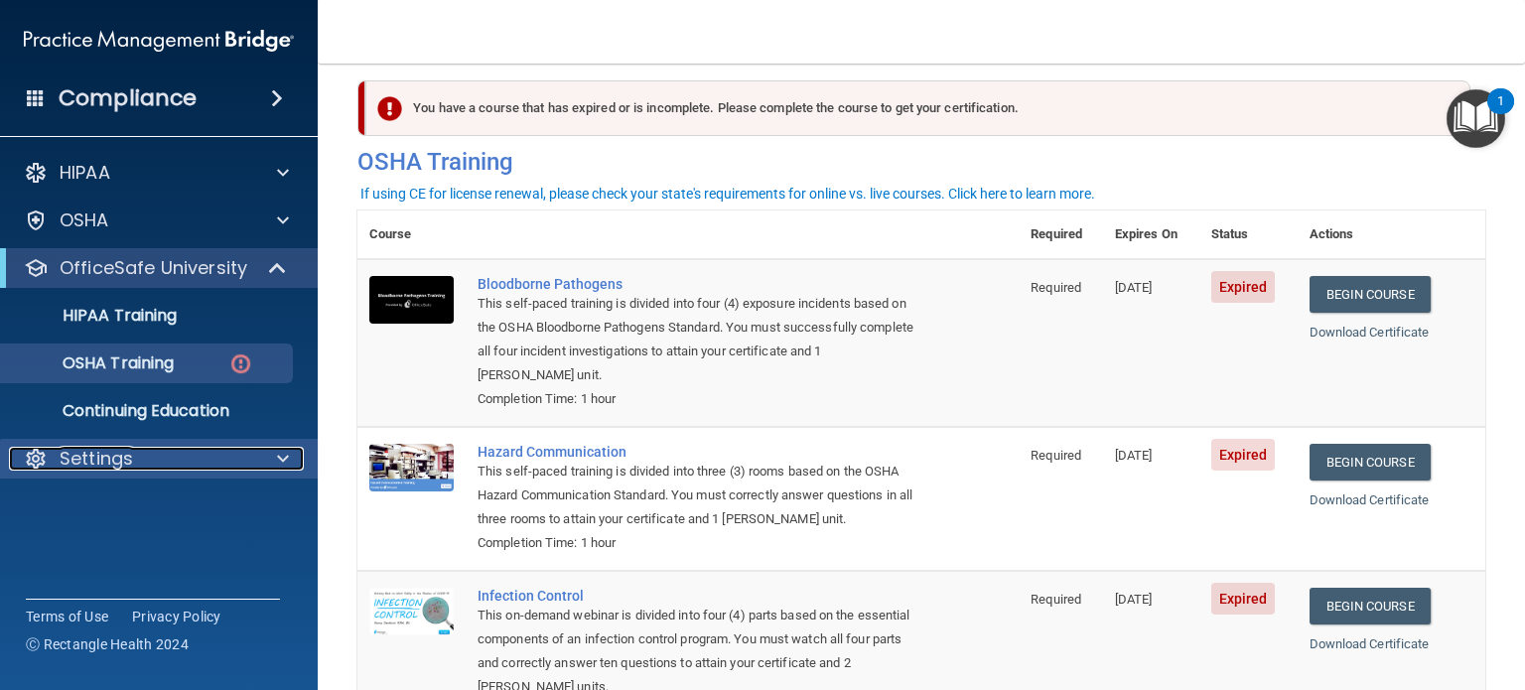
click at [295, 462] on div at bounding box center [280, 459] width 50 height 24
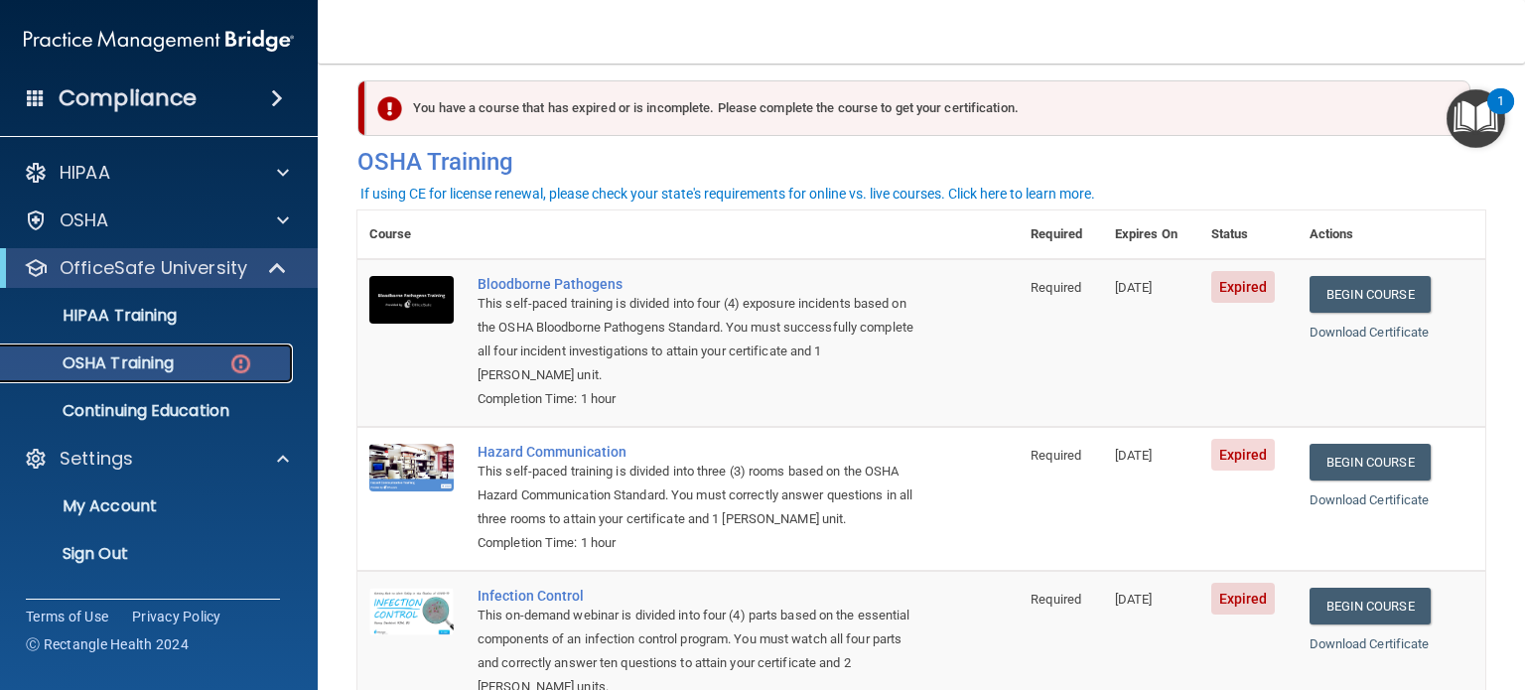
click at [151, 354] on p "OSHA Training" at bounding box center [93, 363] width 161 height 20
click at [1372, 305] on link "Begin Course" at bounding box center [1369, 294] width 121 height 37
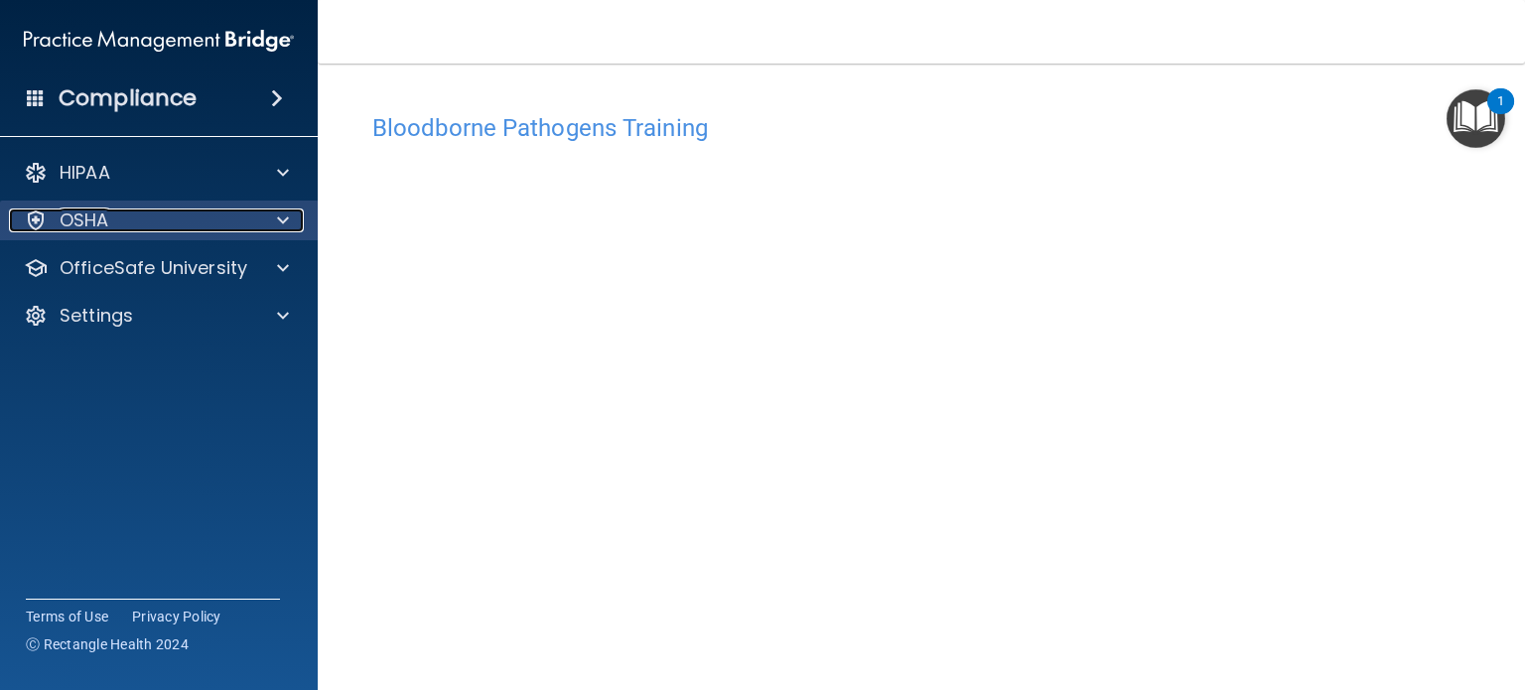
click at [243, 208] on div "OSHA" at bounding box center [132, 220] width 246 height 24
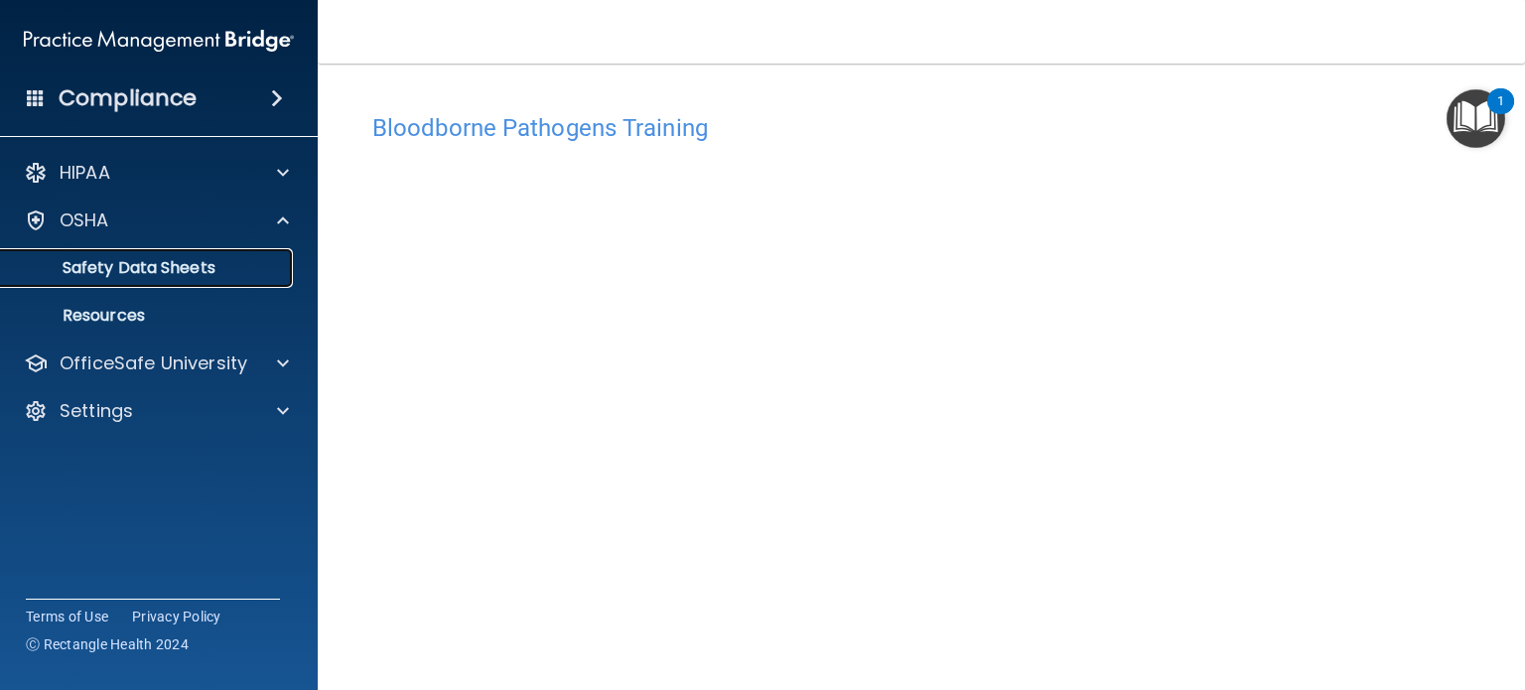
click at [244, 282] on link "Safety Data Sheets" at bounding box center [136, 268] width 313 height 40
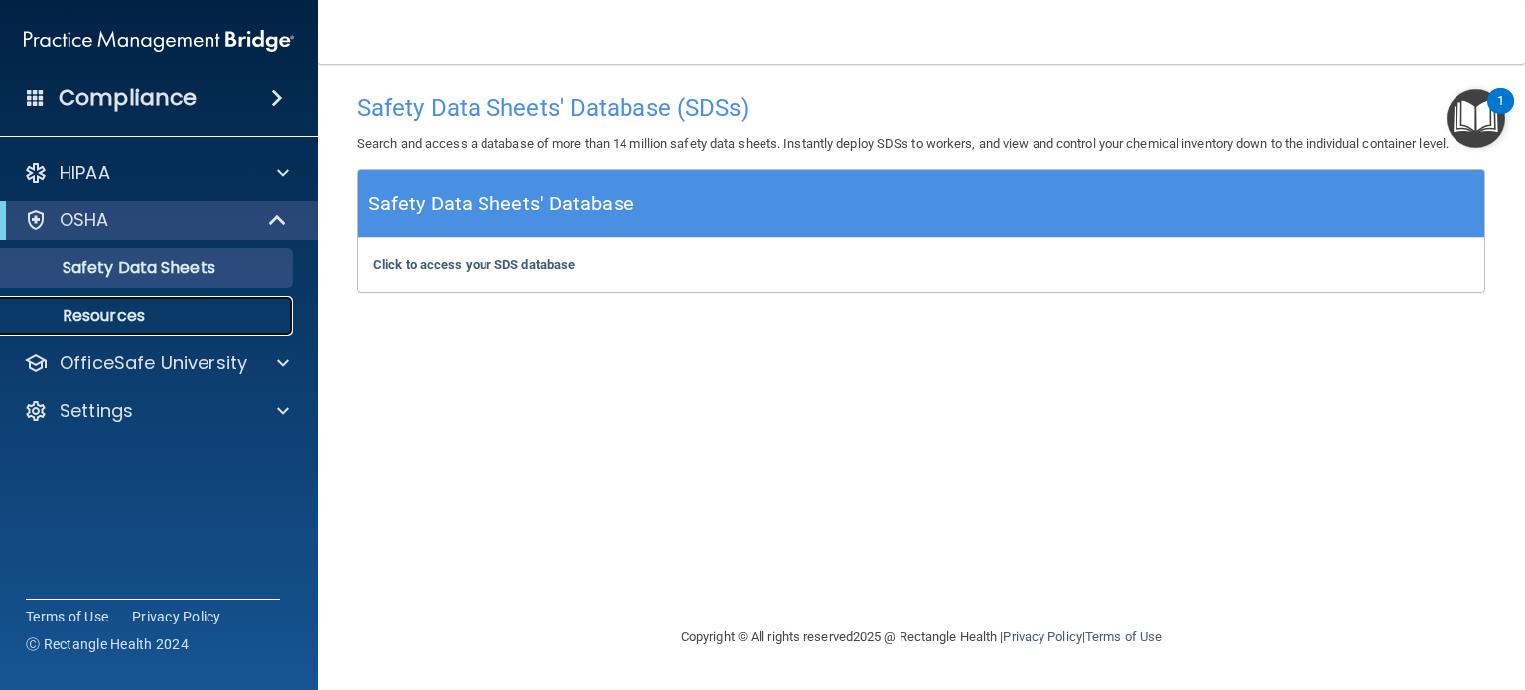
click at [178, 330] on link "Resources" at bounding box center [136, 316] width 313 height 40
click at [182, 315] on p "Resources" at bounding box center [148, 316] width 271 height 20
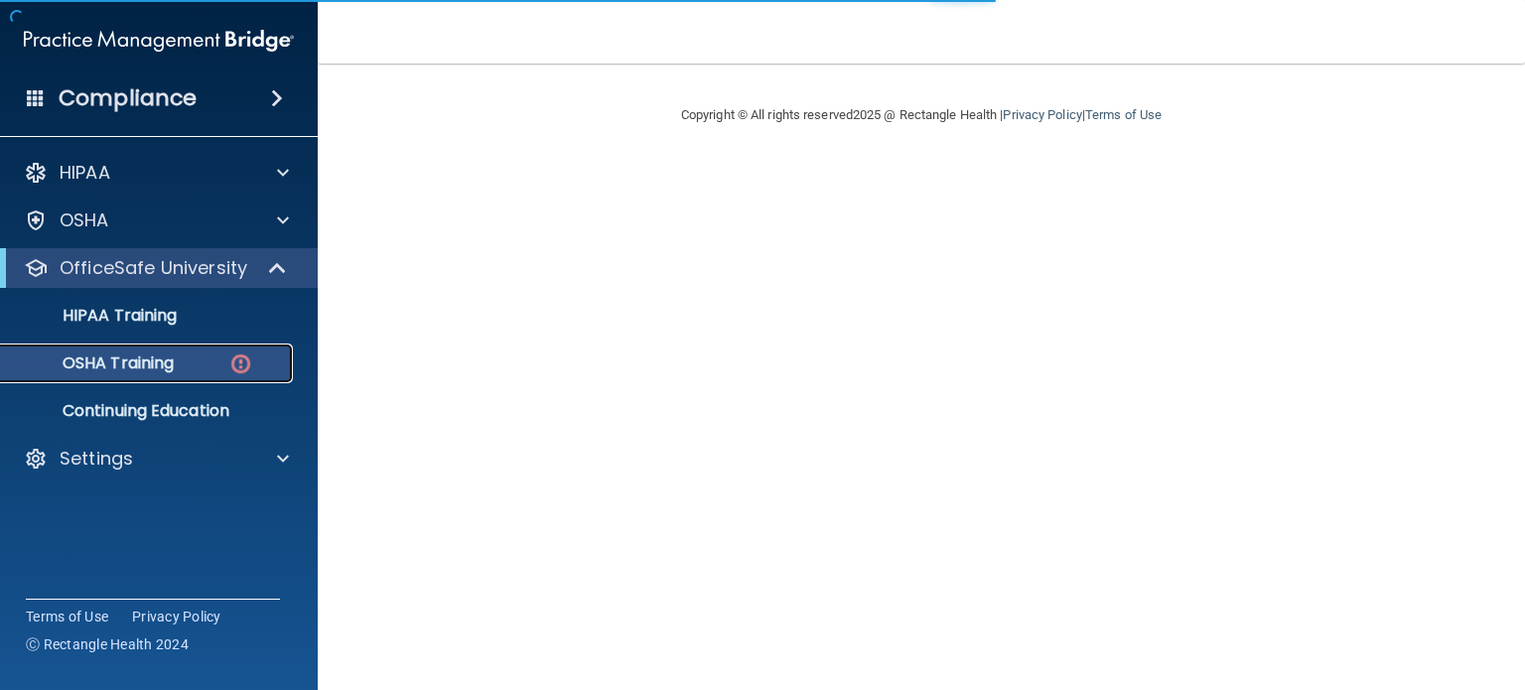
click at [228, 354] on img at bounding box center [240, 363] width 25 height 25
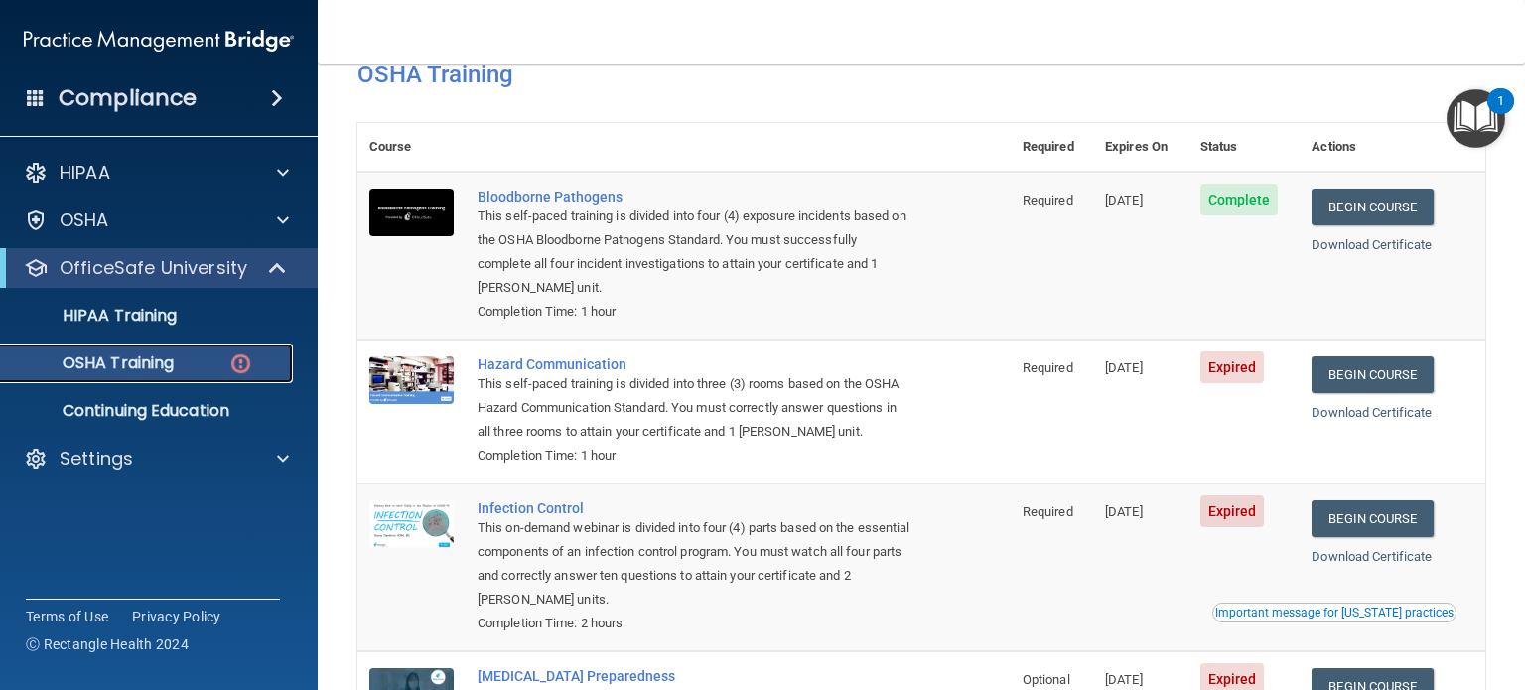
scroll to position [99, 0]
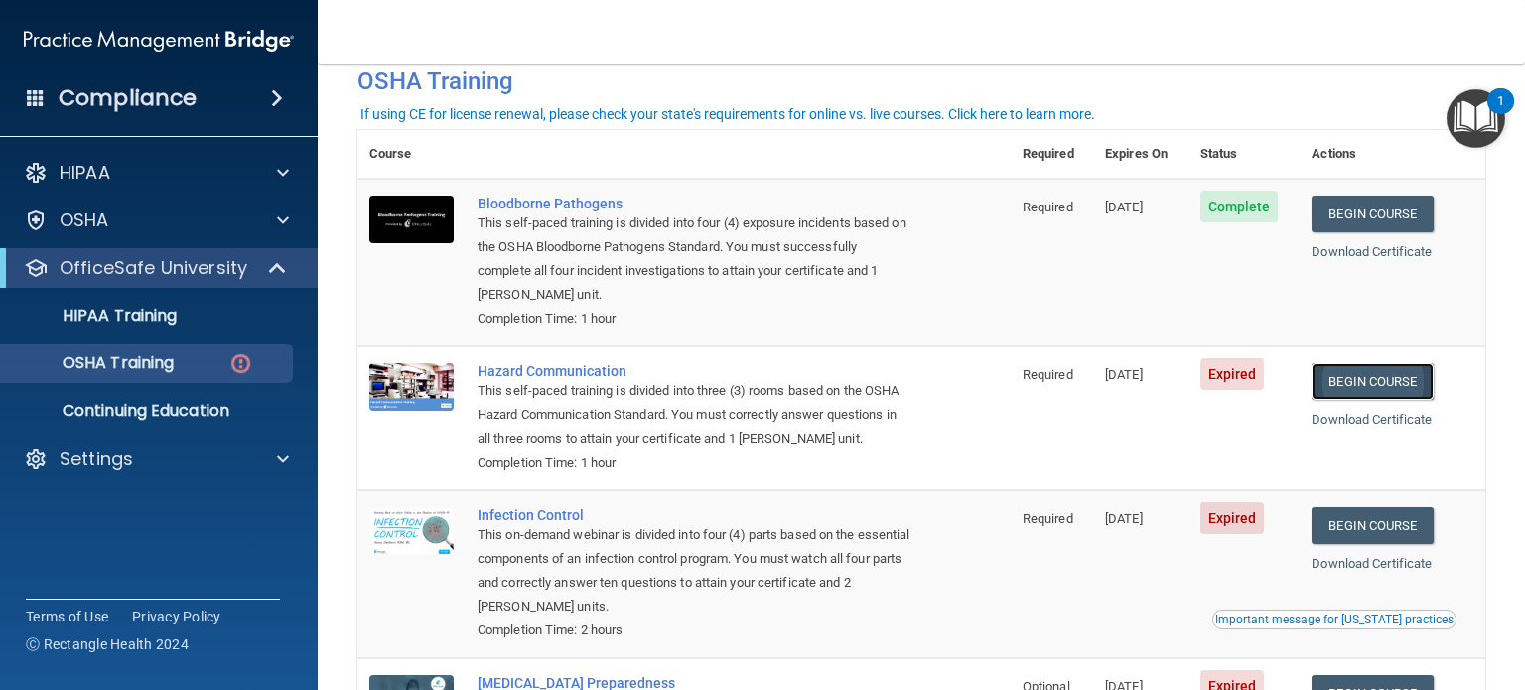
click at [1353, 380] on link "Begin Course" at bounding box center [1371, 381] width 121 height 37
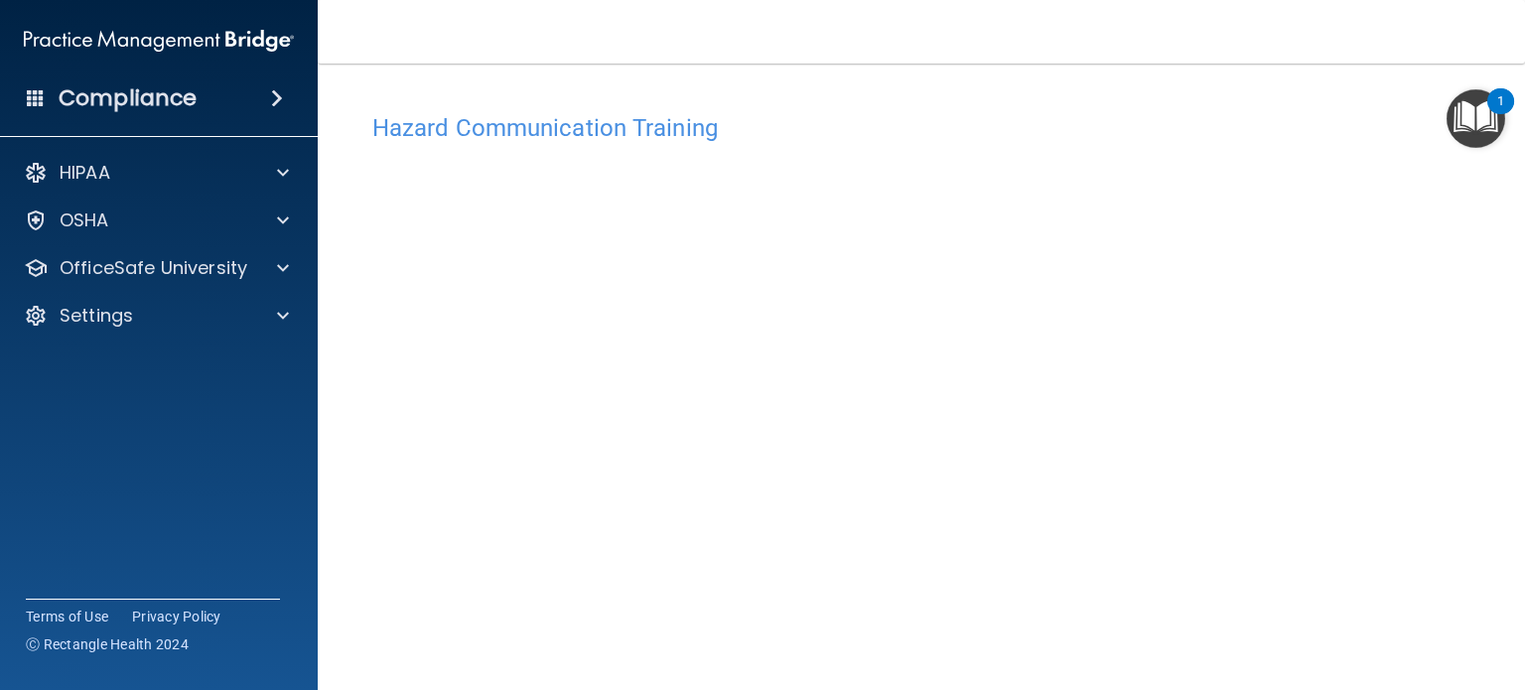
click at [1485, 209] on main "Hazard Communication Training This course doesn’t expire until [DATE]. Are you …" at bounding box center [921, 377] width 1207 height 626
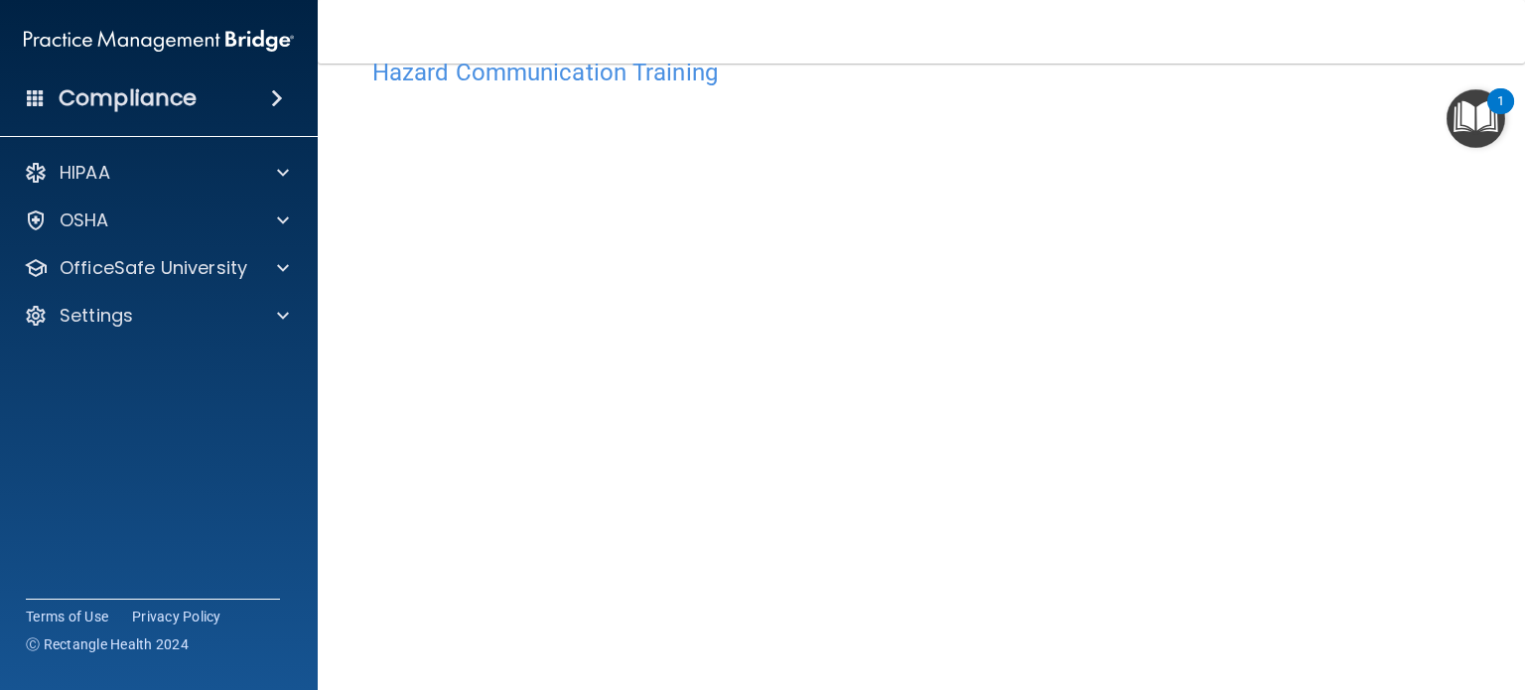
click at [1425, 271] on div "Hazard Communication Training This course doesn’t expire until [DATE]. Are you …" at bounding box center [921, 414] width 1128 height 732
click at [59, 253] on div "OfficeSafe University" at bounding box center [159, 268] width 319 height 40
click at [119, 269] on p "OfficeSafe University" at bounding box center [154, 268] width 188 height 24
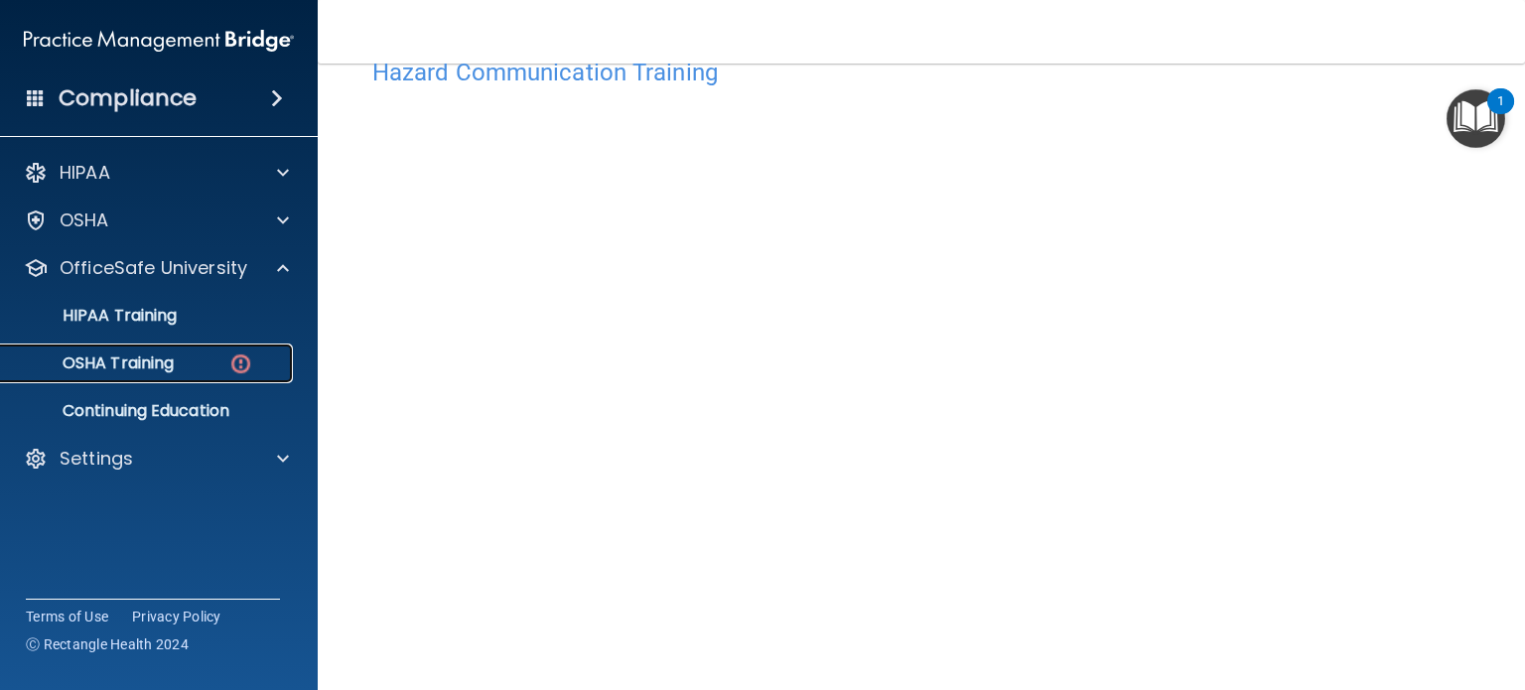
click at [119, 348] on link "OSHA Training" at bounding box center [136, 363] width 313 height 40
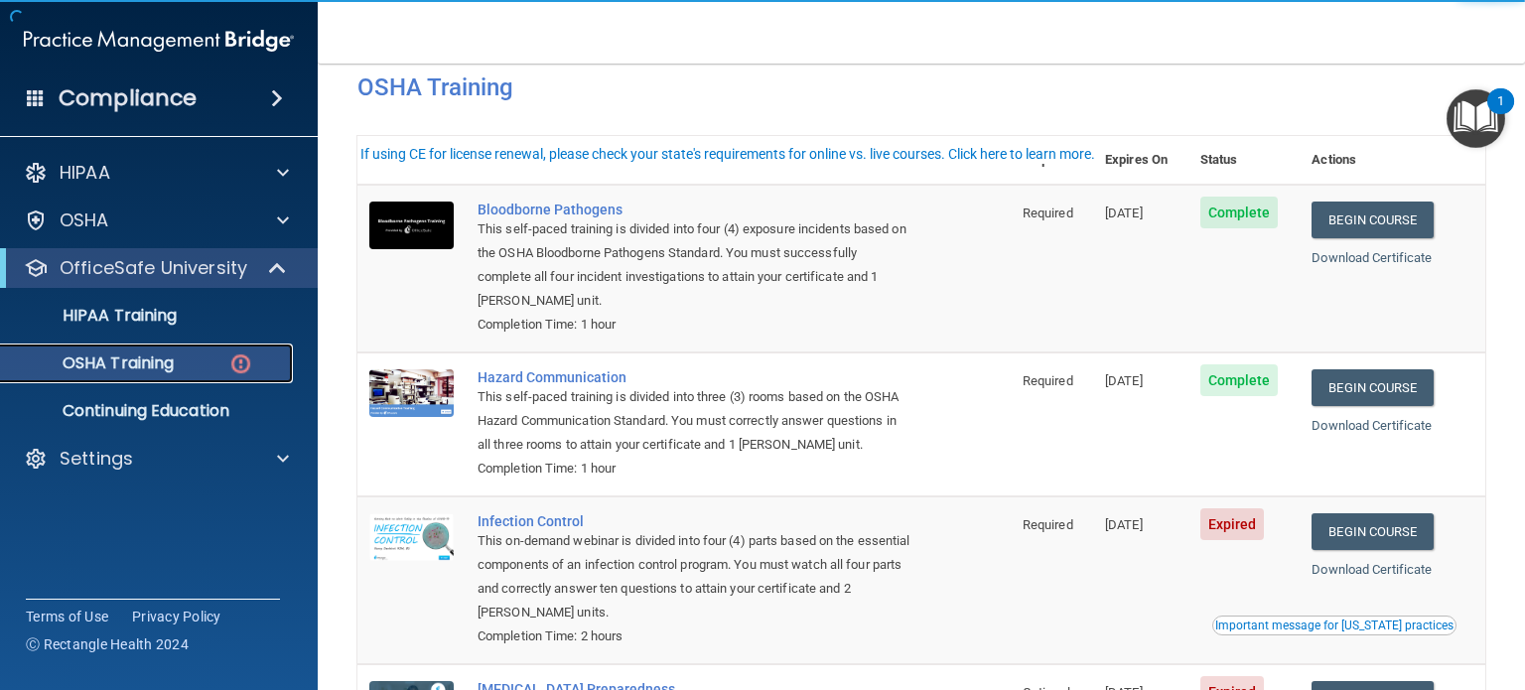
scroll to position [199, 0]
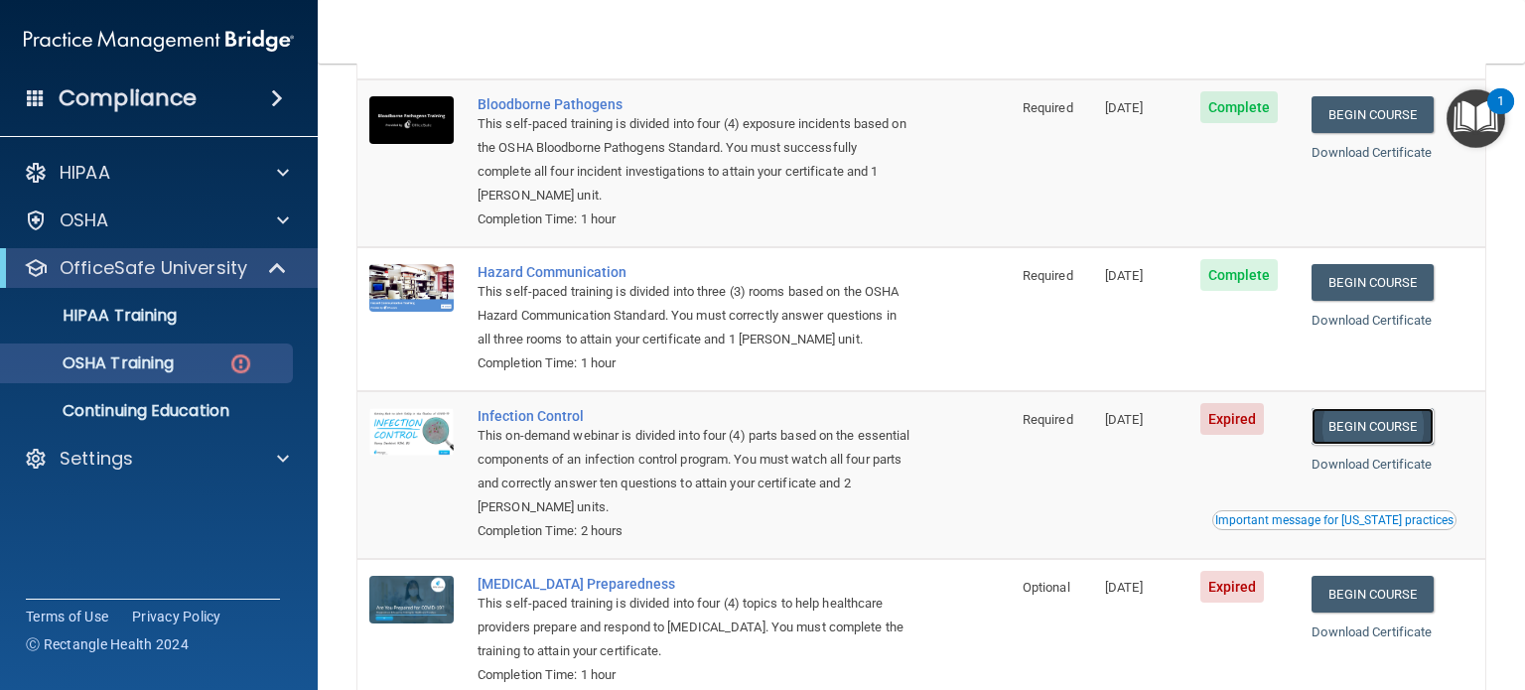
click at [1380, 420] on link "Begin Course" at bounding box center [1371, 426] width 121 height 37
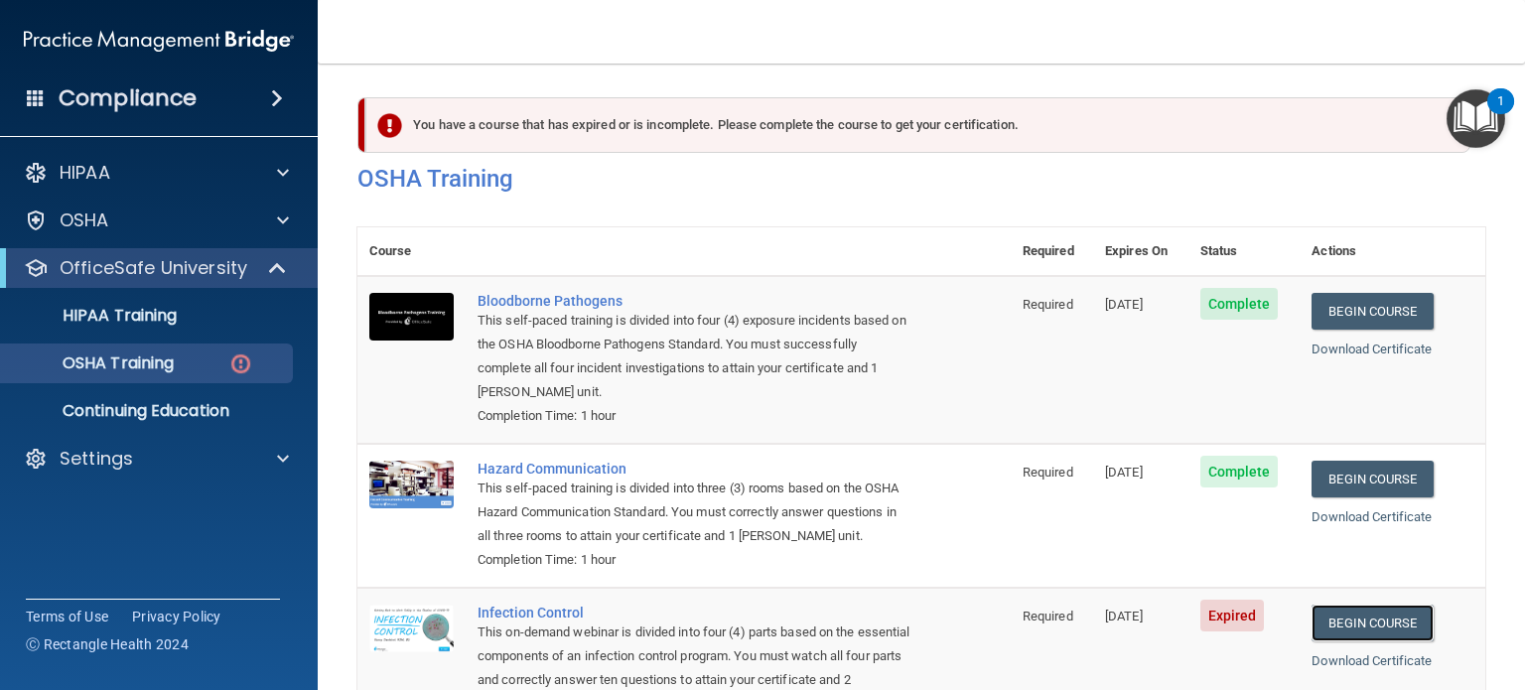
scroll to position [0, 0]
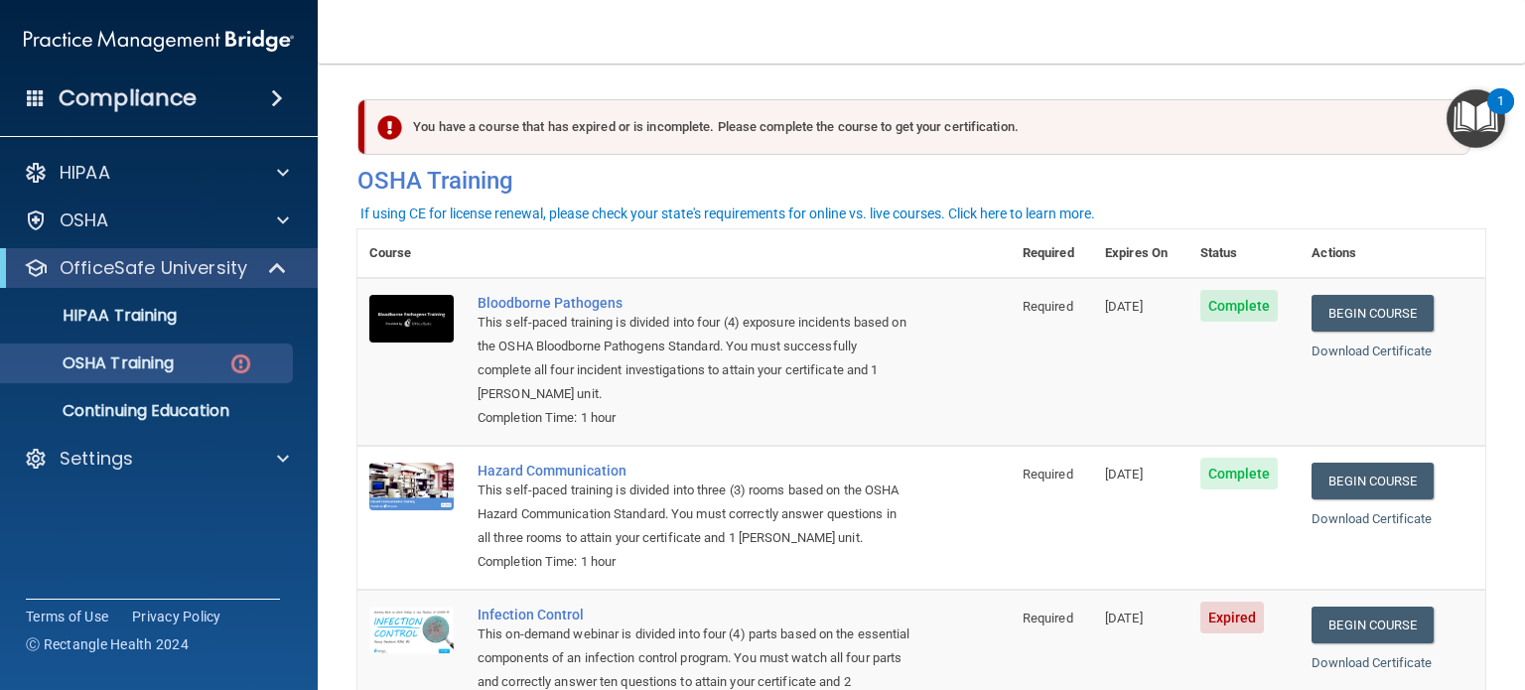
click at [146, 383] on ul "HIPAA Training OSHA Training Continuing Education" at bounding box center [159, 359] width 359 height 143
click at [162, 356] on p "OSHA Training" at bounding box center [93, 363] width 161 height 20
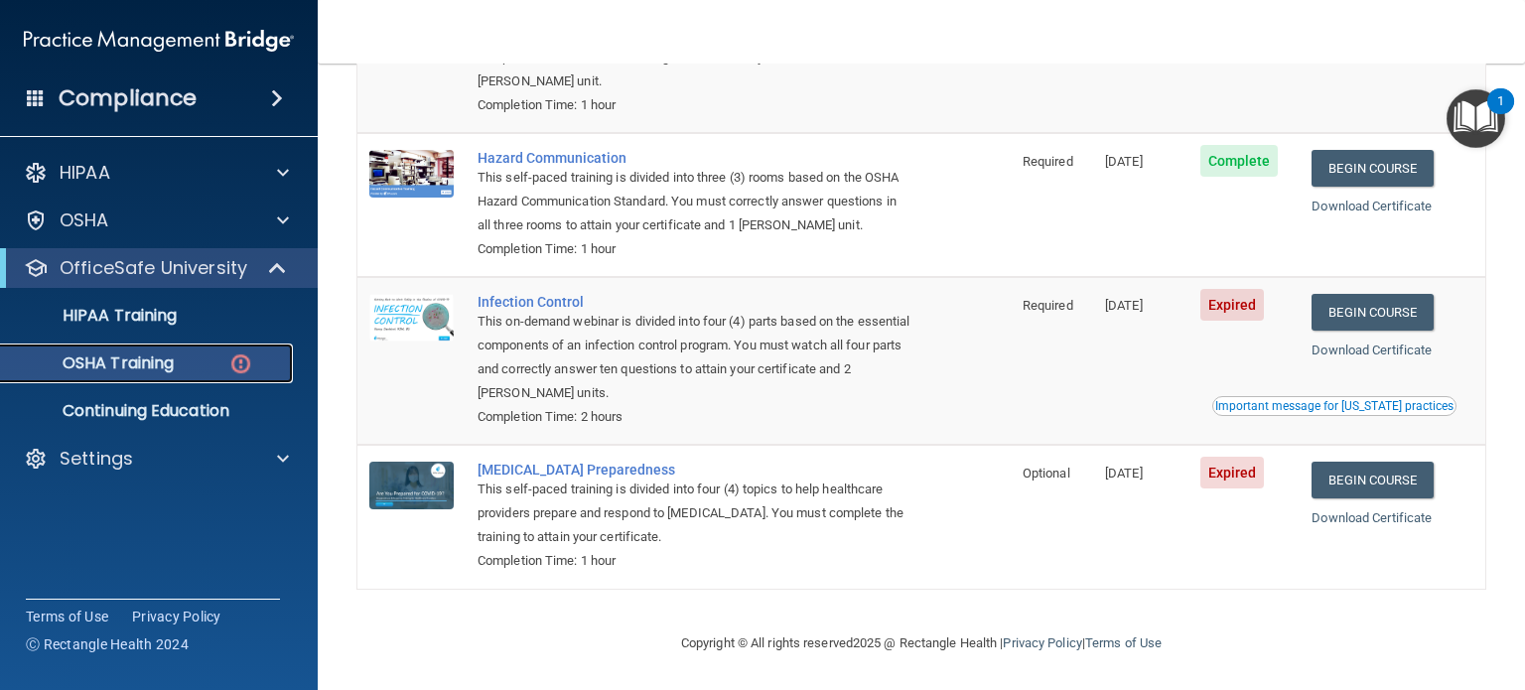
scroll to position [317, 0]
click at [139, 365] on p "OSHA Training" at bounding box center [93, 363] width 161 height 20
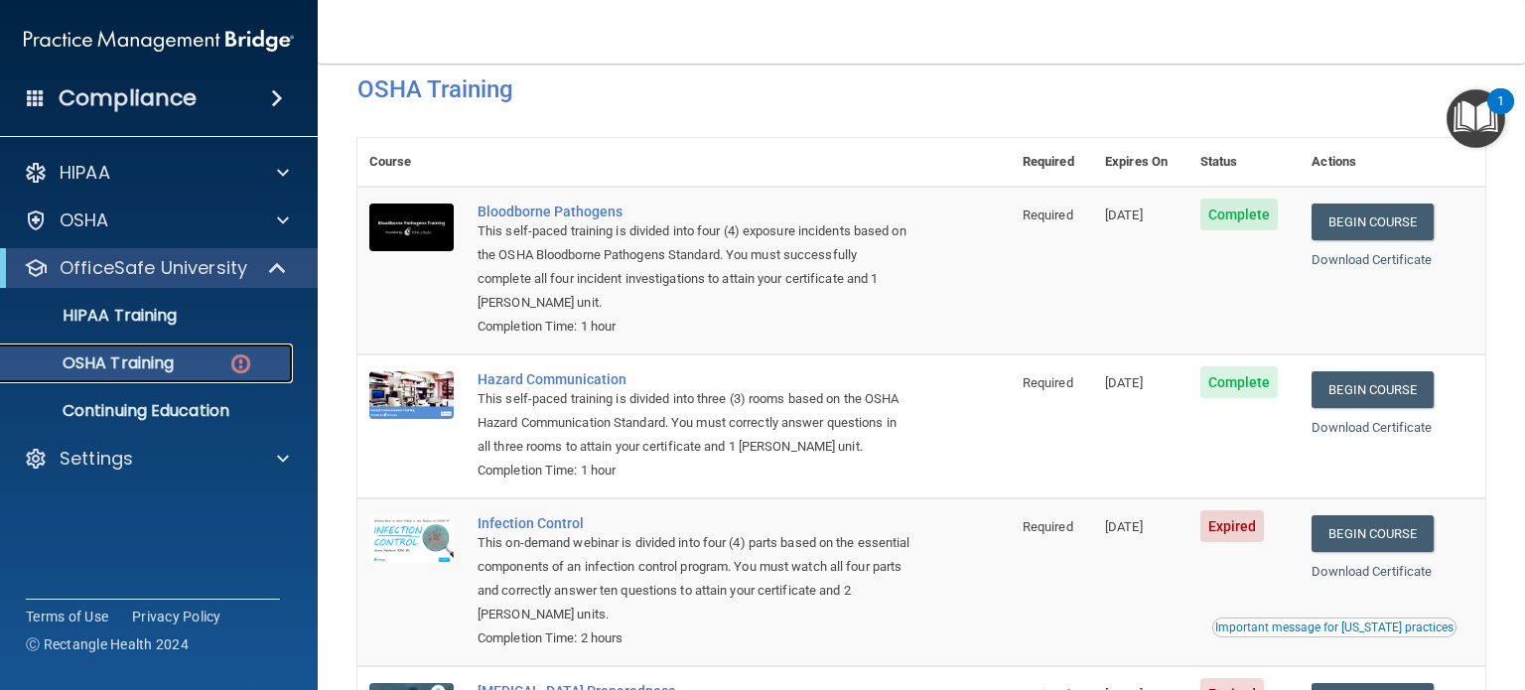
scroll to position [0, 0]
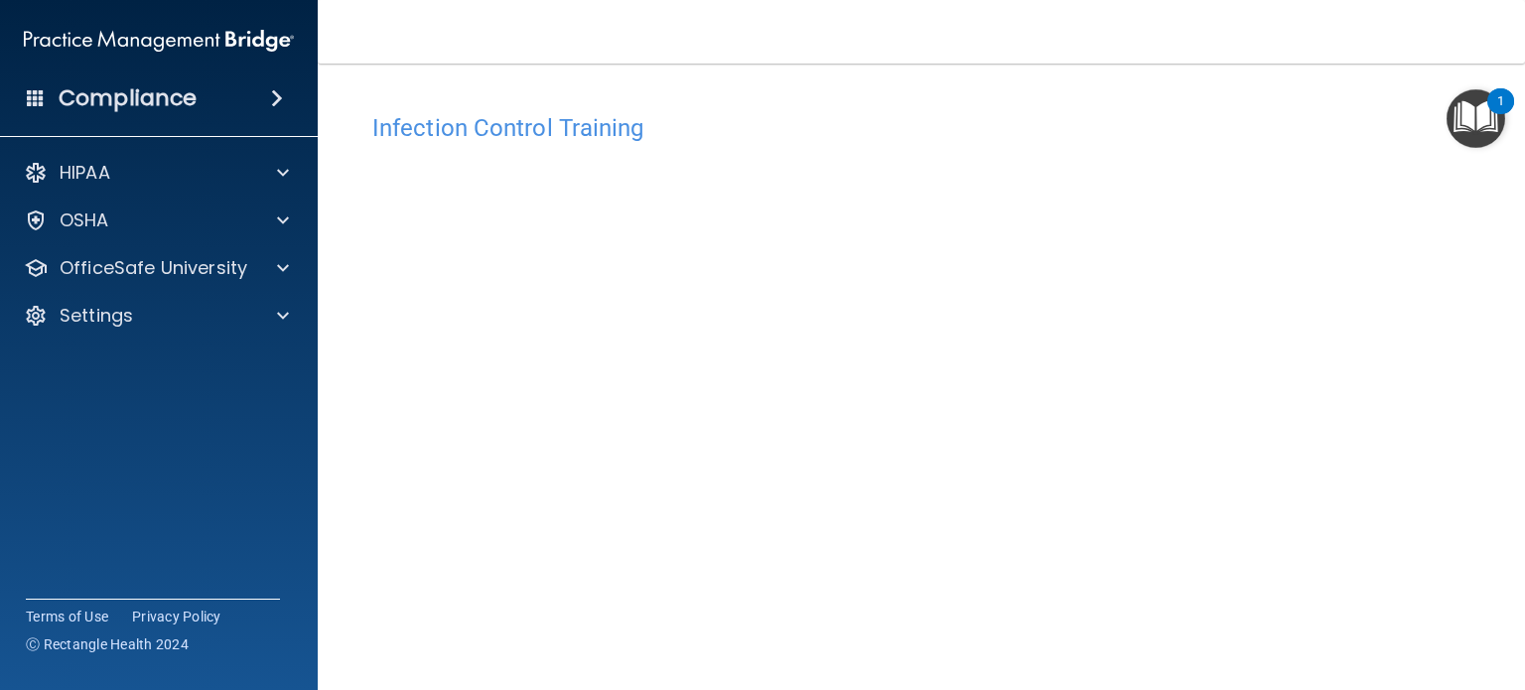
scroll to position [99, 0]
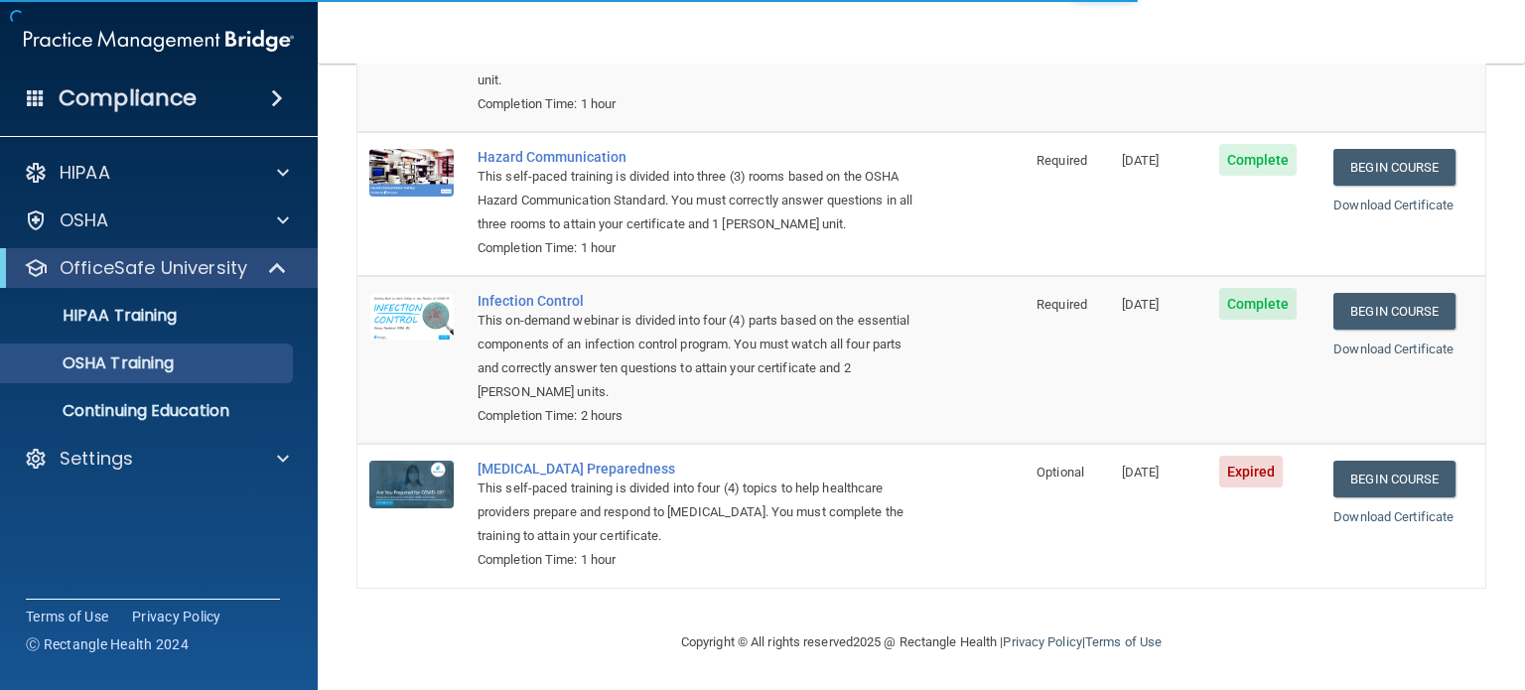
scroll to position [261, 0]
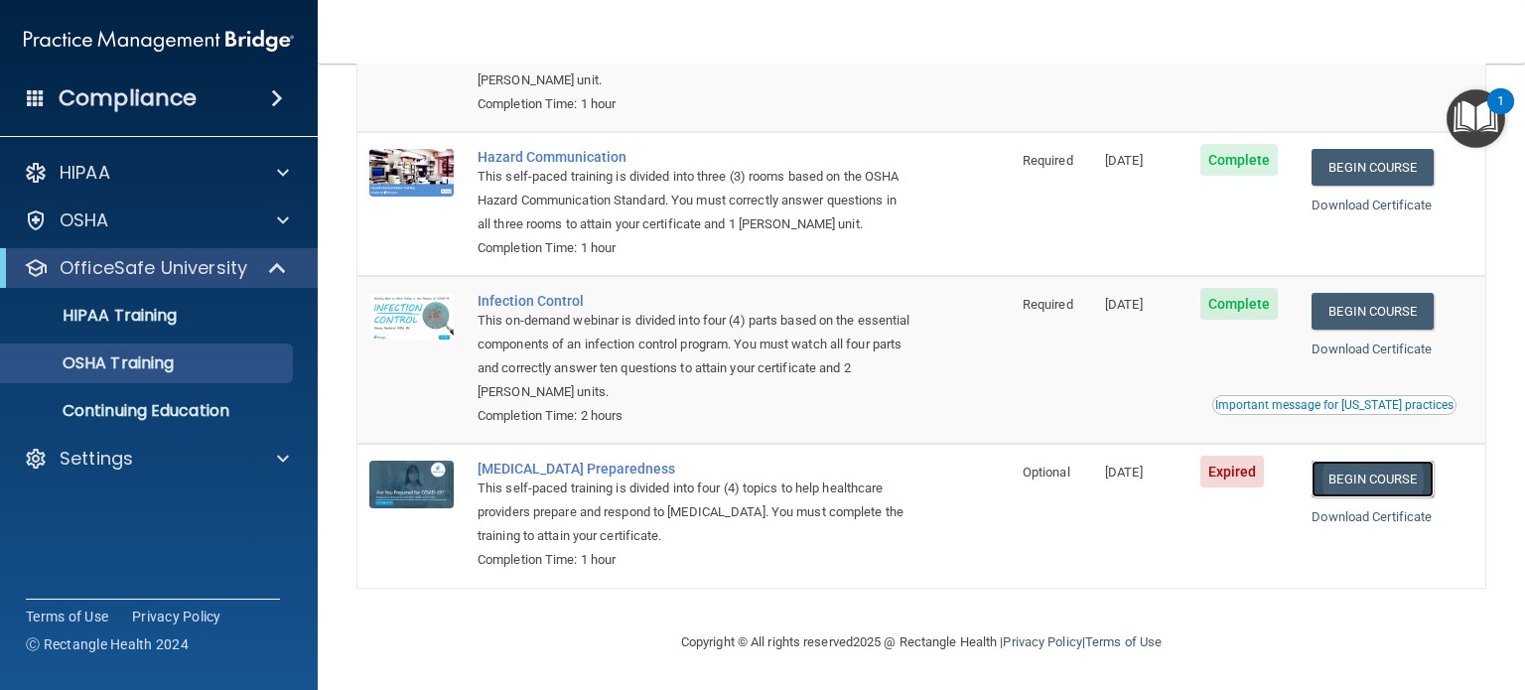
click at [1409, 482] on link "Begin Course" at bounding box center [1371, 479] width 121 height 37
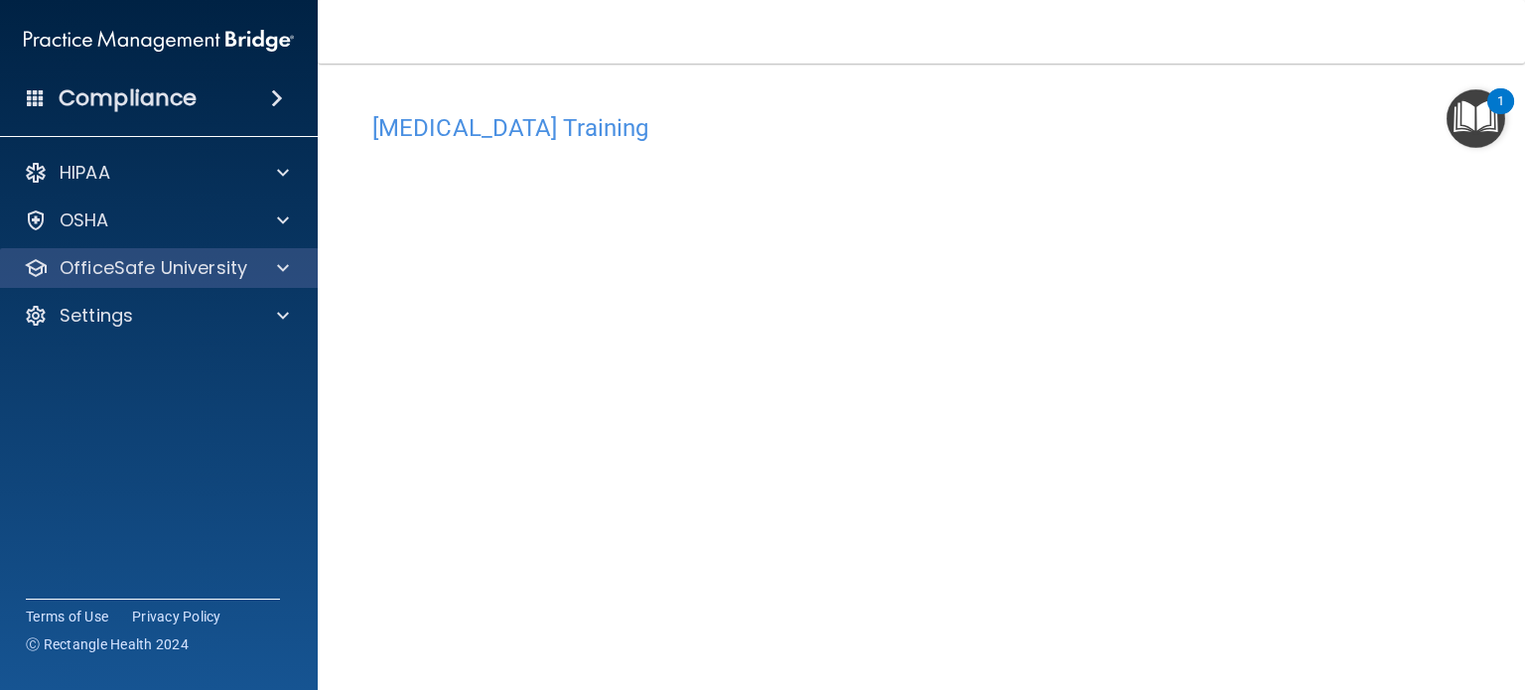
click at [226, 282] on div "OfficeSafe University" at bounding box center [159, 268] width 319 height 40
click at [109, 266] on p "OfficeSafe University" at bounding box center [154, 268] width 188 height 24
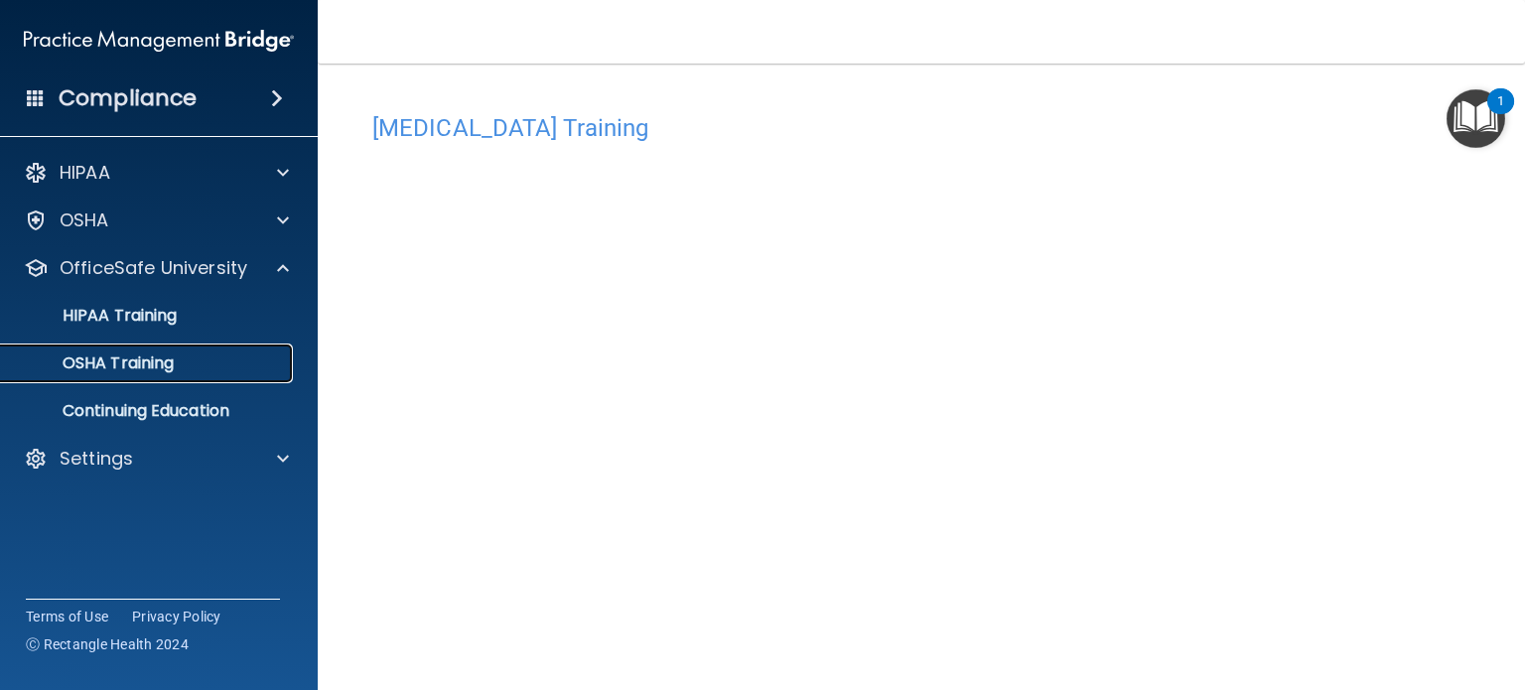
click at [126, 363] on p "OSHA Training" at bounding box center [93, 363] width 161 height 20
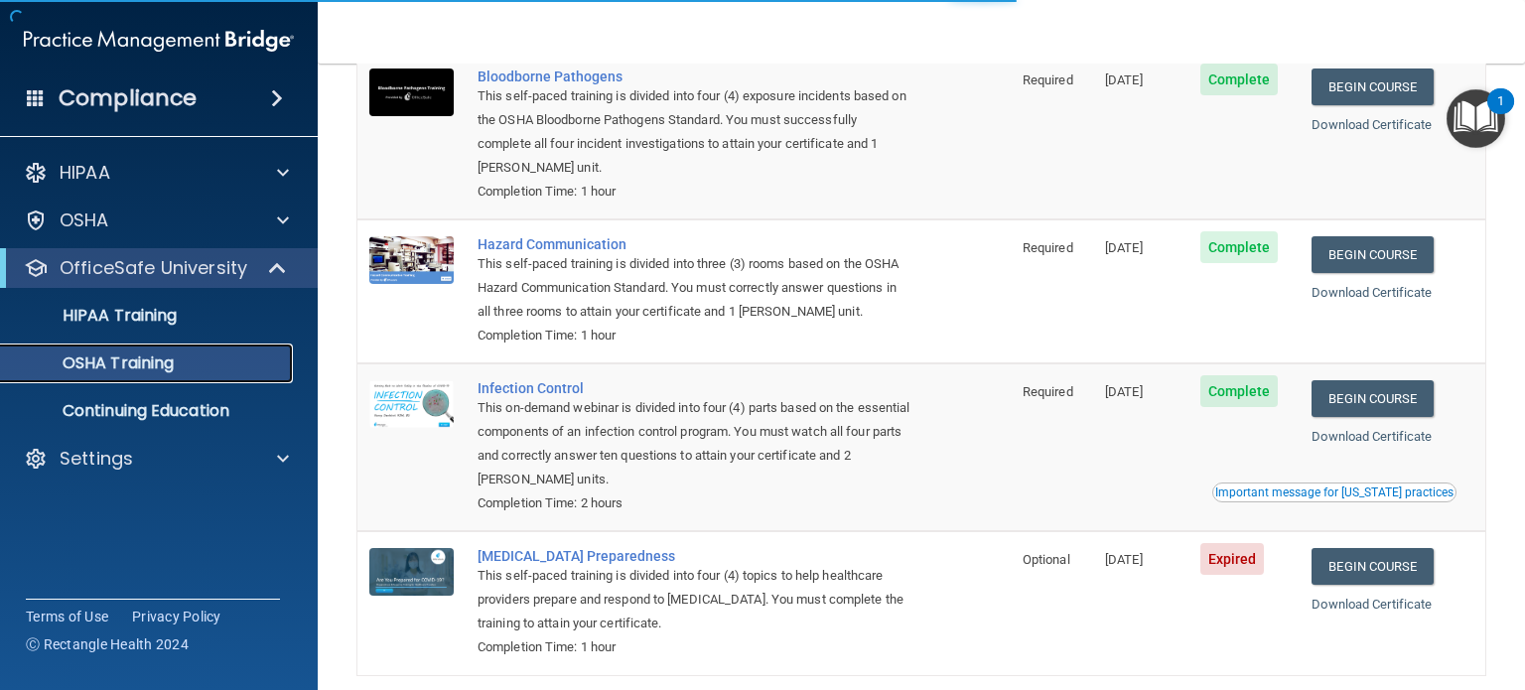
scroll to position [261, 0]
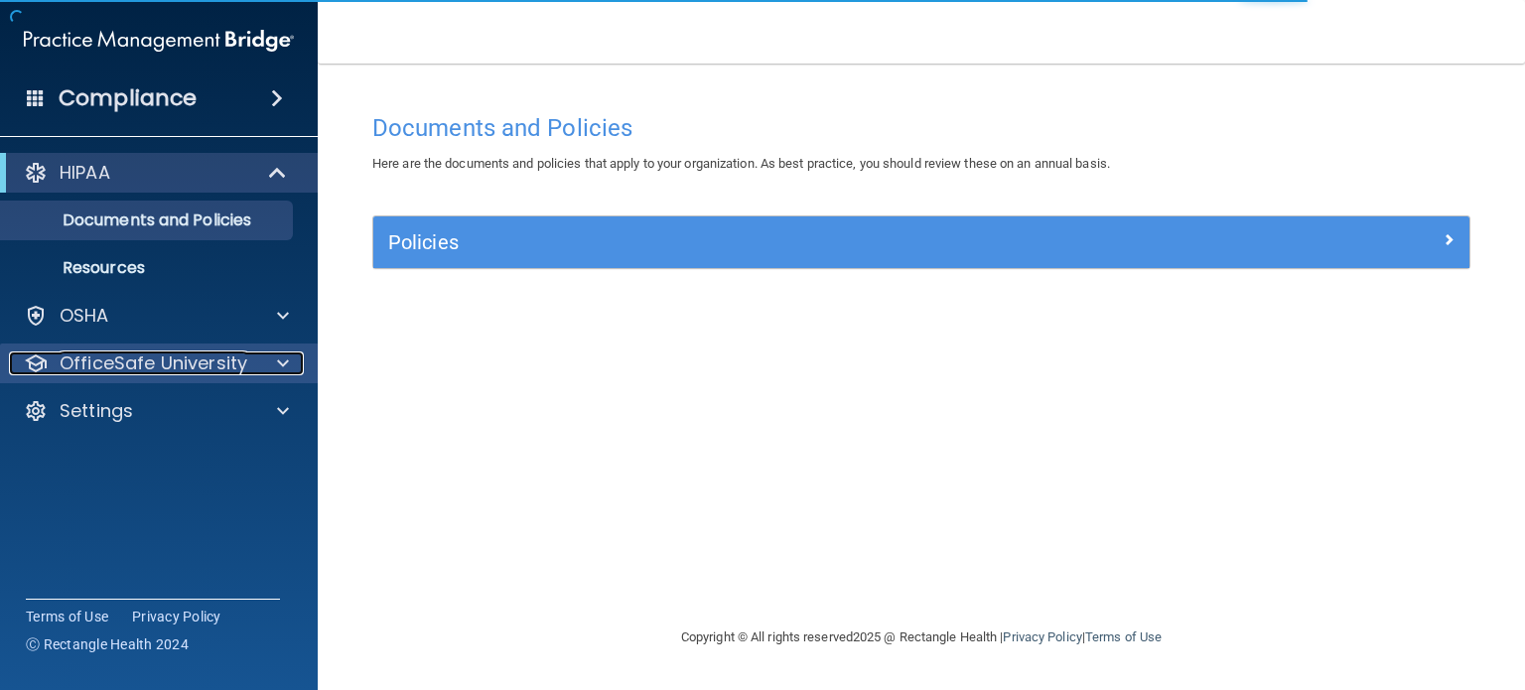
click at [167, 367] on p "OfficeSafe University" at bounding box center [154, 363] width 188 height 24
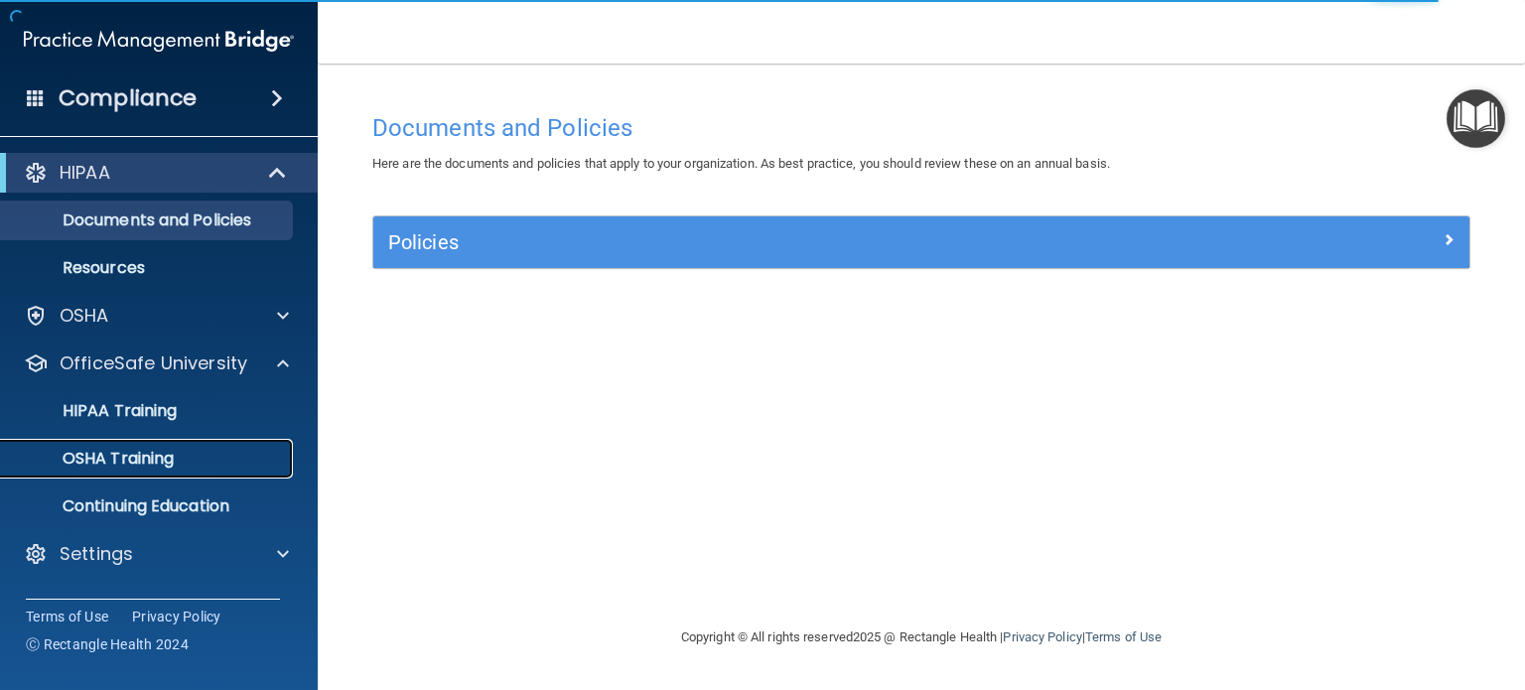
click at [213, 453] on div "OSHA Training" at bounding box center [148, 459] width 271 height 20
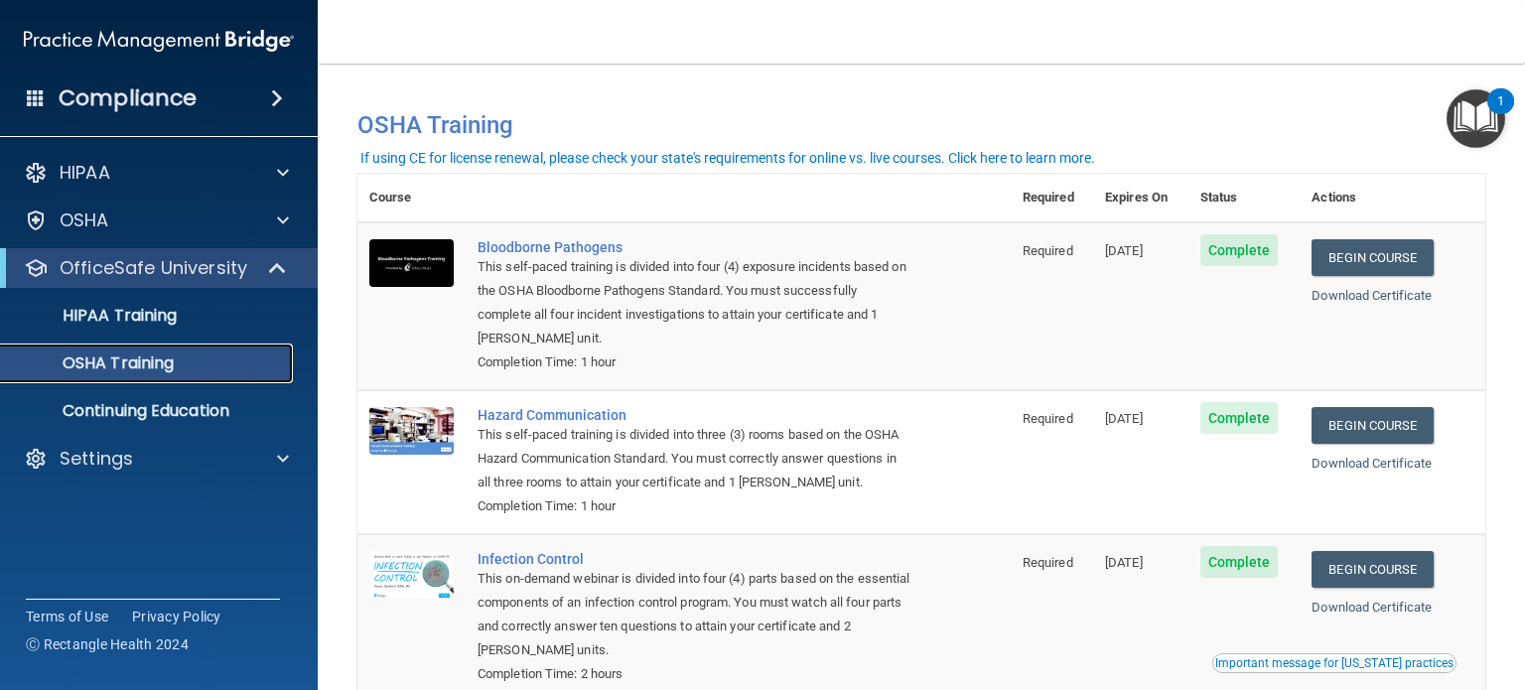
scroll to position [99, 0]
